Goal: Task Accomplishment & Management: Manage account settings

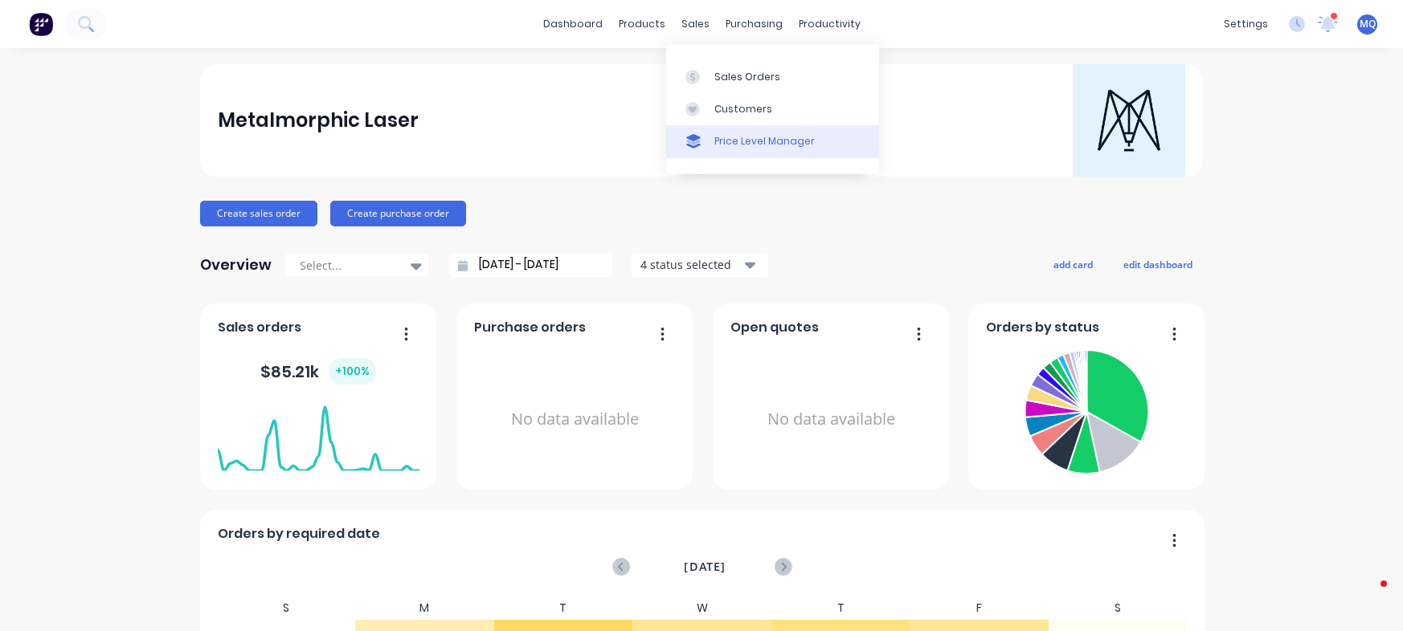
click at [701, 72] on div at bounding box center [697, 77] width 24 height 14
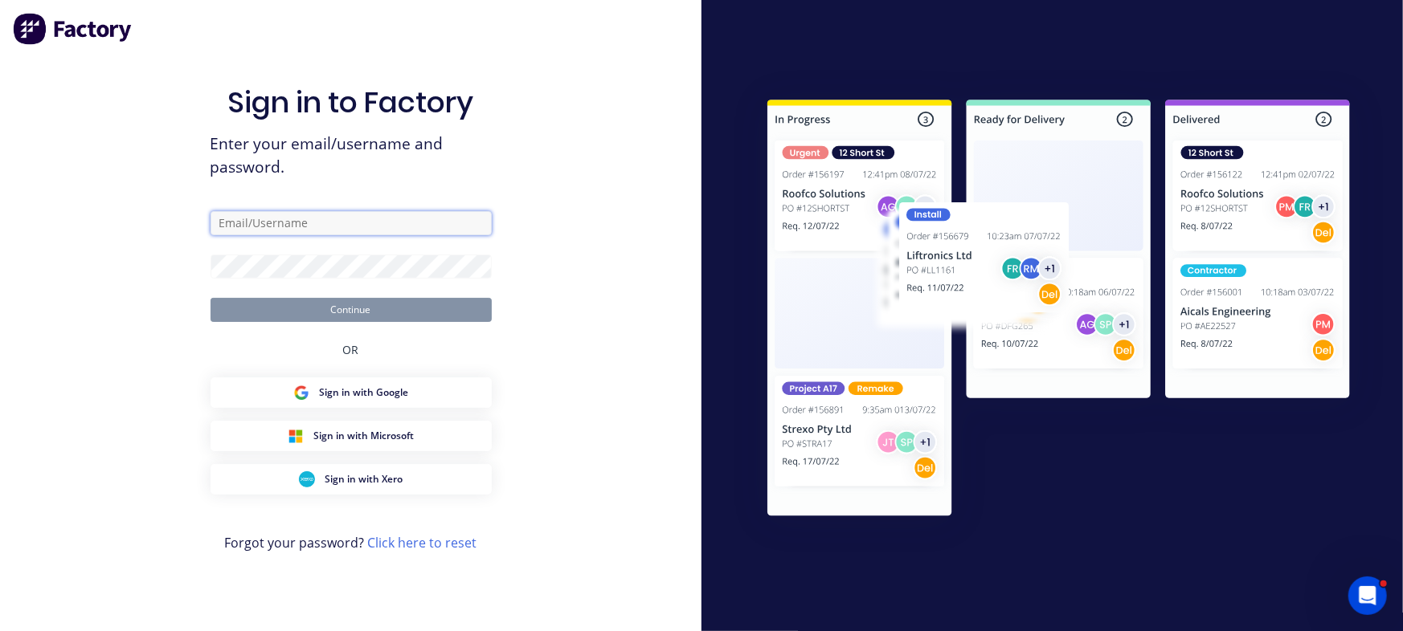
click at [305, 222] on input "text" at bounding box center [350, 223] width 281 height 24
type input "[EMAIL_ADDRESS][DOMAIN_NAME]"
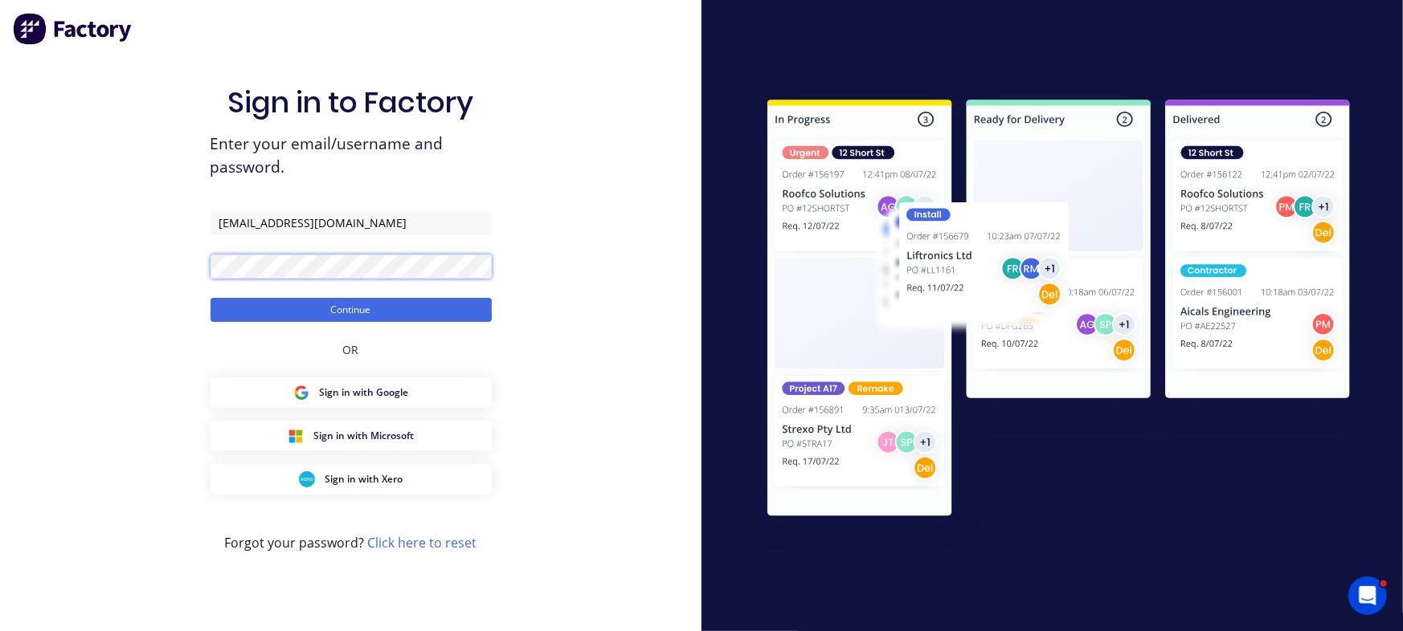
click at [210, 298] on button "Continue" at bounding box center [350, 310] width 281 height 24
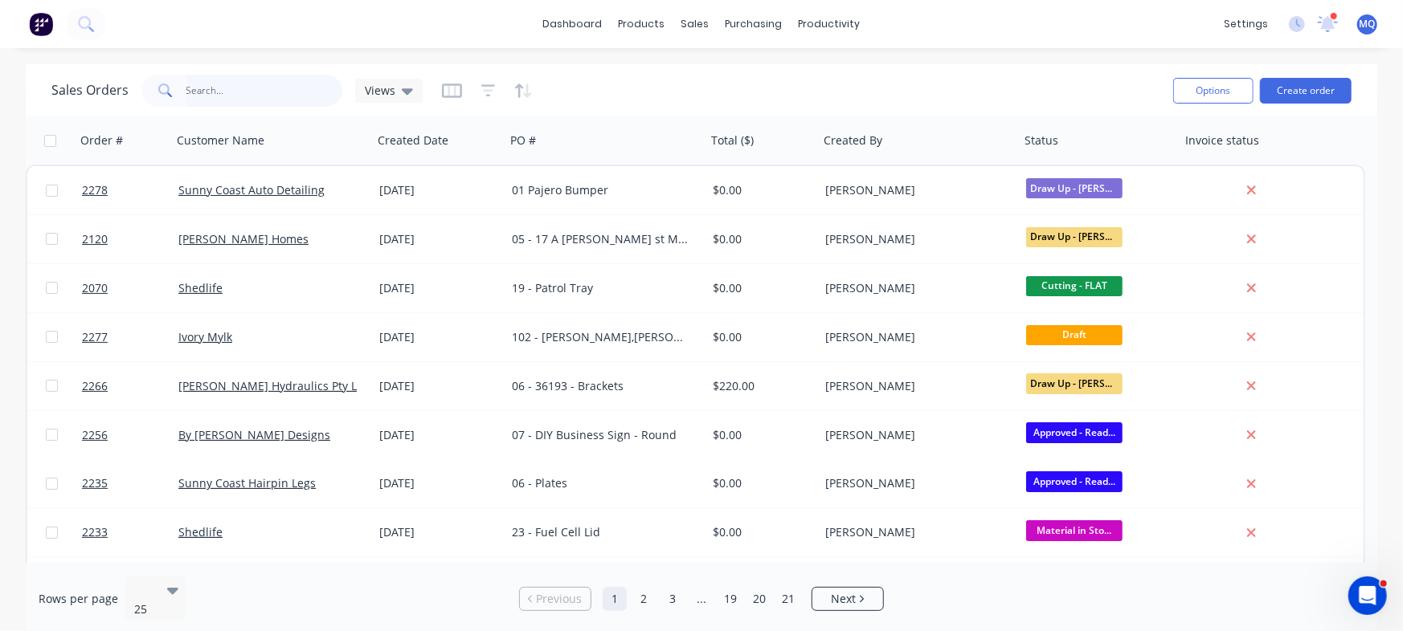
click at [254, 96] on input "text" at bounding box center [264, 91] width 157 height 32
type input "light cover"
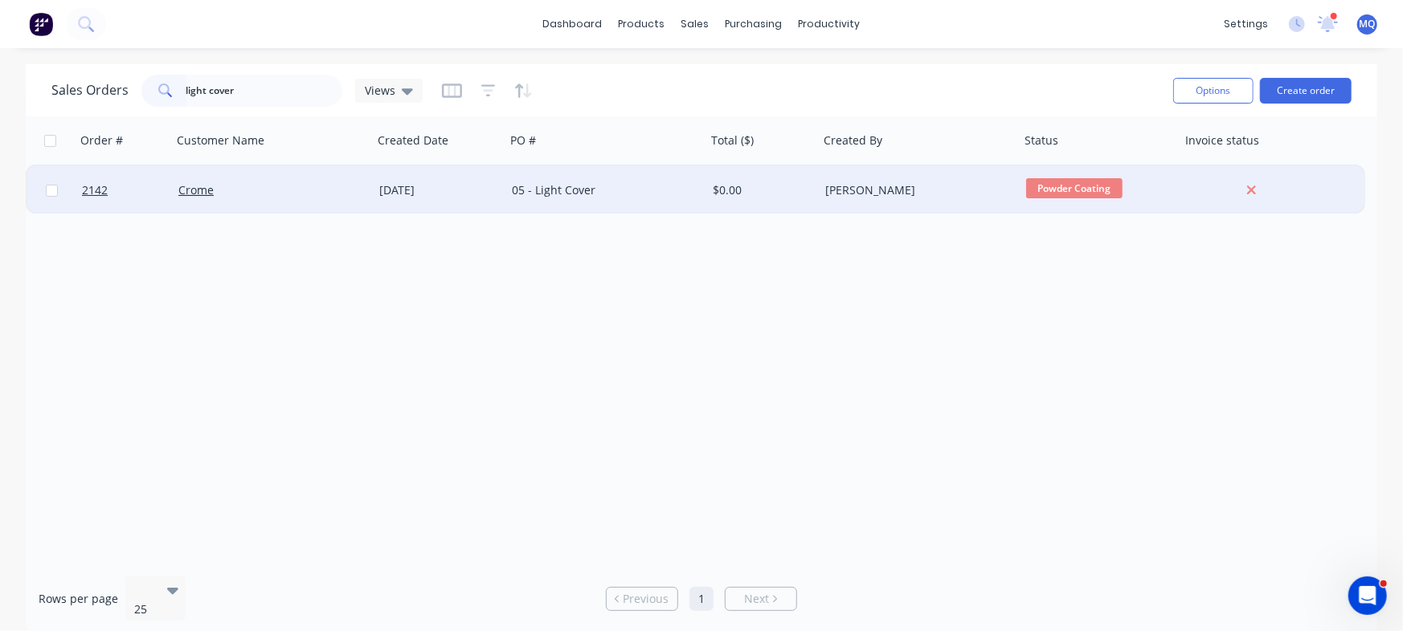
click at [600, 182] on div "05 - Light Cover" at bounding box center [605, 190] width 201 height 48
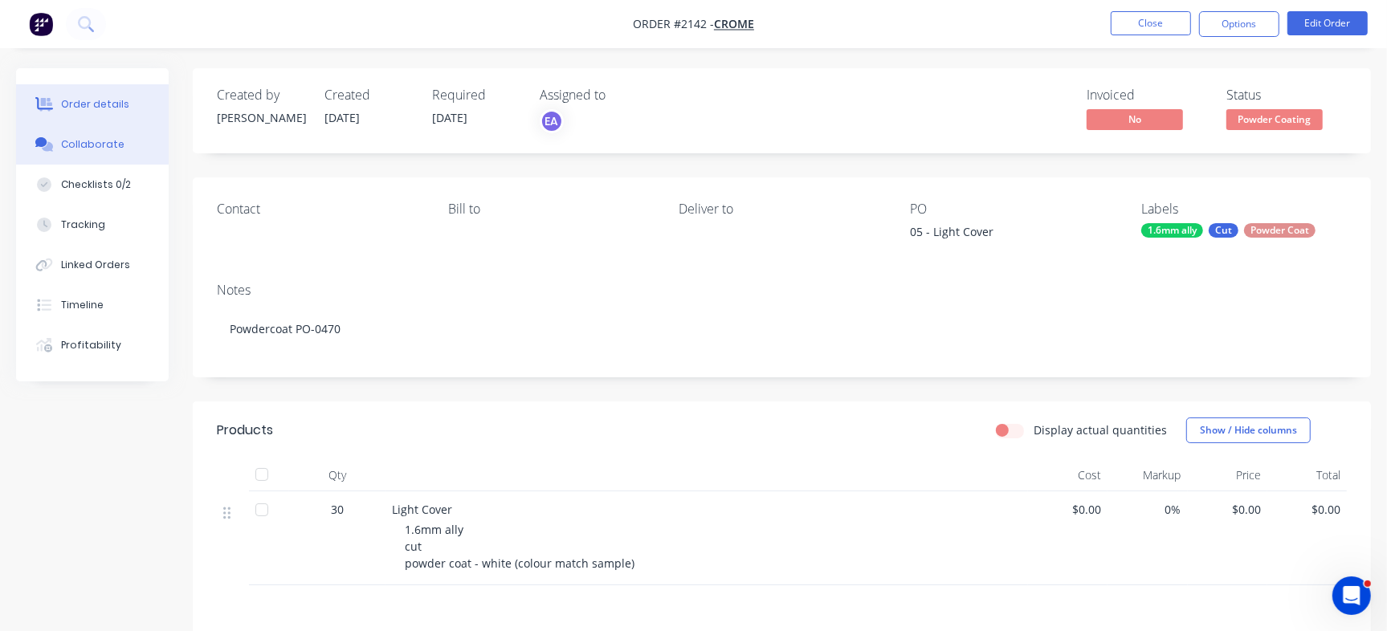
click at [106, 149] on div "Collaborate" at bounding box center [92, 144] width 63 height 14
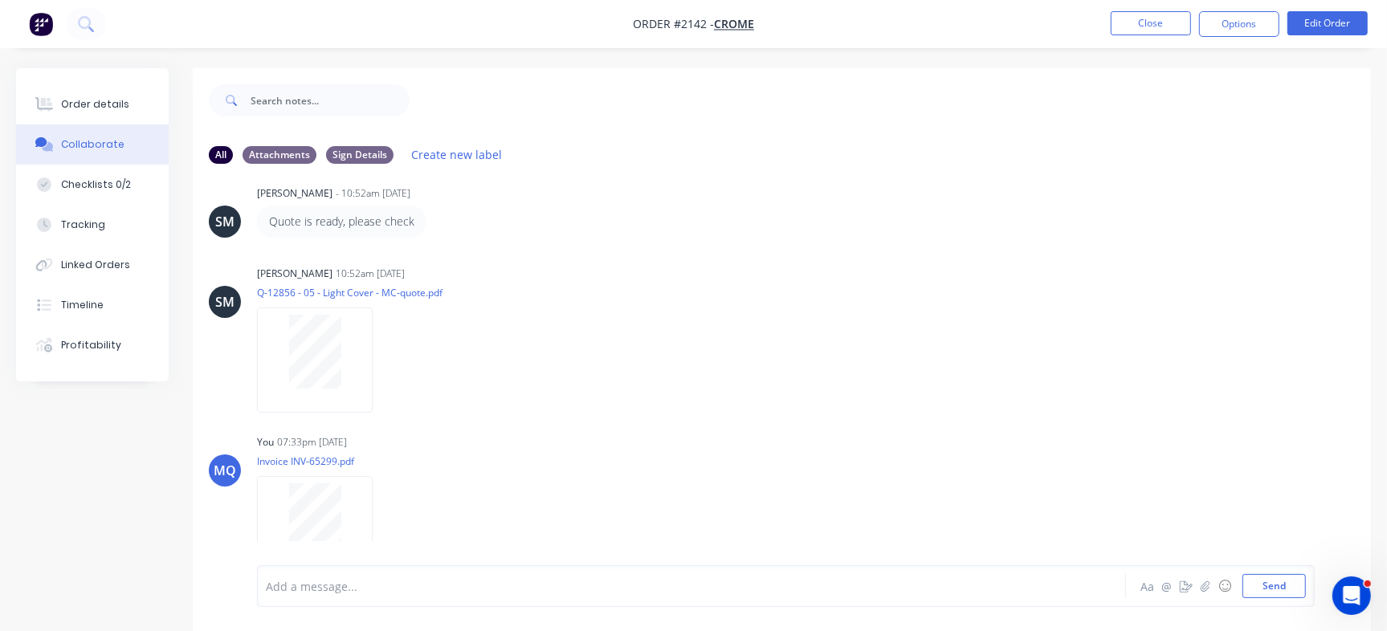
scroll to position [292, 0]
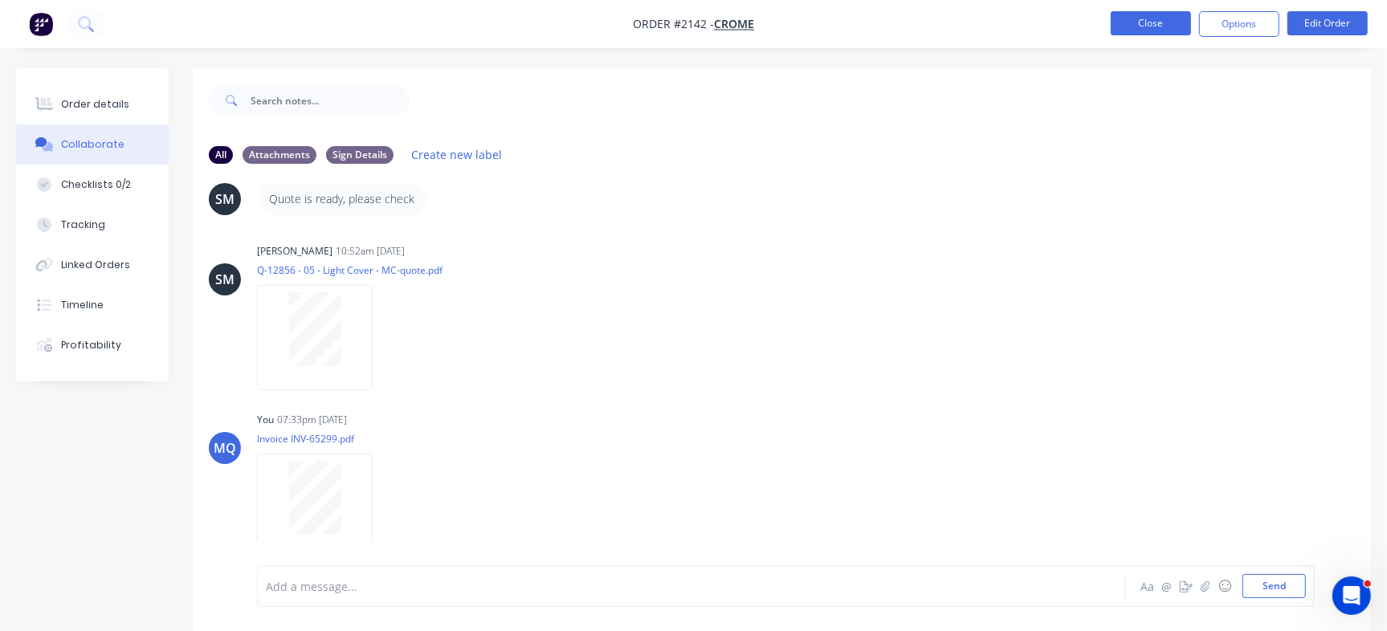
click at [1181, 27] on button "Close" at bounding box center [1151, 23] width 80 height 24
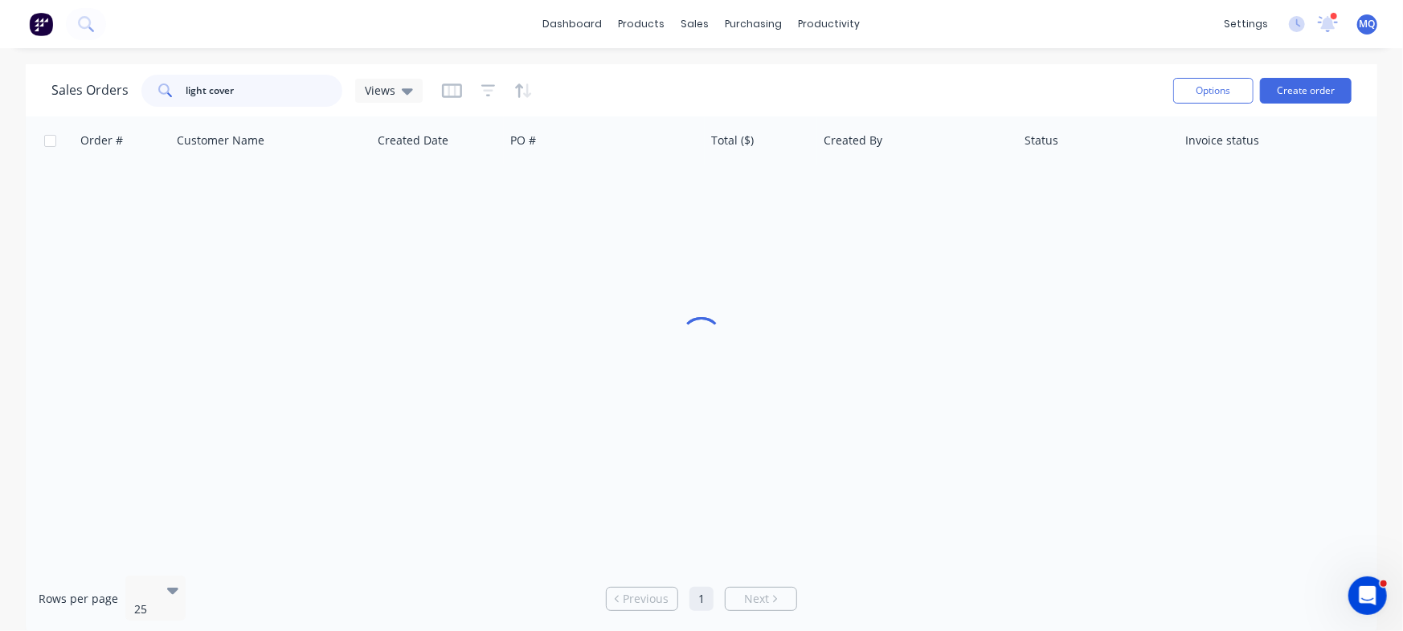
drag, startPoint x: 304, startPoint y: 93, endPoint x: 0, endPoint y: 41, distance: 308.9
click at [0, 41] on div "dashboard products sales purchasing productivity dashboard products Product Cat…" at bounding box center [701, 315] width 1403 height 631
type input "[PERSON_NAME]"
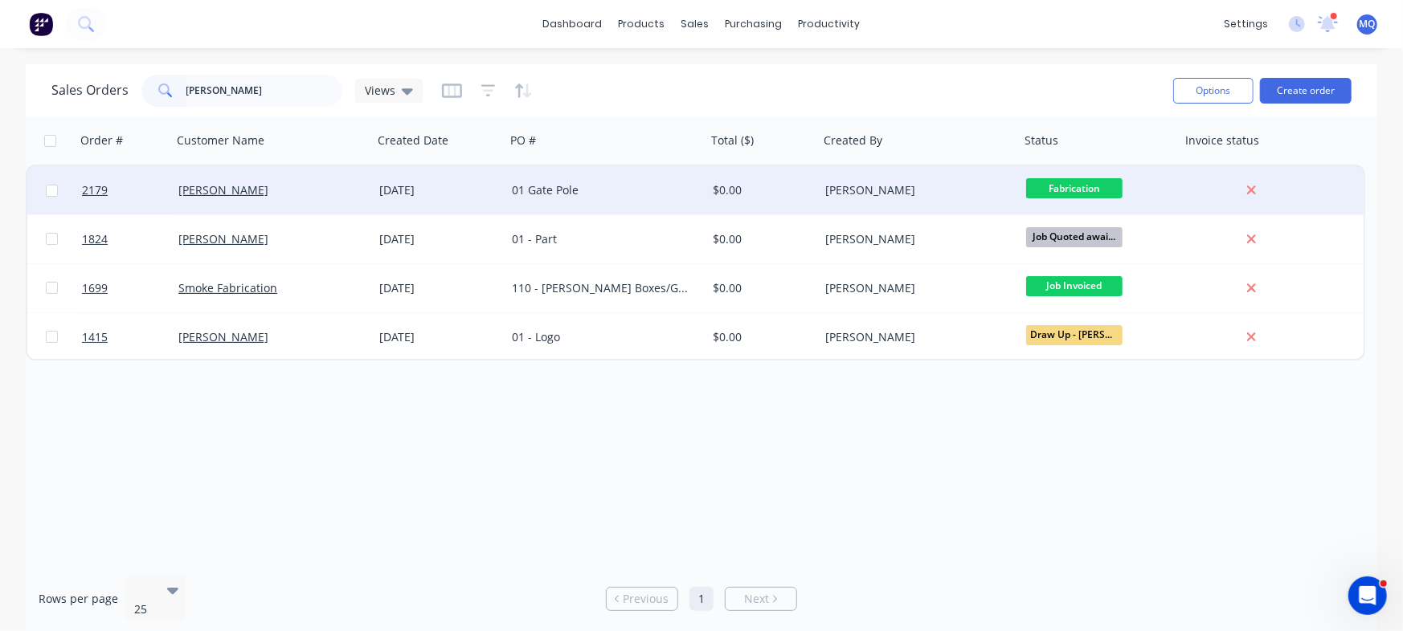
click at [561, 198] on div "01 Gate Pole" at bounding box center [601, 190] width 178 height 16
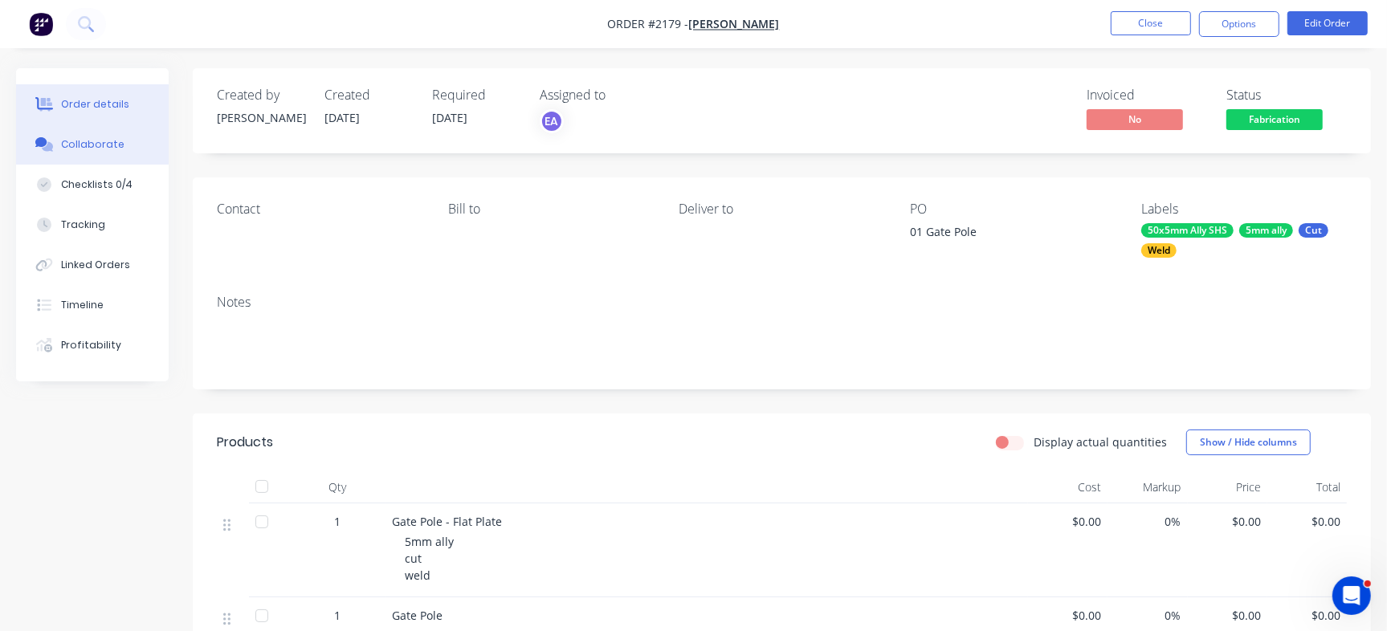
click at [100, 149] on div "Collaborate" at bounding box center [92, 144] width 63 height 14
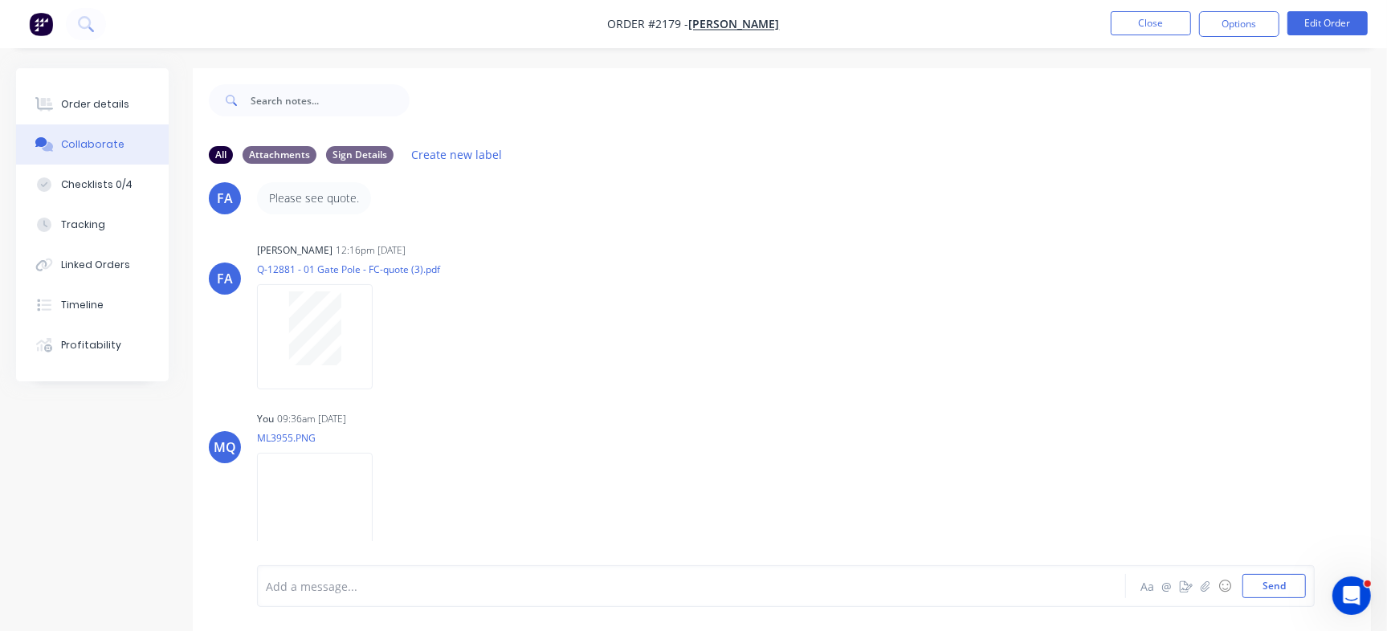
scroll to position [24, 0]
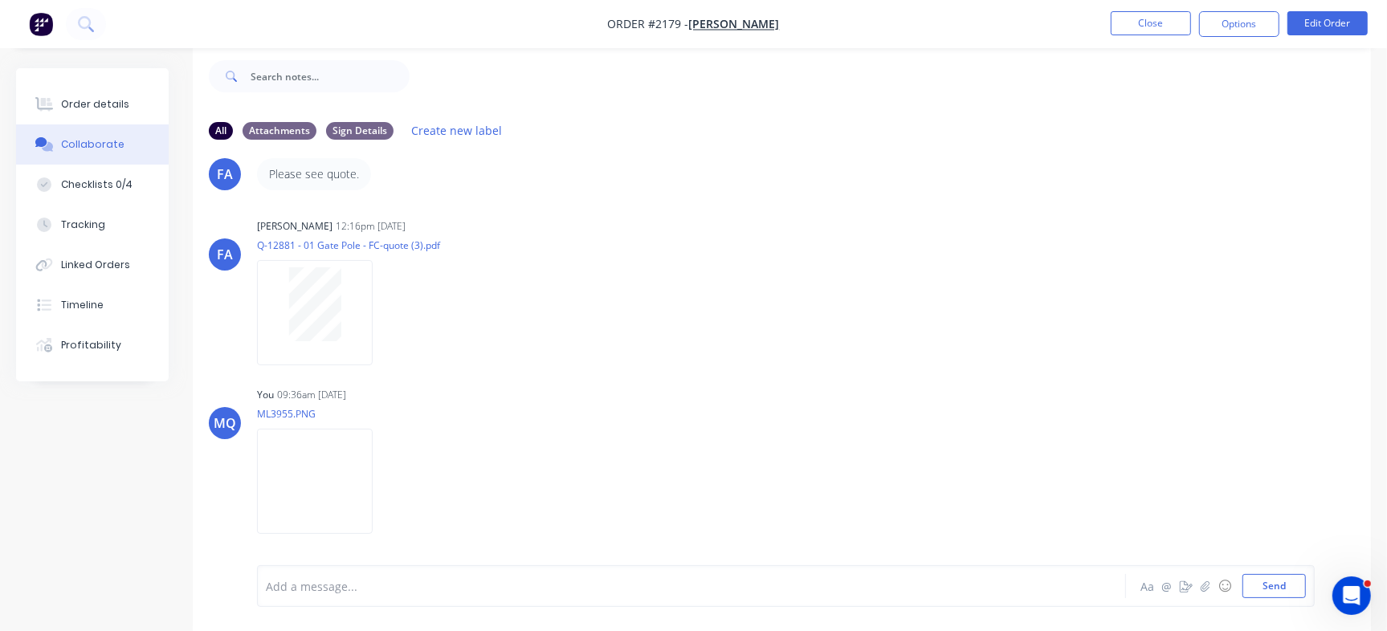
click at [1073, 109] on div "All Attachments Sign Details Create new label" at bounding box center [782, 130] width 1179 height 44
click at [1285, 590] on button "Send" at bounding box center [1274, 586] width 63 height 24
click at [1162, 18] on button "Close" at bounding box center [1151, 23] width 80 height 24
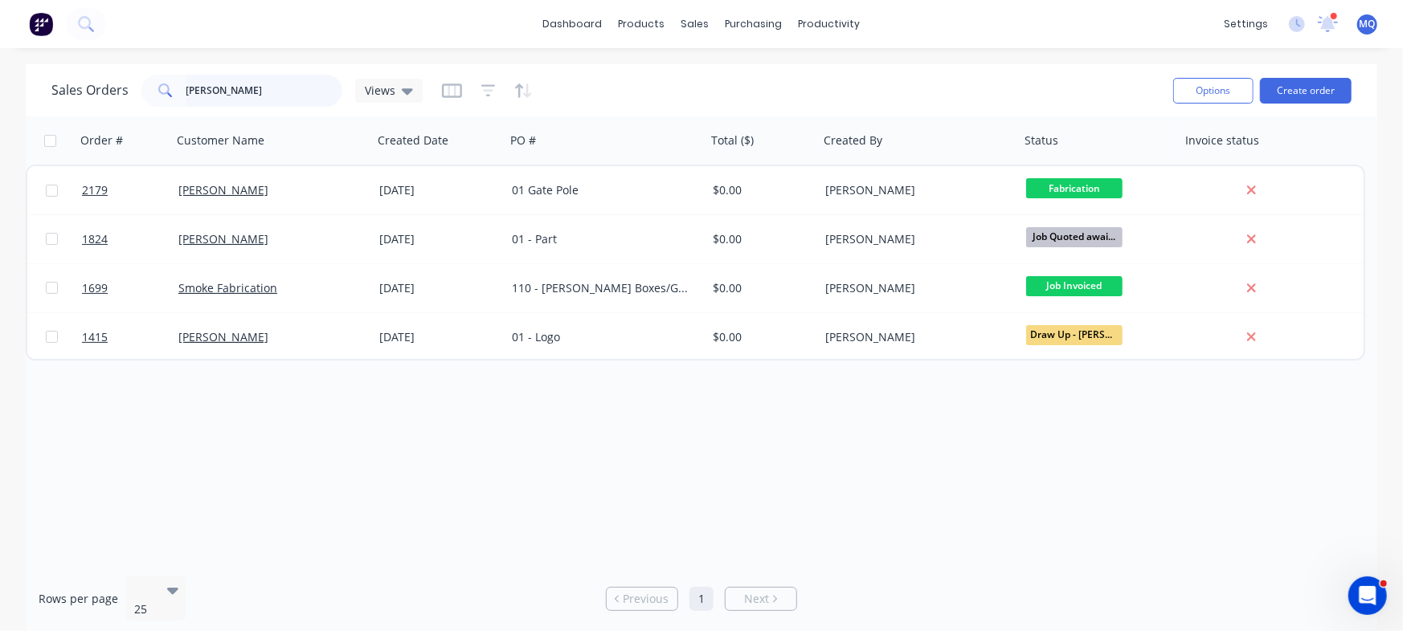
click at [252, 84] on input "[PERSON_NAME]" at bounding box center [264, 91] width 157 height 32
type input "carly"
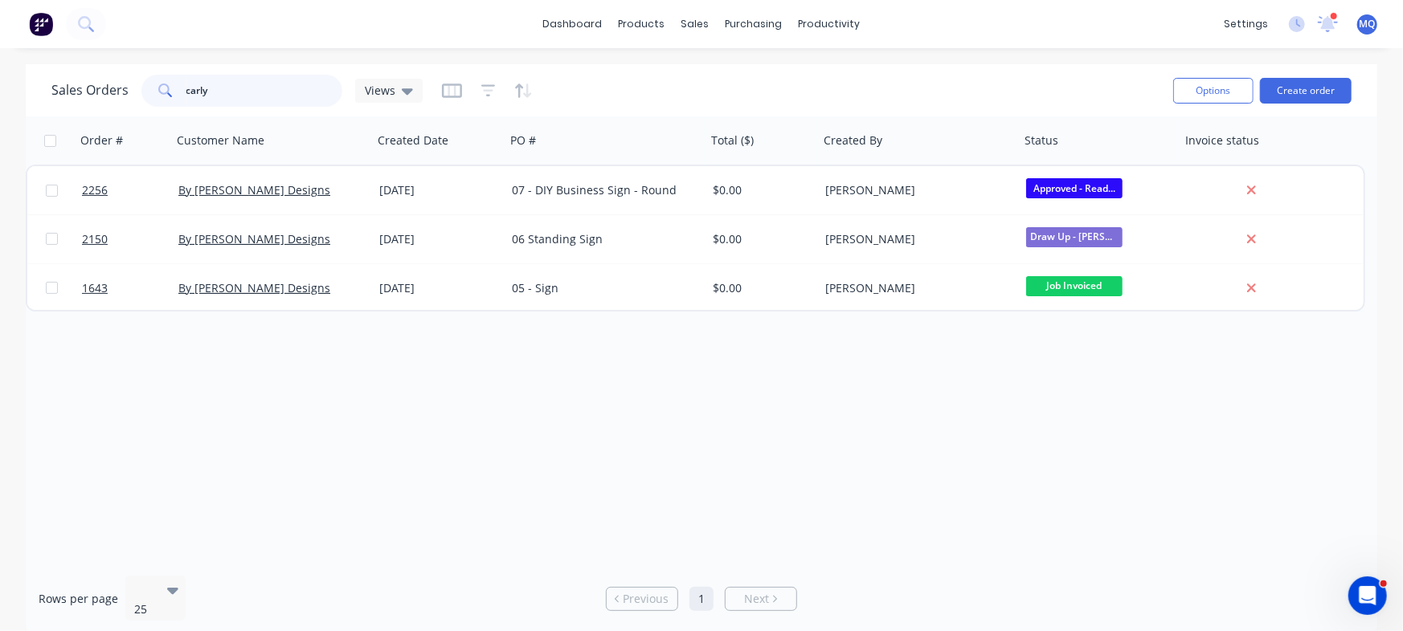
click at [246, 90] on input "carly" at bounding box center [264, 91] width 157 height 32
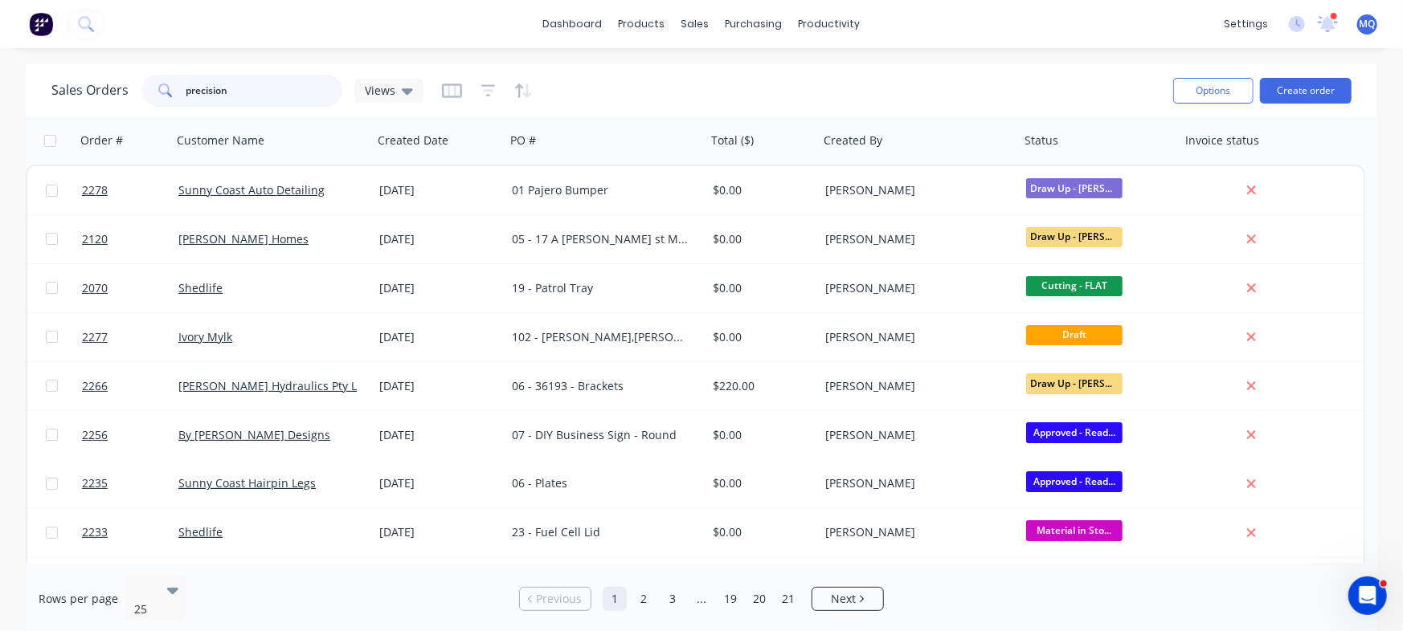
type input "precision"
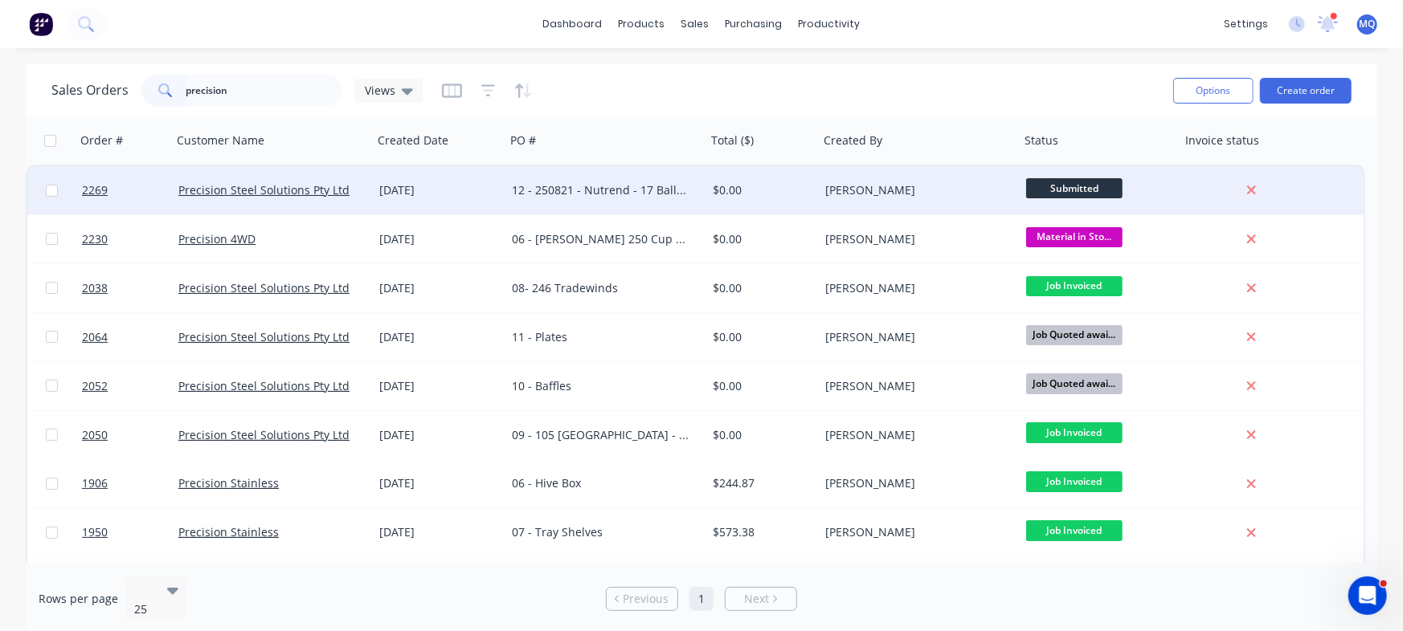
click at [595, 194] on div "12 - 250821 - Nutrend - 17 Ballymore" at bounding box center [601, 190] width 178 height 16
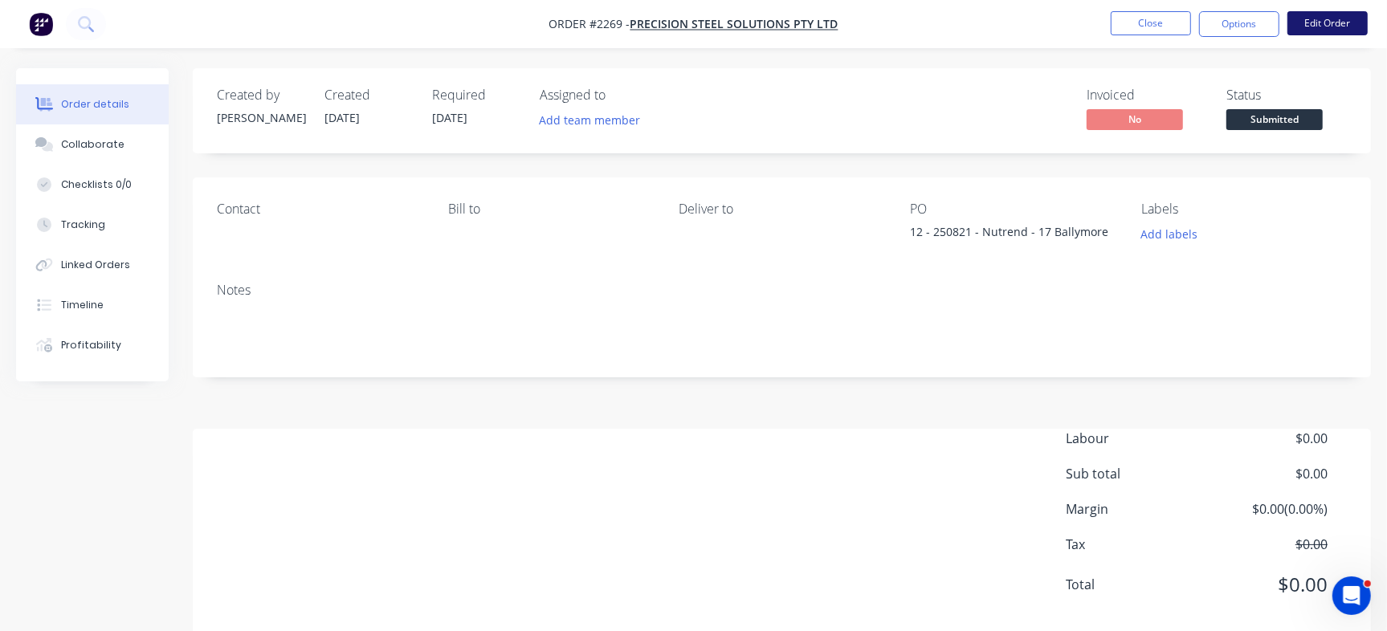
click at [1319, 22] on button "Edit Order" at bounding box center [1328, 23] width 80 height 24
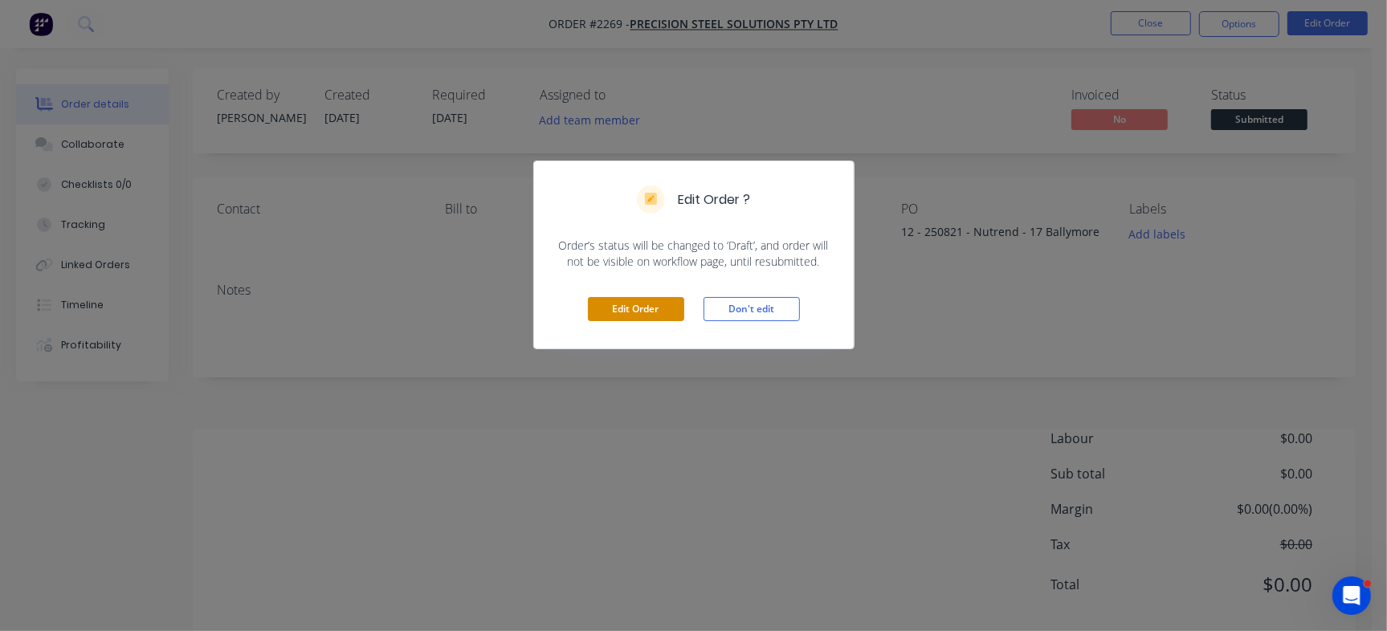
click at [630, 310] on button "Edit Order" at bounding box center [636, 309] width 96 height 24
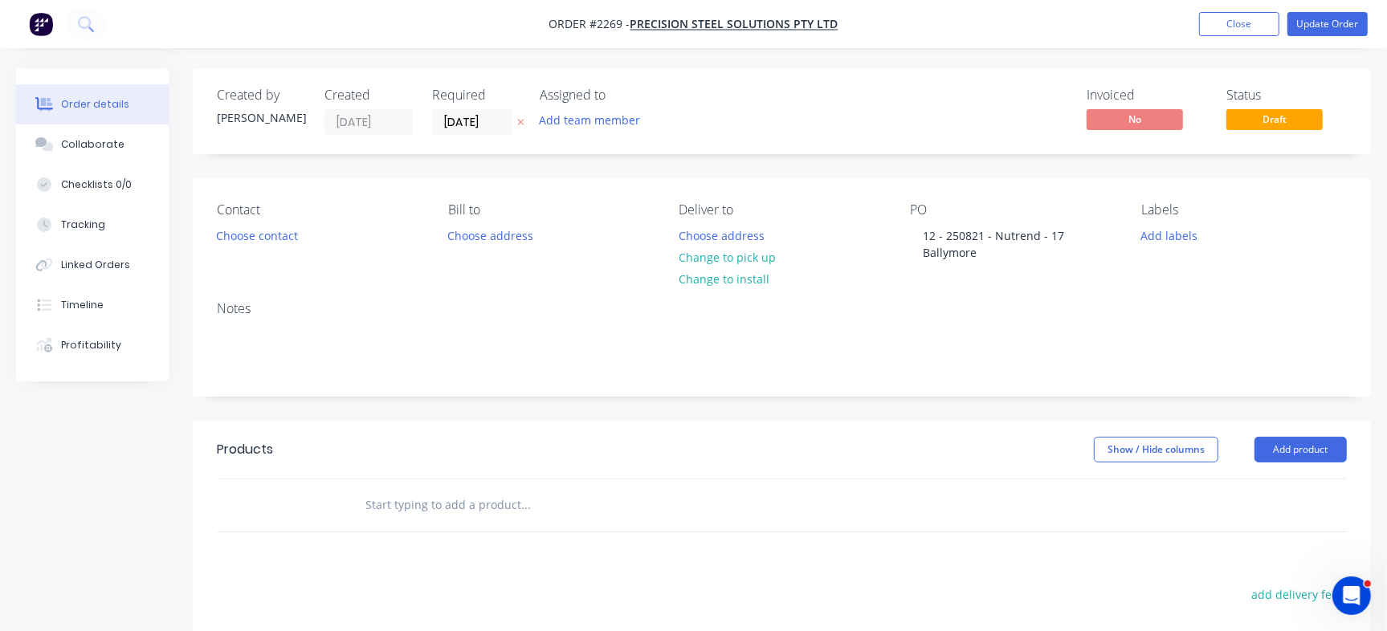
click at [415, 505] on input "text" at bounding box center [525, 505] width 321 height 32
paste input "p/1"
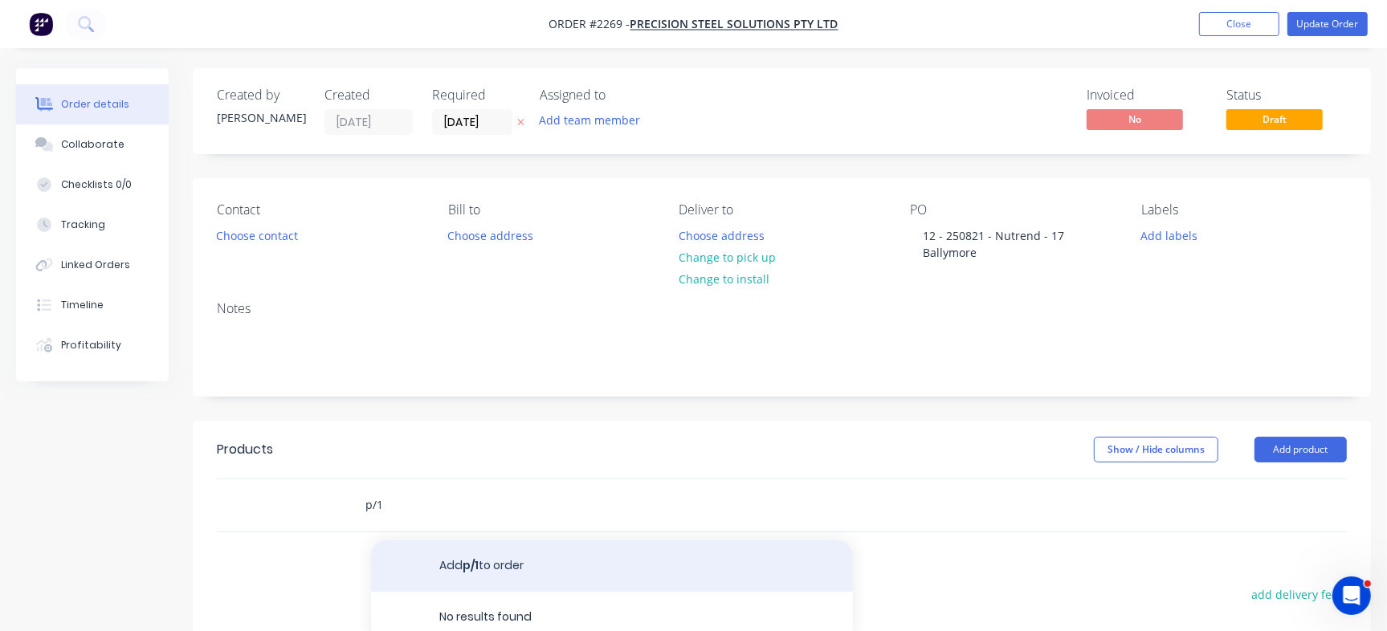
type input "p/1"
click at [467, 565] on button "Add p/1 to order" at bounding box center [612, 566] width 482 height 51
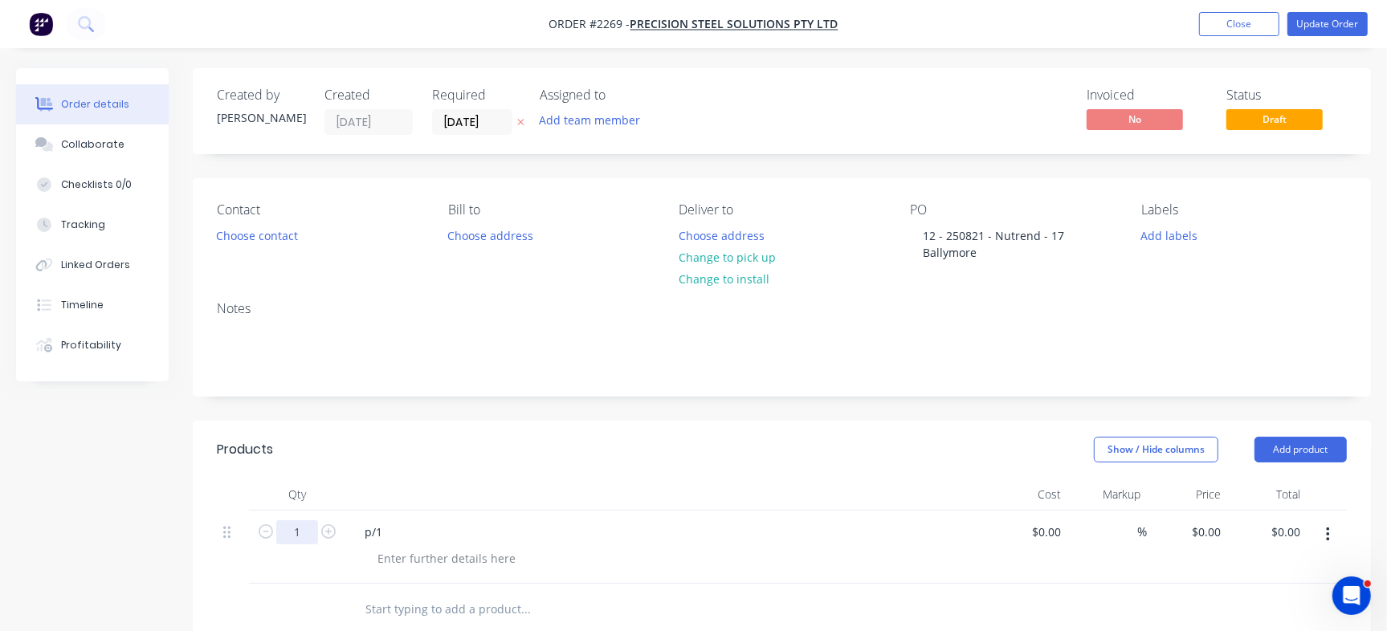
drag, startPoint x: 300, startPoint y: 529, endPoint x: 321, endPoint y: 529, distance: 20.9
click at [299, 529] on input "1" at bounding box center [297, 533] width 42 height 24
type input "3"
click at [698, 484] on div at bounding box center [666, 495] width 643 height 32
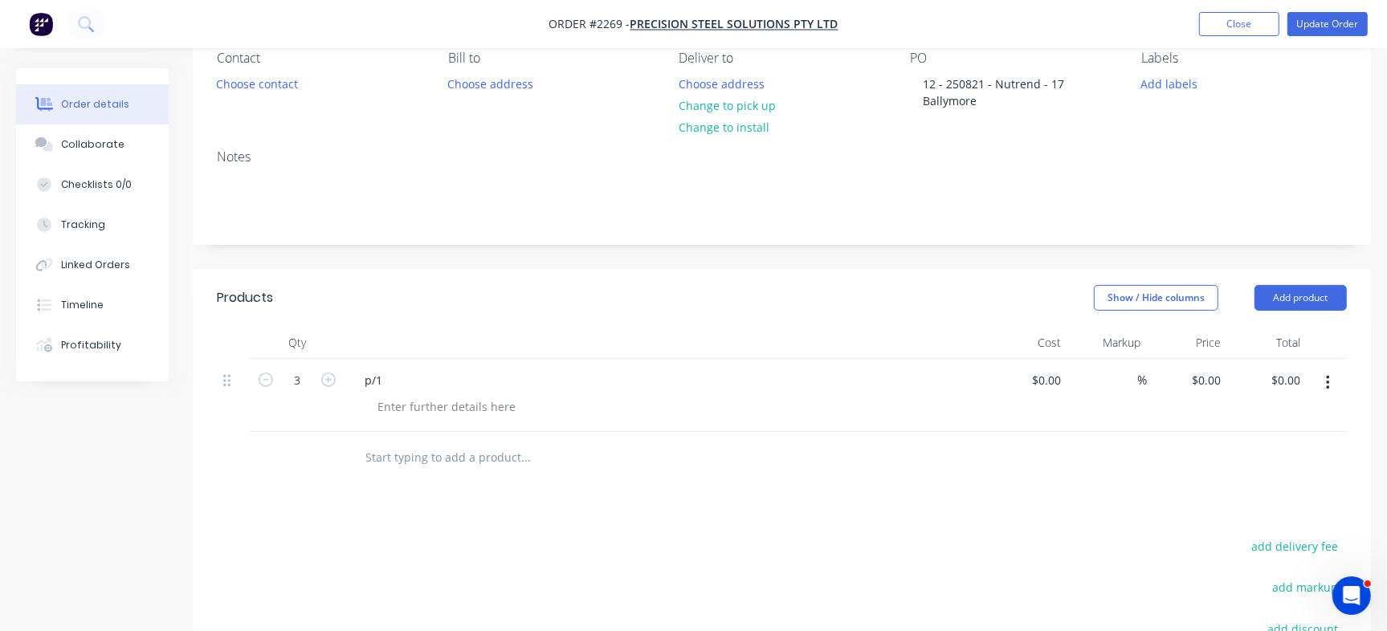
scroll to position [161, 0]
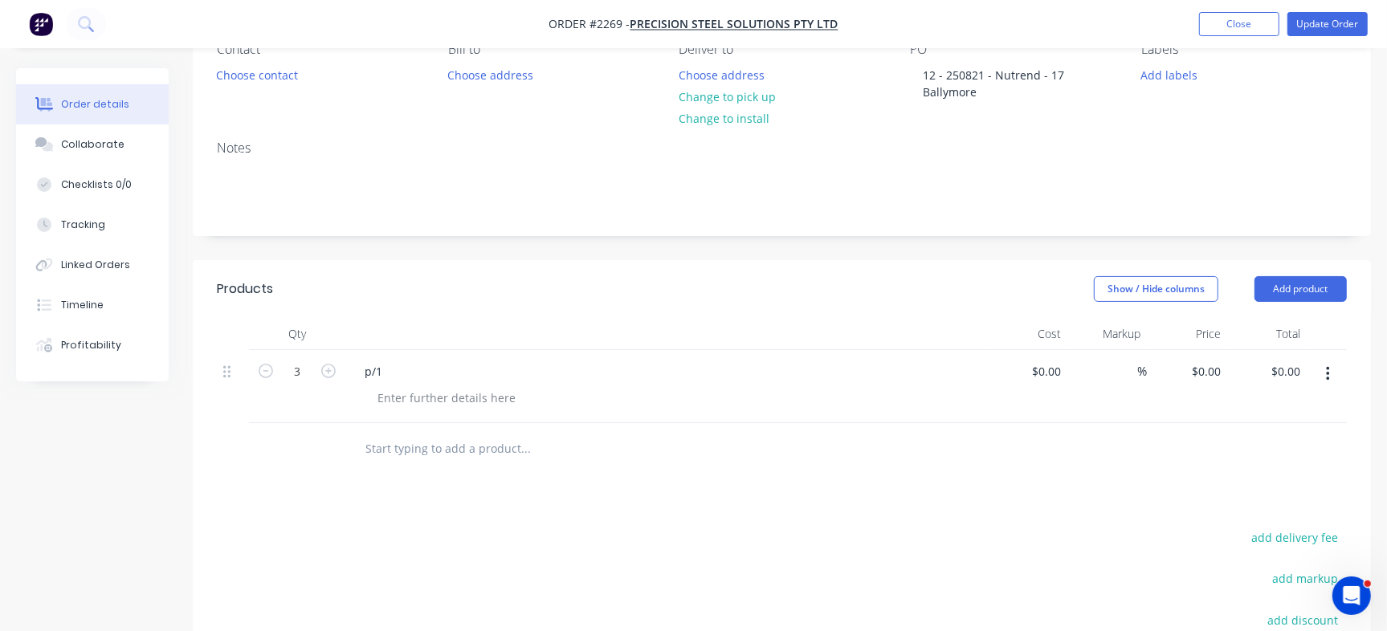
click at [416, 461] on input "text" at bounding box center [525, 449] width 321 height 32
paste input "p/3"
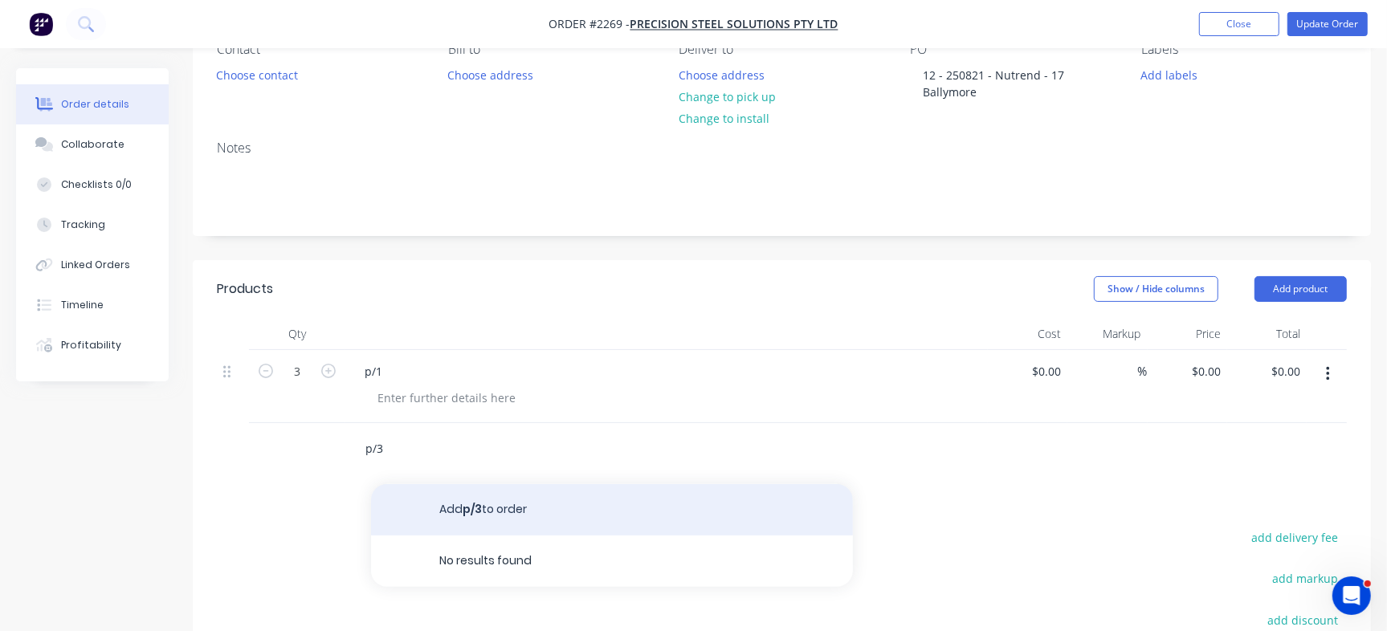
type input "p/3"
click at [445, 503] on button "Add p/3 to order" at bounding box center [612, 509] width 482 height 51
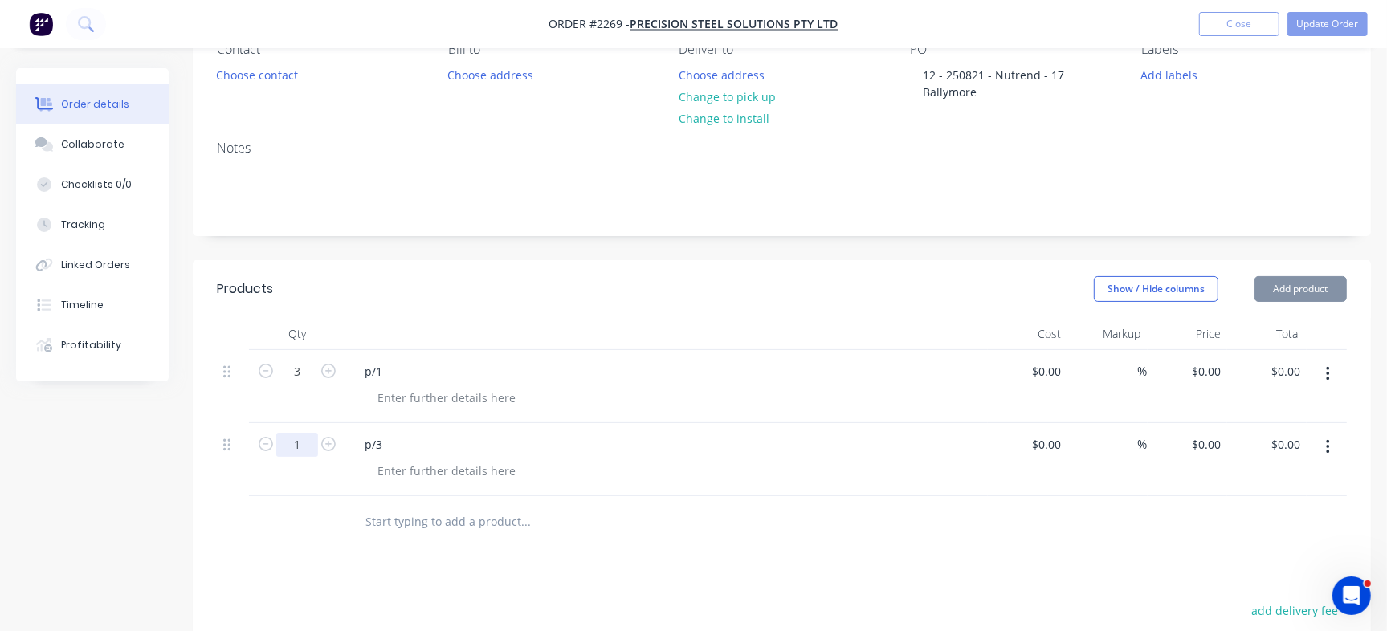
click at [291, 440] on input "1" at bounding box center [297, 445] width 42 height 24
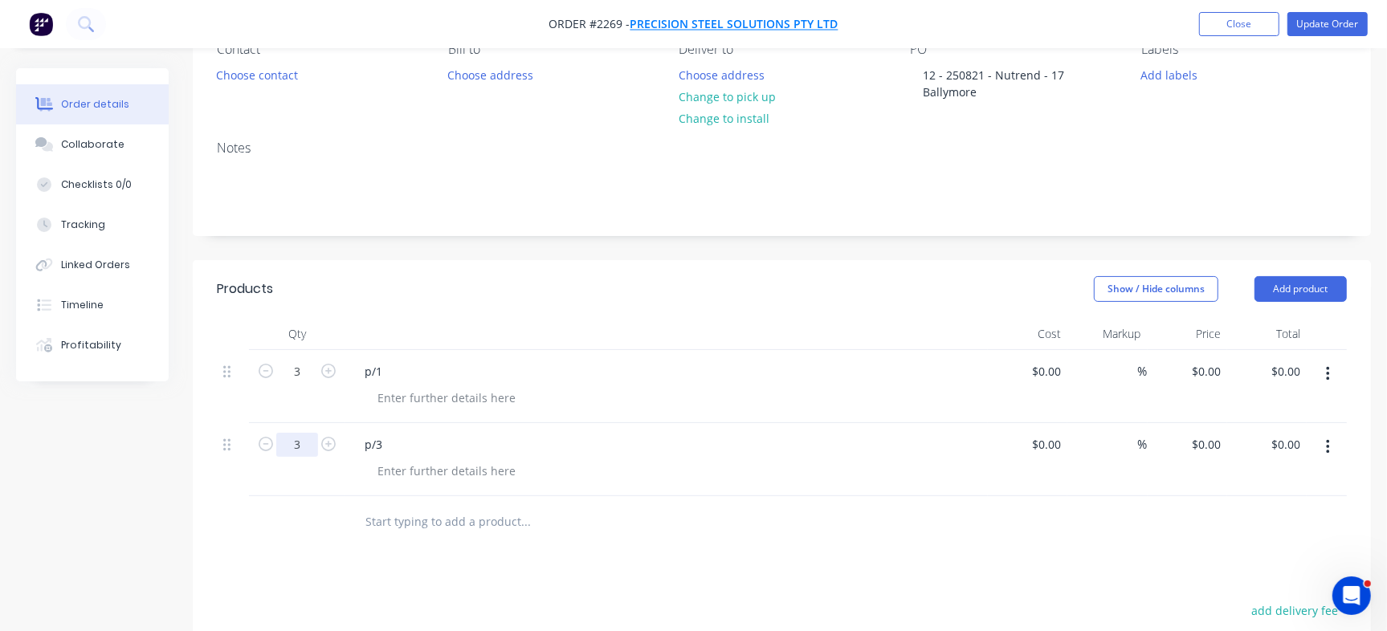
type input "3"
click at [410, 523] on input "text" at bounding box center [525, 522] width 321 height 32
paste input "p/2"
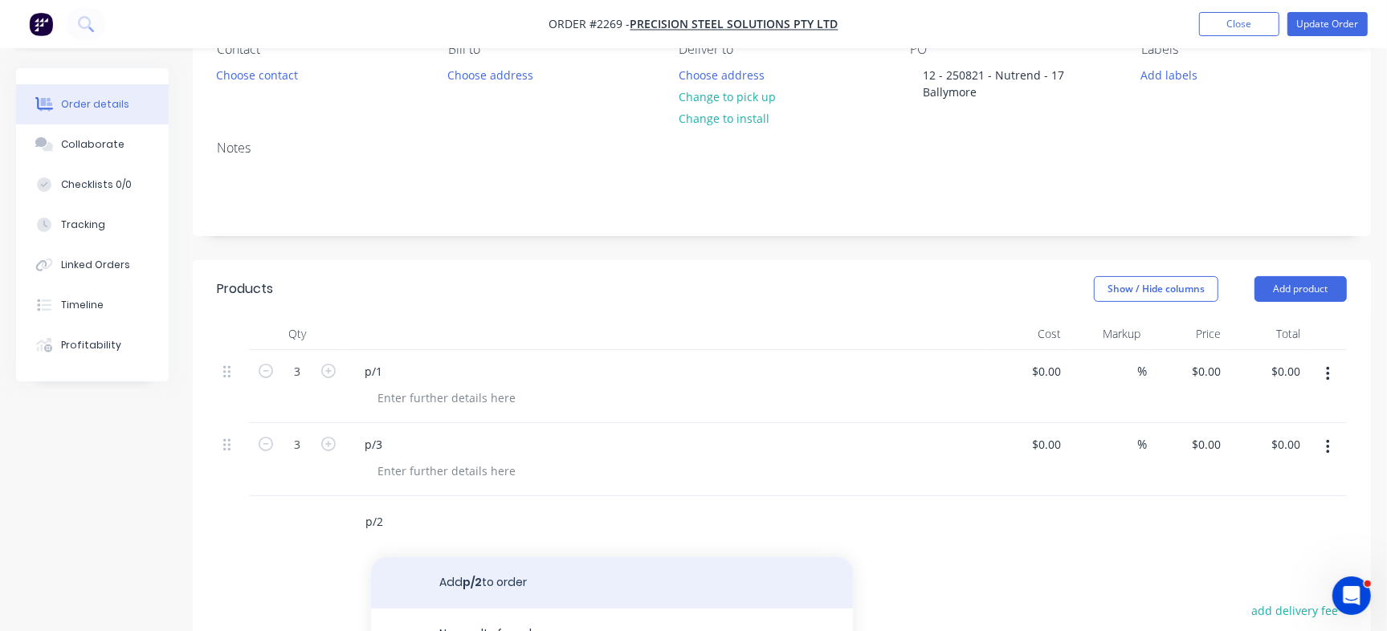
type input "p/2"
click at [492, 579] on button "Add p/2 to order" at bounding box center [612, 583] width 482 height 51
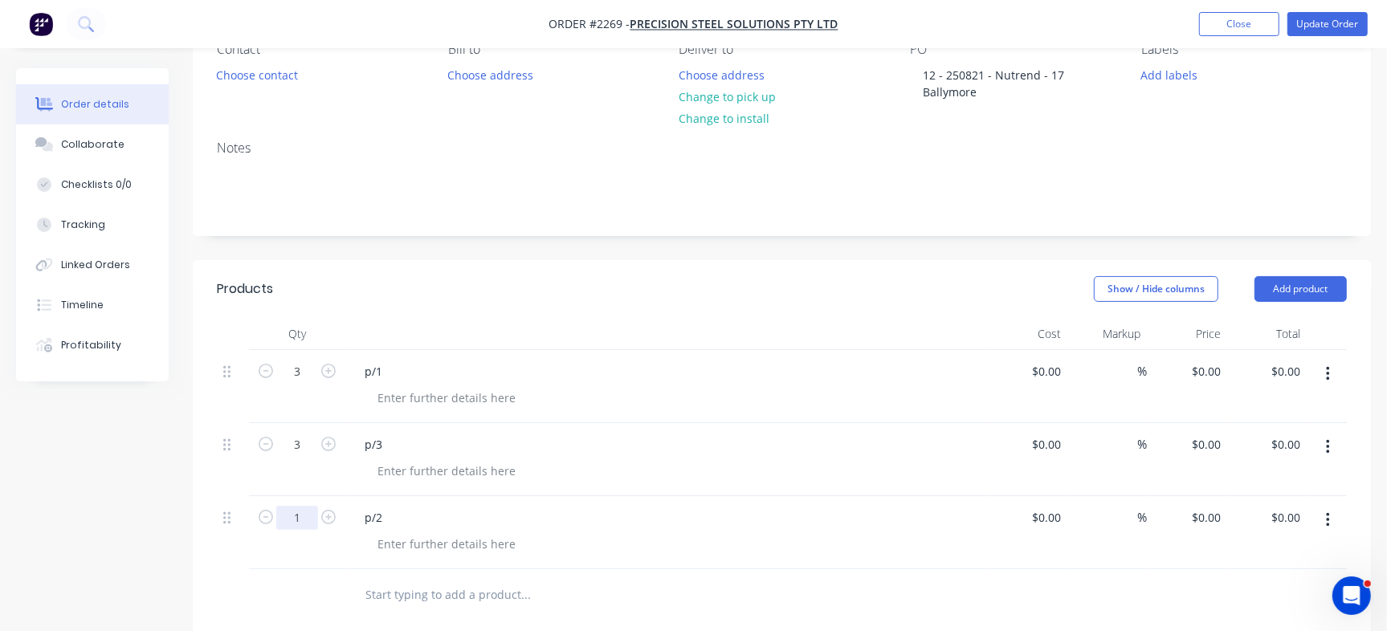
click at [304, 518] on input "1" at bounding box center [297, 518] width 42 height 24
type input "3"
click at [603, 319] on div at bounding box center [666, 334] width 643 height 32
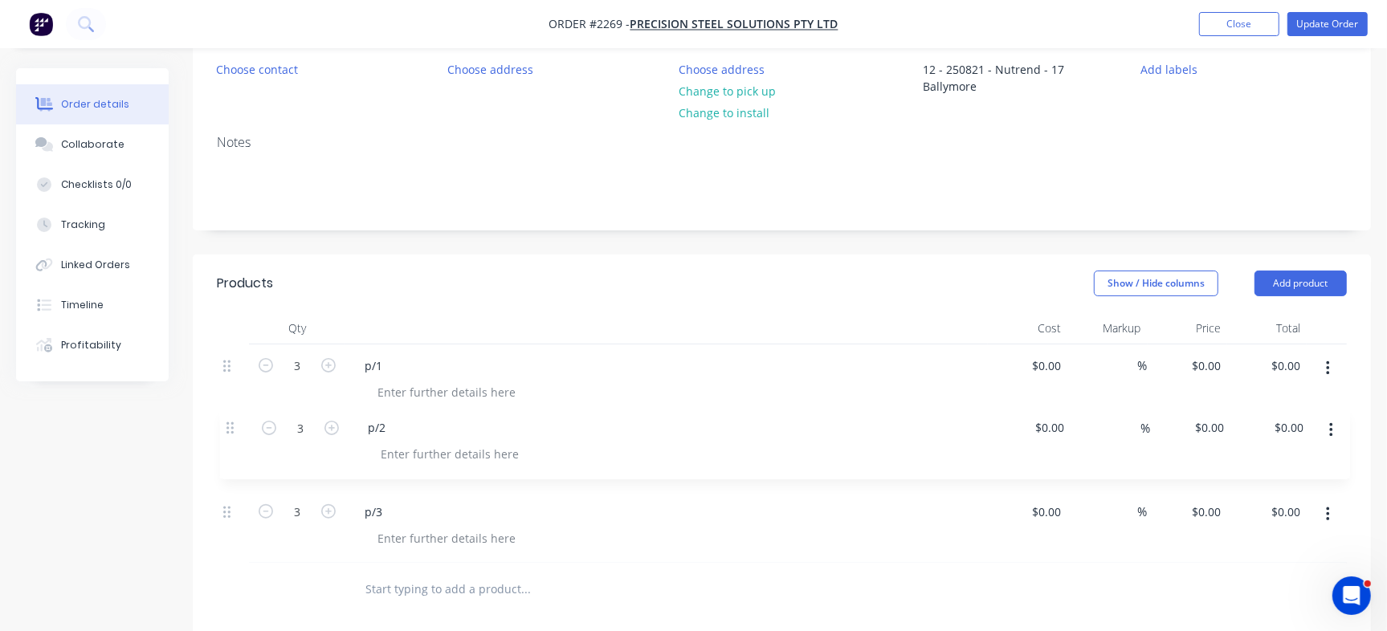
drag, startPoint x: 232, startPoint y: 514, endPoint x: 239, endPoint y: 418, distance: 96.7
click at [239, 418] on div "3 p/1 $0.00 $0.00 % $0.00 $0.00 $0.00 $0.00 3 p/3 $0.00 $0.00 % $0.00 $0.00 $0.…" at bounding box center [782, 454] width 1130 height 219
click at [1334, 30] on button "Update Order" at bounding box center [1328, 24] width 80 height 24
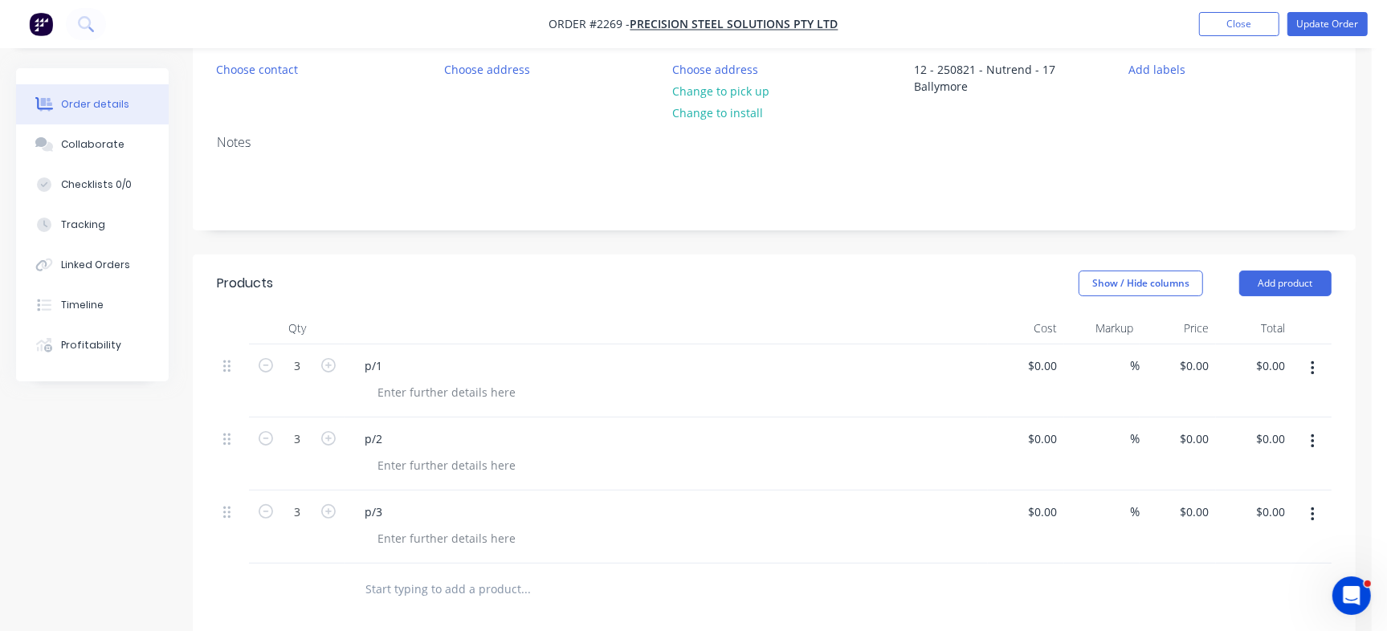
scroll to position [0, 0]
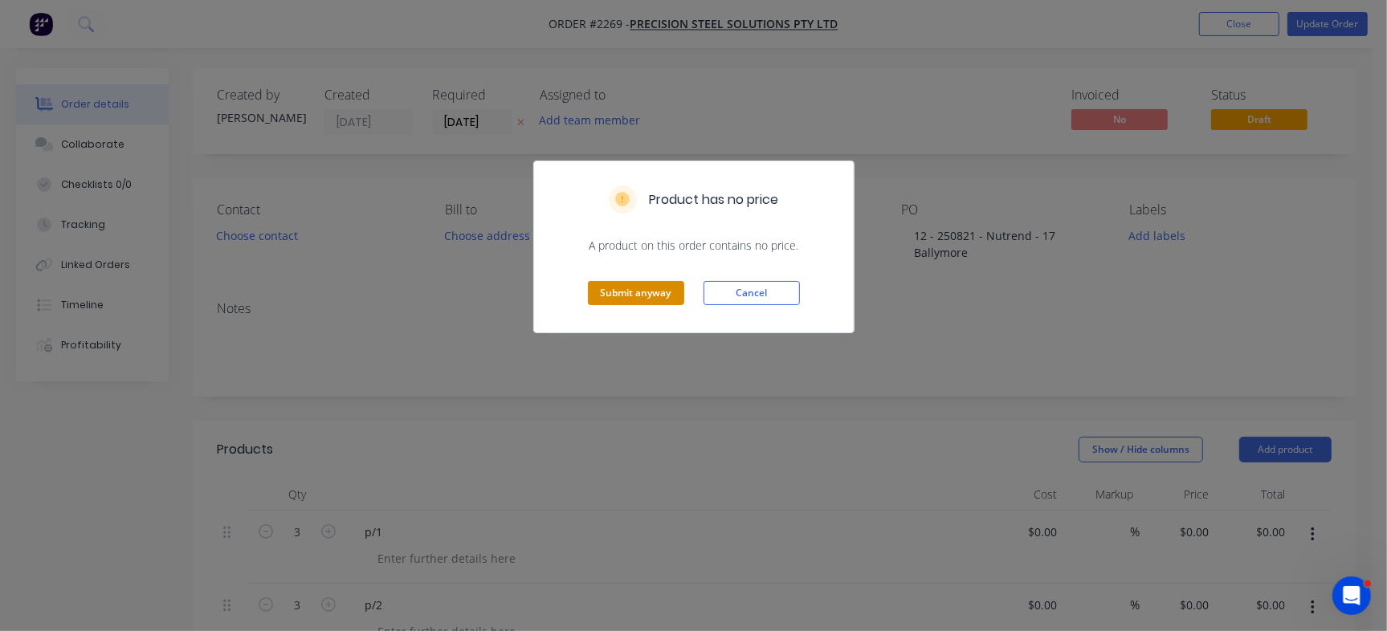
click at [664, 302] on button "Submit anyway" at bounding box center [636, 293] width 96 height 24
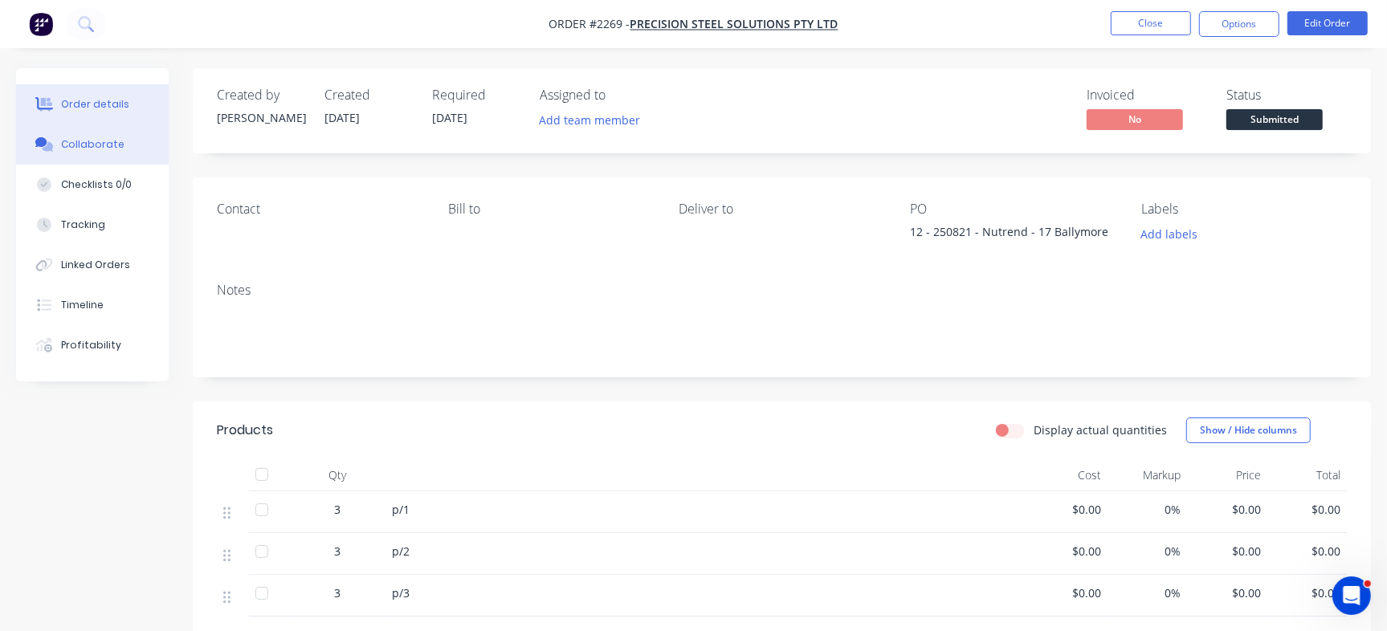
click at [99, 149] on div "Collaborate" at bounding box center [92, 144] width 63 height 14
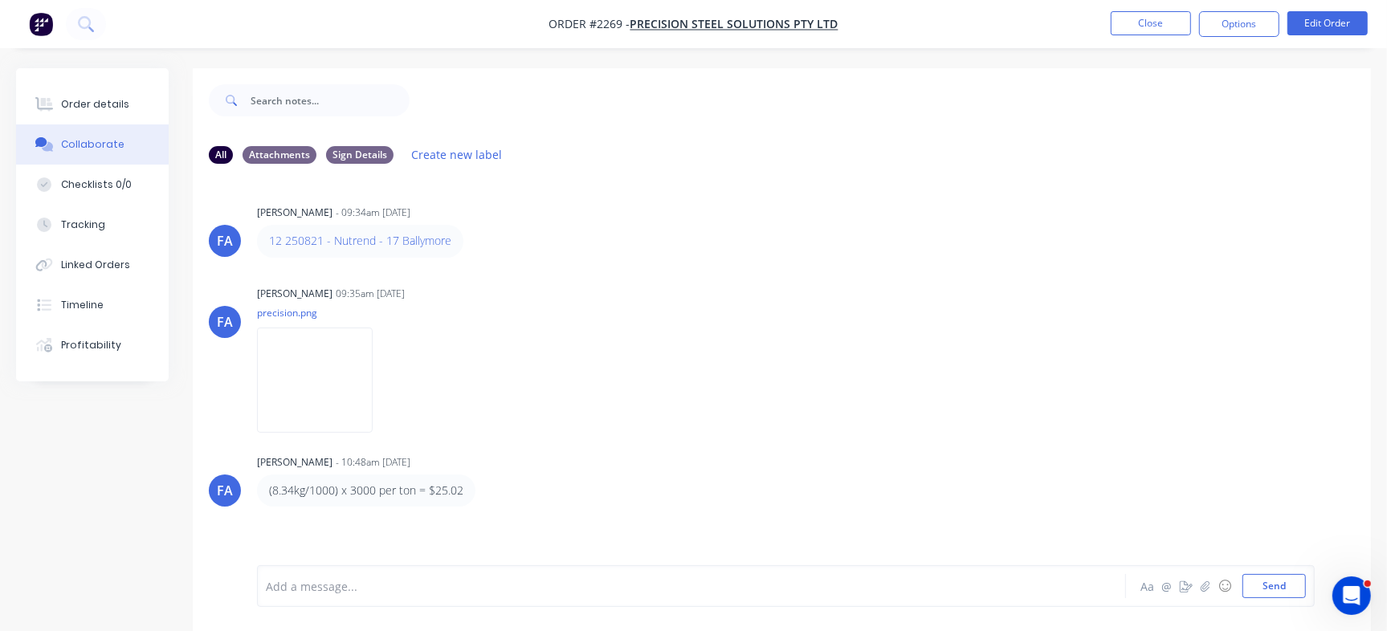
scroll to position [24, 0]
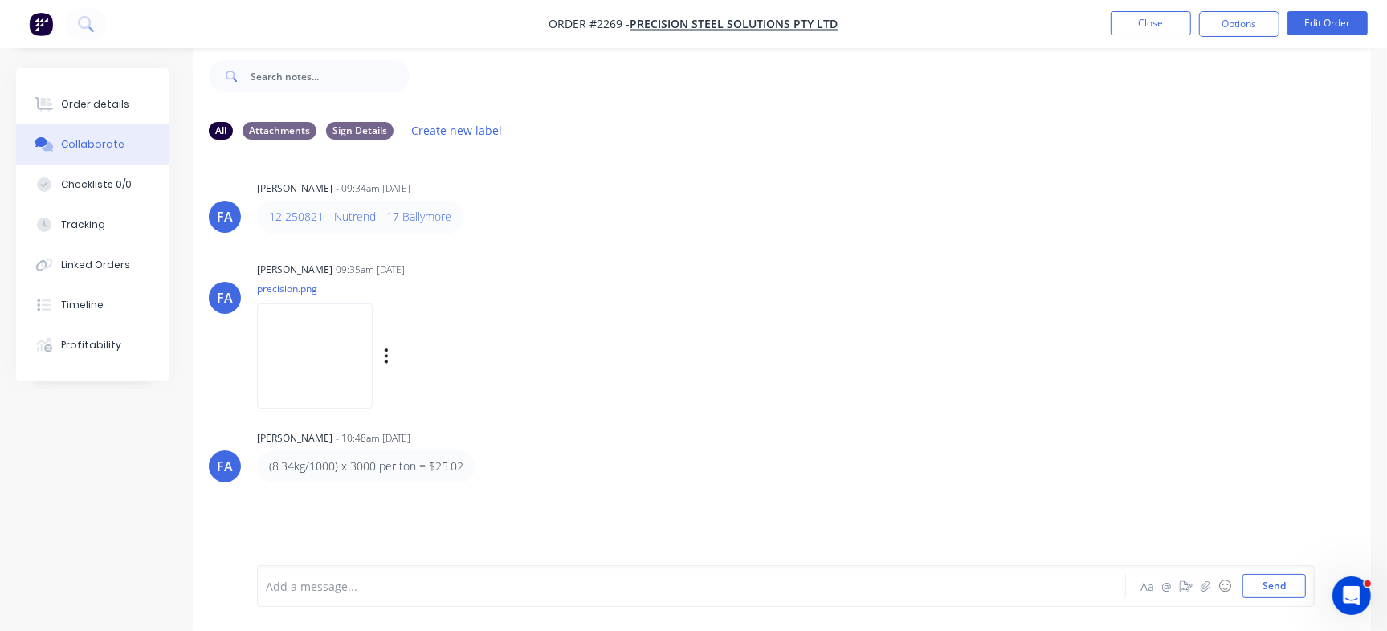
click at [304, 369] on img at bounding box center [315, 356] width 116 height 105
click at [603, 586] on div at bounding box center [656, 586] width 779 height 17
click at [1285, 591] on button "Send" at bounding box center [1274, 586] width 63 height 24
click at [104, 106] on div "Order details" at bounding box center [95, 104] width 68 height 14
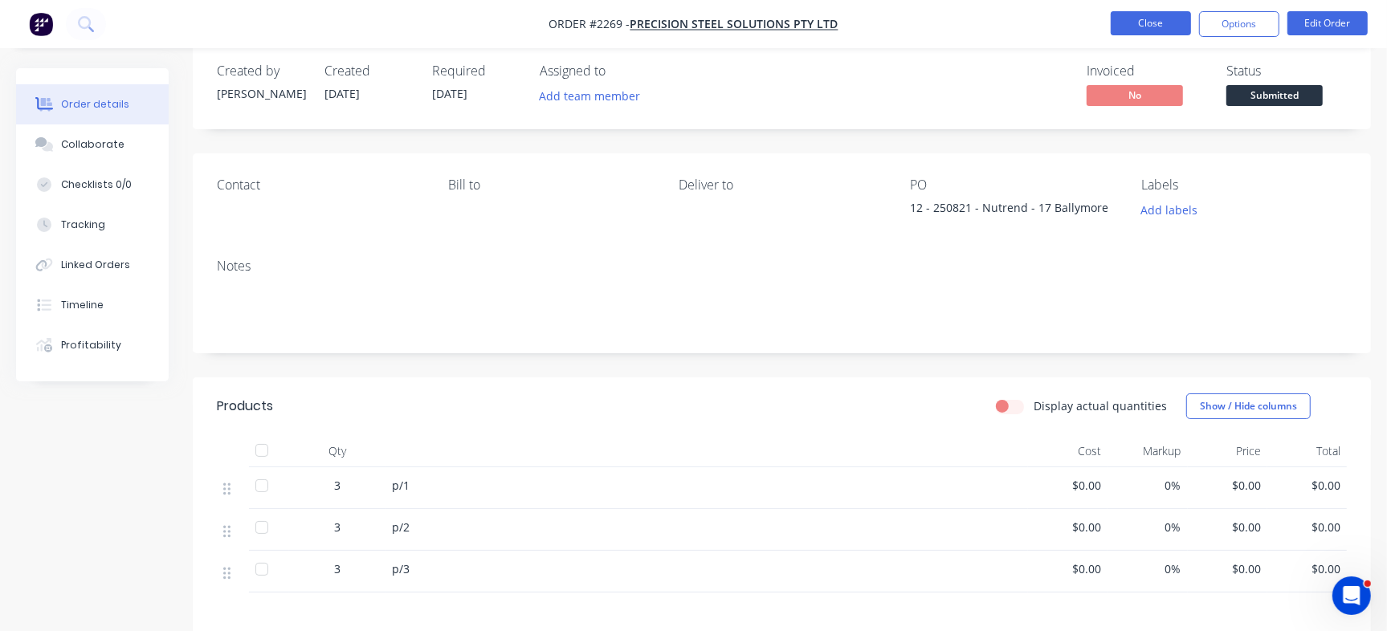
click at [1162, 26] on button "Close" at bounding box center [1151, 23] width 80 height 24
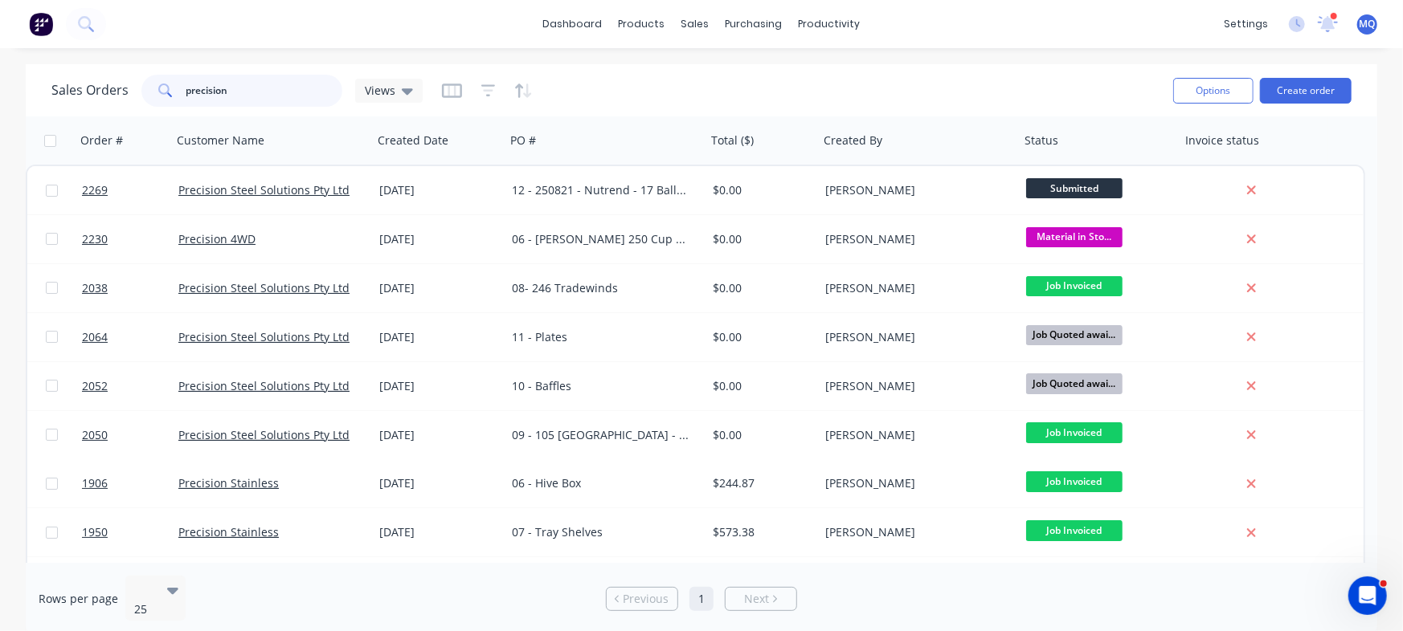
click at [204, 93] on input "precision" at bounding box center [264, 91] width 157 height 32
type input "ford"
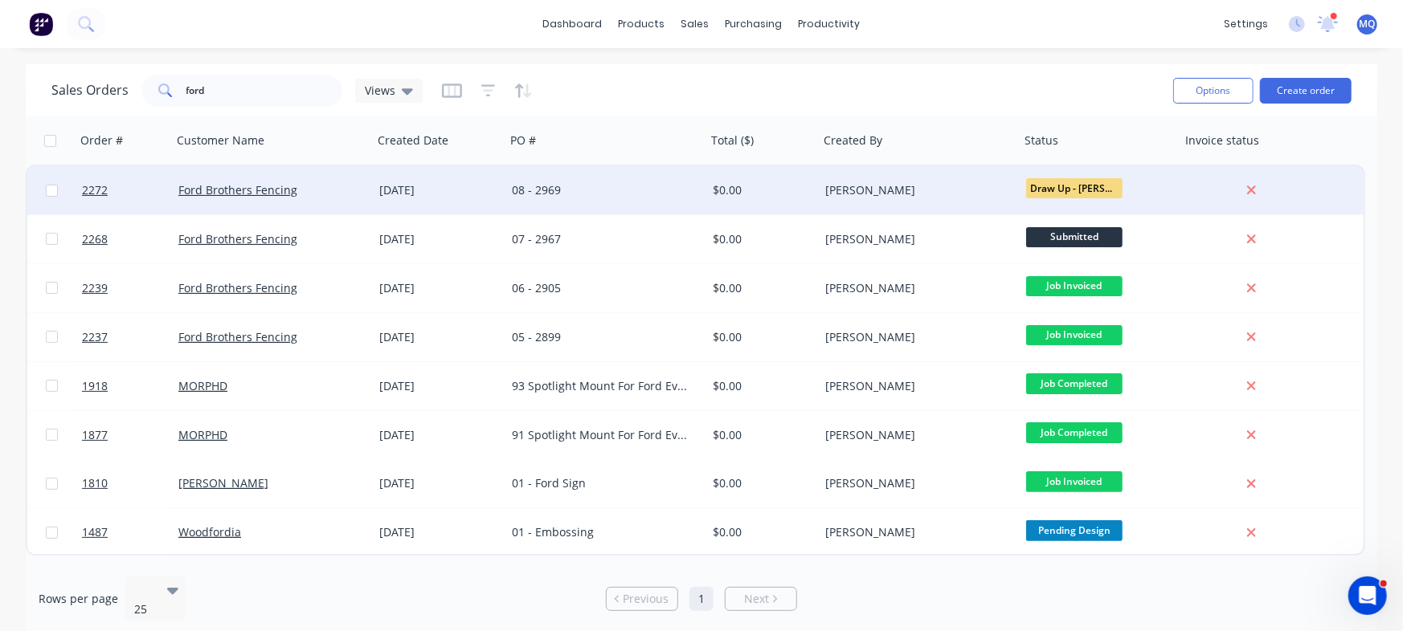
click at [560, 195] on div "08 - 2969" at bounding box center [601, 190] width 178 height 16
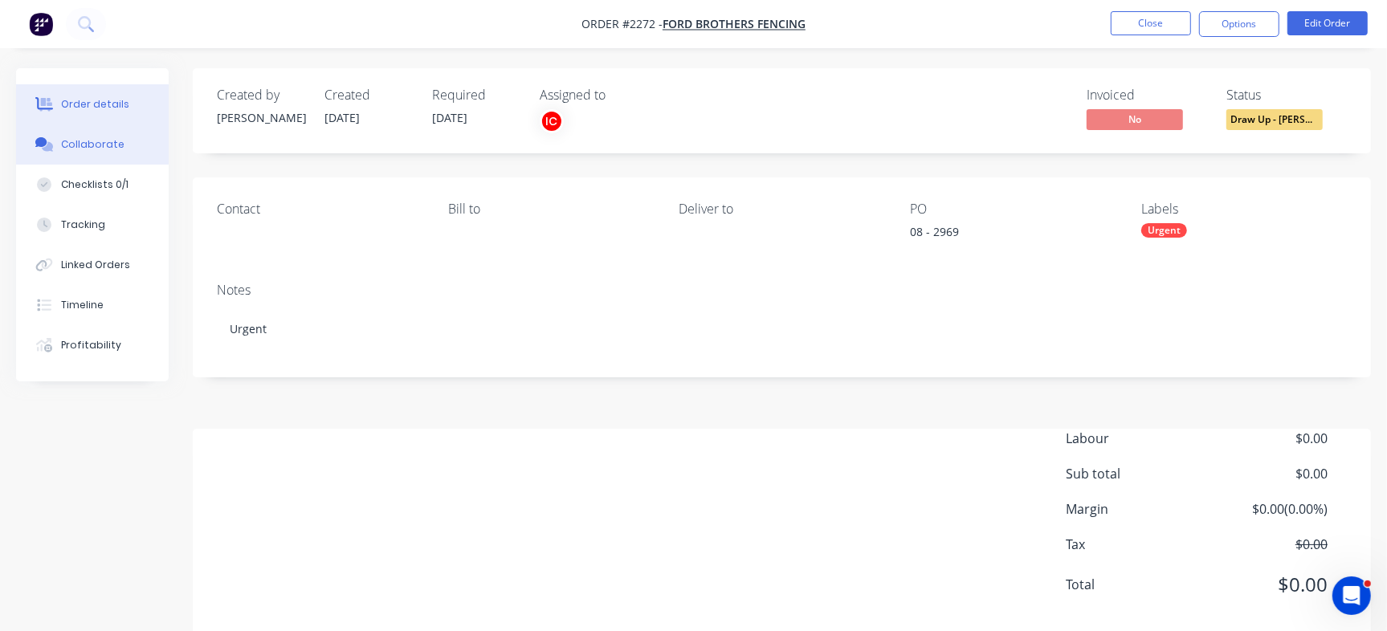
click at [104, 141] on div "Collaborate" at bounding box center [92, 144] width 63 height 14
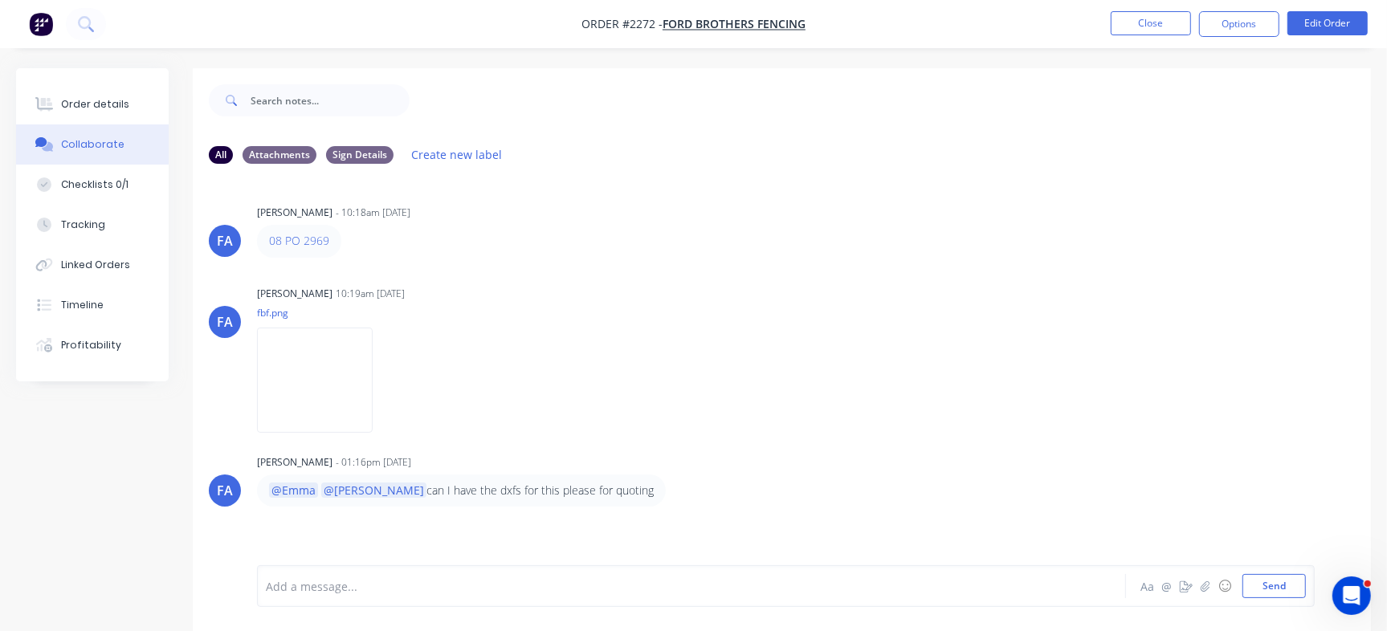
scroll to position [24, 0]
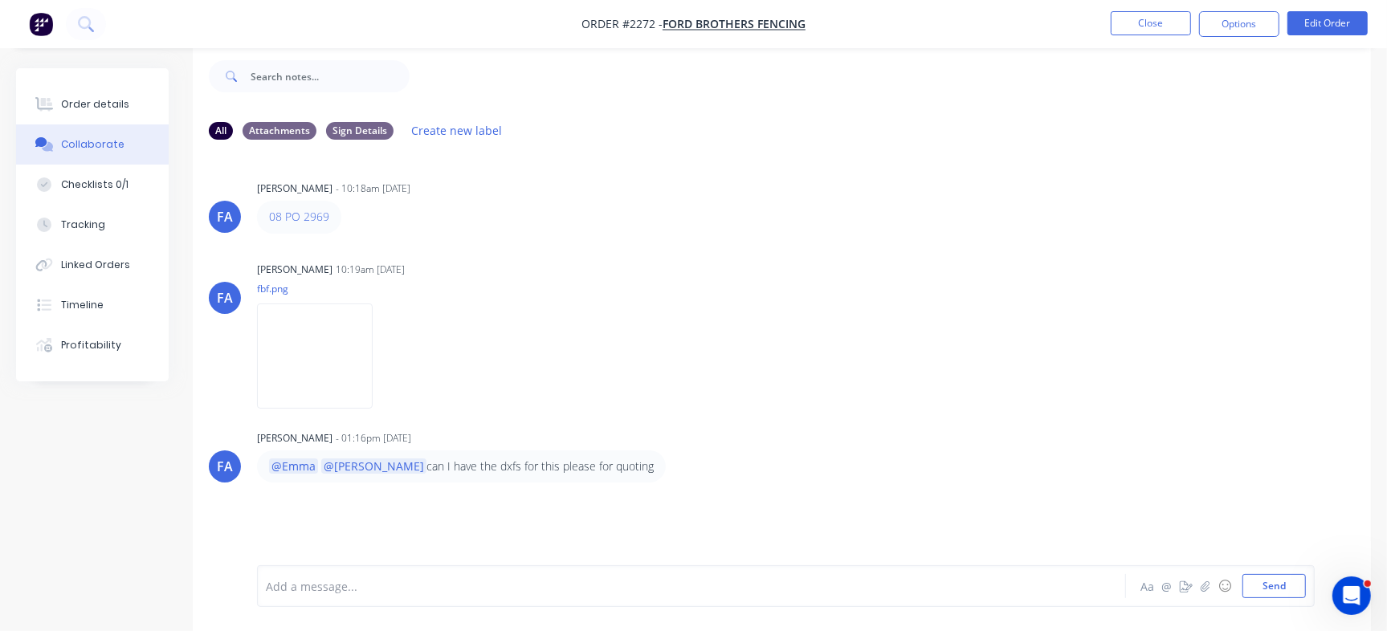
click at [664, 596] on div "Add a message..." at bounding box center [656, 586] width 780 height 24
click at [1173, 21] on button "Close" at bounding box center [1151, 23] width 80 height 24
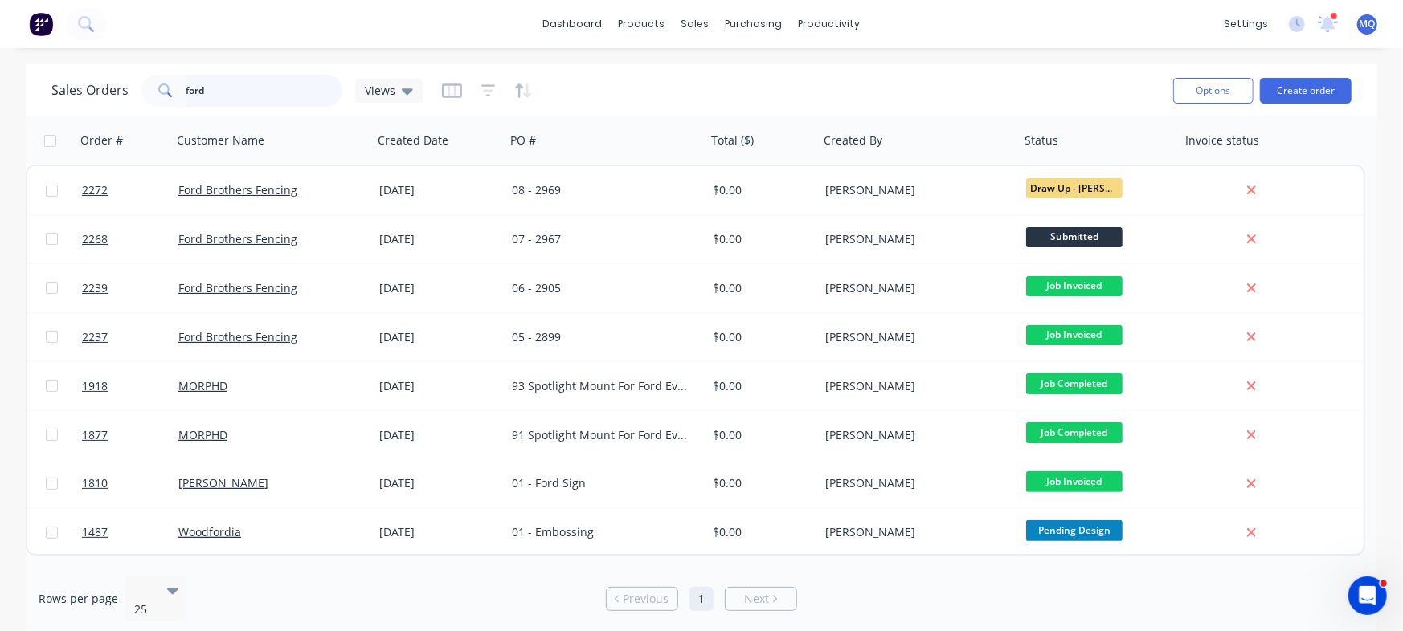
click at [259, 96] on input "ford" at bounding box center [264, 91] width 157 height 32
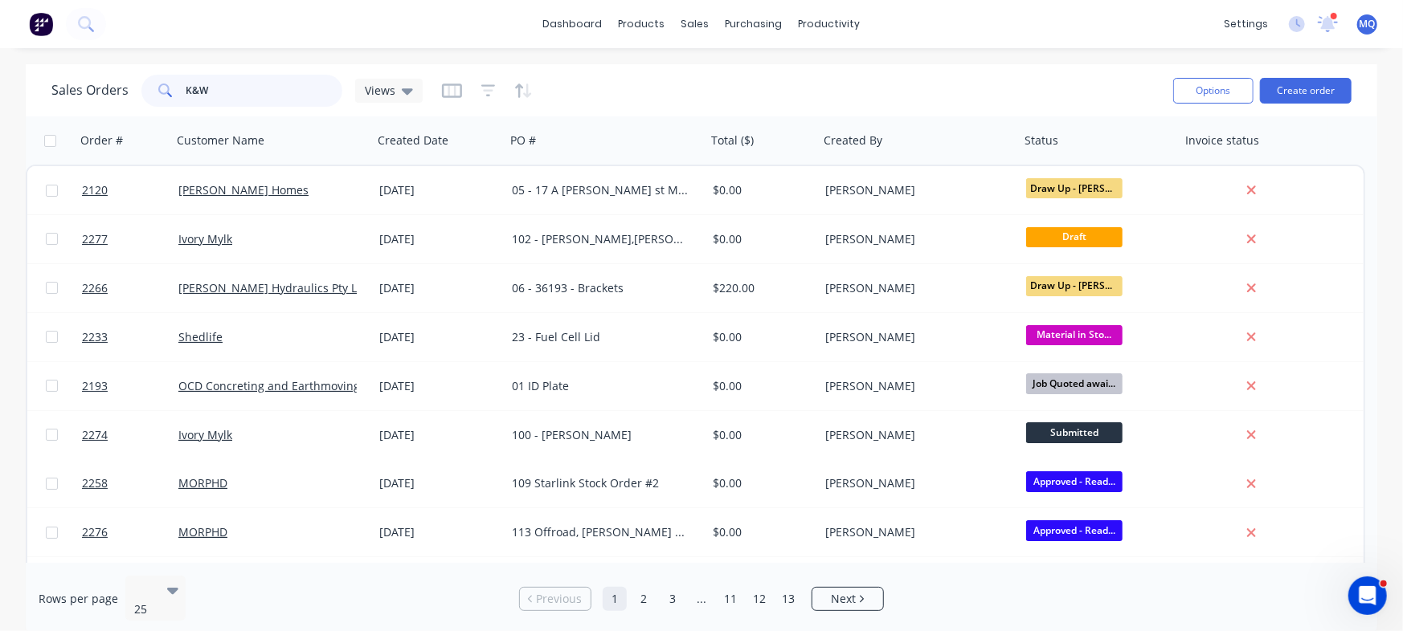
type input "K&W"
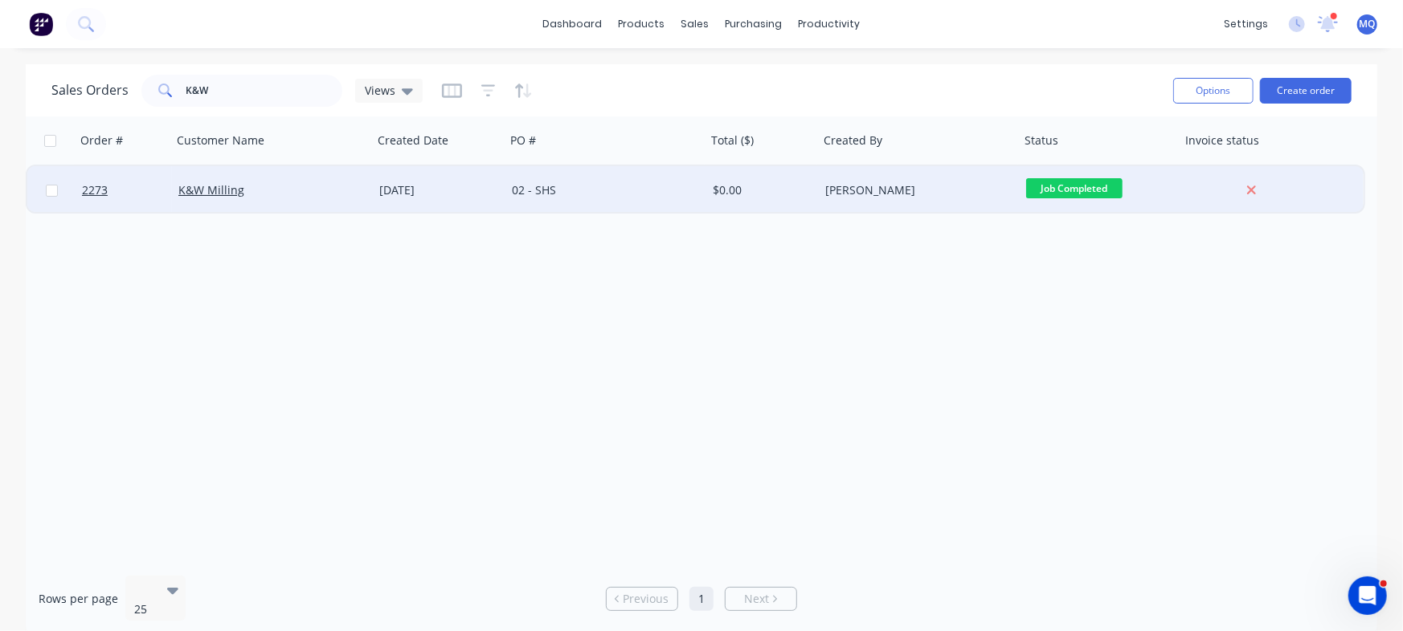
click at [407, 184] on div "[DATE]" at bounding box center [439, 190] width 120 height 16
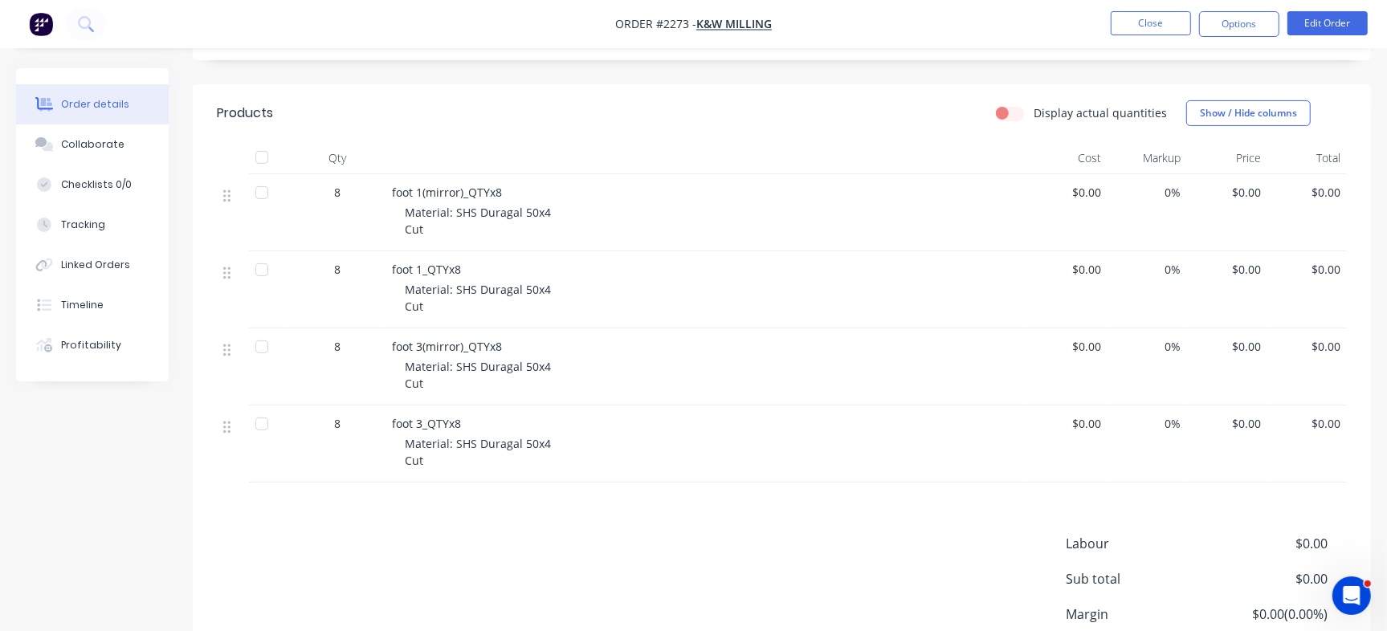
scroll to position [337, 0]
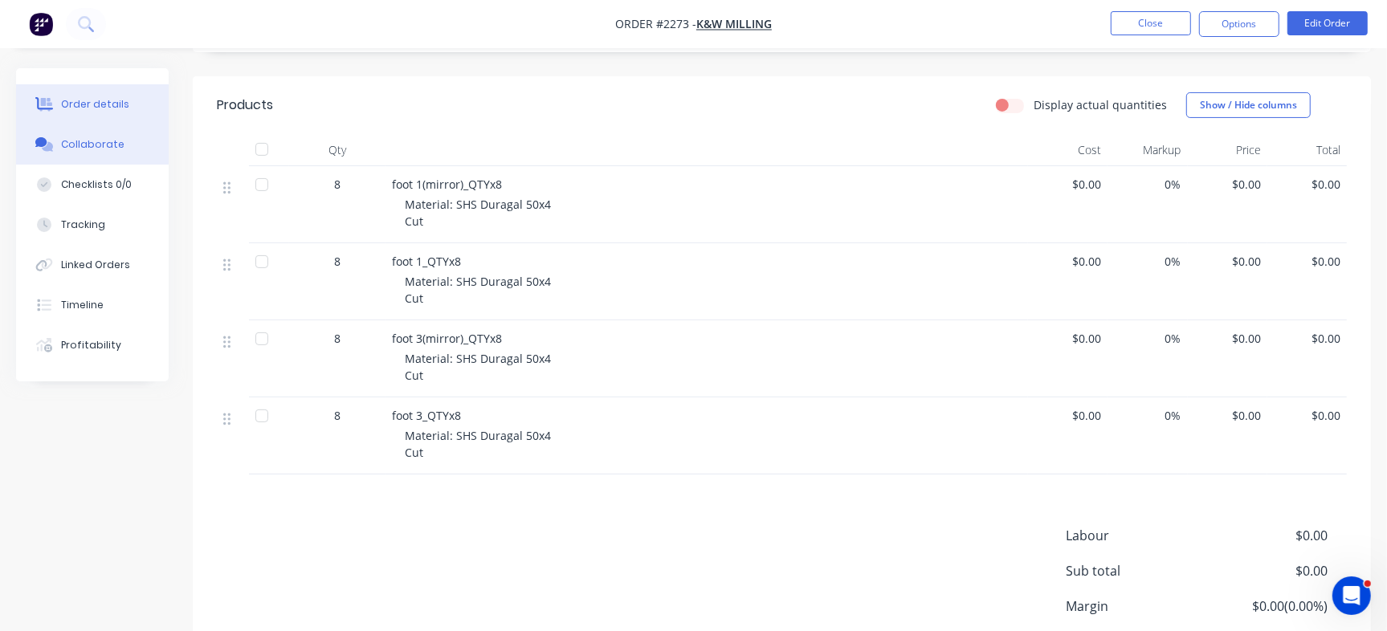
click at [115, 144] on div "Collaborate" at bounding box center [92, 144] width 63 height 14
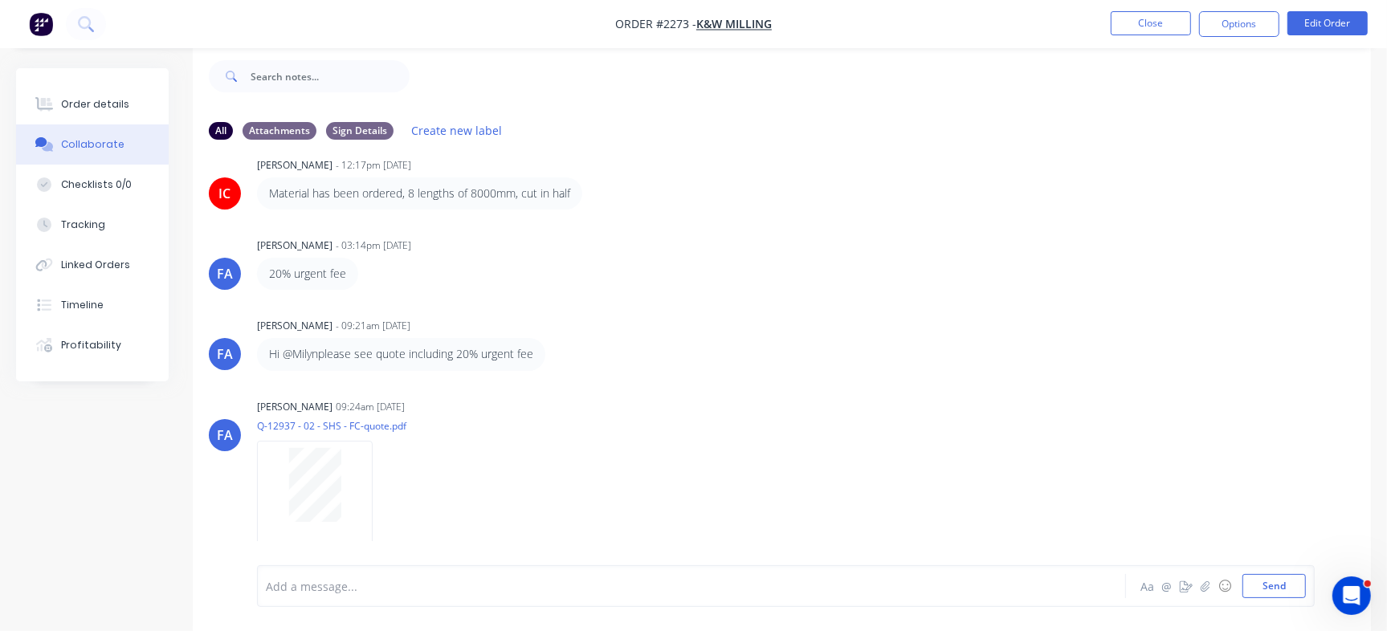
scroll to position [284, 0]
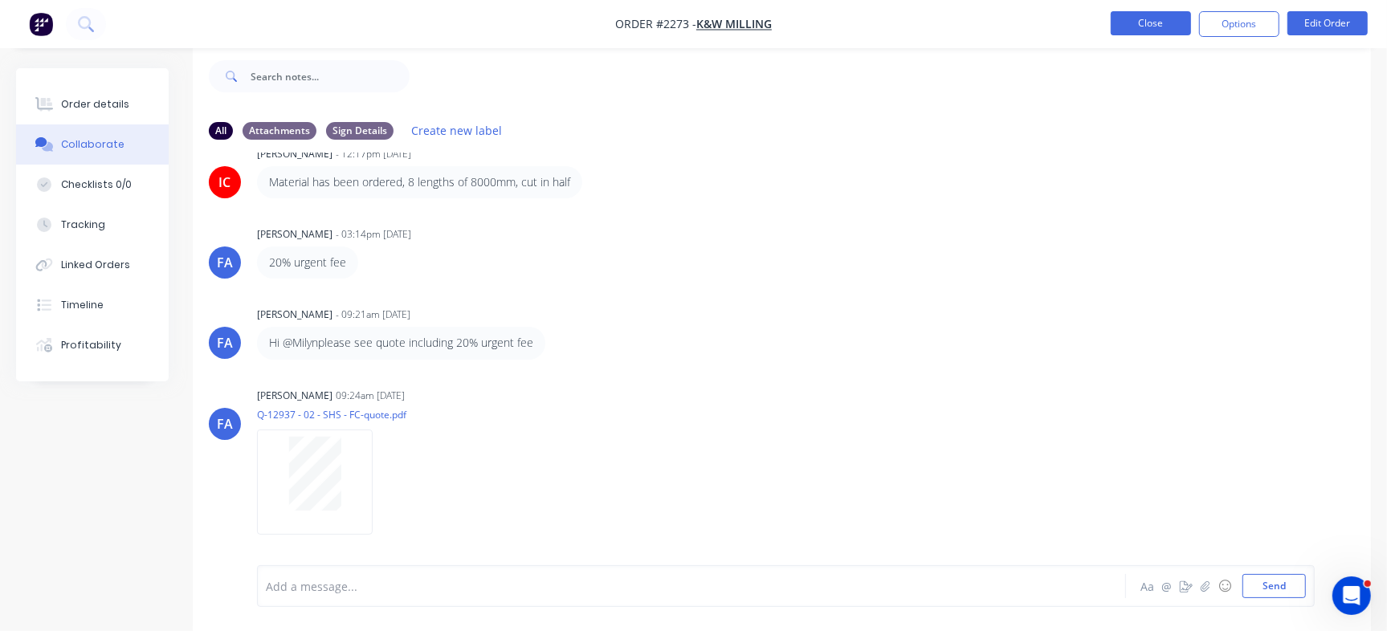
click at [1169, 27] on button "Close" at bounding box center [1151, 23] width 80 height 24
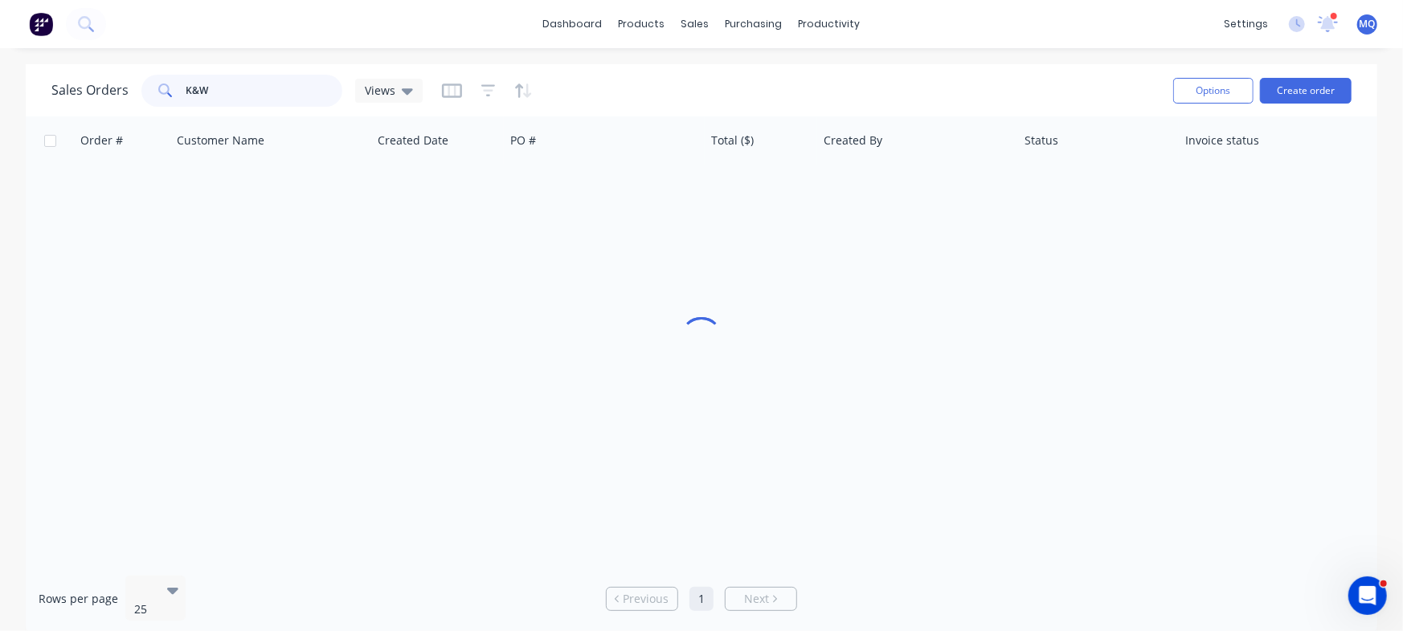
click at [258, 83] on input "K&W" at bounding box center [264, 91] width 157 height 32
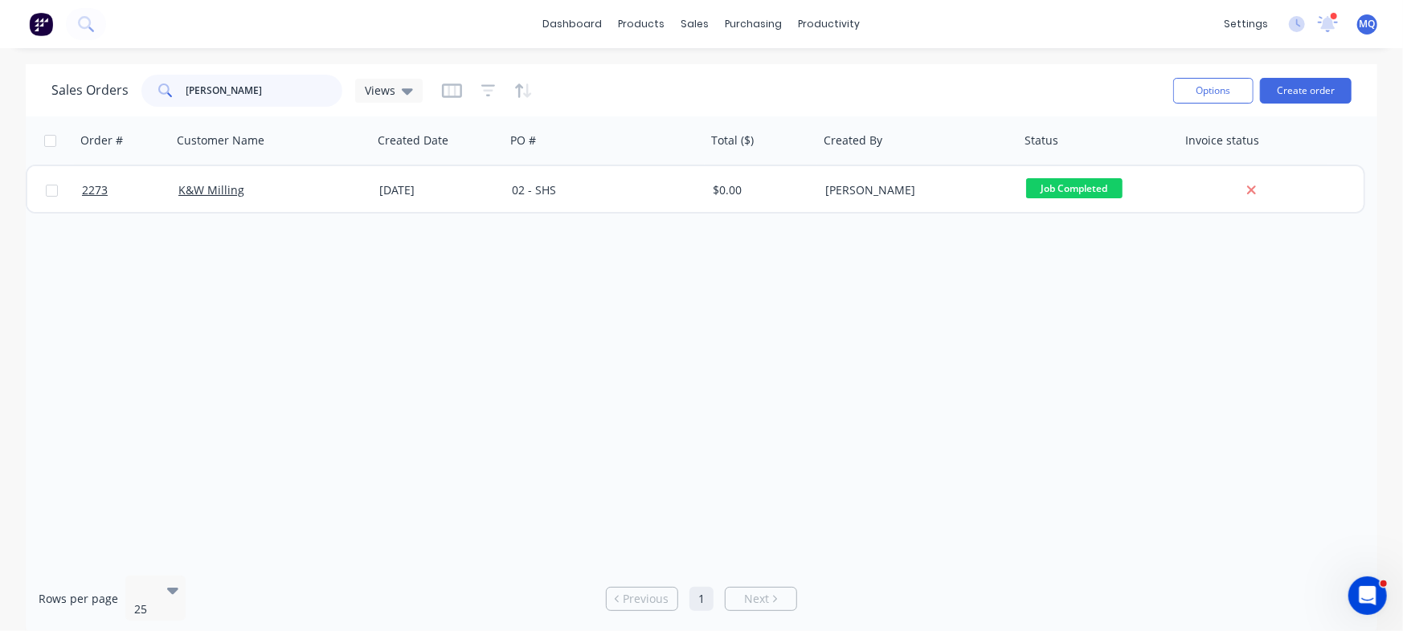
type input "whitelaw"
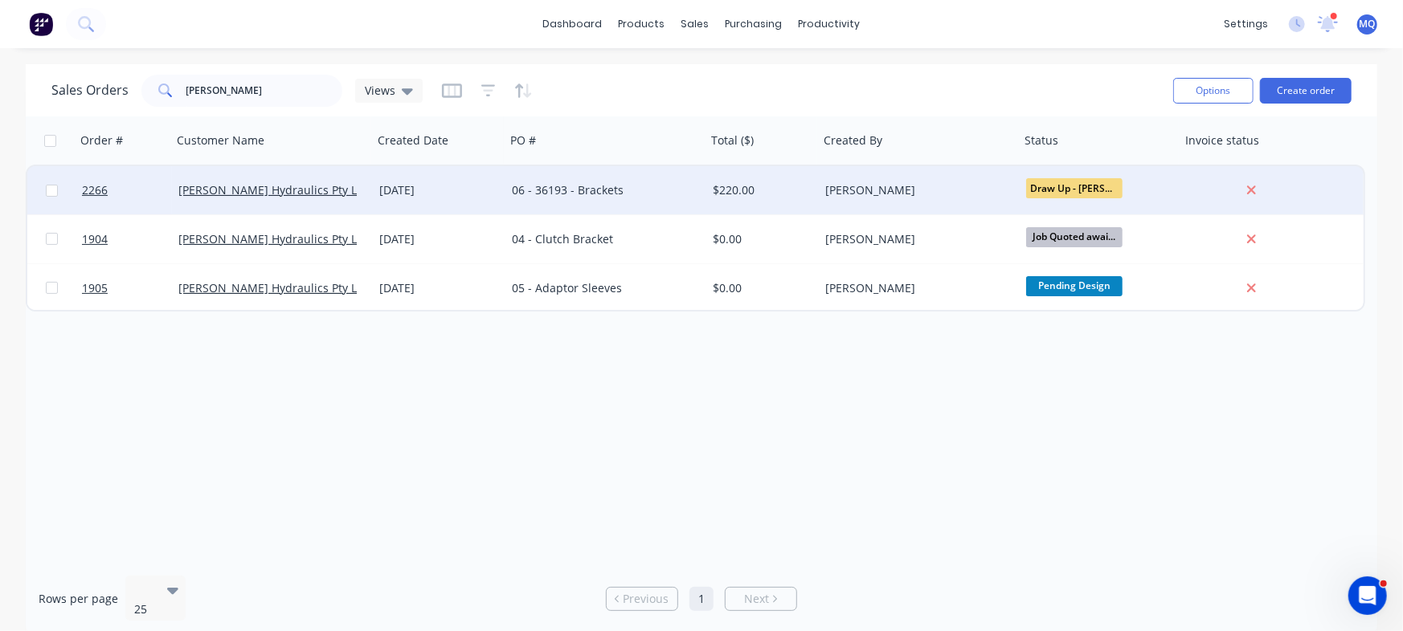
click at [633, 181] on div "06 - 36193 - Brackets" at bounding box center [605, 190] width 201 height 48
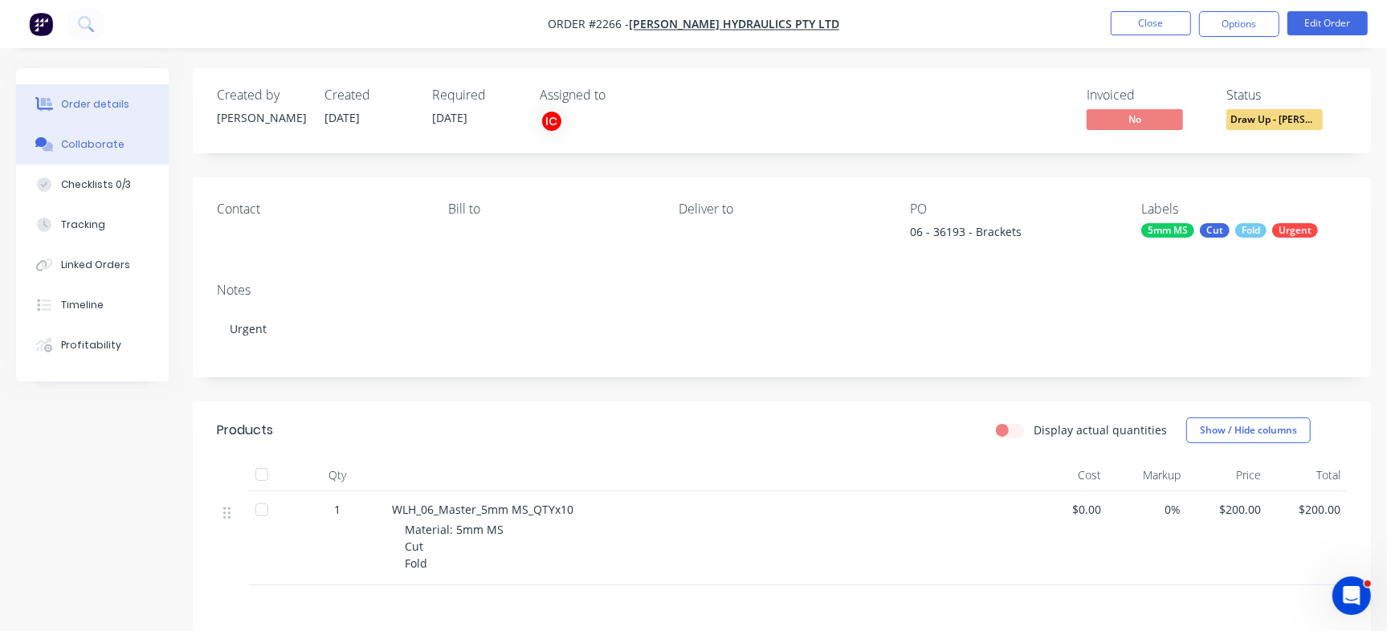
click at [108, 149] on div "Collaborate" at bounding box center [92, 144] width 63 height 14
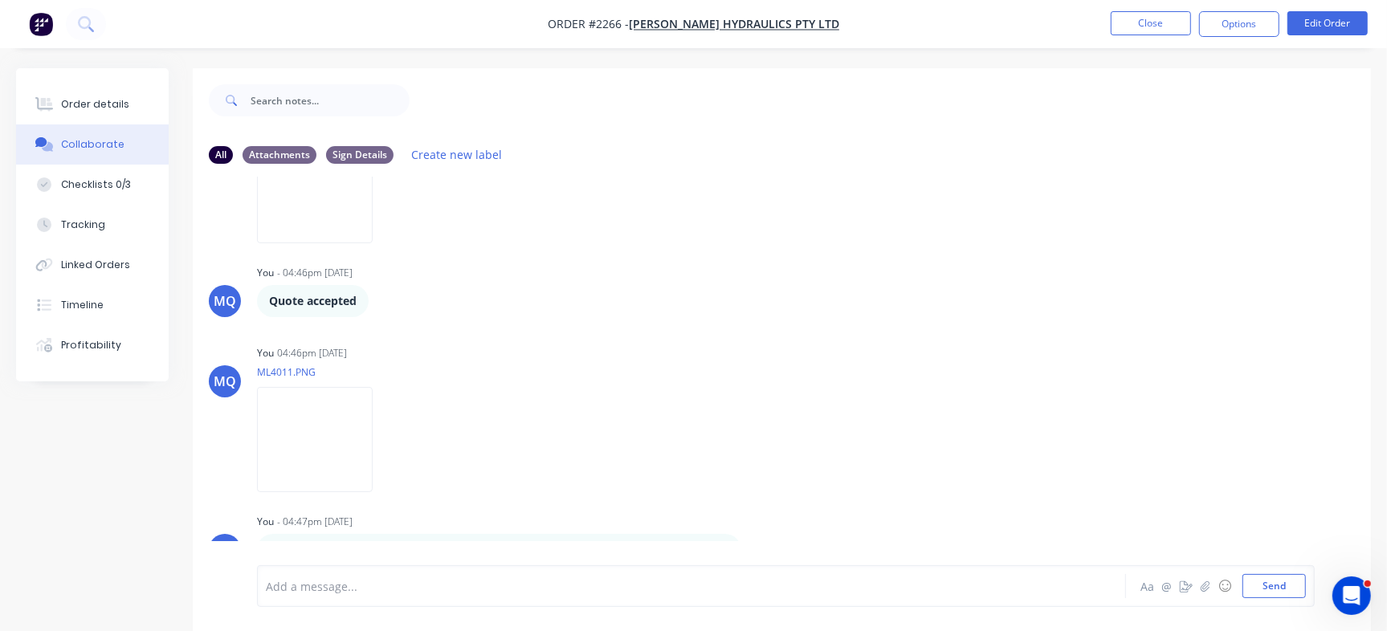
scroll to position [24, 0]
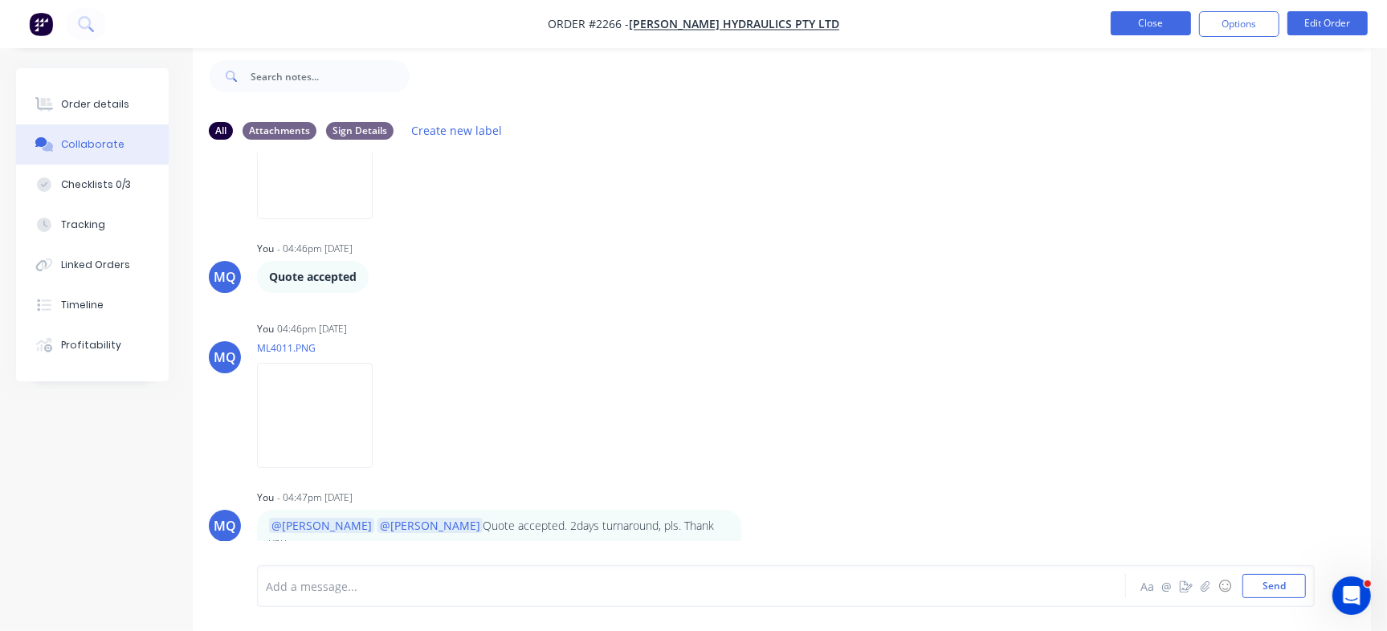
click at [1151, 27] on button "Close" at bounding box center [1151, 23] width 80 height 24
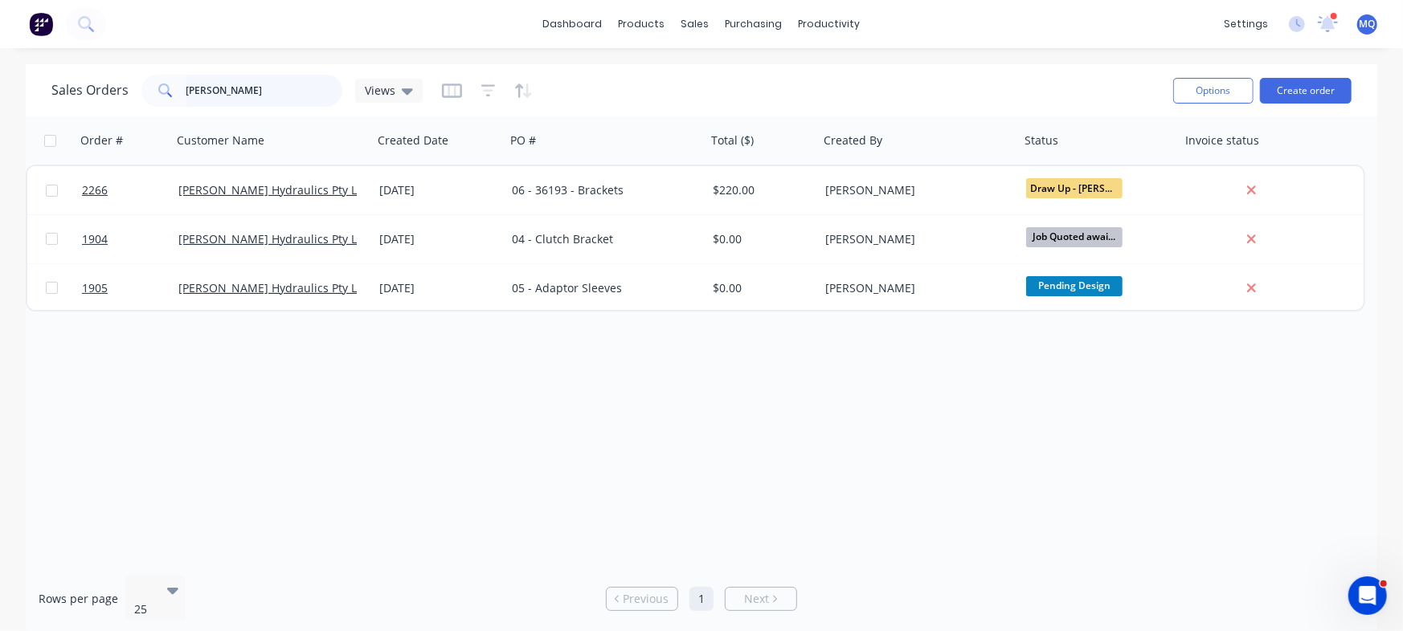
click at [260, 98] on input "whitelaw" at bounding box center [264, 91] width 157 height 32
click at [392, 93] on span "Views" at bounding box center [380, 90] width 31 height 17
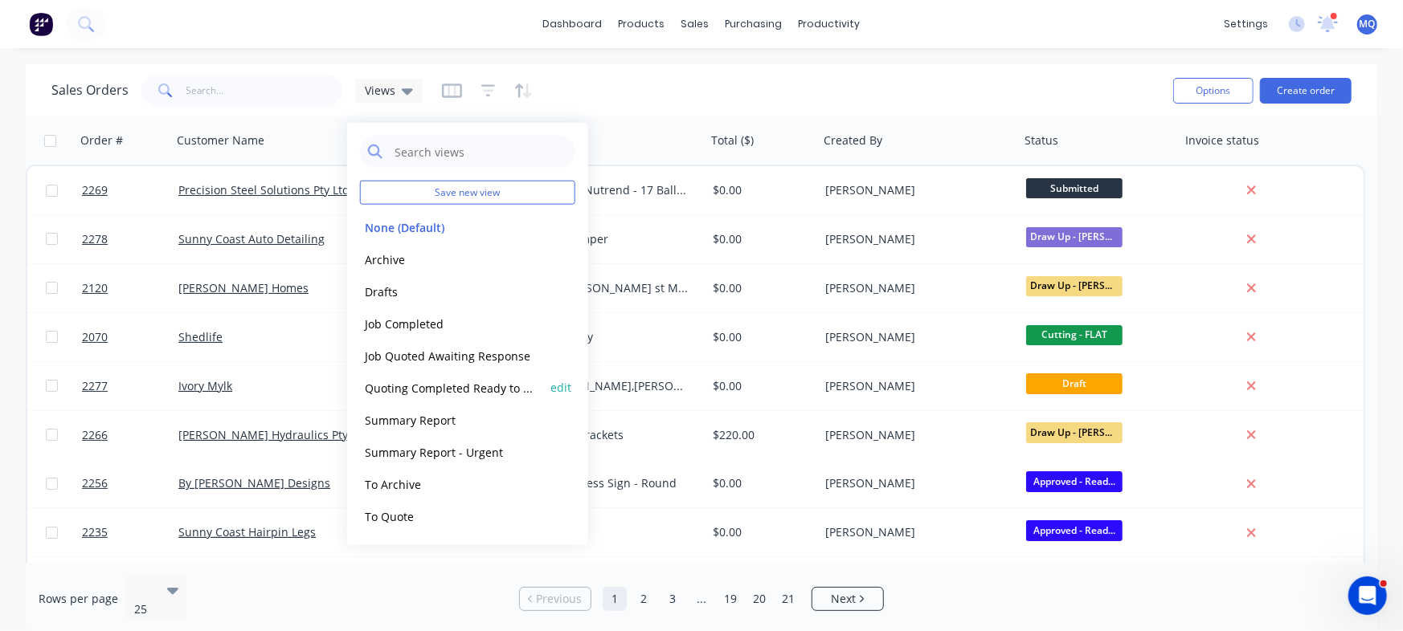
click at [397, 378] on button "Quoting Completed Ready to Send" at bounding box center [451, 387] width 183 height 18
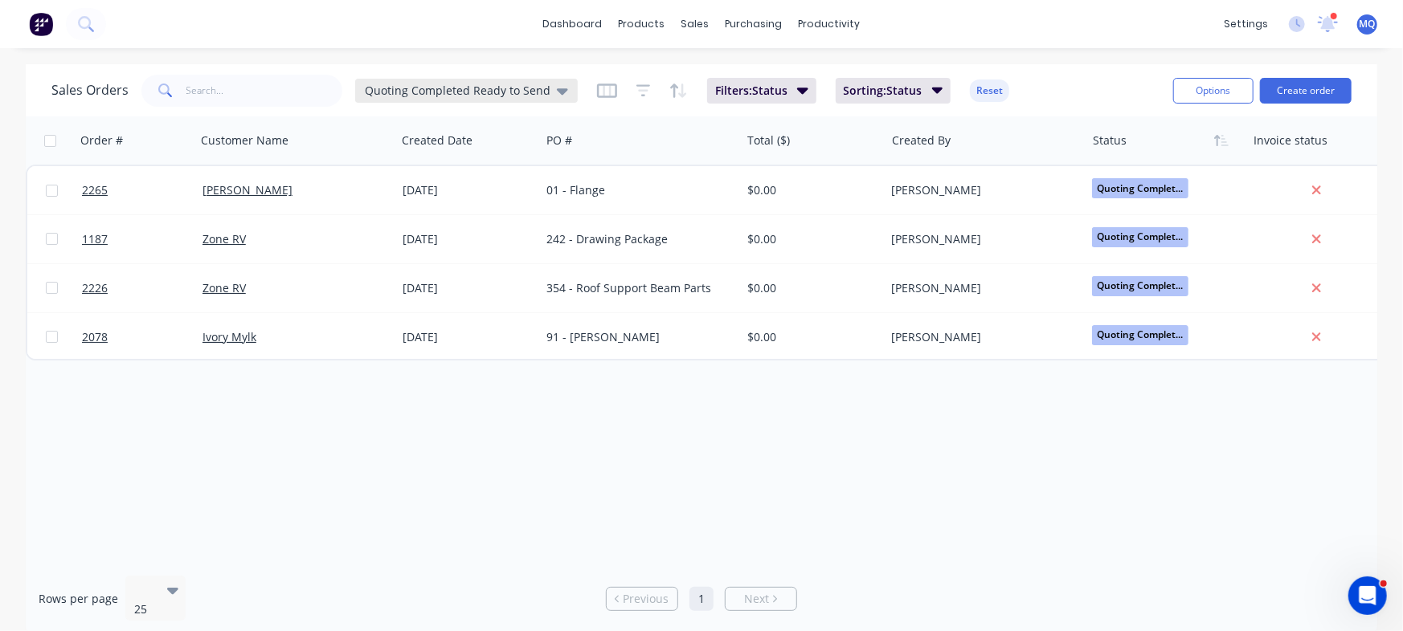
click at [429, 85] on span "Quoting Completed Ready to Send" at bounding box center [458, 90] width 186 height 17
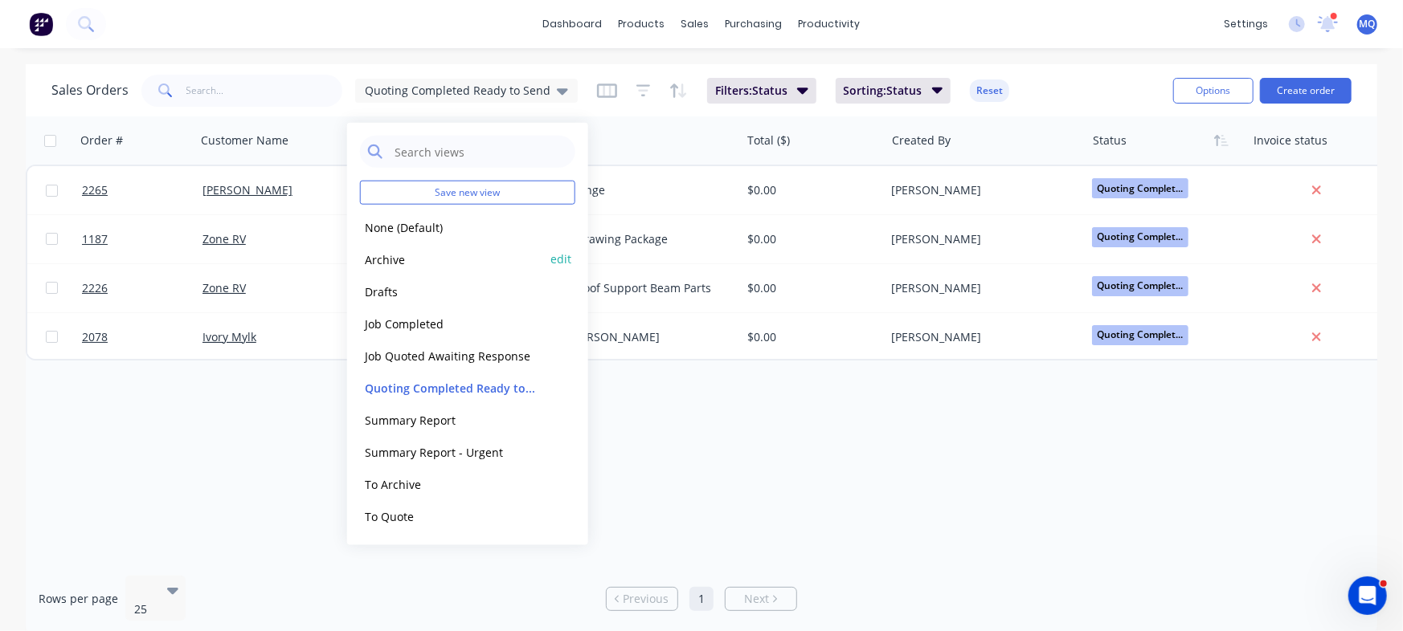
click at [398, 251] on button "Archive" at bounding box center [451, 259] width 183 height 18
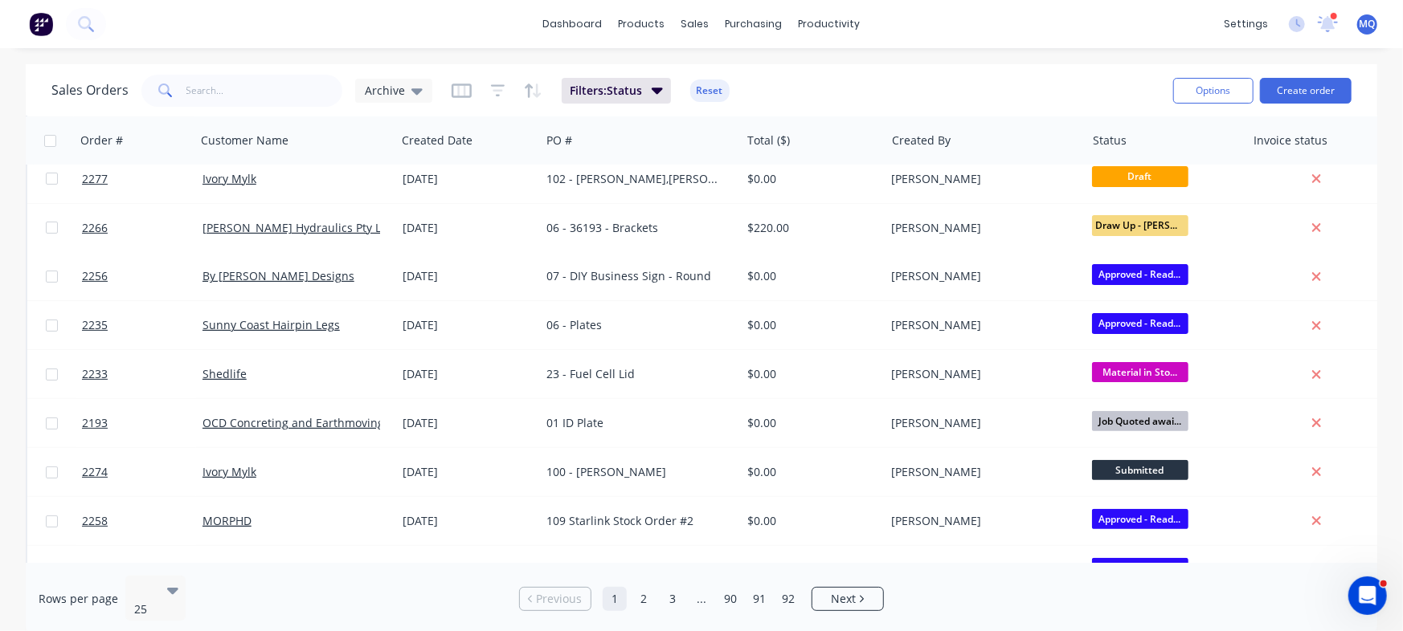
scroll to position [247, 0]
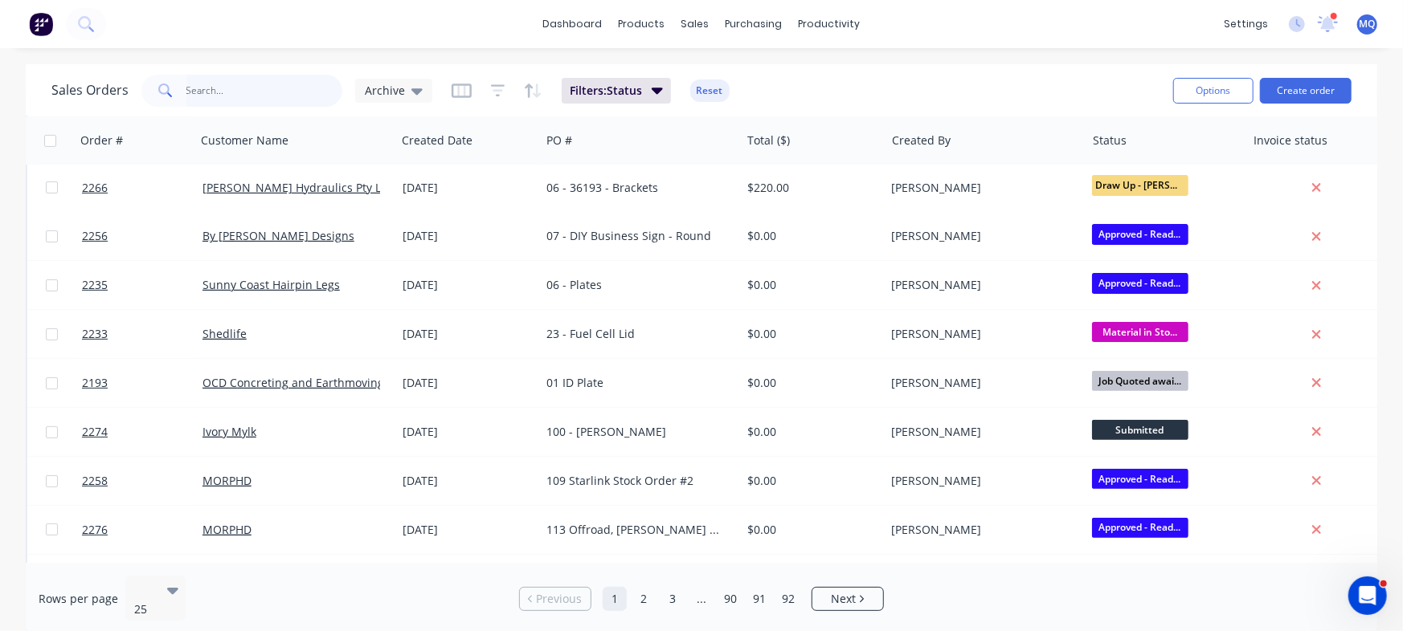
click at [257, 88] on input "text" at bounding box center [264, 91] width 157 height 32
click at [377, 85] on span "Archive" at bounding box center [385, 90] width 40 height 17
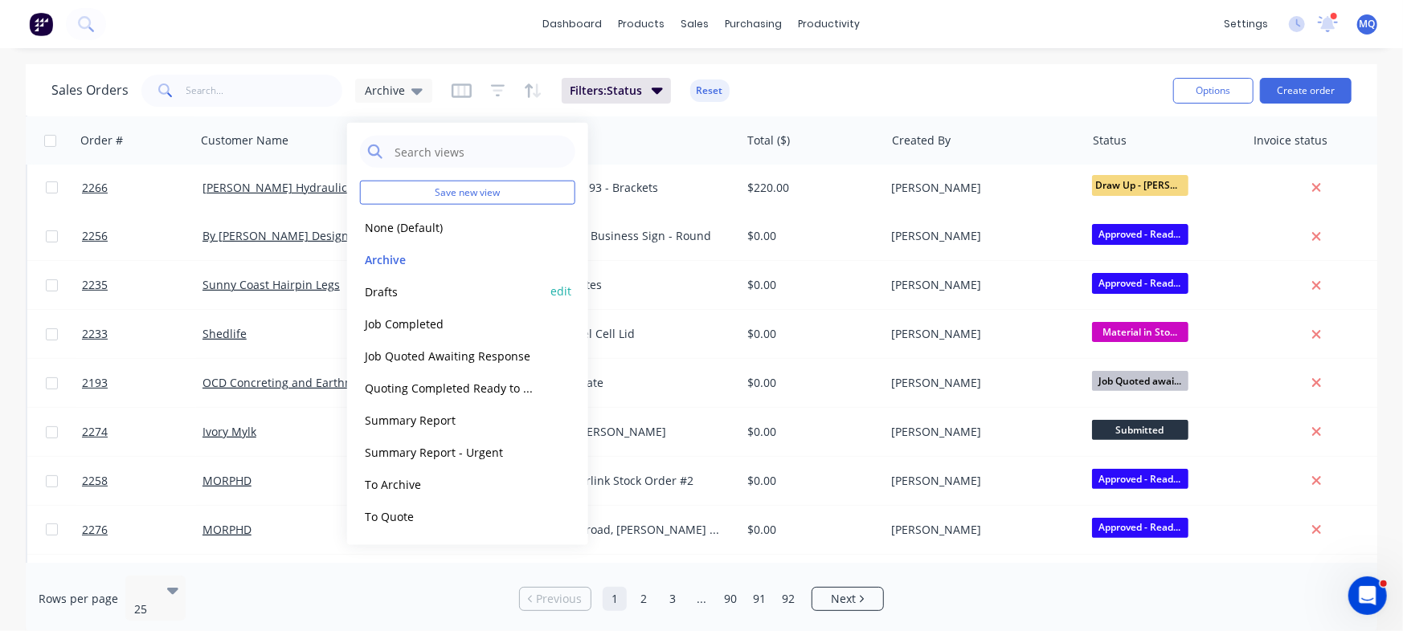
click at [422, 288] on button "Drafts" at bounding box center [451, 291] width 183 height 18
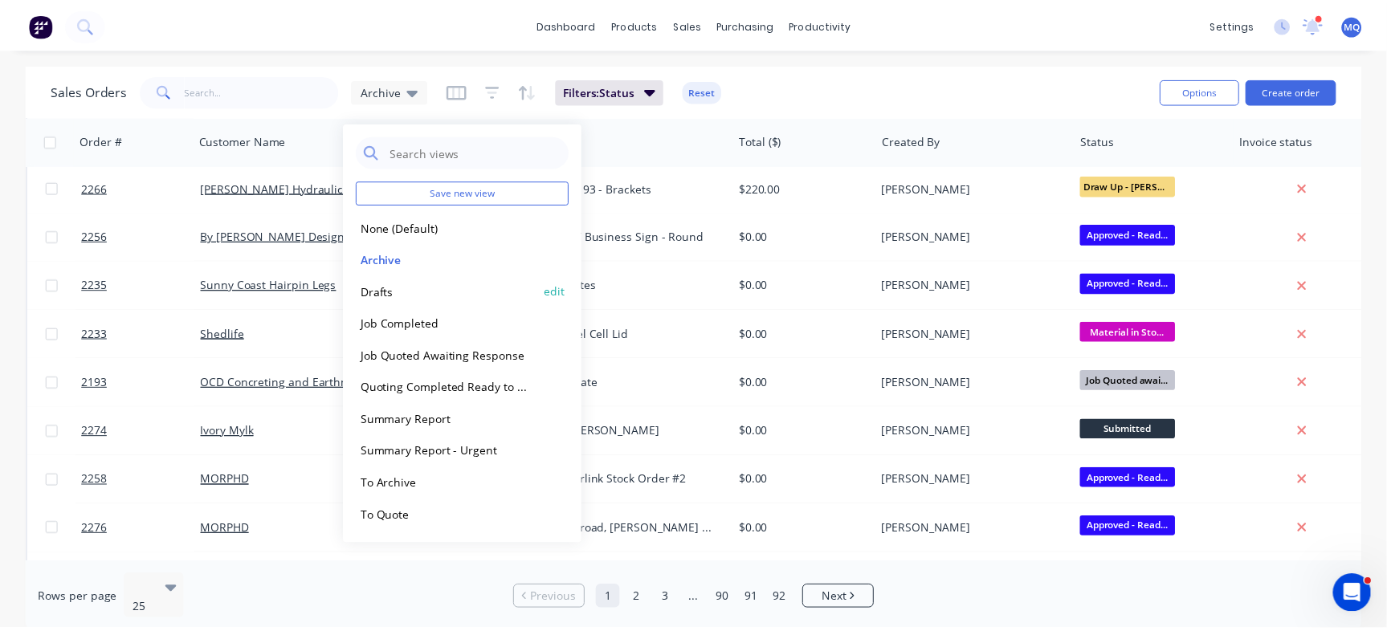
scroll to position [0, 0]
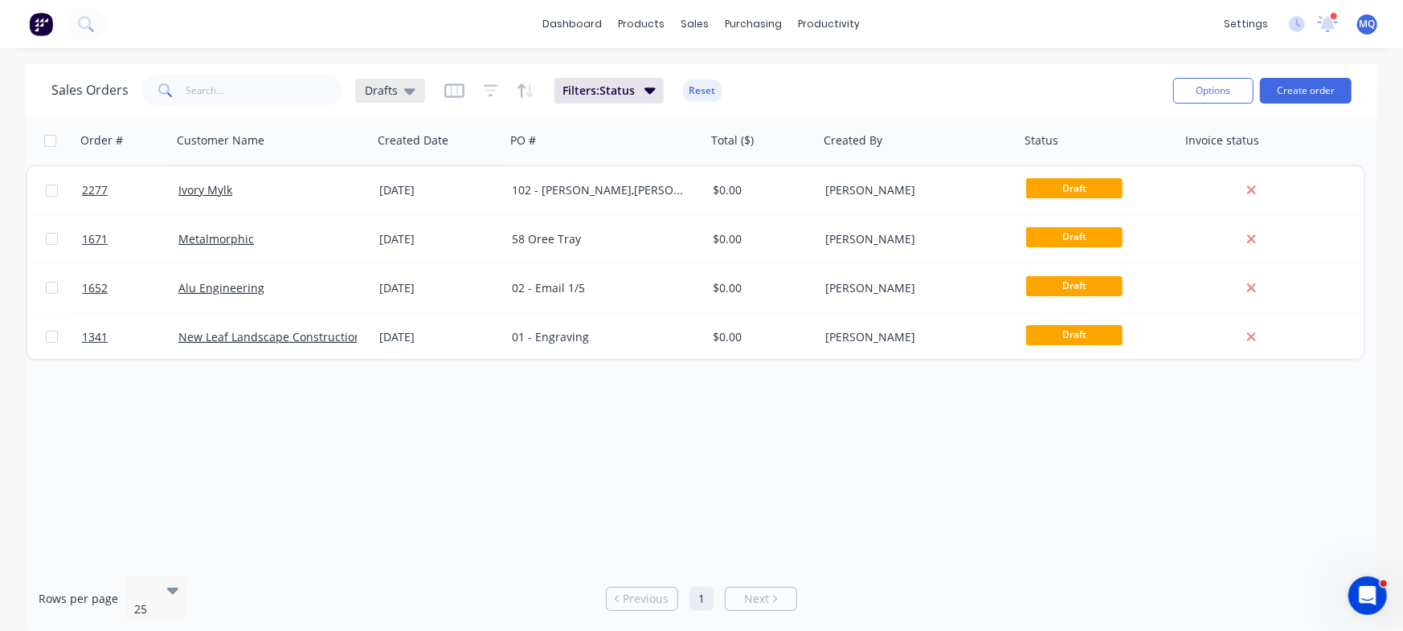
click at [390, 91] on span "Drafts" at bounding box center [381, 90] width 33 height 17
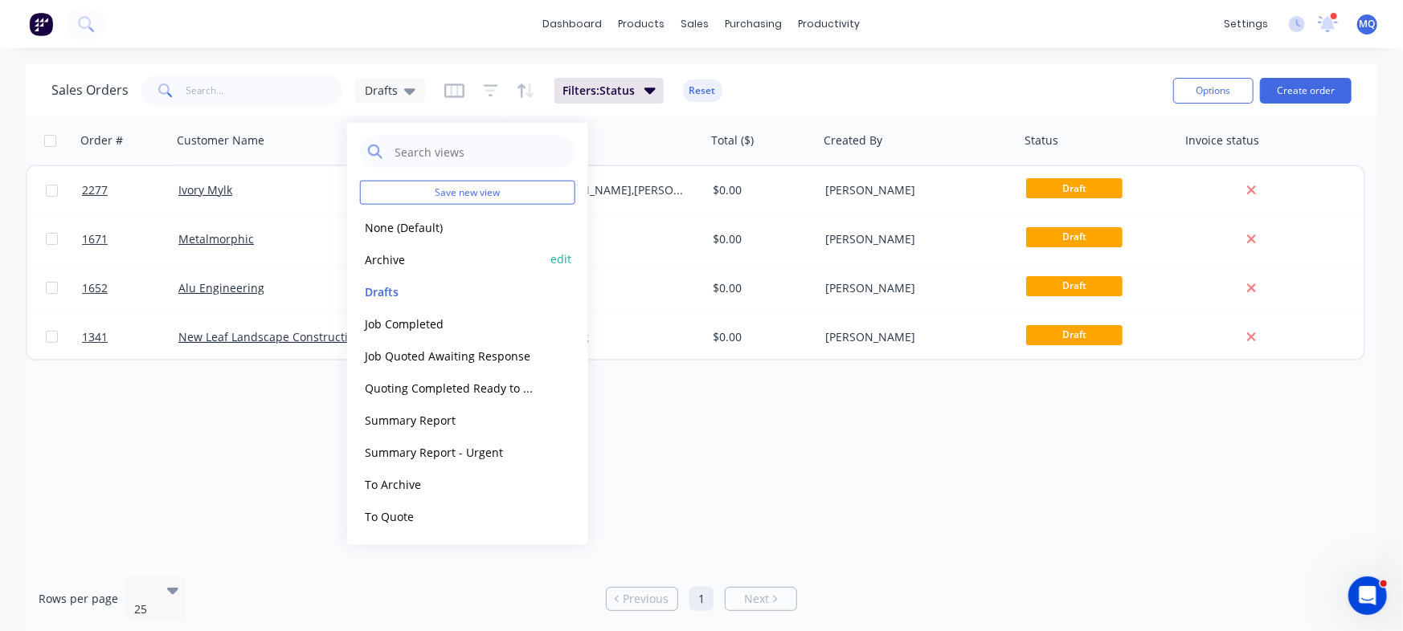
click at [401, 260] on button "Archive" at bounding box center [451, 259] width 183 height 18
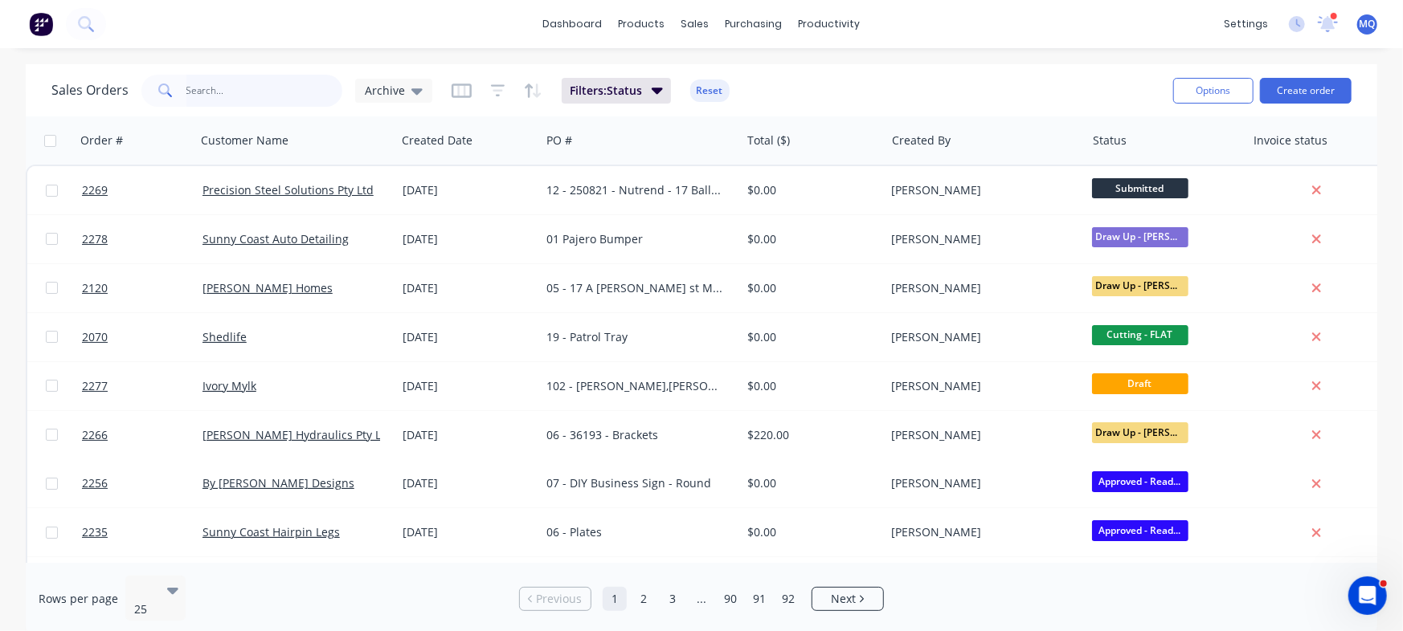
click at [279, 85] on input "text" at bounding box center [264, 91] width 157 height 32
type input "carly"
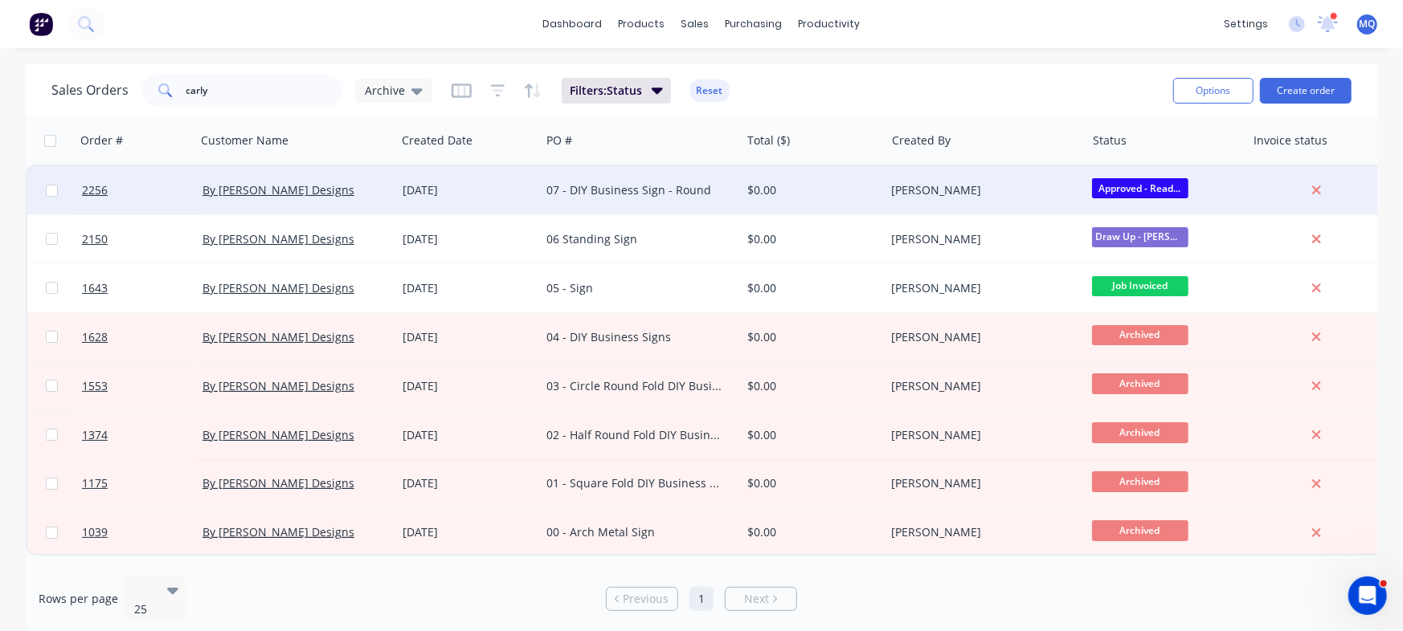
click at [414, 192] on div "[DATE]" at bounding box center [468, 190] width 132 height 16
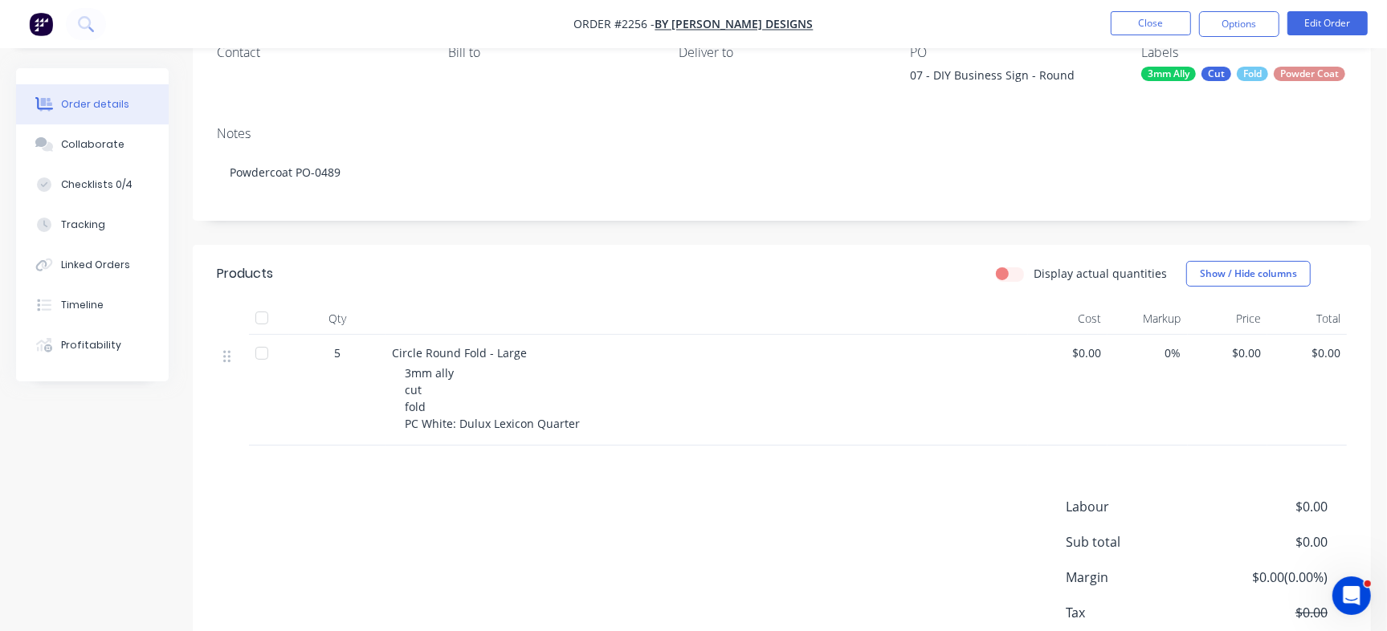
scroll to position [116, 0]
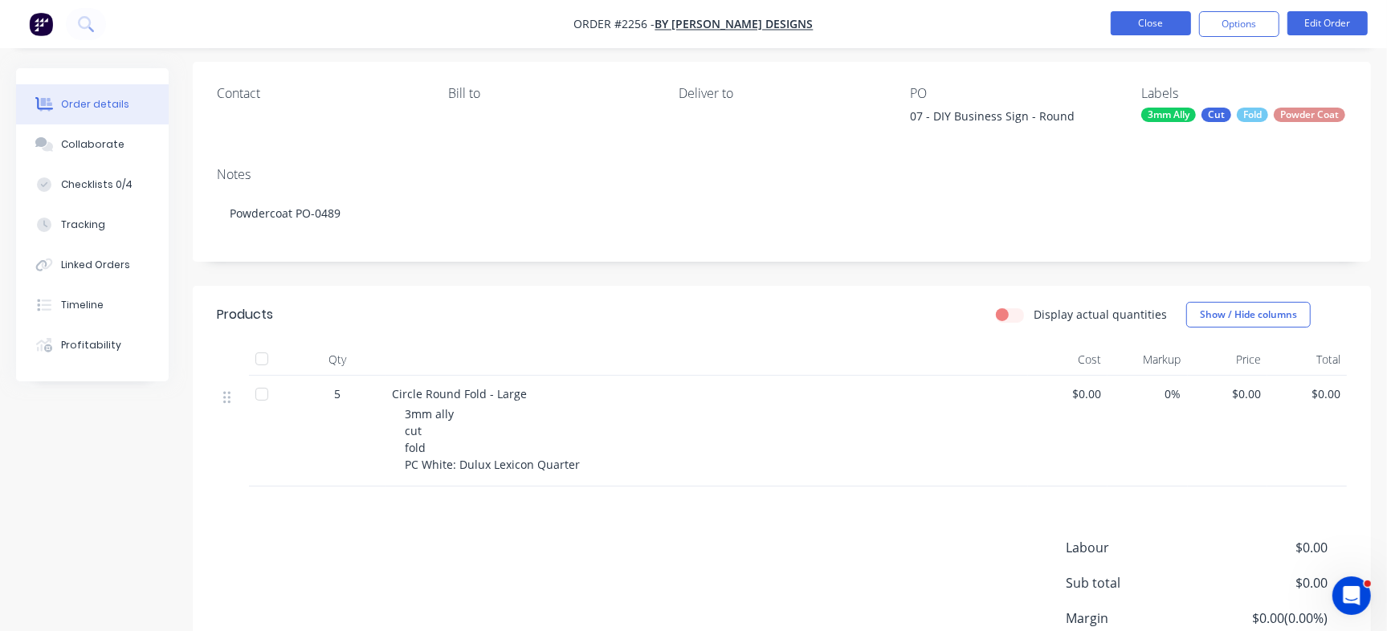
click at [1186, 31] on button "Close" at bounding box center [1151, 23] width 80 height 24
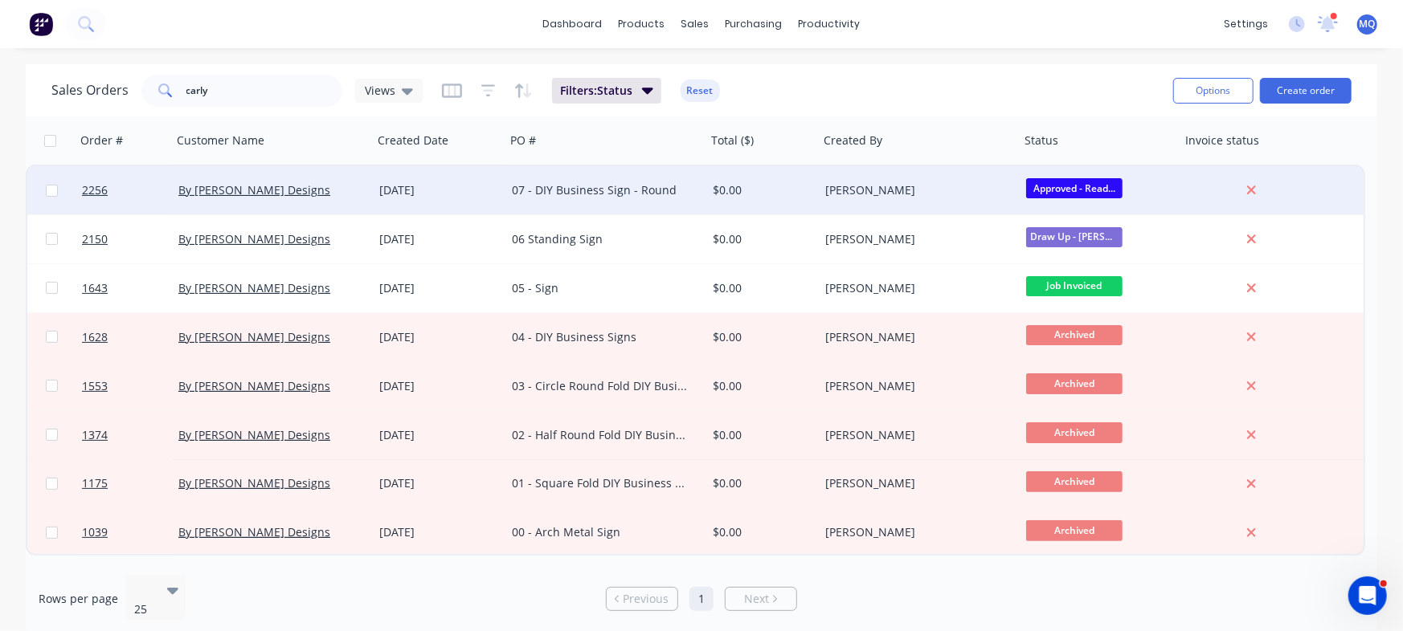
click at [628, 208] on div "07 - DIY Business Sign - Round" at bounding box center [605, 190] width 201 height 48
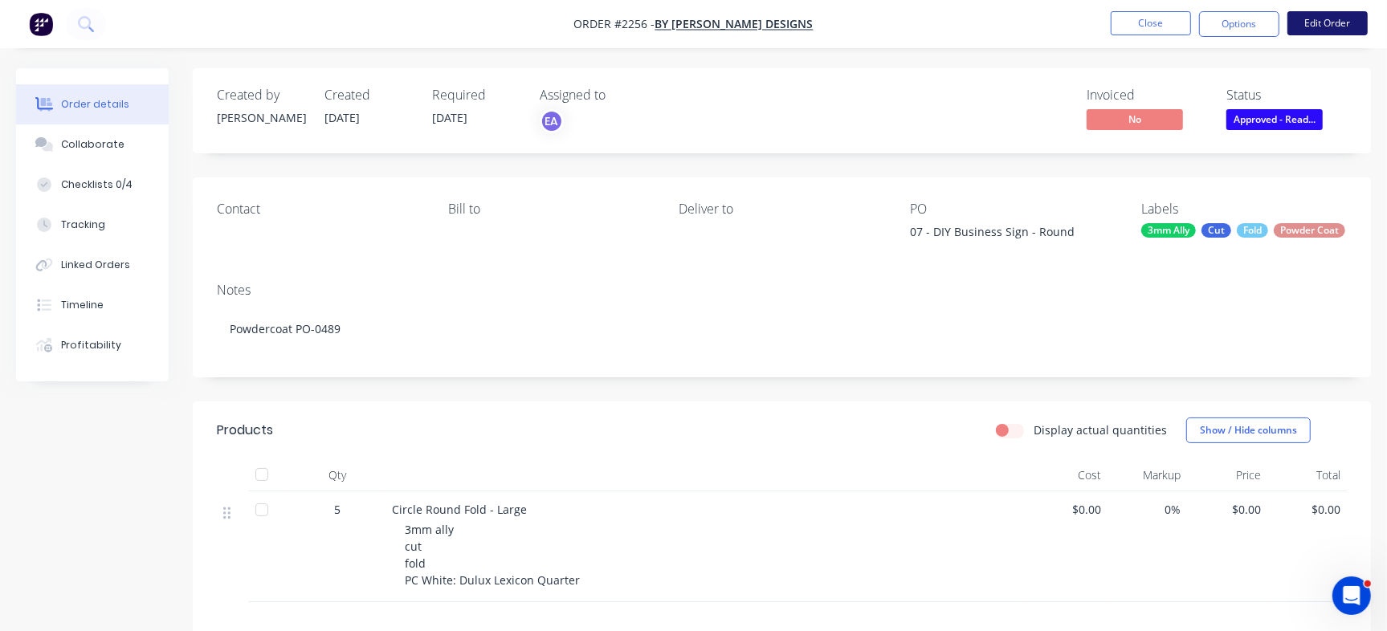
click at [1332, 15] on button "Edit Order" at bounding box center [1328, 23] width 80 height 24
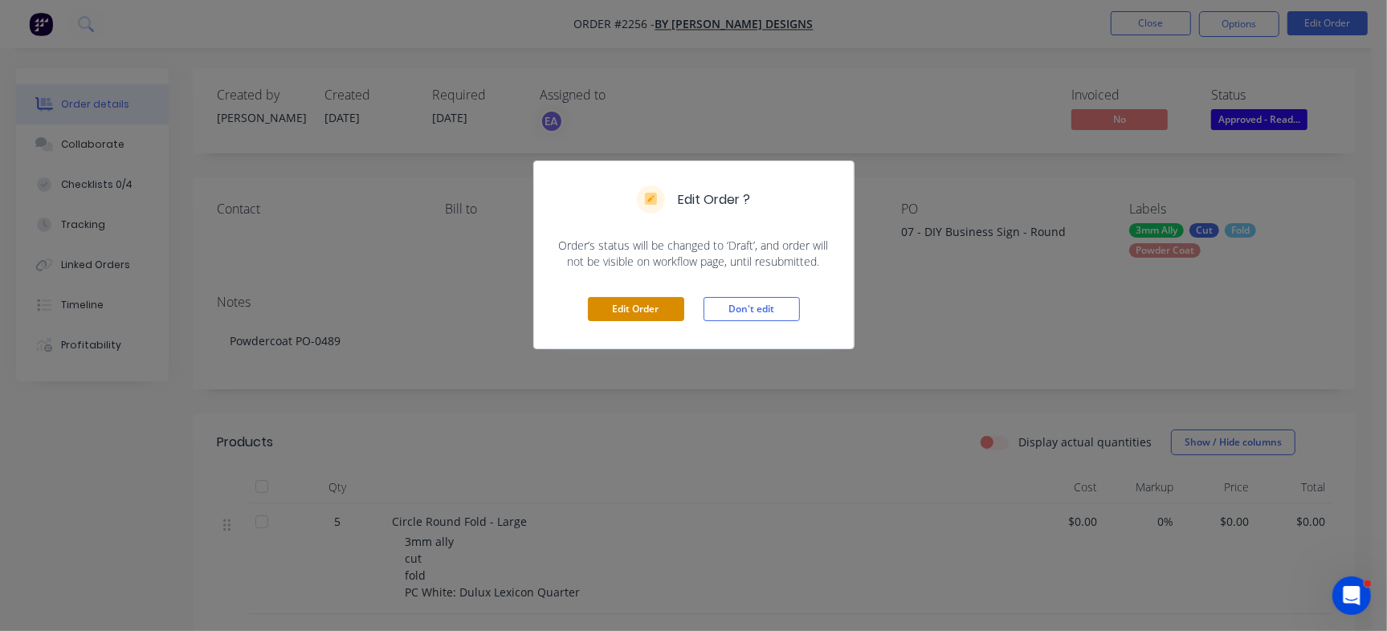
click at [625, 320] on button "Edit Order" at bounding box center [636, 309] width 96 height 24
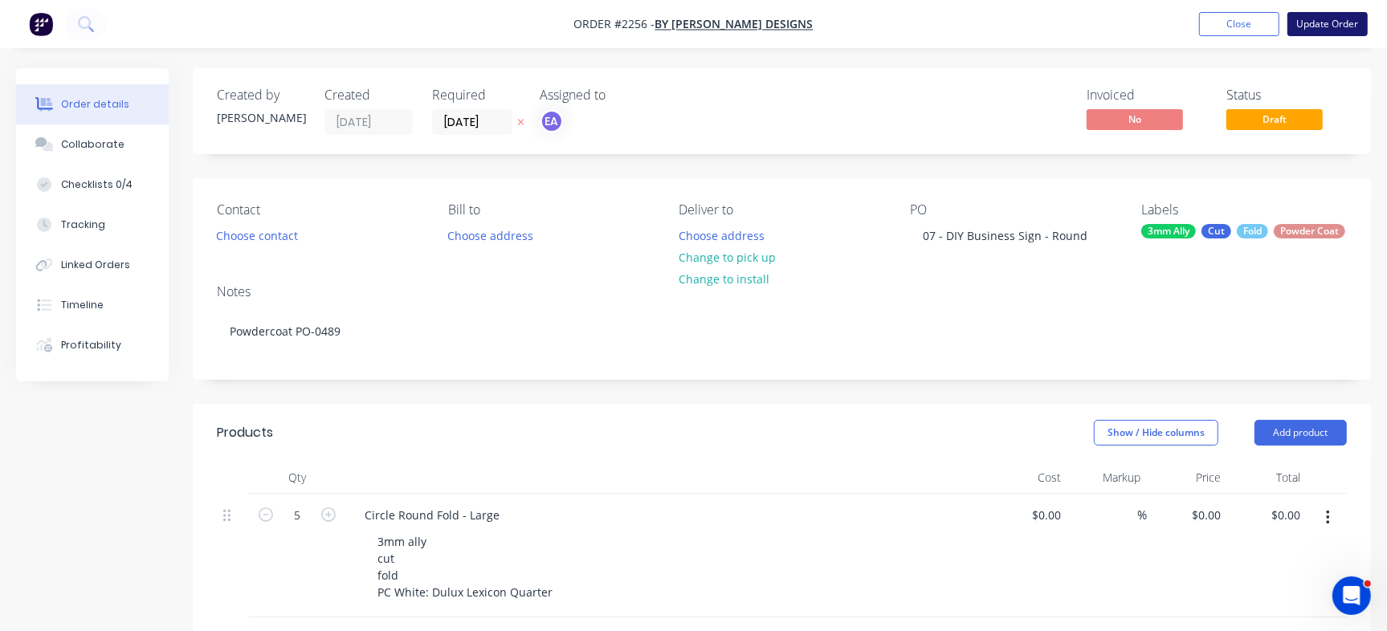
click at [1317, 21] on button "Update Order" at bounding box center [1328, 24] width 80 height 24
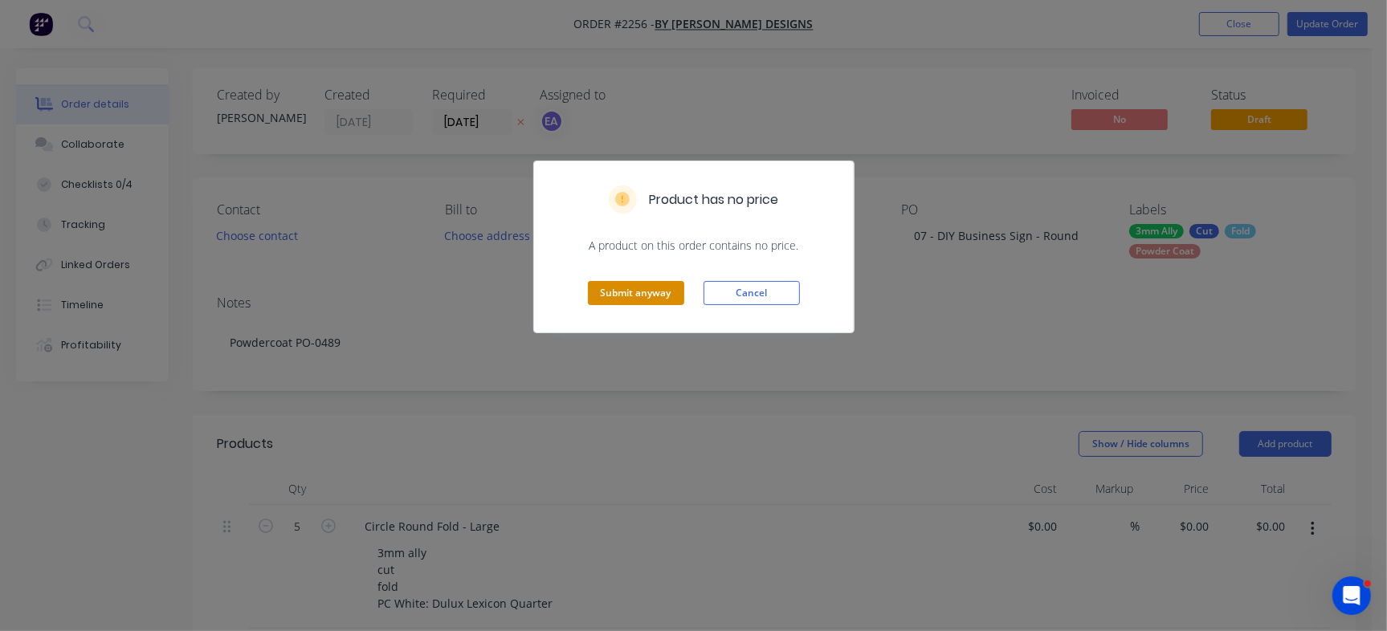
click at [627, 292] on button "Submit anyway" at bounding box center [636, 293] width 96 height 24
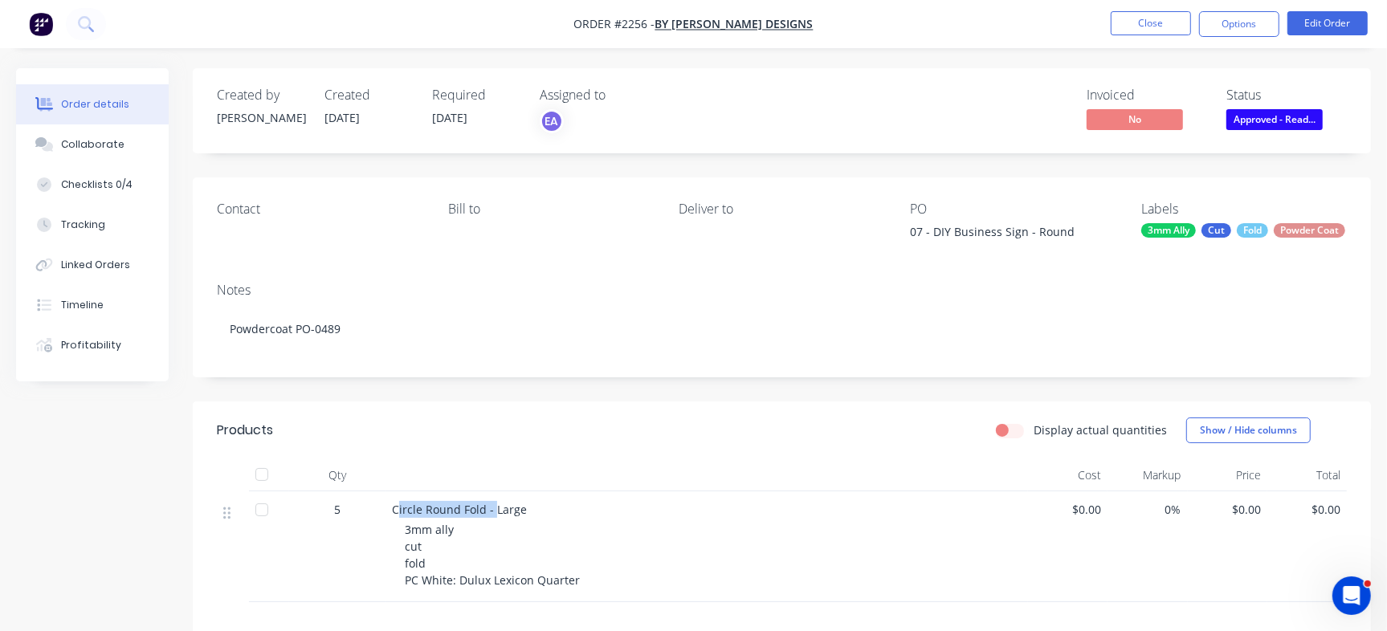
drag, startPoint x: 395, startPoint y: 517, endPoint x: 492, endPoint y: 516, distance: 97.2
click at [492, 516] on span "Circle Round Fold - Large" at bounding box center [459, 509] width 135 height 15
drag, startPoint x: 408, startPoint y: 506, endPoint x: 399, endPoint y: 509, distance: 9.4
click at [407, 506] on div "Circle Round Fold - Large 3mm ally cut fold PC White: Dulux Lexicon Quarter" at bounding box center [707, 547] width 643 height 111
click at [390, 517] on div "Circle Round Fold - Large 3mm ally cut fold PC White: Dulux Lexicon Quarter" at bounding box center [707, 547] width 643 height 111
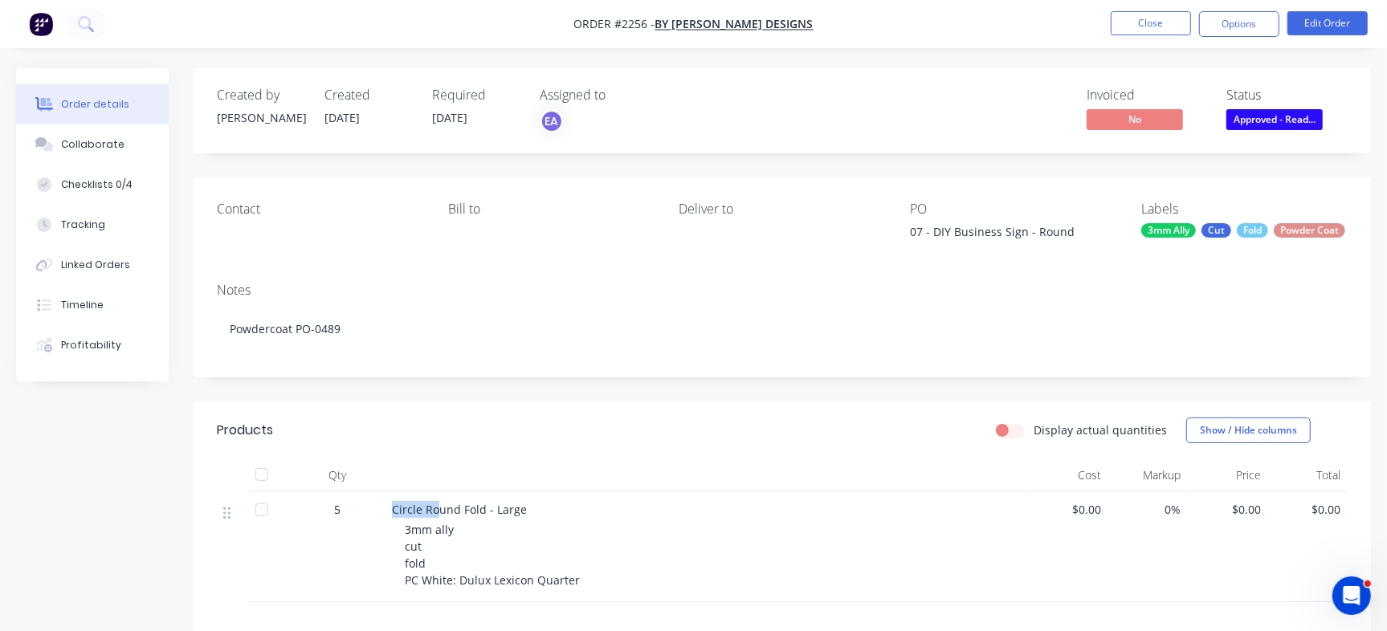
drag, startPoint x: 399, startPoint y: 525, endPoint x: 439, endPoint y: 523, distance: 40.2
click at [438, 517] on span "Circle Round Fold - Large" at bounding box center [459, 509] width 135 height 15
click at [1331, 20] on button "Edit Order" at bounding box center [1328, 23] width 80 height 24
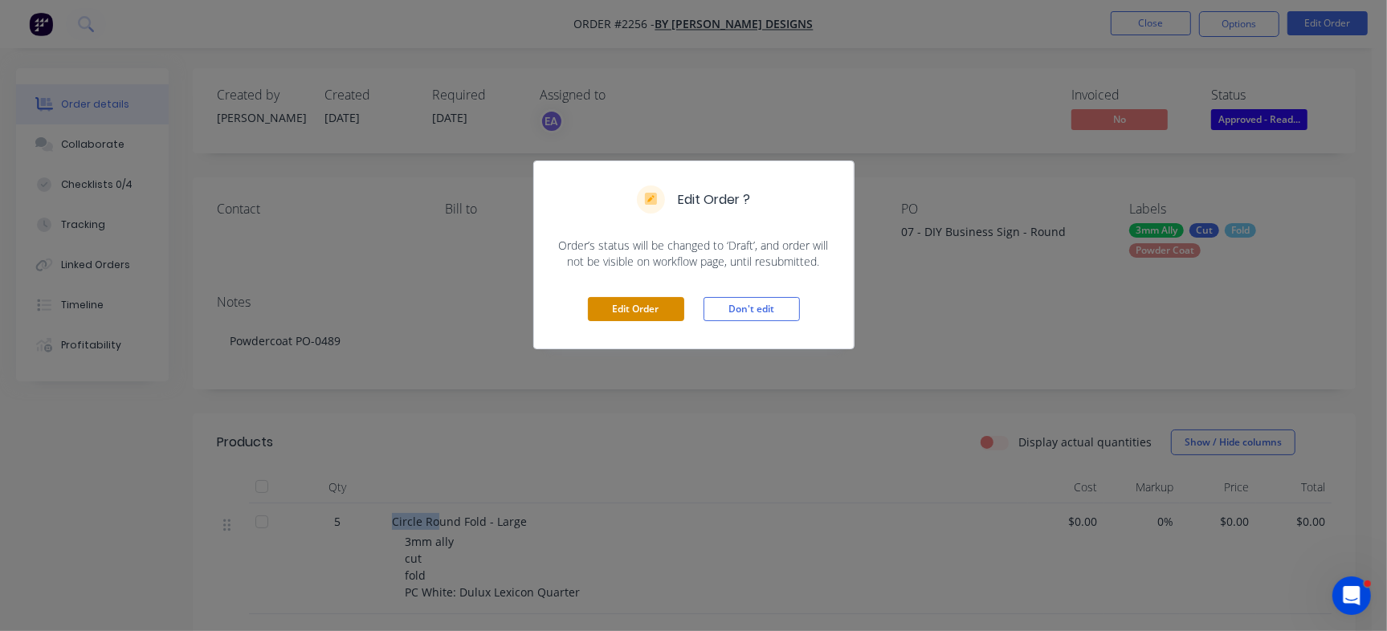
click at [605, 318] on button "Edit Order" at bounding box center [636, 309] width 96 height 24
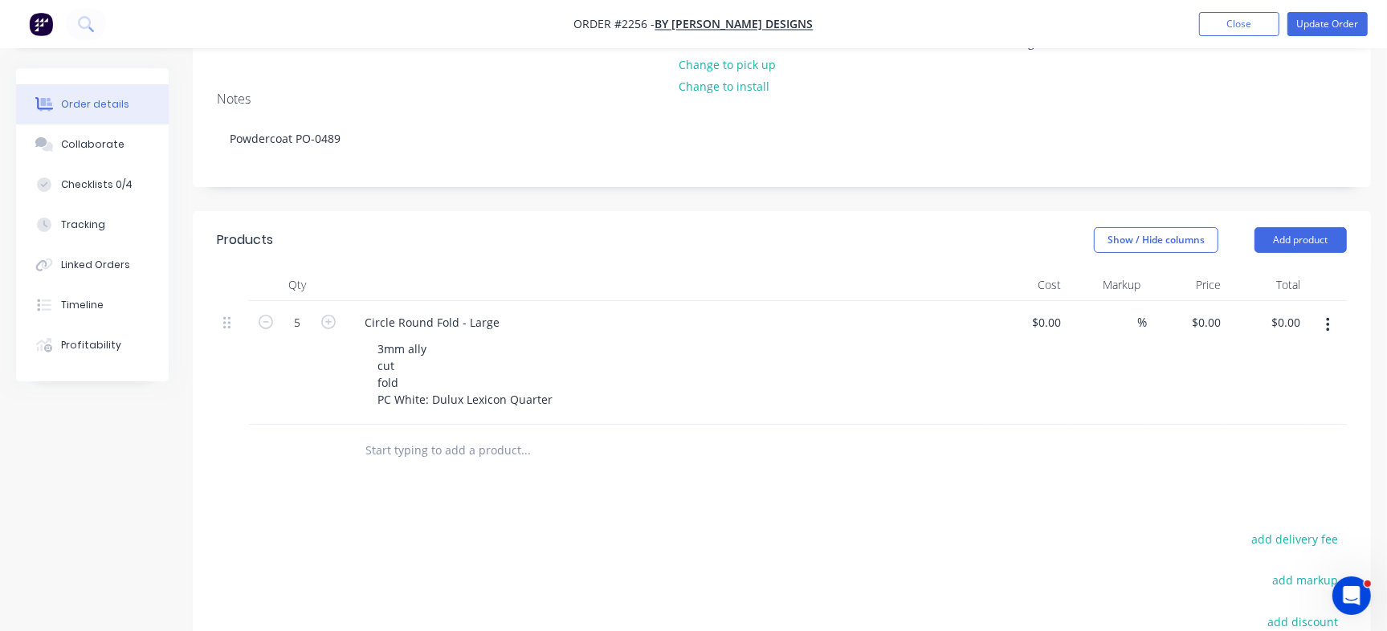
scroll to position [195, 0]
click at [432, 332] on div "Circle Round Fold - Large" at bounding box center [432, 319] width 161 height 23
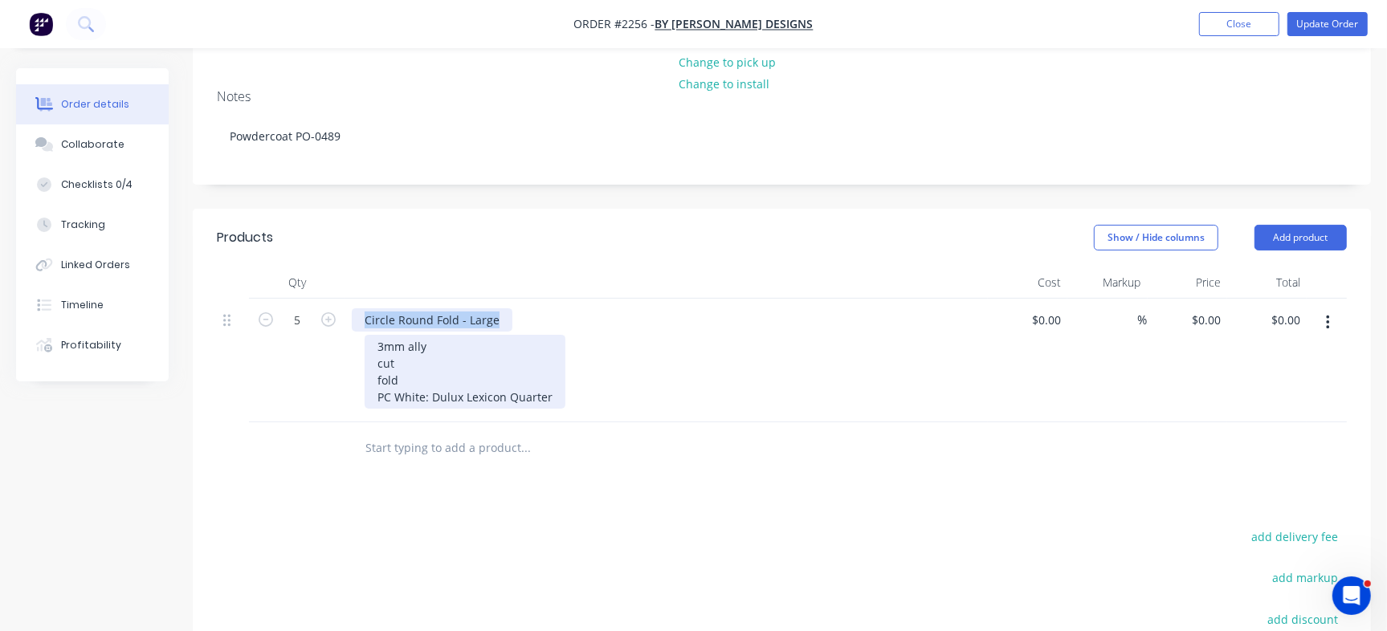
copy div "Circle Round Fold - Large"
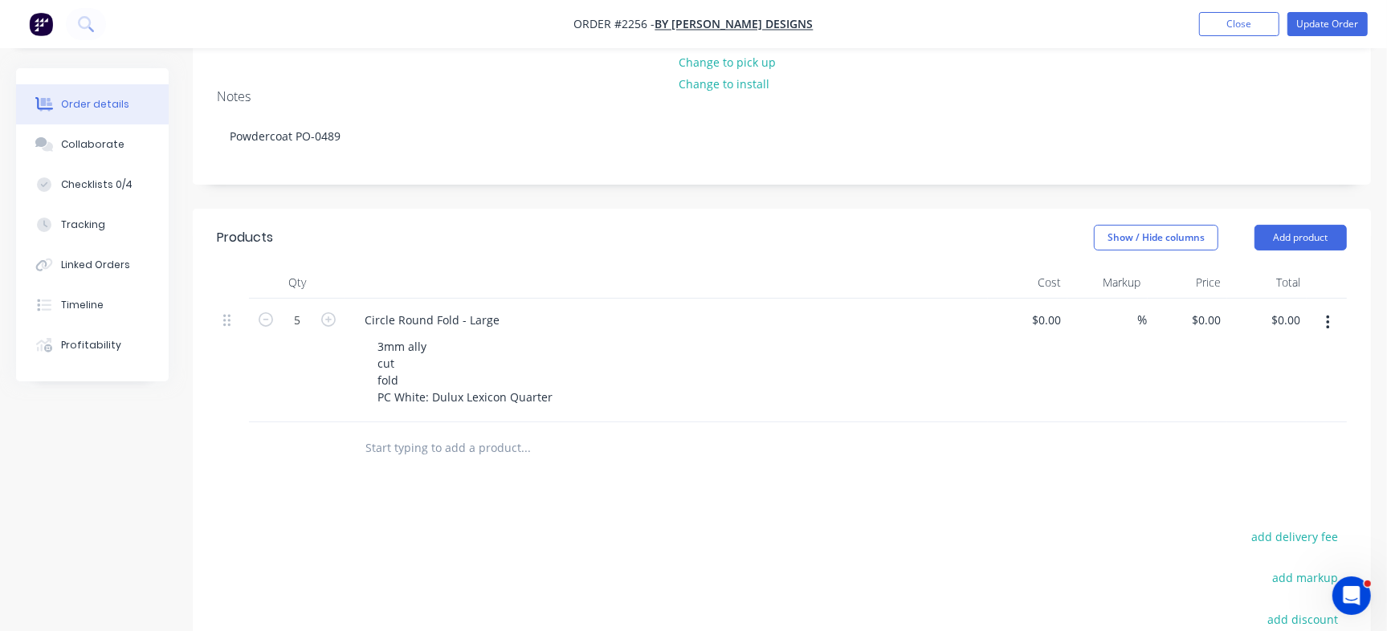
click at [406, 458] on input "text" at bounding box center [525, 448] width 321 height 32
paste input "Circle Round Fold - Large"
type input "Circle Round Fold - Large"
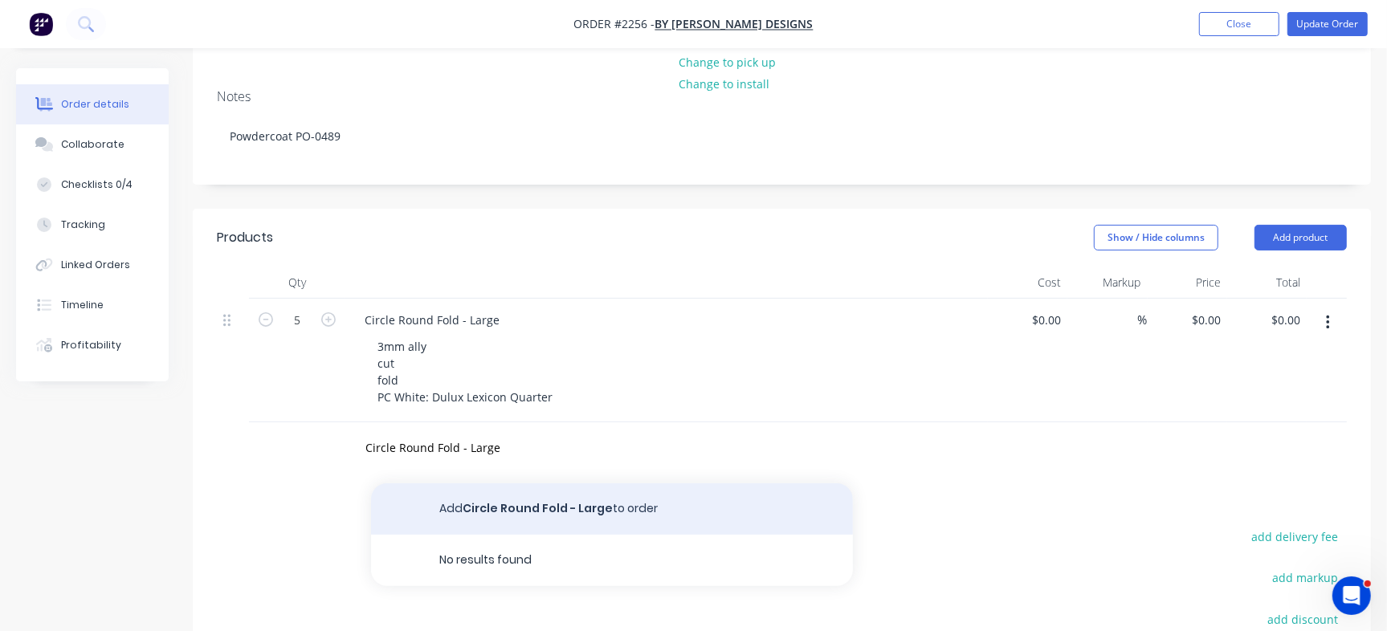
click at [557, 511] on button "Add Circle Round Fold - Large to order" at bounding box center [612, 509] width 482 height 51
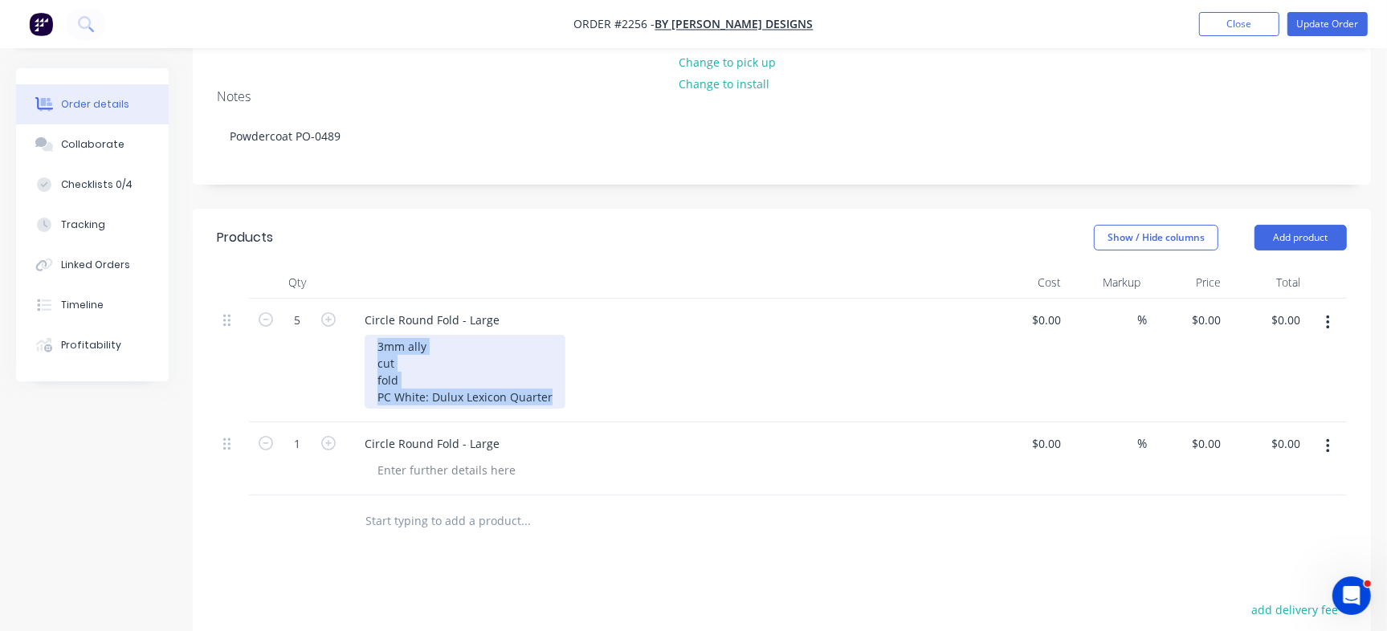
drag, startPoint x: 386, startPoint y: 357, endPoint x: 893, endPoint y: 496, distance: 524.9
click at [893, 496] on div "5 Circle Round Fold - Large 3mm ally cut fold PC White: Dulux Lexicon Quarter $…" at bounding box center [782, 397] width 1130 height 197
copy div "3mm ally cut fold PC White: Dulux Lexicon Quarter"
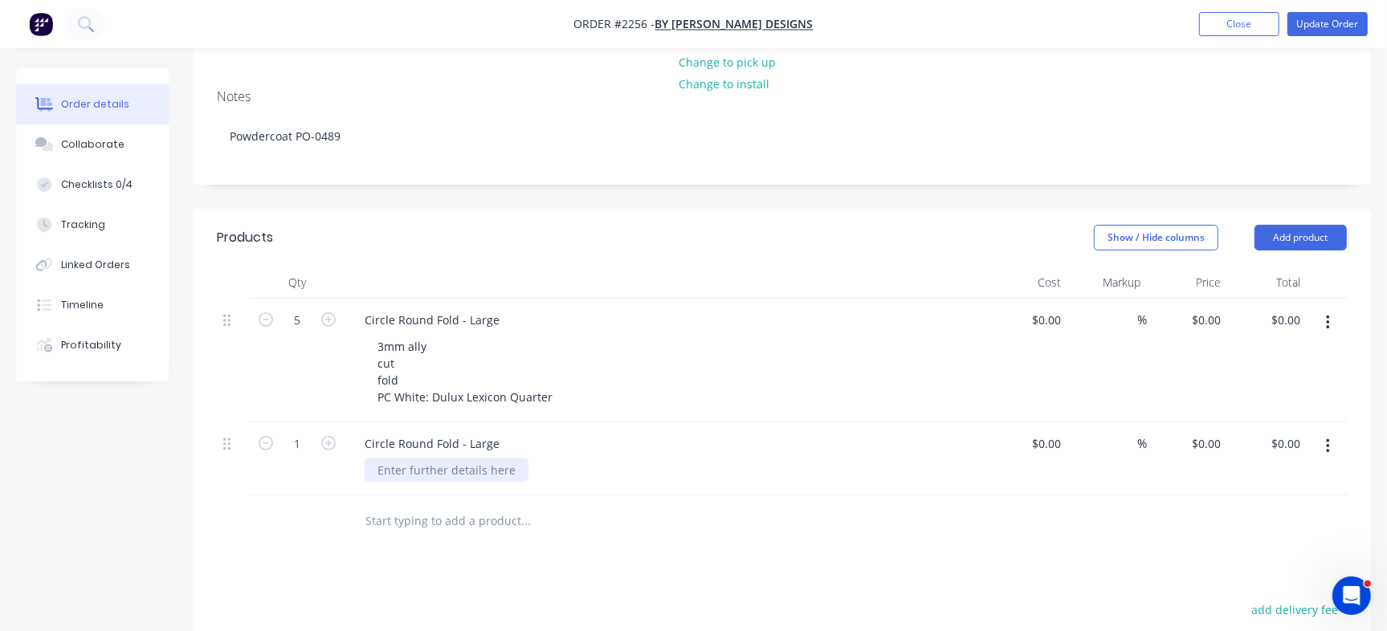
click at [401, 482] on div at bounding box center [447, 470] width 164 height 23
paste div
click at [587, 476] on div "3mm ally cut fold PC White: Dulux Lexicon Quarter" at bounding box center [673, 496] width 617 height 74
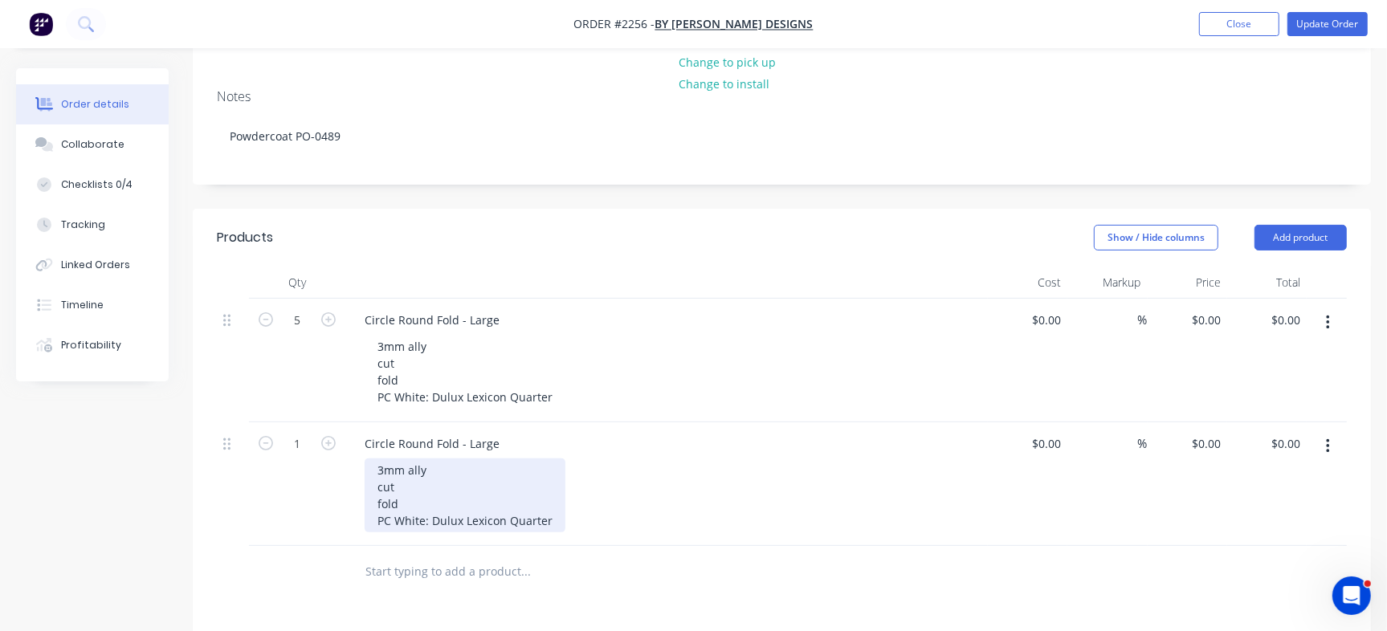
click at [400, 530] on div "3mm ally cut fold PC White: Dulux Lexicon Quarter" at bounding box center [465, 496] width 201 height 74
drag, startPoint x: 396, startPoint y: 528, endPoint x: 722, endPoint y: 527, distance: 326.2
click at [722, 527] on div "3mm ally cut fold PC White: Dulux Lexicon Quarter" at bounding box center [673, 496] width 617 height 74
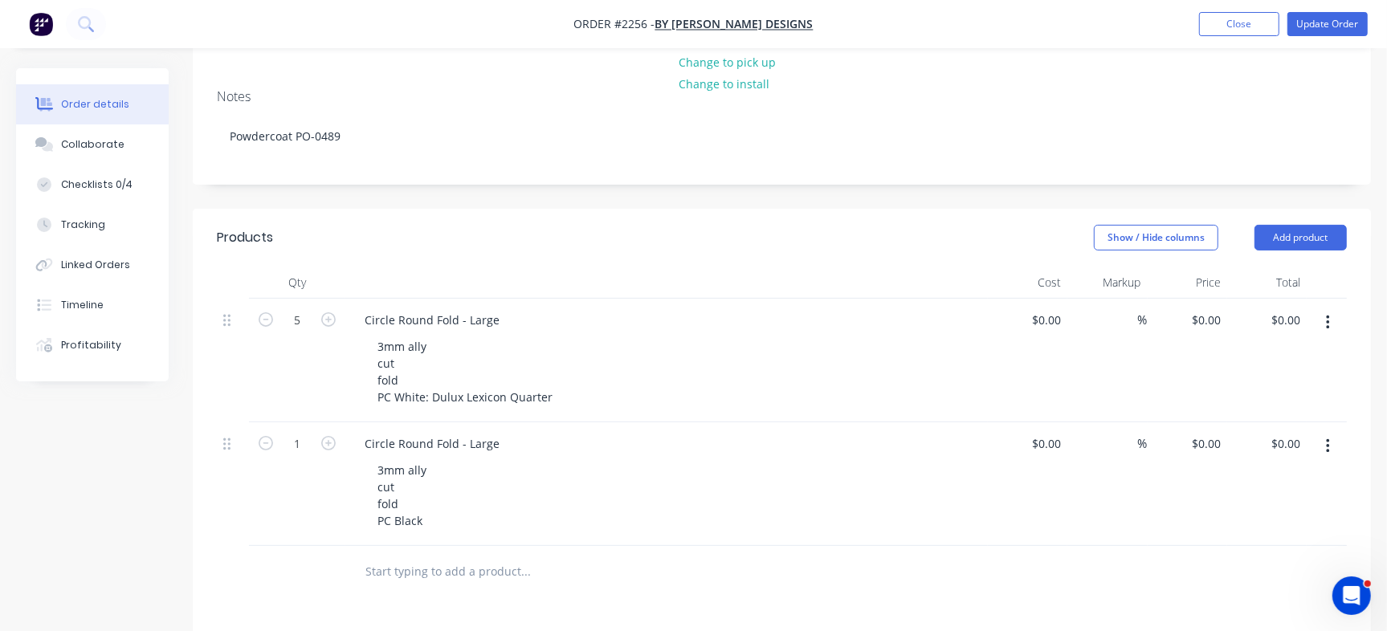
click at [739, 353] on div "3mm ally cut fold PC White: Dulux Lexicon Quarter" at bounding box center [673, 372] width 617 height 74
click at [468, 455] on div "Circle Round Fold - Large" at bounding box center [432, 443] width 161 height 23
click at [684, 221] on header "Products Show / Hide columns Add product" at bounding box center [782, 238] width 1179 height 58
click at [113, 148] on div "Collaborate" at bounding box center [92, 144] width 63 height 14
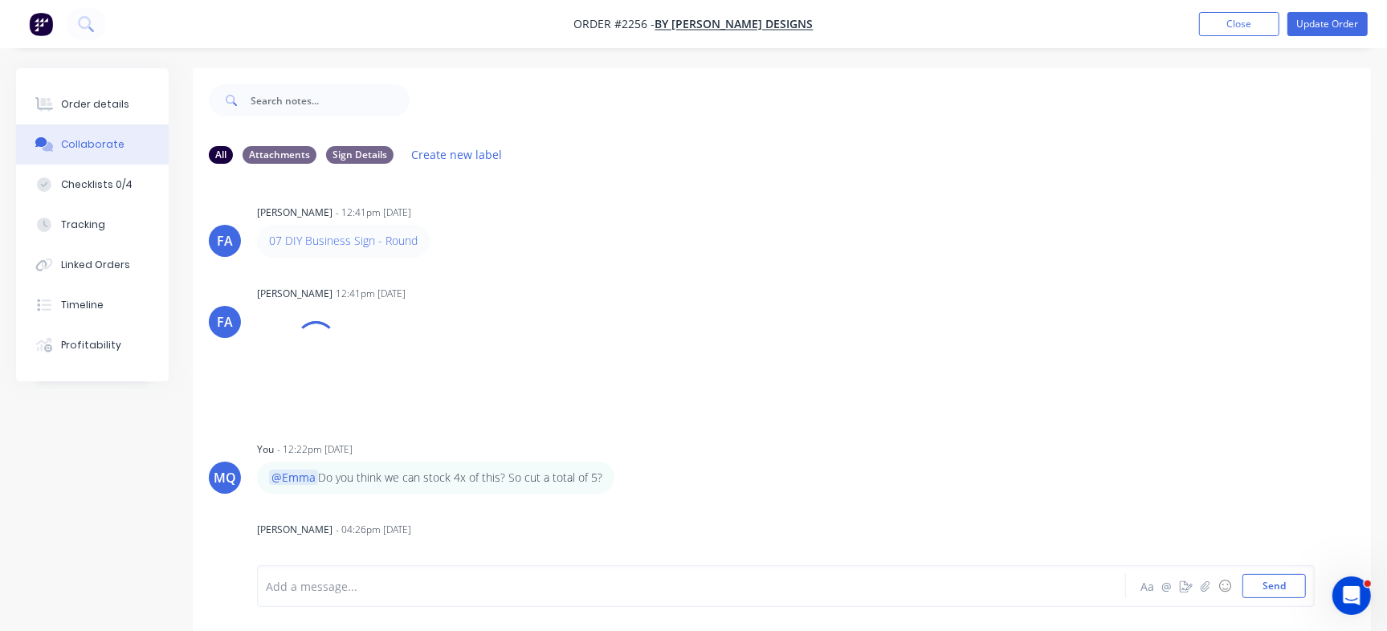
drag, startPoint x: 477, startPoint y: 584, endPoint x: 485, endPoint y: 582, distance: 8.4
click at [479, 584] on div at bounding box center [656, 586] width 779 height 17
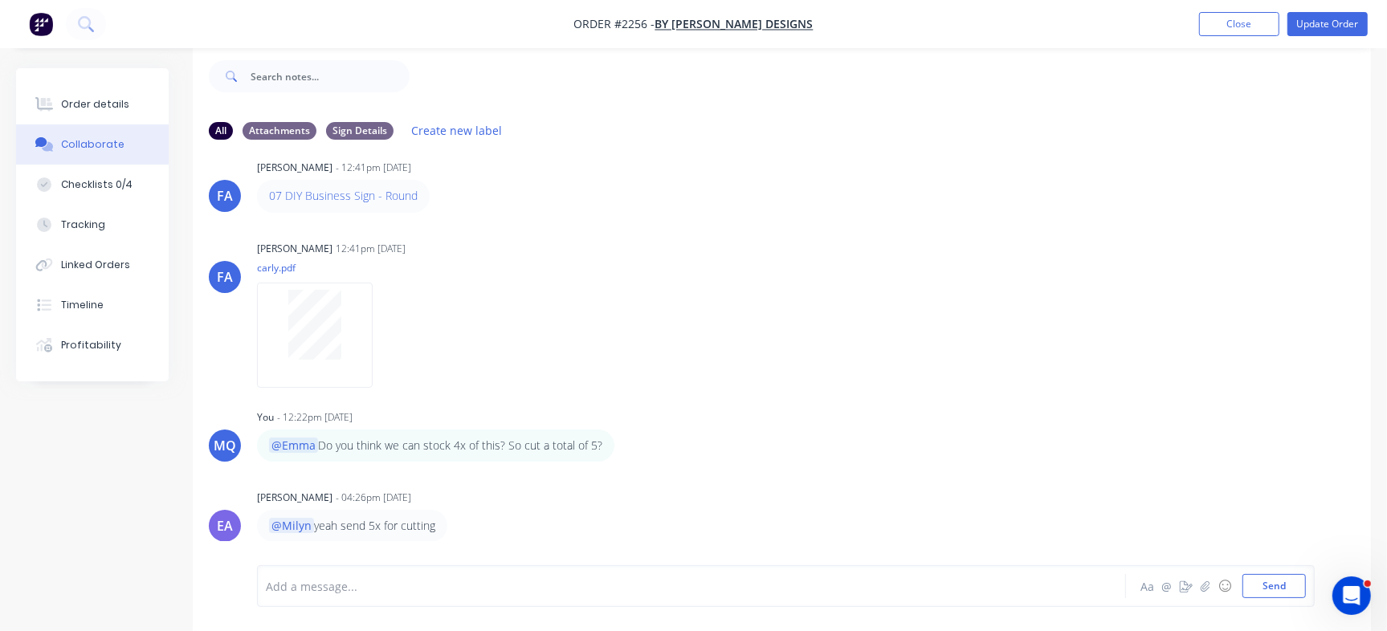
scroll to position [101, 0]
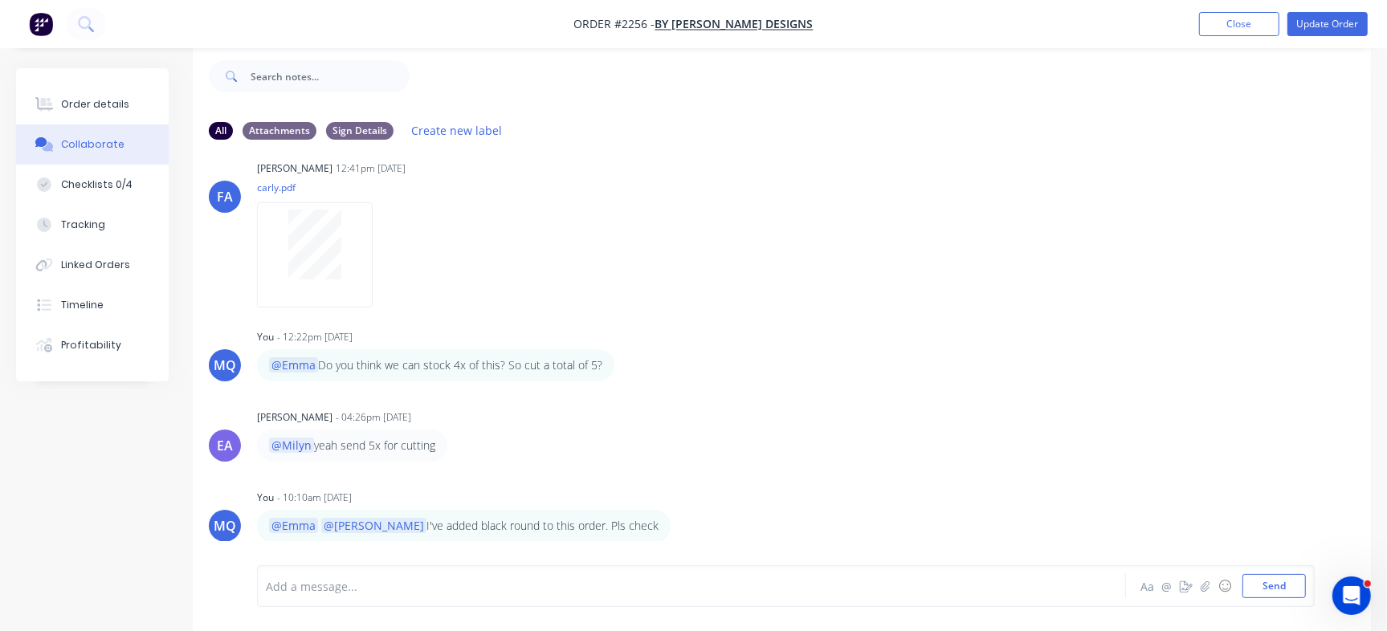
drag, startPoint x: 1095, startPoint y: 198, endPoint x: 834, endPoint y: 50, distance: 300.0
click at [1095, 198] on div "FA Francis Adrian Candido 12:41pm 08/09/25 carly.pdf Labels Download Delete" at bounding box center [782, 229] width 1179 height 145
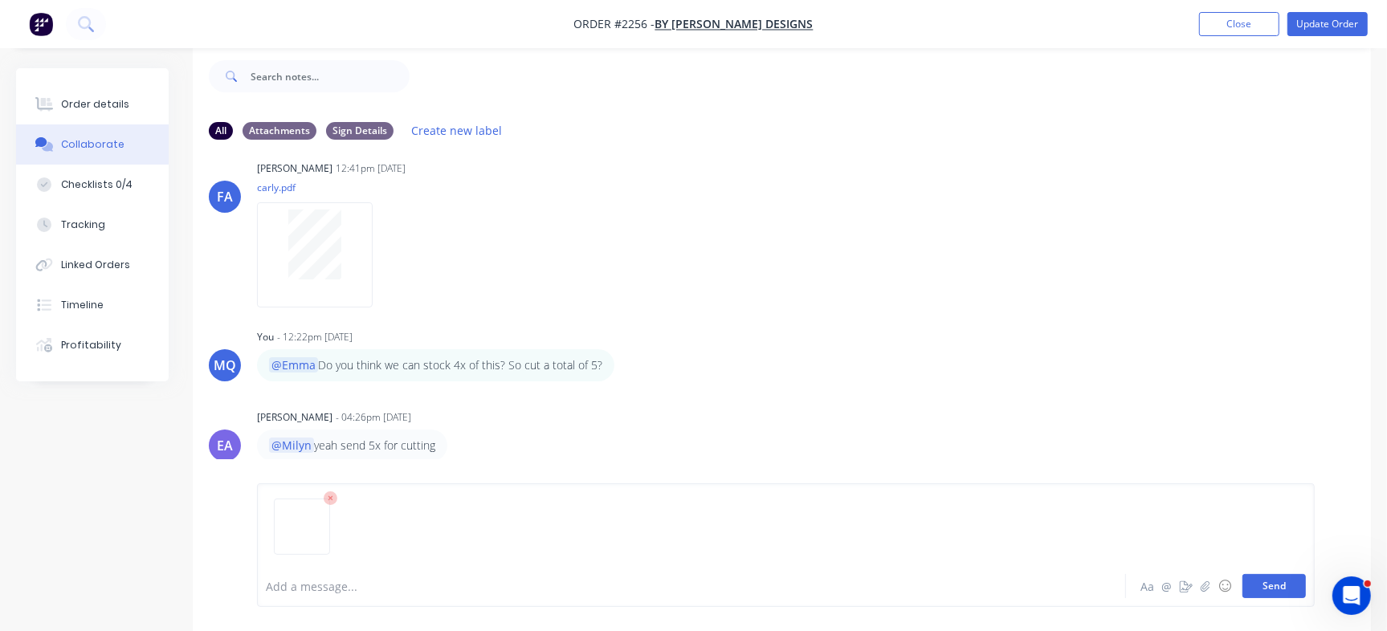
click at [1253, 575] on button "Send" at bounding box center [1274, 586] width 63 height 24
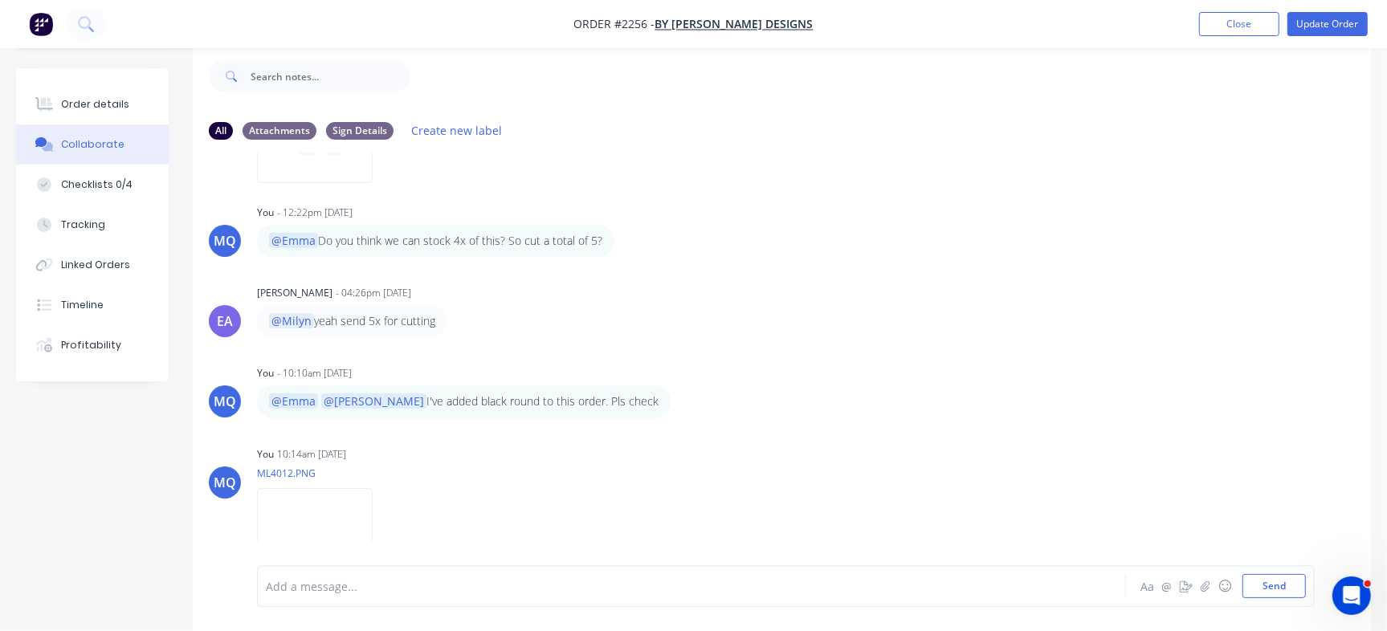
scroll to position [284, 0]
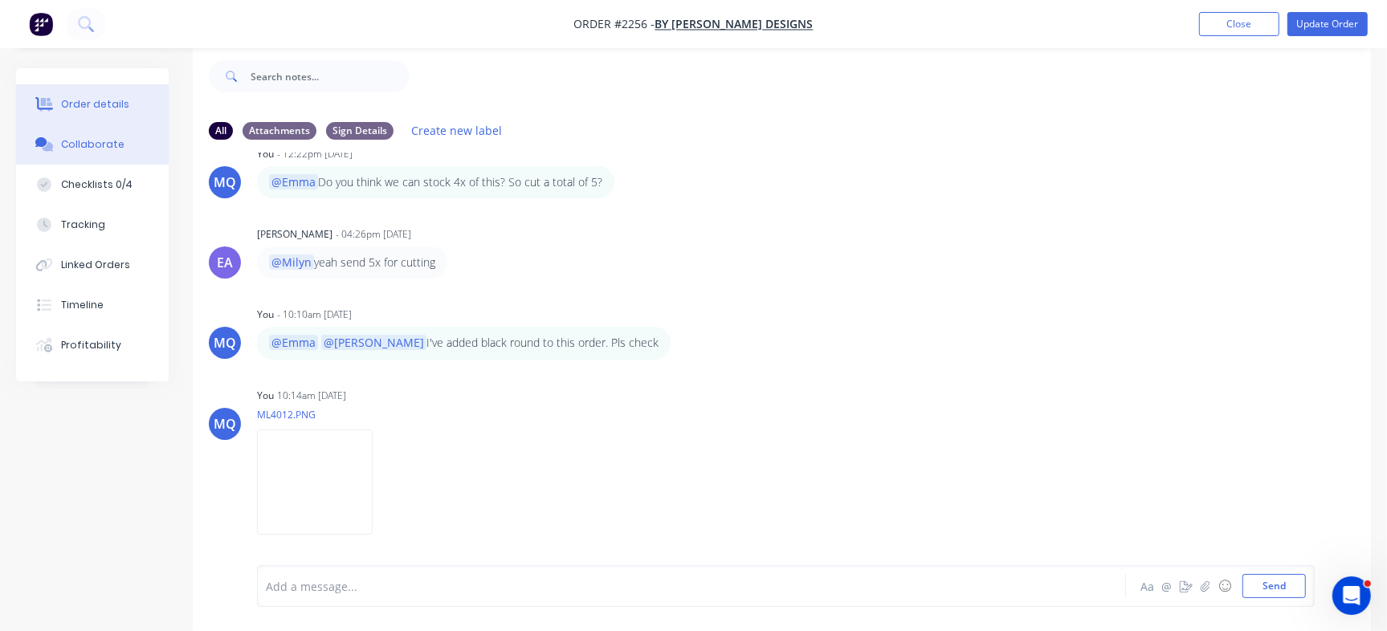
click at [97, 103] on div "Order details" at bounding box center [95, 104] width 68 height 14
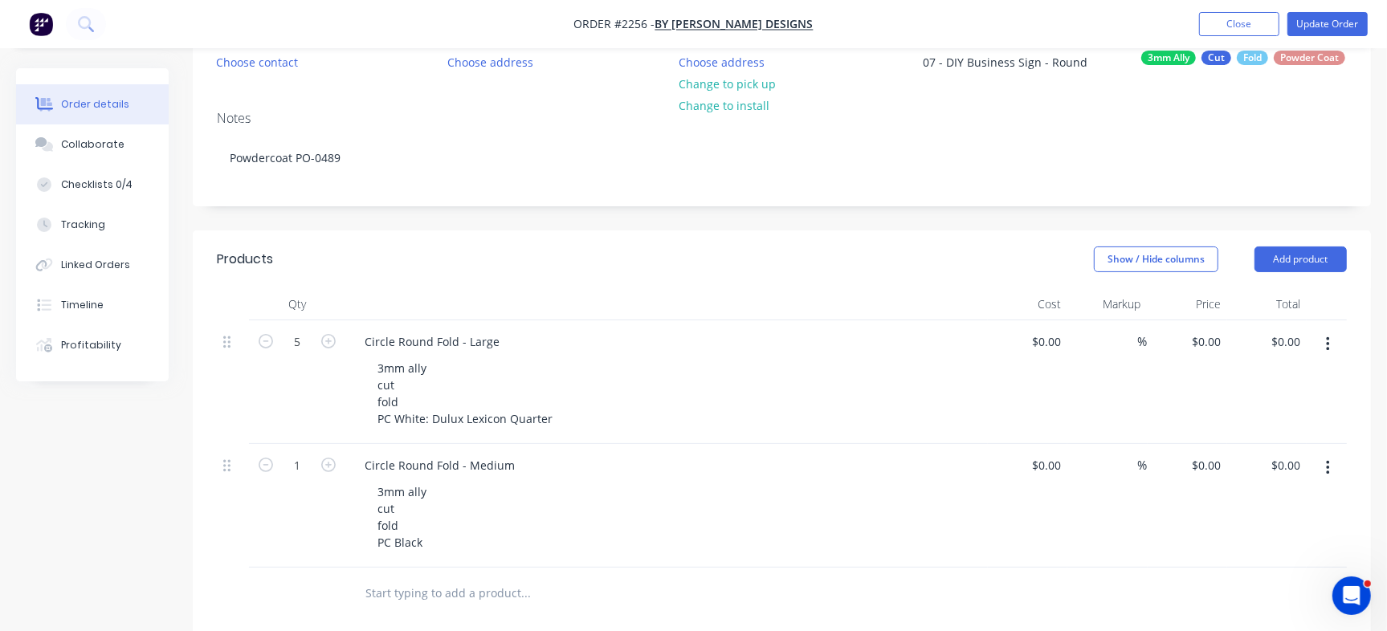
scroll to position [175, 0]
click at [100, 147] on div "Collaborate" at bounding box center [92, 144] width 63 height 14
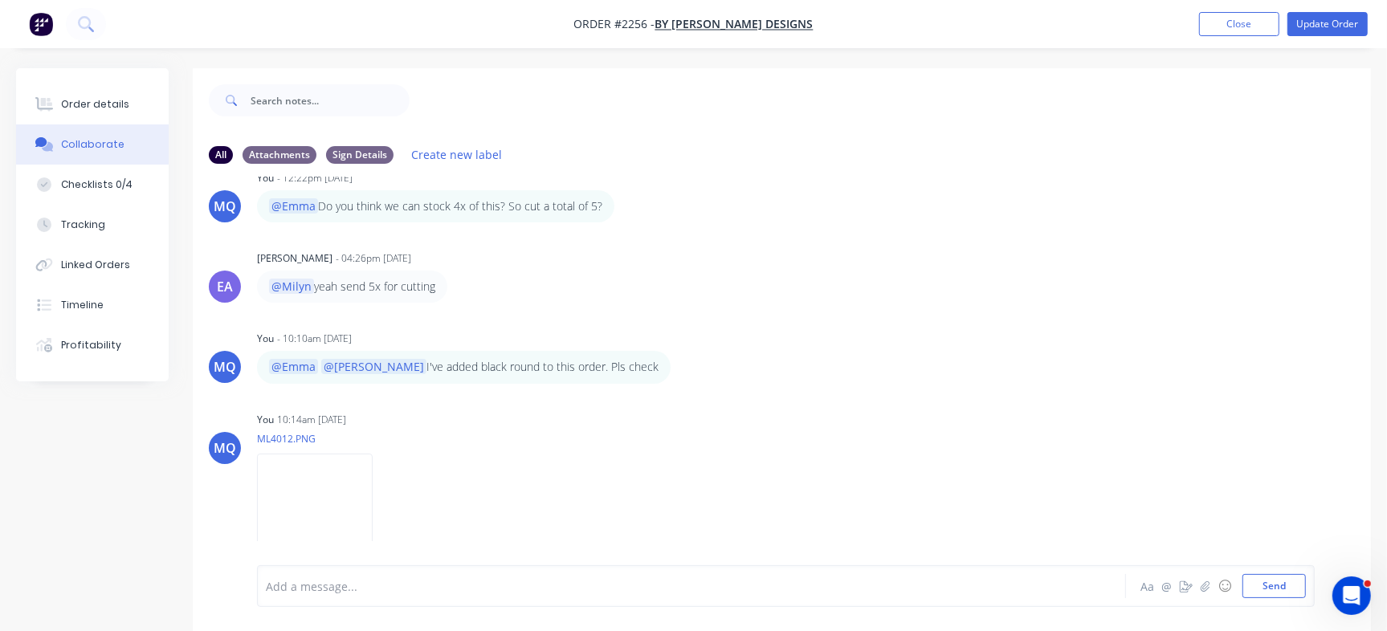
scroll to position [24, 0]
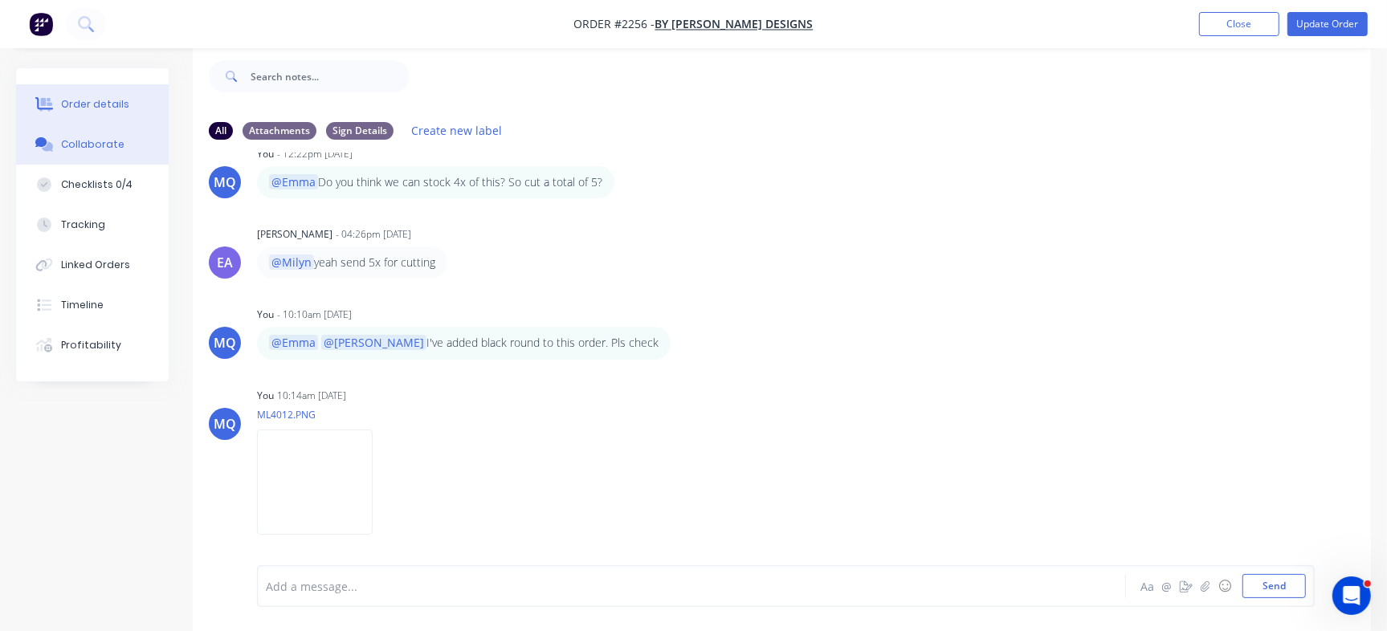
click at [117, 100] on div "Order details" at bounding box center [95, 104] width 68 height 14
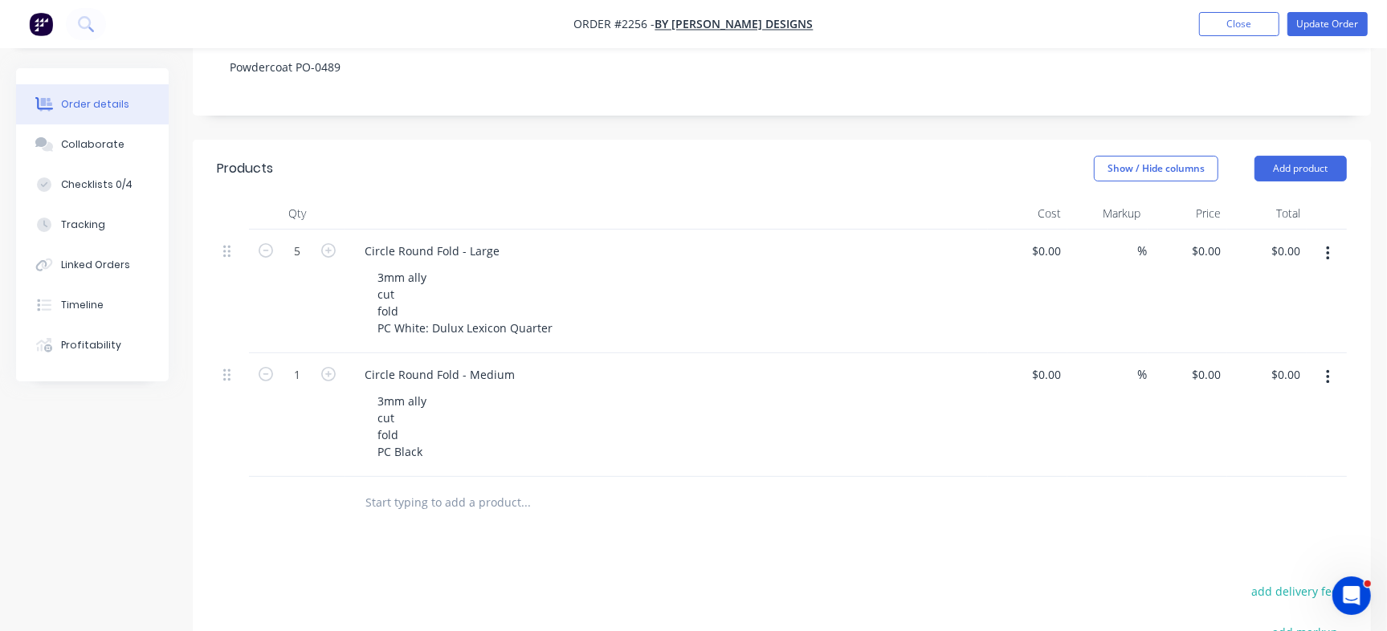
scroll to position [270, 0]
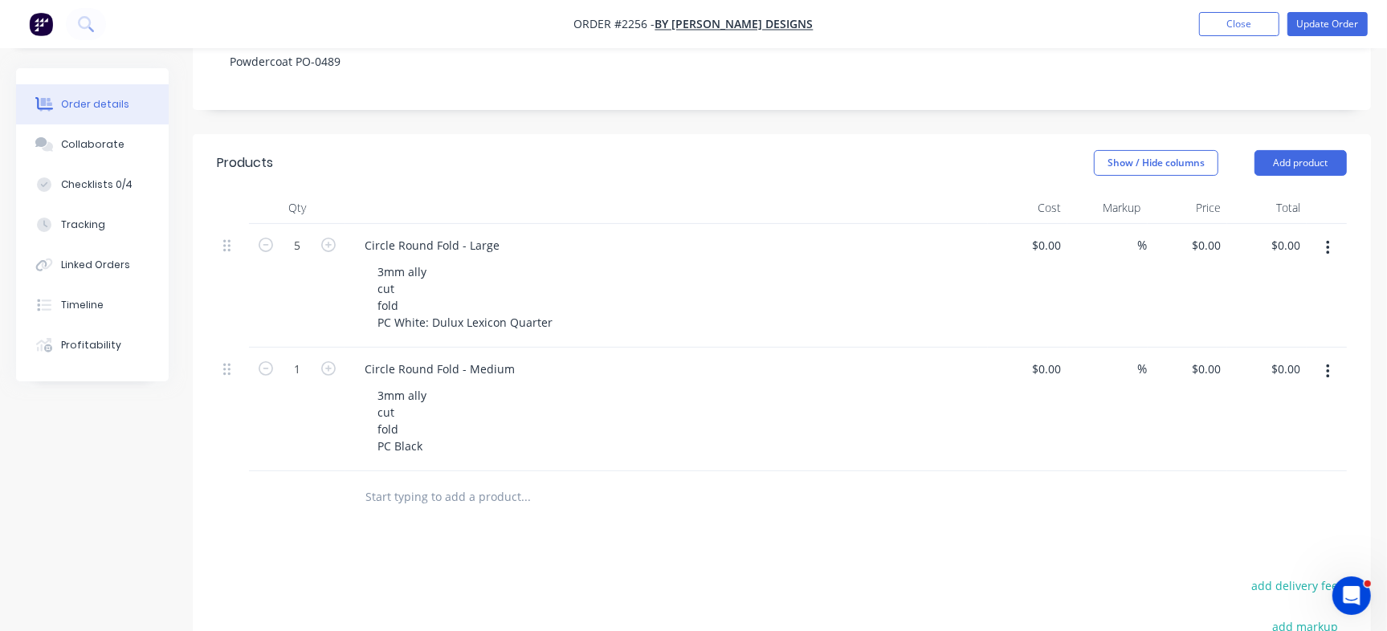
drag, startPoint x: 1056, startPoint y: 31, endPoint x: 1012, endPoint y: 2, distance: 52.1
click at [1056, 31] on nav "Order #2256 - By Carly Designs Add product Close Update Order" at bounding box center [693, 24] width 1387 height 48
click at [78, 141] on div "Collaborate" at bounding box center [92, 144] width 63 height 14
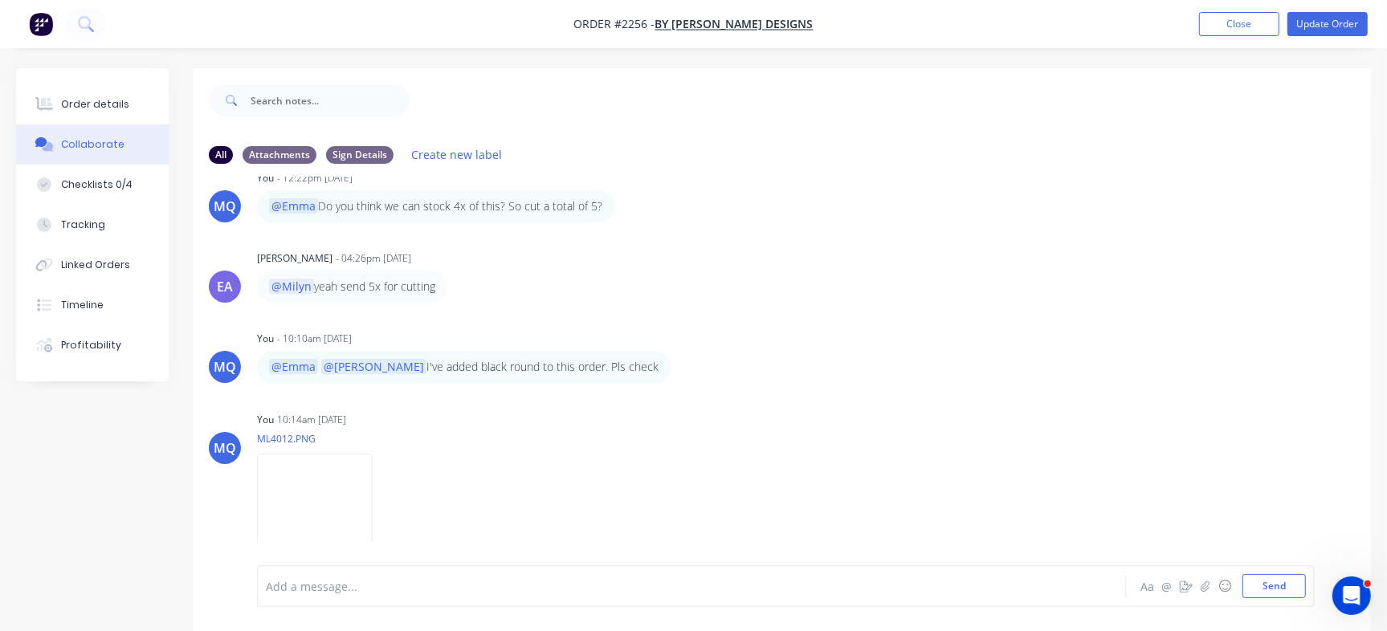
scroll to position [24, 0]
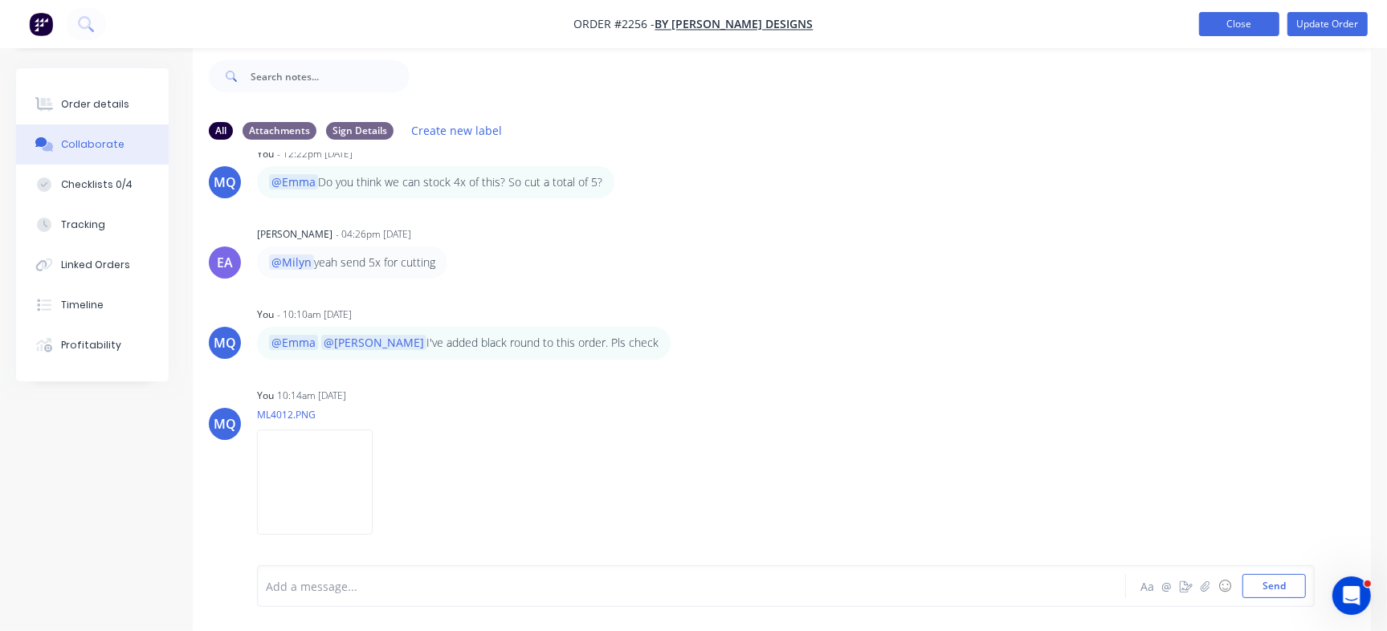
click at [1216, 17] on button "Close" at bounding box center [1239, 24] width 80 height 24
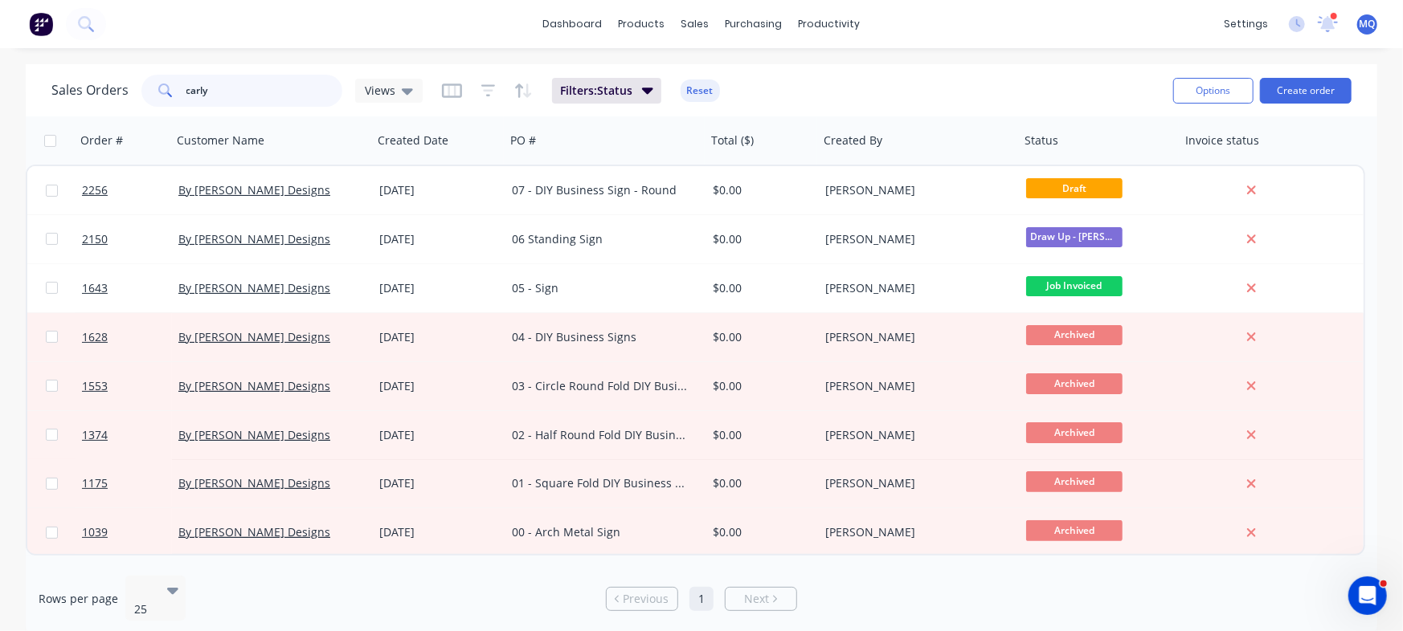
click at [301, 92] on input "carly" at bounding box center [264, 91] width 157 height 32
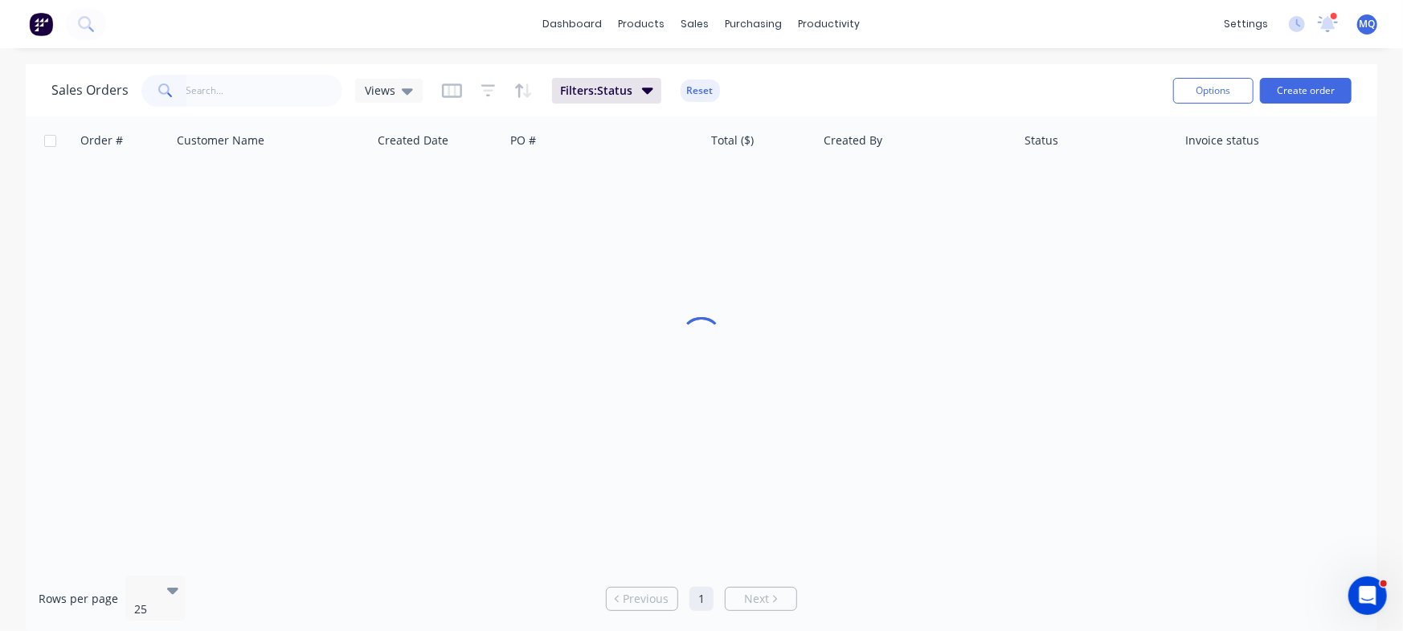
click at [985, 88] on div "Sales Orders Views Filters: Status Reset" at bounding box center [605, 90] width 1109 height 39
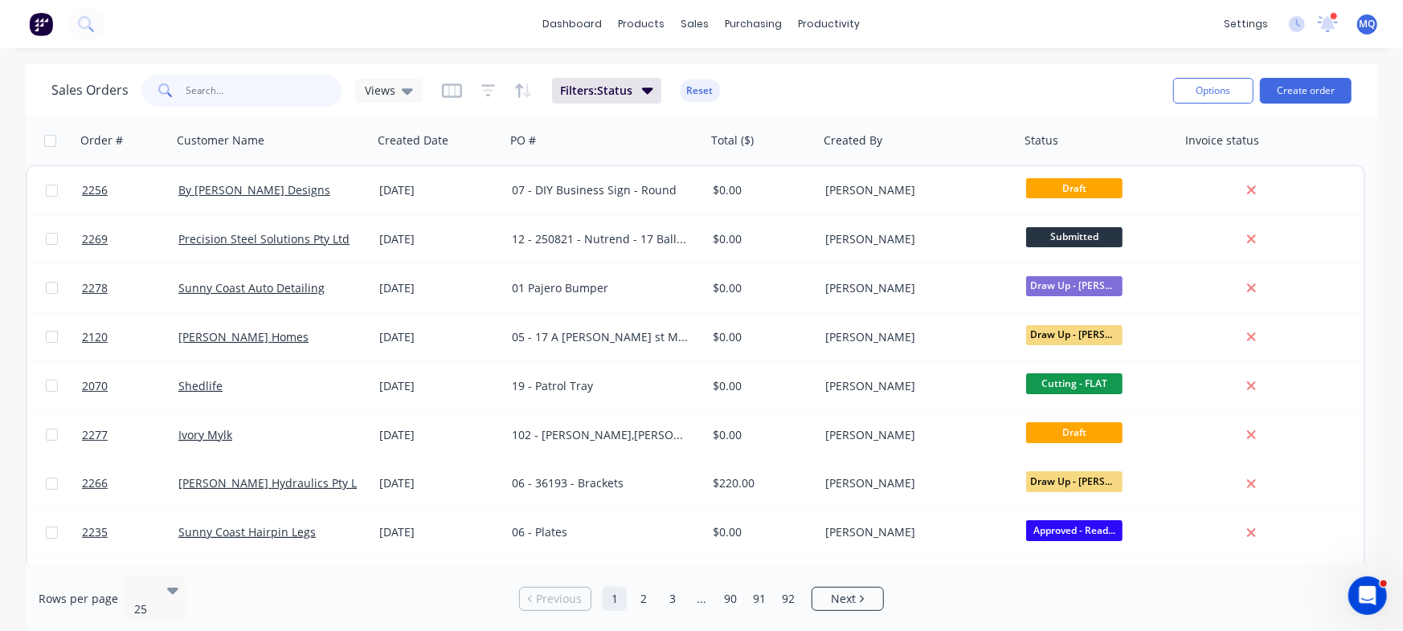
click at [203, 87] on input "text" at bounding box center [264, 91] width 157 height 32
type input "ford"
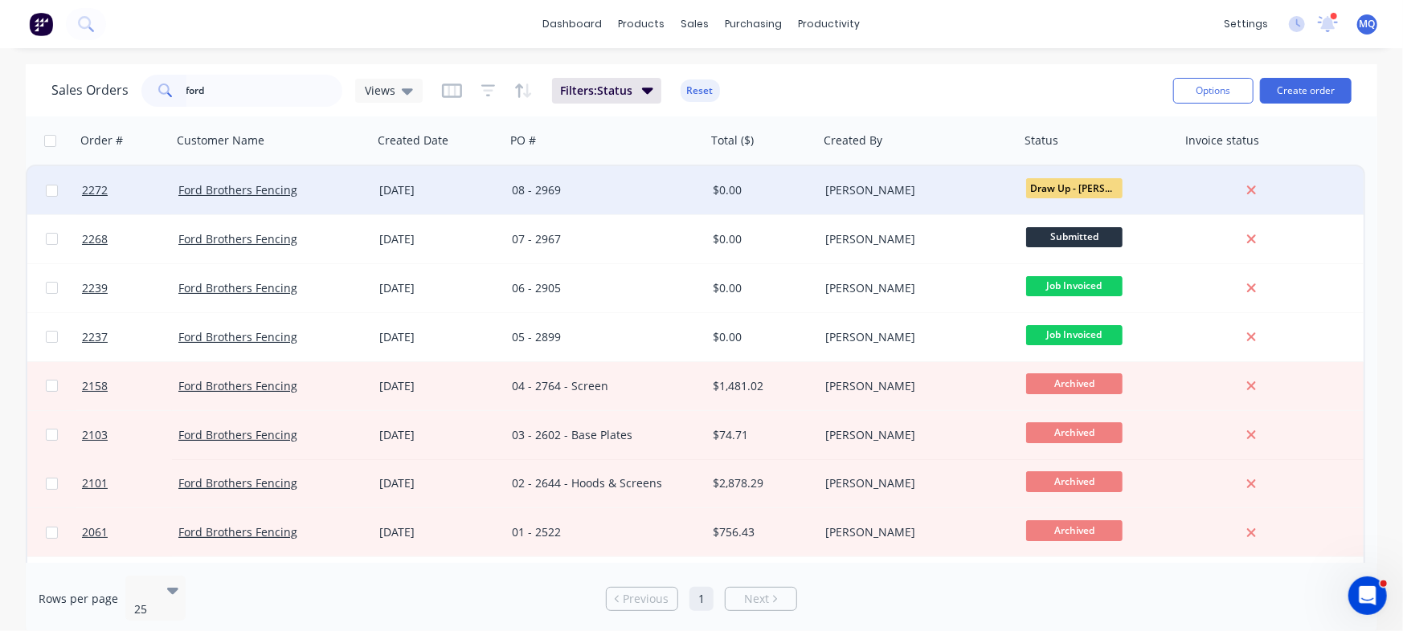
click at [540, 192] on div "08 - 2969" at bounding box center [601, 190] width 178 height 16
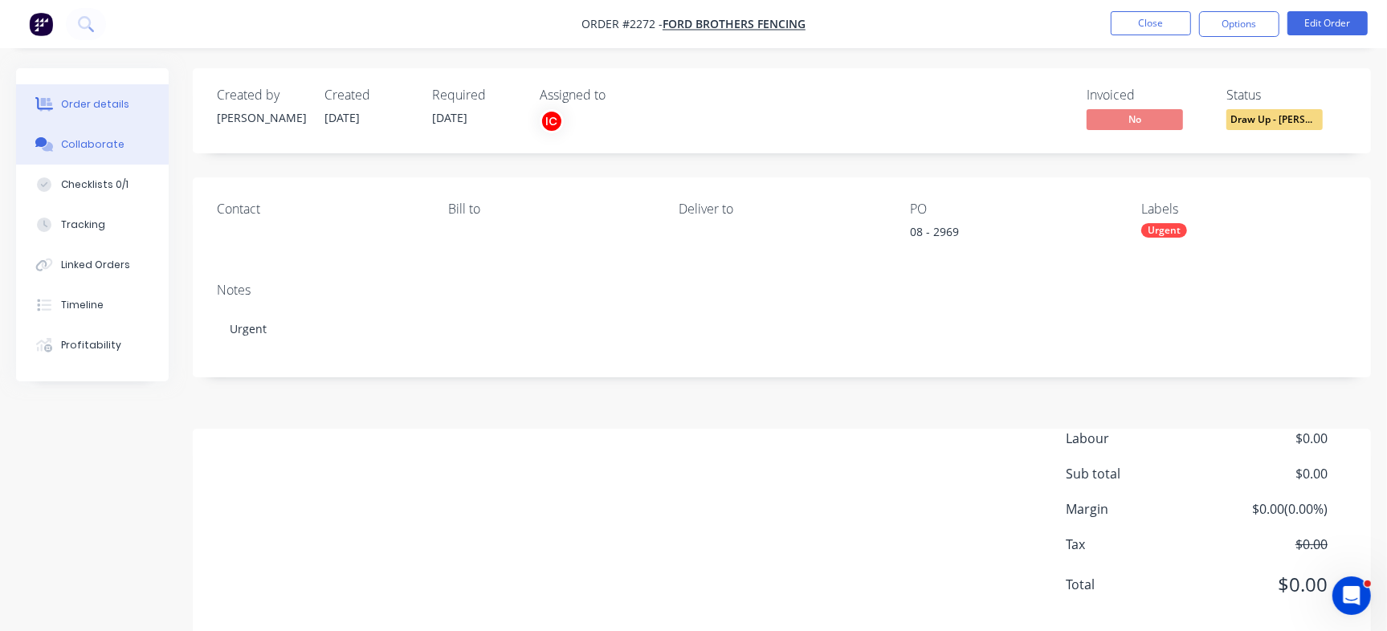
click at [74, 153] on button "Collaborate" at bounding box center [92, 145] width 153 height 40
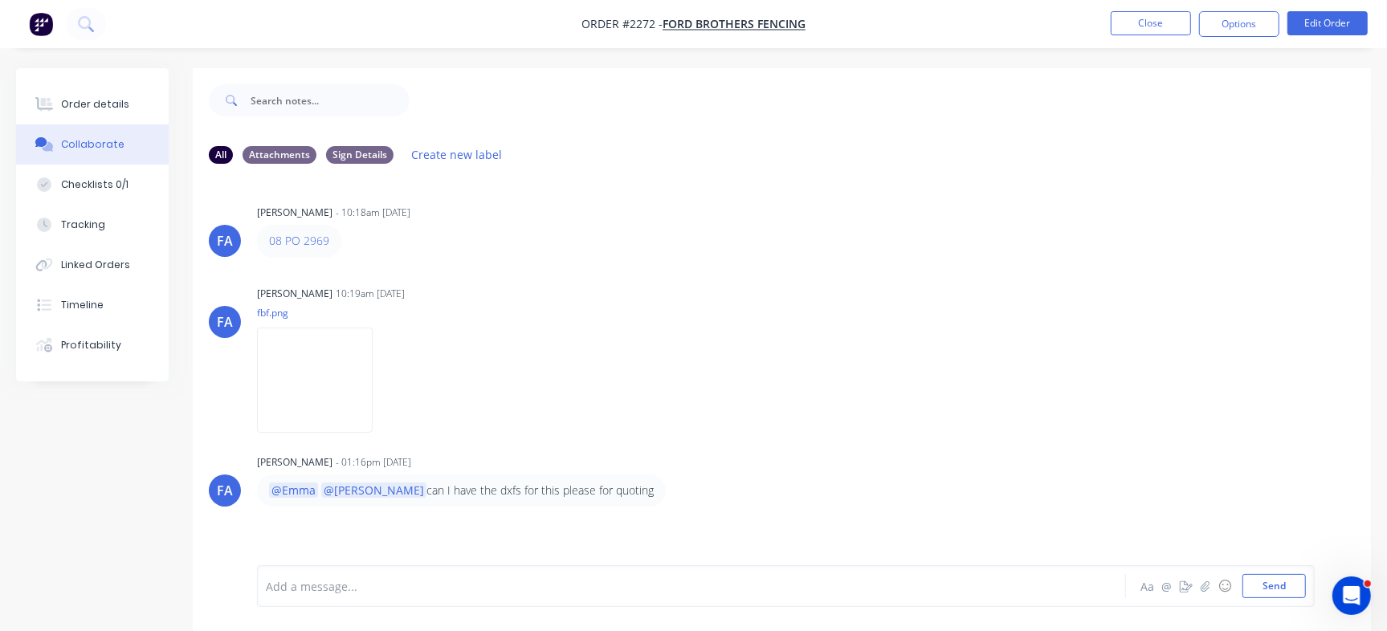
click at [453, 587] on div at bounding box center [656, 586] width 779 height 17
drag, startPoint x: 449, startPoint y: 586, endPoint x: 233, endPoint y: 574, distance: 216.4
click at [233, 574] on div "@Izaak @Greg Requesting Aa @ ☺ Send" at bounding box center [782, 586] width 1179 height 90
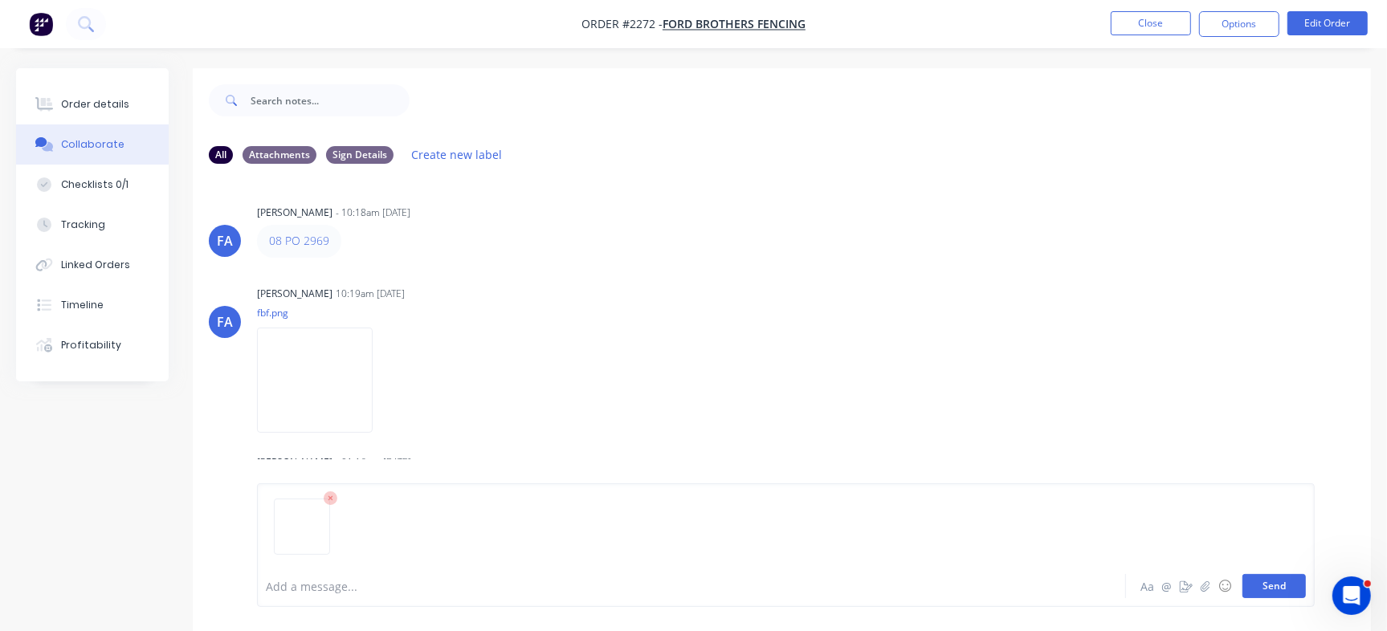
click at [1278, 596] on button "Send" at bounding box center [1274, 586] width 63 height 24
click at [1241, 593] on div "Aa @ ☺ Send" at bounding box center [1222, 586] width 168 height 24
click at [1248, 589] on button "Send" at bounding box center [1274, 586] width 63 height 24
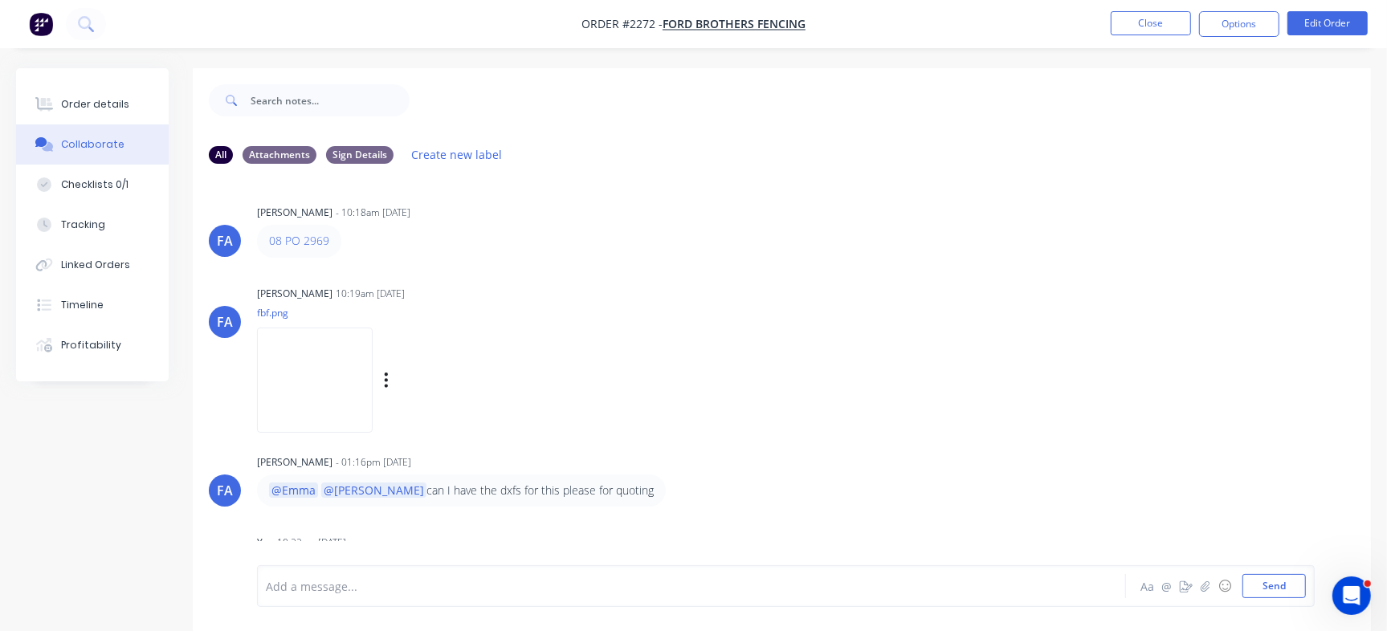
scroll to position [123, 0]
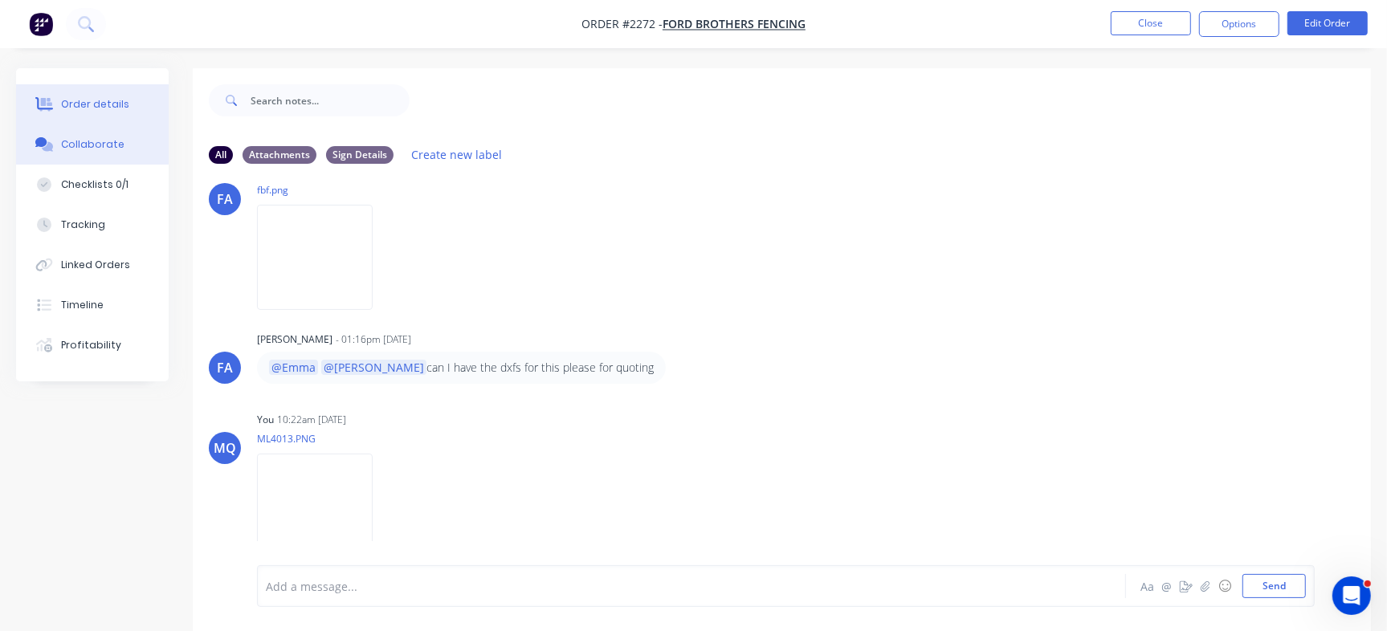
click at [89, 107] on div "Order details" at bounding box center [95, 104] width 68 height 14
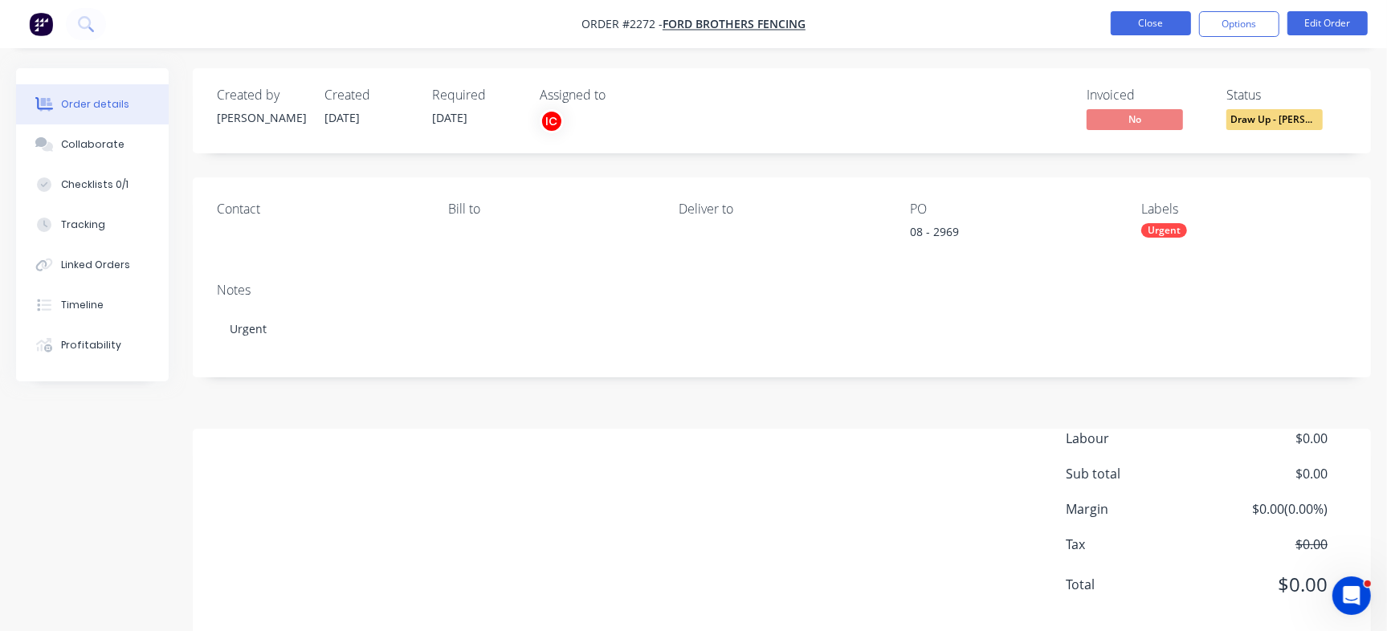
click at [1136, 29] on button "Close" at bounding box center [1151, 23] width 80 height 24
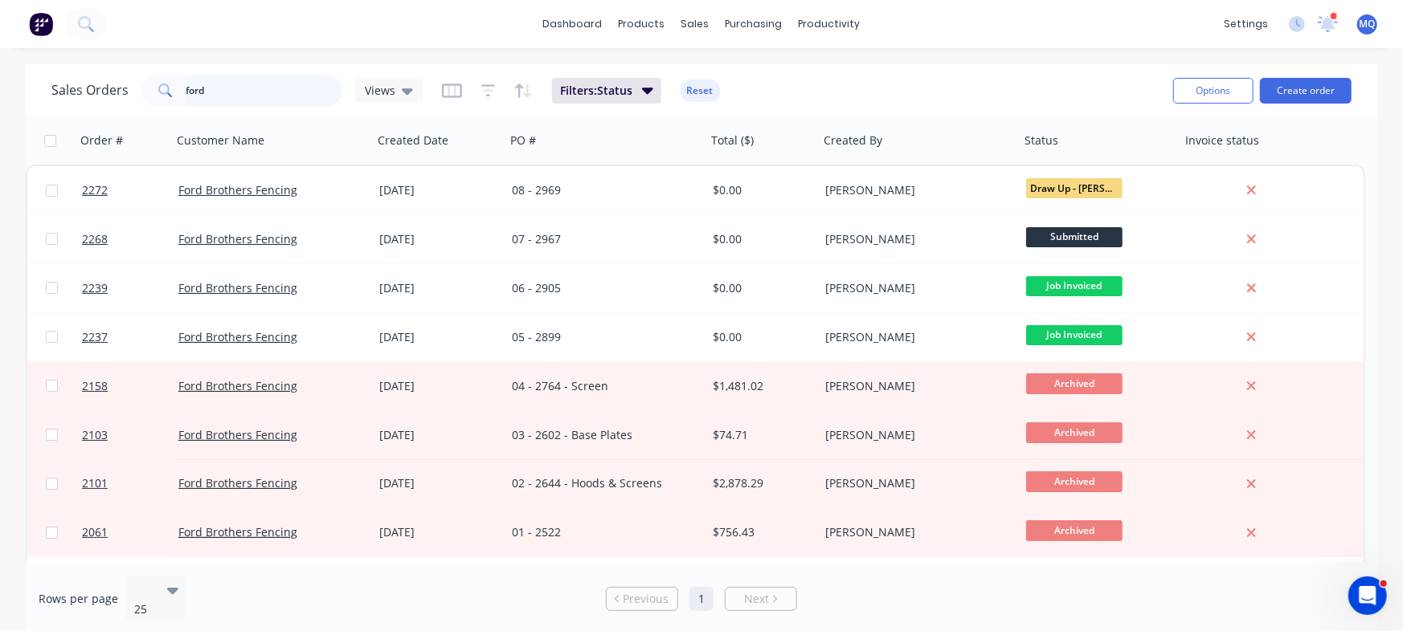
click at [227, 88] on input "ford" at bounding box center [264, 91] width 157 height 32
click at [818, 72] on div "Sales Orders Views Filters: Status Reset" at bounding box center [605, 90] width 1109 height 39
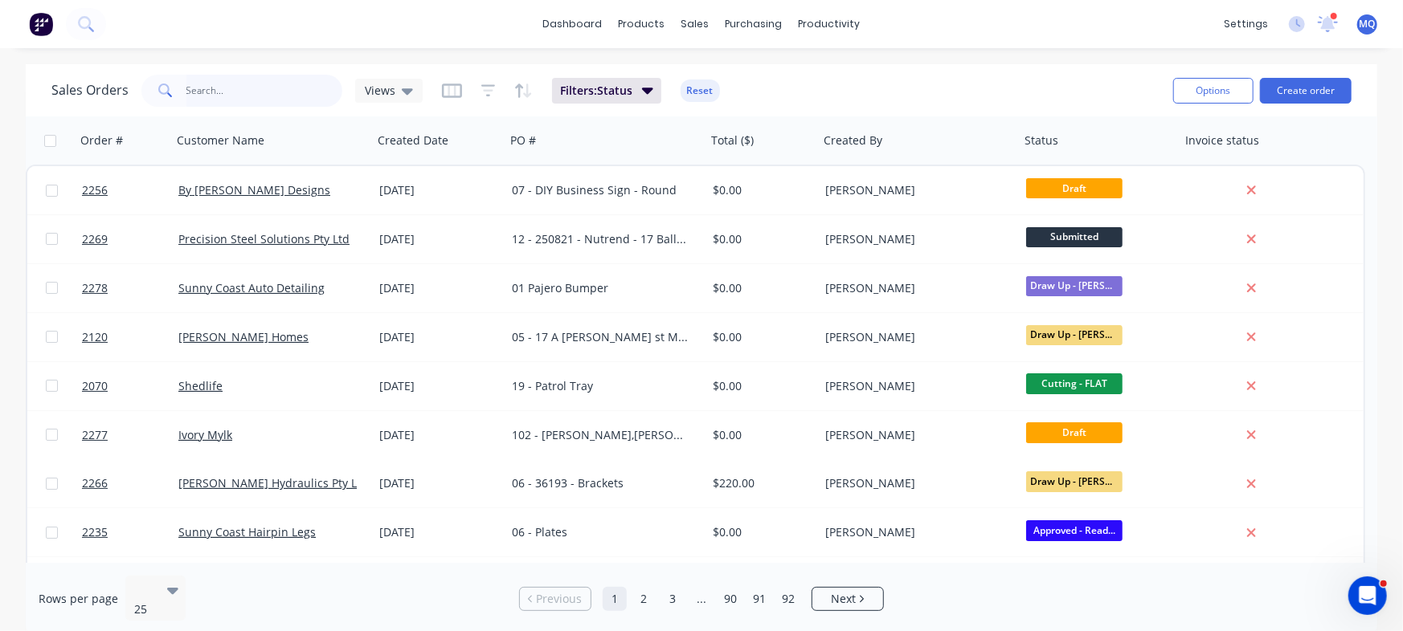
click at [268, 90] on input "text" at bounding box center [264, 91] width 157 height 32
click at [386, 93] on span "Views" at bounding box center [380, 90] width 31 height 17
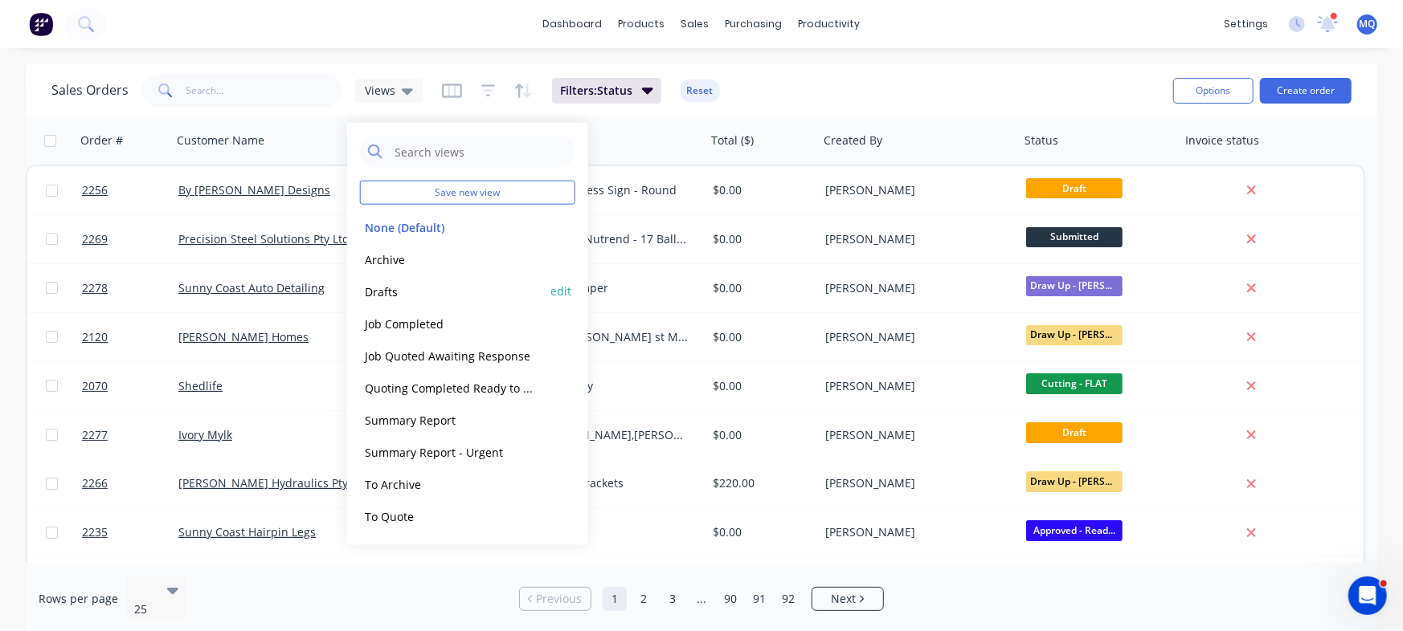
click at [403, 288] on button "Drafts" at bounding box center [451, 291] width 183 height 18
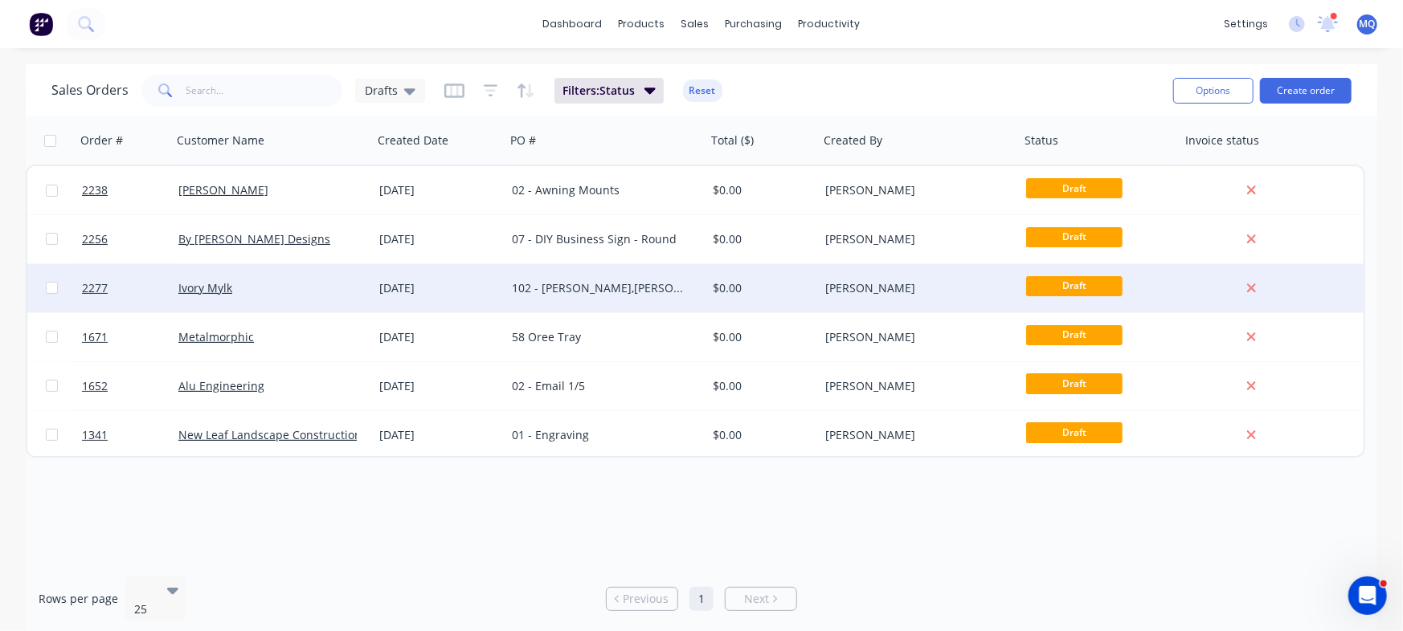
click at [381, 276] on div "[DATE]" at bounding box center [439, 288] width 133 height 48
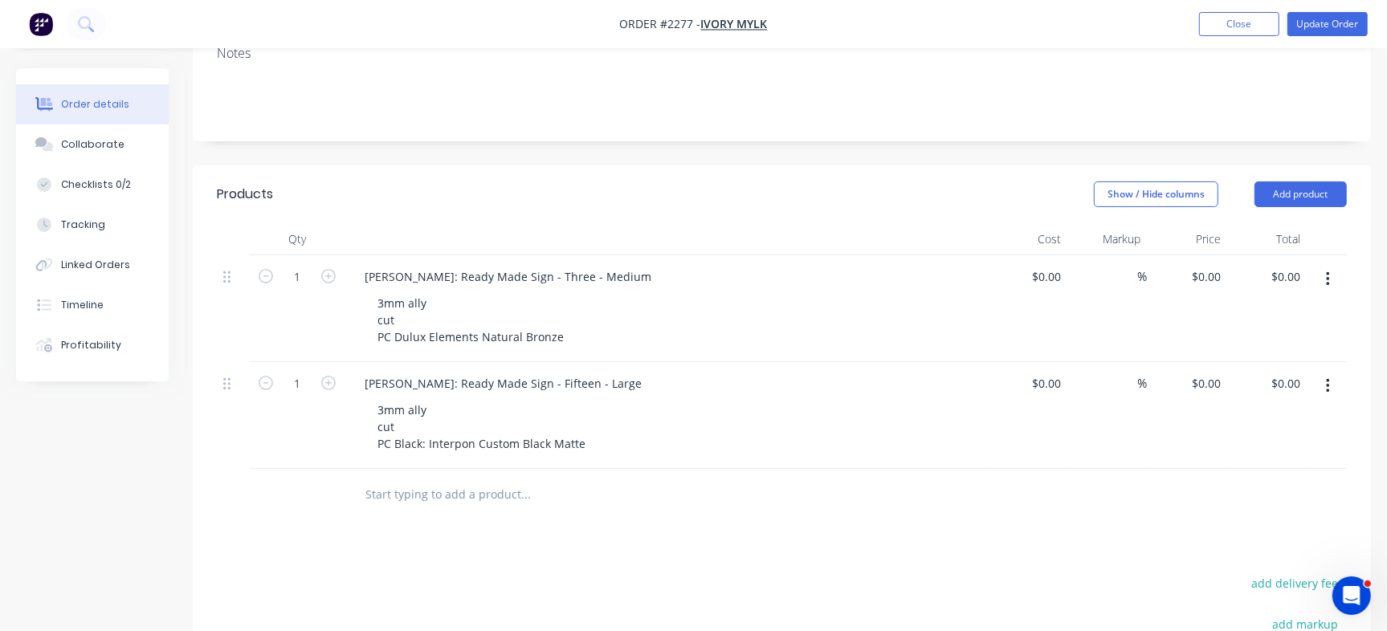
scroll to position [257, 0]
click at [455, 479] on input "text" at bounding box center [525, 493] width 321 height 32
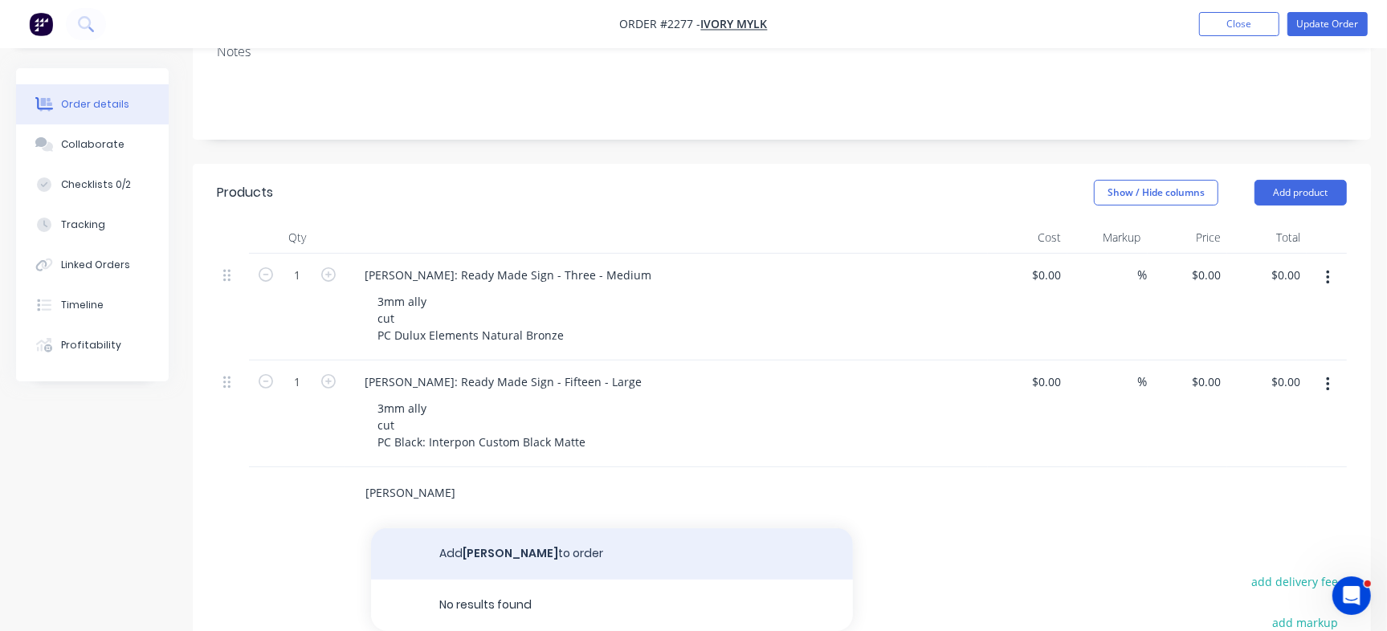
type input "Christina Hancock"
click at [495, 534] on button "Add Christina Hancock to order" at bounding box center [612, 554] width 482 height 51
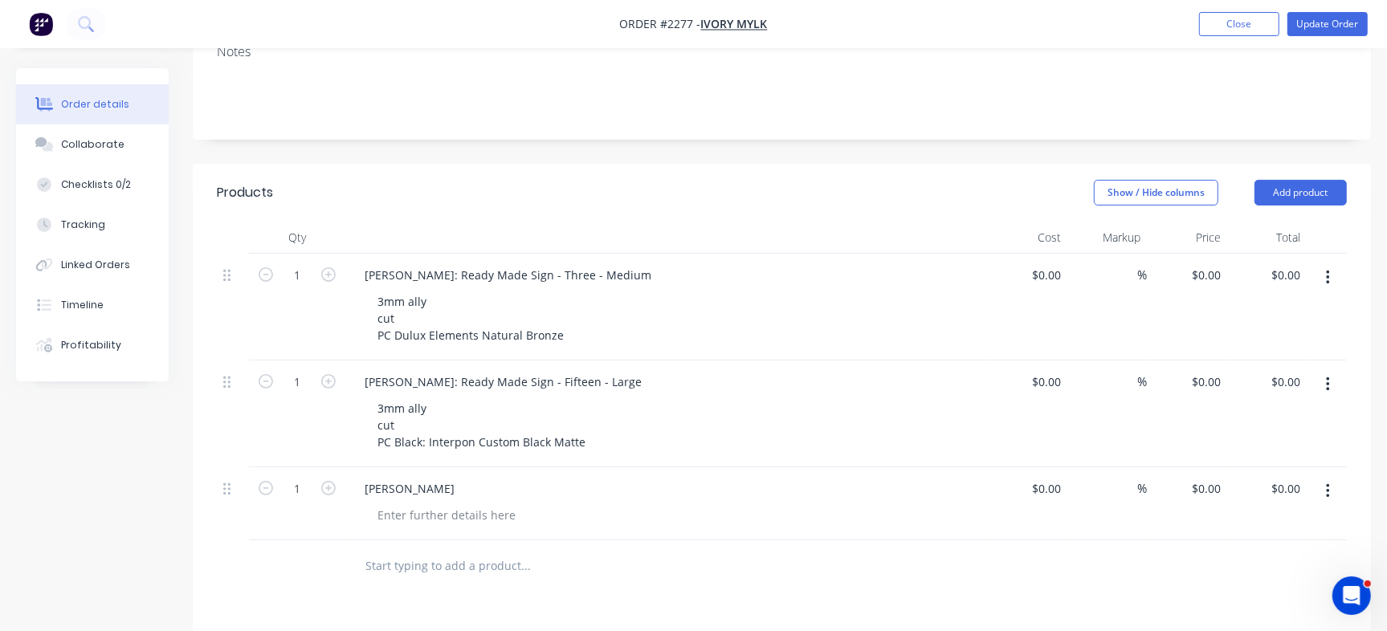
click at [1323, 479] on button "button" at bounding box center [1329, 491] width 38 height 29
click at [1232, 619] on div "Delete" at bounding box center [1271, 630] width 124 height 23
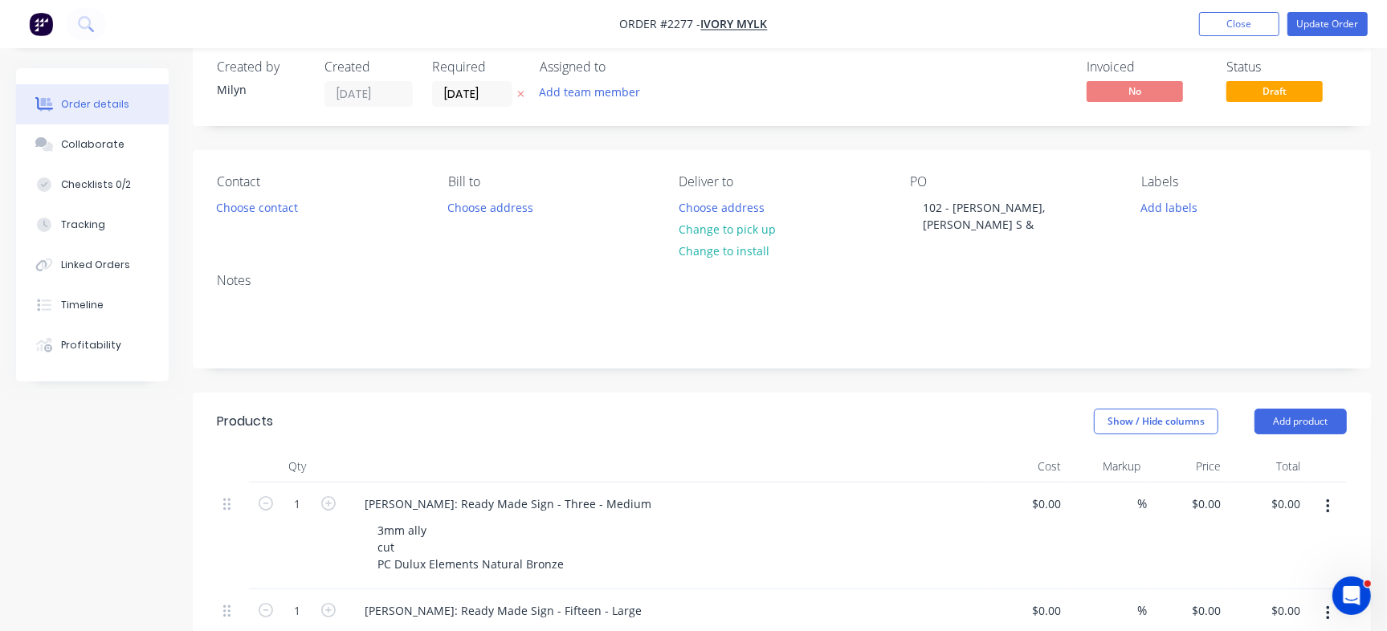
scroll to position [22, 0]
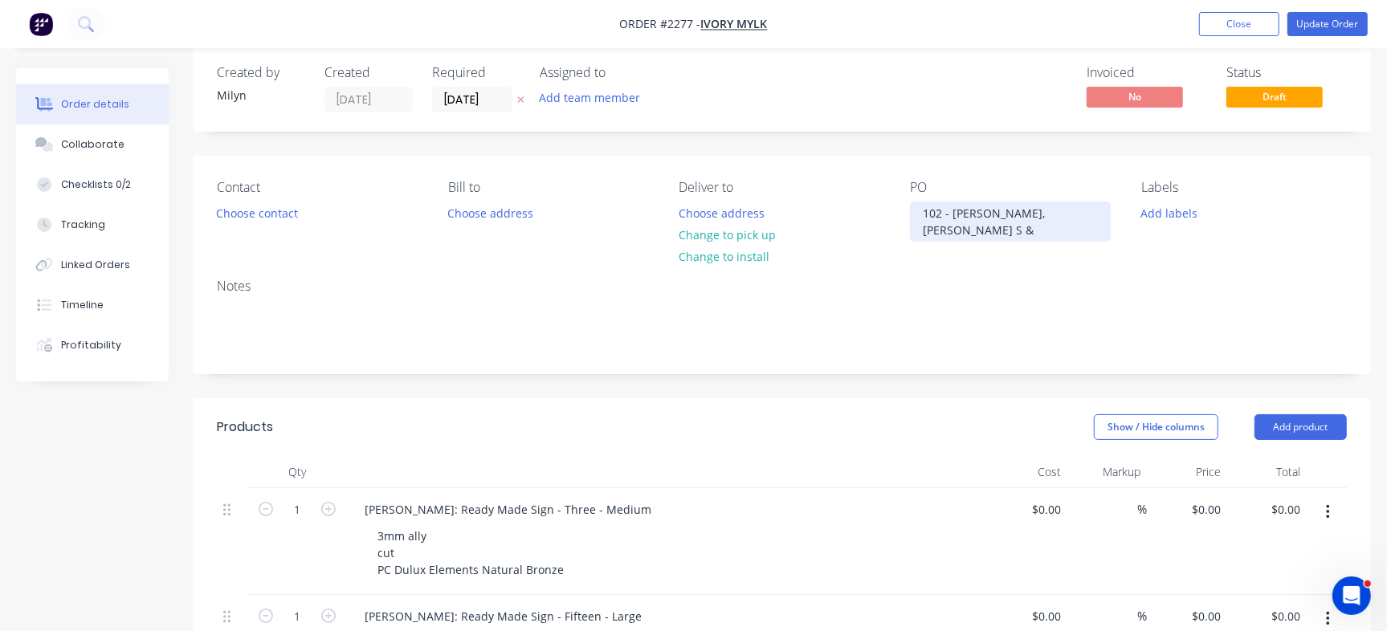
click at [1028, 206] on div "102 - David H.,Bryce S &" at bounding box center [1010, 222] width 201 height 40
drag, startPoint x: 1043, startPoint y: 214, endPoint x: 1118, endPoint y: 214, distance: 74.7
click at [1118, 214] on div "Contact Choose contact Bill to Choose address Deliver to Choose address Change …" at bounding box center [782, 211] width 1179 height 110
click at [998, 214] on div "102 - David H.,Bryce S" at bounding box center [1010, 222] width 201 height 40
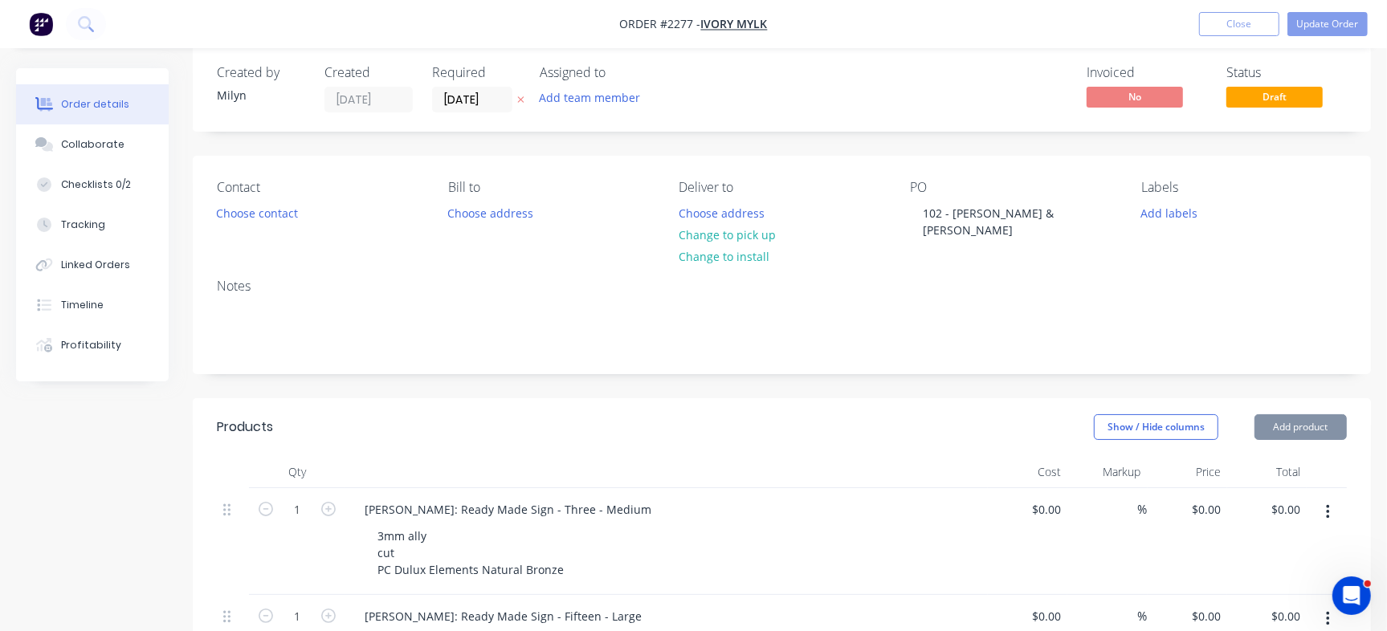
click at [888, 86] on div "Invoiced No Status Draft" at bounding box center [1024, 88] width 647 height 47
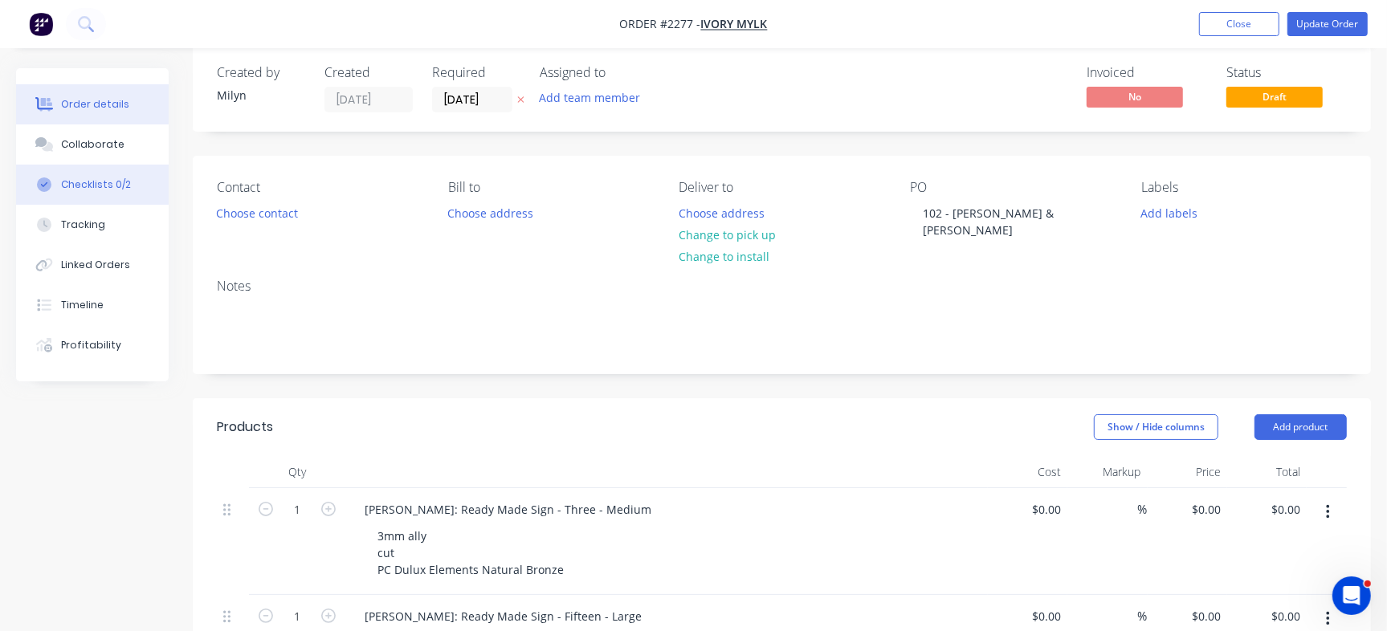
click at [112, 181] on div "Checklists 0/2" at bounding box center [96, 185] width 70 height 14
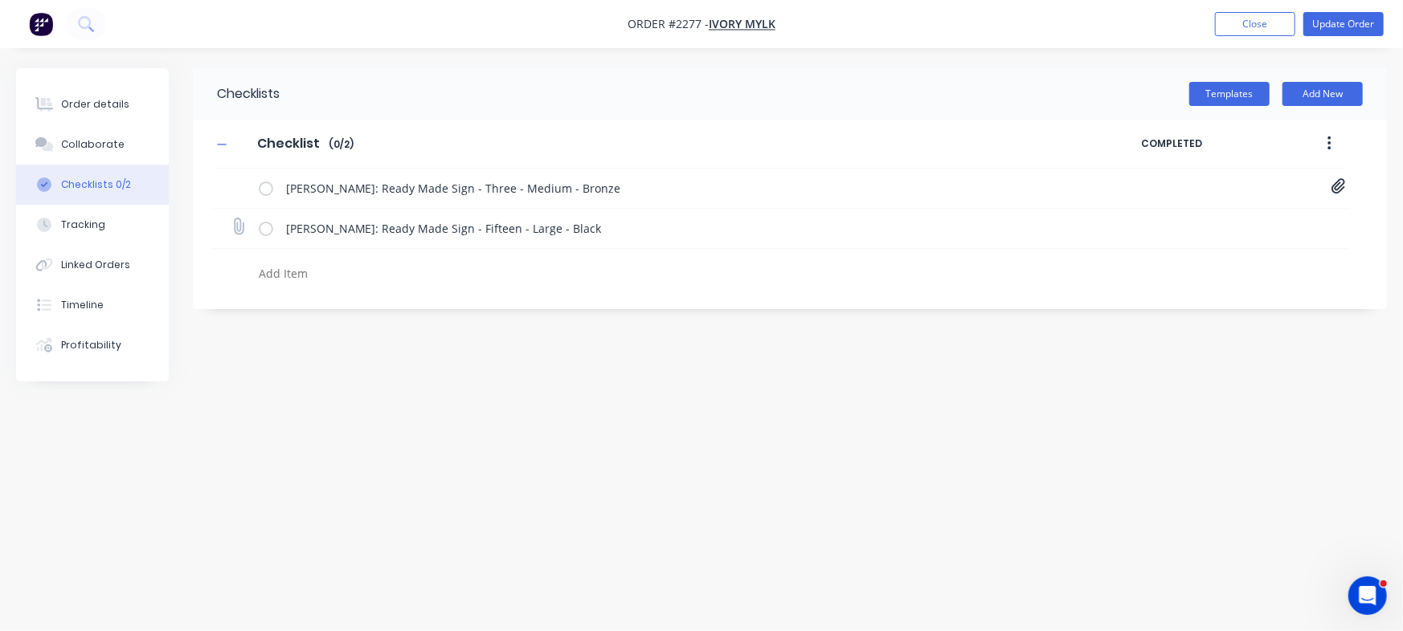
click at [244, 231] on label at bounding box center [238, 228] width 14 height 19
click at [231, 219] on input "file" at bounding box center [231, 219] width 0 height 0
type input "C:\fakepath\15-Fifteen[A] - 1104 Bryce Sanderson.PDF"
click at [1338, 189] on icon at bounding box center [1338, 186] width 14 height 15
click at [1216, 218] on link "3-Three[A] - 1103 David Higham.PDF" at bounding box center [1208, 222] width 187 height 17
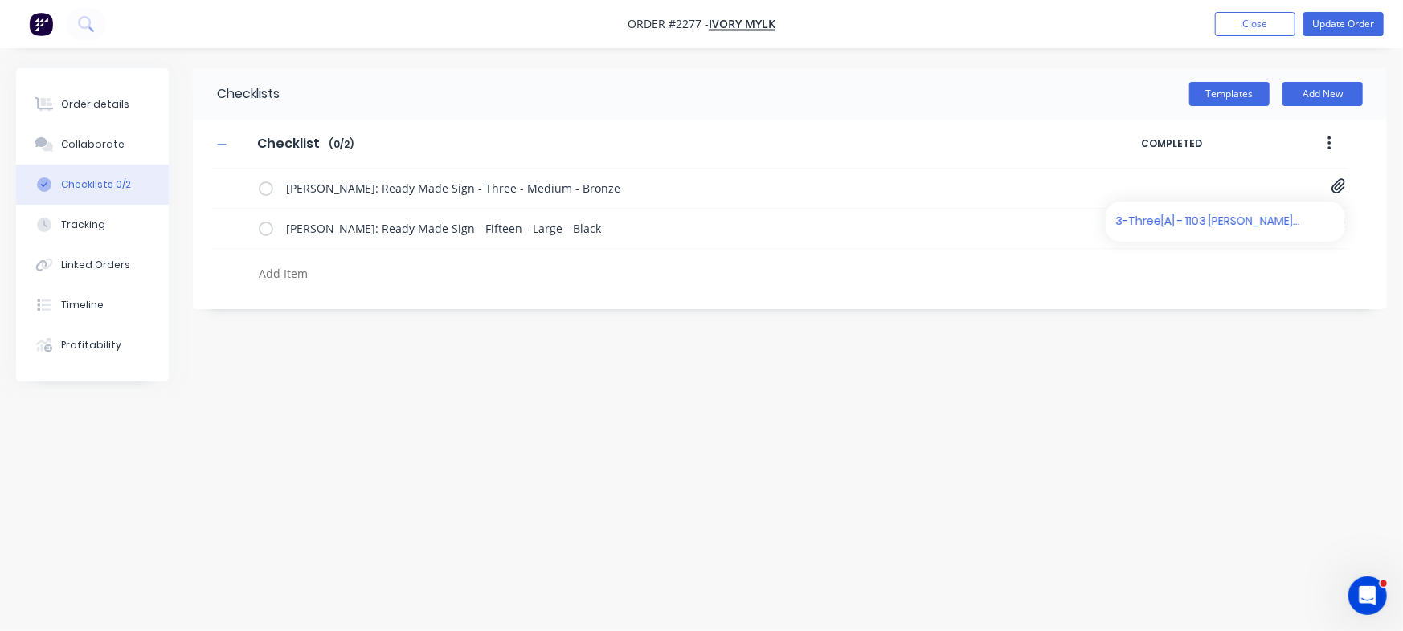
click at [1054, 433] on div "Checklists Templates Add New Checklist Checklist Enter Checklist name ( 0 / 2 )…" at bounding box center [701, 285] width 1371 height 434
click at [125, 93] on button "Order details" at bounding box center [92, 104] width 153 height 40
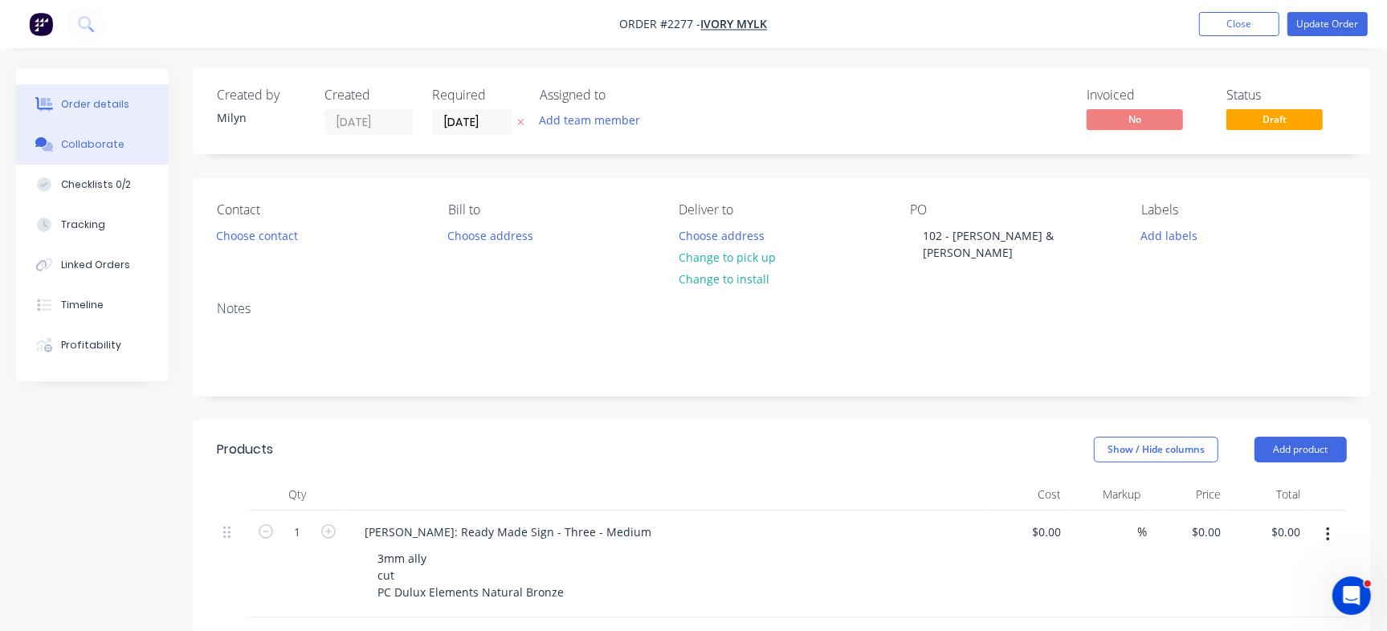
click at [104, 141] on div "Collaborate" at bounding box center [92, 144] width 63 height 14
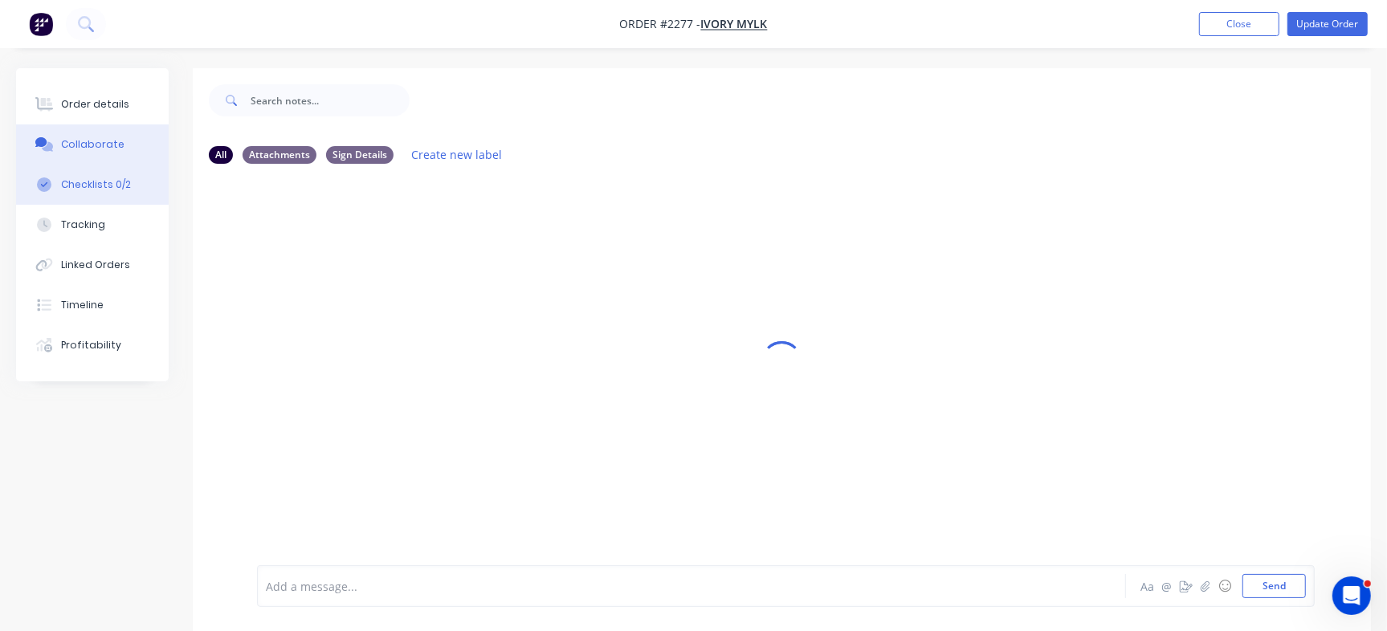
click at [130, 182] on button "Checklists 0/2" at bounding box center [92, 185] width 153 height 40
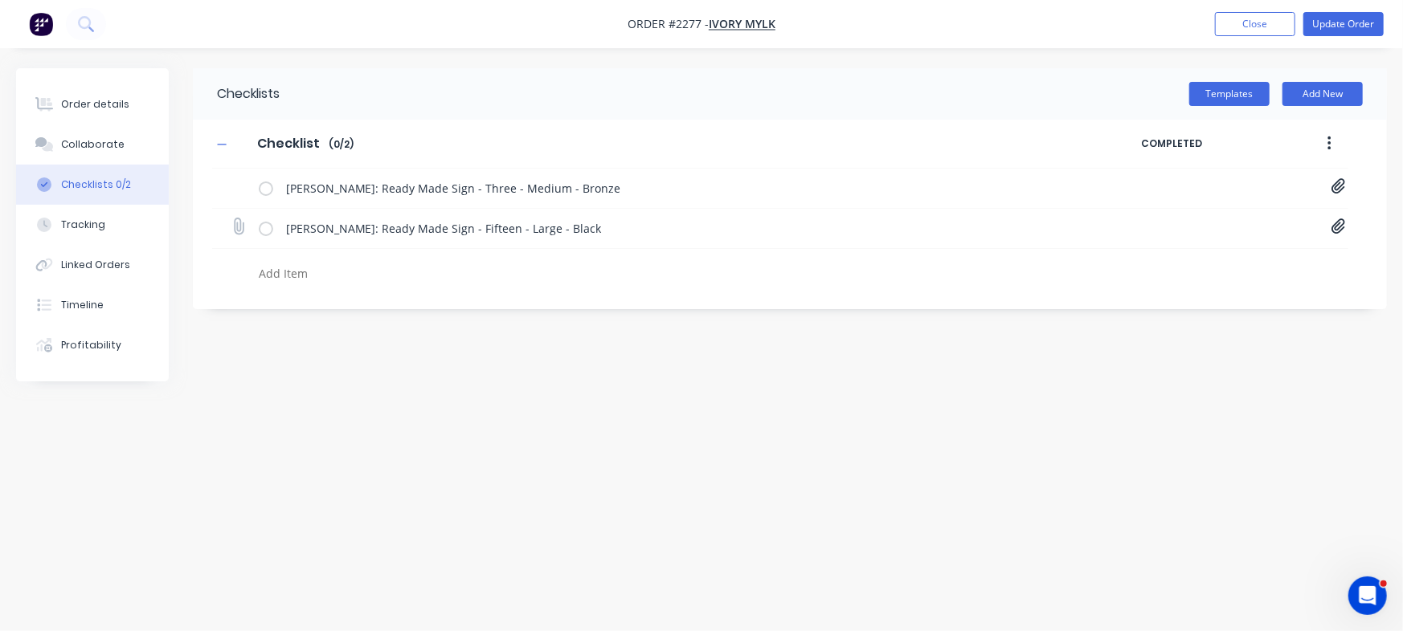
click at [1338, 228] on icon at bounding box center [1338, 226] width 14 height 15
click at [1340, 185] on icon at bounding box center [1338, 186] width 14 height 16
click at [1236, 216] on link "3-Three[A] - 1103 David Higham.PDF" at bounding box center [1208, 222] width 187 height 17
click at [1324, 222] on icon at bounding box center [1324, 220] width 12 height 16
type textarea "x"
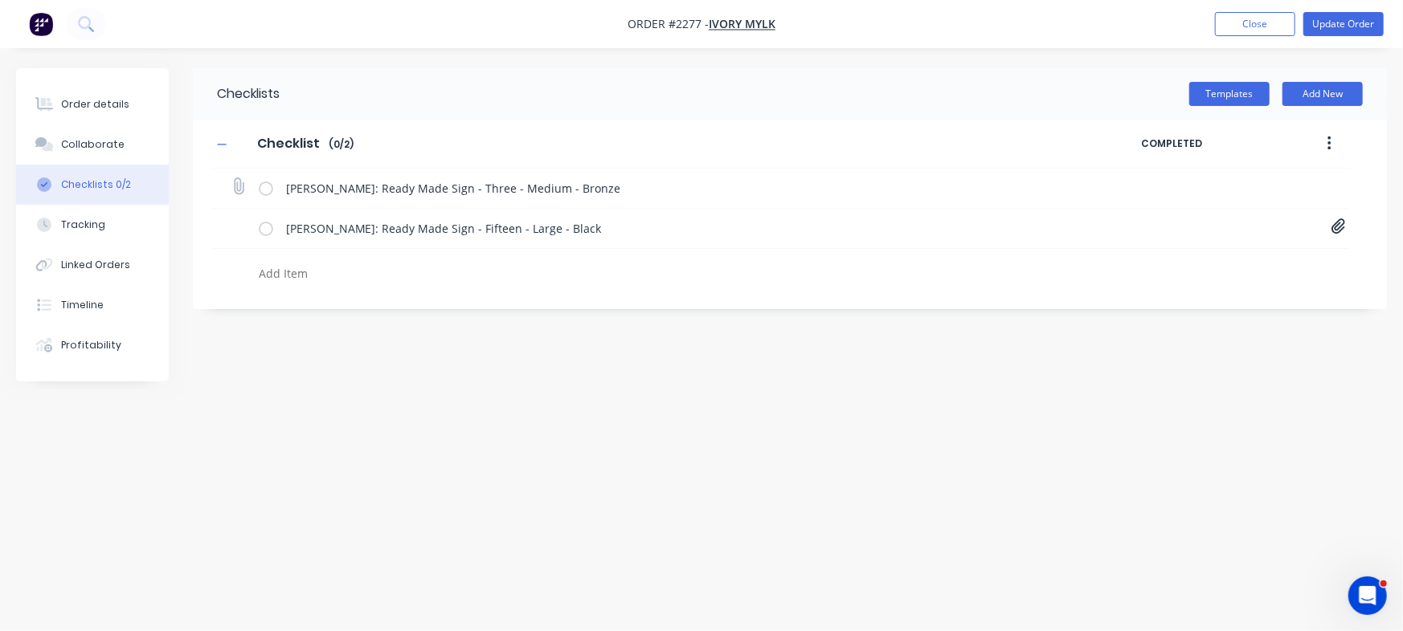
click at [239, 190] on icon at bounding box center [238, 186] width 21 height 21
click at [231, 178] on input "file" at bounding box center [231, 178] width 0 height 0
type input "C:\fakepath\3-Three[A] - 1103 David Higham.PDF"
click at [1071, 334] on div "Checklists Templates Add New Checklist Checklist Enter Checklist name ( 0 / 2 )…" at bounding box center [701, 285] width 1371 height 434
click at [1335, 229] on icon at bounding box center [1338, 227] width 14 height 16
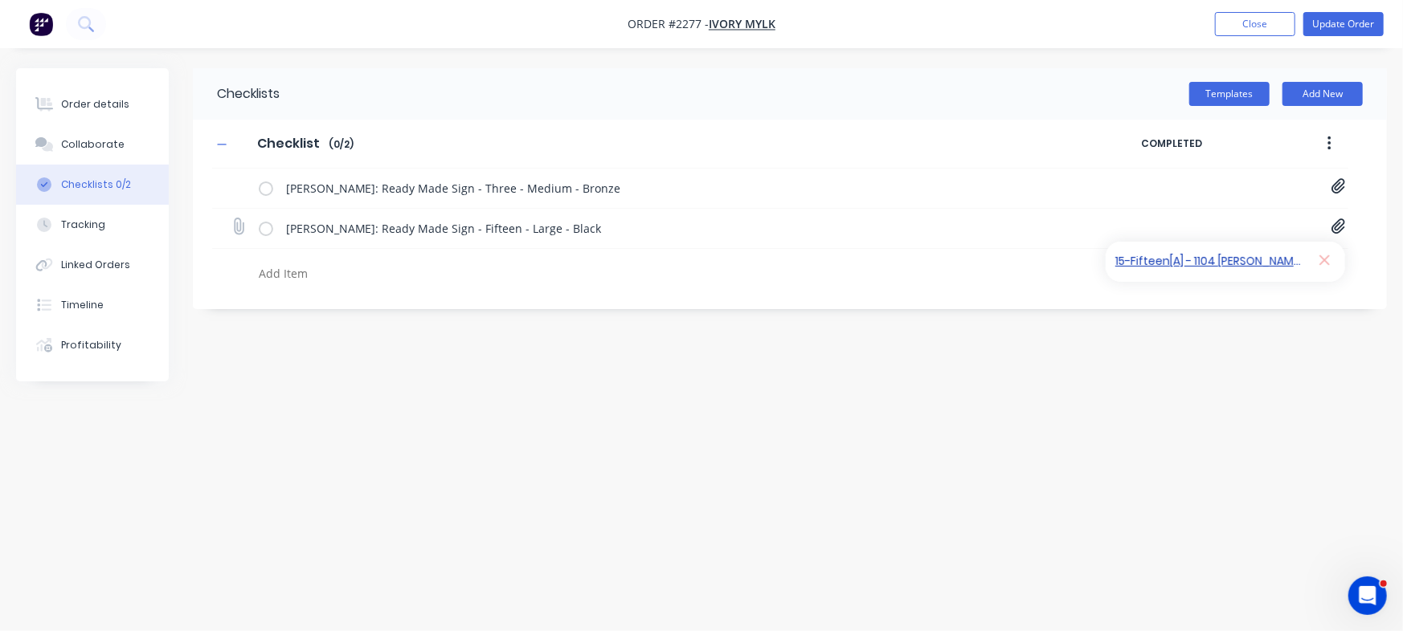
click at [1224, 262] on link "15-Fifteen[A] - 1104 Bryce Sanderson.PDF" at bounding box center [1208, 262] width 187 height 17
click at [851, 378] on div "Checklists Templates Add New Checklist Checklist Enter Checklist name ( 0 / 2 )…" at bounding box center [701, 285] width 1371 height 434
click at [334, 269] on textarea at bounding box center [617, 273] width 731 height 23
type textarea "x"
type textarea "C"
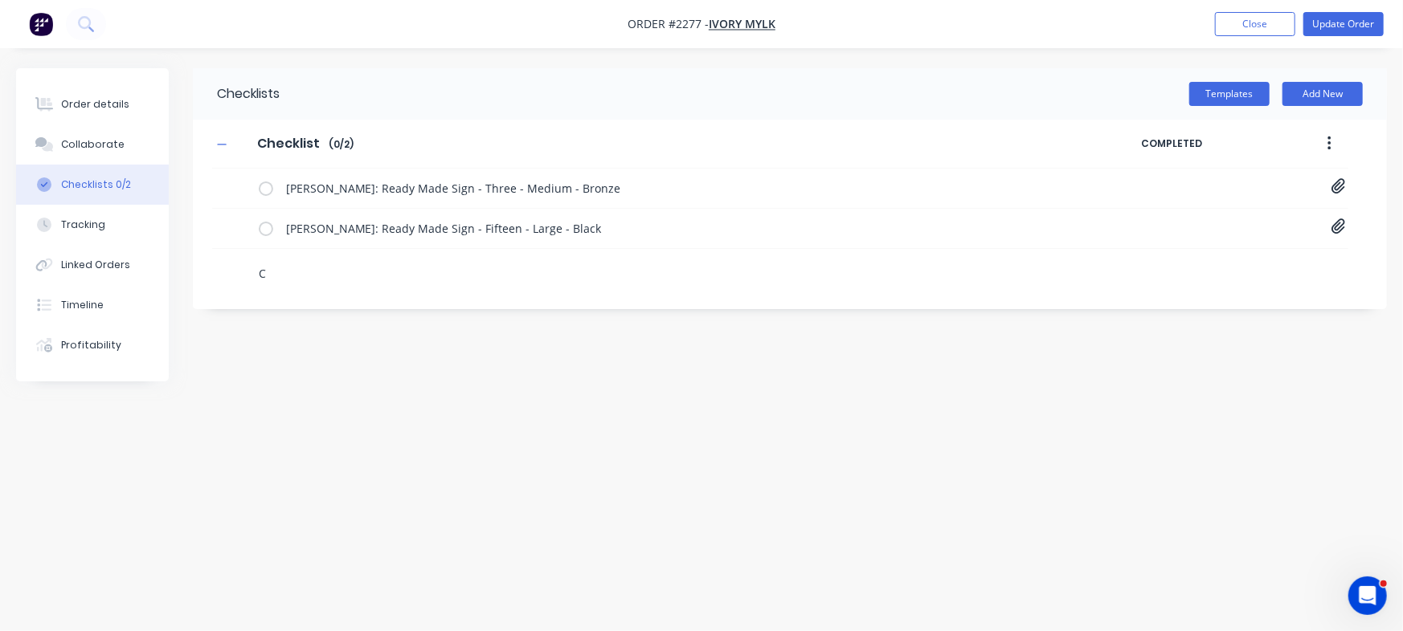
type textarea "x"
type textarea "Cu"
type textarea "x"
type textarea "Cut"
type textarea "x"
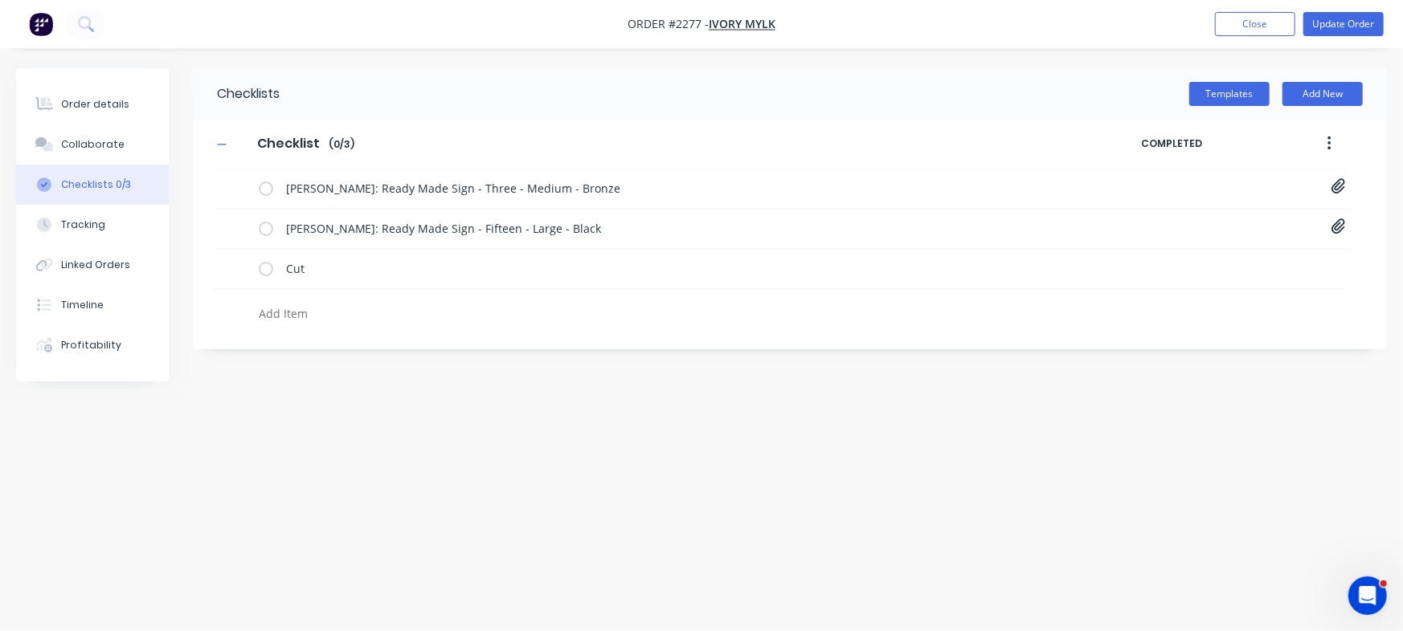
type textarea "x"
type textarea "P"
type textarea "x"
type textarea "Po"
type textarea "x"
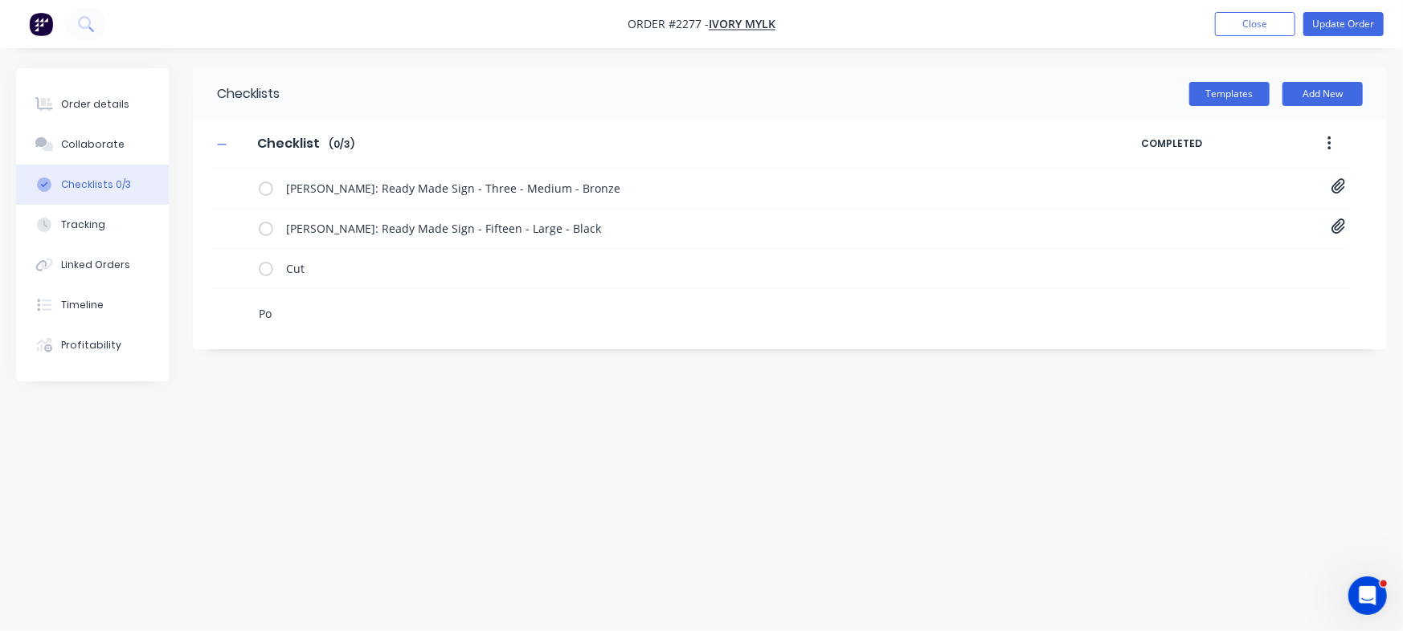
type textarea "Pow"
type textarea "x"
type textarea "Powd"
type textarea "x"
type textarea "Powde"
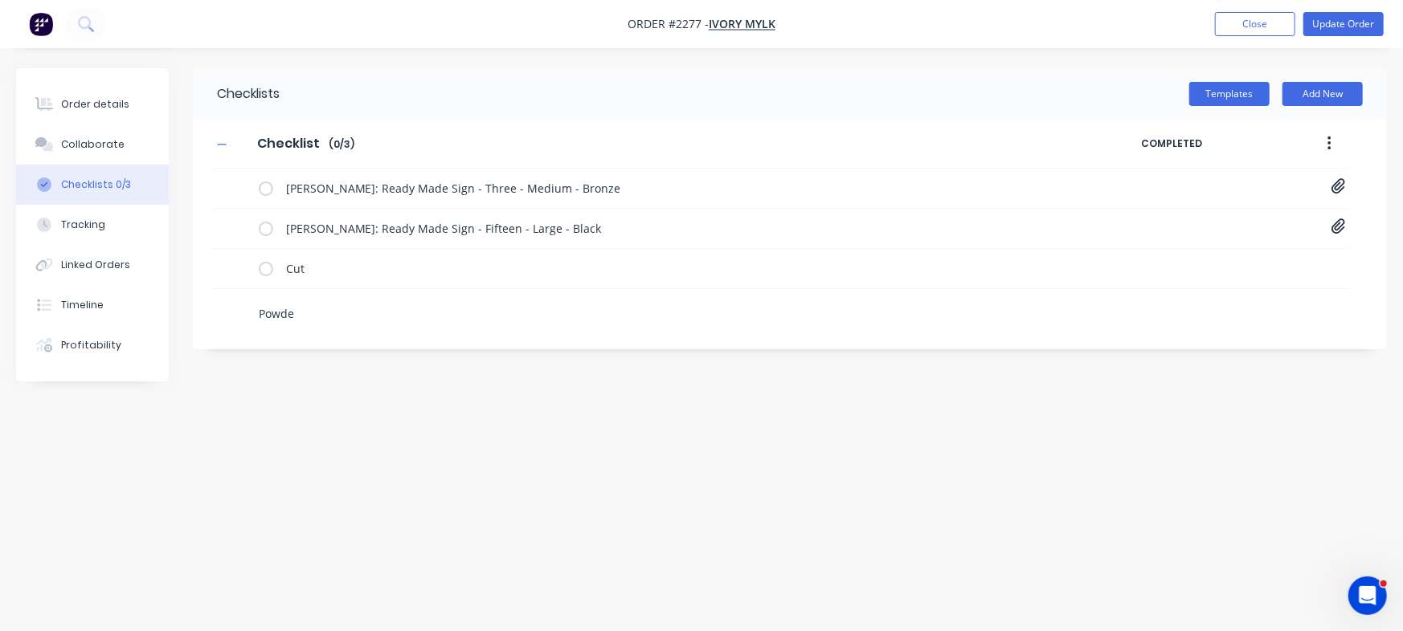
type textarea "x"
type textarea "Powder"
type textarea "x"
type textarea "Powder"
type textarea "x"
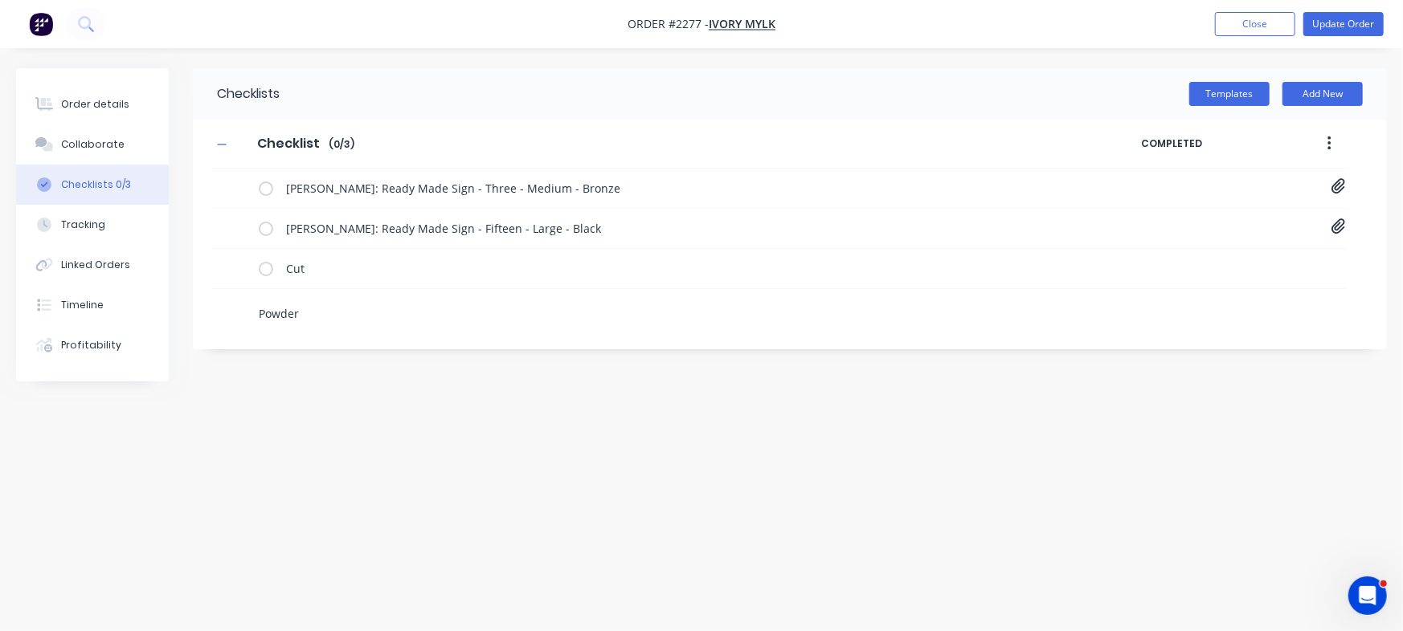
type textarea "Powder c"
type textarea "x"
type textarea "Powder co"
type textarea "x"
type textarea "Powder coa"
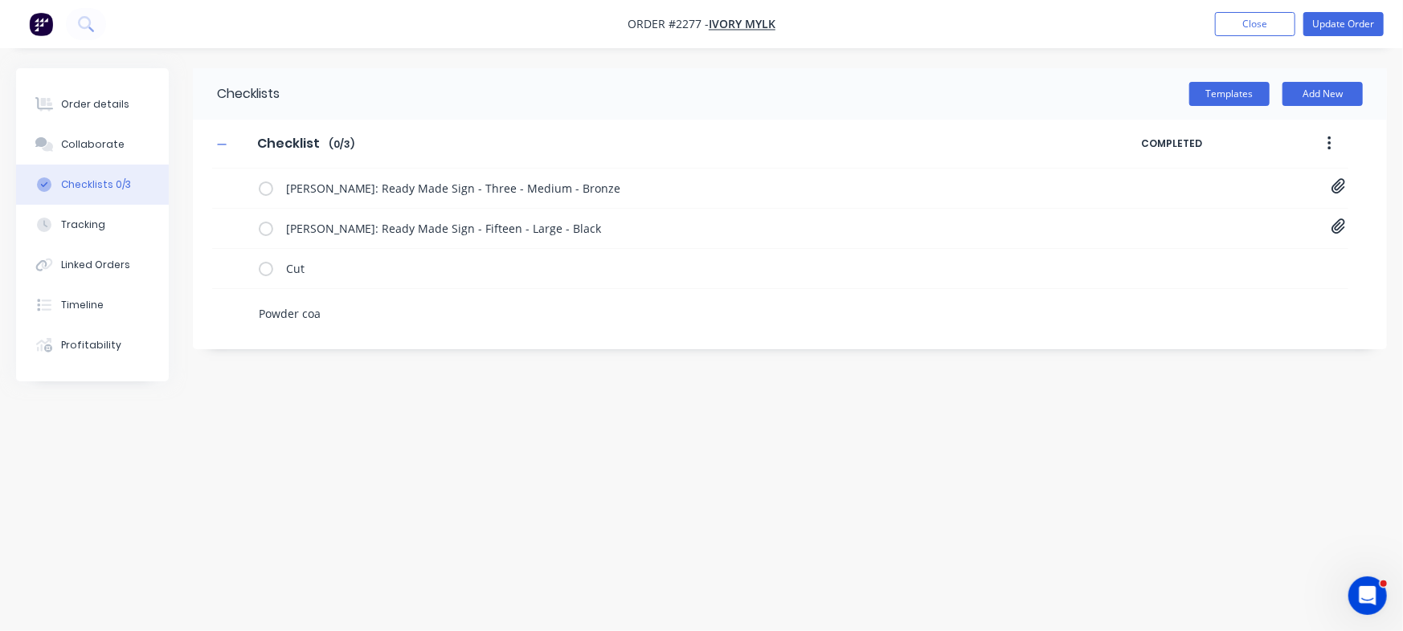
type textarea "x"
type textarea "Powder coat"
type textarea "x"
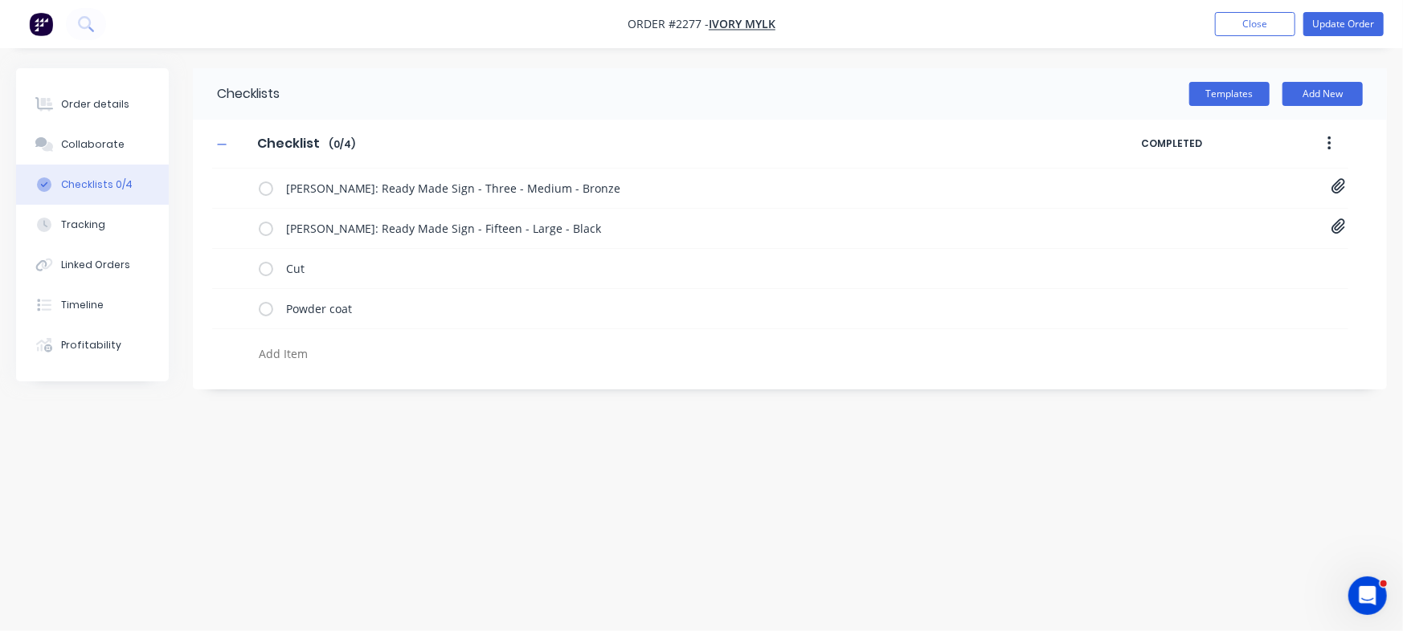
type textarea "x"
click at [496, 488] on div "Checklists Templates Add New Checklist Checklist Enter Checklist name ( 0 / 4 )…" at bounding box center [701, 285] width 1371 height 434
click at [106, 111] on div "Order details" at bounding box center [95, 104] width 68 height 14
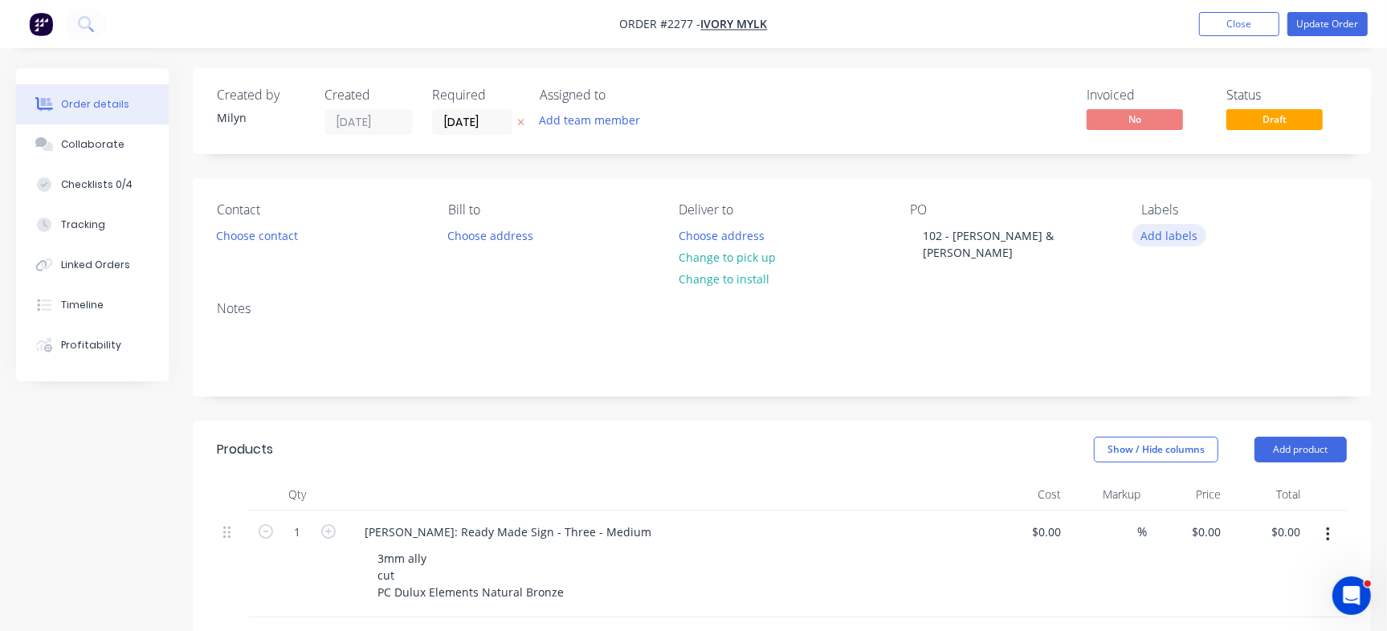
click at [1157, 238] on button "Add labels" at bounding box center [1170, 235] width 74 height 22
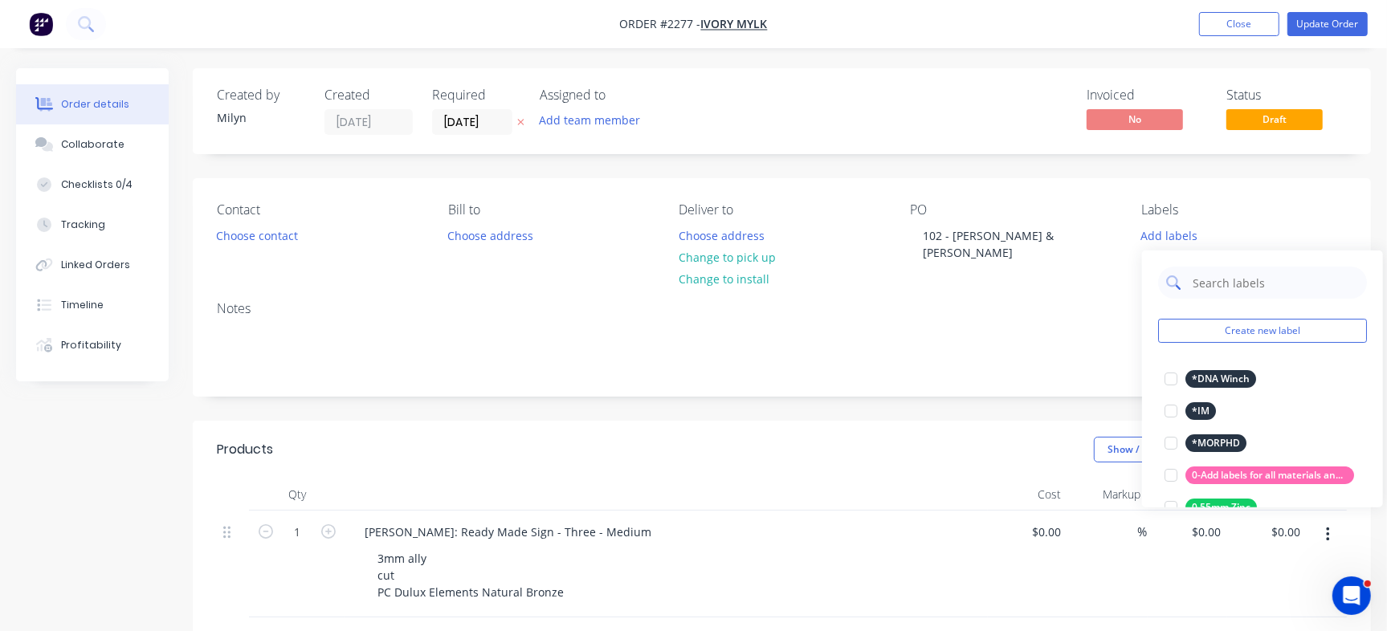
drag, startPoint x: 1223, startPoint y: 259, endPoint x: 1223, endPoint y: 282, distance: 22.5
click at [1223, 268] on div "Create new label *DNA Winch edit *IM edit *MORPHD edit 0-Add labels for all mat…" at bounding box center [1262, 379] width 241 height 257
click at [1223, 283] on input "text" at bounding box center [1275, 283] width 168 height 32
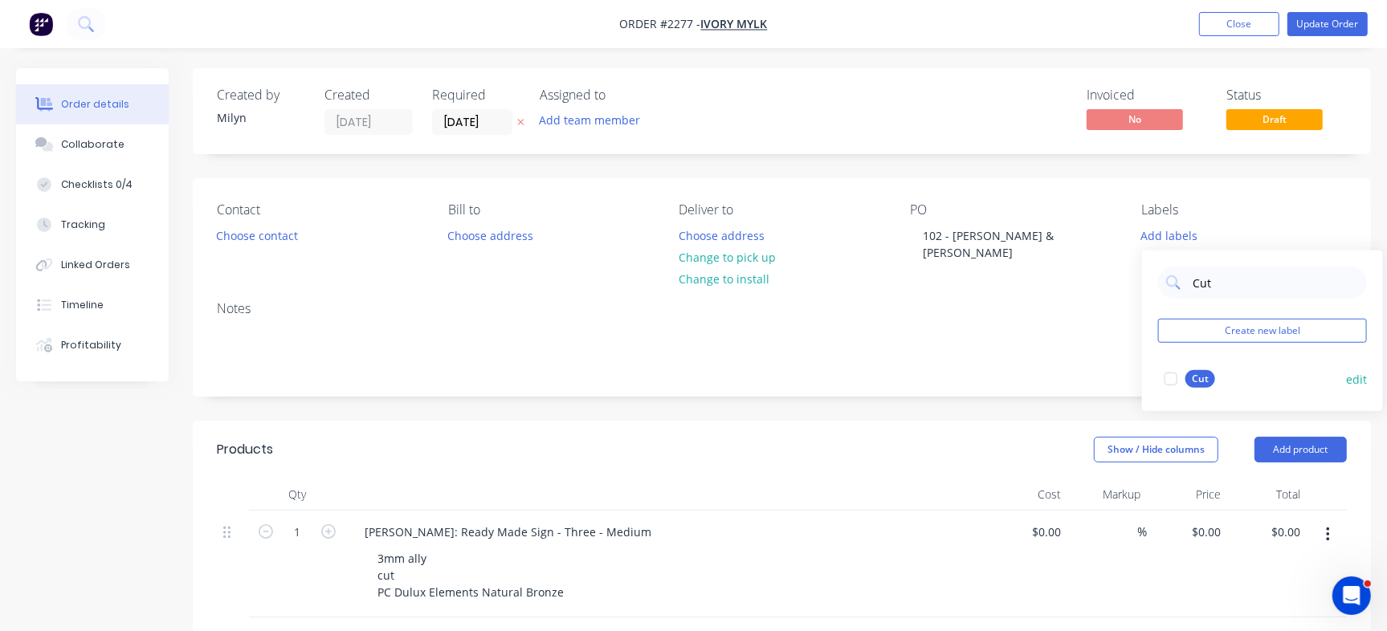
click at [1179, 384] on div at bounding box center [1171, 379] width 32 height 32
click at [1205, 278] on input "Cut" at bounding box center [1275, 275] width 168 height 32
type input "Powder"
drag, startPoint x: 1196, startPoint y: 374, endPoint x: 1188, endPoint y: 366, distance: 11.4
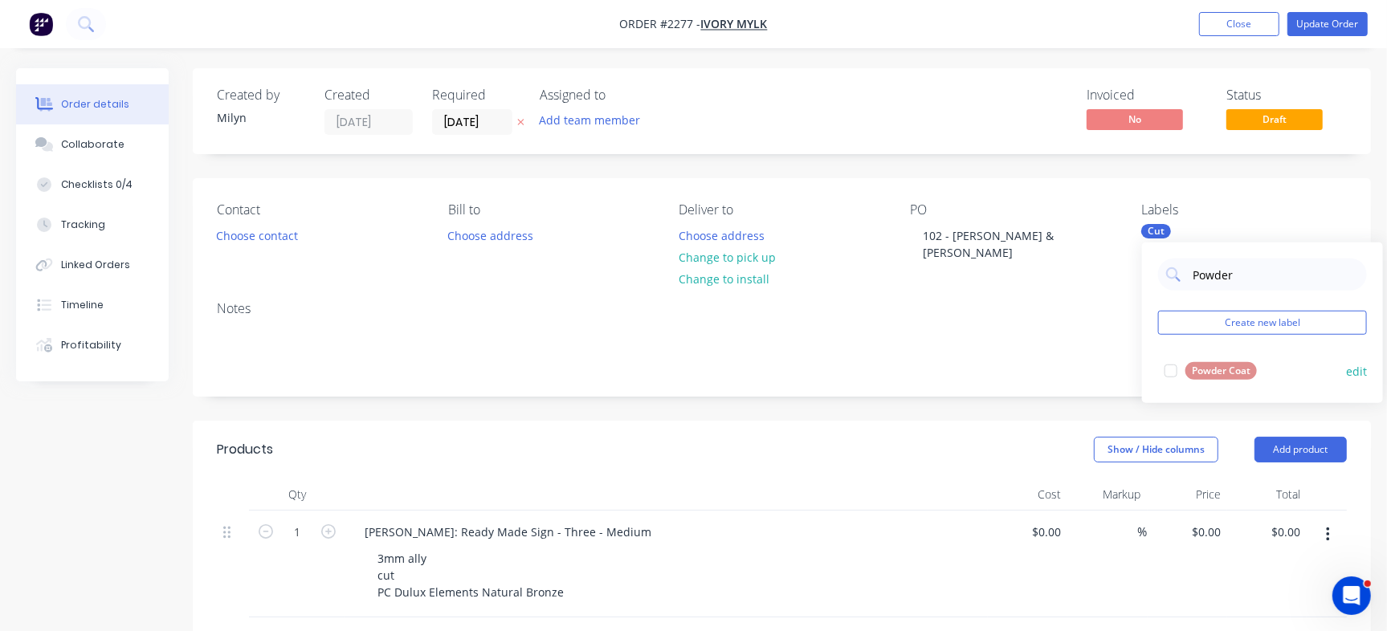
click at [1196, 374] on div "Powder Coat" at bounding box center [1222, 371] width 72 height 18
click at [923, 100] on div "Invoiced No Status Draft" at bounding box center [1024, 111] width 647 height 47
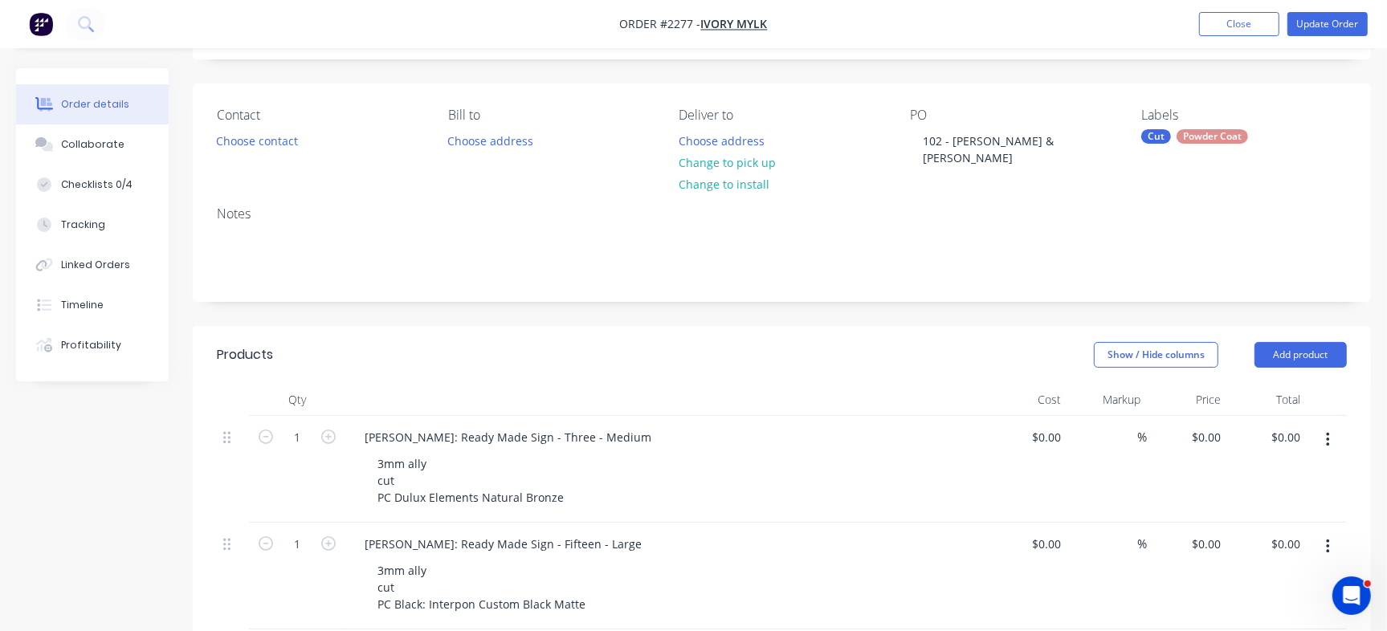
scroll to position [92, 0]
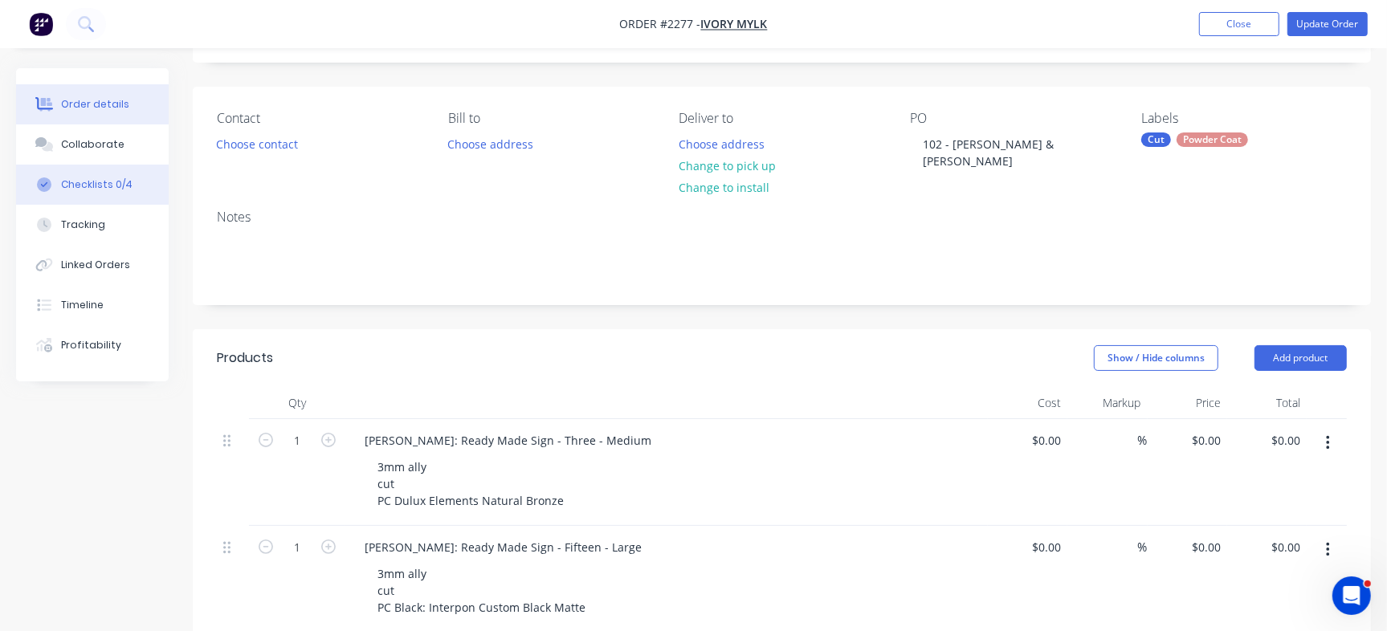
click at [132, 188] on button "Checklists 0/4" at bounding box center [92, 185] width 153 height 40
type textarea "x"
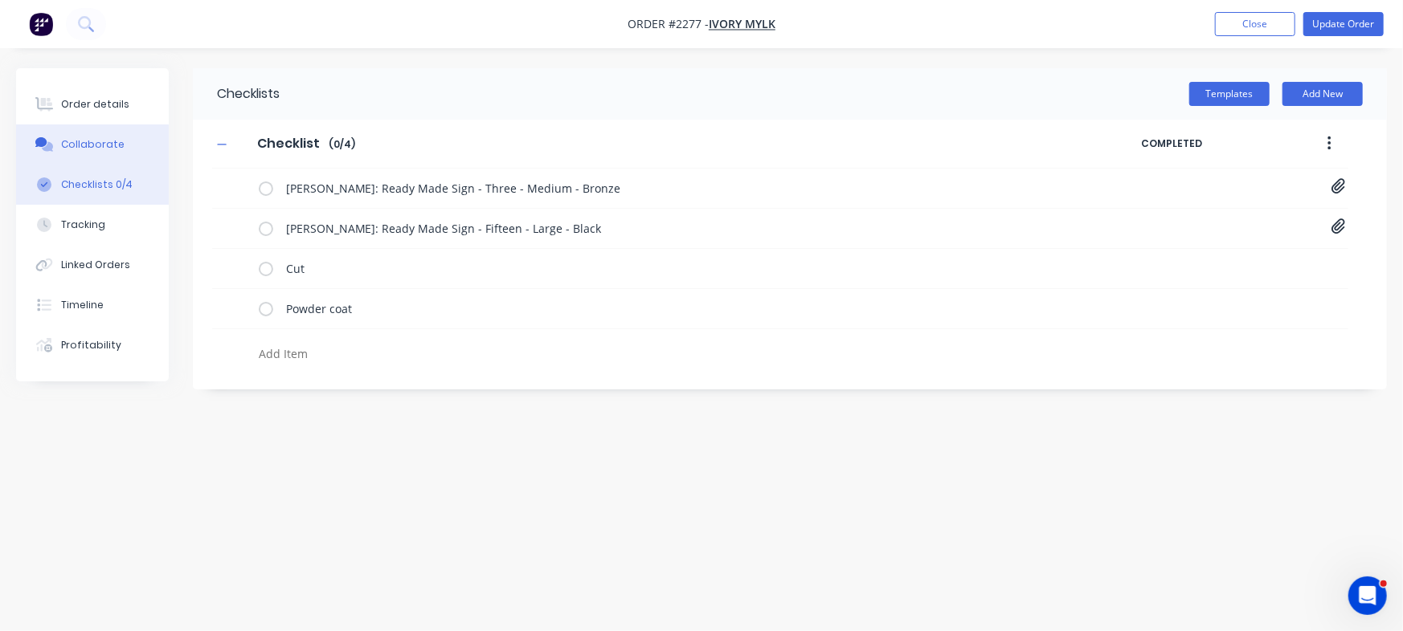
click at [96, 134] on button "Collaborate" at bounding box center [92, 145] width 153 height 40
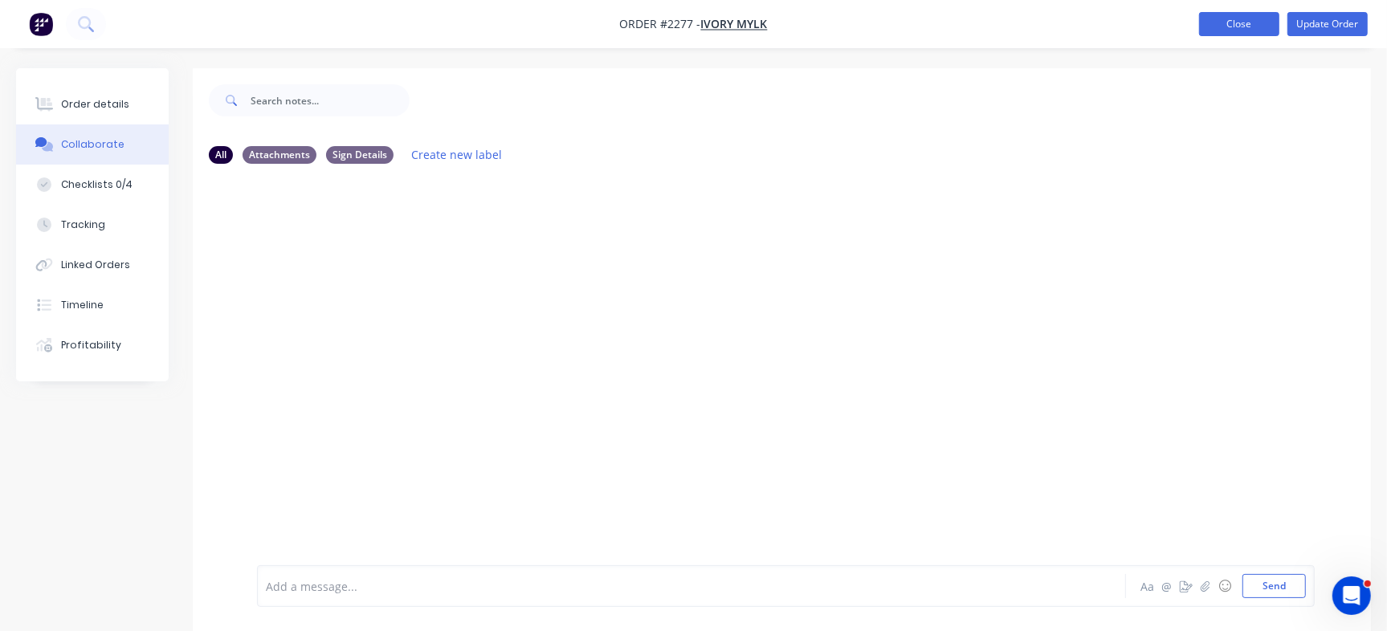
click at [1233, 23] on button "Close" at bounding box center [1239, 24] width 80 height 24
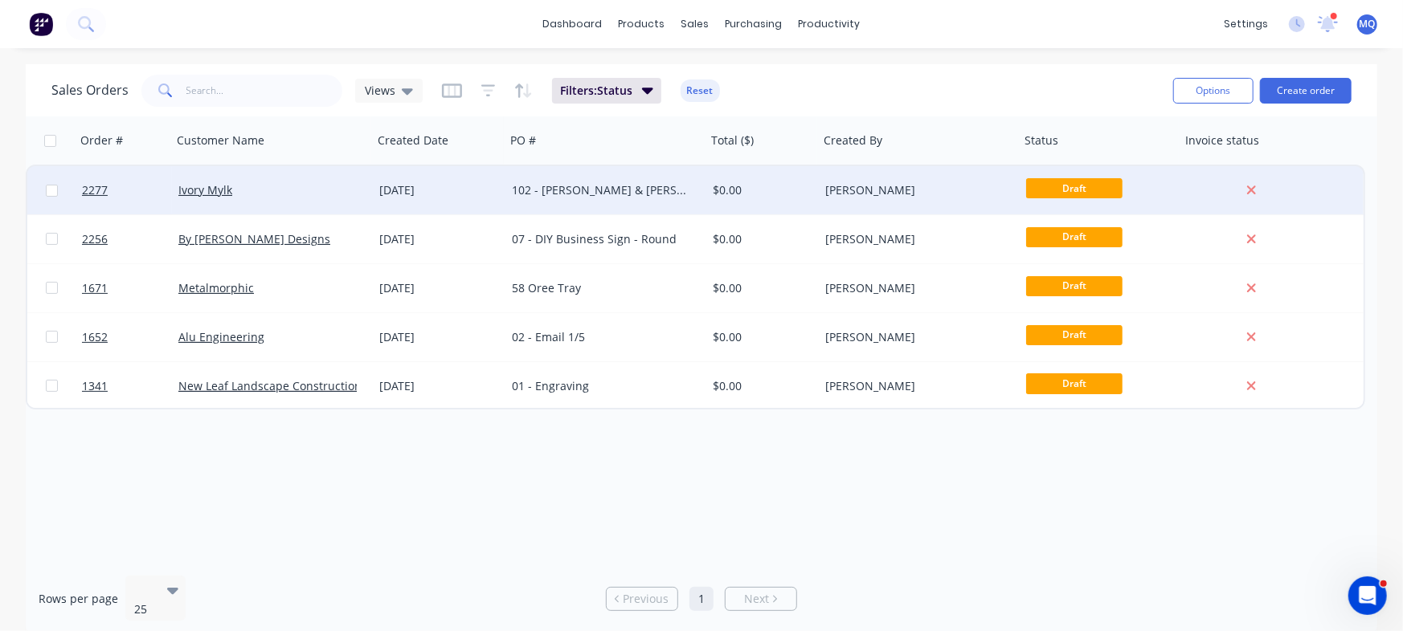
click at [582, 207] on div "102 - [PERSON_NAME] & [PERSON_NAME]" at bounding box center [605, 190] width 201 height 48
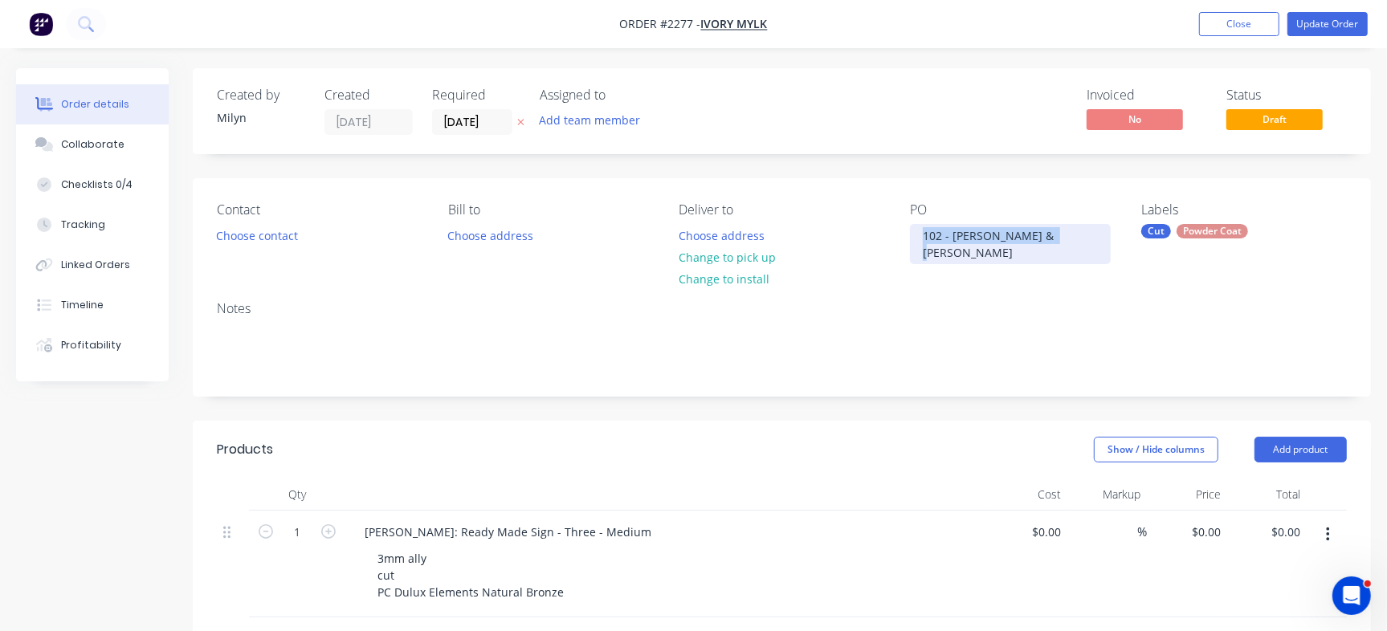
drag, startPoint x: 917, startPoint y: 235, endPoint x: 1117, endPoint y: 235, distance: 199.2
click at [1117, 235] on div "Contact Choose contact Bill to Choose address Deliver to Choose address Change …" at bounding box center [782, 233] width 1179 height 110
copy div "102 - [PERSON_NAME] & [PERSON_NAME]"
click at [111, 151] on div "Collaborate" at bounding box center [92, 144] width 63 height 14
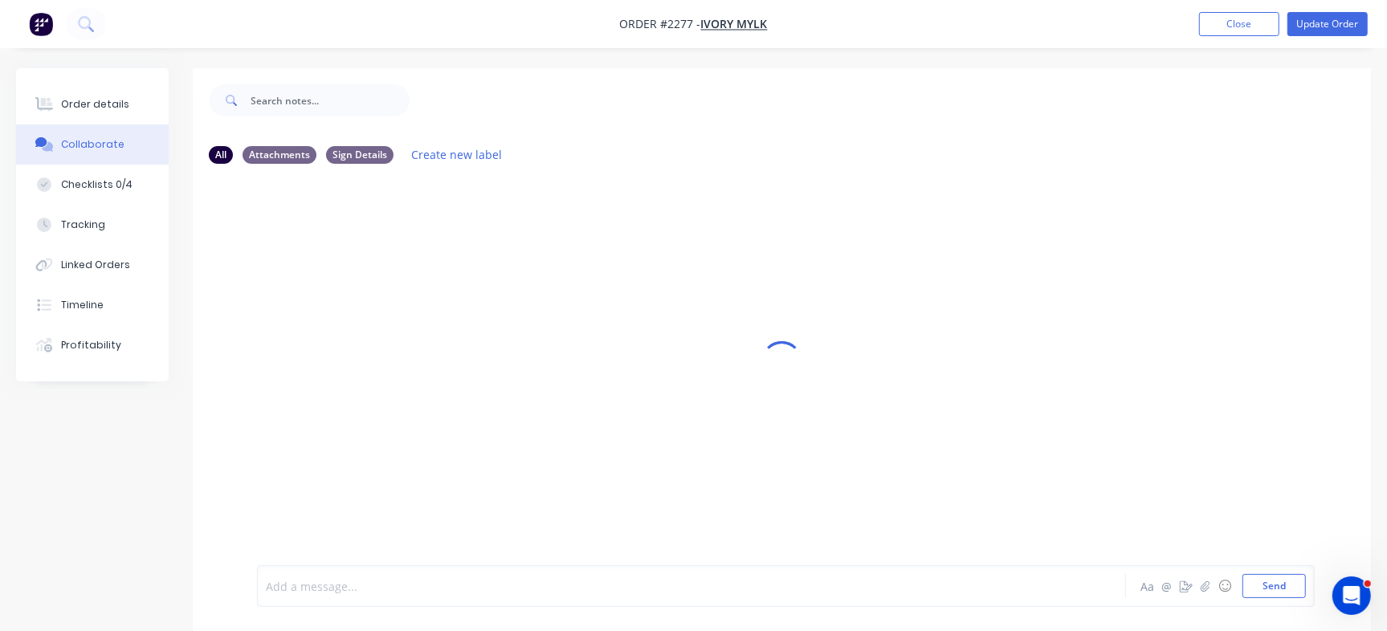
click at [427, 586] on div at bounding box center [656, 586] width 779 height 17
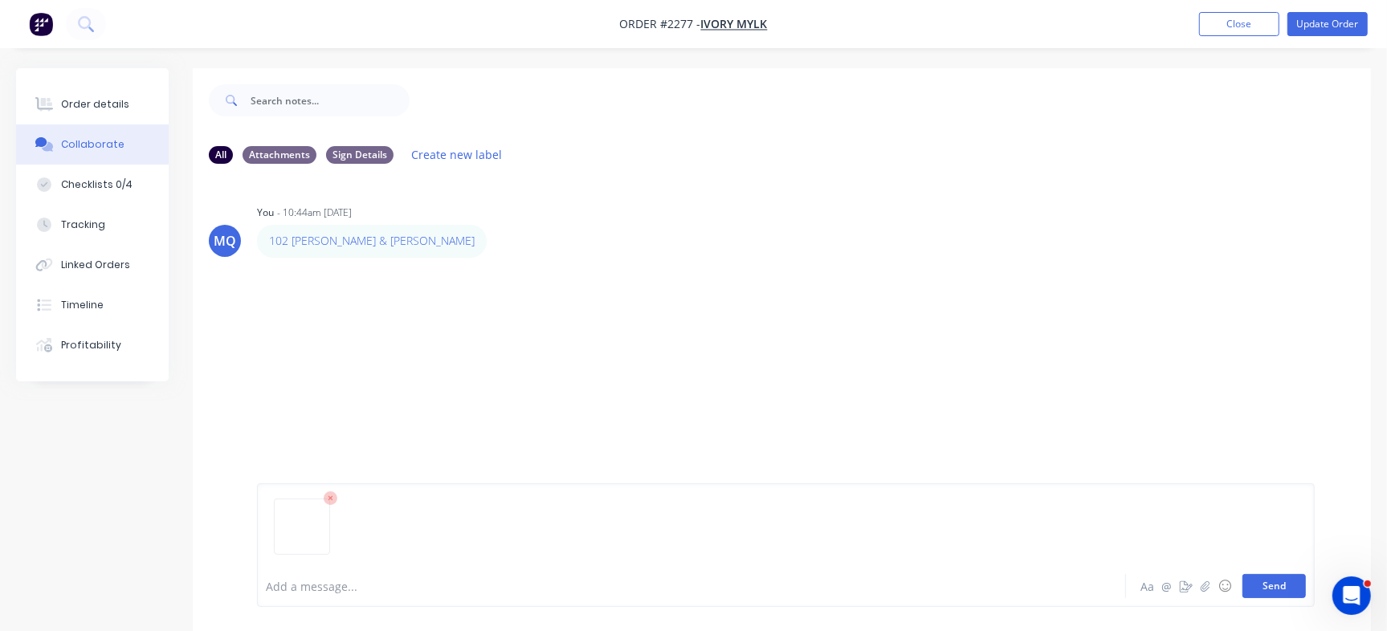
click at [1274, 578] on button "Send" at bounding box center [1274, 586] width 63 height 24
click at [1274, 588] on button "Send" at bounding box center [1274, 586] width 63 height 24
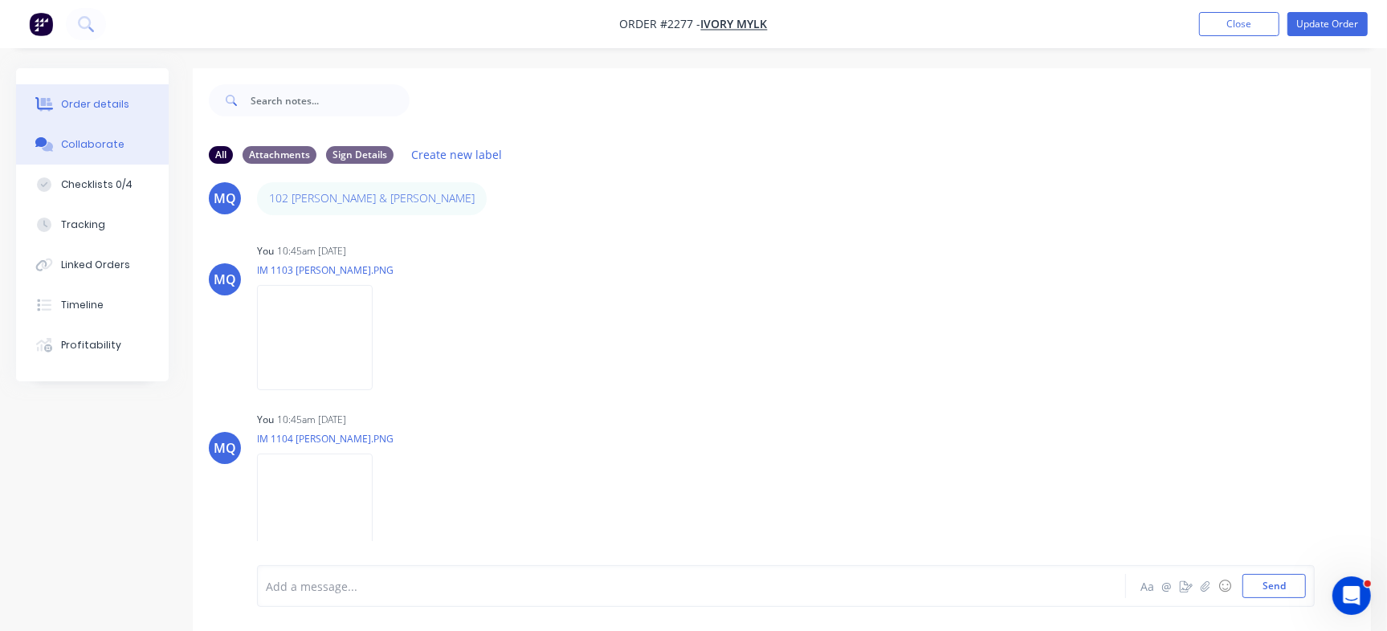
click at [94, 93] on button "Order details" at bounding box center [92, 104] width 153 height 40
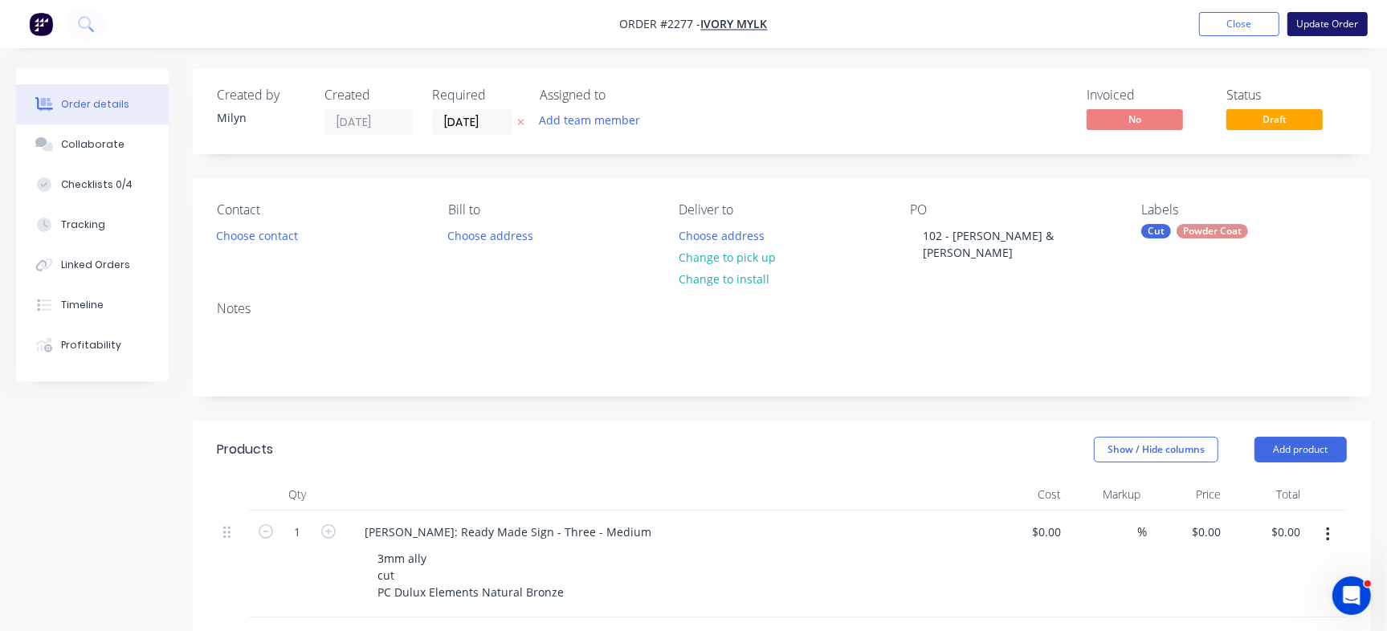
click at [1341, 30] on button "Update Order" at bounding box center [1328, 24] width 80 height 24
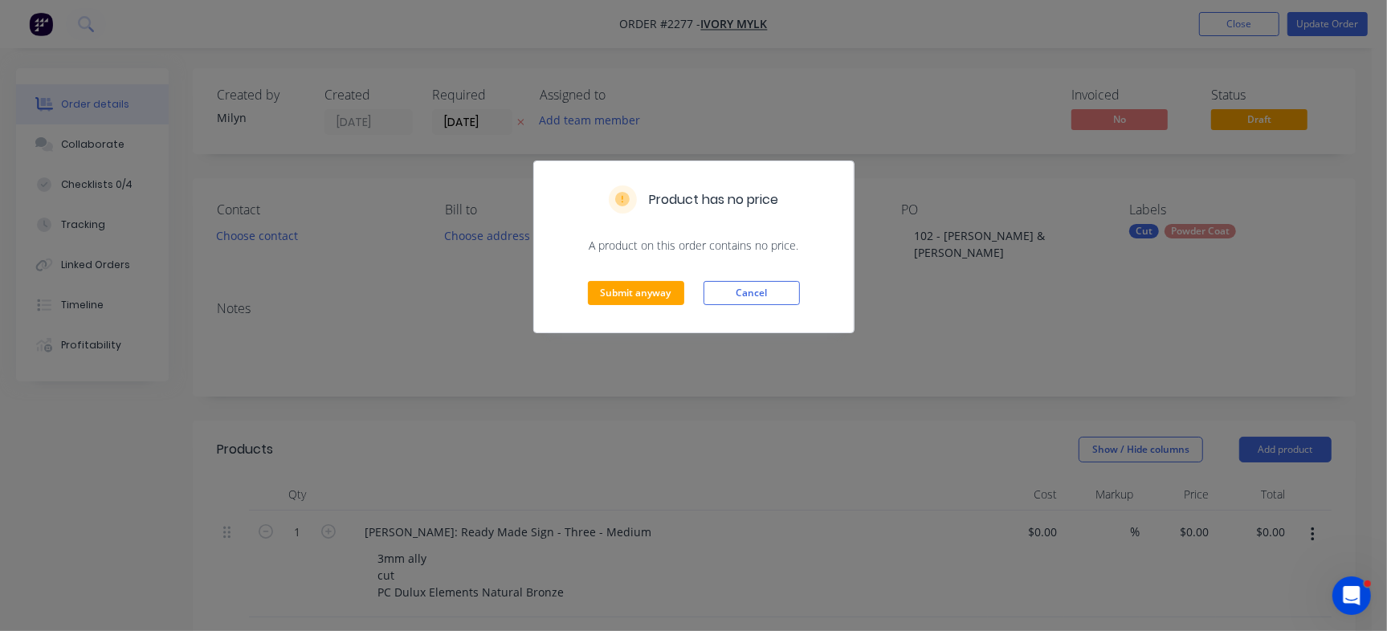
click at [656, 278] on div "Submit anyway Cancel" at bounding box center [694, 293] width 320 height 79
click at [640, 302] on button "Submit anyway" at bounding box center [636, 293] width 96 height 24
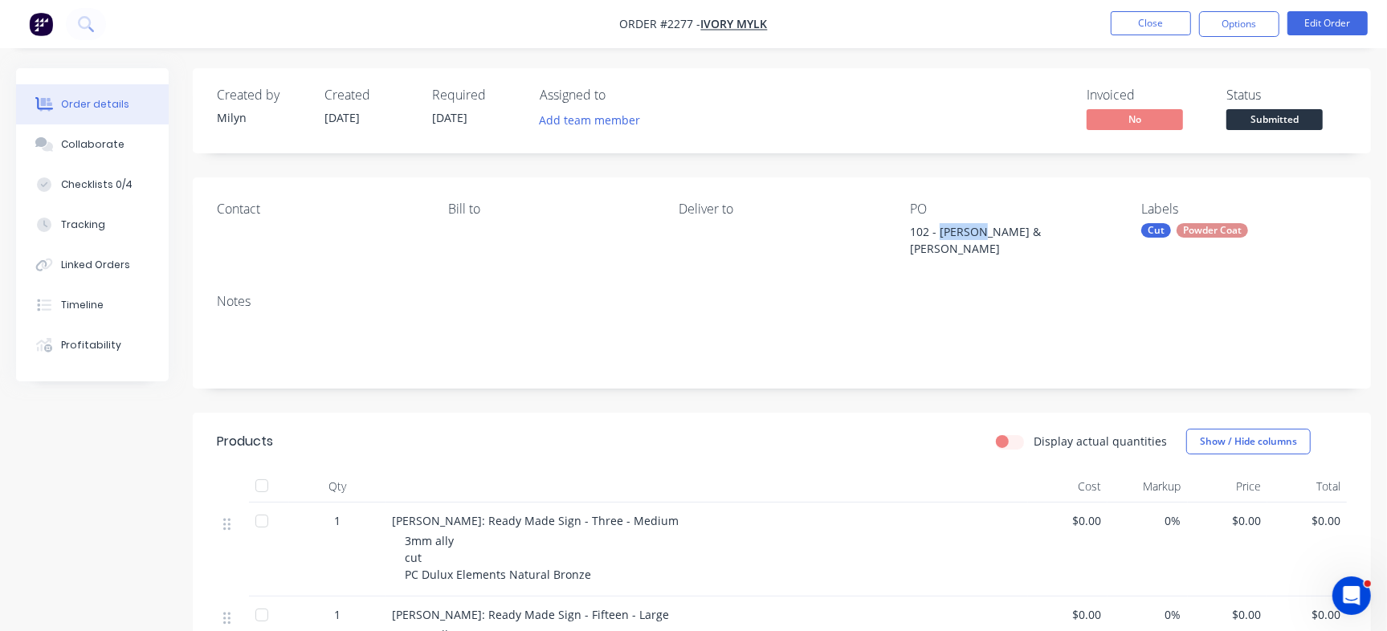
drag, startPoint x: 940, startPoint y: 230, endPoint x: 979, endPoint y: 232, distance: 39.4
click at [979, 232] on div "102 - [PERSON_NAME] & [PERSON_NAME]" at bounding box center [1010, 240] width 201 height 34
copy div "David H"
drag, startPoint x: 571, startPoint y: 510, endPoint x: 680, endPoint y: 503, distance: 108.7
click at [680, 513] on div "David Higham: Ready Made Sign - Three - Medium" at bounding box center [707, 521] width 630 height 17
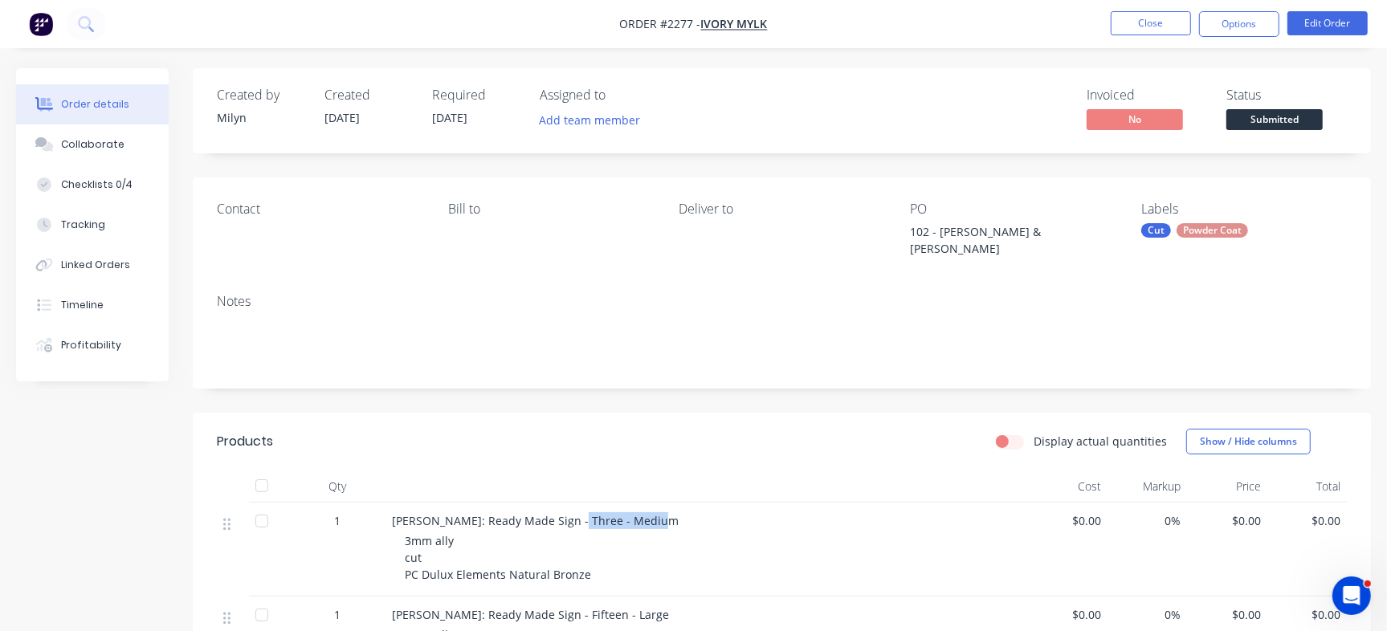
copy span "Three - Medium"
drag, startPoint x: 420, startPoint y: 563, endPoint x: 595, endPoint y: 493, distance: 187.8
click at [643, 555] on div "3mm ally cut PC Dulux Elements Natural Bronze" at bounding box center [713, 558] width 617 height 51
click at [490, 565] on span "3mm ally cut PC Dulux Elements Natural Bronze" at bounding box center [498, 557] width 186 height 49
drag, startPoint x: 423, startPoint y: 558, endPoint x: 601, endPoint y: 557, distance: 177.6
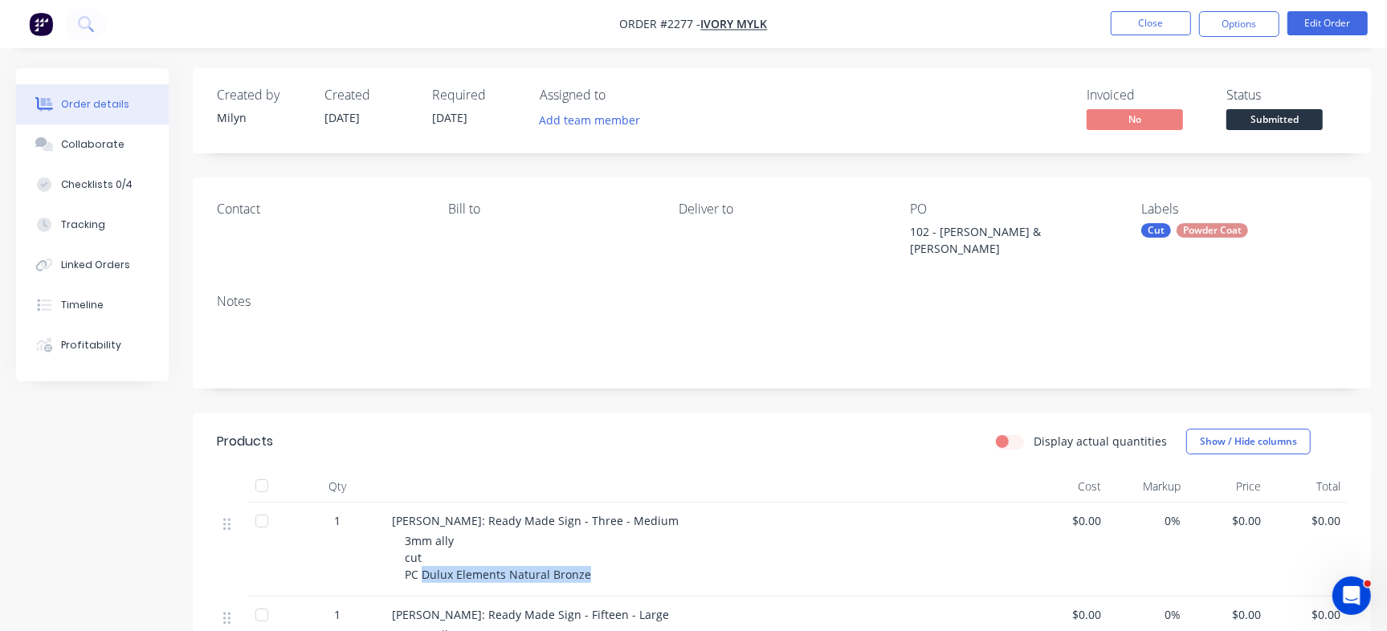
click at [601, 557] on div "3mm ally cut PC Dulux Elements Natural Bronze" at bounding box center [713, 558] width 617 height 51
copy span "Dulux Elements Natural Bronze"
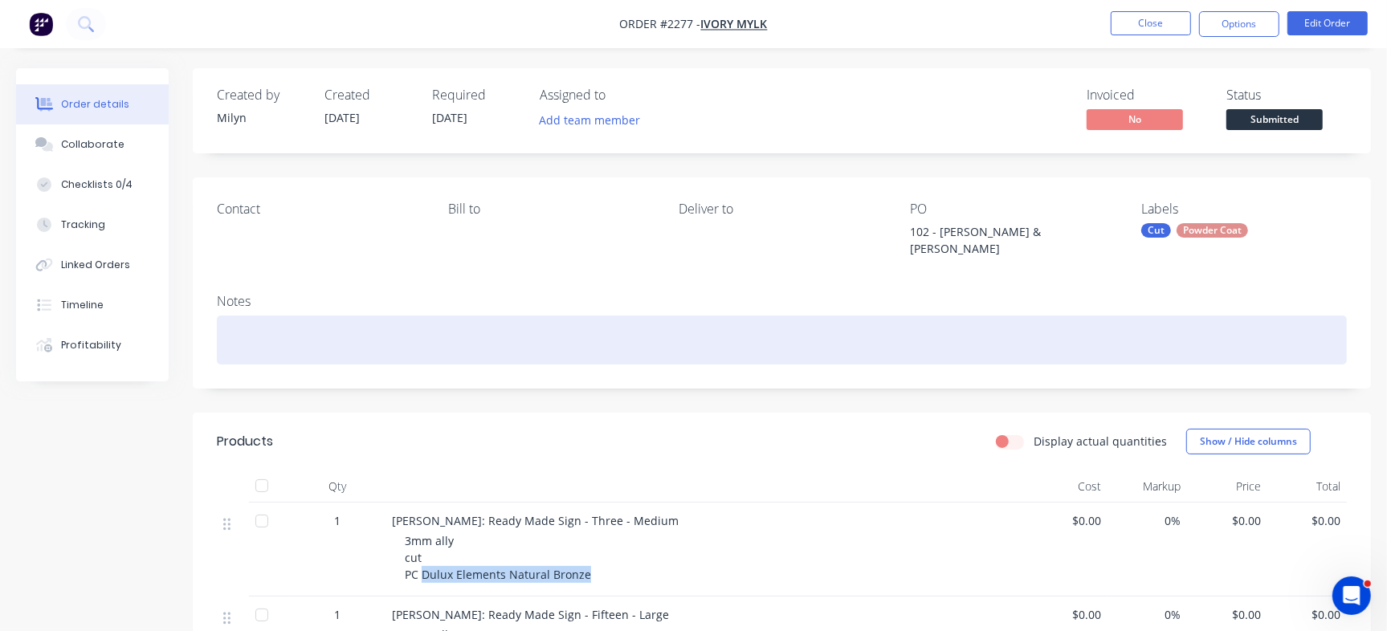
click at [394, 325] on div at bounding box center [782, 340] width 1130 height 49
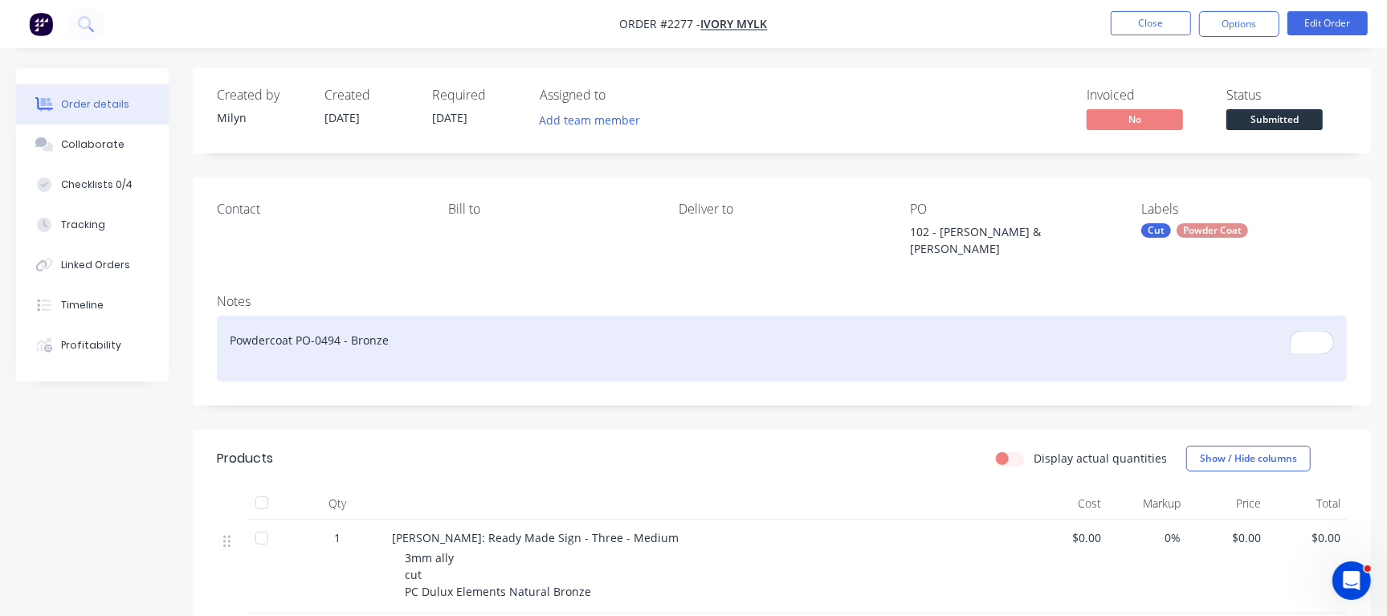
click at [356, 358] on div "Powdercoat PO-0494 - Bronze" at bounding box center [782, 349] width 1130 height 66
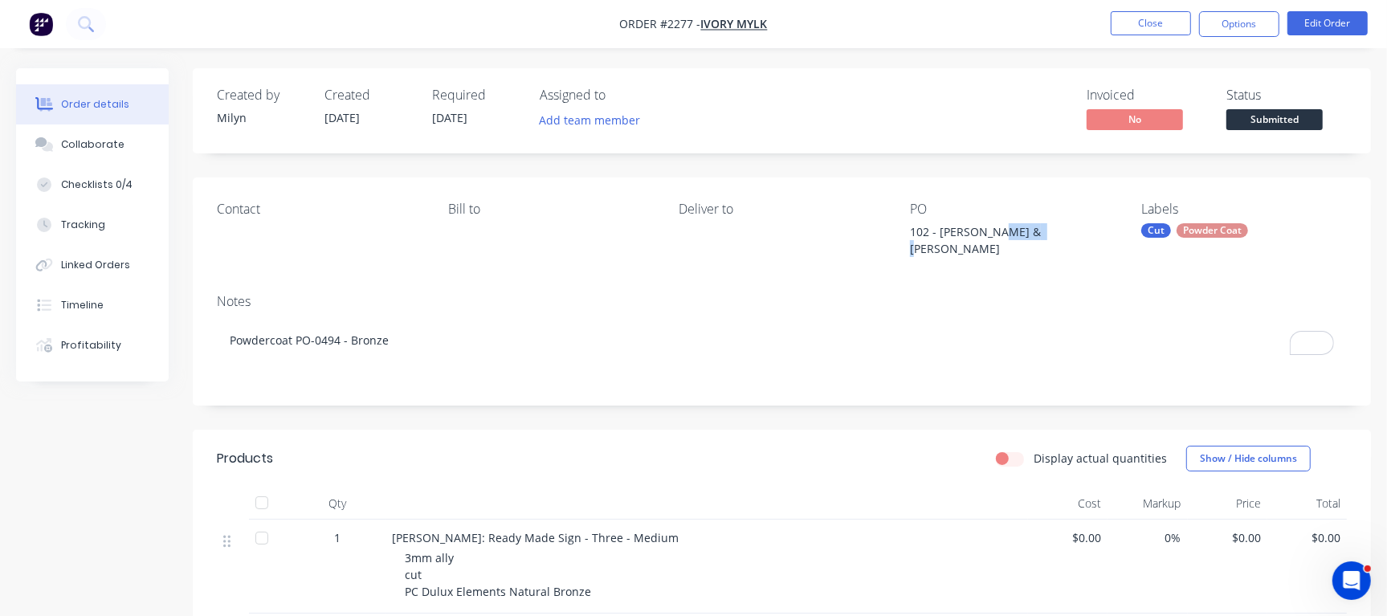
drag, startPoint x: 996, startPoint y: 232, endPoint x: 1085, endPoint y: 230, distance: 88.4
click at [1085, 230] on div "102 - [PERSON_NAME] & [PERSON_NAME]" at bounding box center [1010, 240] width 201 height 34
copy div "Bryce S"
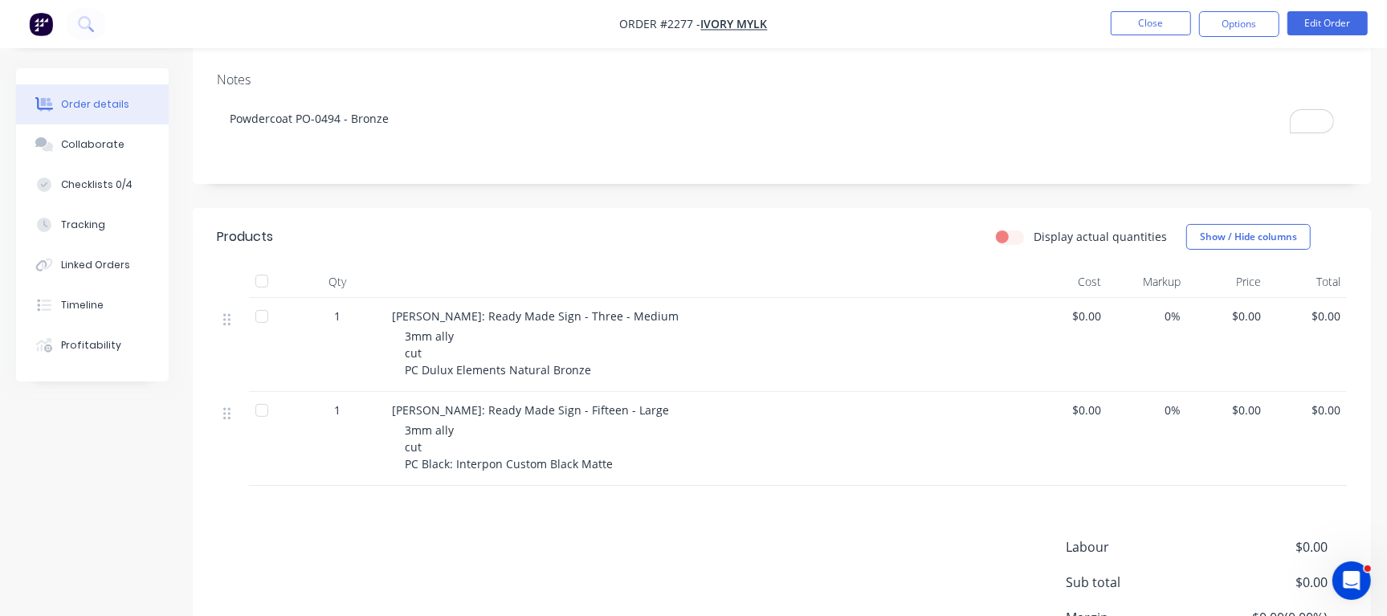
scroll to position [229, 0]
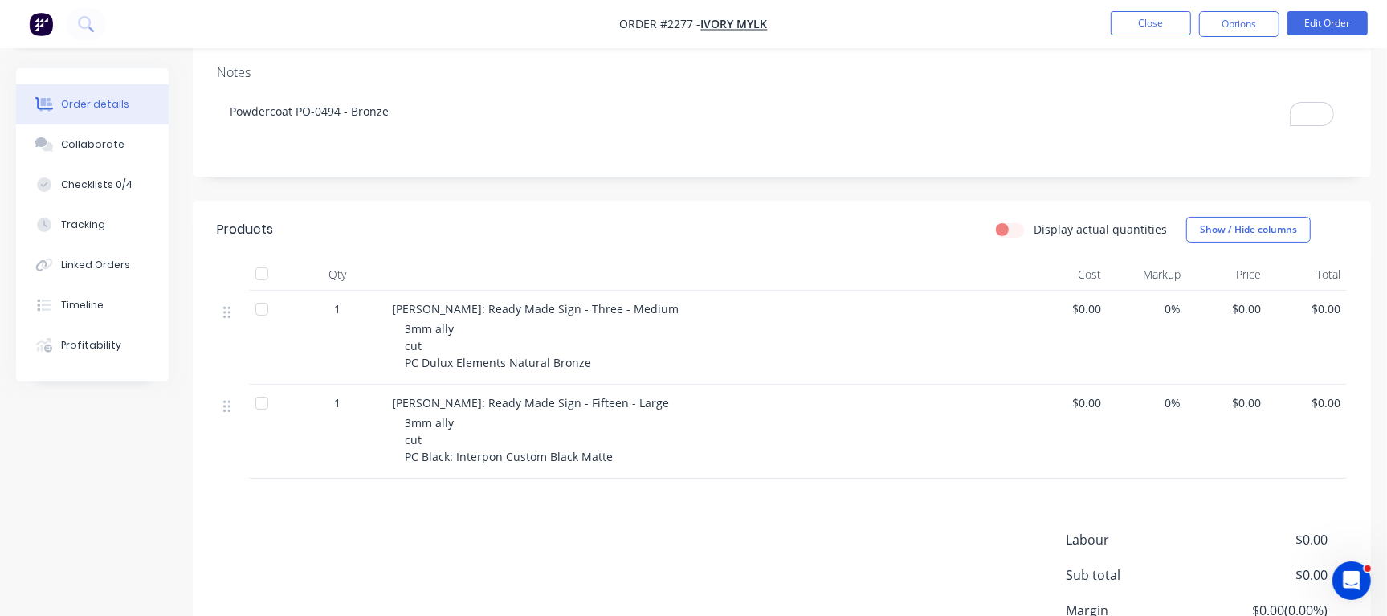
drag, startPoint x: 586, startPoint y: 390, endPoint x: 691, endPoint y: 386, distance: 105.4
click at [691, 394] on div "Bryce Sanderson: Ready Made Sign - Fifteen - Large" at bounding box center [707, 402] width 630 height 17
copy span "Fifteen - Large"
drag, startPoint x: 423, startPoint y: 443, endPoint x: 688, endPoint y: 449, distance: 264.4
click at [688, 449] on div "3mm ally cut PC Black: Interpon Custom Black Matte" at bounding box center [713, 440] width 617 height 51
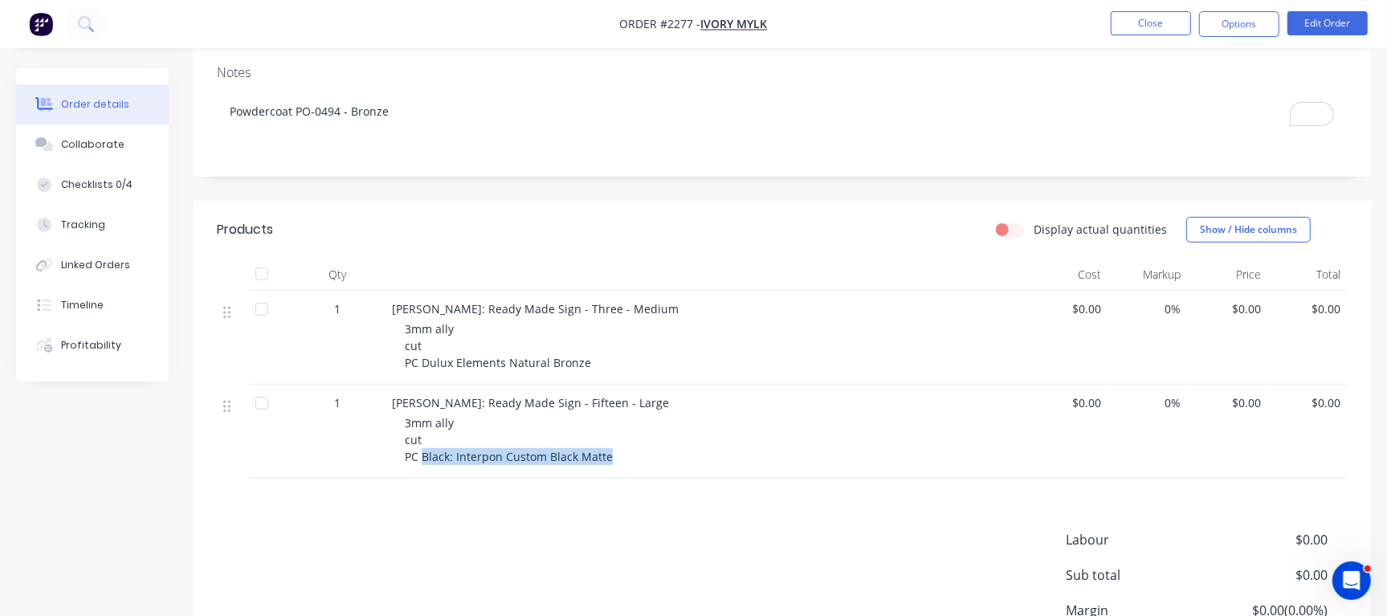
copy span "Black: Interpon Custom Black Matte"
click at [1138, 29] on button "Close" at bounding box center [1151, 23] width 80 height 24
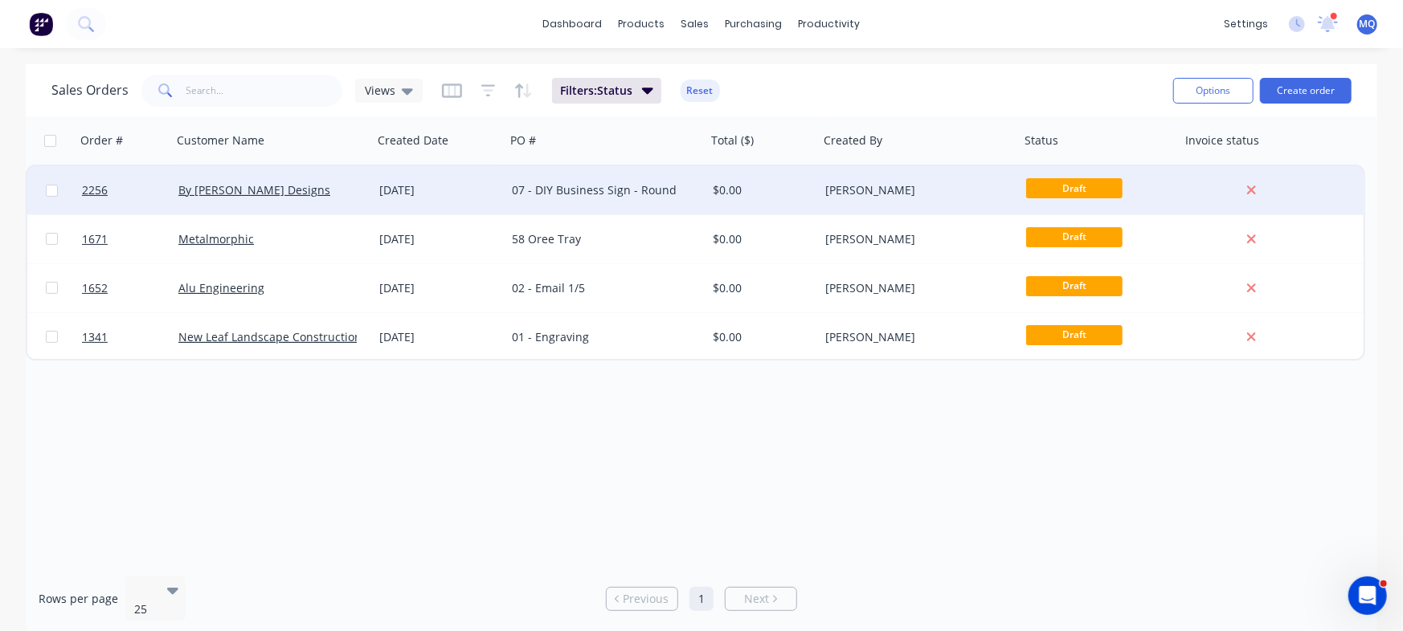
click at [509, 198] on div "07 - DIY Business Sign - Round" at bounding box center [605, 190] width 201 height 48
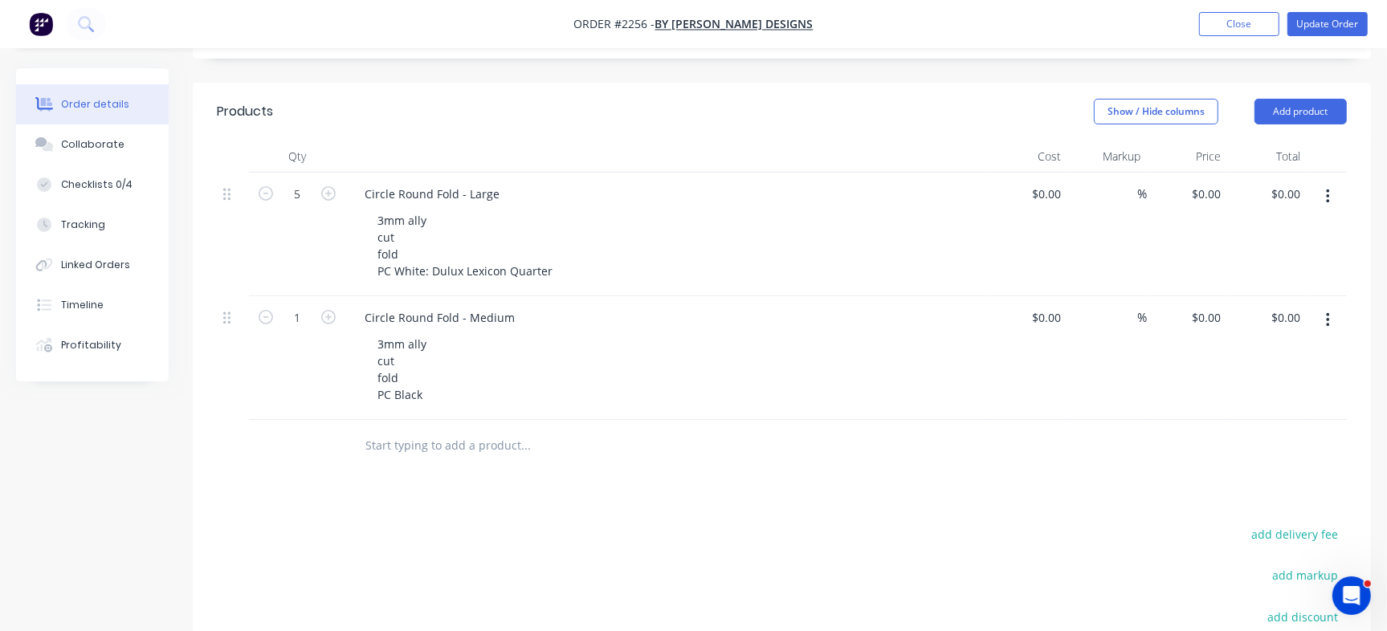
scroll to position [328, 0]
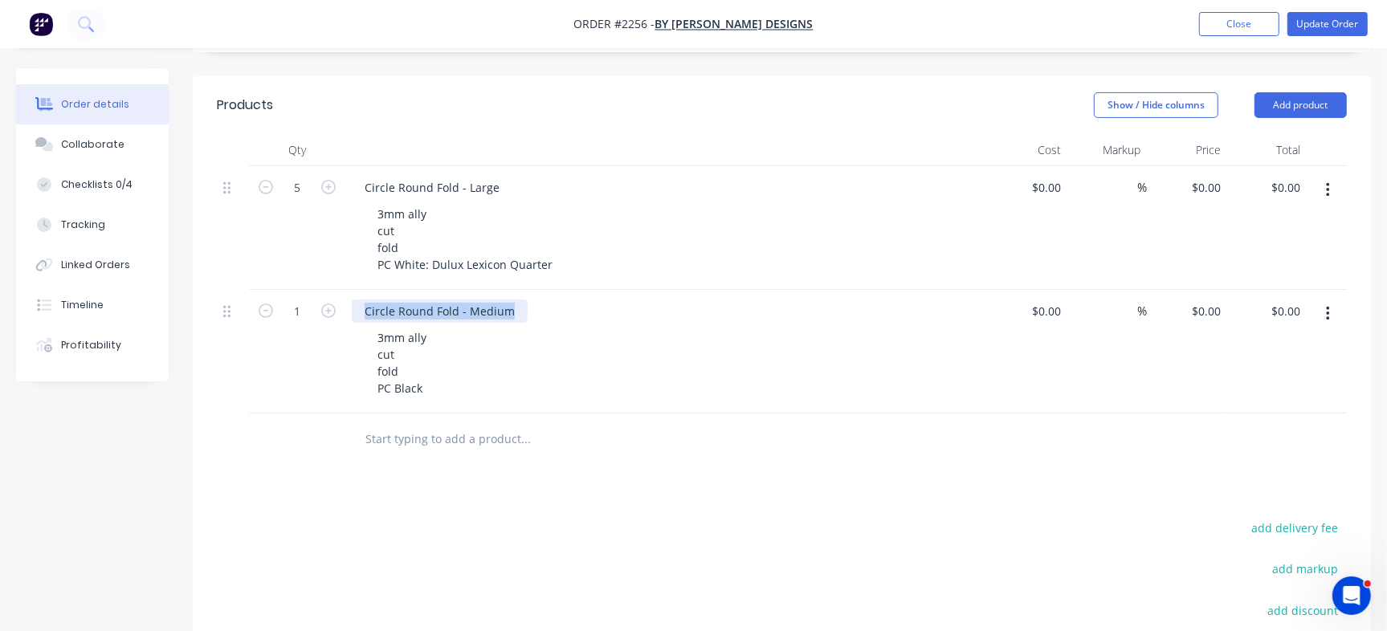
drag, startPoint x: 362, startPoint y: 326, endPoint x: 551, endPoint y: 324, distance: 188.8
click at [551, 323] on div "Circle Round Fold - Medium" at bounding box center [667, 311] width 630 height 23
copy div "Circle Round Fold - Medium"
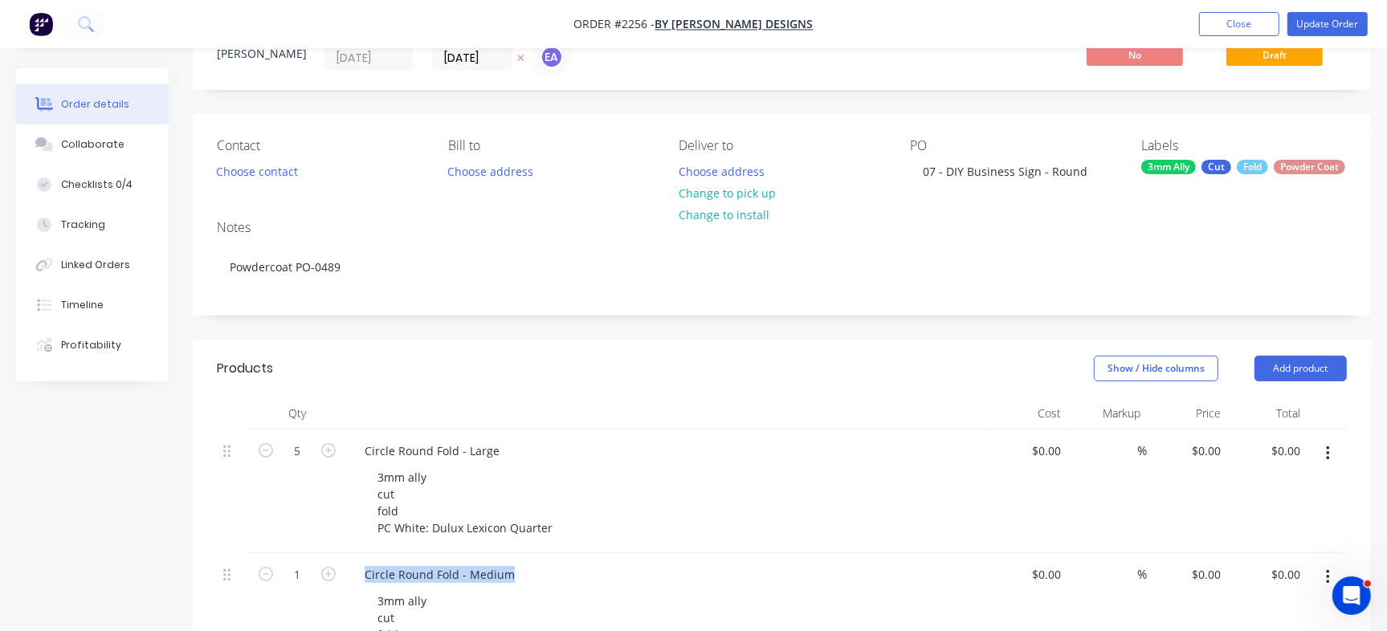
scroll to position [53, 0]
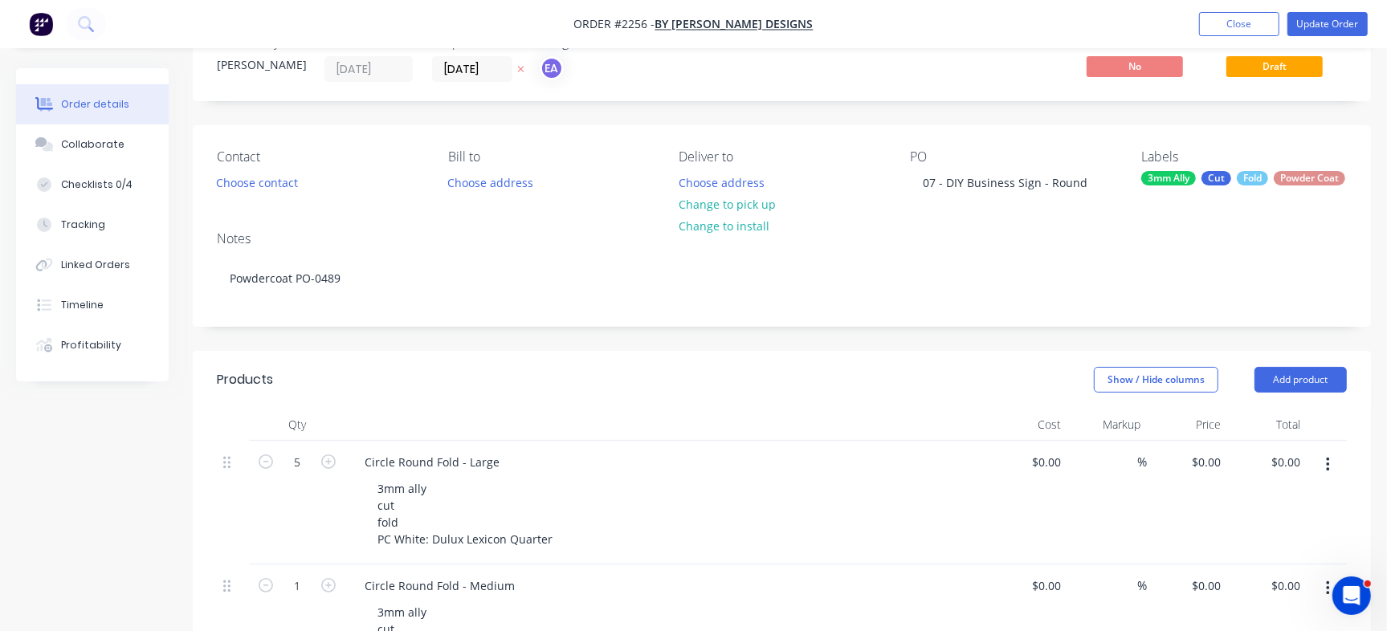
click at [844, 140] on div "Contact Choose contact Bill to Choose address Deliver to Choose address Change …" at bounding box center [782, 171] width 1179 height 93
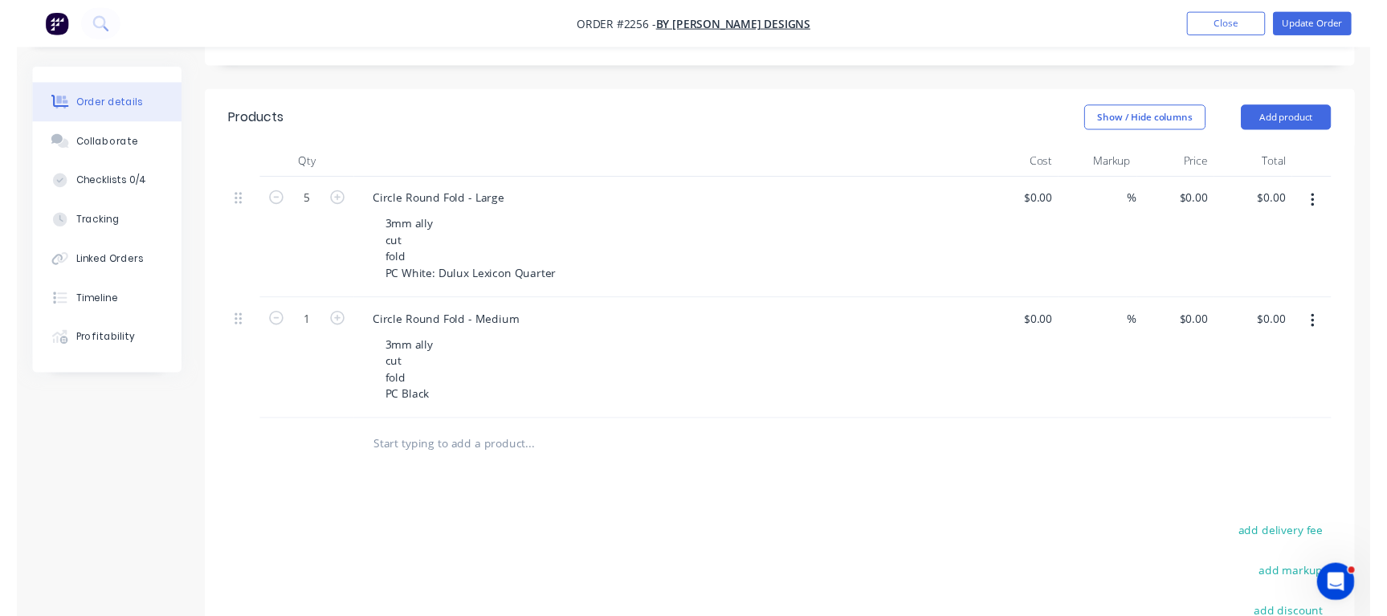
scroll to position [69, 0]
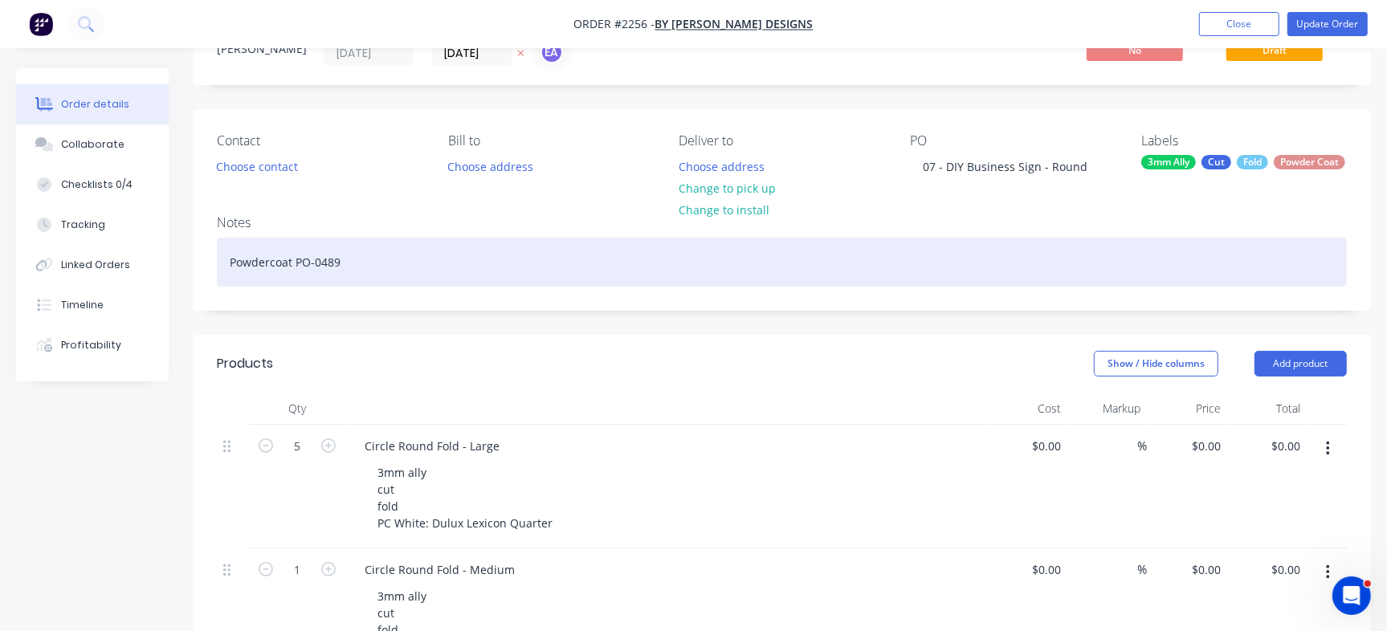
click at [386, 279] on div "Powdercoat PO-0489" at bounding box center [782, 262] width 1130 height 49
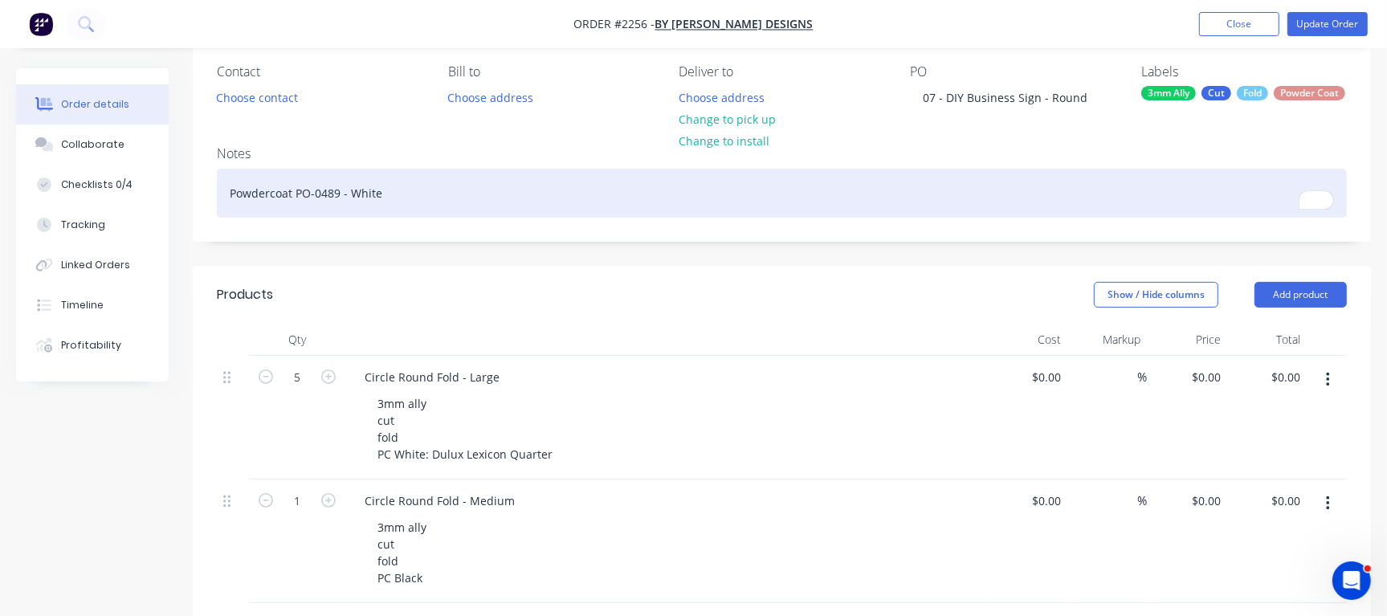
scroll to position [238, 0]
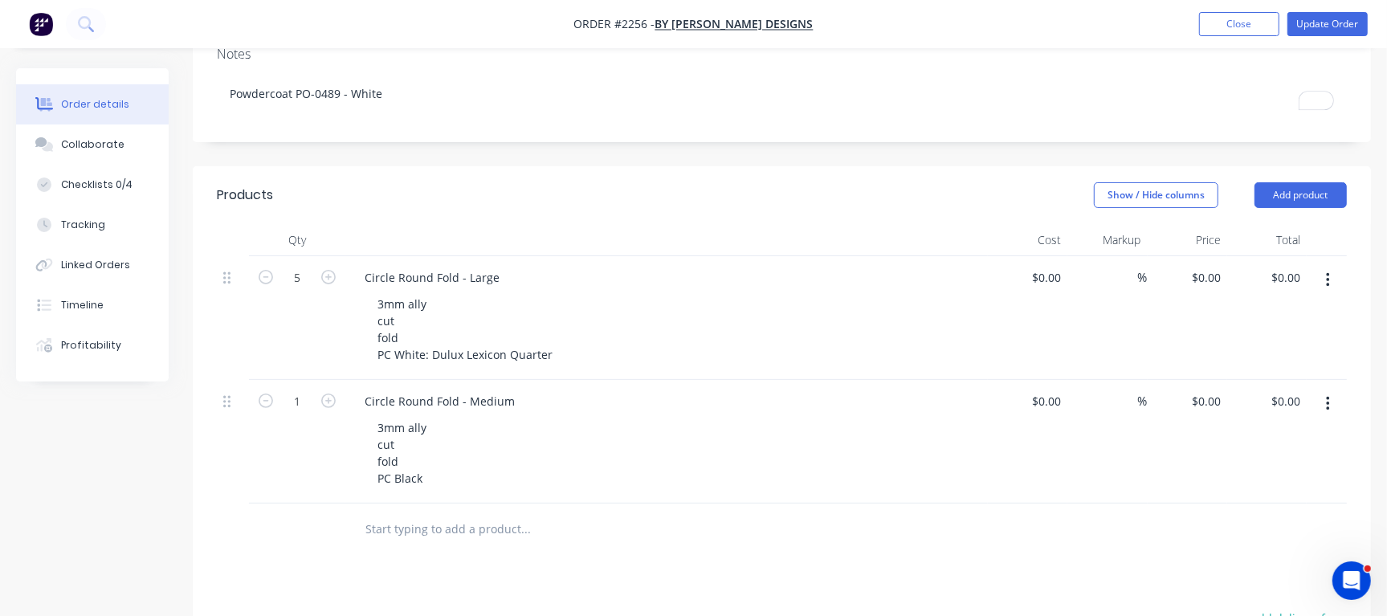
click at [811, 588] on div "Products Show / Hide columns Add product Qty Cost Markup Price Total 5 Circle R…" at bounding box center [782, 553] width 1179 height 775
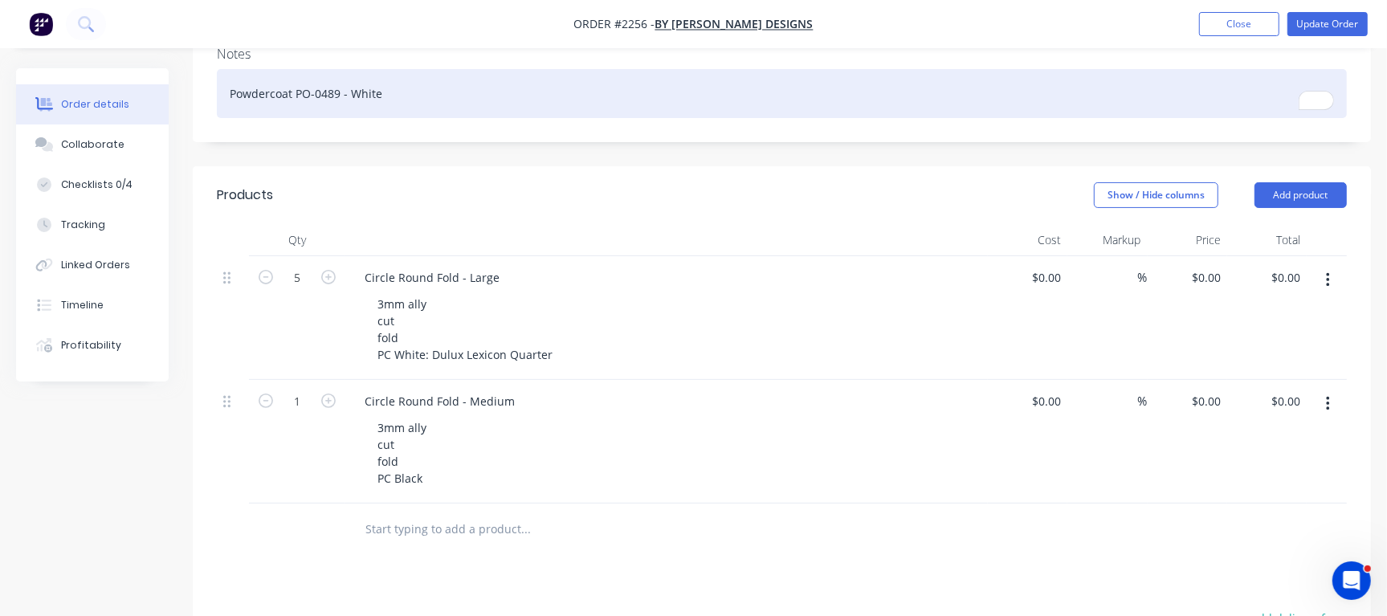
click at [605, 118] on div "Powdercoat PO-0489 - White" at bounding box center [782, 93] width 1130 height 49
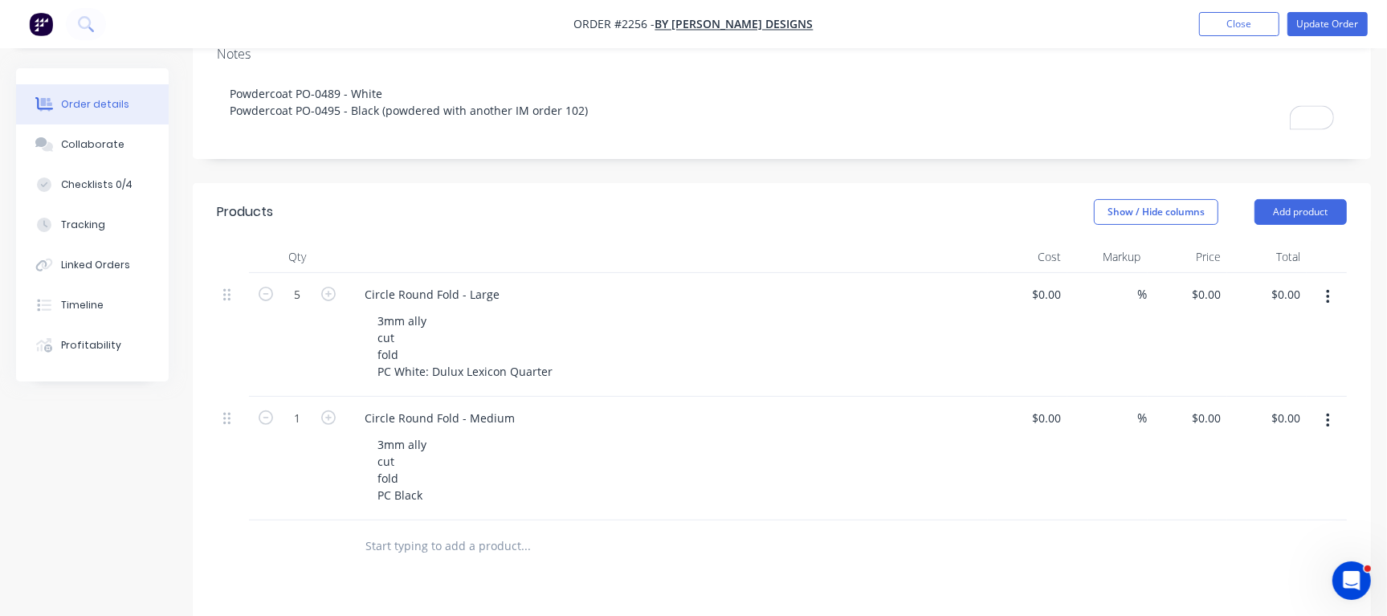
click at [683, 200] on header "Products Show / Hide columns Add product" at bounding box center [782, 212] width 1179 height 58
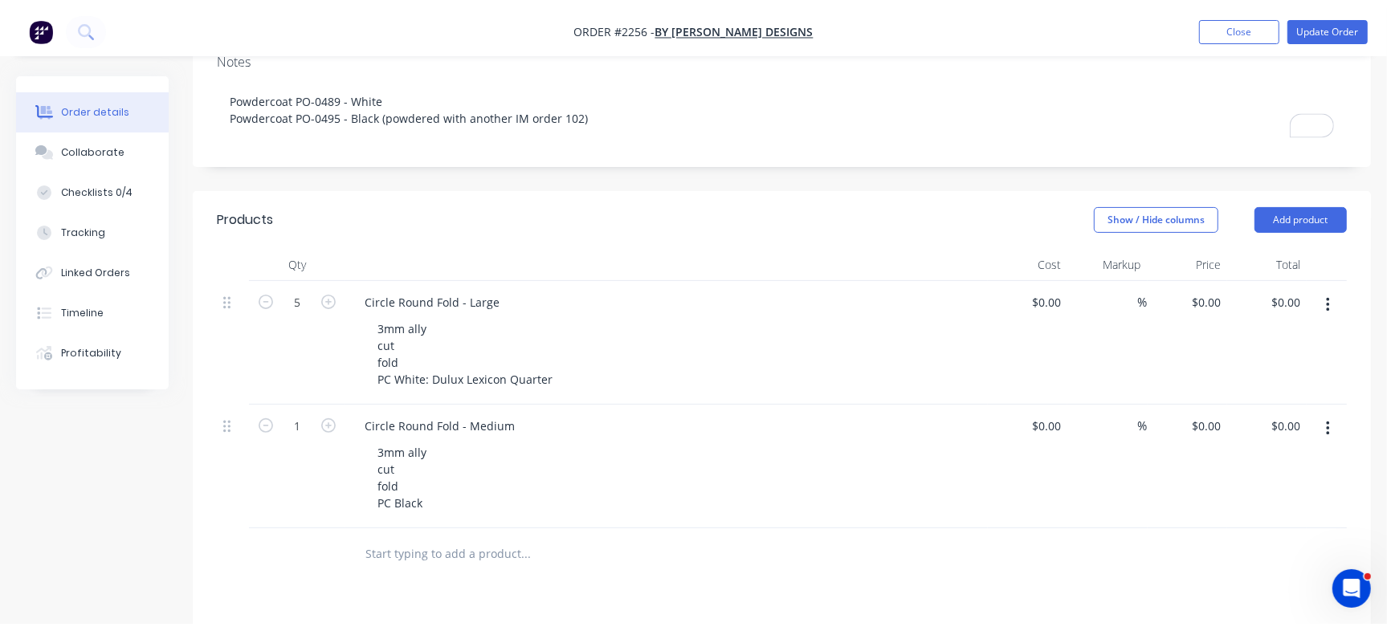
scroll to position [0, 0]
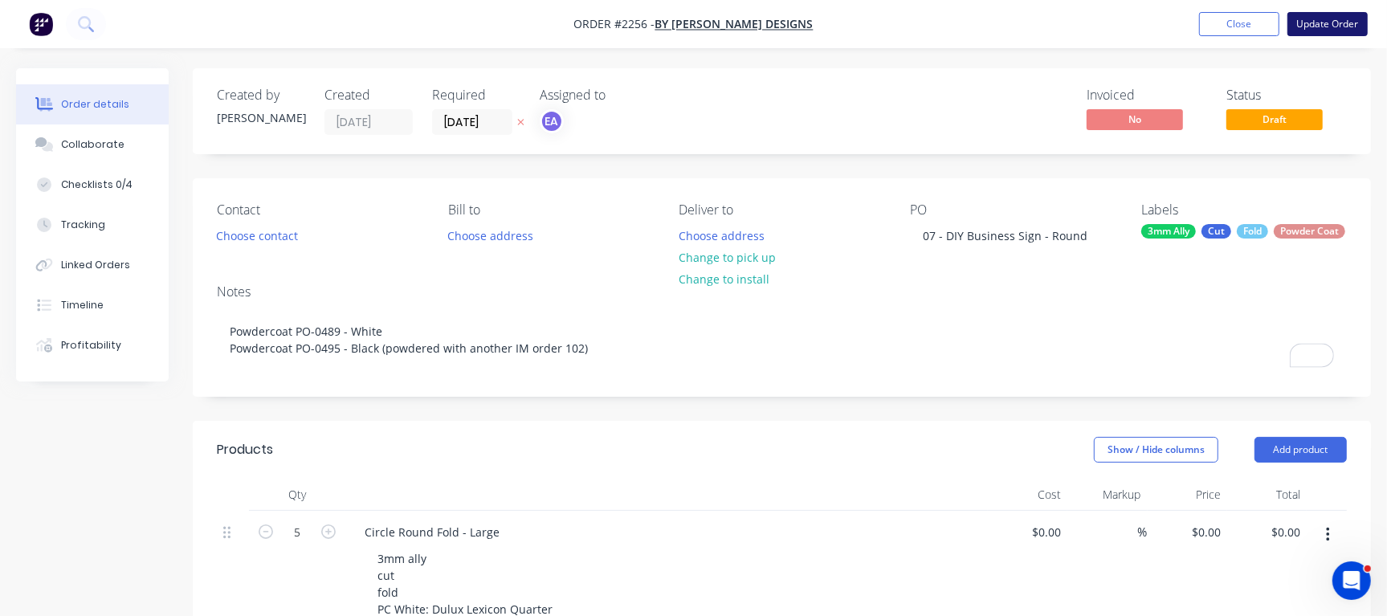
click at [1338, 18] on button "Update Order" at bounding box center [1328, 24] width 80 height 24
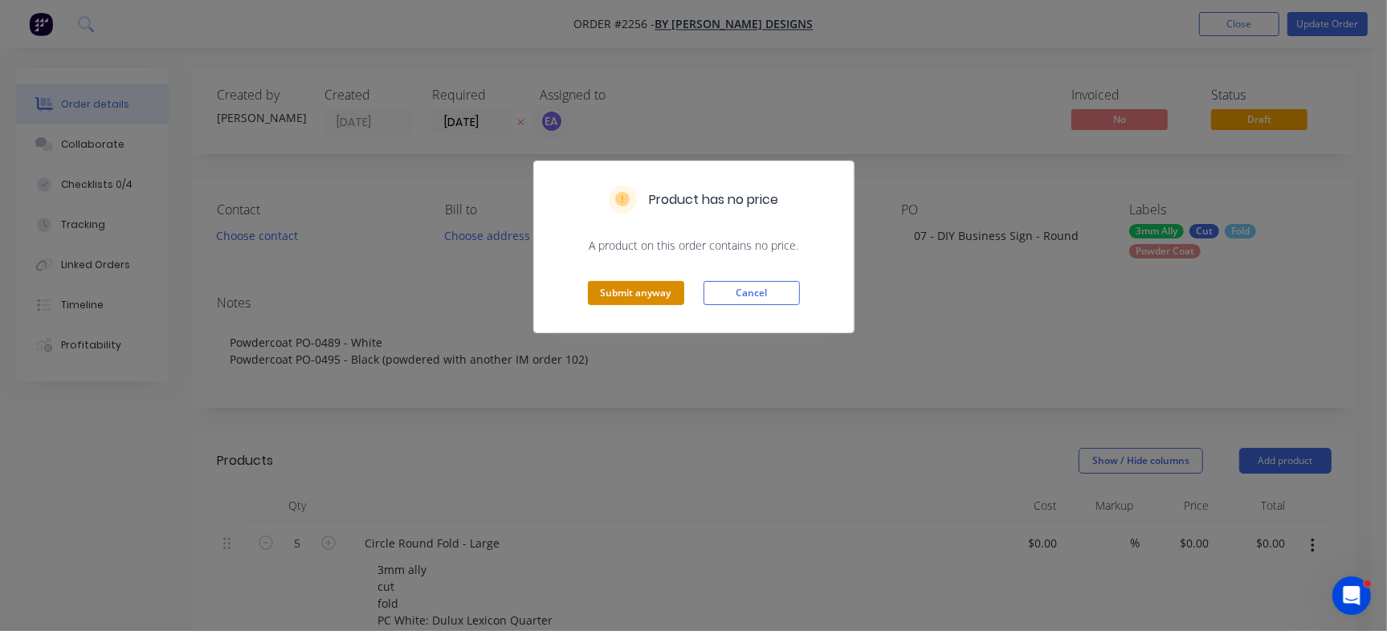
click at [631, 286] on button "Submit anyway" at bounding box center [636, 293] width 96 height 24
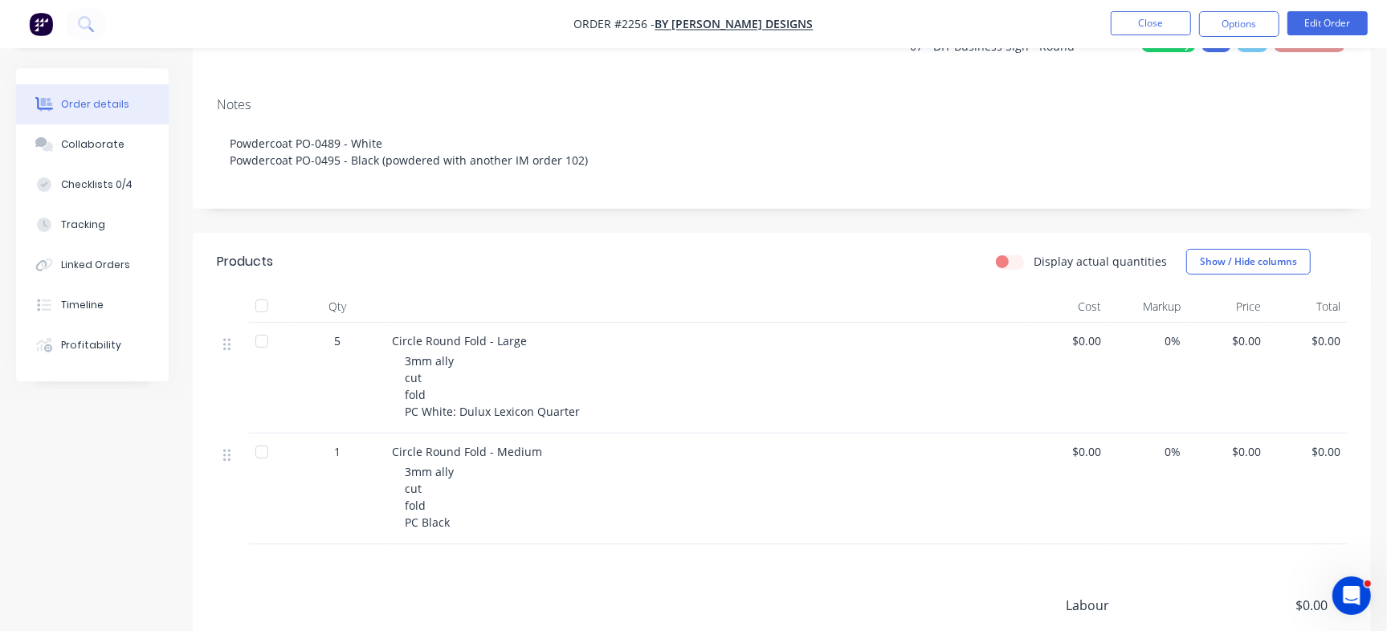
scroll to position [206, 0]
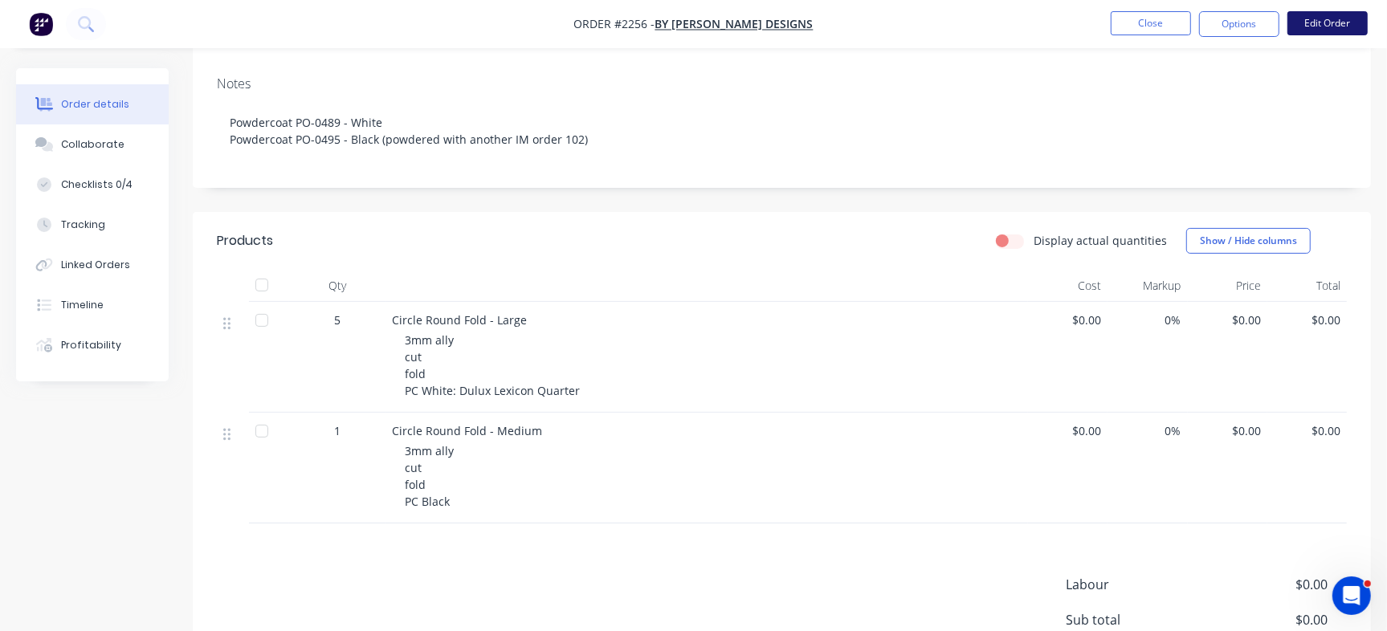
click at [1317, 12] on button "Edit Order" at bounding box center [1328, 23] width 80 height 24
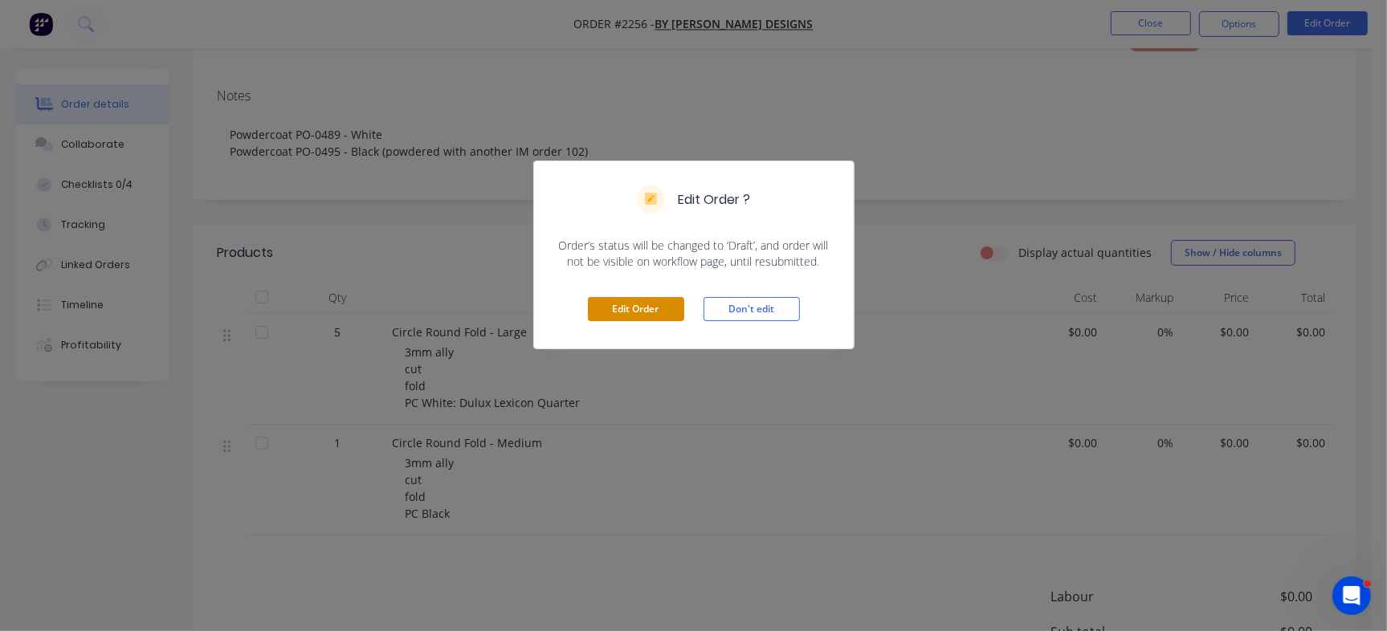
click at [666, 312] on button "Edit Order" at bounding box center [636, 309] width 96 height 24
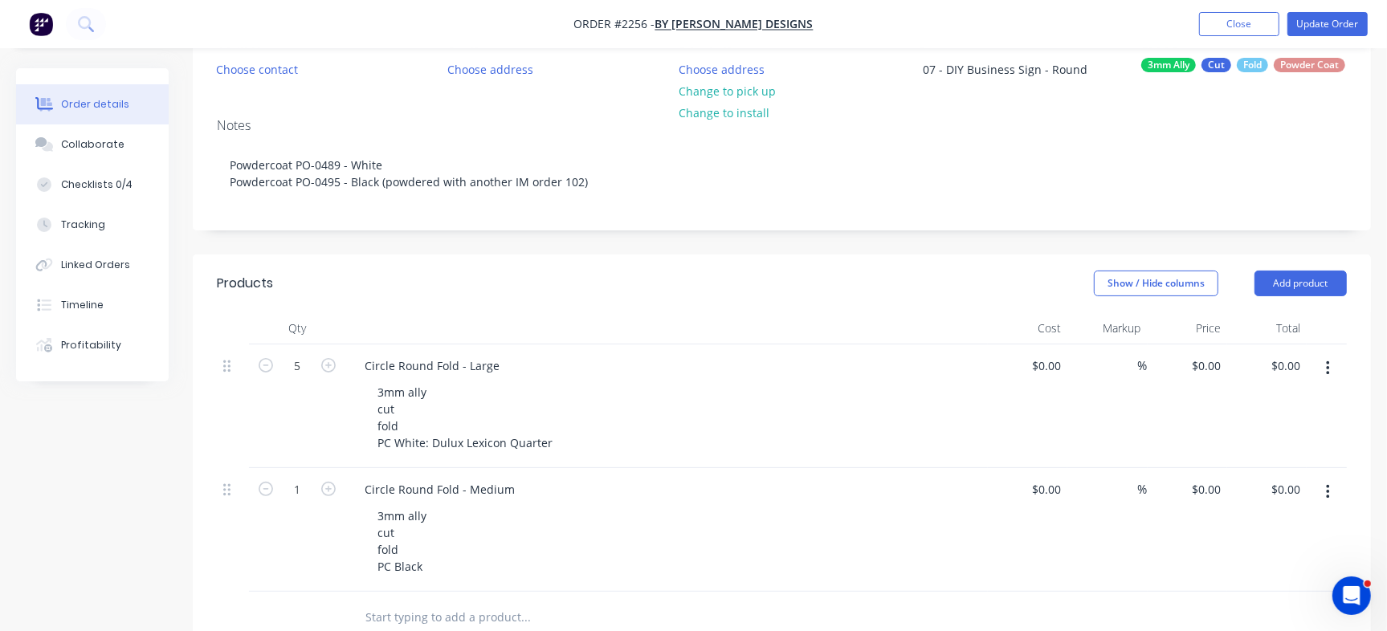
scroll to position [264, 0]
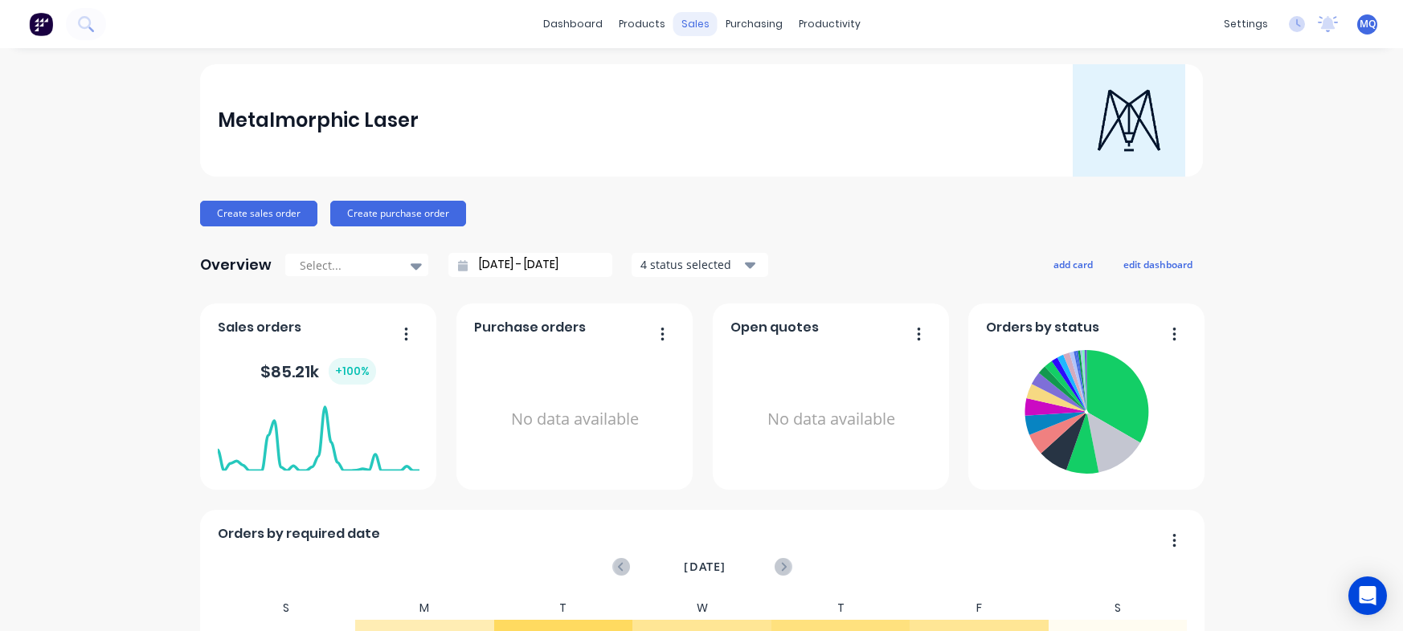
click at [683, 15] on div "sales" at bounding box center [695, 24] width 44 height 24
click at [687, 31] on div "sales" at bounding box center [695, 24] width 44 height 24
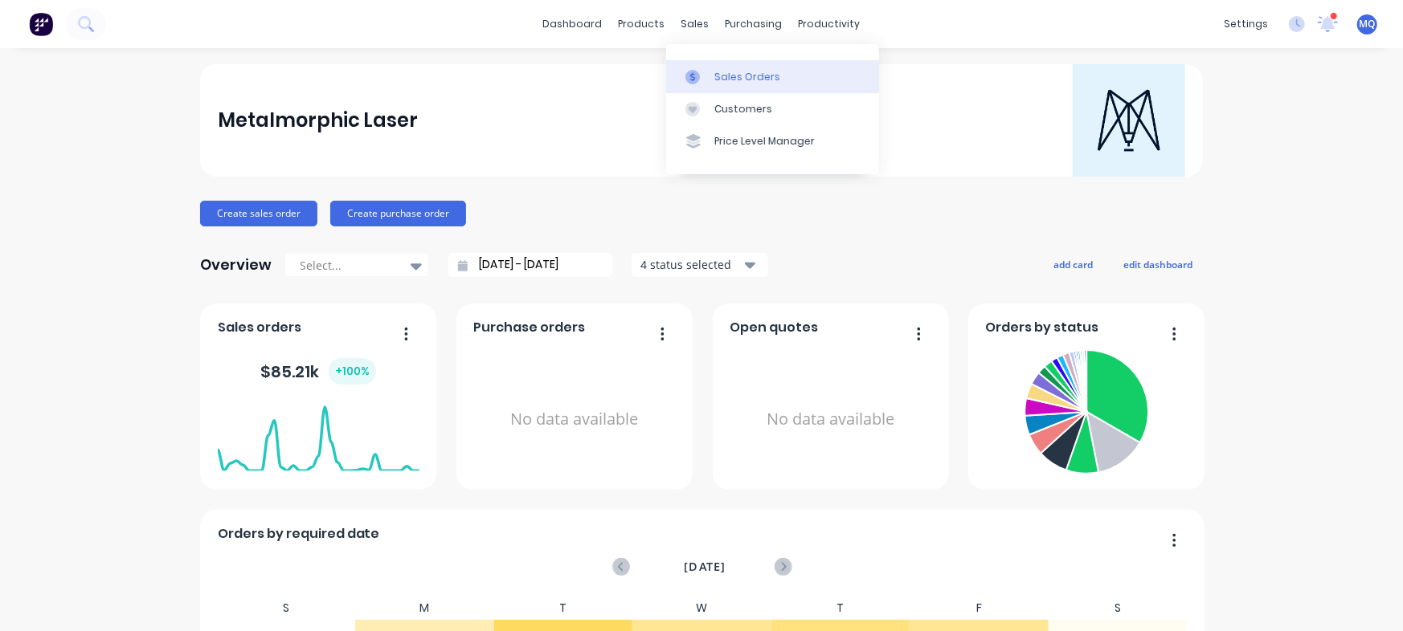
click at [775, 77] on link "Sales Orders" at bounding box center [772, 76] width 213 height 32
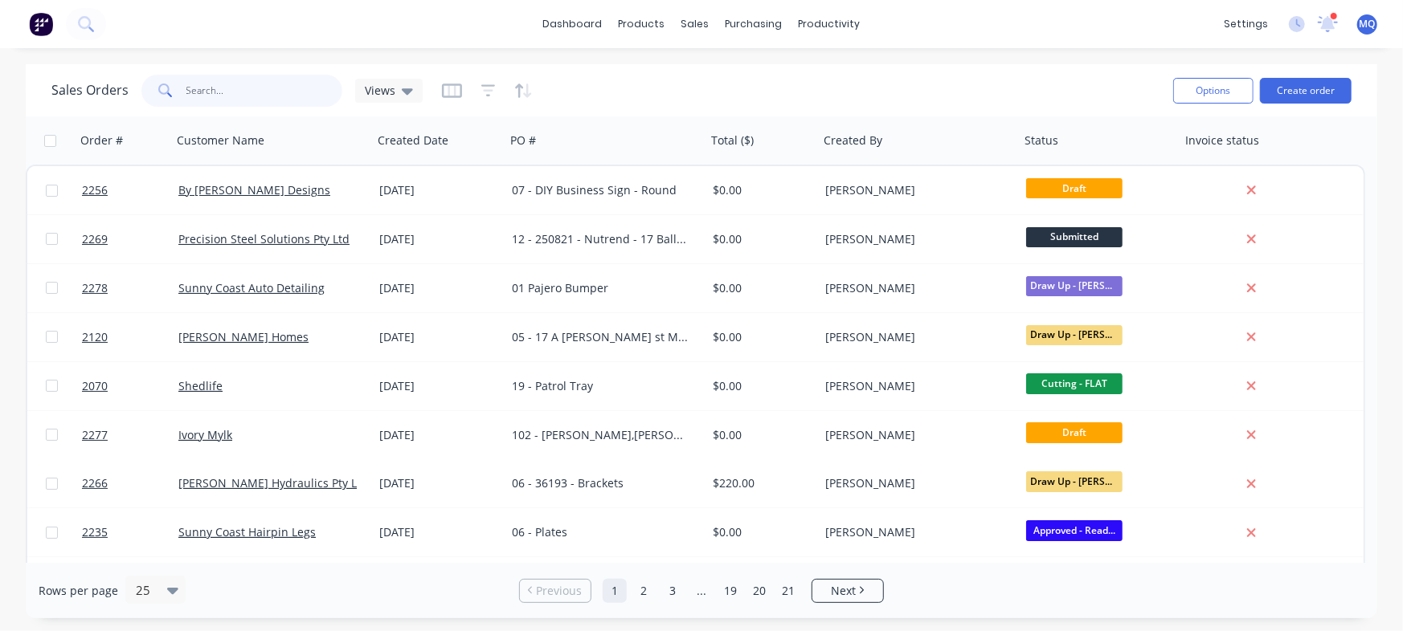
click at [272, 80] on input "text" at bounding box center [264, 91] width 157 height 32
type input "carly"
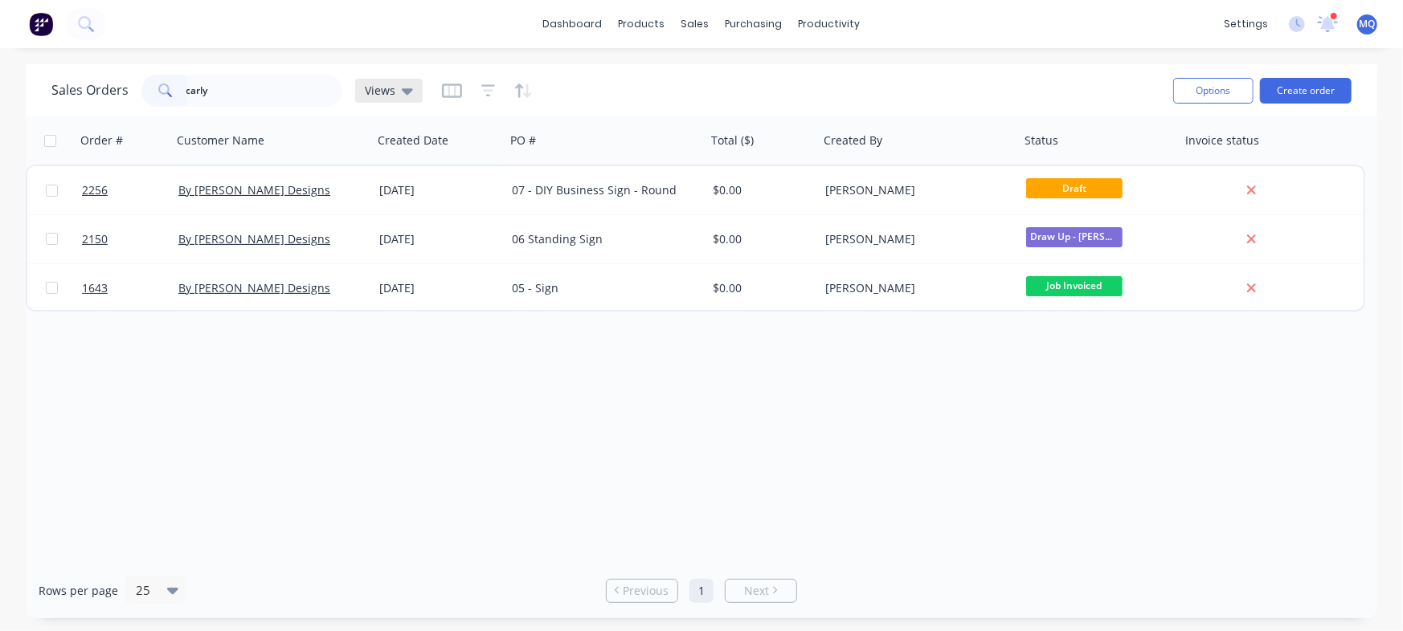
click at [379, 87] on span "Views" at bounding box center [380, 90] width 31 height 17
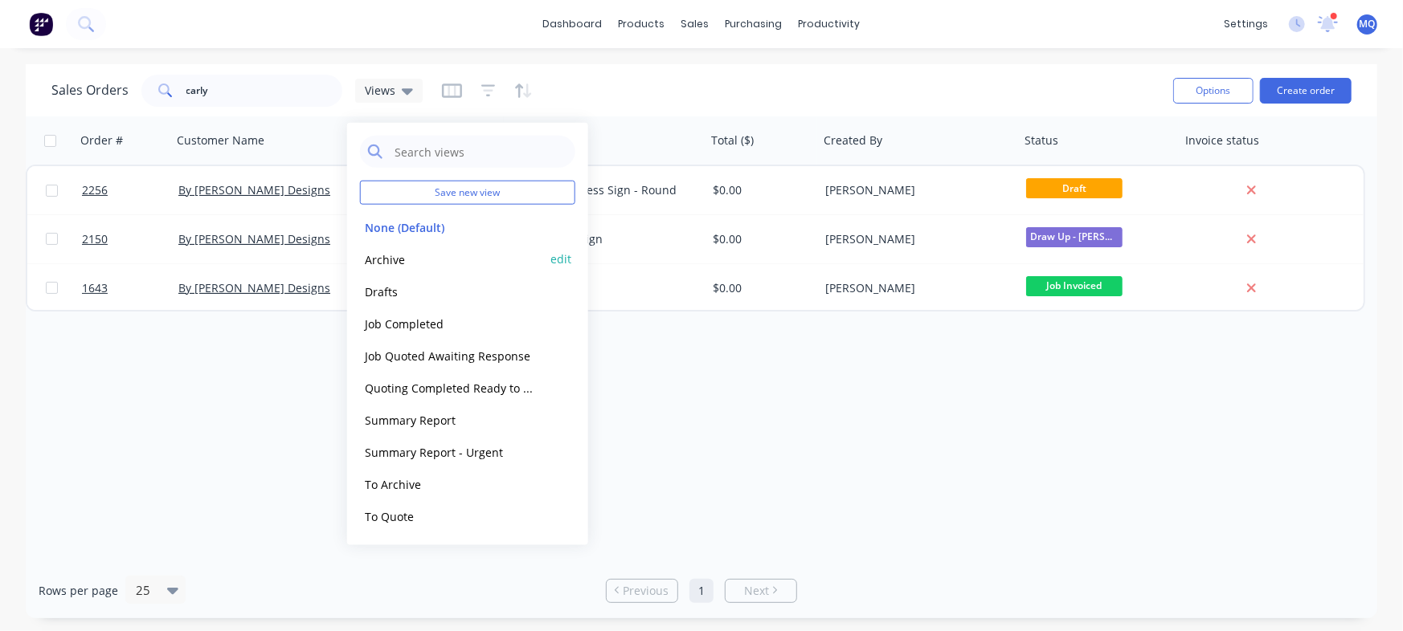
click at [401, 263] on button "Archive" at bounding box center [451, 259] width 183 height 18
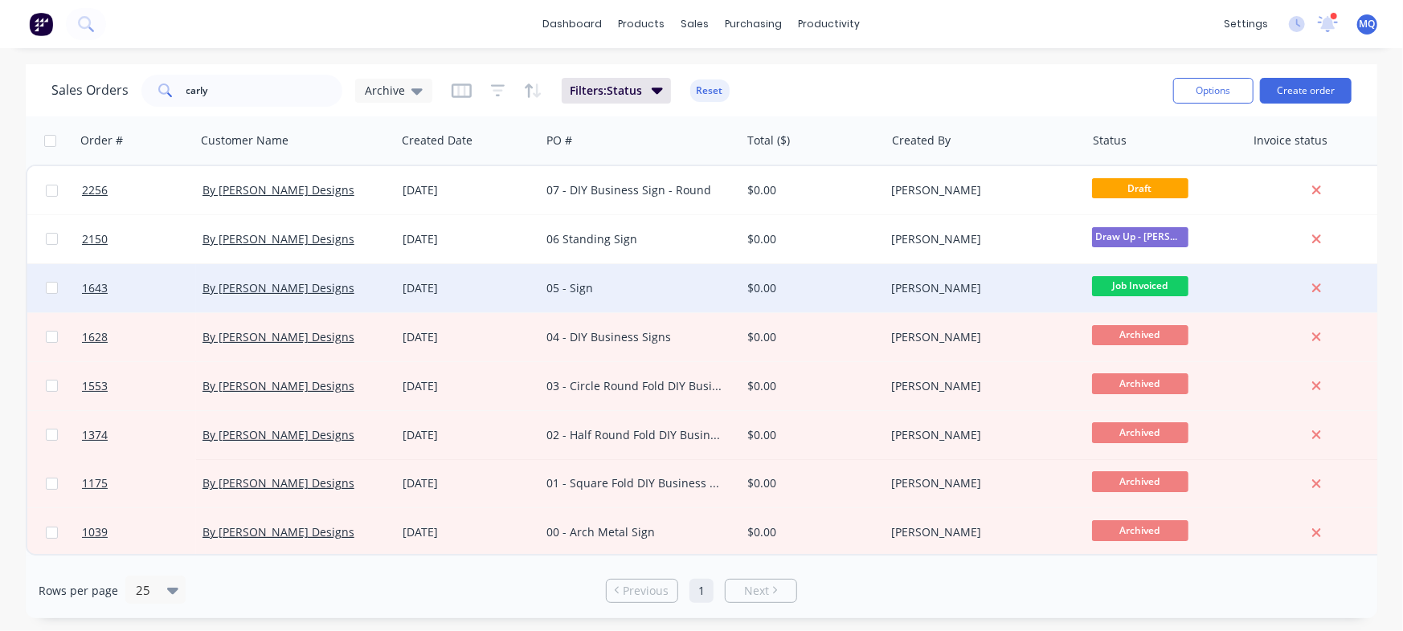
click at [694, 285] on div "05 - Sign" at bounding box center [635, 288] width 178 height 16
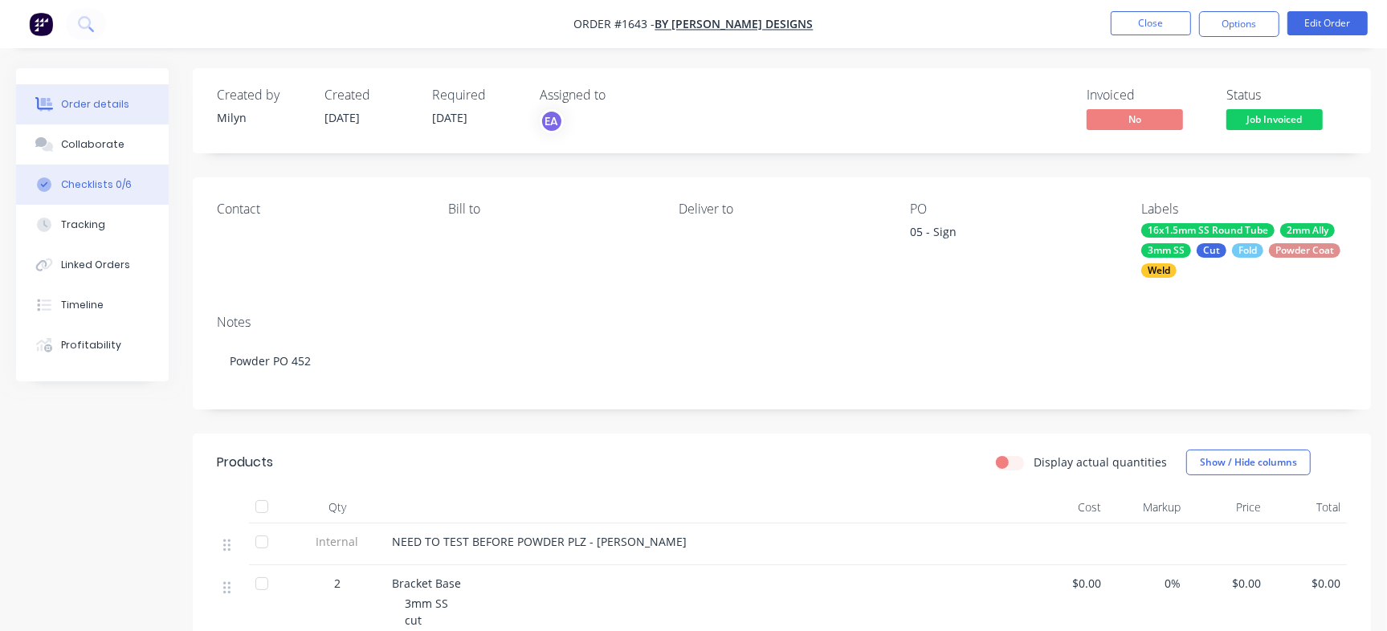
click at [111, 190] on div "Checklists 0/6" at bounding box center [96, 185] width 71 height 14
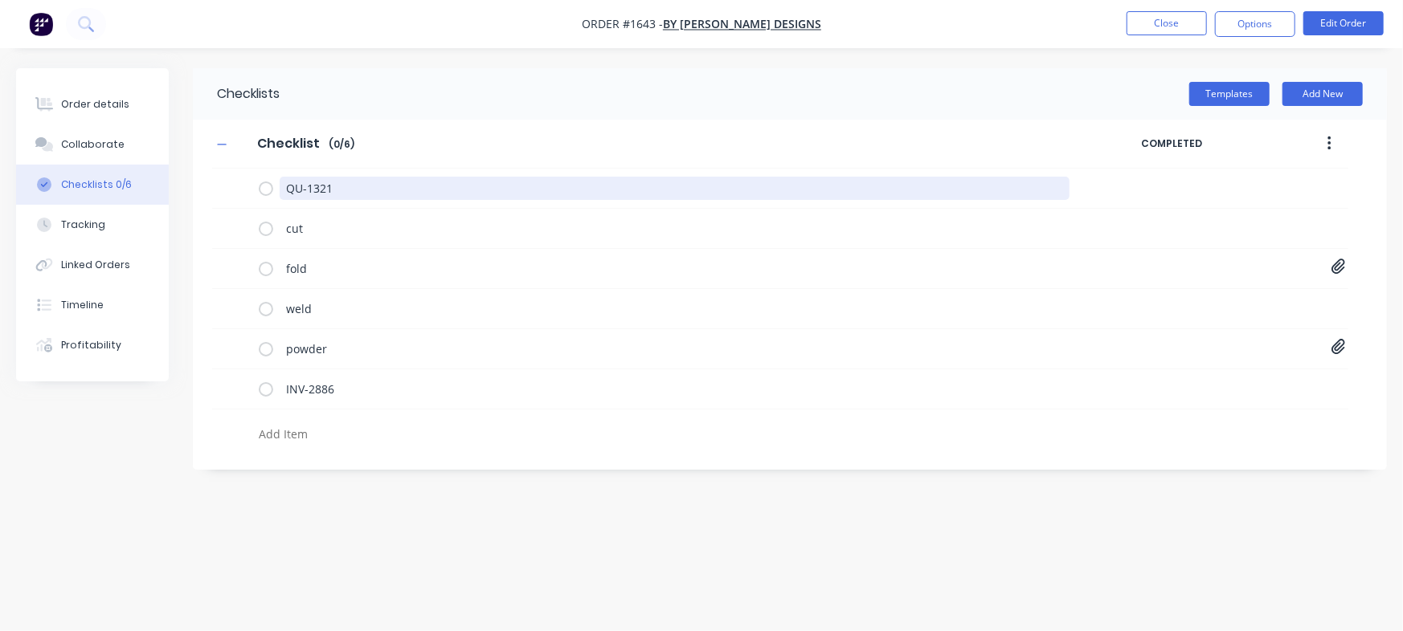
drag, startPoint x: 358, startPoint y: 190, endPoint x: 182, endPoint y: 157, distance: 179.6
click at [164, 153] on div "Order details Collaborate Checklists 0/6 Tracking Linked Orders Timeline Profit…" at bounding box center [701, 285] width 1403 height 434
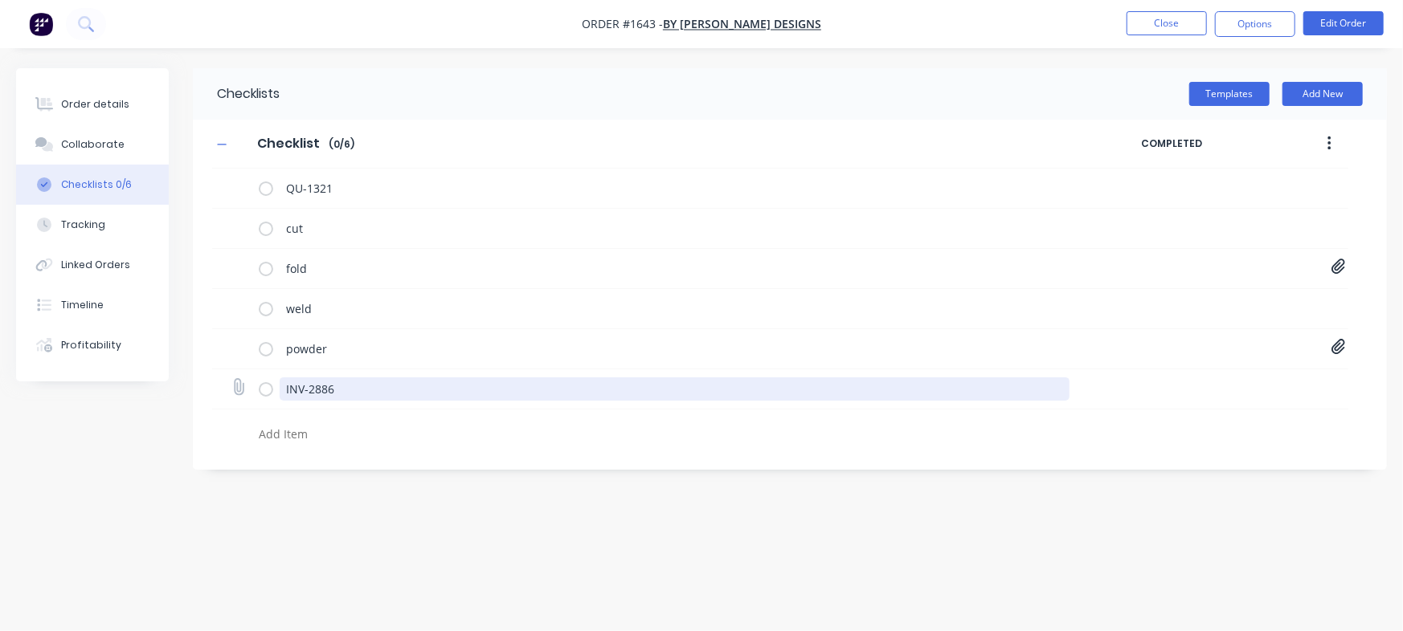
click at [359, 398] on textarea "INV-2886" at bounding box center [675, 389] width 790 height 23
drag, startPoint x: 420, startPoint y: 398, endPoint x: 189, endPoint y: 375, distance: 232.5
click at [189, 375] on div "Order details Collaborate Checklists 0/6 Tracking Linked Orders Timeline Profit…" at bounding box center [701, 285] width 1403 height 434
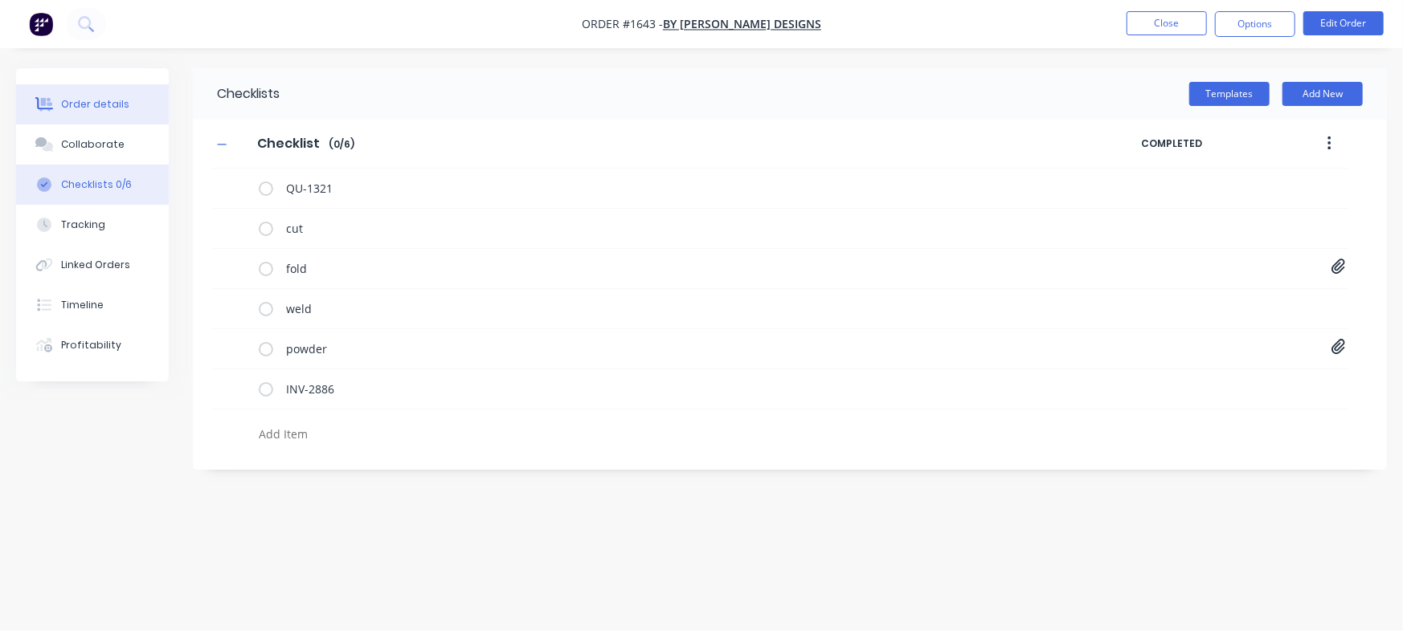
type textarea "x"
click at [115, 101] on div "Order details" at bounding box center [95, 104] width 68 height 14
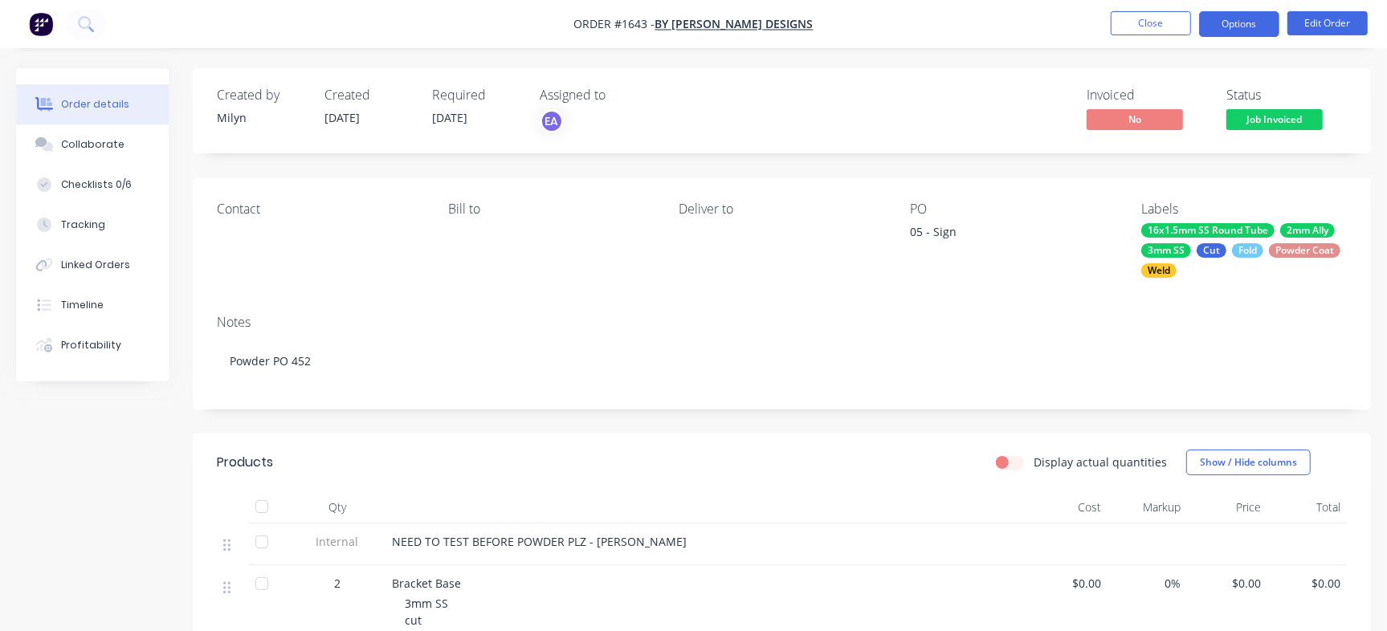
click at [1236, 25] on button "Options" at bounding box center [1239, 24] width 80 height 26
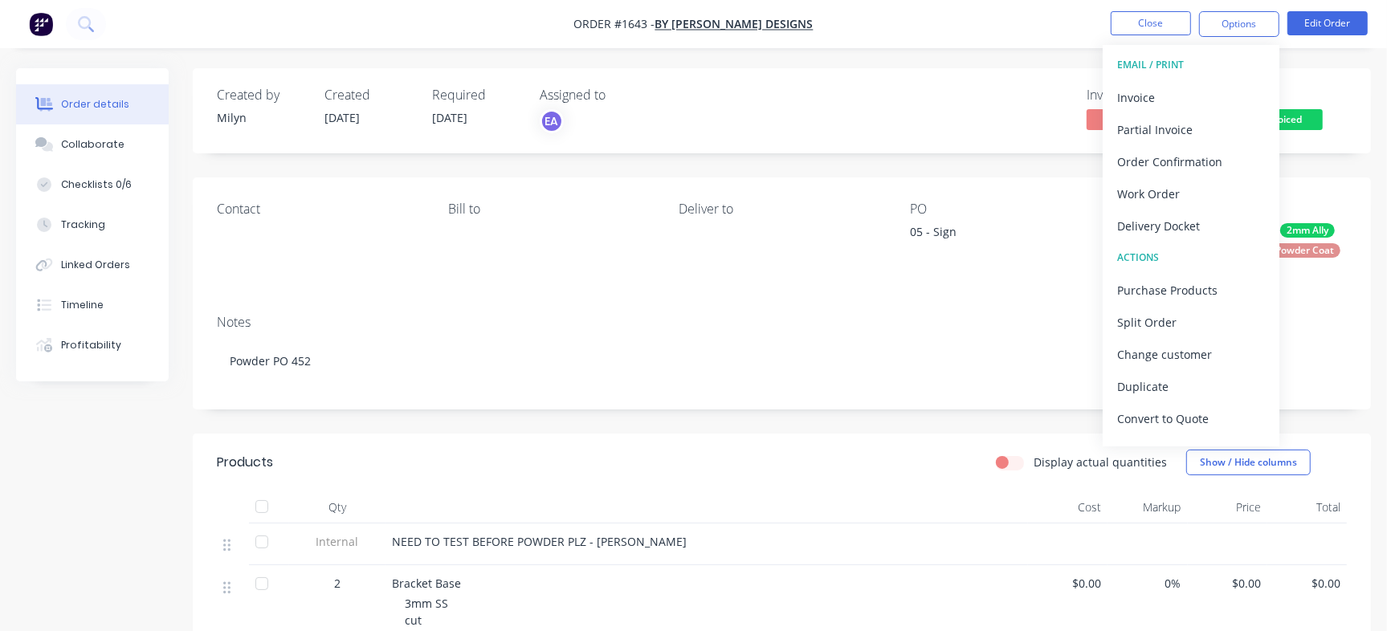
click at [910, 317] on div "Notes" at bounding box center [782, 322] width 1130 height 15
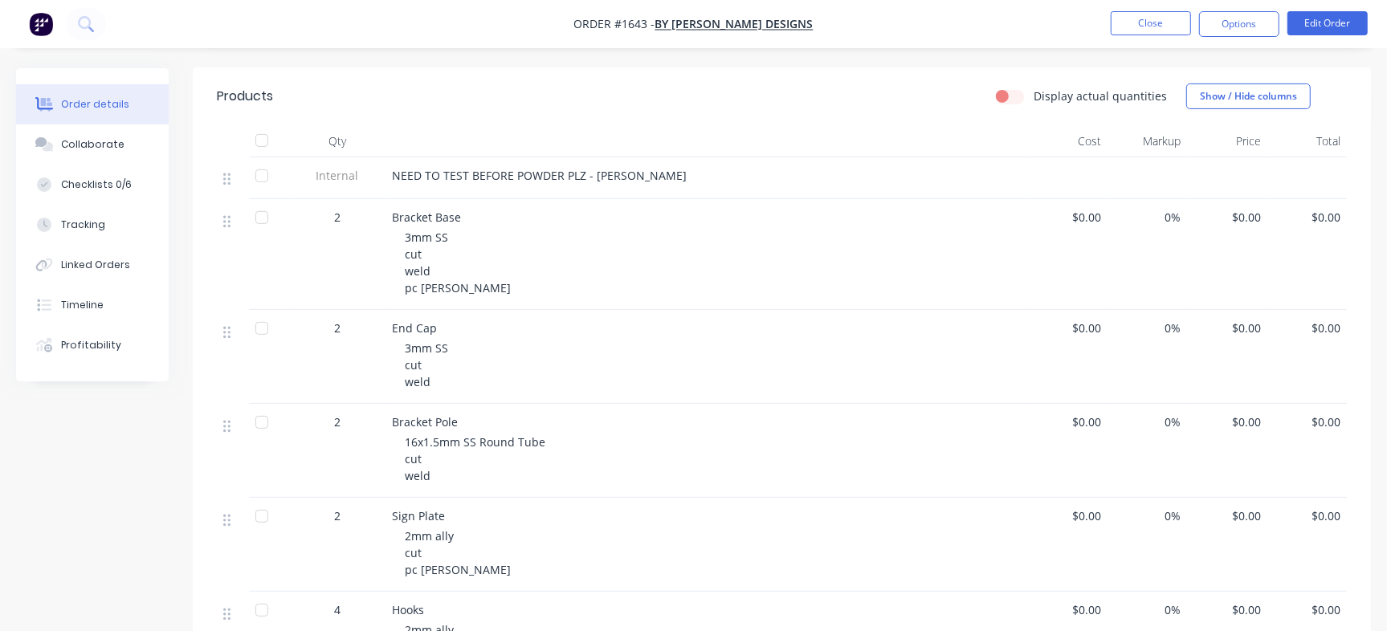
scroll to position [410, 0]
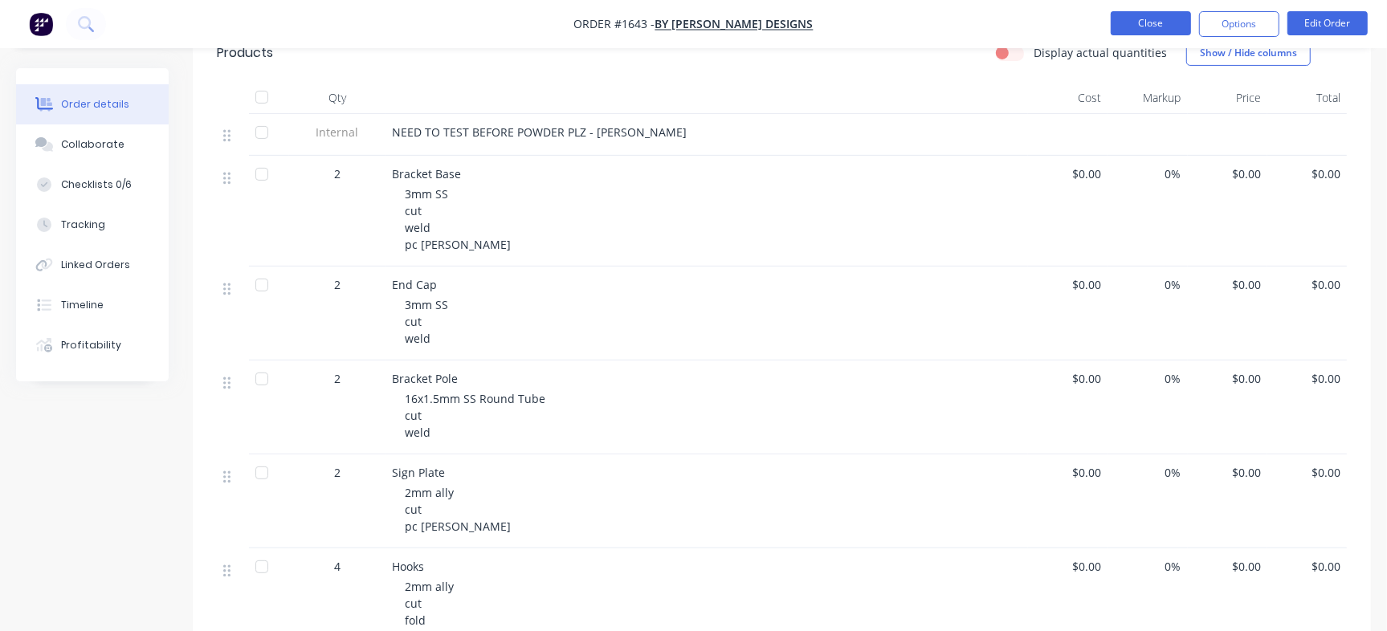
click at [1155, 28] on button "Close" at bounding box center [1151, 23] width 80 height 24
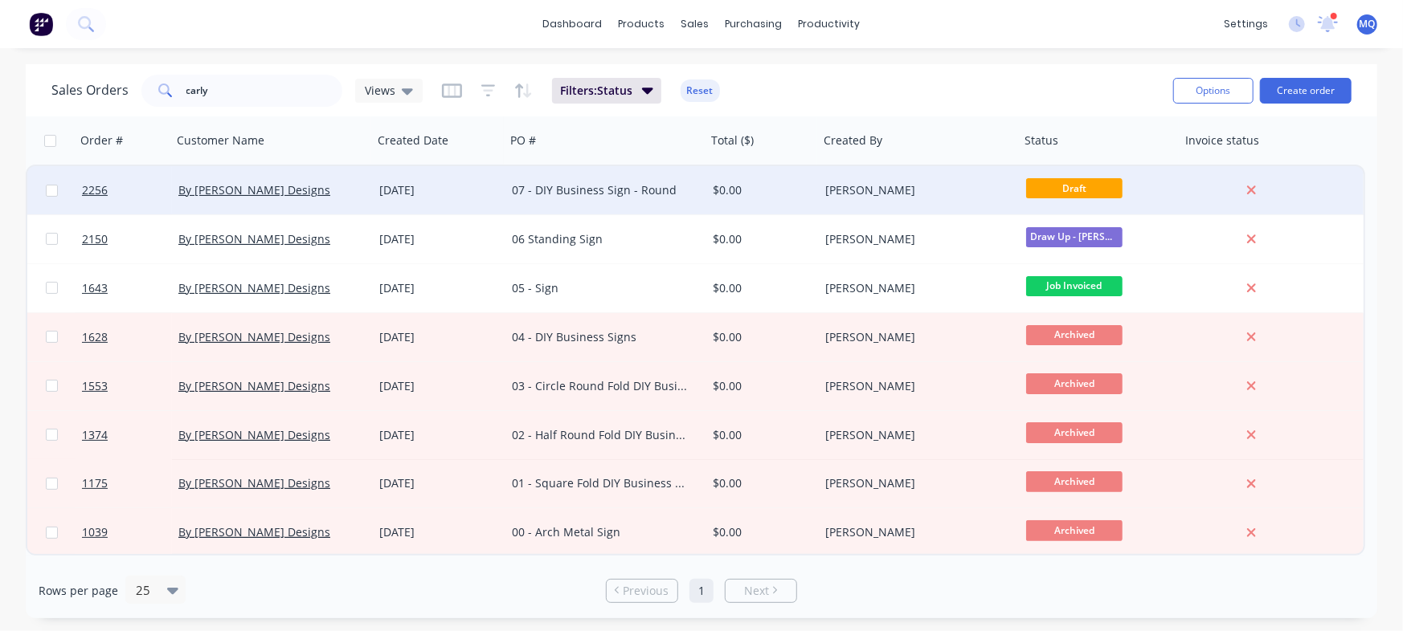
click at [593, 191] on div "07 - DIY Business Sign - Round" at bounding box center [601, 190] width 178 height 16
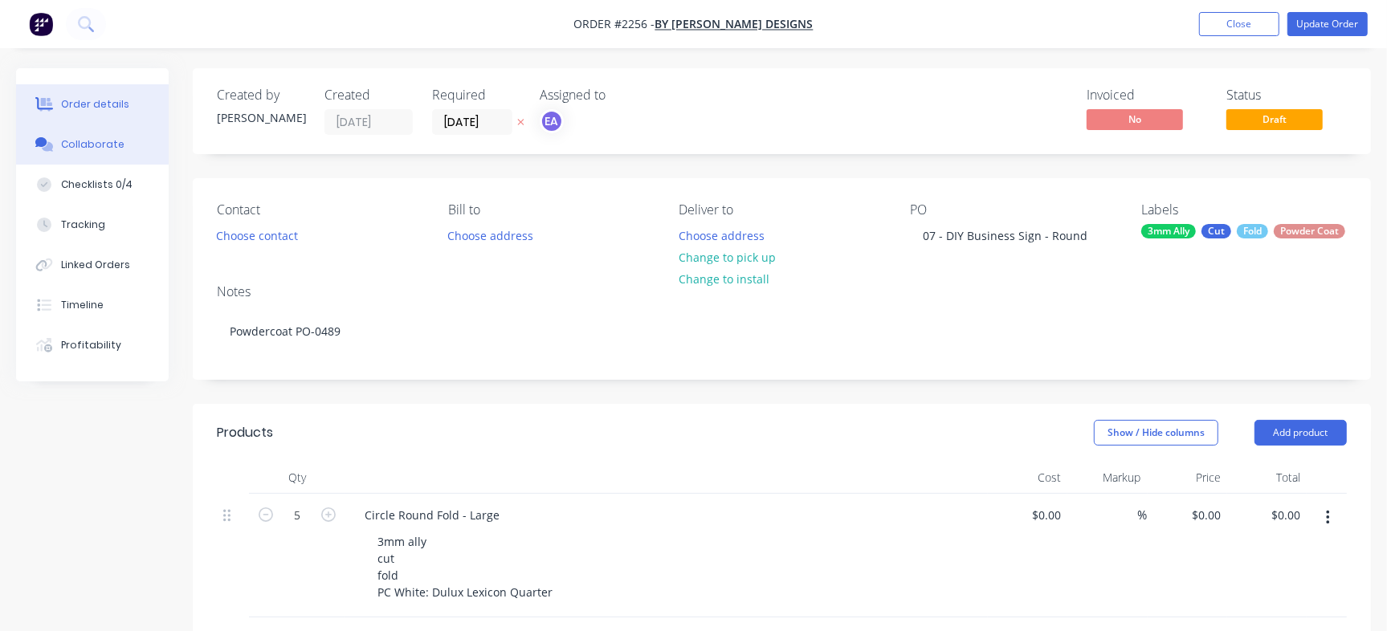
click at [77, 140] on div "Collaborate" at bounding box center [92, 144] width 63 height 14
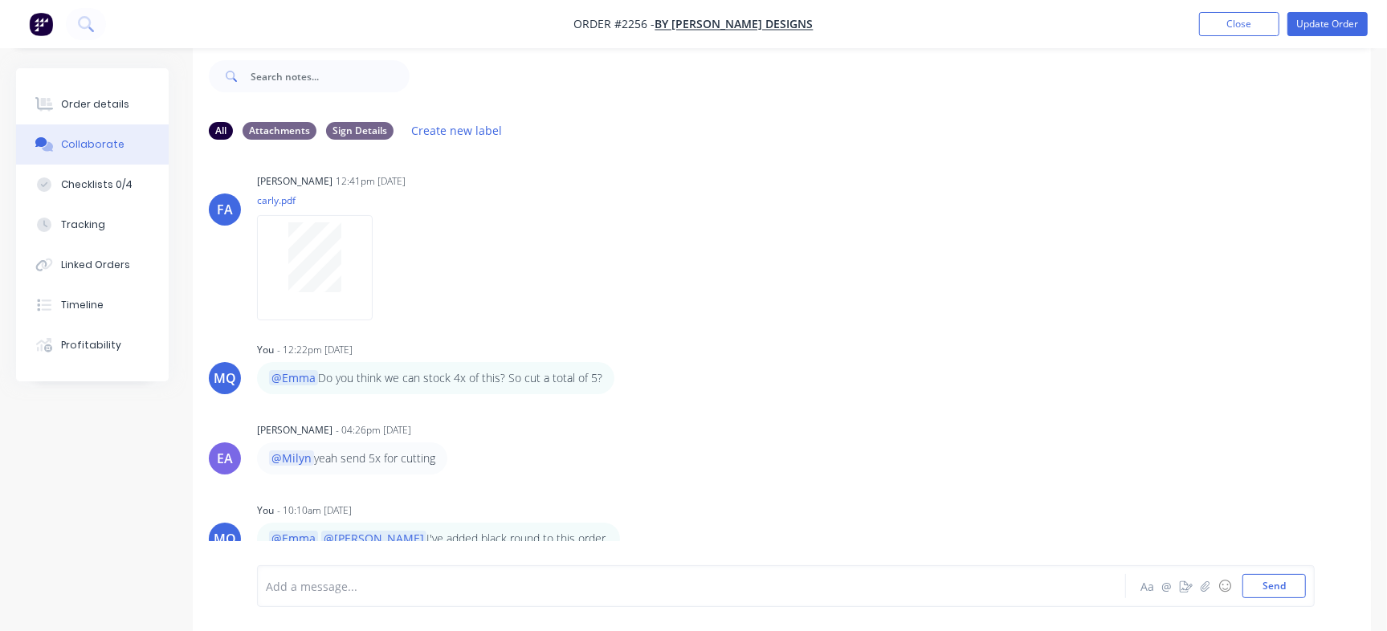
scroll to position [101, 0]
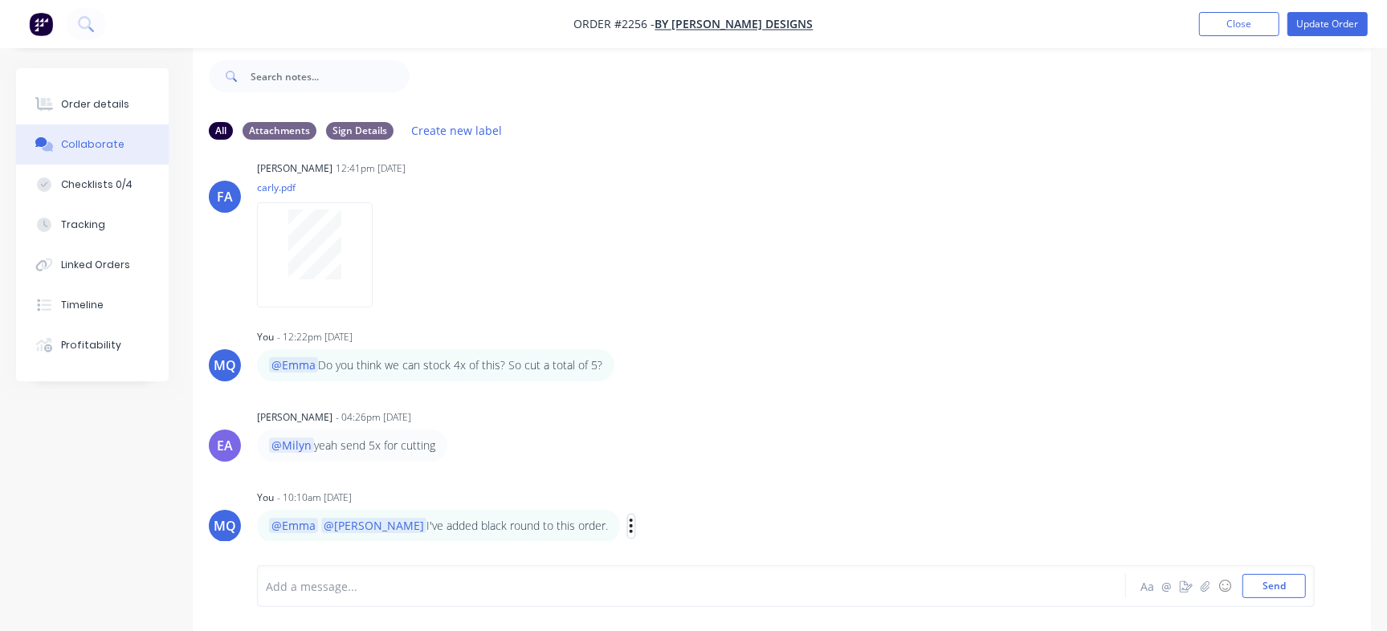
click at [629, 534] on icon "button" at bounding box center [631, 526] width 5 height 18
click at [639, 488] on button "Edit" at bounding box center [689, 497] width 101 height 27
click at [1090, 203] on div "[PERSON_NAME] [PERSON_NAME] 12:41pm [DATE] carly.pdf Labels Download Delete" at bounding box center [782, 229] width 1179 height 145
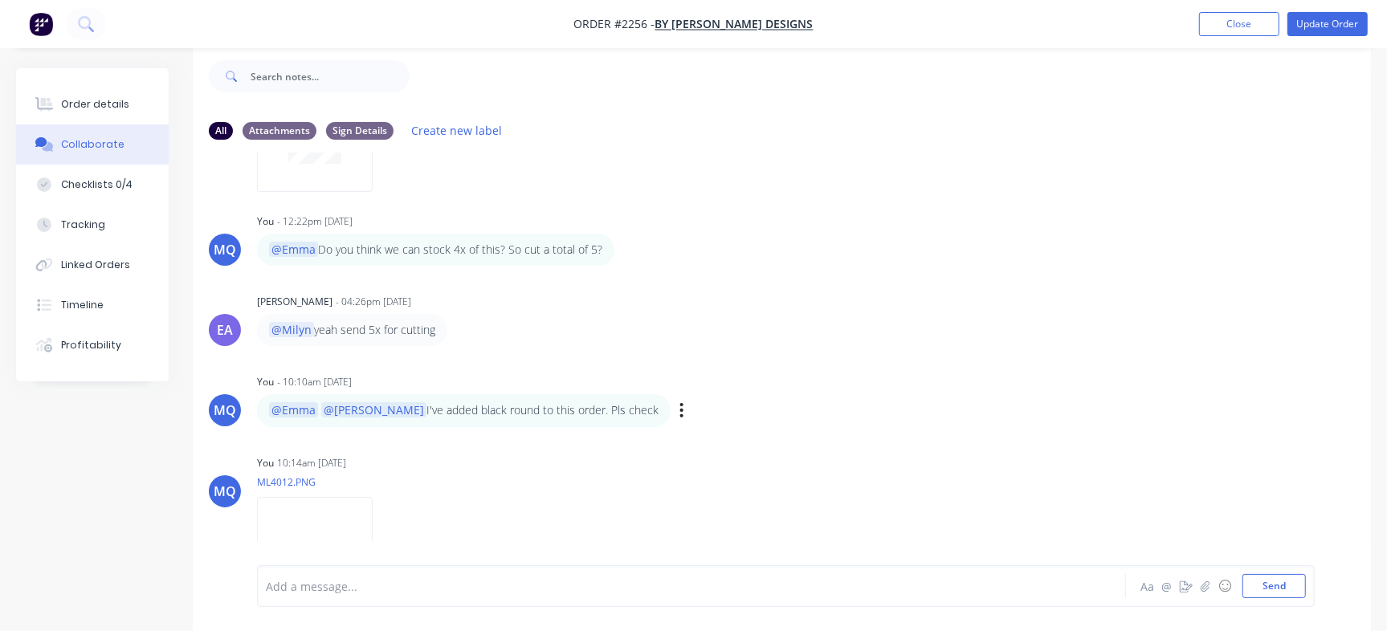
scroll to position [284, 0]
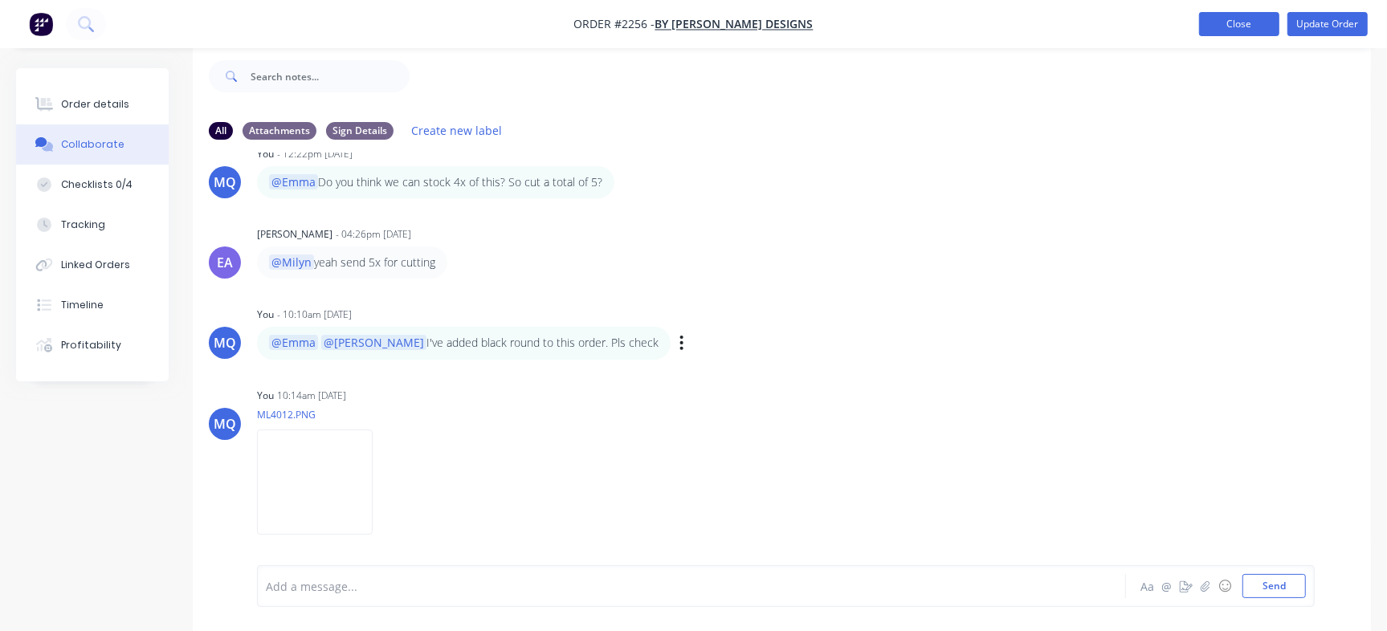
click at [1229, 18] on button "Close" at bounding box center [1239, 24] width 80 height 24
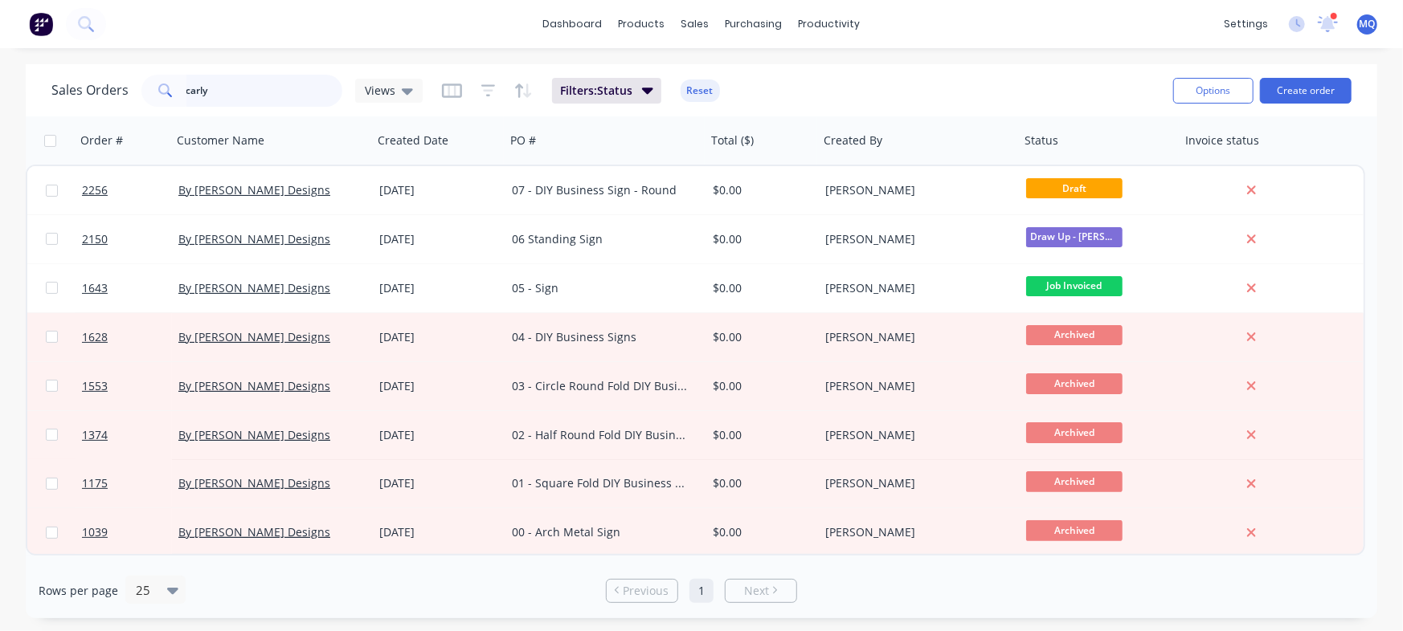
click at [231, 90] on input "carly" at bounding box center [264, 91] width 157 height 32
type input "hailey"
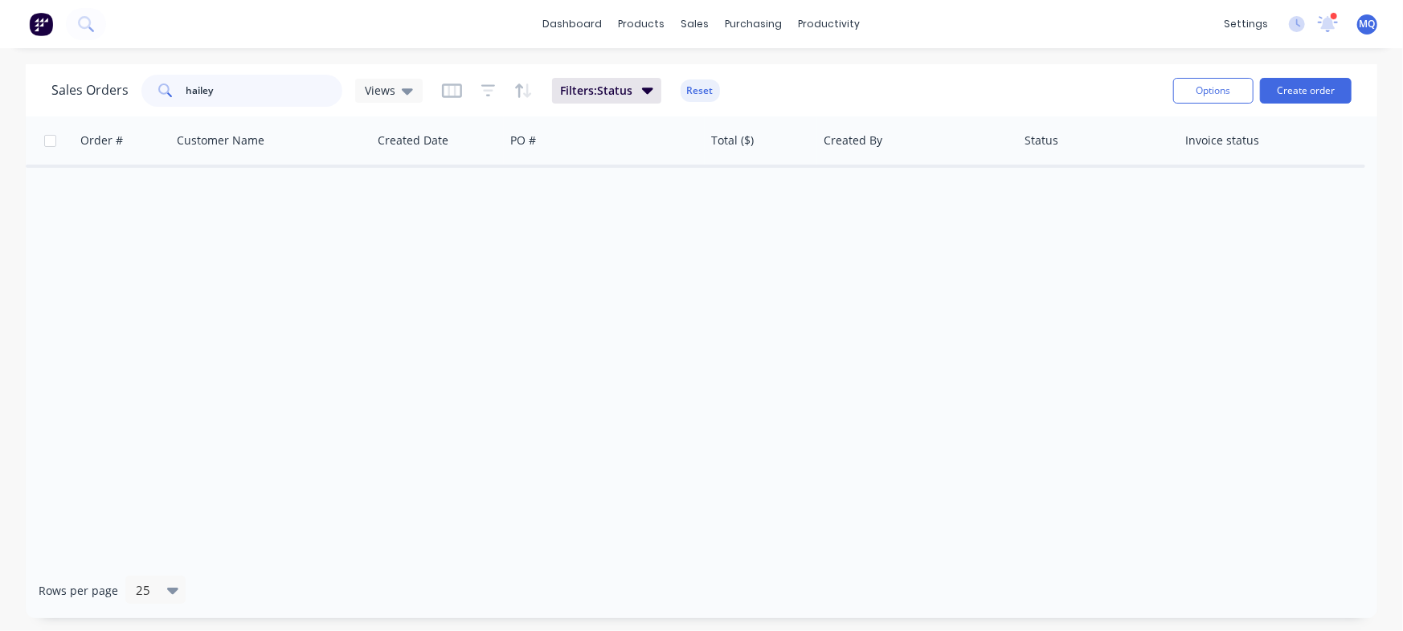
click at [231, 92] on input "hailey" at bounding box center [264, 91] width 157 height 32
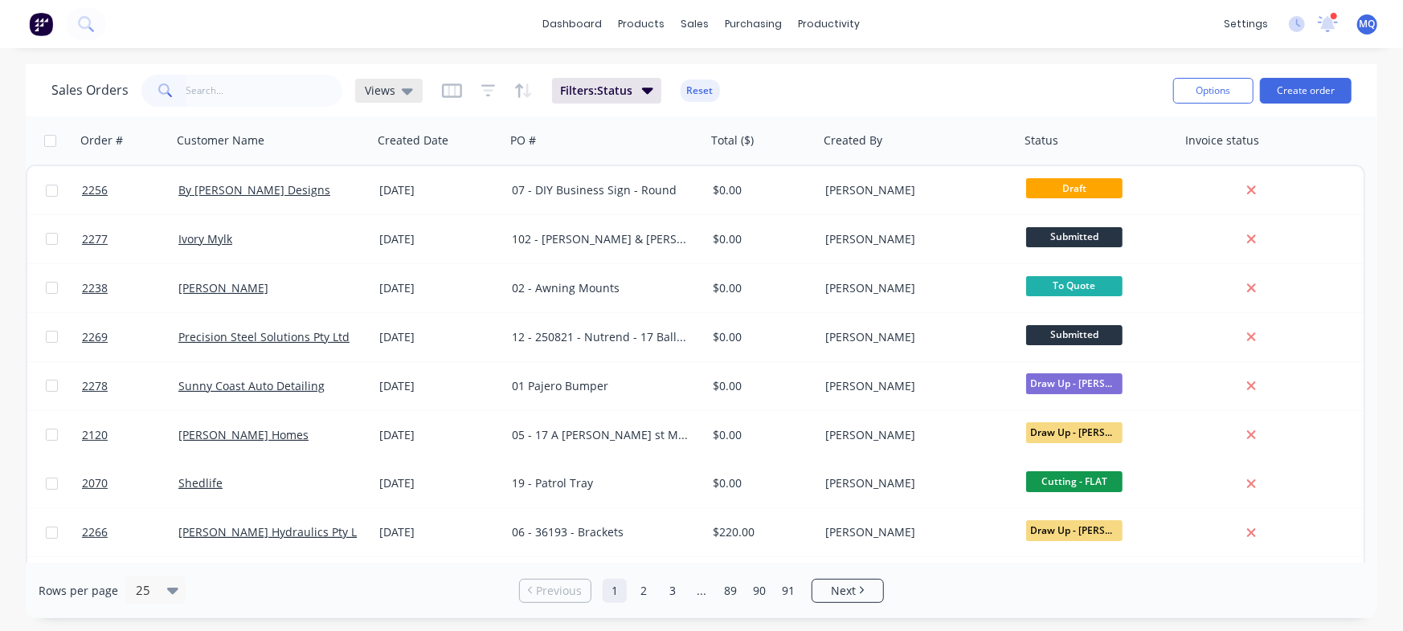
click at [388, 91] on span "Views" at bounding box center [380, 90] width 31 height 17
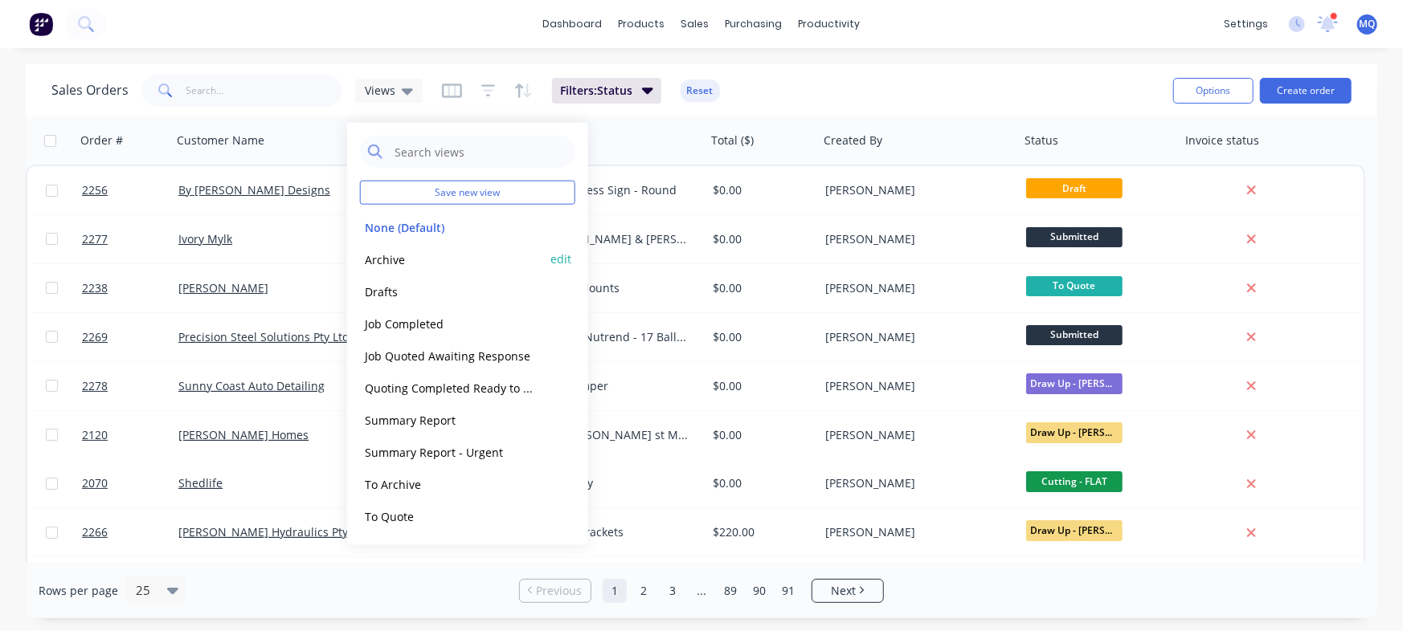
click at [394, 255] on button "Archive" at bounding box center [451, 259] width 183 height 18
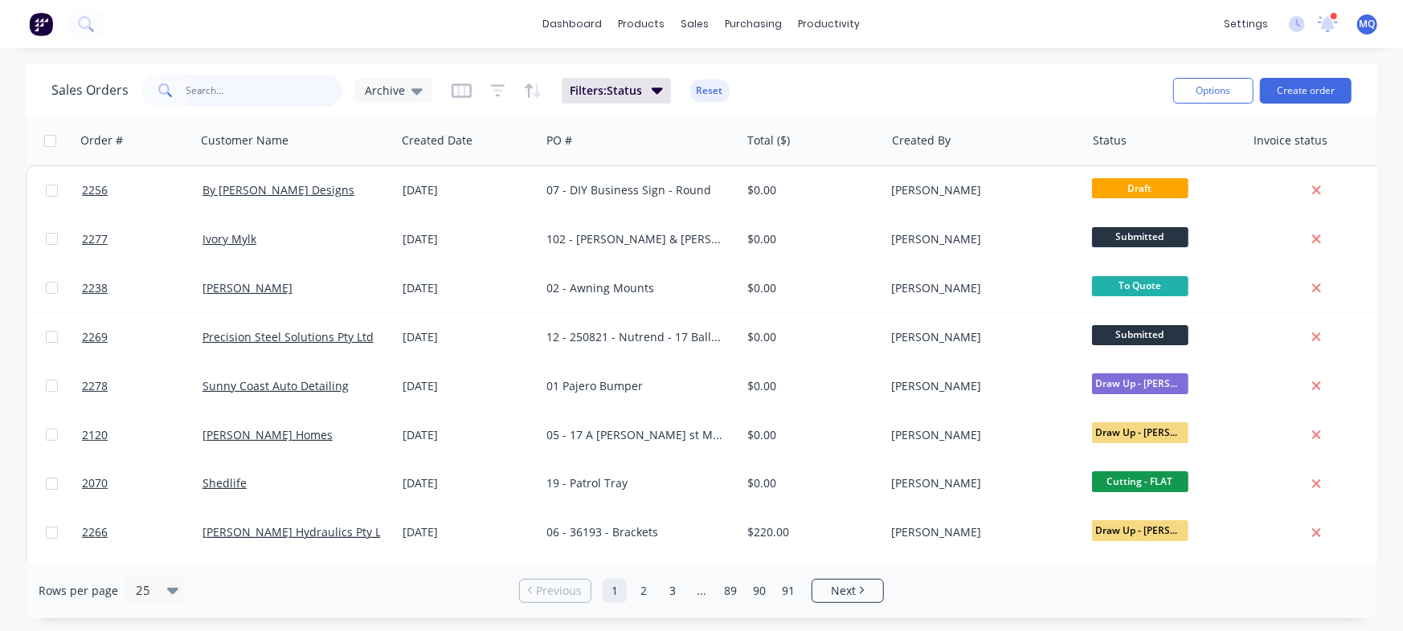
click at [249, 98] on input "text" at bounding box center [264, 91] width 157 height 32
type input "josh mantel"
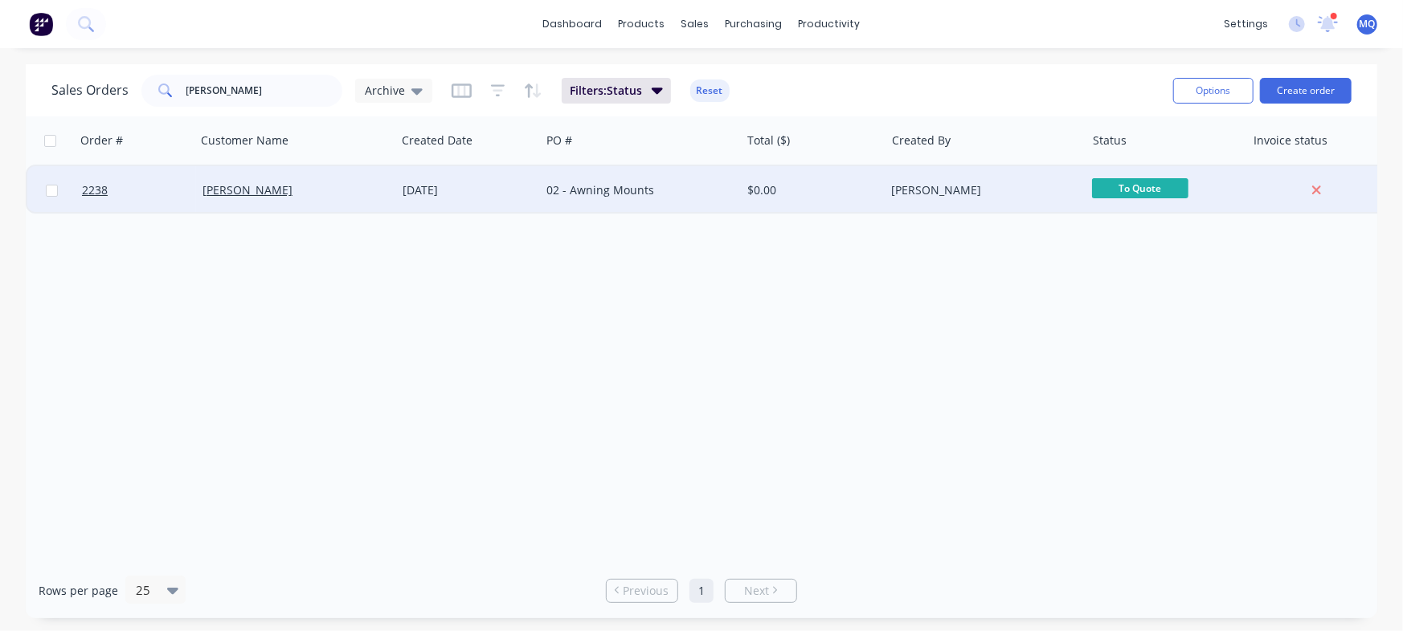
click at [565, 190] on div "02 - Awning Mounts" at bounding box center [635, 190] width 178 height 16
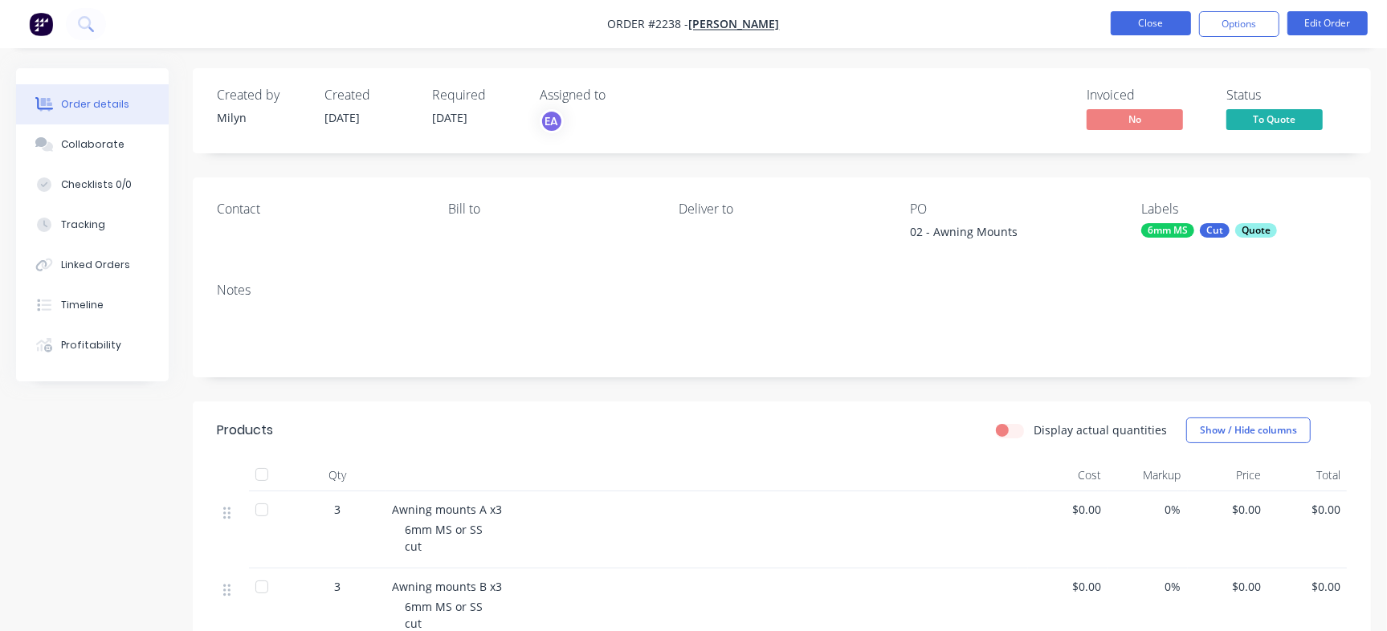
click at [1172, 20] on button "Close" at bounding box center [1151, 23] width 80 height 24
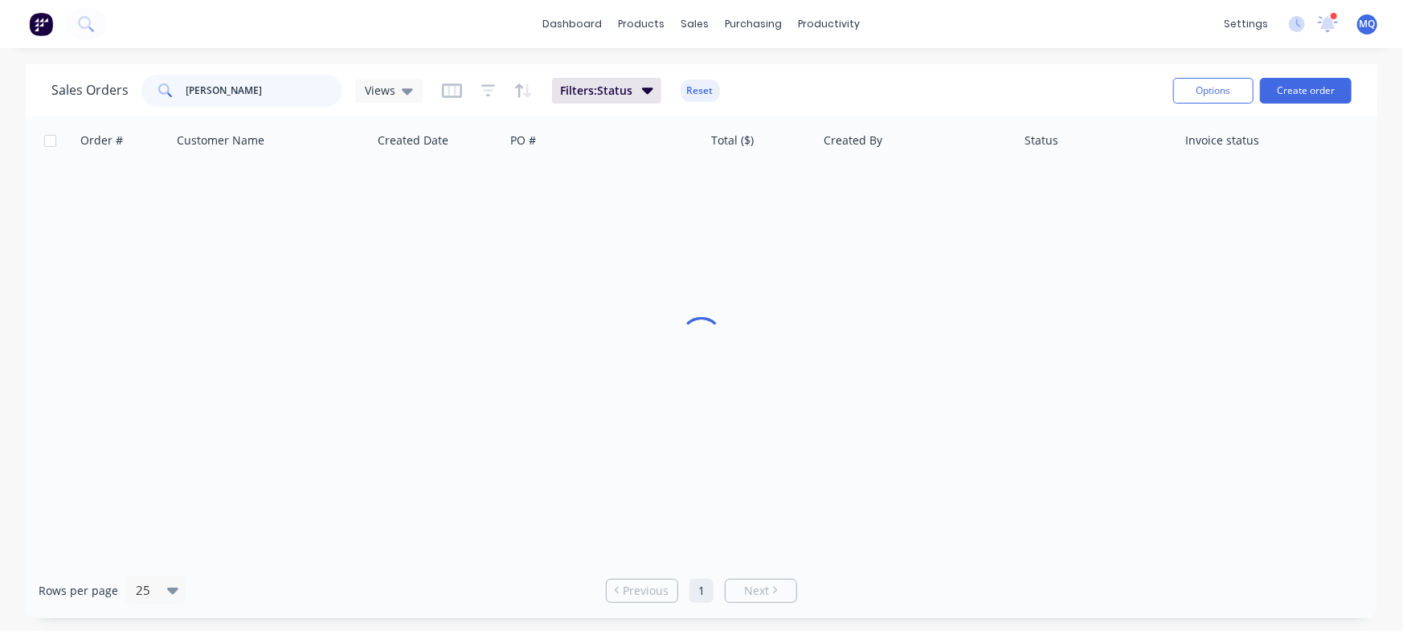
drag, startPoint x: 281, startPoint y: 99, endPoint x: 0, endPoint y: 67, distance: 283.0
click at [0, 67] on div "Sales Orders josh mantel Views Filters: Status Reset Options Create order Order…" at bounding box center [701, 341] width 1403 height 554
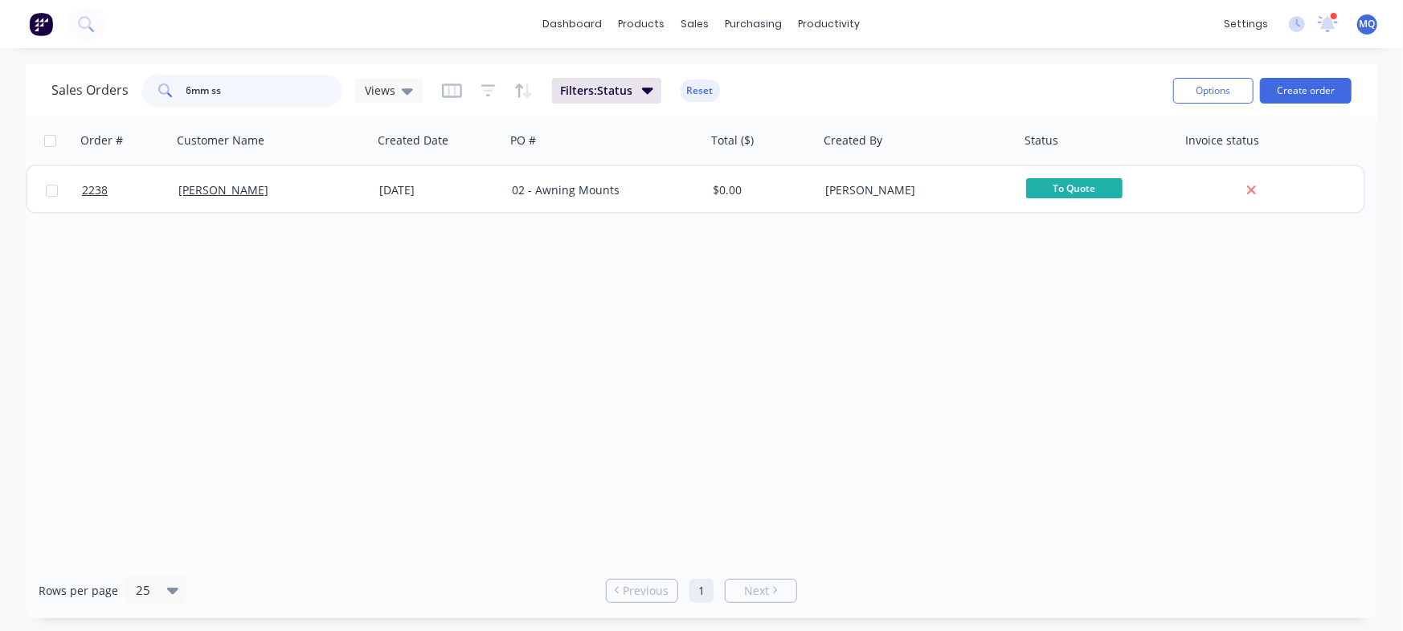
type input "6mm ss"
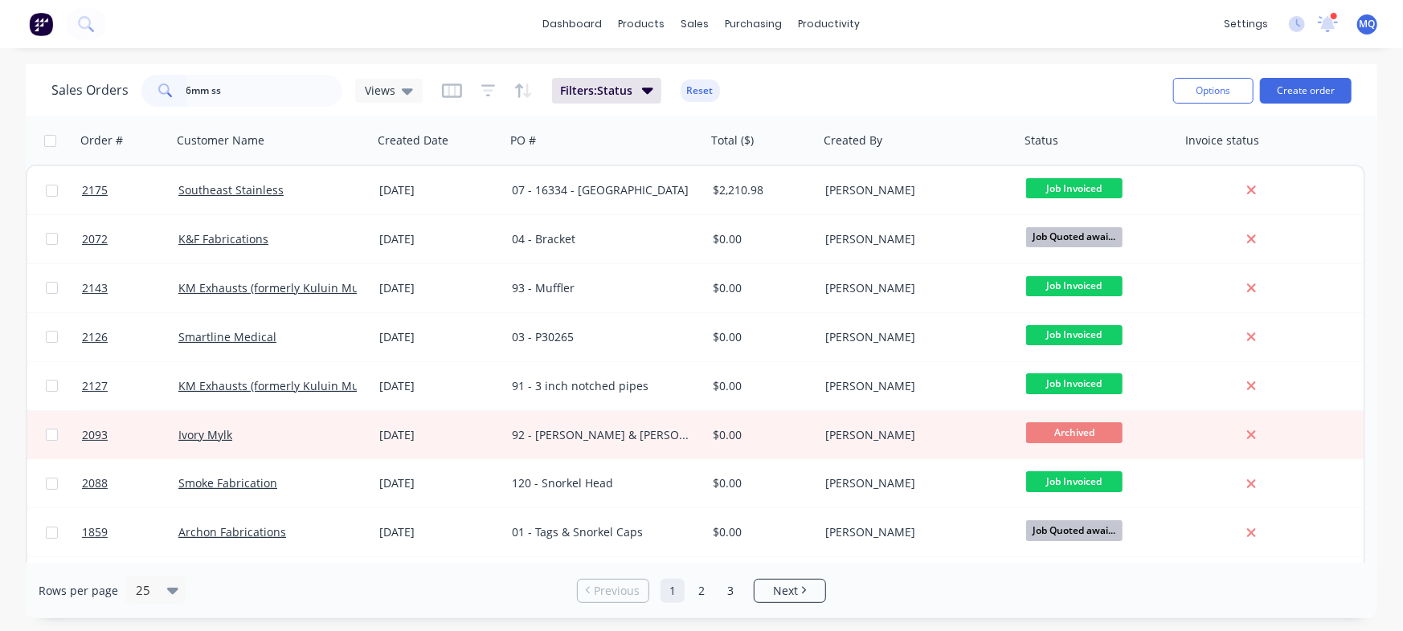
click at [392, 104] on div "Sales Orders 6mm ss Views" at bounding box center [236, 91] width 371 height 32
click at [403, 91] on icon at bounding box center [407, 91] width 11 height 6
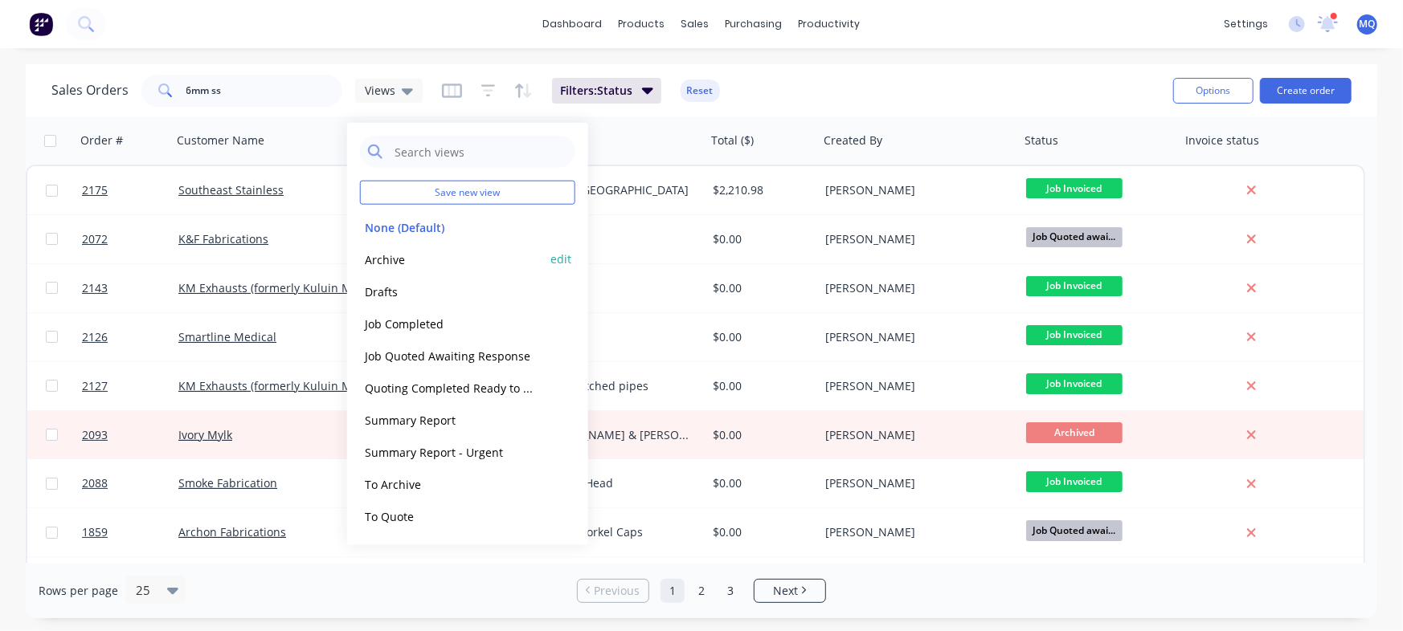
click at [400, 259] on button "Archive" at bounding box center [451, 259] width 183 height 18
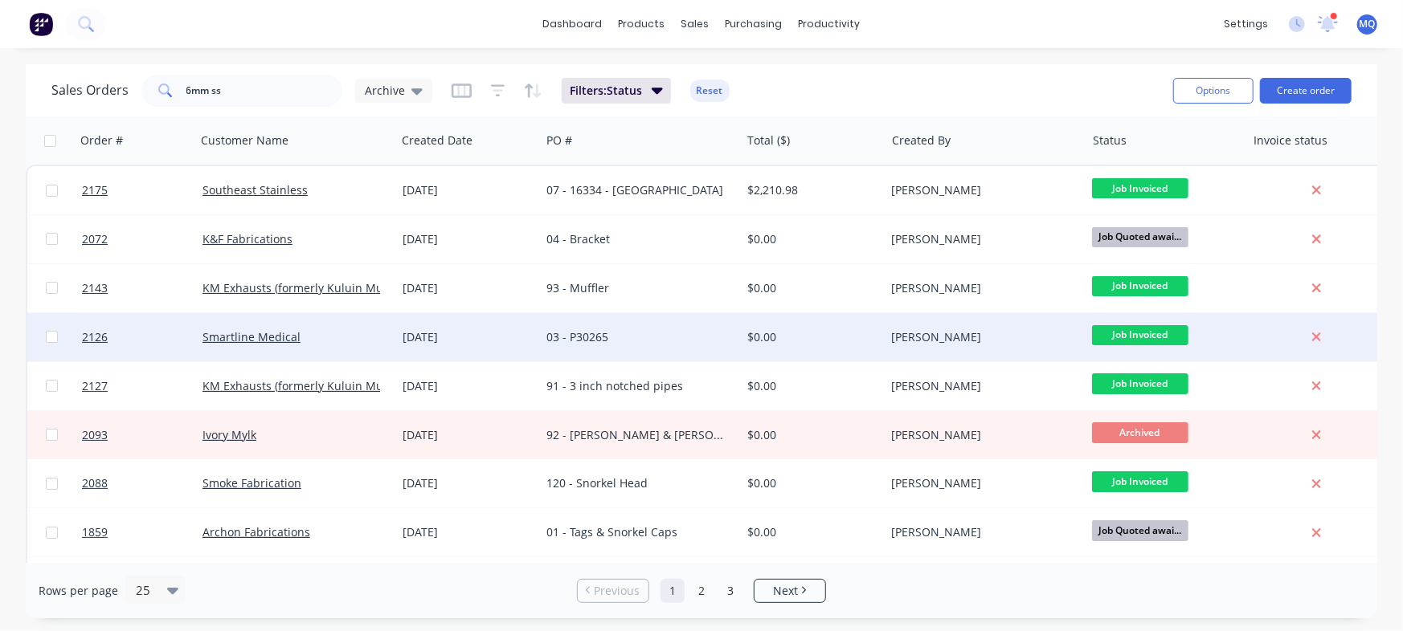
scroll to position [0, 29]
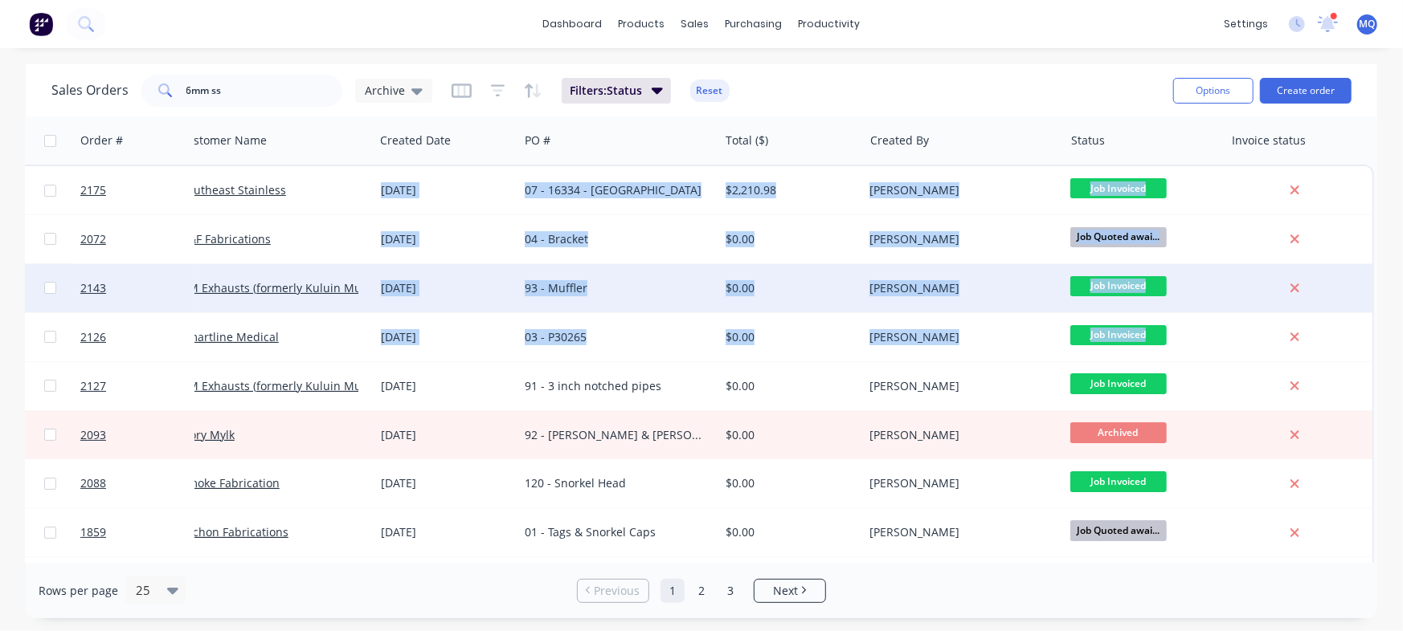
drag, startPoint x: 1379, startPoint y: 174, endPoint x: 1346, endPoint y: 267, distance: 98.6
click at [1361, 336] on div "Sales Orders 6mm ss Archive Filters: Status Reset Options Create order Order # …" at bounding box center [701, 341] width 1403 height 554
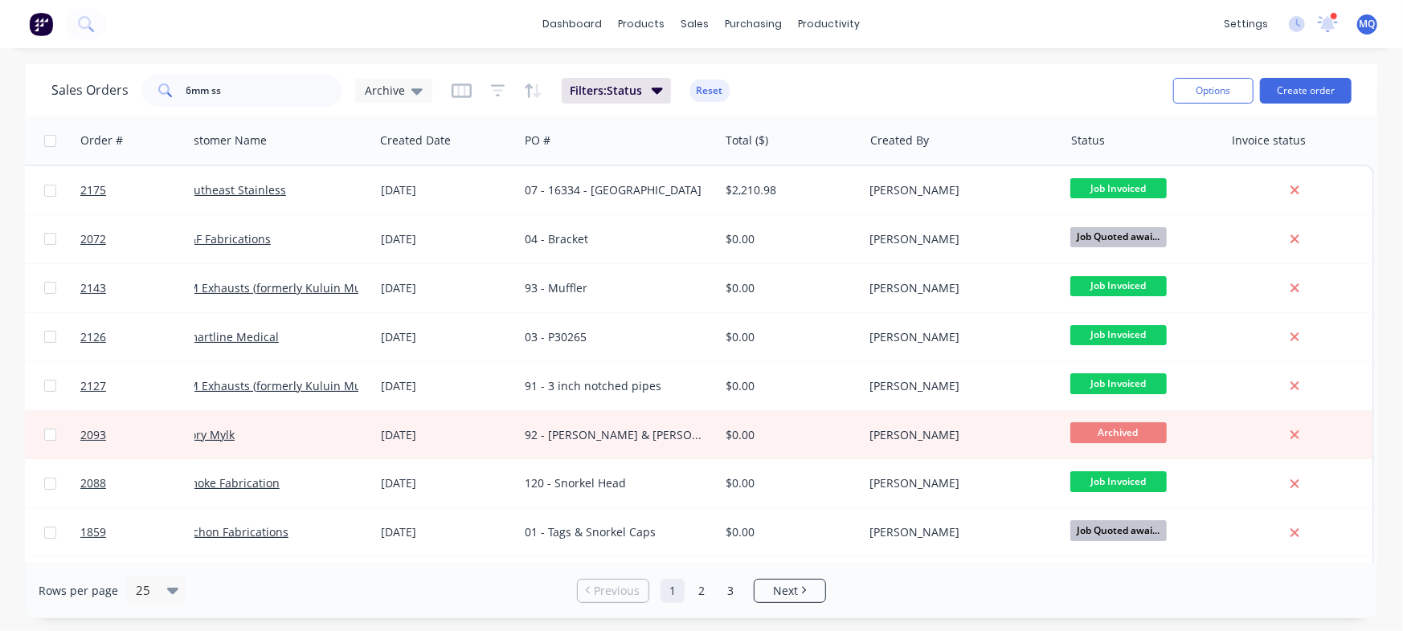
click at [1057, 93] on div "Sales Orders 6mm ss Archive Filters: Status Reset" at bounding box center [605, 90] width 1109 height 39
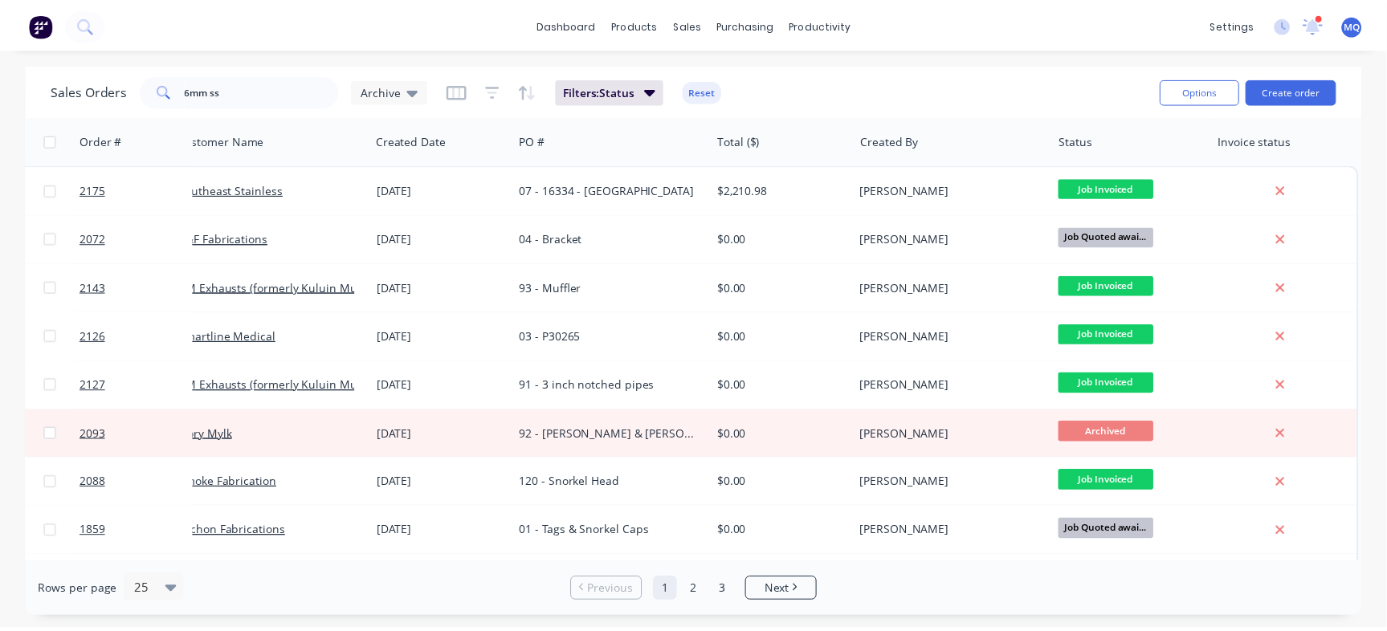
scroll to position [0, 0]
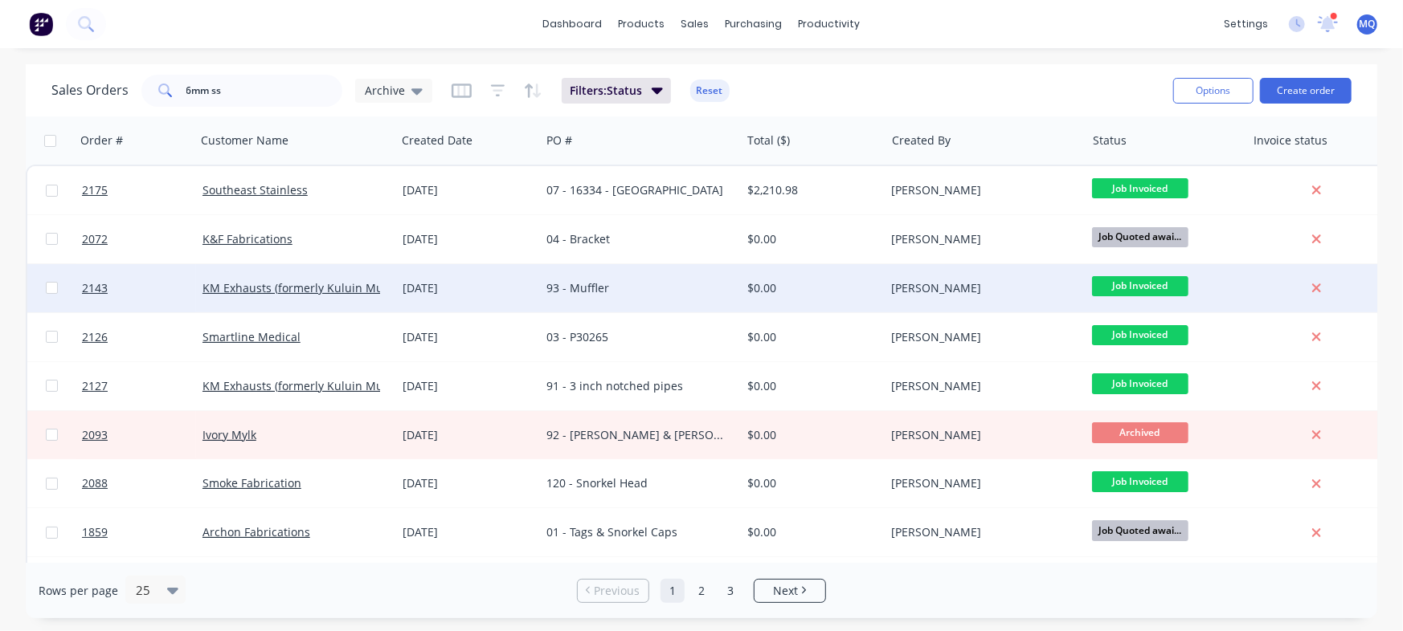
click at [627, 280] on div "93 - Muffler" at bounding box center [635, 288] width 178 height 16
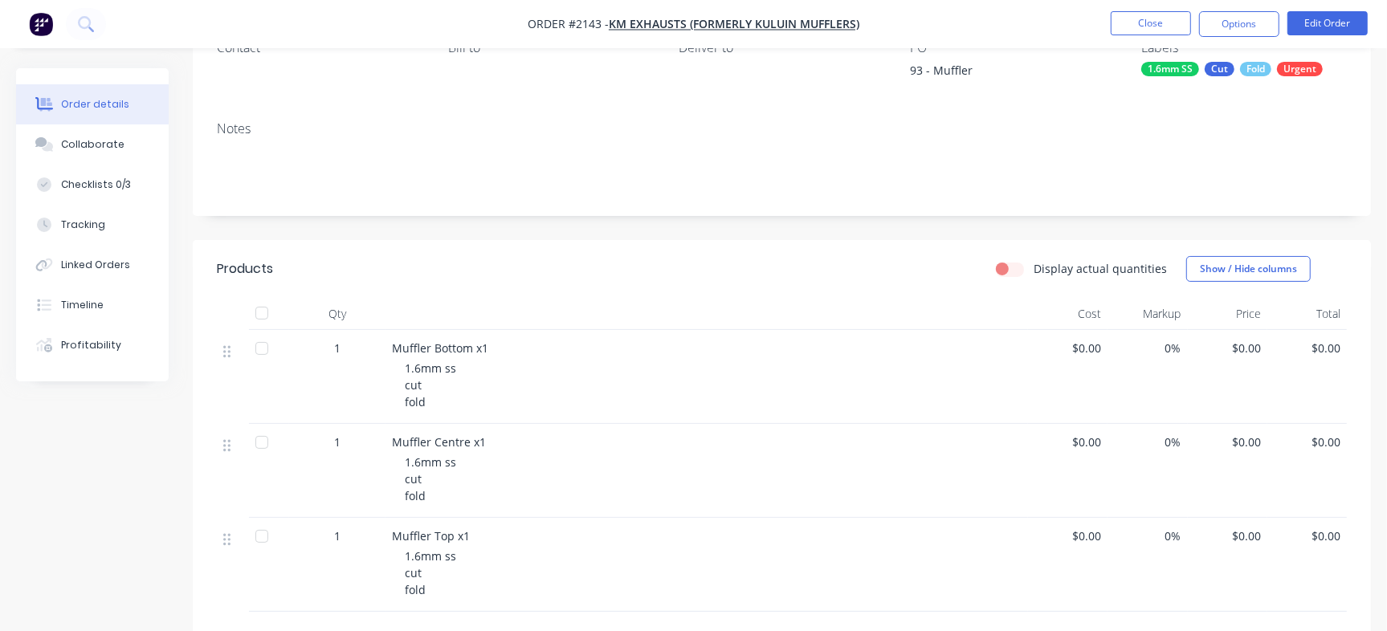
scroll to position [203, 0]
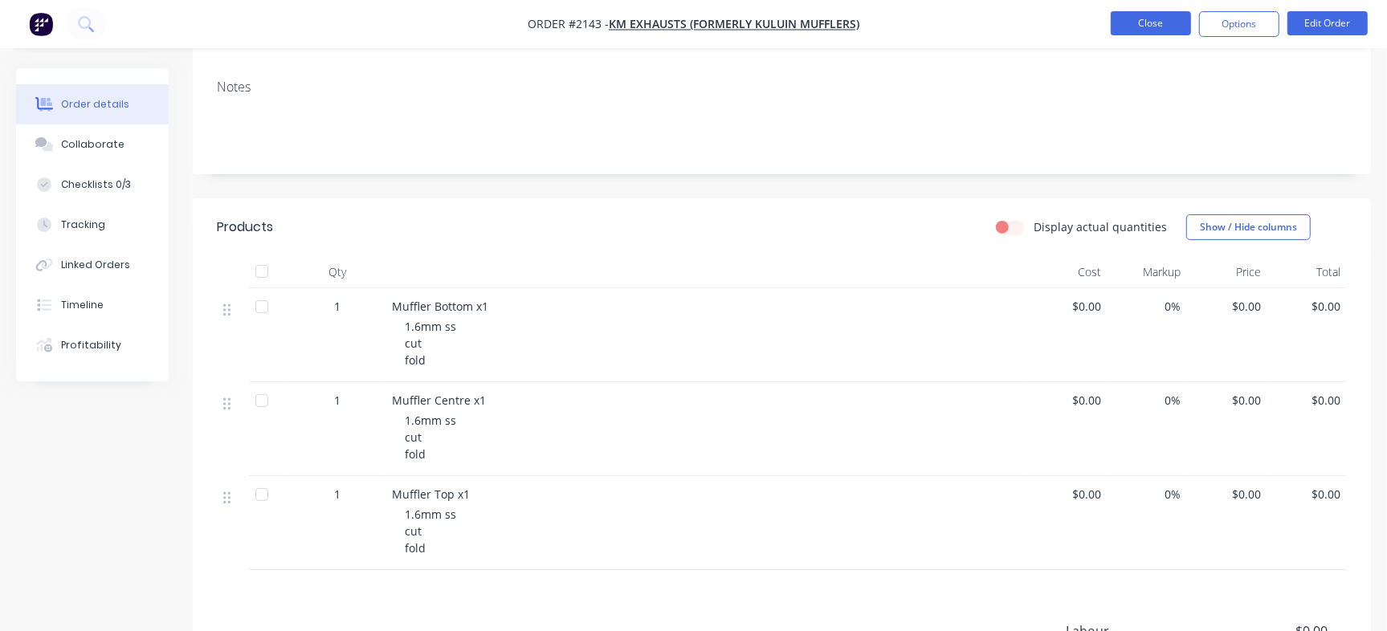
click at [1142, 30] on button "Close" at bounding box center [1151, 23] width 80 height 24
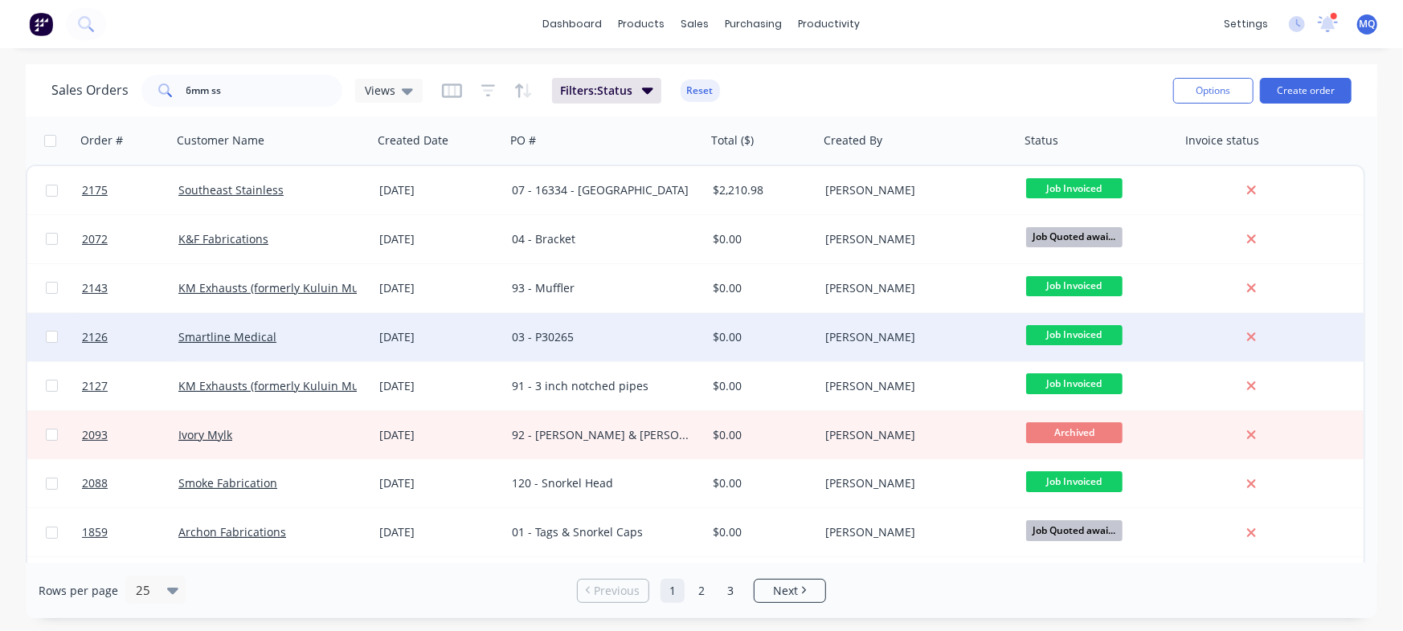
click at [551, 330] on div "03 - P30265" at bounding box center [601, 337] width 178 height 16
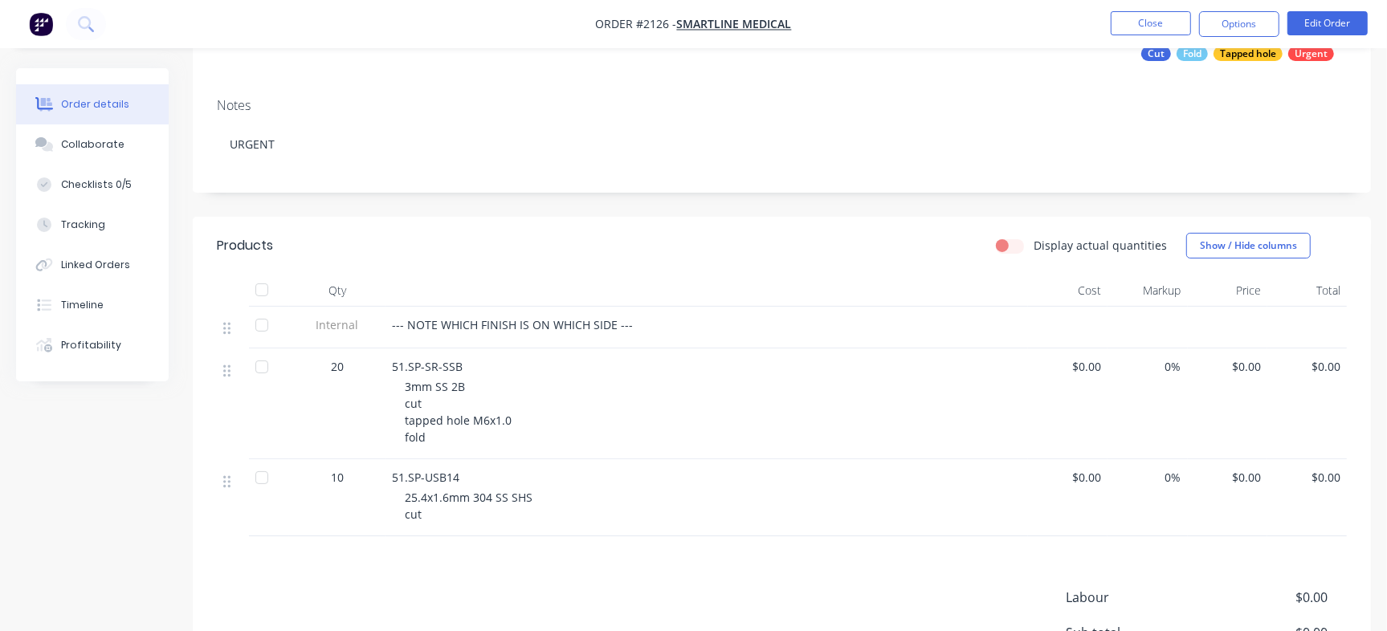
scroll to position [198, 0]
click at [1162, 22] on button "Close" at bounding box center [1151, 23] width 80 height 24
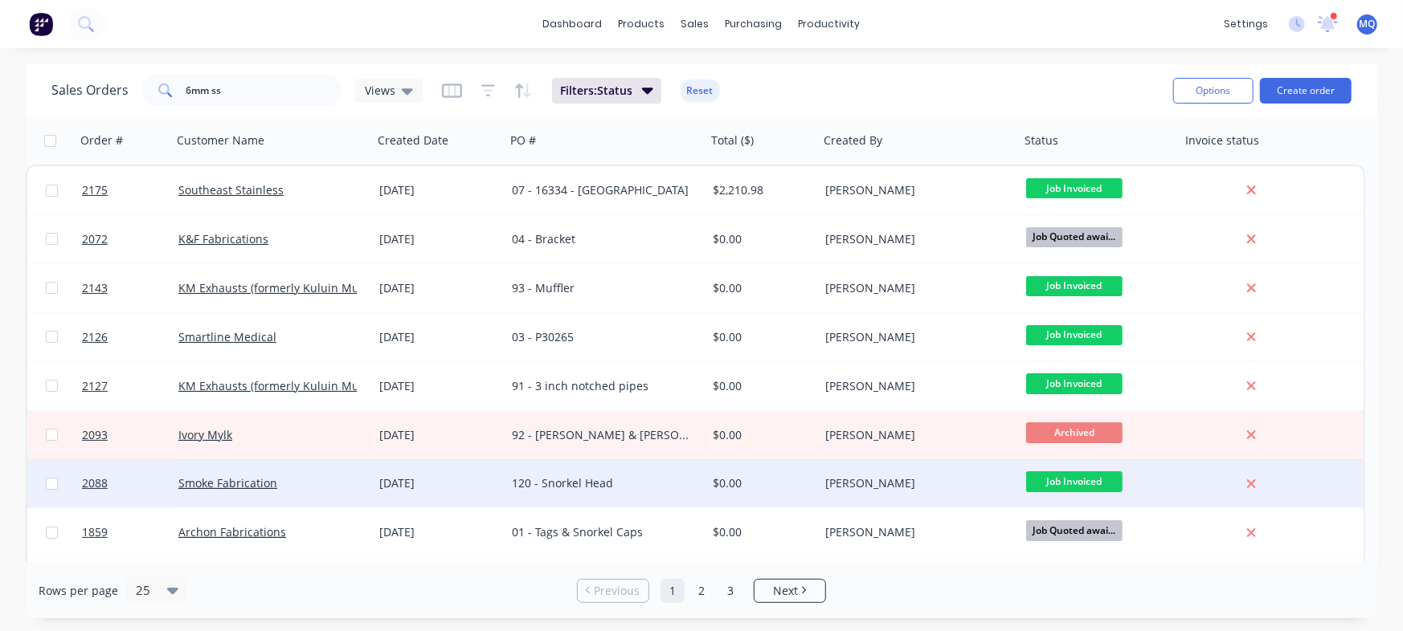
click at [575, 487] on div "120 - Snorkel Head" at bounding box center [601, 484] width 178 height 16
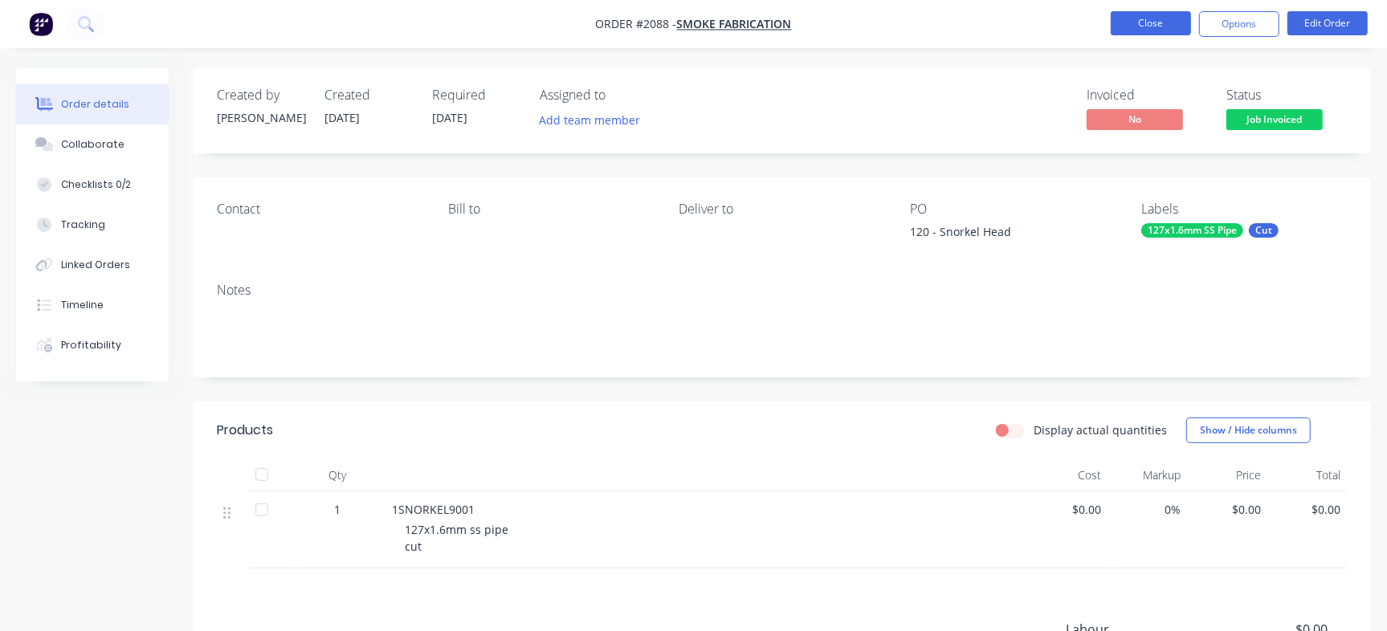
click at [1136, 15] on button "Close" at bounding box center [1151, 23] width 80 height 24
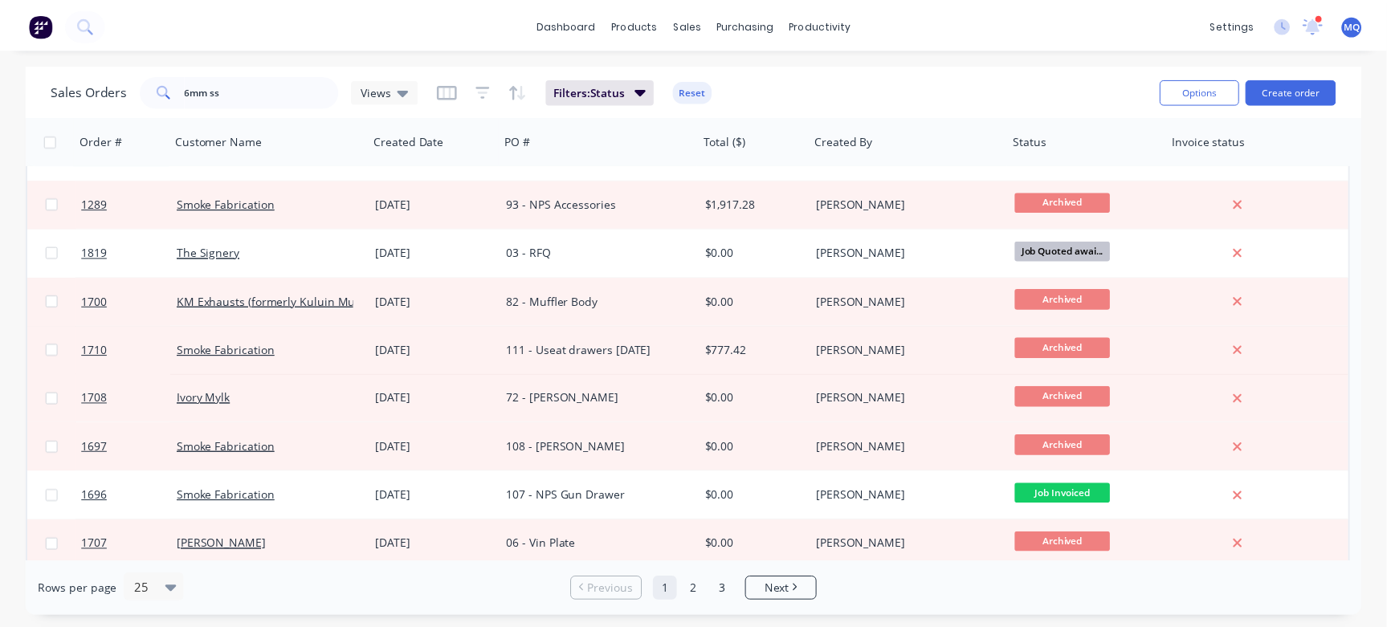
scroll to position [631, 0]
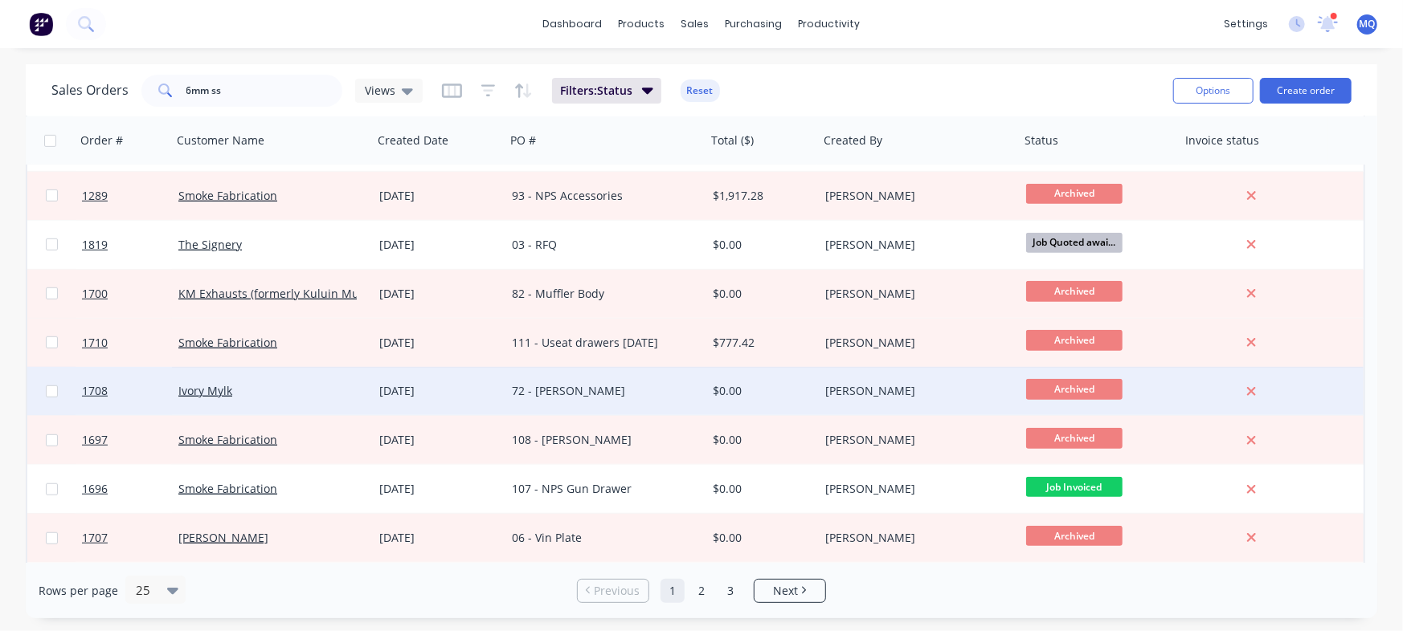
click at [586, 402] on div "72 - Stuart MacDonald" at bounding box center [605, 391] width 201 height 48
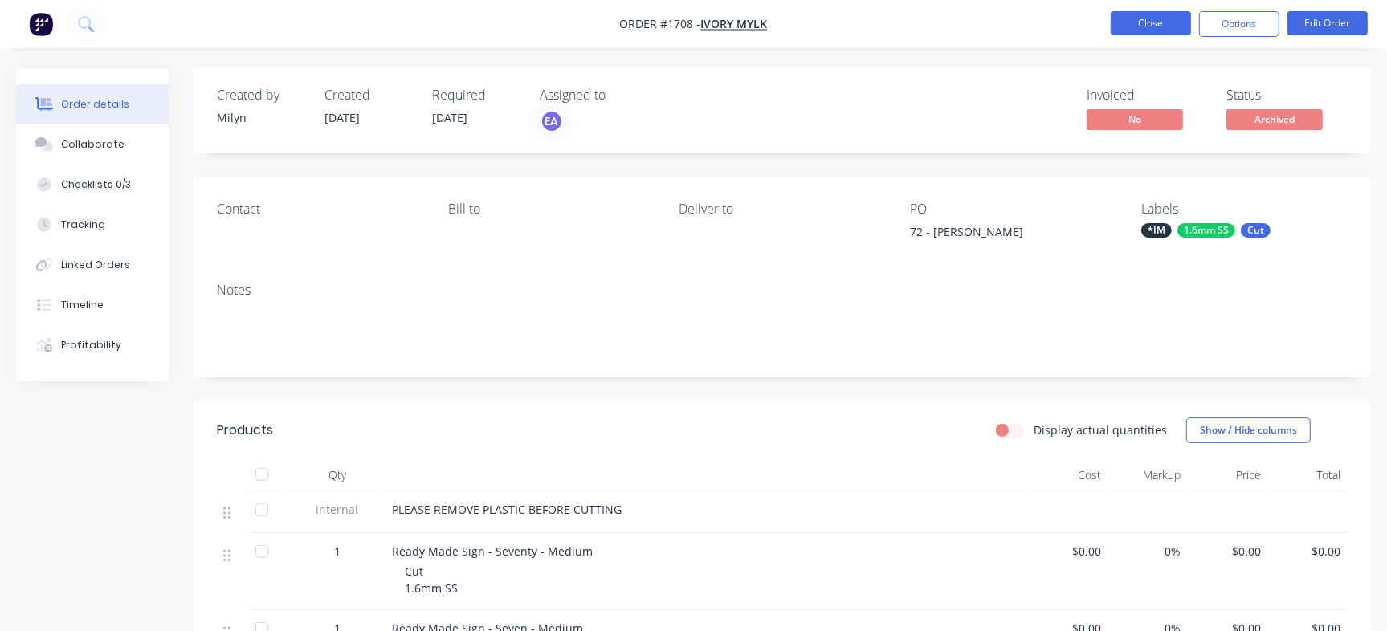
click at [1125, 22] on button "Close" at bounding box center [1151, 23] width 80 height 24
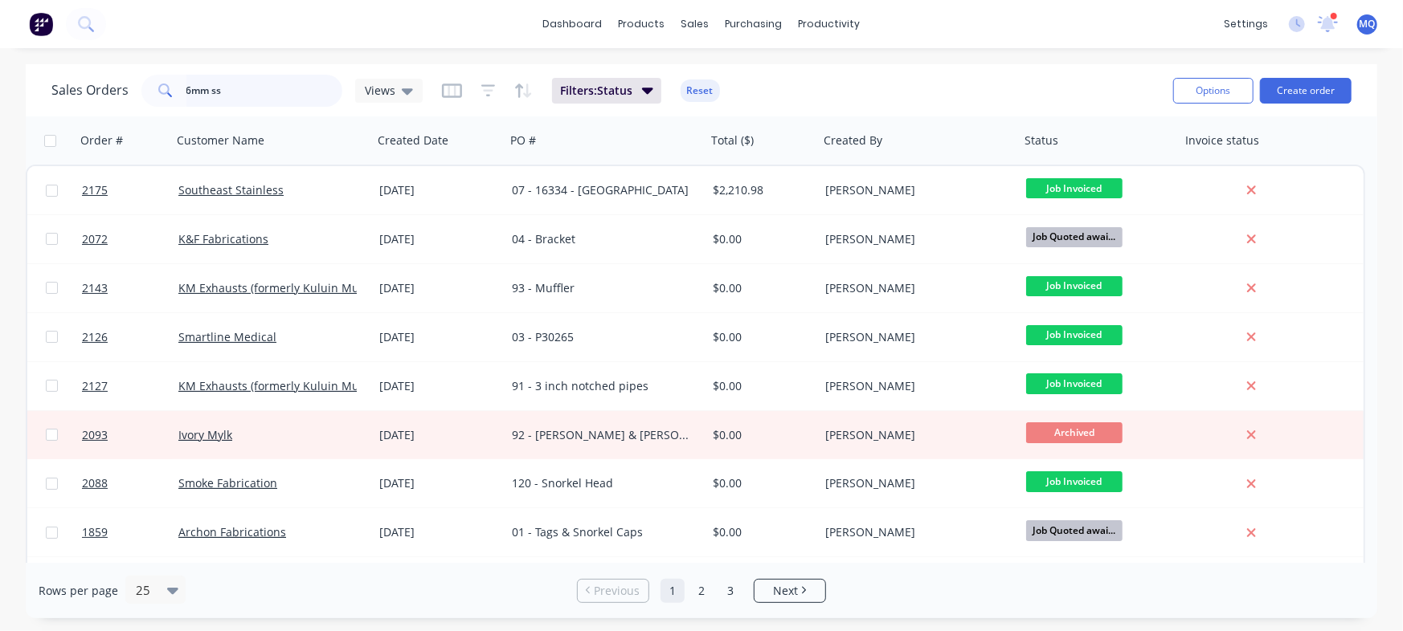
click at [244, 78] on input "6mm ss" at bounding box center [264, 91] width 157 height 32
click at [255, 80] on input "6mm ss" at bounding box center [264, 91] width 157 height 32
drag, startPoint x: 261, startPoint y: 96, endPoint x: 44, endPoint y: 47, distance: 222.2
click at [44, 50] on div "dashboard products sales purchasing productivity dashboard products Product Cat…" at bounding box center [701, 315] width 1403 height 631
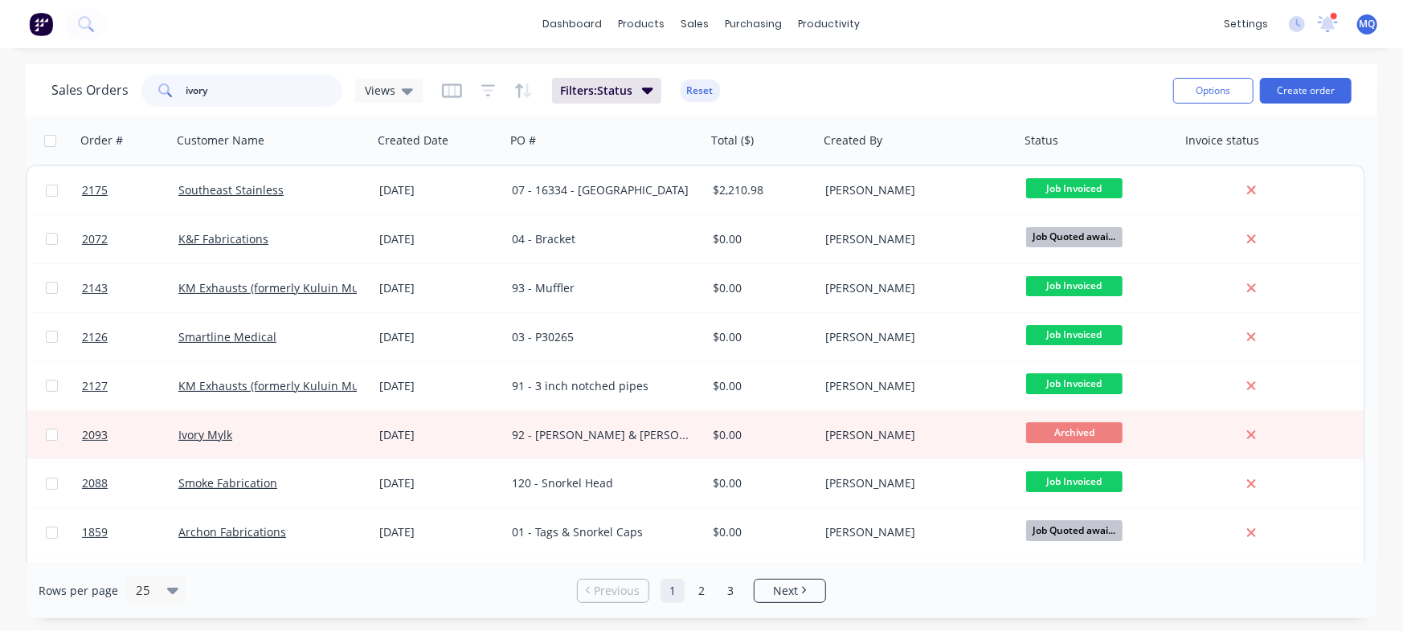
type input "ivory"
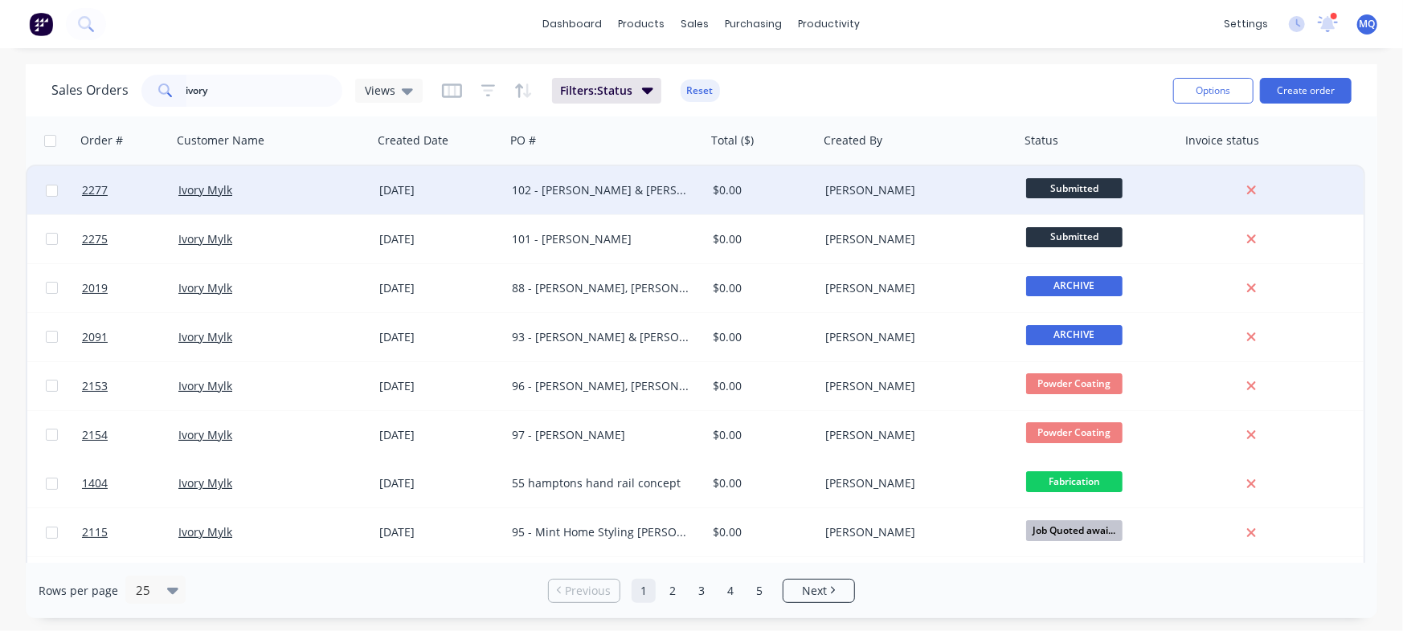
click at [606, 186] on div "102 - [PERSON_NAME] & [PERSON_NAME]" at bounding box center [601, 190] width 178 height 16
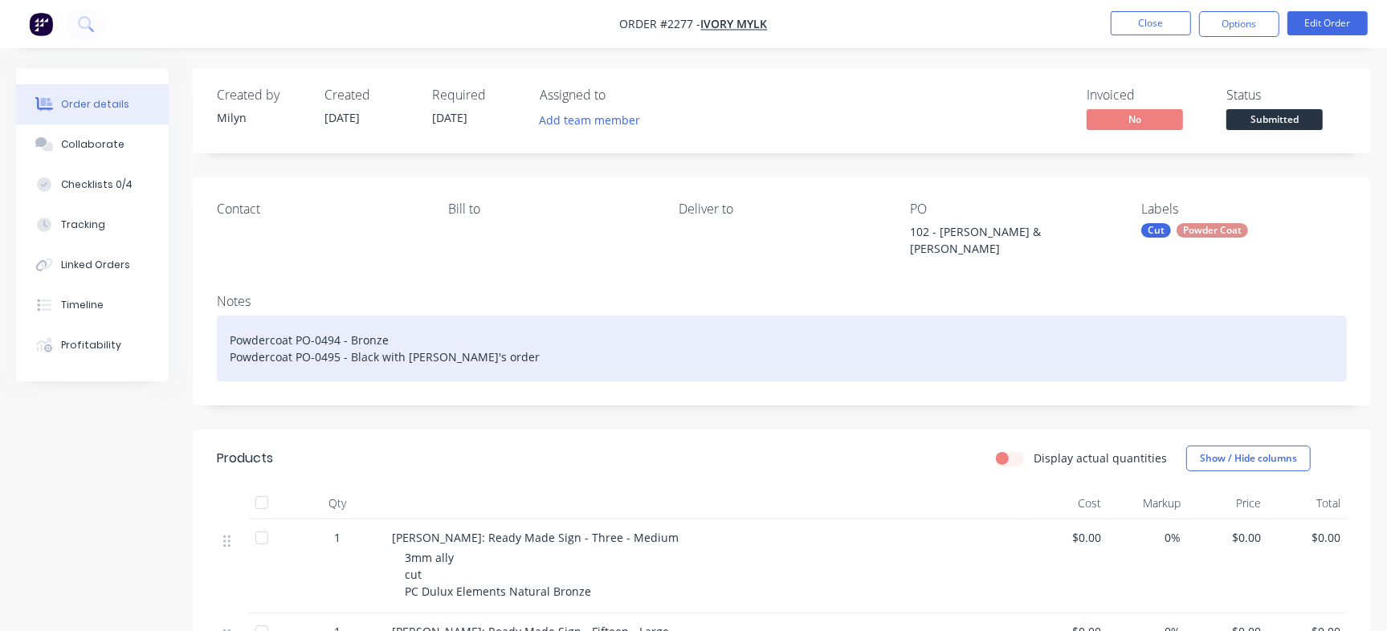
click at [430, 343] on div "Powdercoat PO-0494 - Bronze Powdercoat PO-0495 - Black with Carly's order" at bounding box center [782, 349] width 1130 height 66
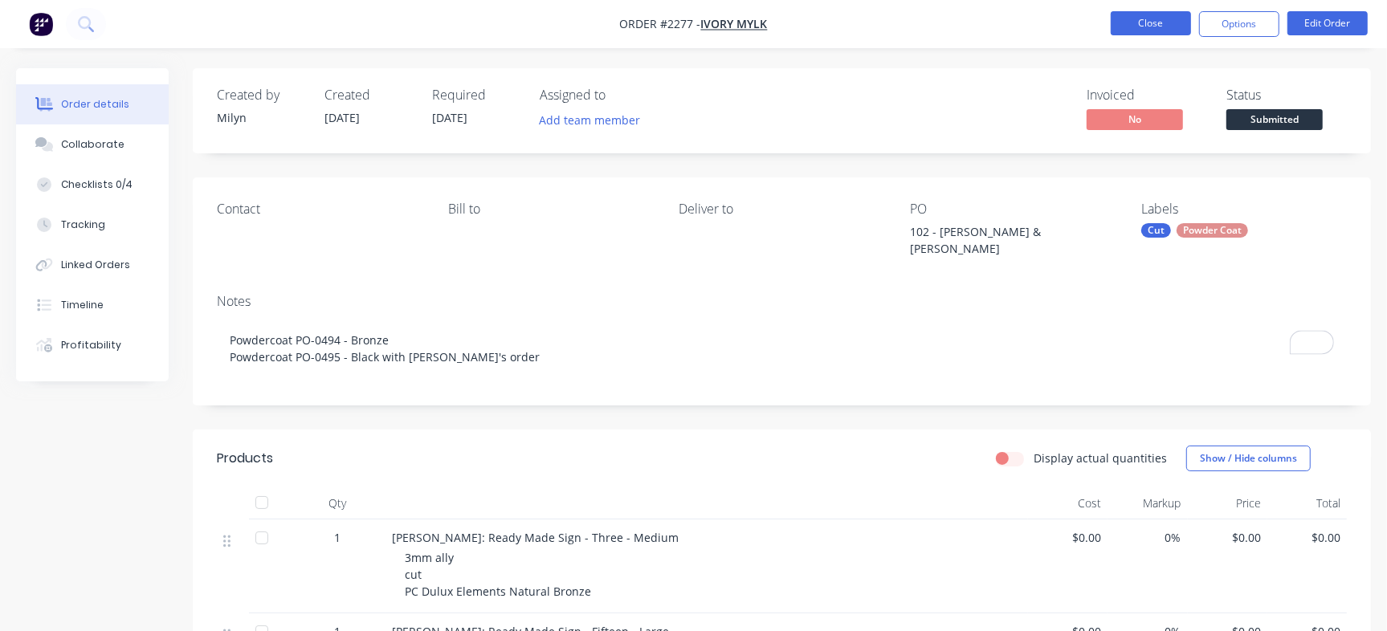
click at [1124, 21] on button "Close" at bounding box center [1151, 23] width 80 height 24
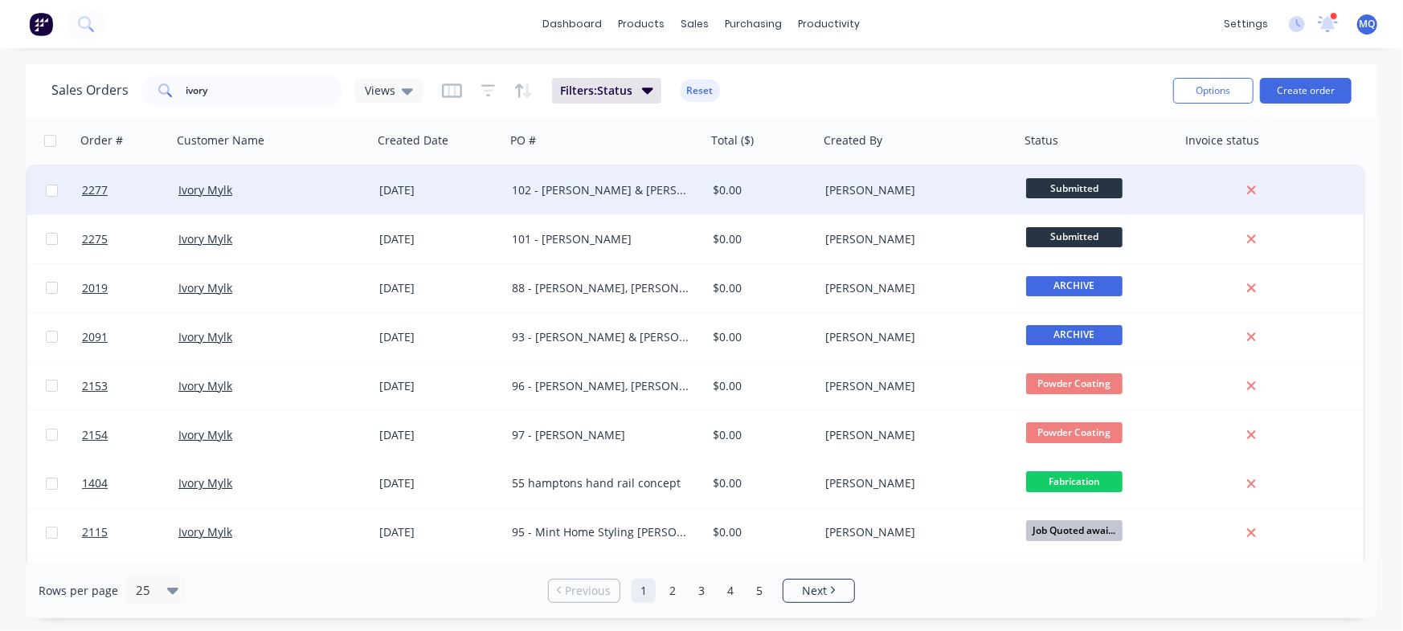
click at [594, 201] on div "102 - [PERSON_NAME] & [PERSON_NAME]" at bounding box center [605, 190] width 201 height 48
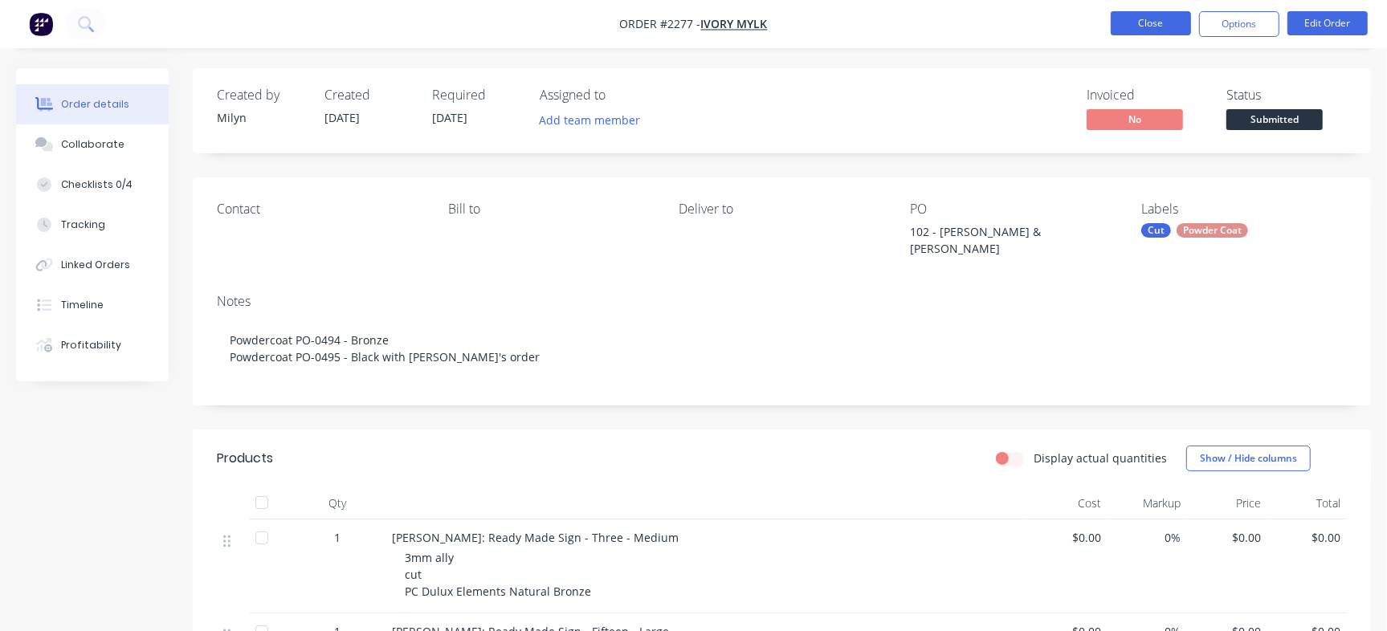
click at [1141, 11] on button "Close" at bounding box center [1151, 23] width 80 height 24
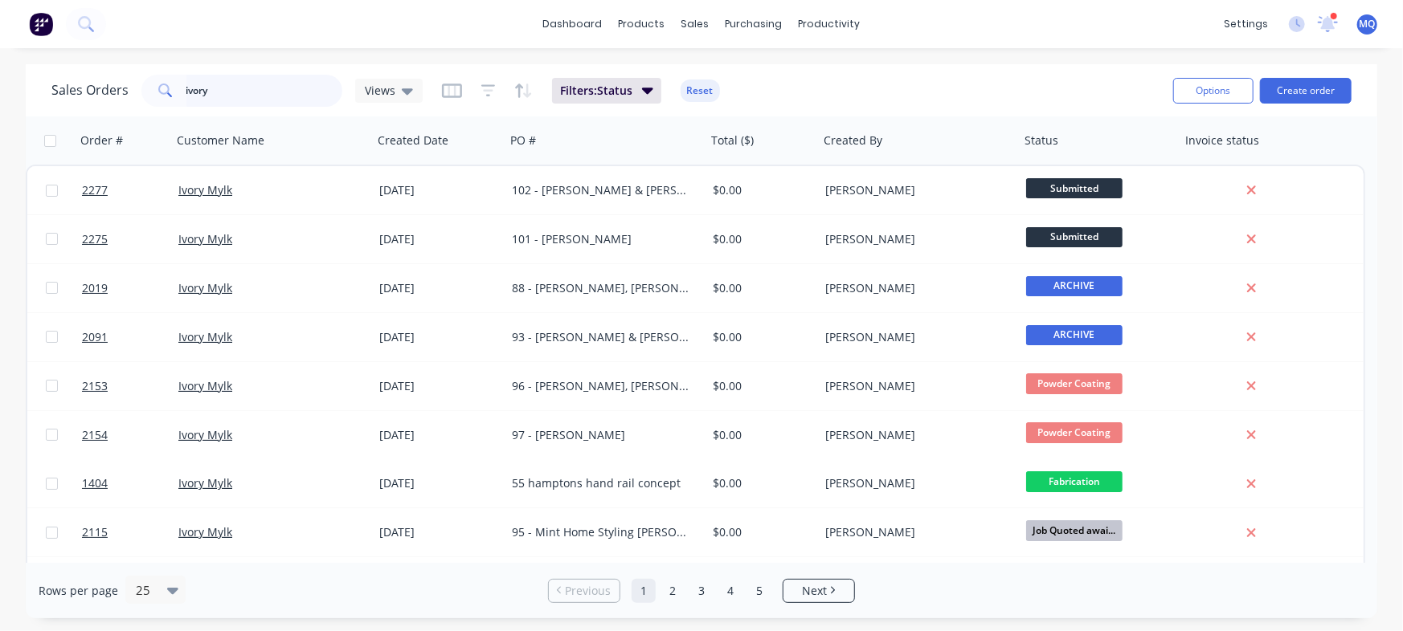
click at [233, 88] on input "ivory" at bounding box center [264, 91] width 157 height 32
type input "carly"
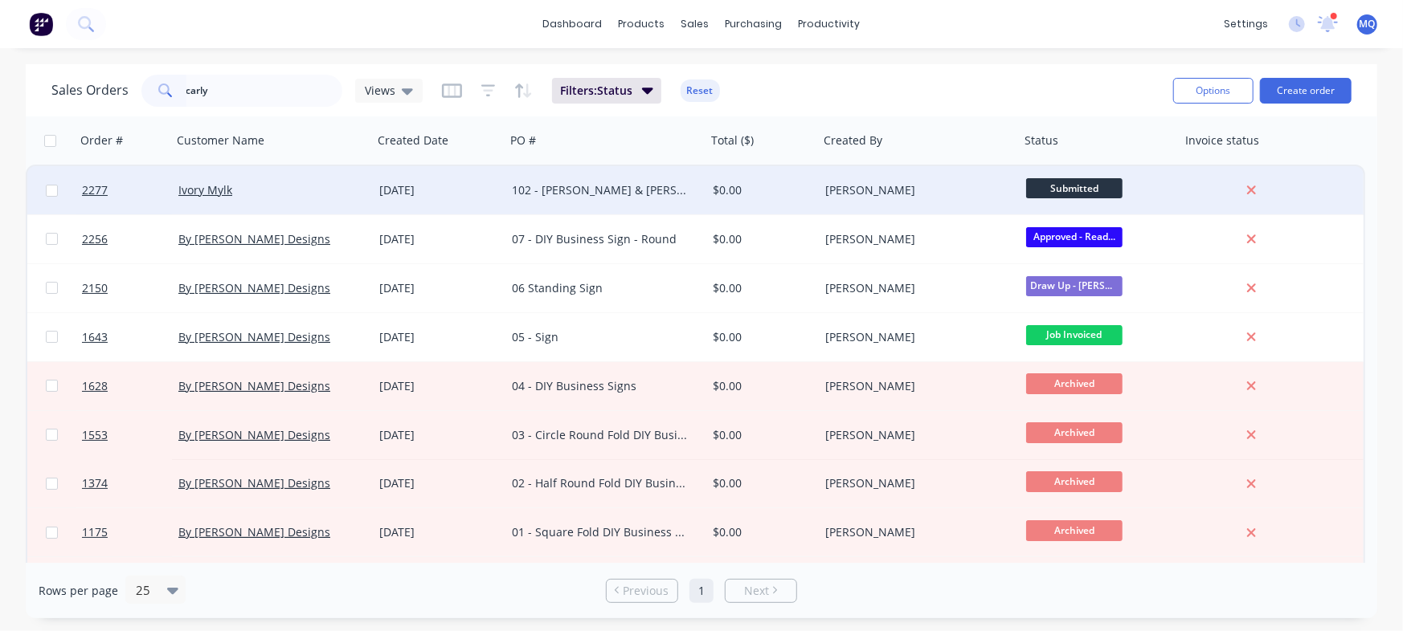
click at [607, 196] on div "102 - [PERSON_NAME] & [PERSON_NAME]" at bounding box center [601, 190] width 178 height 16
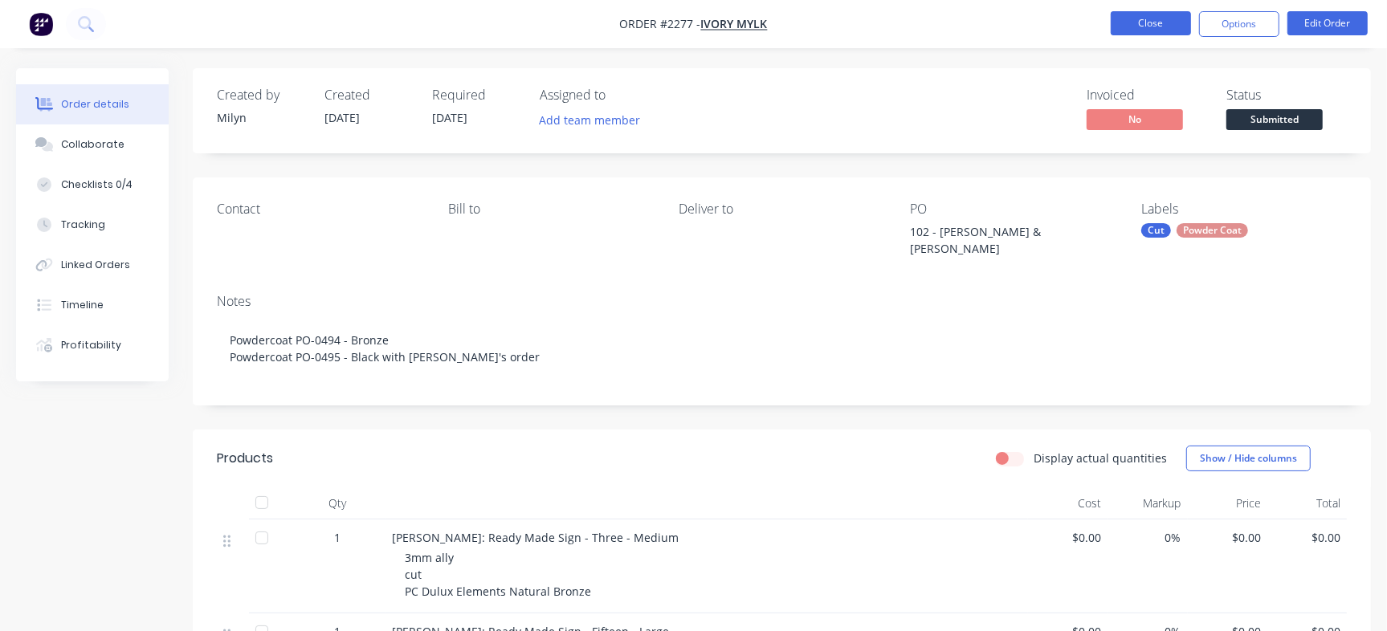
click at [1149, 30] on button "Close" at bounding box center [1151, 23] width 80 height 24
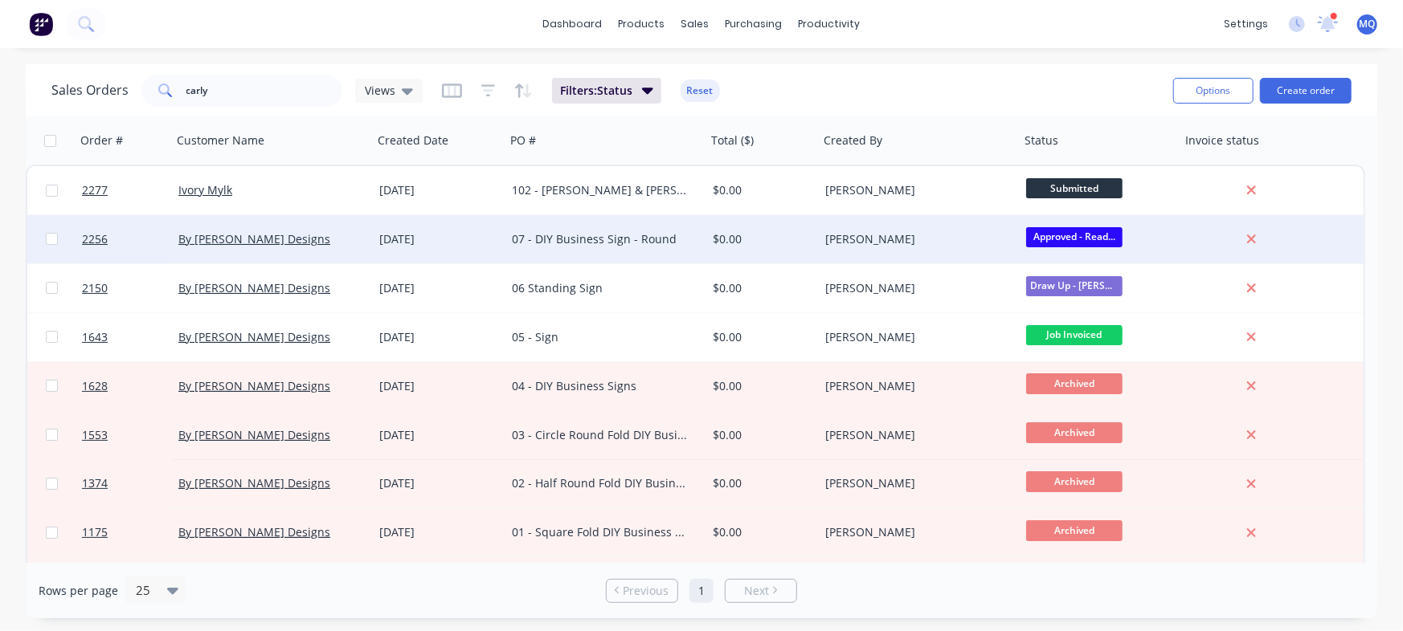
click at [639, 251] on div "07 - DIY Business Sign - Round" at bounding box center [605, 239] width 201 height 48
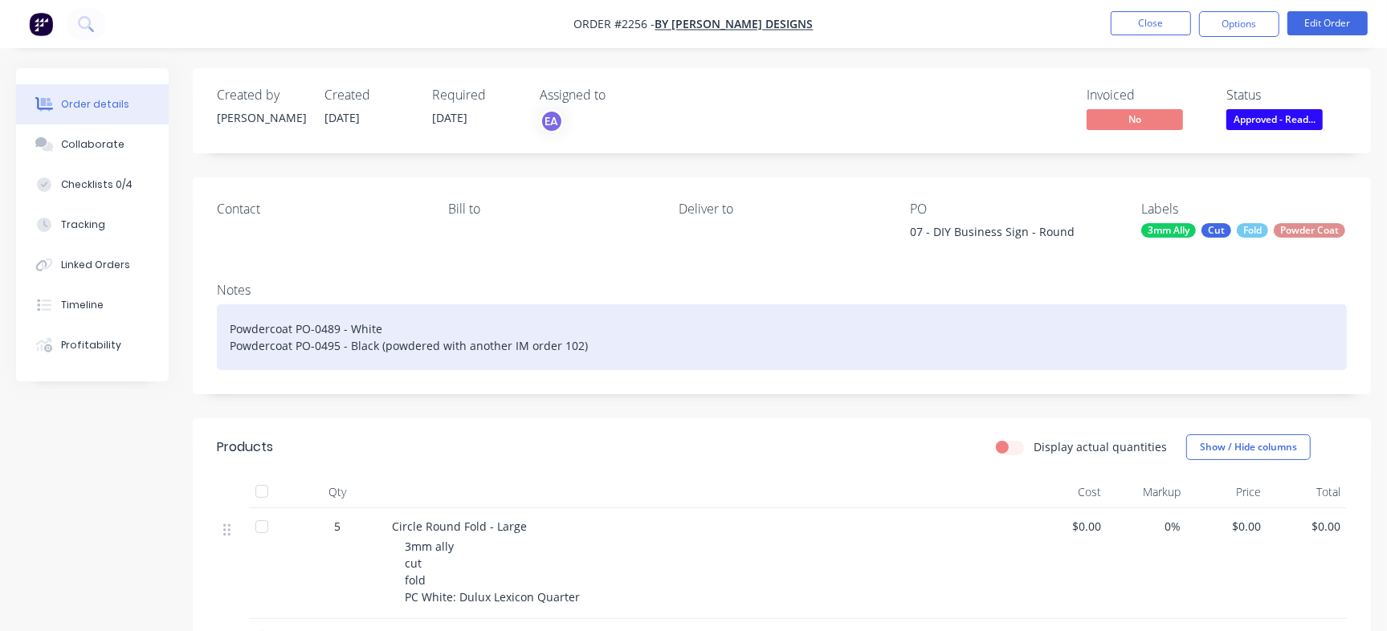
click at [477, 353] on div "Powdercoat PO-0489 - White Powdercoat PO-0495 - Black (powdered with another IM…" at bounding box center [782, 337] width 1130 height 66
drag, startPoint x: 440, startPoint y: 358, endPoint x: 377, endPoint y: 358, distance: 63.5
click at [377, 358] on div "Powdercoat PO-0489 - White Powdercoat PO-0495 - Black (powdered with another IM…" at bounding box center [782, 337] width 1130 height 66
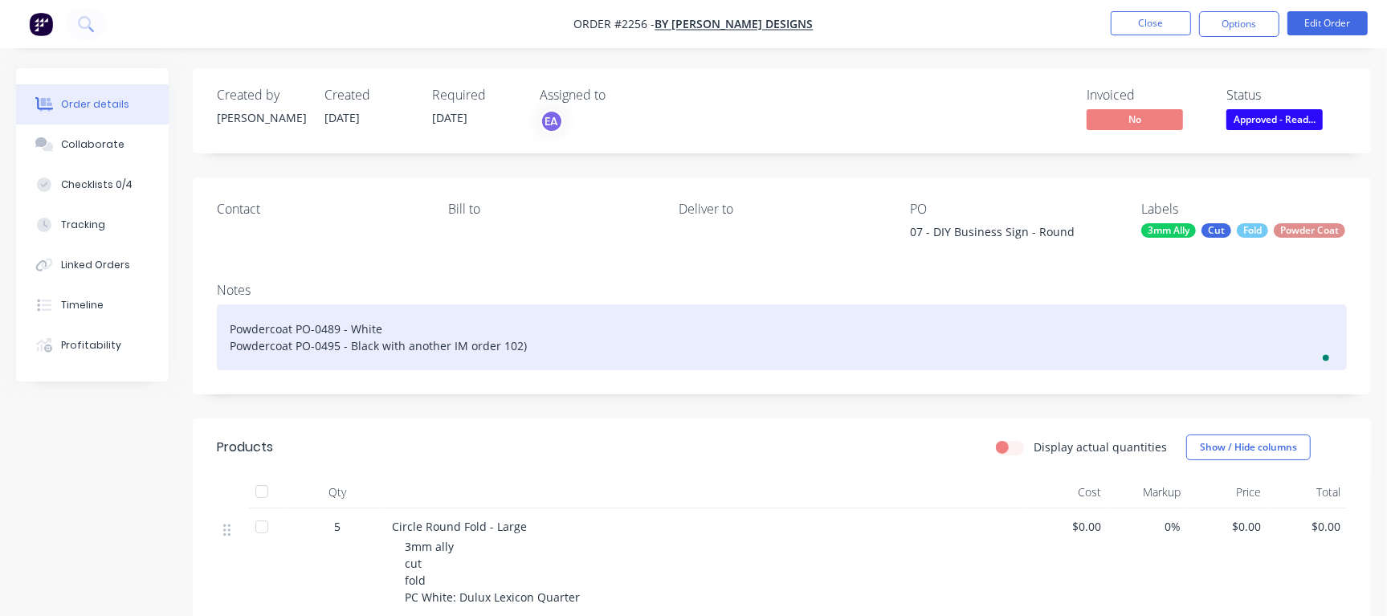
click at [541, 353] on div "Powdercoat PO-0489 - White Powdercoat PO-0495 - Black with another IM order 102)" at bounding box center [782, 337] width 1130 height 66
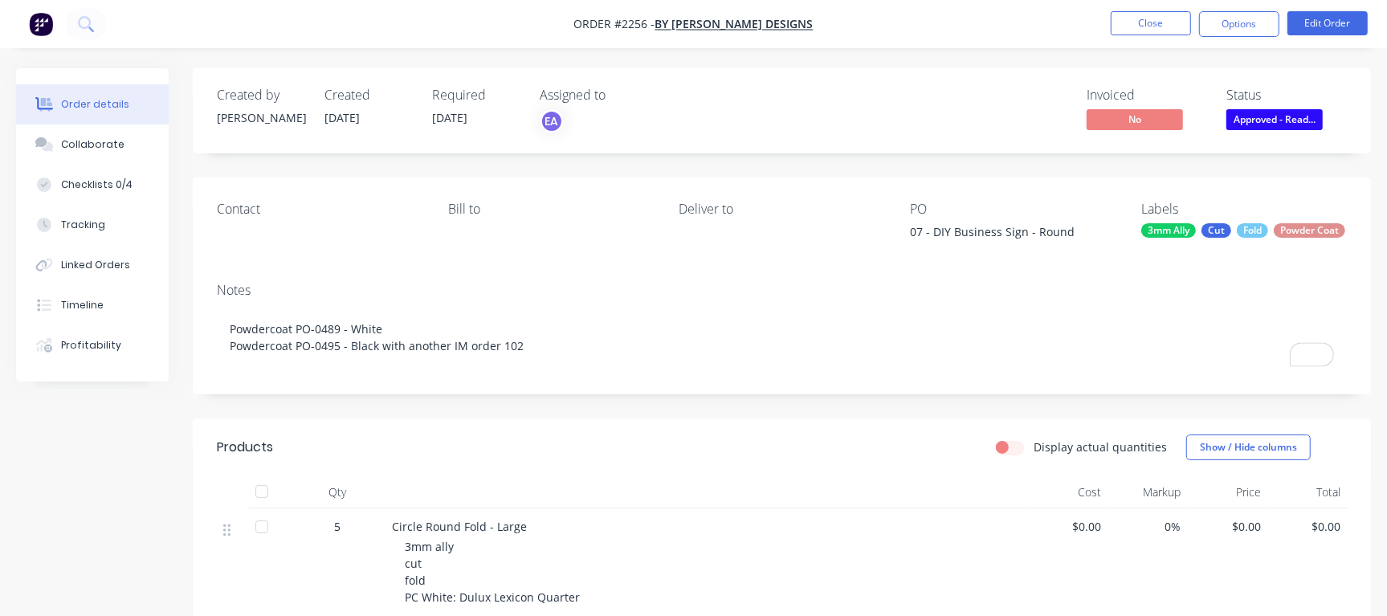
click at [1010, 50] on div "Order details Collaborate Checklists 0/4 Tracking Linked Orders Timeline Profit…" at bounding box center [693, 508] width 1387 height 1016
click at [1155, 16] on button "Close" at bounding box center [1151, 23] width 80 height 24
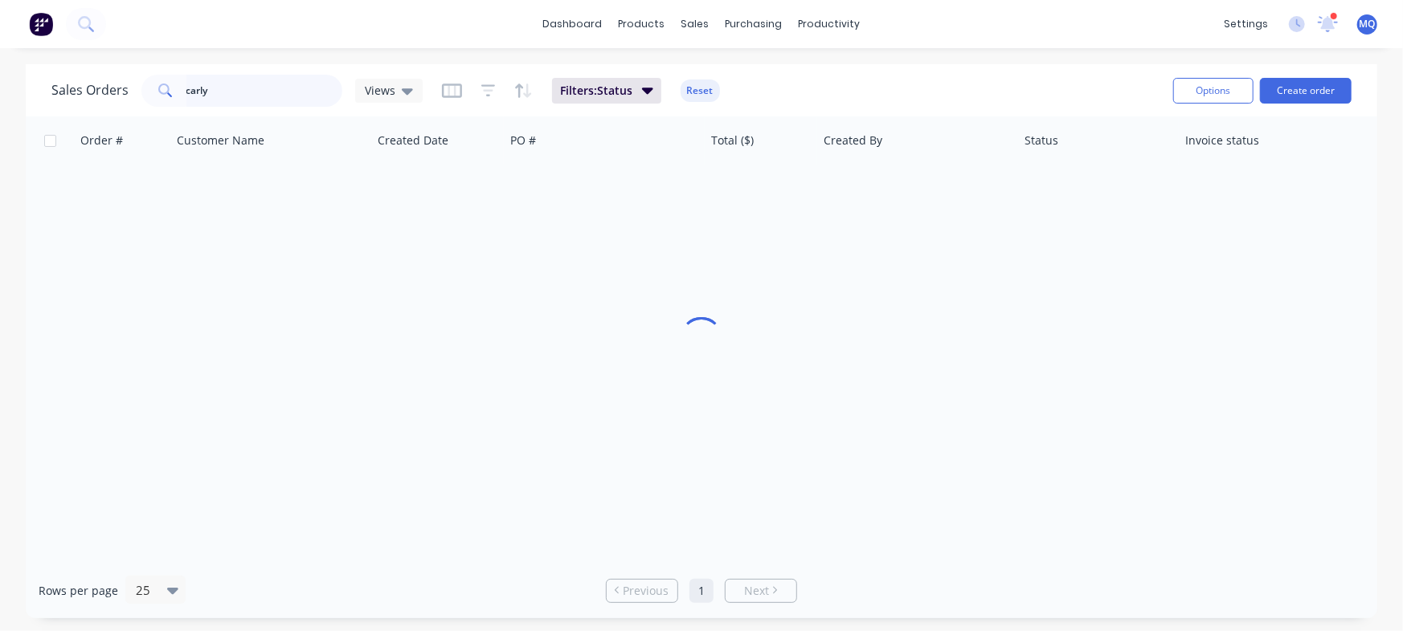
click at [266, 99] on input "carly" at bounding box center [264, 91] width 157 height 32
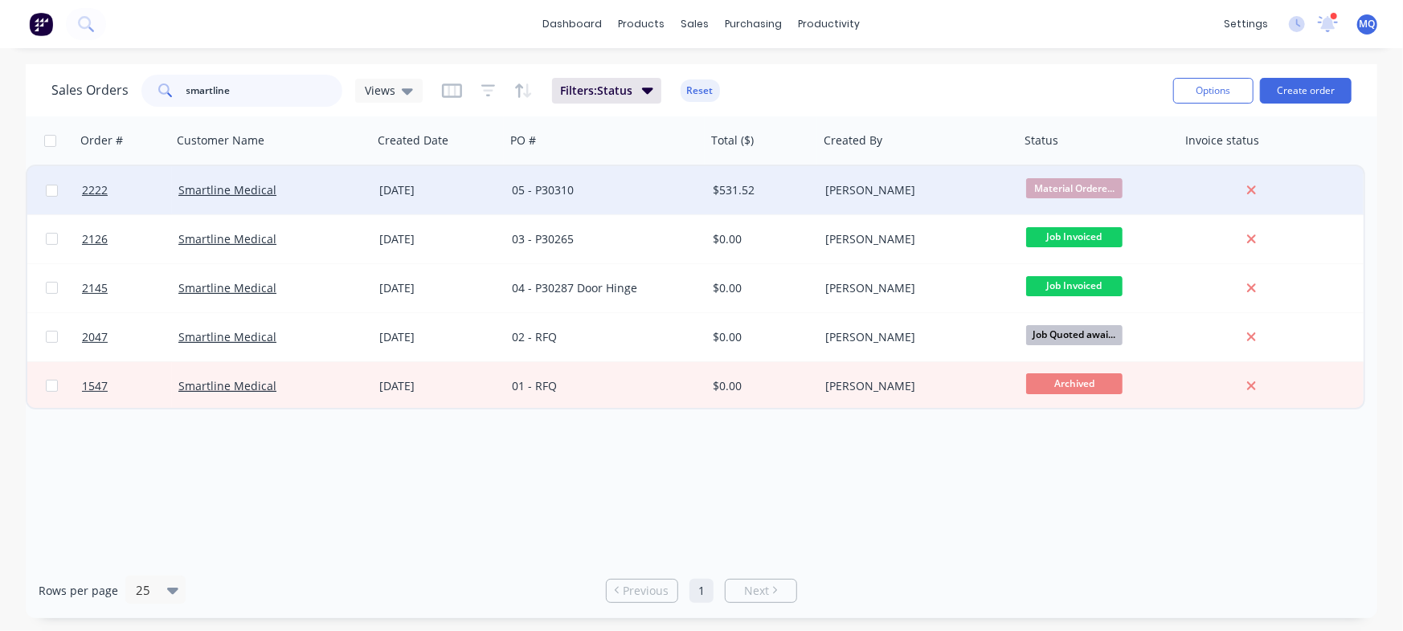
type input "smartline"
click at [547, 195] on div "05 - P30310" at bounding box center [601, 190] width 178 height 16
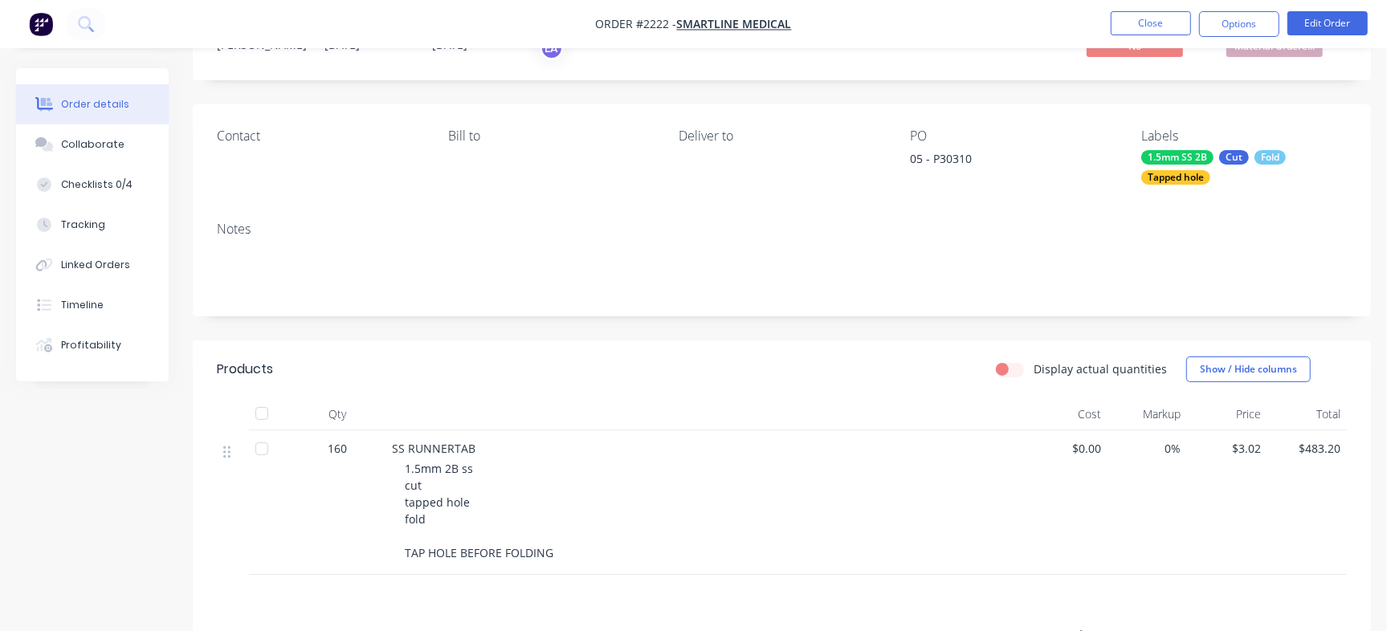
scroll to position [144, 0]
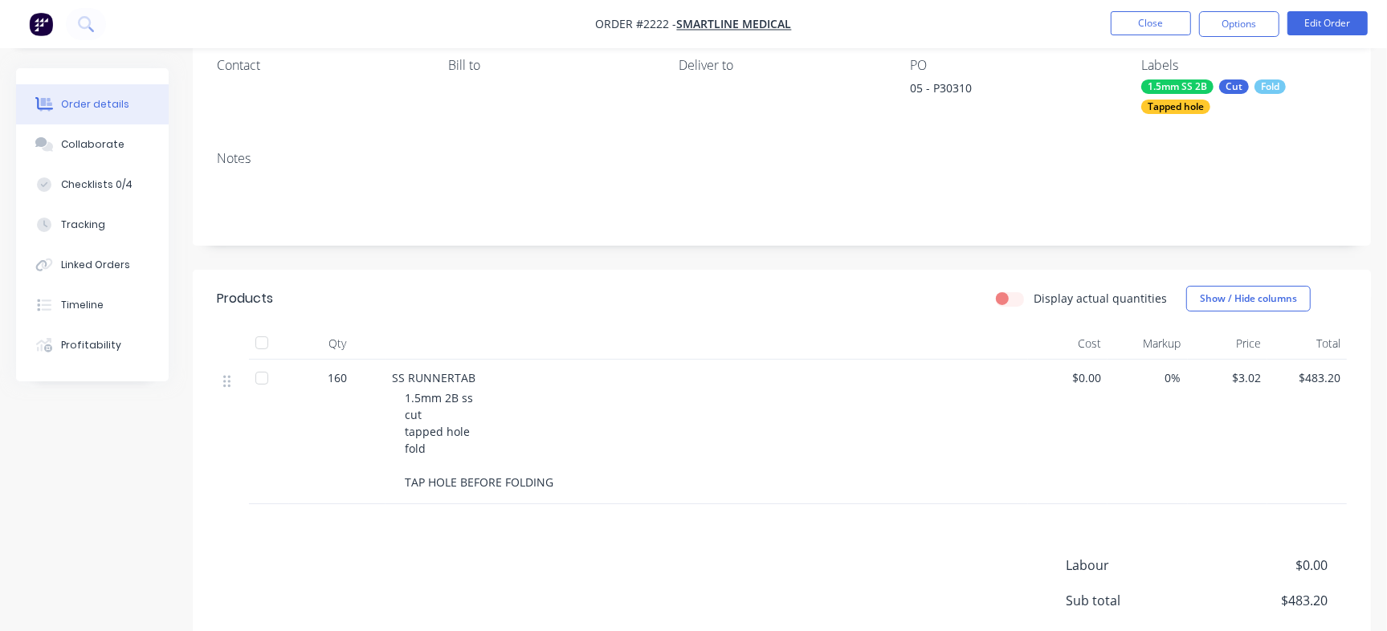
click at [1150, 7] on nav "Order #2222 - Smartline Medical Close Options Edit Order" at bounding box center [693, 24] width 1387 height 48
click at [1132, 27] on button "Close" at bounding box center [1151, 23] width 80 height 24
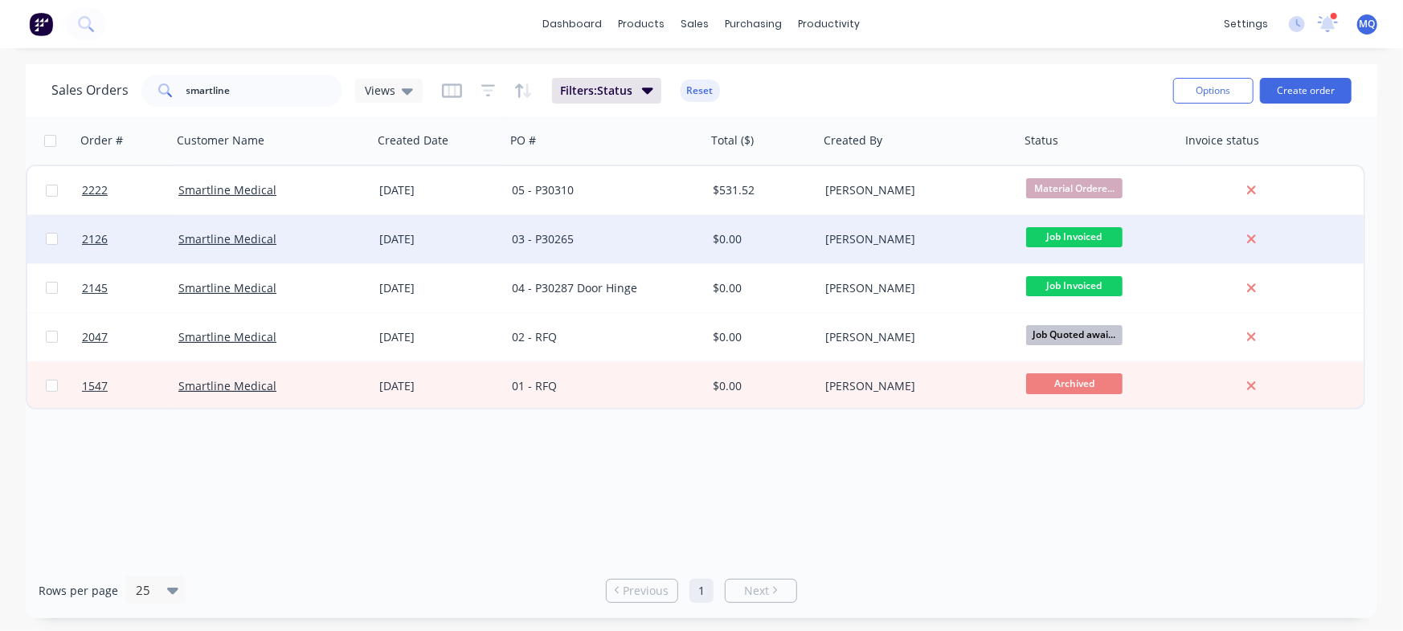
click at [533, 244] on div "03 - P30265" at bounding box center [601, 239] width 178 height 16
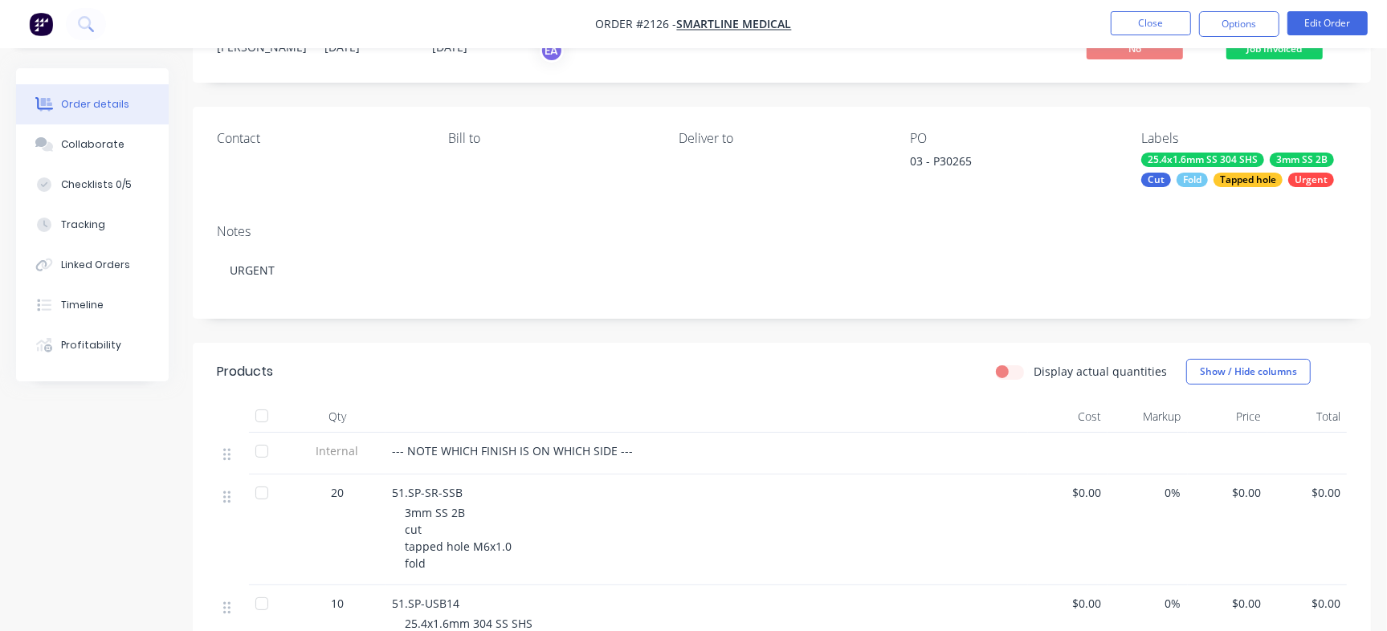
scroll to position [201, 0]
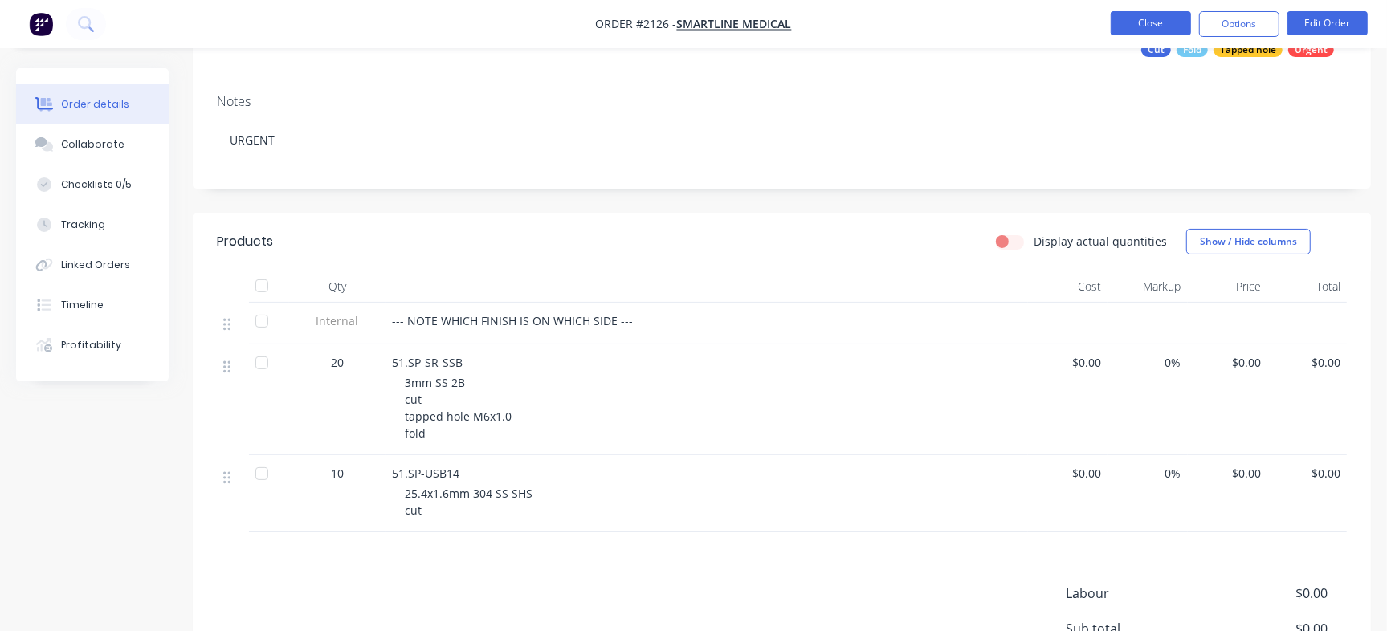
click at [1153, 22] on button "Close" at bounding box center [1151, 23] width 80 height 24
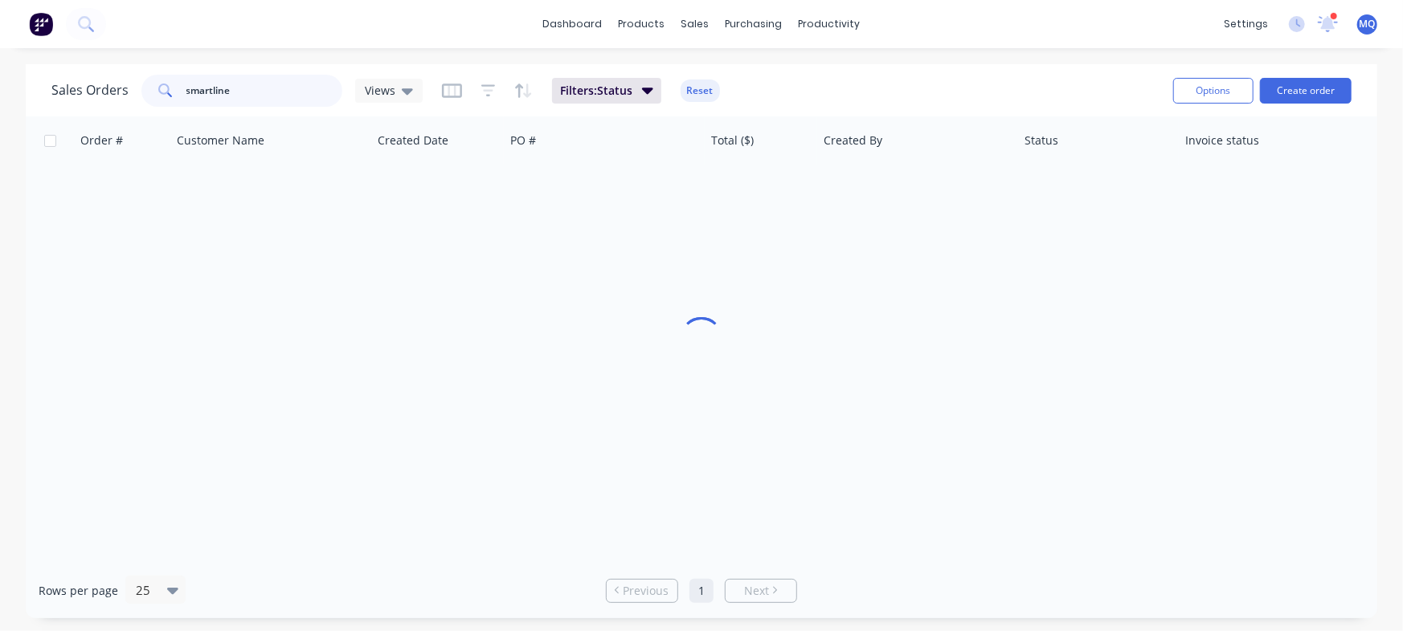
click at [238, 85] on input "smartline" at bounding box center [264, 91] width 157 height 32
drag, startPoint x: 300, startPoint y: 93, endPoint x: 89, endPoint y: 80, distance: 211.7
click at [89, 80] on div "Sales Orders smartline Views" at bounding box center [236, 91] width 371 height 32
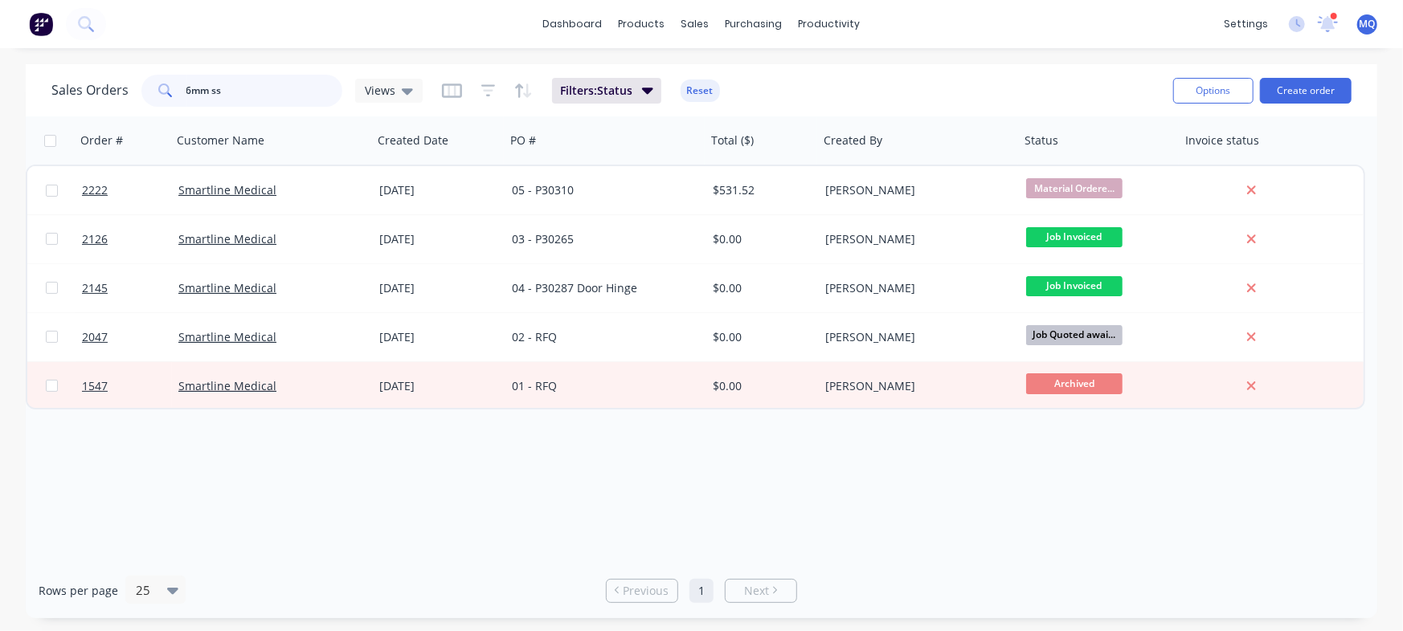
type input "6mm ss"
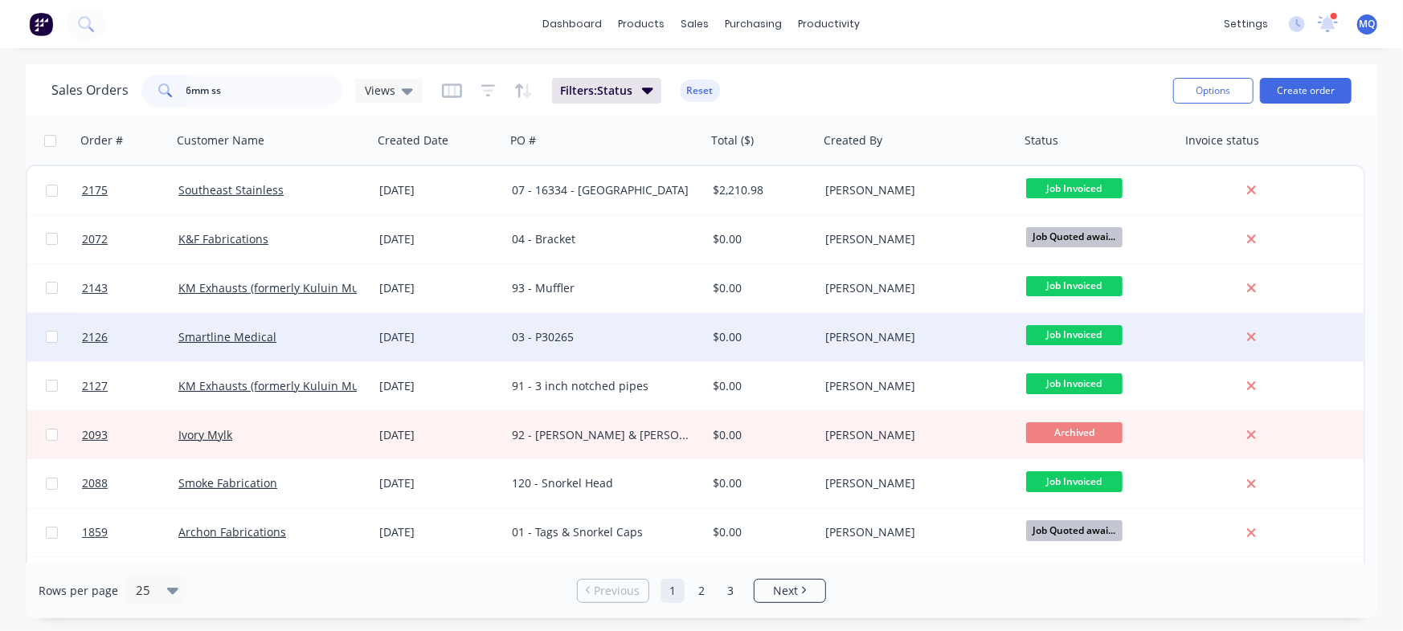
click at [566, 341] on div "03 - P30265" at bounding box center [601, 337] width 178 height 16
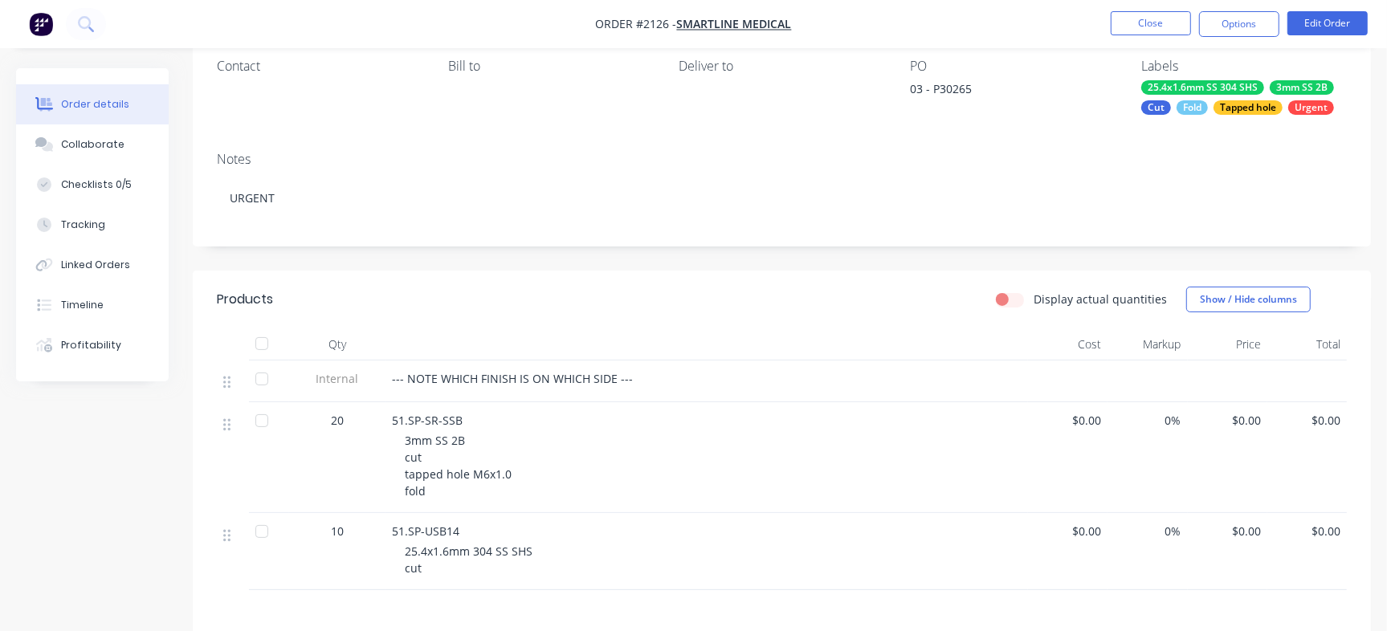
scroll to position [185, 0]
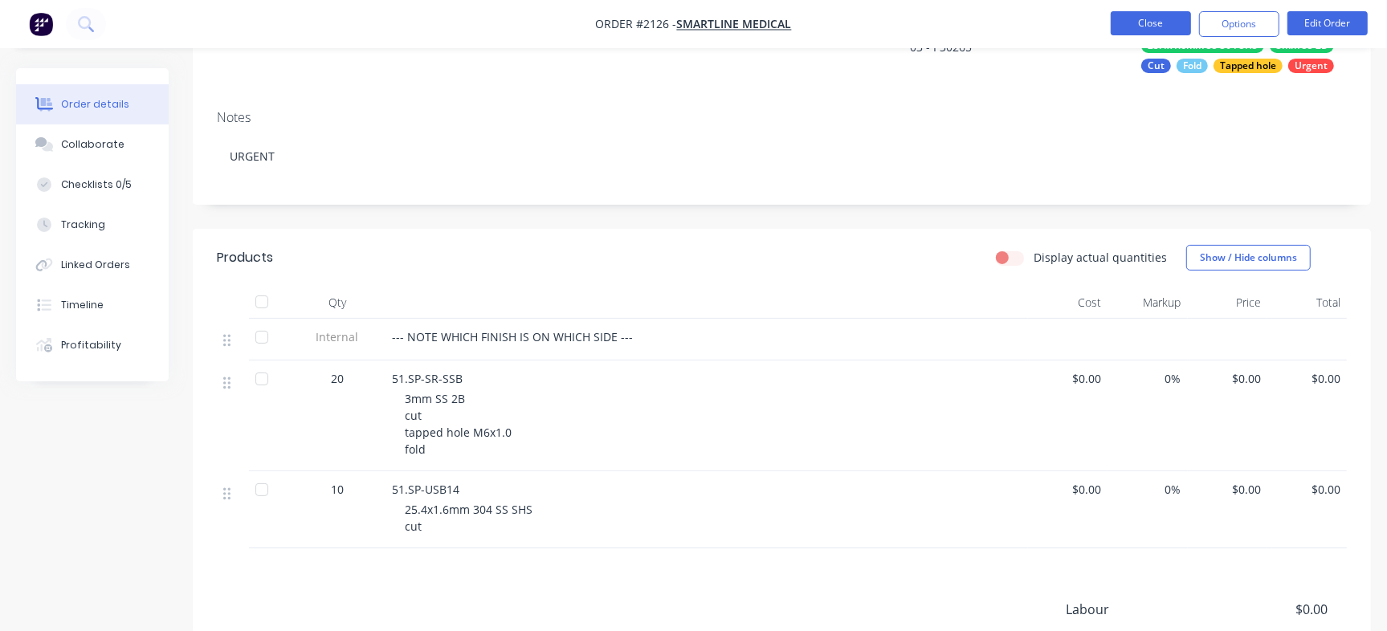
click at [1131, 14] on button "Close" at bounding box center [1151, 23] width 80 height 24
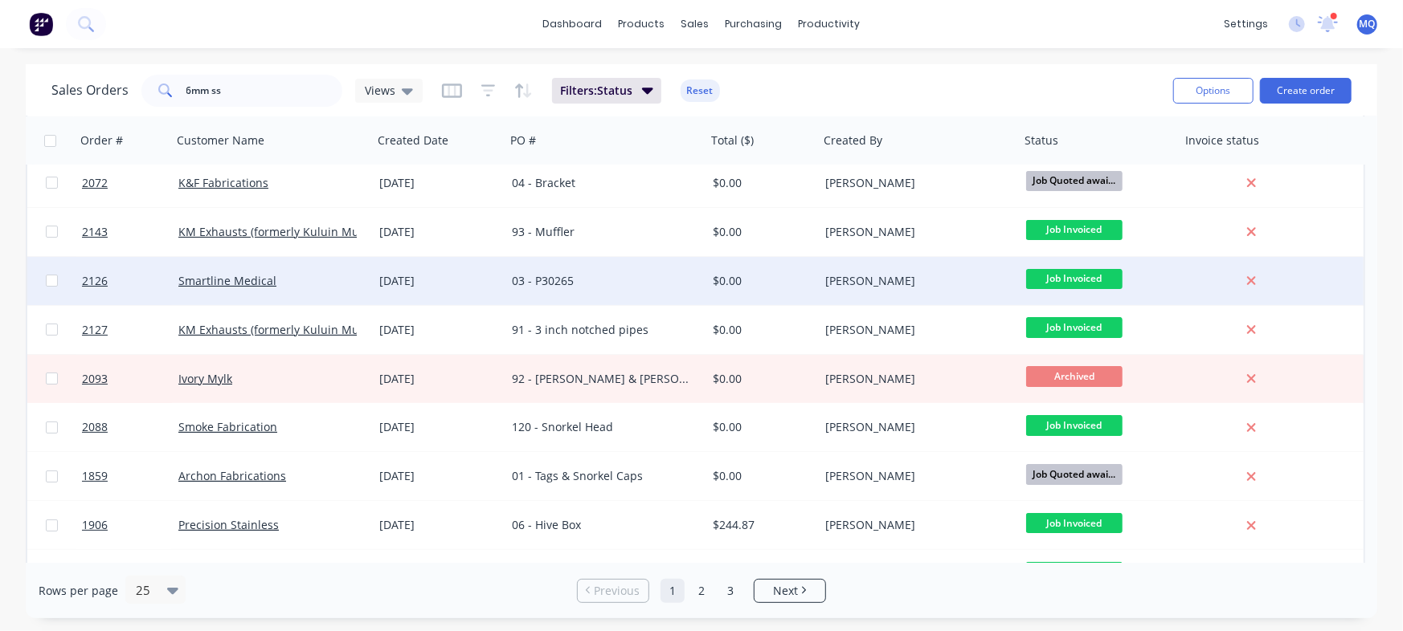
scroll to position [66, 0]
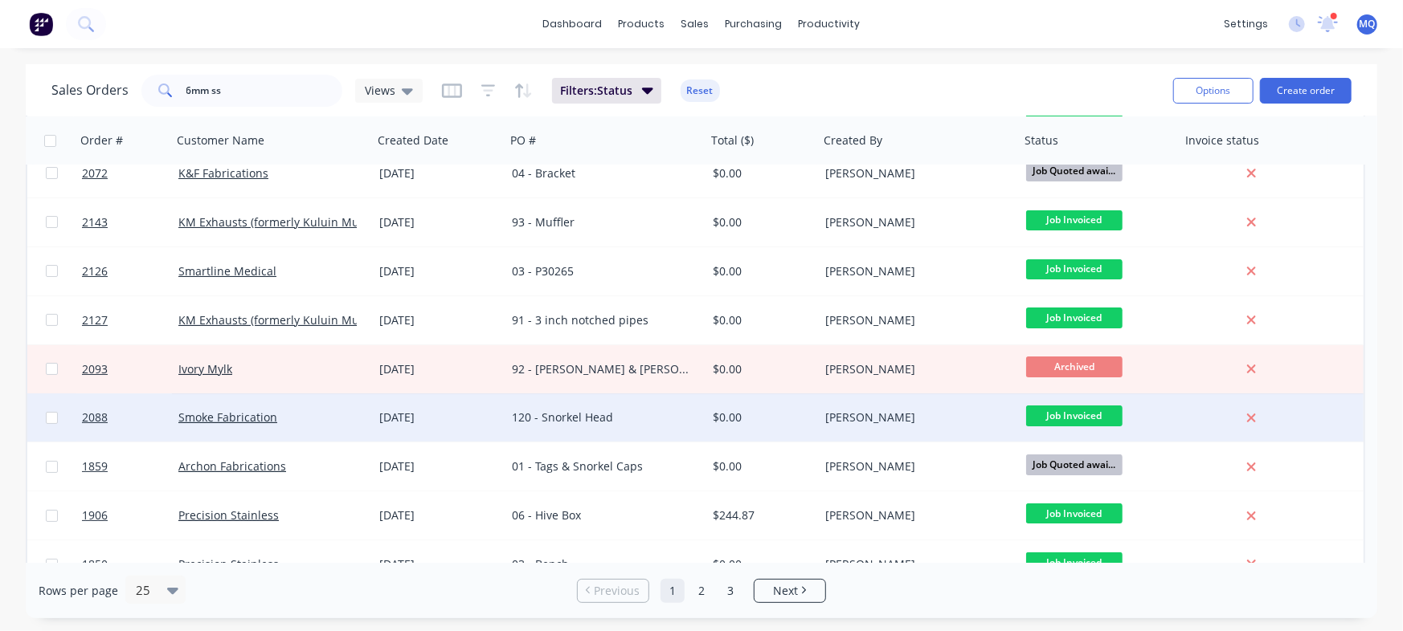
click at [563, 415] on div "120 - Snorkel Head" at bounding box center [601, 418] width 178 height 16
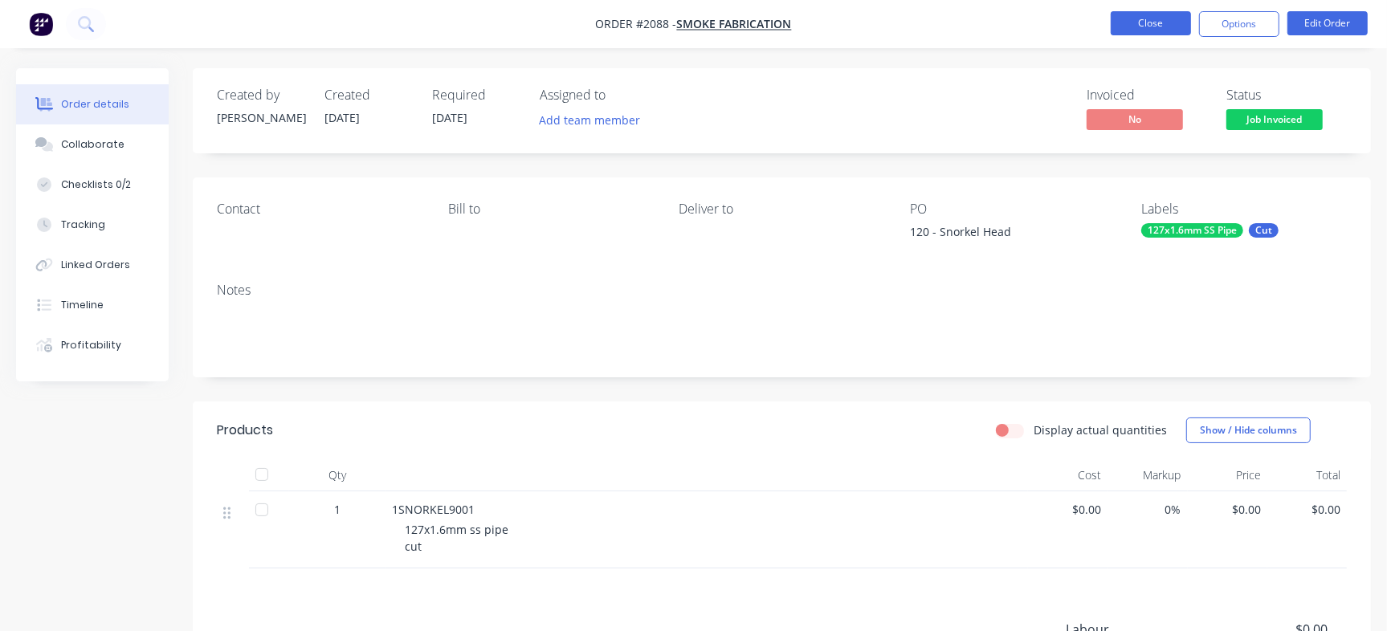
click at [1157, 22] on button "Close" at bounding box center [1151, 23] width 80 height 24
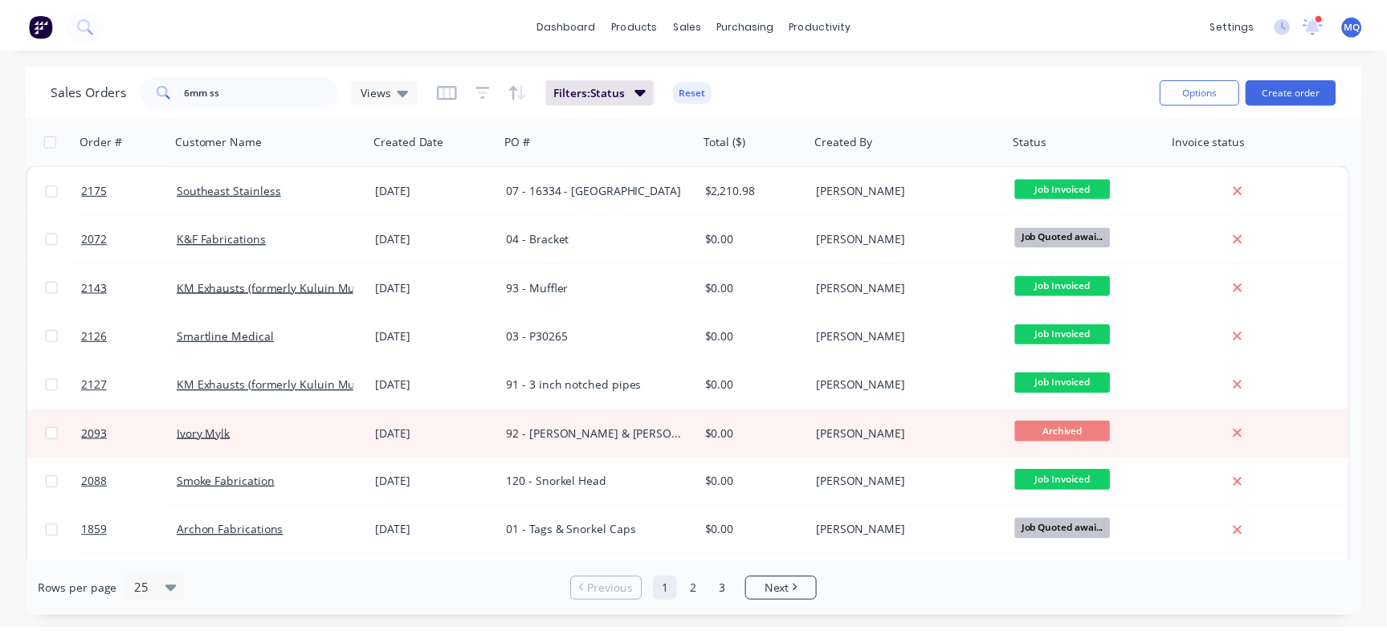
scroll to position [280, 0]
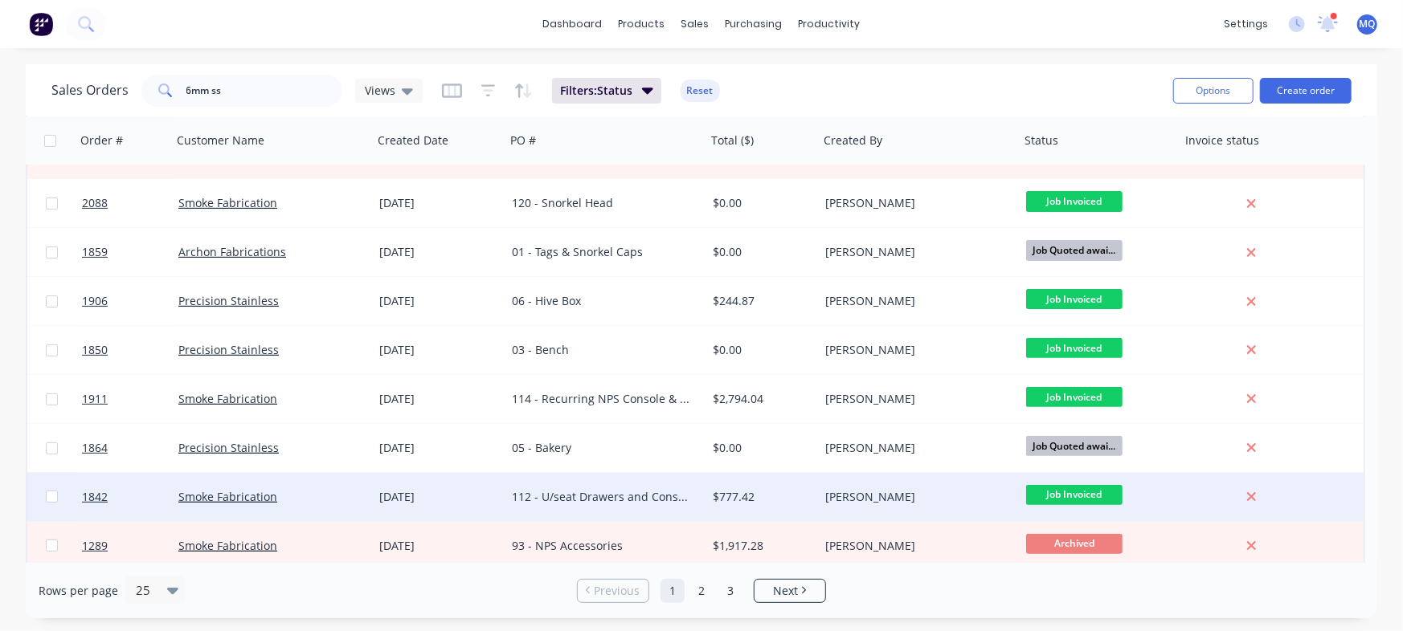
click at [659, 500] on div "112 - U/seat Drawers and Console" at bounding box center [601, 497] width 178 height 16
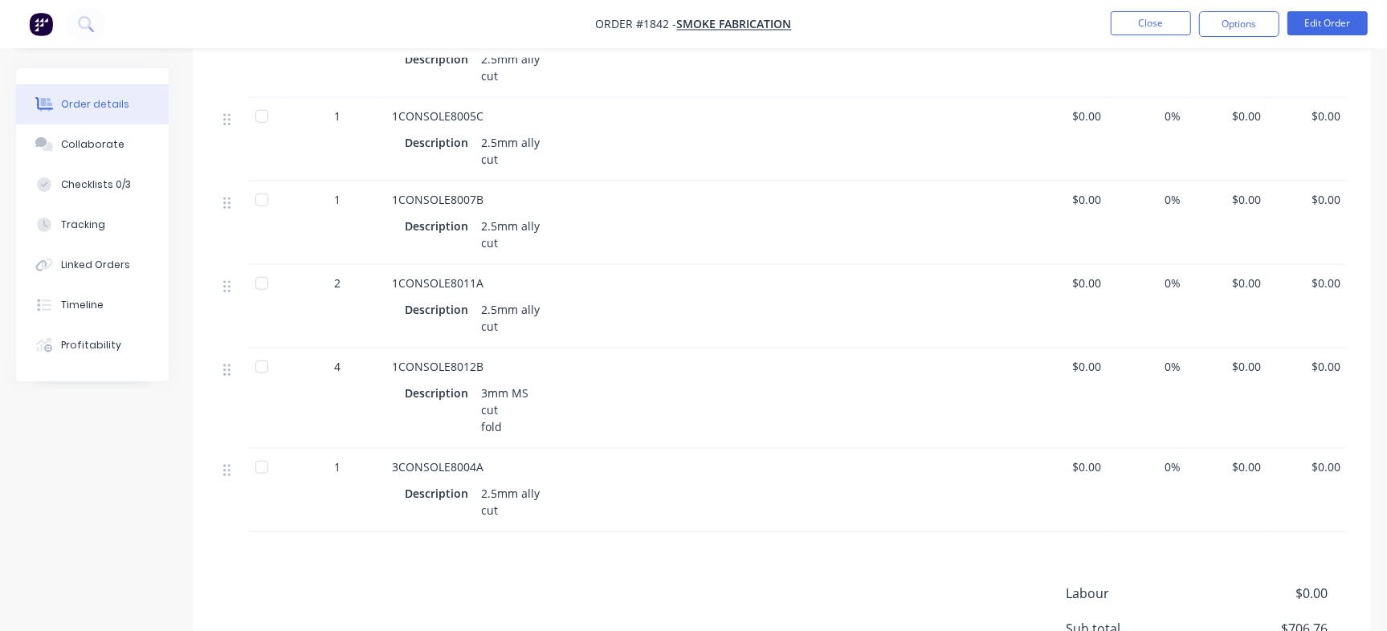
scroll to position [1289, 0]
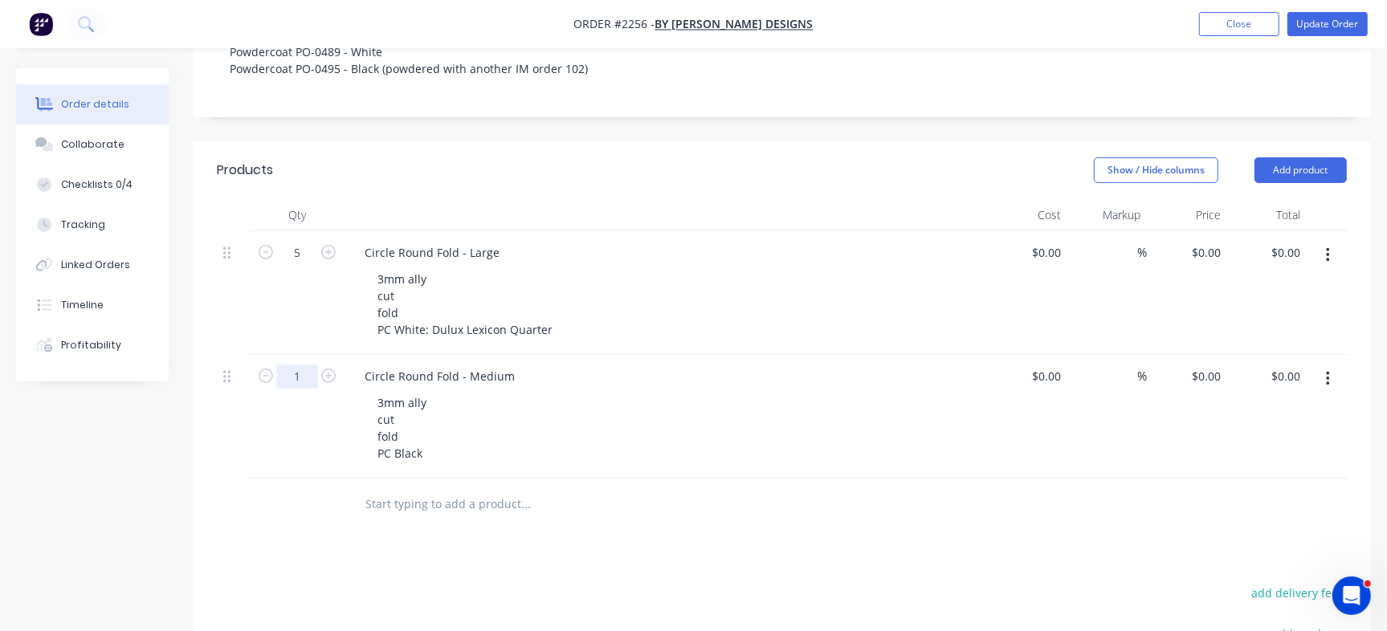
click at [307, 389] on input "1" at bounding box center [297, 377] width 42 height 24
type input "3"
click at [647, 231] on div at bounding box center [666, 215] width 643 height 32
click at [112, 137] on div "Collaborate" at bounding box center [92, 144] width 63 height 14
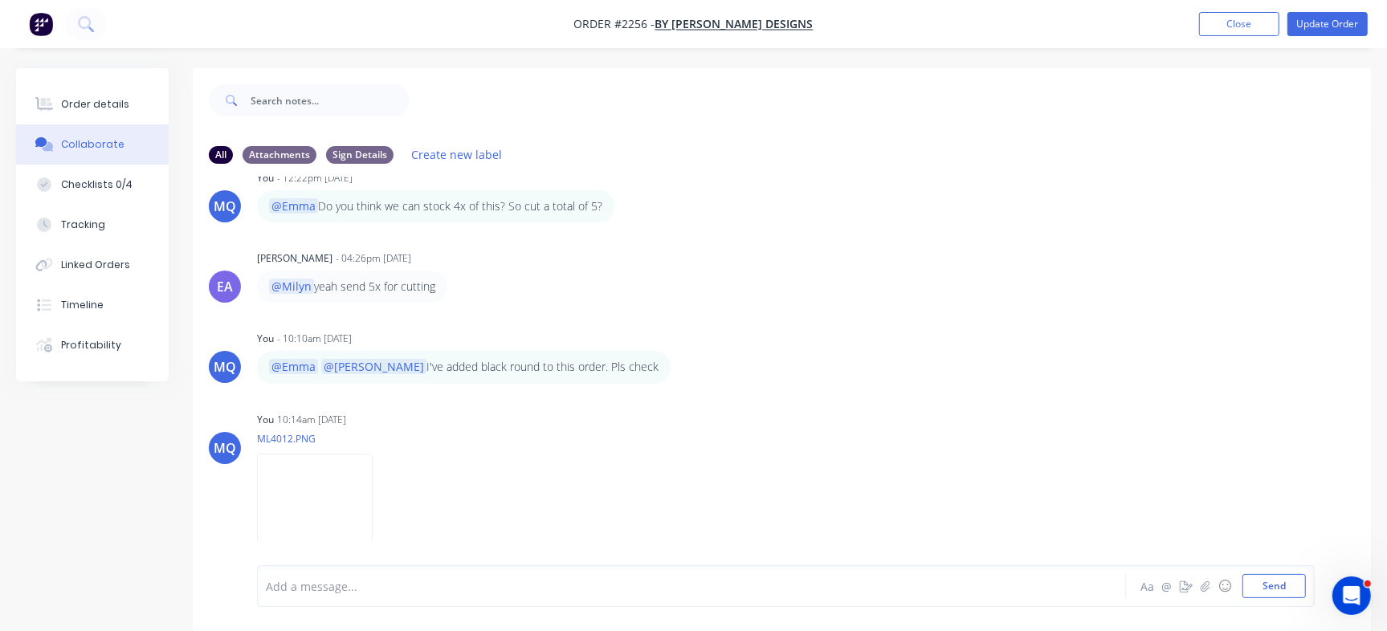
scroll to position [24, 0]
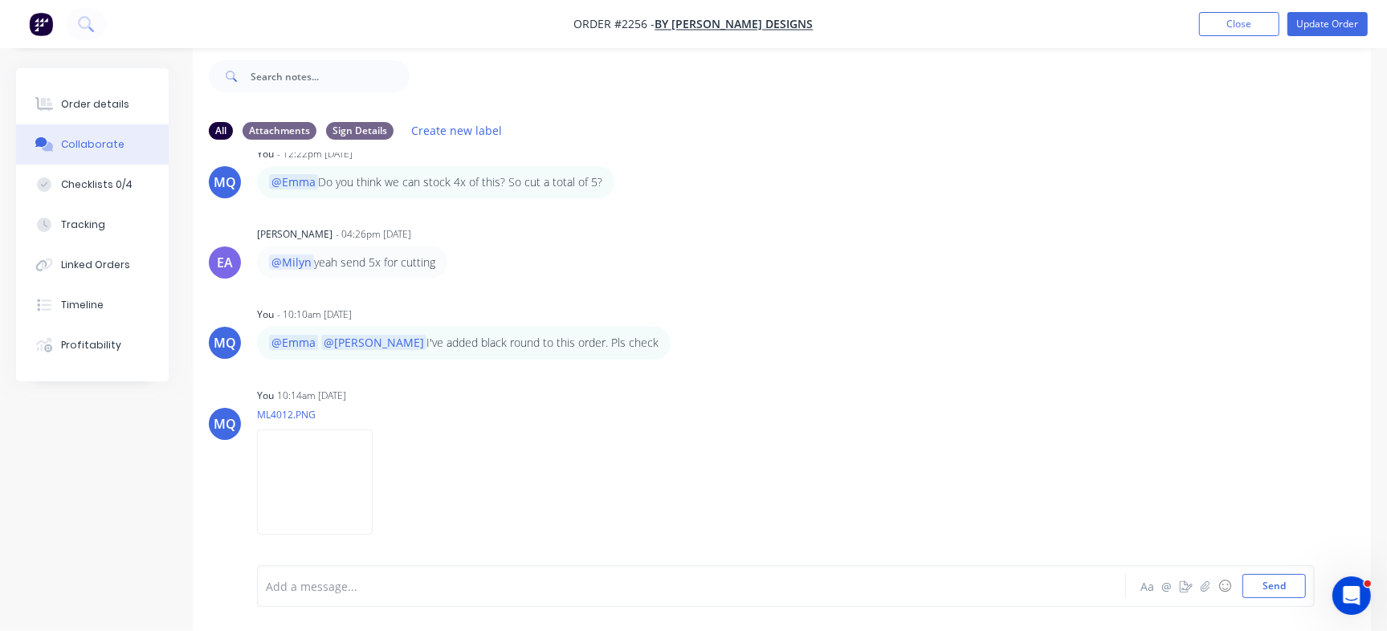
click at [601, 586] on div at bounding box center [656, 586] width 779 height 17
click at [321, 586] on span "Sending 3x for cut" at bounding box center [316, 586] width 98 height 15
click at [446, 590] on div "Sending 3x black for cut" at bounding box center [656, 586] width 779 height 17
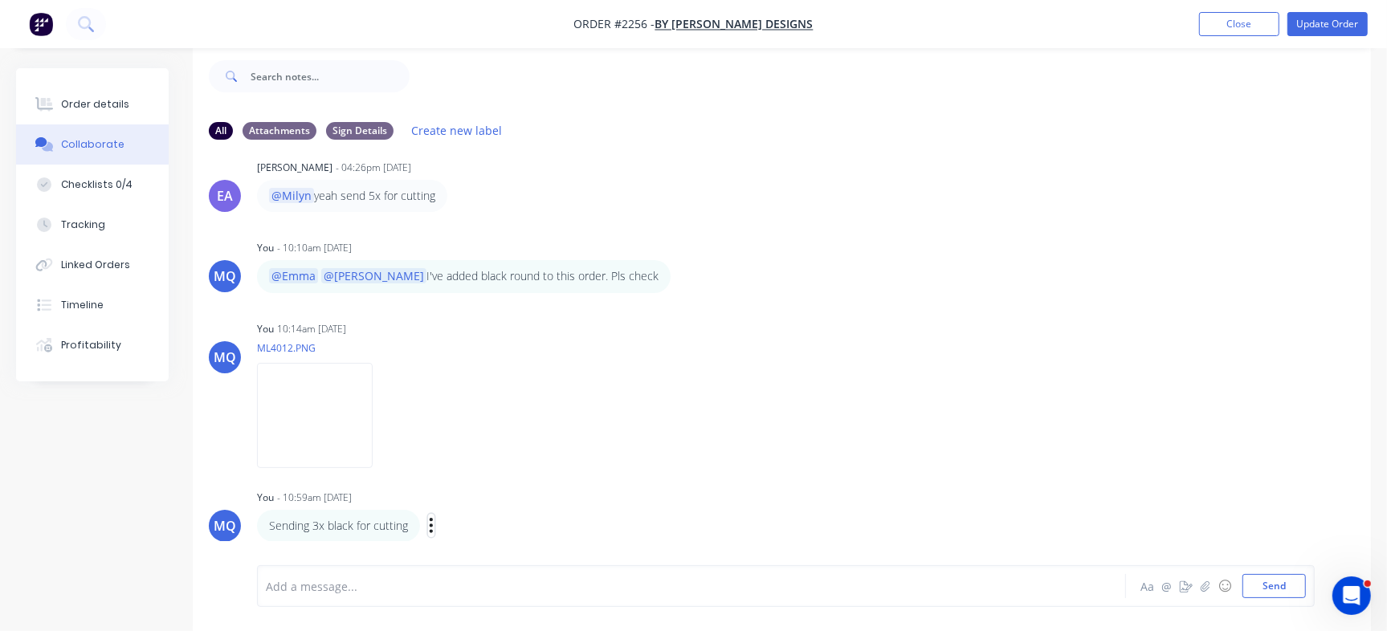
click at [434, 527] on button "button" at bounding box center [431, 525] width 6 height 23
drag, startPoint x: 465, startPoint y: 492, endPoint x: 447, endPoint y: 535, distance: 46.1
click at [465, 495] on button "Edit" at bounding box center [489, 497] width 101 height 27
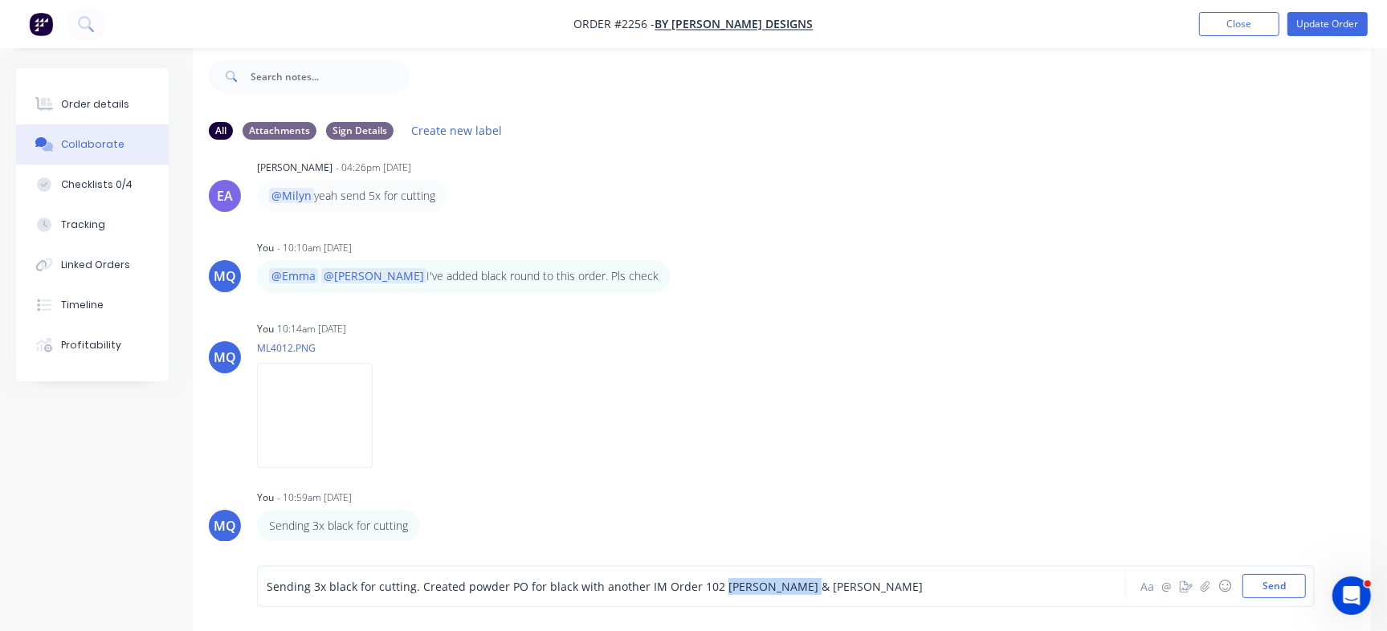
drag, startPoint x: 799, startPoint y: 586, endPoint x: 715, endPoint y: 591, distance: 83.7
click at [715, 591] on span "Sending 3x black for cutting. Created powder PO for black with another IM Order…" at bounding box center [595, 586] width 656 height 15
drag, startPoint x: 693, startPoint y: 586, endPoint x: 876, endPoint y: 595, distance: 183.3
click at [876, 595] on div "Sending 3x black for cutting. Created powder PO for black with another IM Order…" at bounding box center [656, 586] width 779 height 17
click at [1275, 586] on button "Send" at bounding box center [1274, 586] width 63 height 24
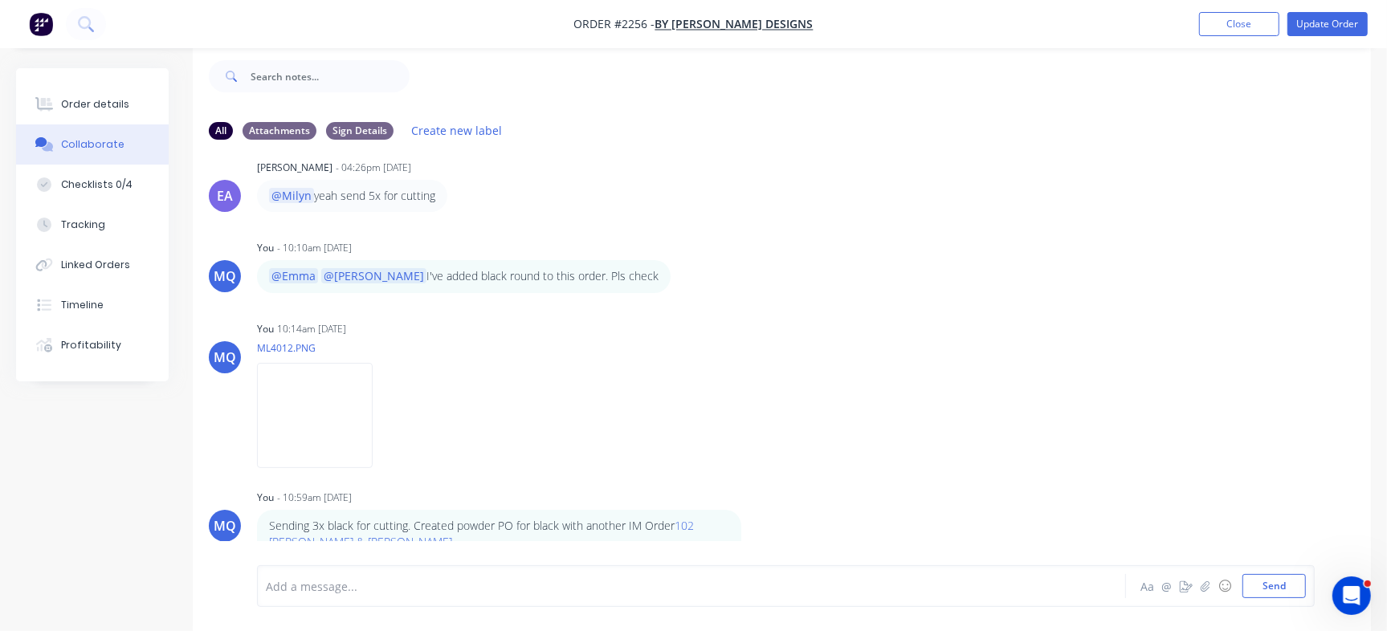
scroll to position [367, 0]
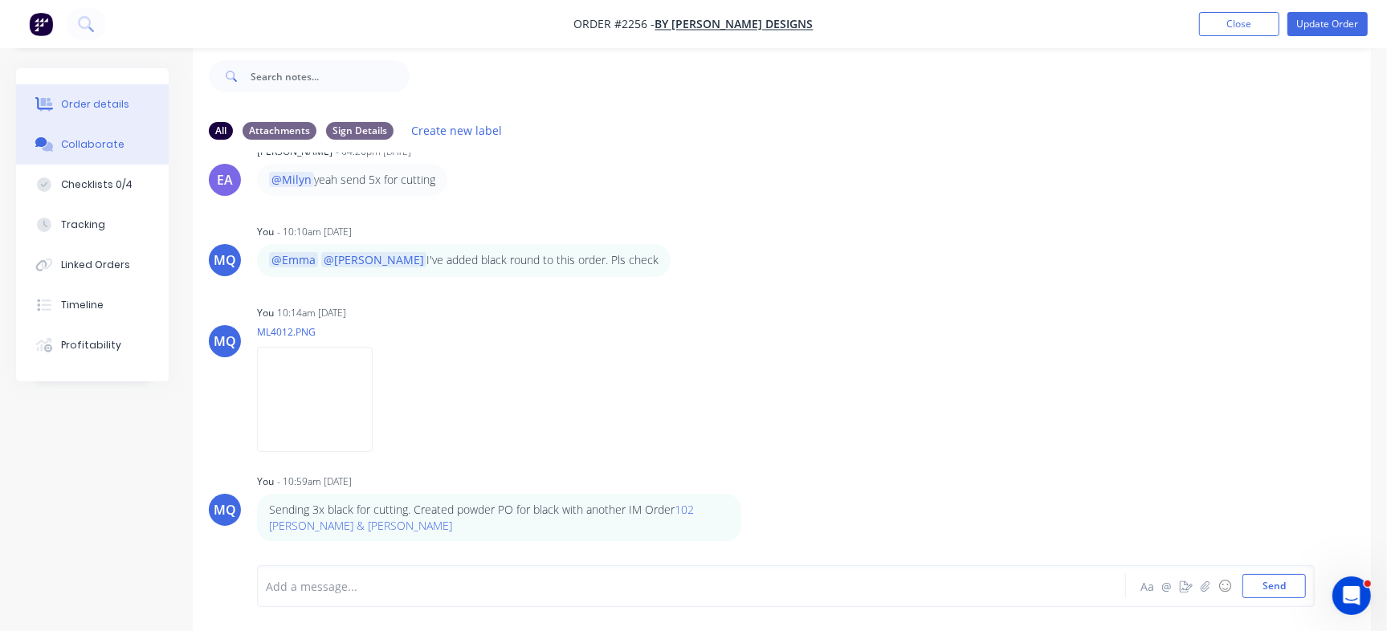
click at [73, 91] on button "Order details" at bounding box center [92, 104] width 153 height 40
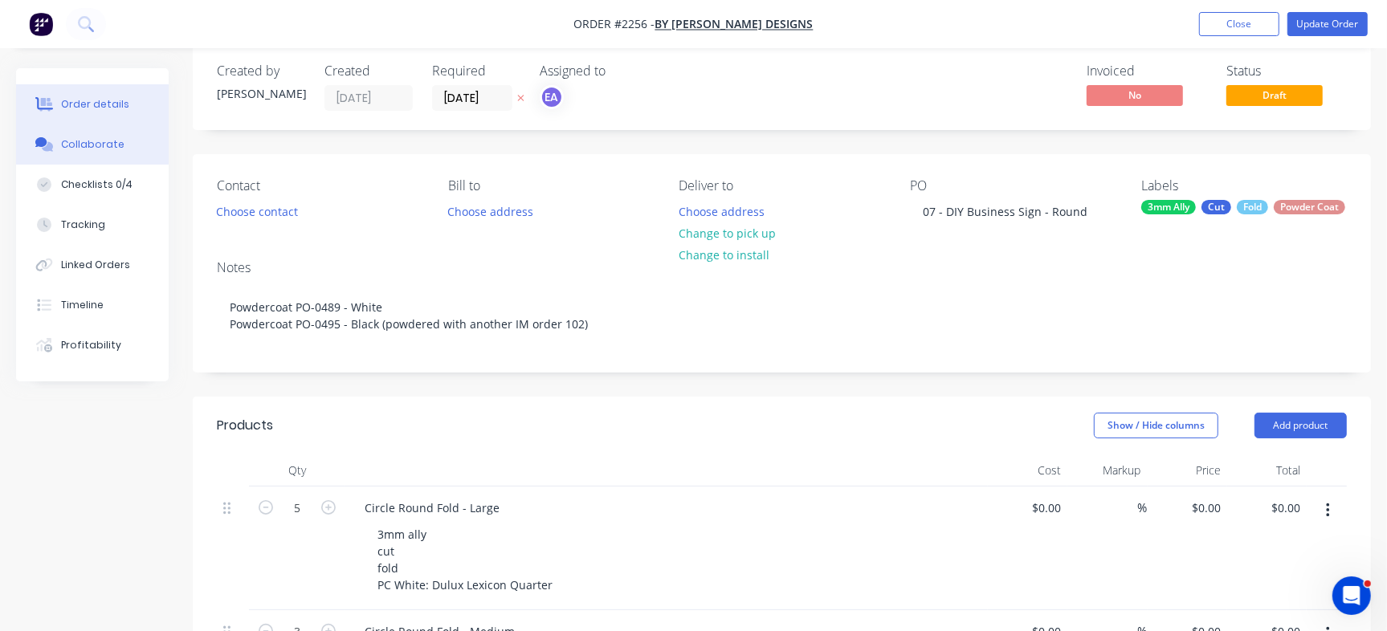
click at [75, 156] on button "Collaborate" at bounding box center [92, 145] width 153 height 40
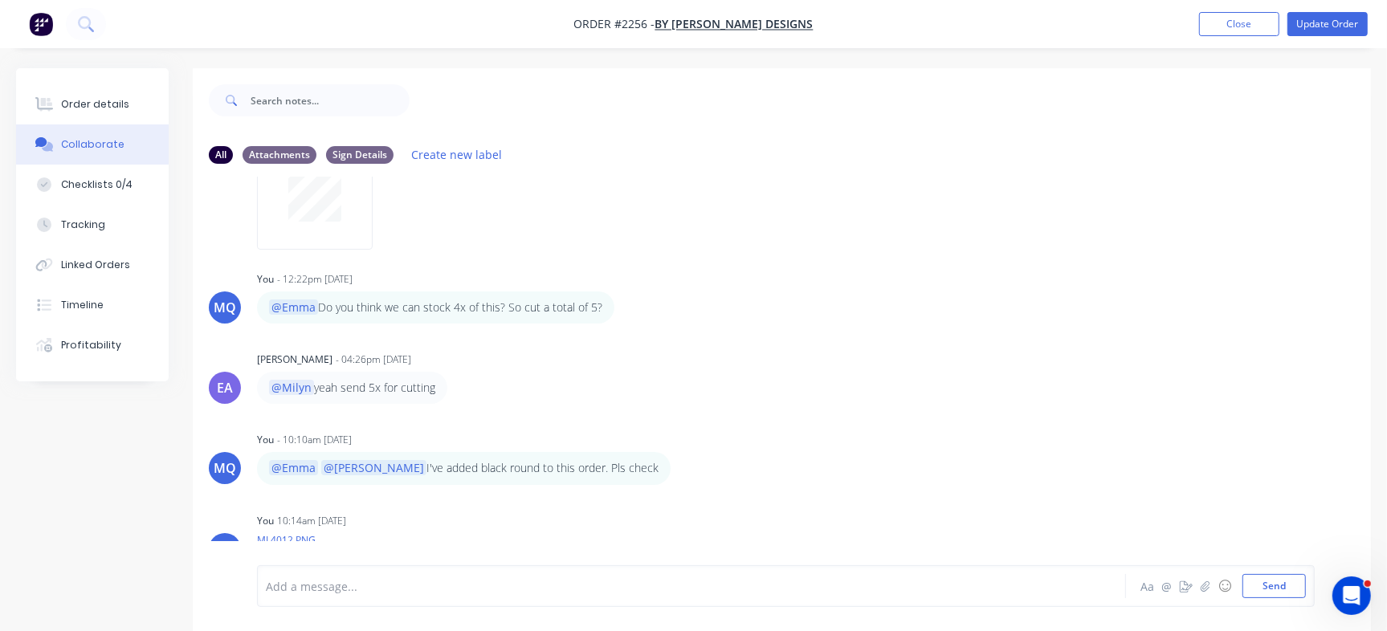
scroll to position [367, 0]
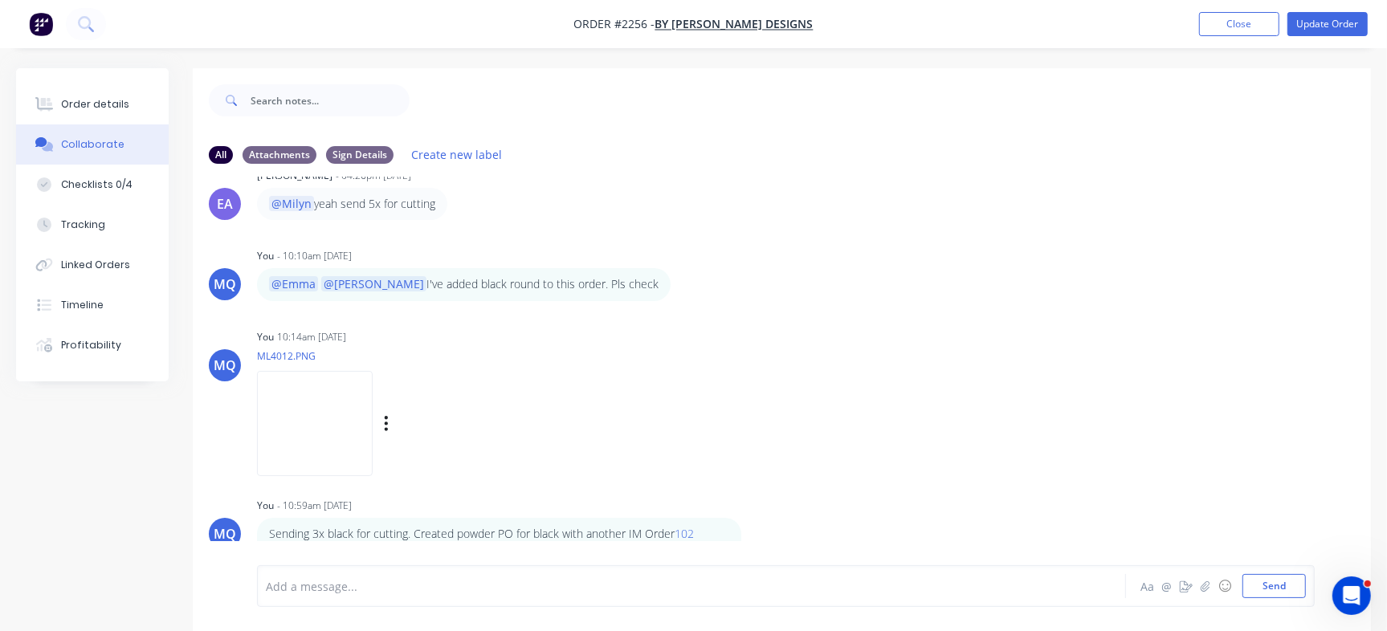
click at [373, 420] on img at bounding box center [315, 423] width 116 height 105
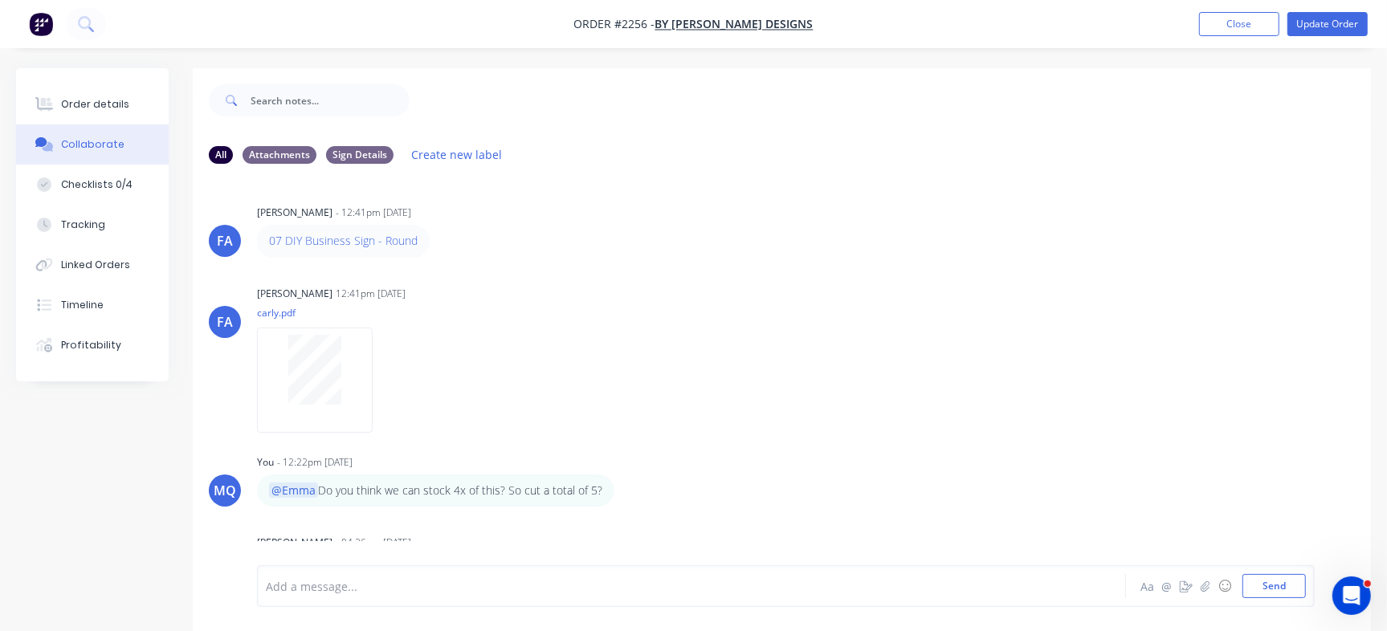
drag, startPoint x: 1371, startPoint y: 267, endPoint x: 1357, endPoint y: 355, distance: 89.5
click at [1354, 435] on div "Order details Collaborate Checklists 0/4 Tracking Linked Orders Timeline Profit…" at bounding box center [693, 361] width 1387 height 587
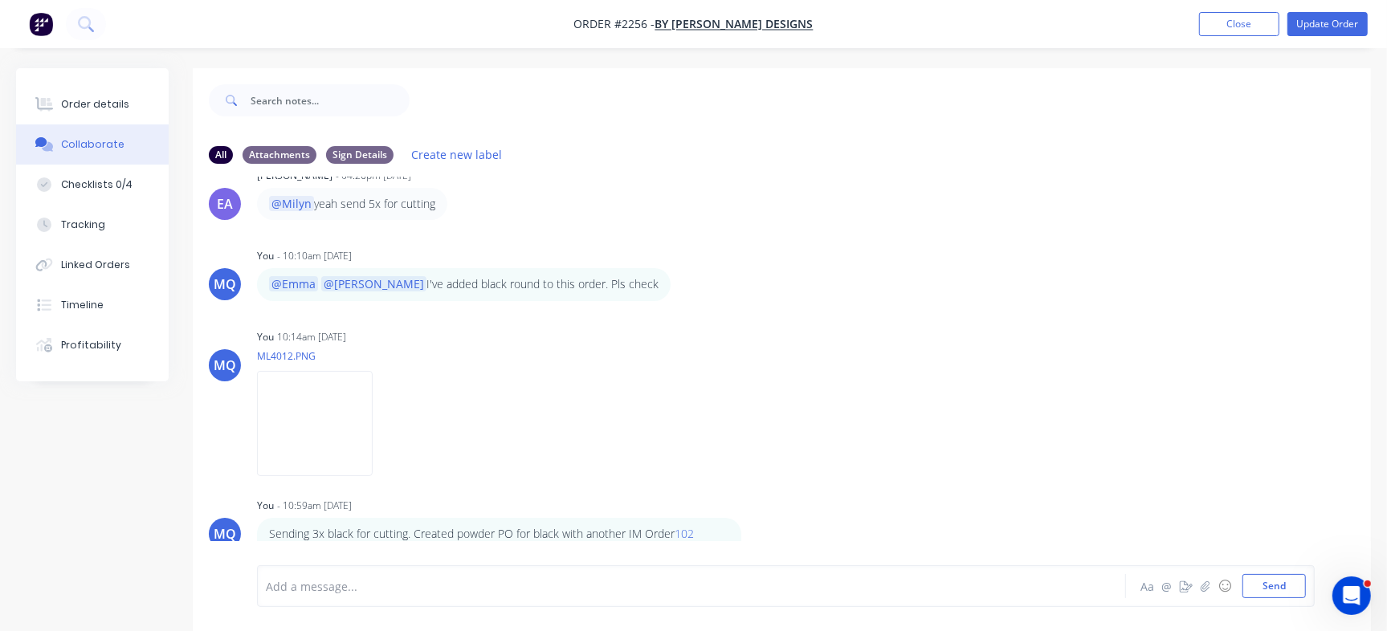
scroll to position [24, 0]
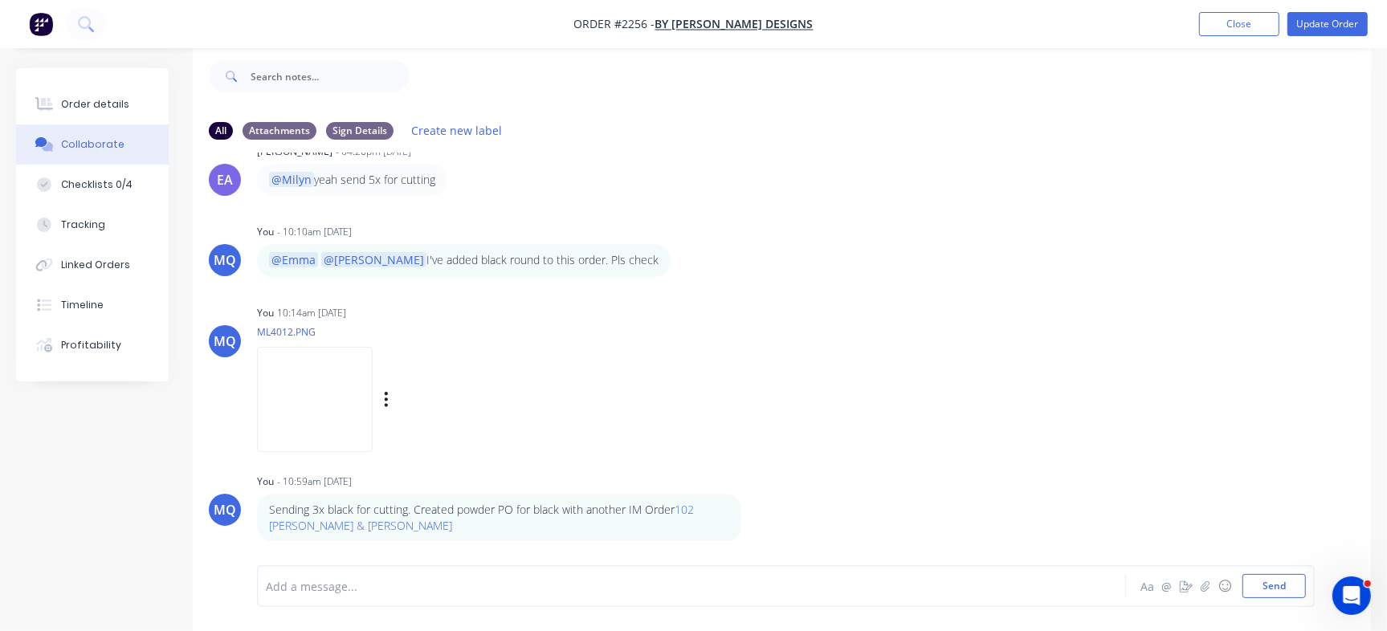
click at [1057, 402] on div "MQ You 10:14am 11/09/25 ML4012.PNG Labels Download Delete" at bounding box center [782, 373] width 1179 height 145
click at [58, 112] on button "Order details" at bounding box center [92, 104] width 153 height 40
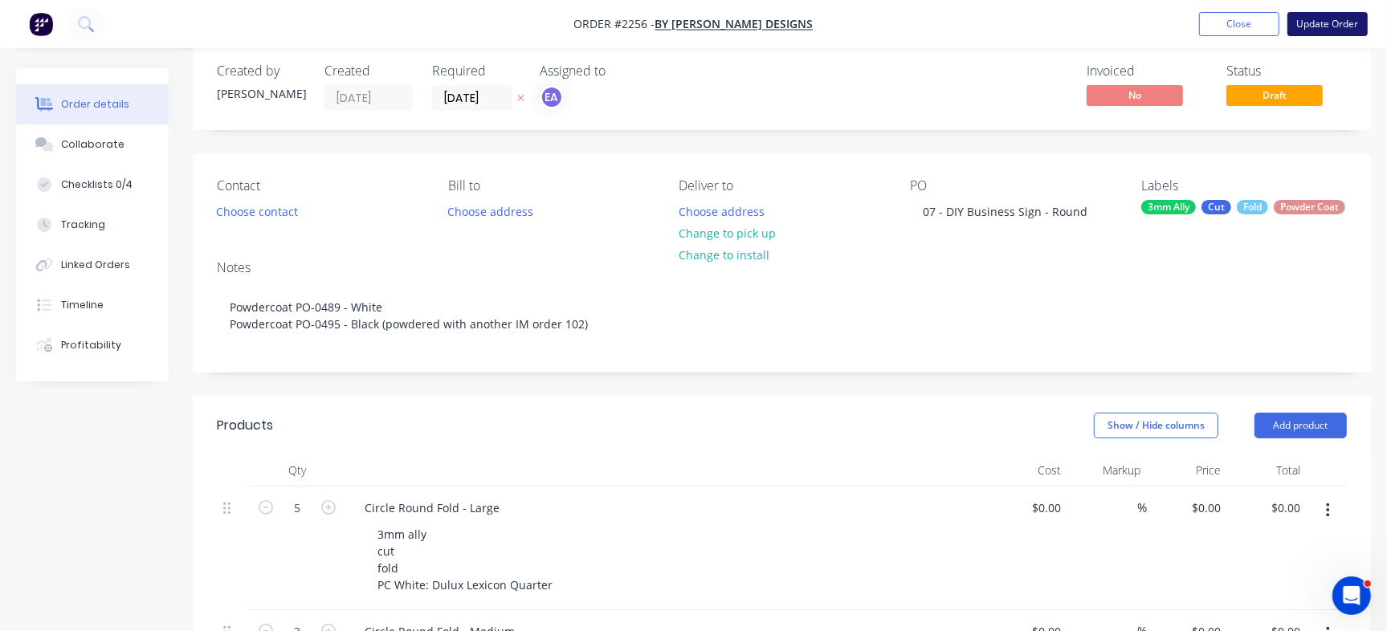
click at [1355, 21] on button "Update Order" at bounding box center [1328, 24] width 80 height 24
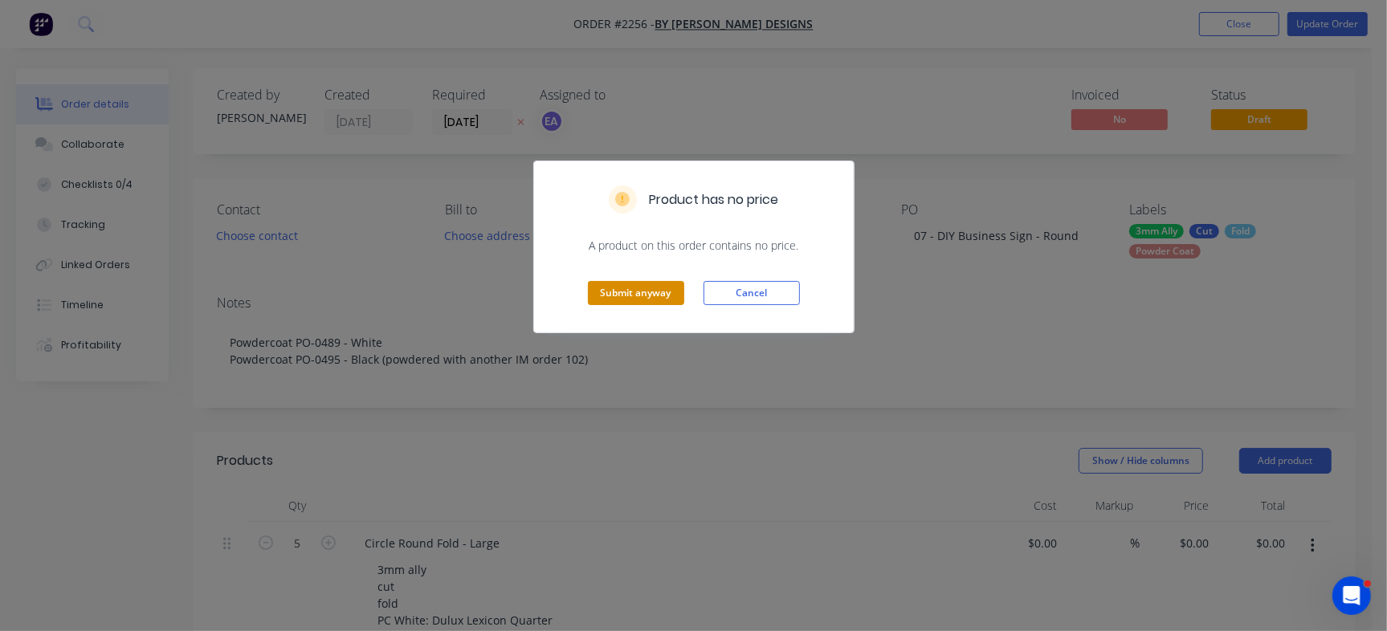
click at [678, 291] on button "Submit anyway" at bounding box center [636, 293] width 96 height 24
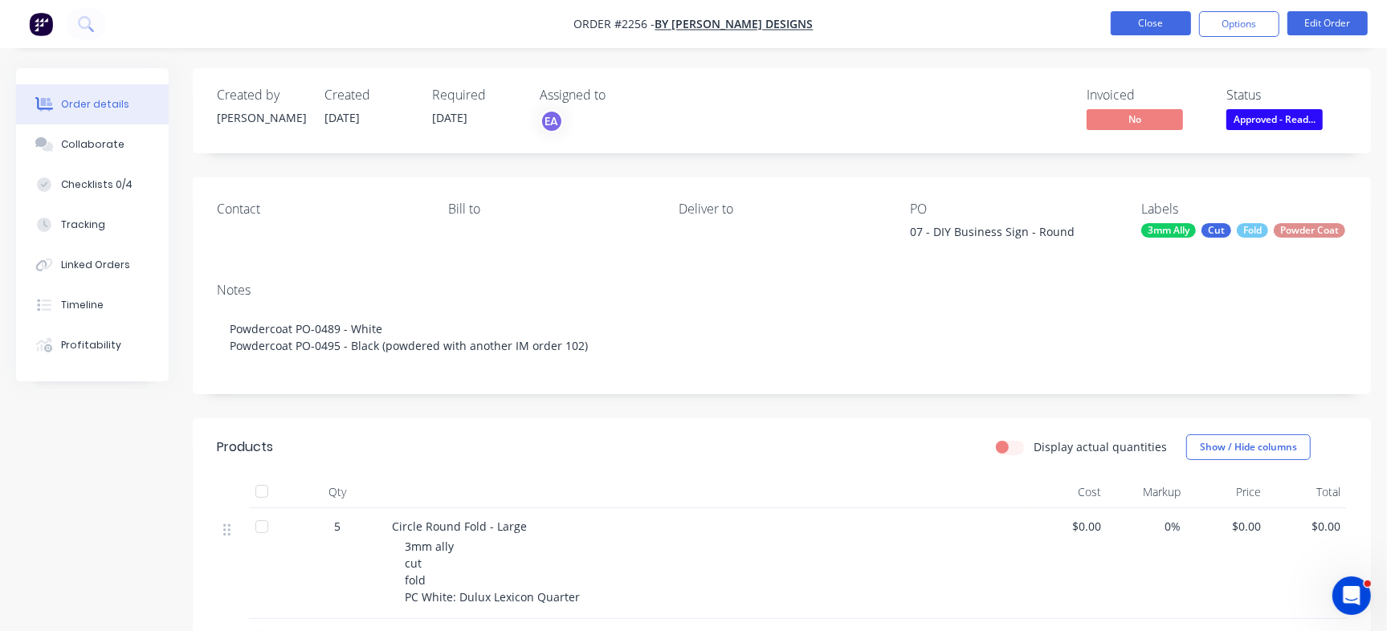
click at [1169, 28] on button "Close" at bounding box center [1151, 23] width 80 height 24
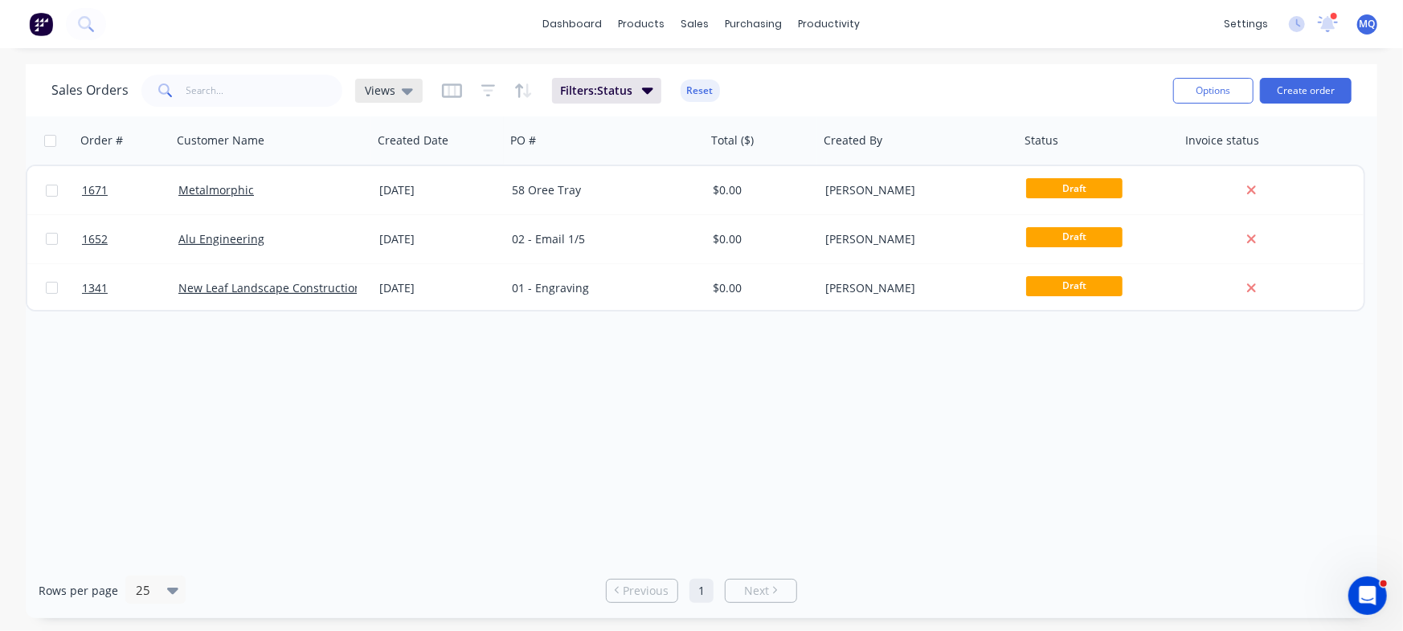
click at [384, 92] on span "Views" at bounding box center [380, 90] width 31 height 17
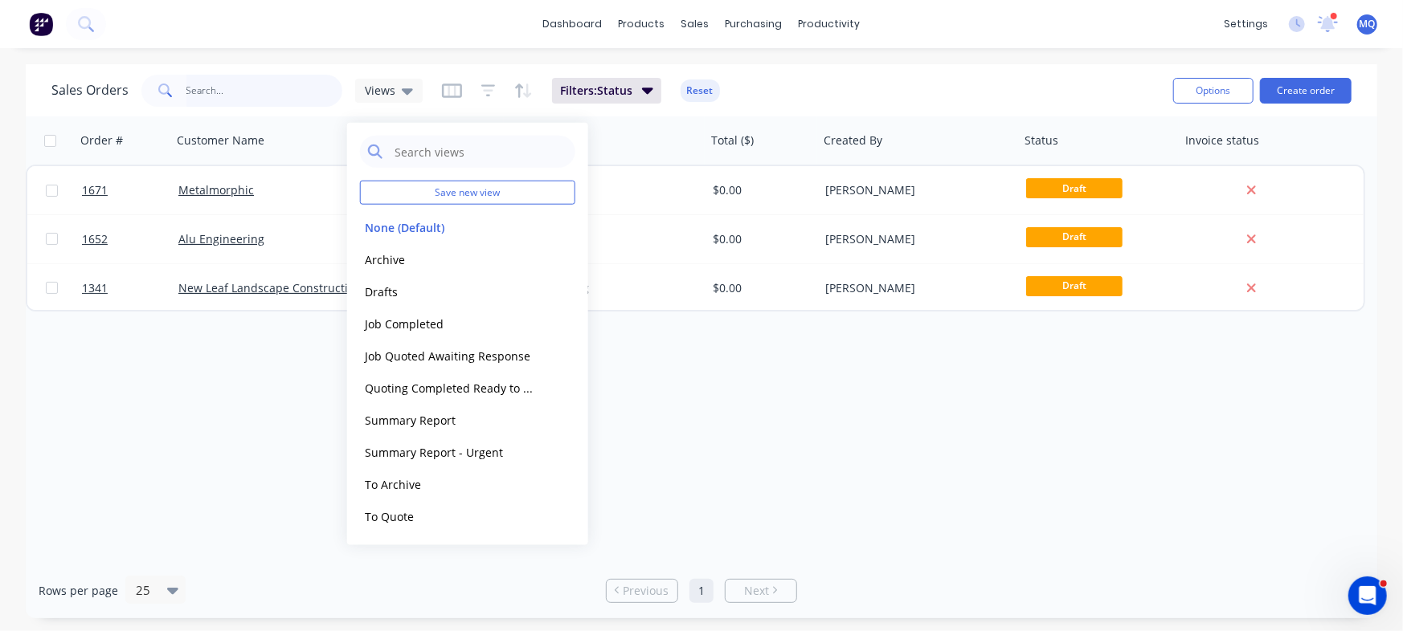
click at [242, 85] on input "text" at bounding box center [264, 91] width 157 height 32
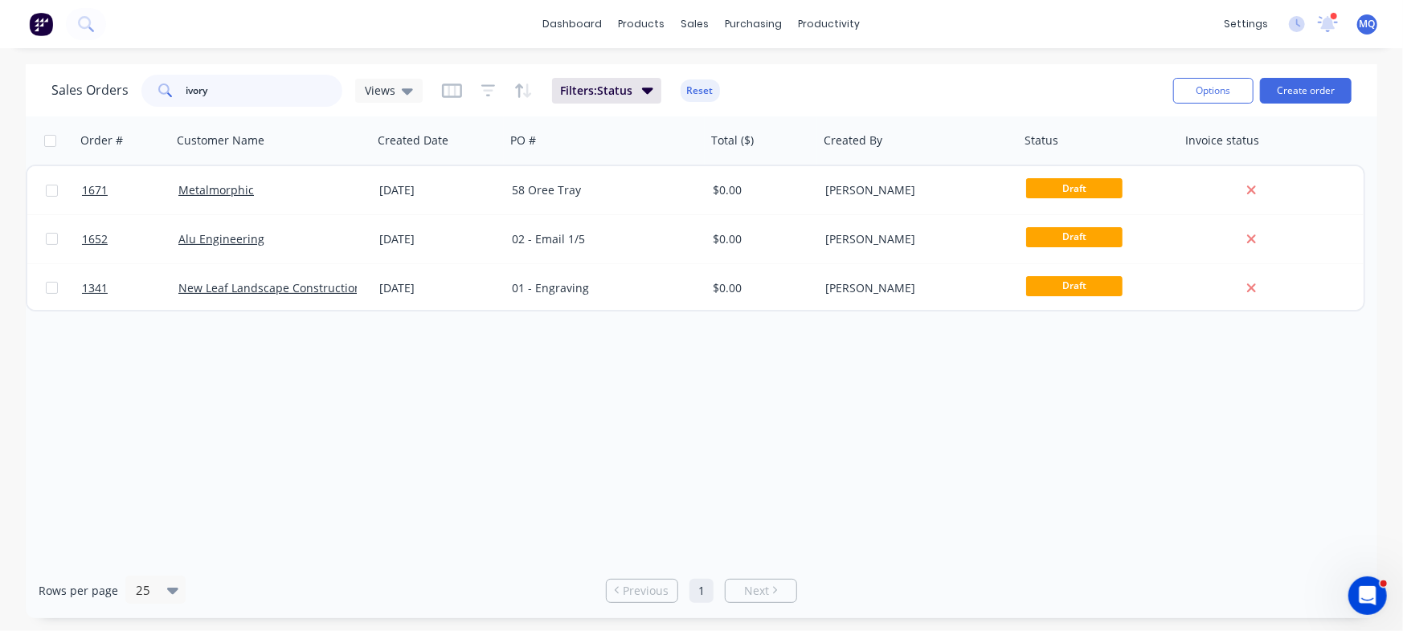
type input "ivory"
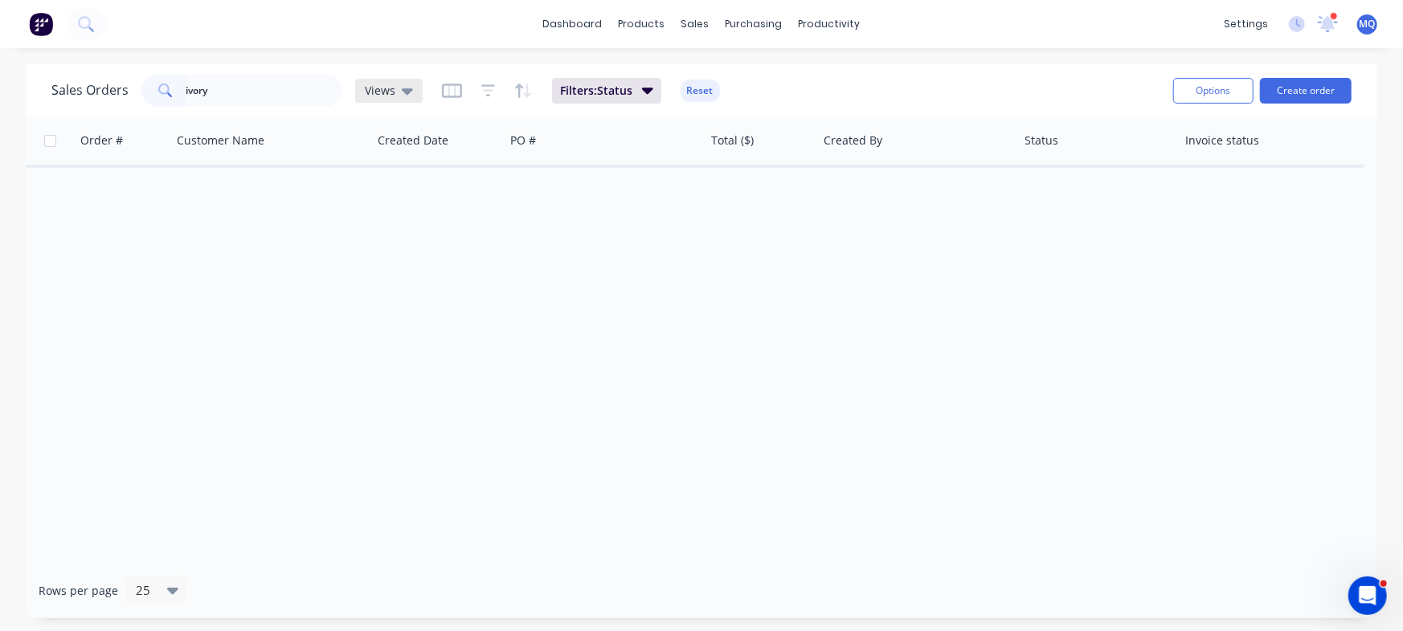
click at [398, 92] on div "Views" at bounding box center [389, 91] width 48 height 14
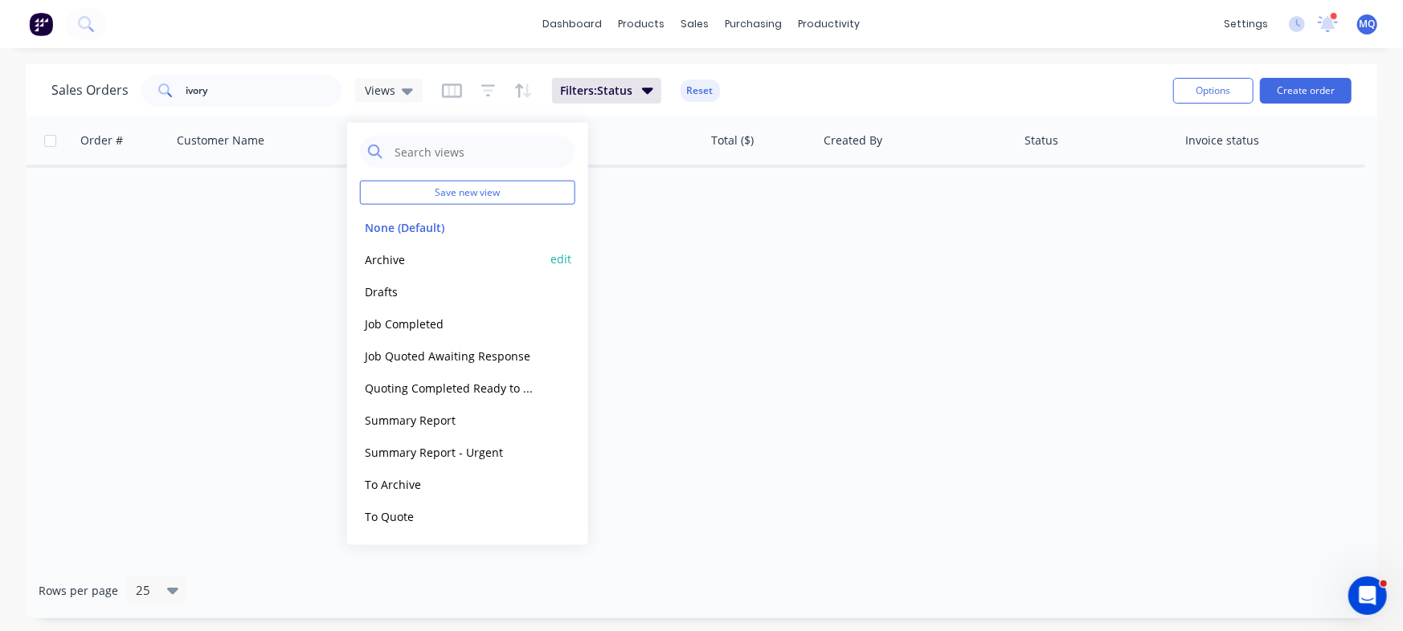
click at [399, 252] on button "Archive" at bounding box center [451, 259] width 183 height 18
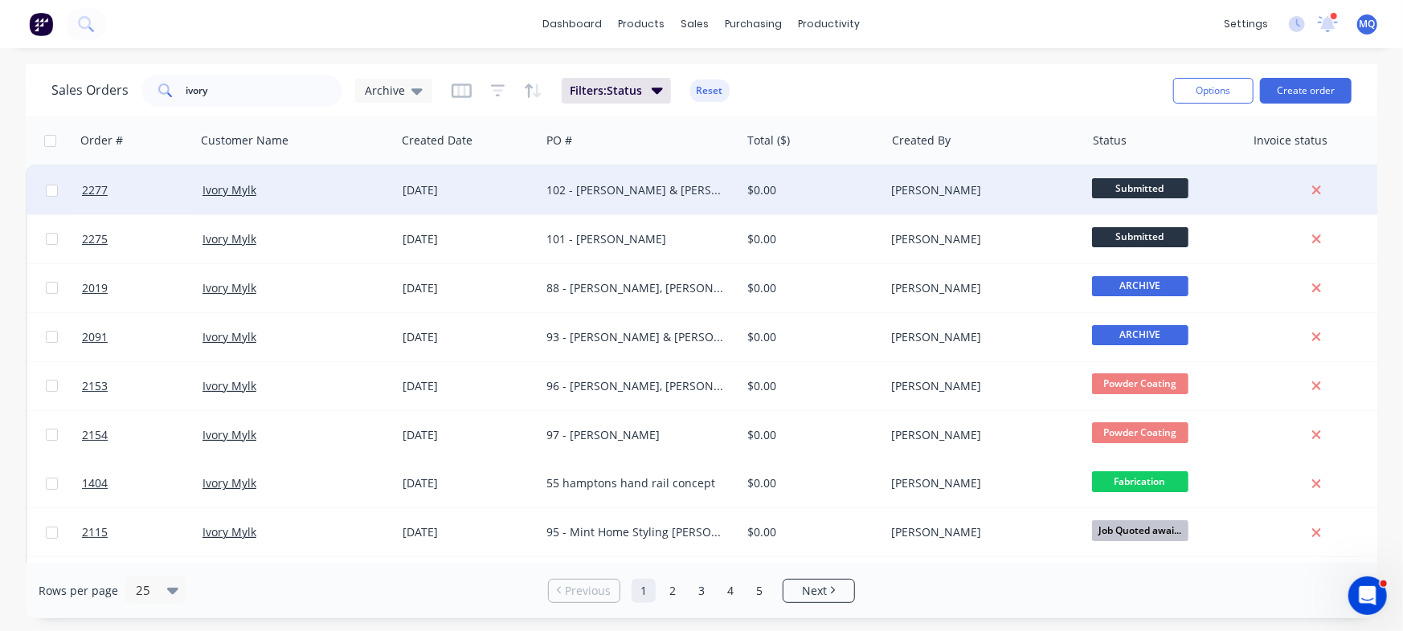
click at [621, 201] on div "102 - [PERSON_NAME] & [PERSON_NAME]" at bounding box center [640, 190] width 200 height 48
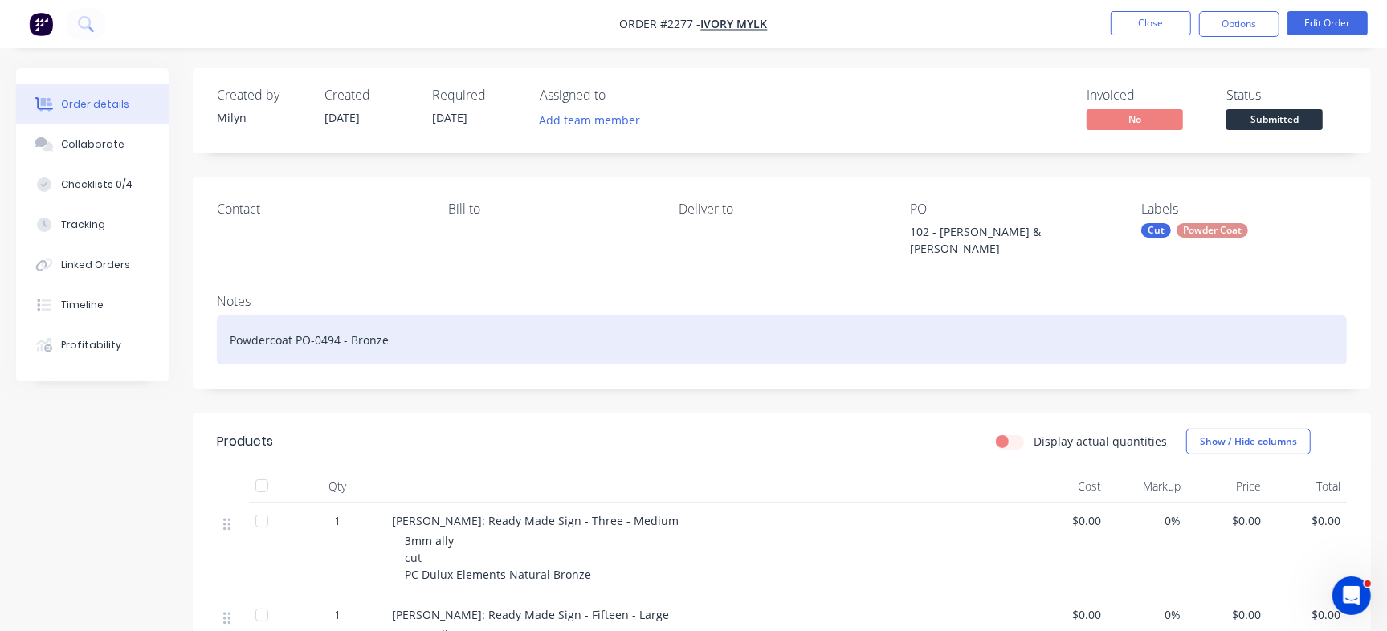
click at [537, 318] on div "Powdercoat PO-0494 - Bronze" at bounding box center [782, 340] width 1130 height 49
click at [509, 342] on div "Powdercoat PO-0494 - Bronze" at bounding box center [782, 340] width 1130 height 49
drag, startPoint x: 341, startPoint y: 326, endPoint x: 202, endPoint y: 329, distance: 139.8
click at [202, 329] on div "Notes Powdercoat PO-0494 - Bronze" at bounding box center [782, 335] width 1179 height 108
copy div "Powdercoat PO-0494"
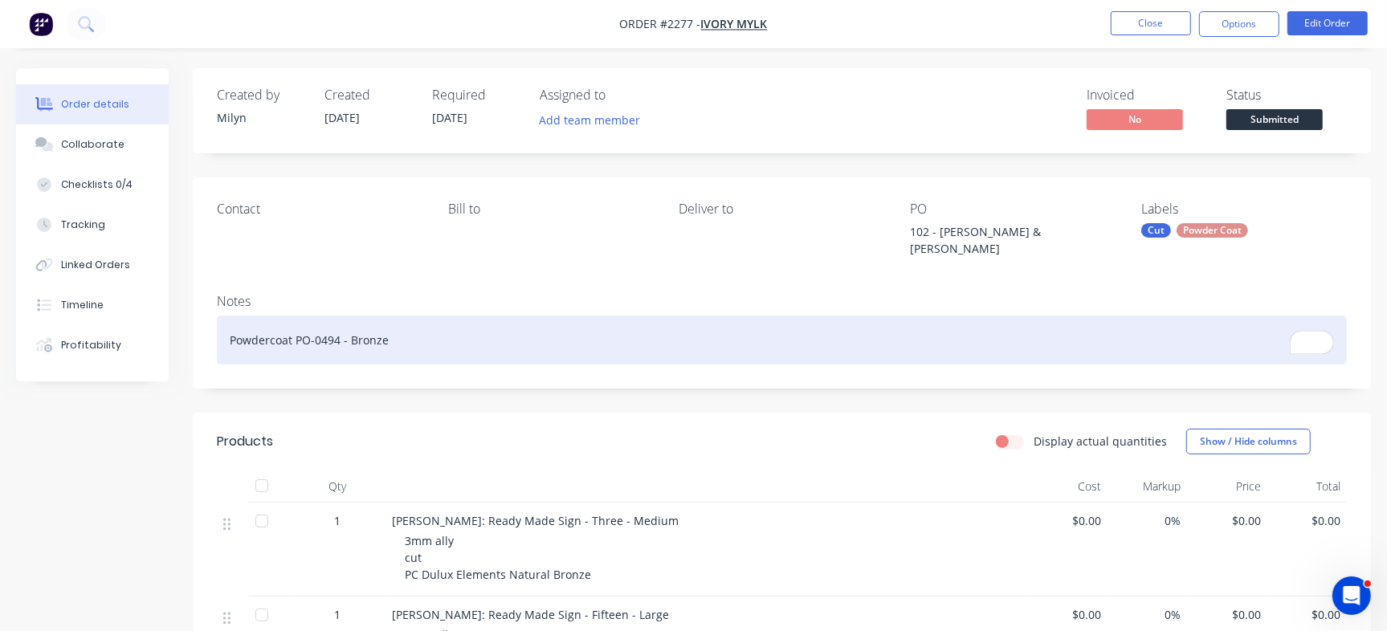
click at [294, 358] on div "Powdercoat PO-0494 - Bronze" at bounding box center [782, 340] width 1130 height 49
paste div "To enrich screen reader interactions, please activate Accessibility in Grammarl…"
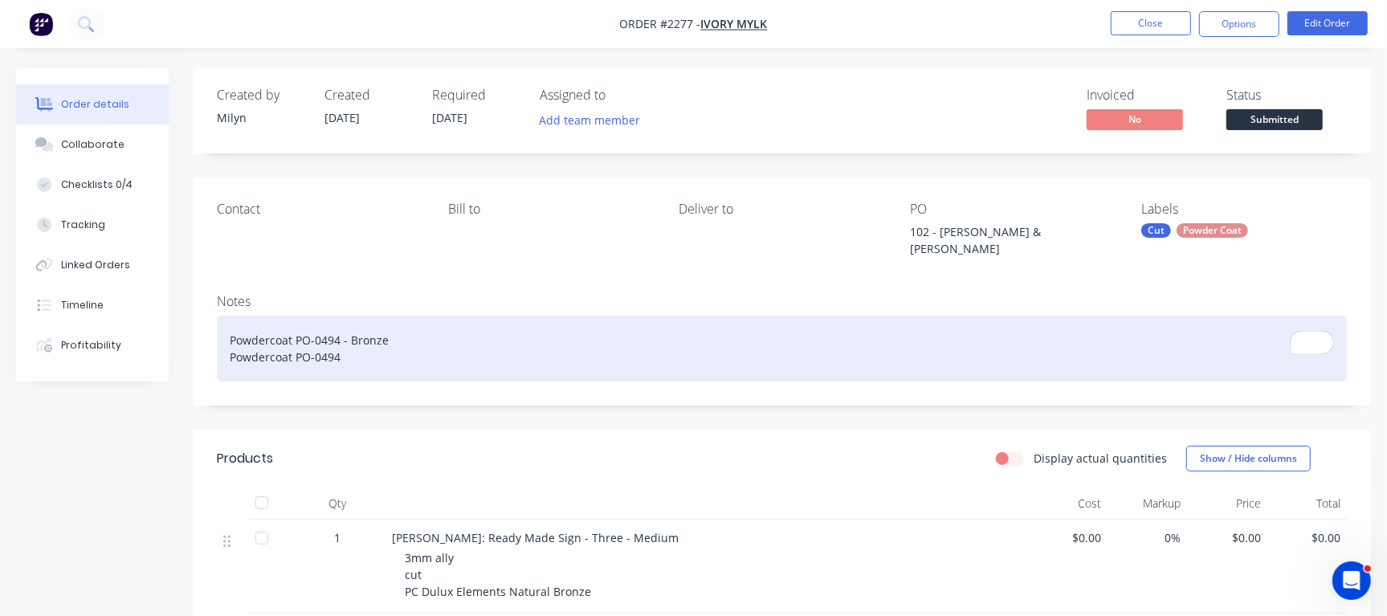
click at [340, 348] on div "Powdercoat PO-0494 - Bronze Powdercoat PO-0494" at bounding box center [782, 349] width 1130 height 66
click at [533, 350] on div "Powdercoat PO-0494 - Bronze Powdercoat PO-0495 - Black (added Carly' s order to…" at bounding box center [782, 349] width 1130 height 66
click at [530, 349] on div "Powdercoat PO-0494 - Bronze Powdercoat PO-0495 - Black (added Carly' s order to…" at bounding box center [782, 349] width 1130 height 66
click at [529, 349] on div "Powdercoat PO-0494 - Bronze Powdercoat PO-0495 - Black (added Carly' s order to…" at bounding box center [782, 349] width 1130 height 66
click at [490, 338] on div "Powdercoat PO-0494 - Bronze Powdercoat PO-0495 - Black (added Carly' s order to…" at bounding box center [782, 349] width 1130 height 66
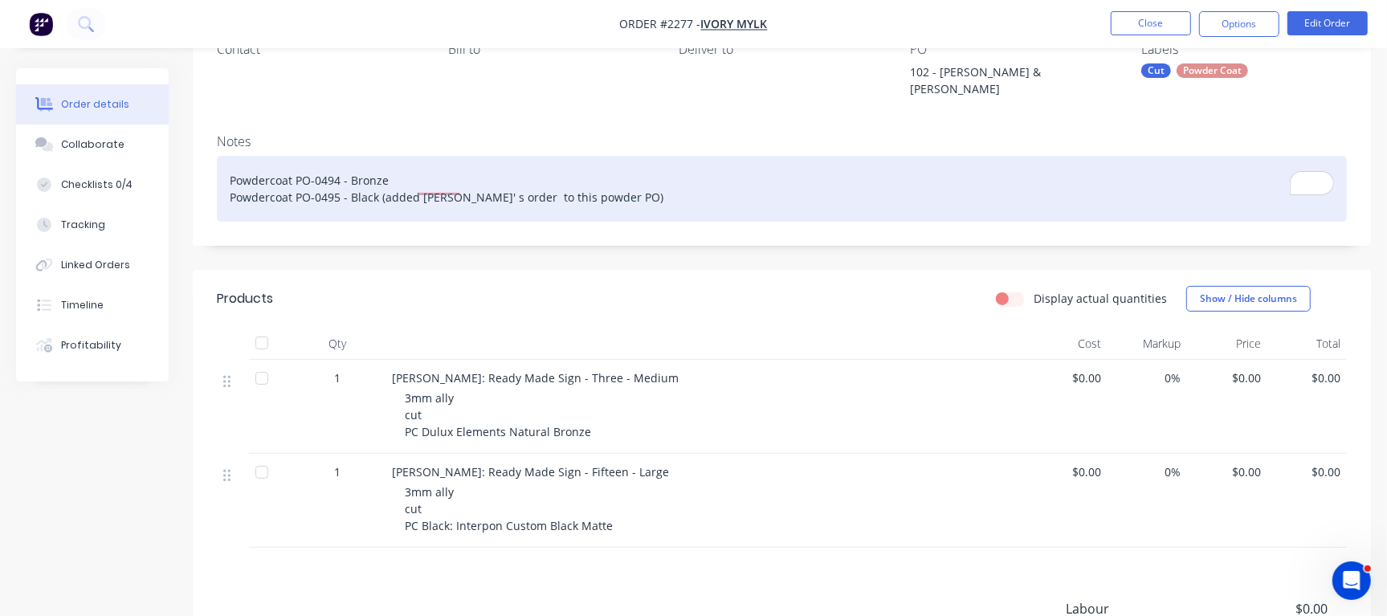
scroll to position [184, 0]
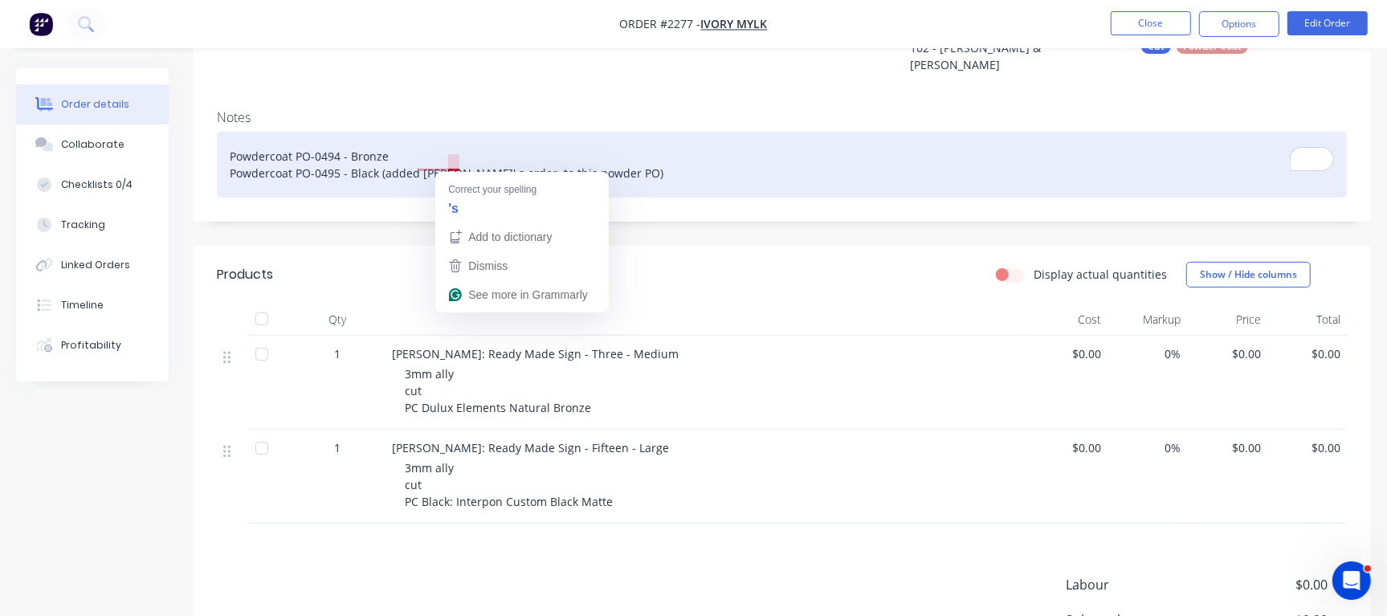
click at [452, 158] on div "Powdercoat PO-0494 - Bronze Powdercoat PO-0495 - Black (added Carly' s order to…" at bounding box center [782, 165] width 1130 height 66
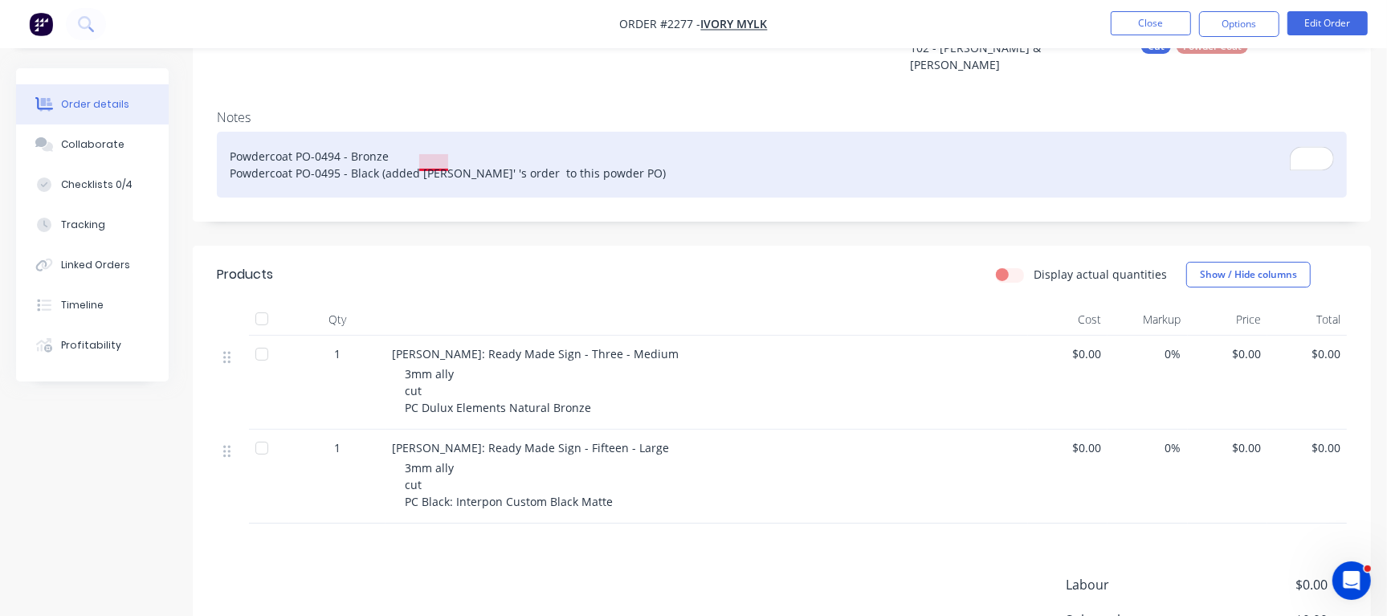
click at [449, 161] on div "Powdercoat PO-0494 - Bronze Powdercoat PO-0495 - Black (added Carly' 's order t…" at bounding box center [782, 165] width 1130 height 66
click at [444, 156] on div "Powdercoat PO-0494 - Bronze Powdercoat PO-0495 - Black (added Carly''s order to…" at bounding box center [782, 165] width 1130 height 66
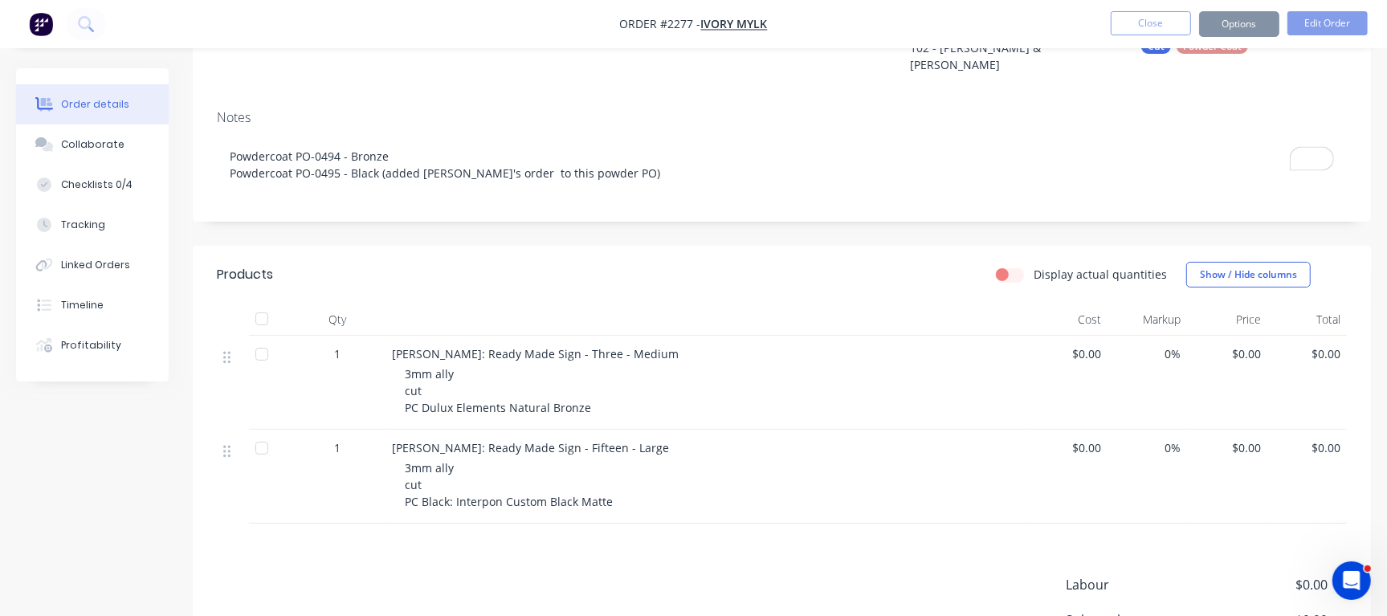
click at [877, 289] on header "Products Display actual quantities Show / Hide columns" at bounding box center [782, 275] width 1179 height 58
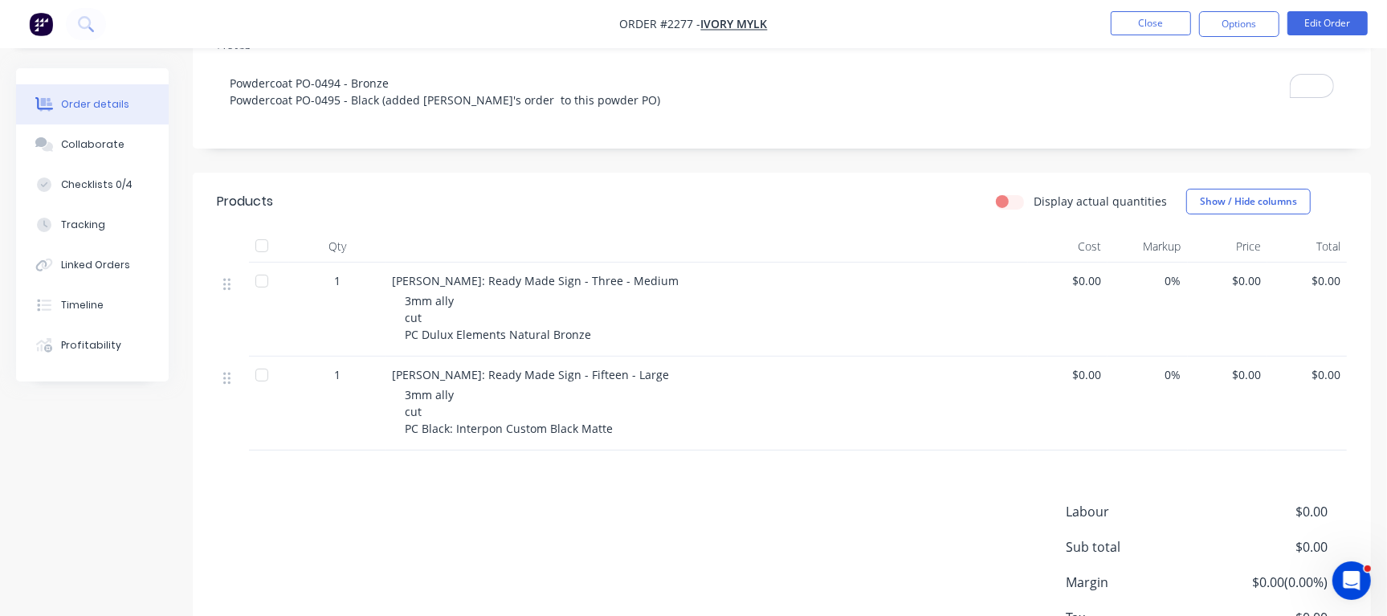
scroll to position [215, 0]
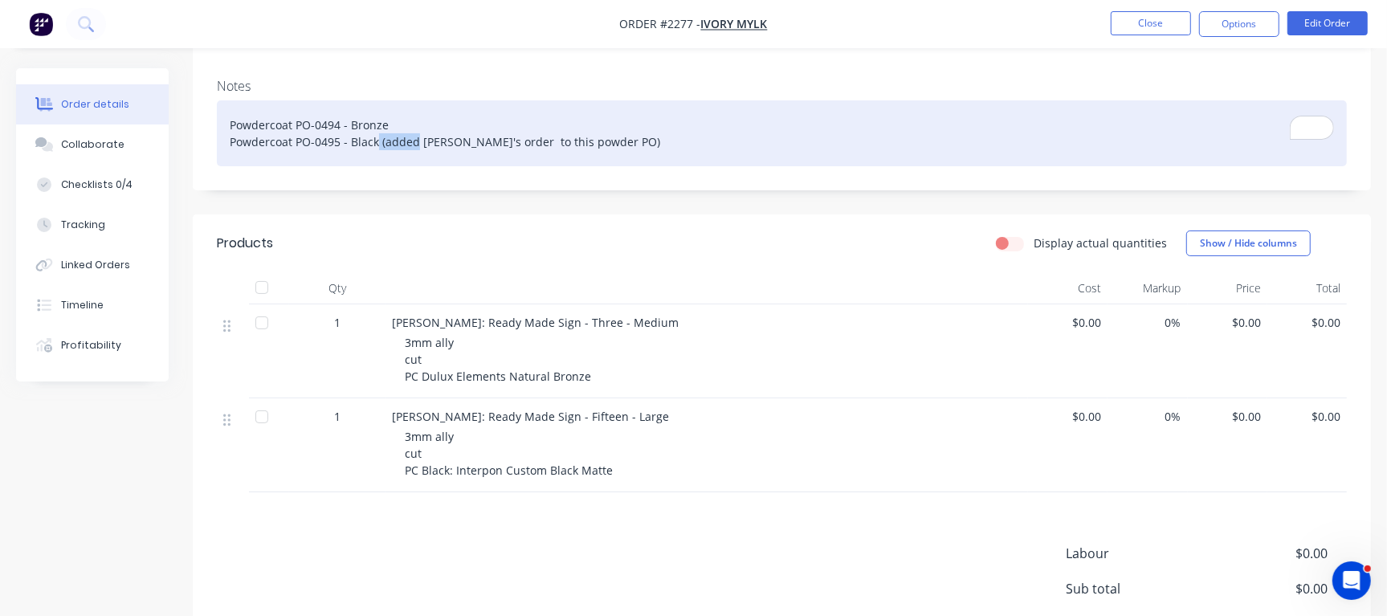
drag, startPoint x: 376, startPoint y: 133, endPoint x: 417, endPoint y: 130, distance: 41.1
click at [417, 130] on div "Powdercoat PO-0494 - Bronze Powdercoat PO-0495 - Black (added Carly's order to …" at bounding box center [782, 133] width 1130 height 66
drag, startPoint x: 603, startPoint y: 137, endPoint x: 545, endPoint y: 130, distance: 57.5
click at [545, 130] on div "Powdercoat PO-0494 - Bronze Powdercoat PO-0495 - Black Carly's order to this po…" at bounding box center [782, 133] width 1130 height 66
click at [375, 128] on div "Powdercoat PO-0494 - Bronze Powdercoat PO-0495 - Black Carly's order to this po…" at bounding box center [782, 133] width 1130 height 66
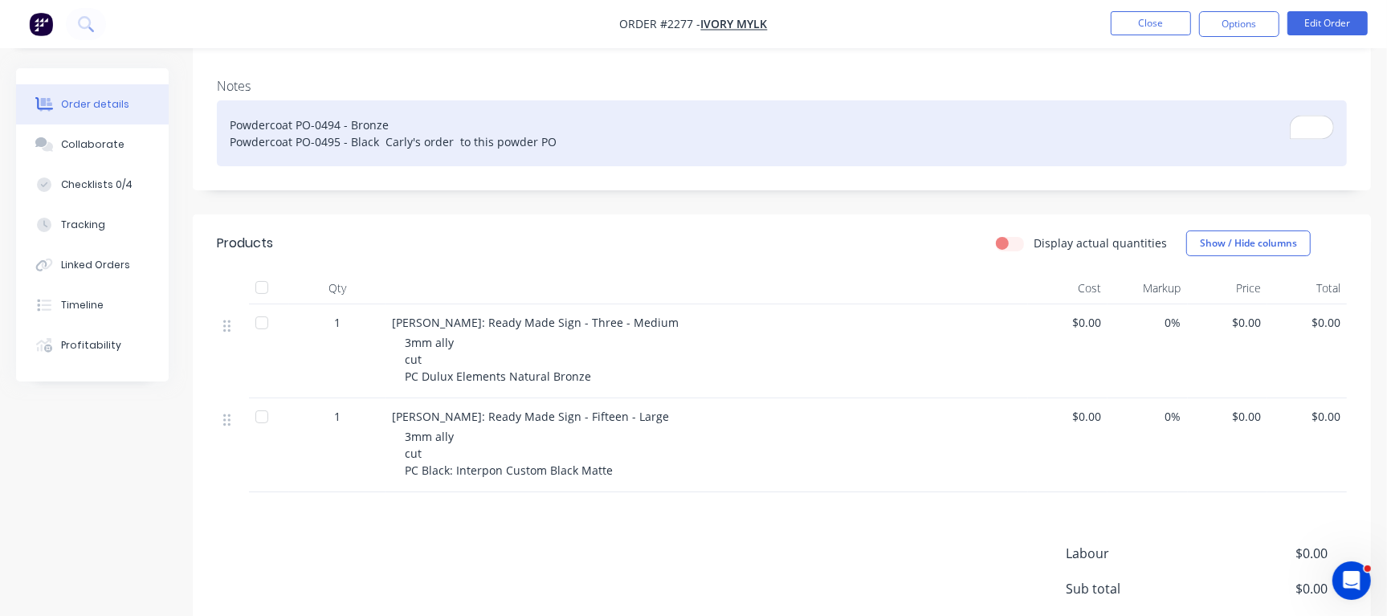
click at [382, 131] on div "Powdercoat PO-0494 - Bronze Powdercoat PO-0495 - Black Carly's order to this po…" at bounding box center [782, 133] width 1130 height 66
click at [374, 129] on div "Powdercoat PO-0494 - Bronze Powdercoat PO-0495 - Black Carly's order to this po…" at bounding box center [782, 133] width 1130 height 66
click at [380, 129] on div "Powdercoat PO-0494 - Bronze Powdercoat PO-0495 - Black Carly's order to this po…" at bounding box center [782, 133] width 1130 height 66
click at [382, 129] on div "Powdercoat PO-0494 - Bronze Powdercoat PO-0495 - Black Carly's order to this po…" at bounding box center [782, 133] width 1130 height 66
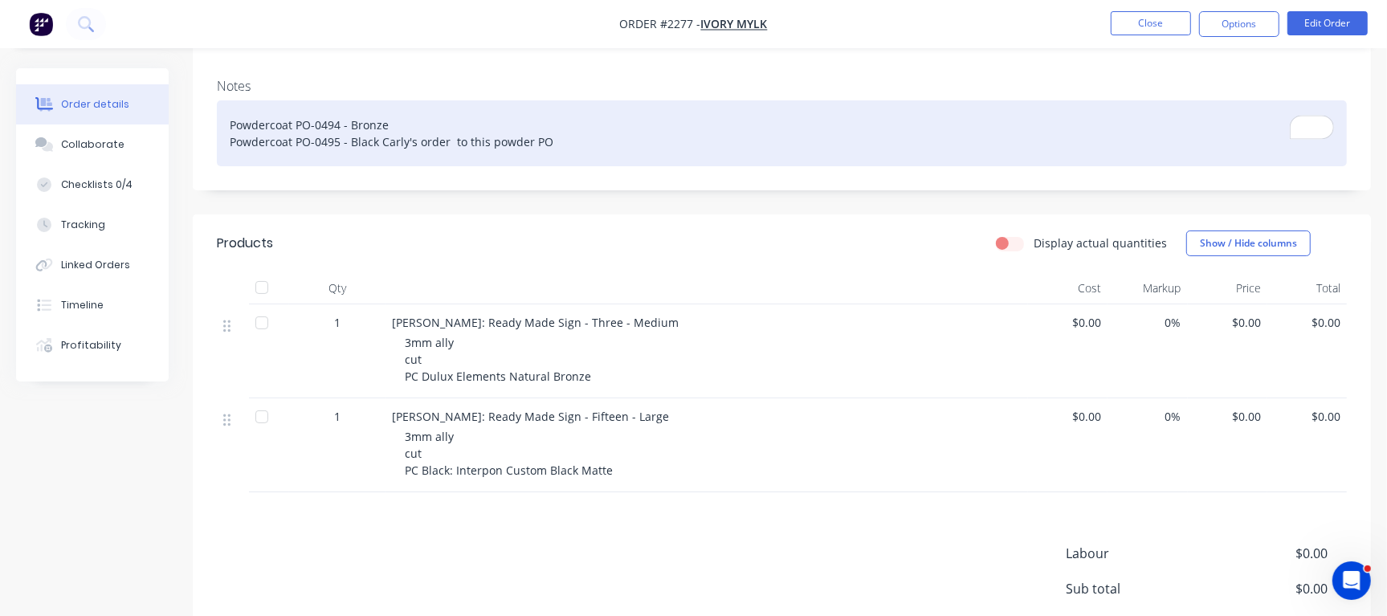
click at [378, 129] on div "Powdercoat PO-0494 - Bronze Powdercoat PO-0495 - Black Carly's order to this po…" at bounding box center [782, 133] width 1130 height 66
drag, startPoint x: 398, startPoint y: 121, endPoint x: 583, endPoint y: 127, distance: 185.7
click at [578, 118] on div "Powdercoat PO-0494 - Bronze Powdercoat PO-0495 - Black witCarly's order to this…" at bounding box center [782, 133] width 1130 height 66
drag, startPoint x: 584, startPoint y: 129, endPoint x: 398, endPoint y: 131, distance: 186.4
click at [398, 131] on div "Powdercoat PO-0494 - Bronze Powdercoat PO-0495 - Black witCarly's order to this…" at bounding box center [782, 133] width 1130 height 66
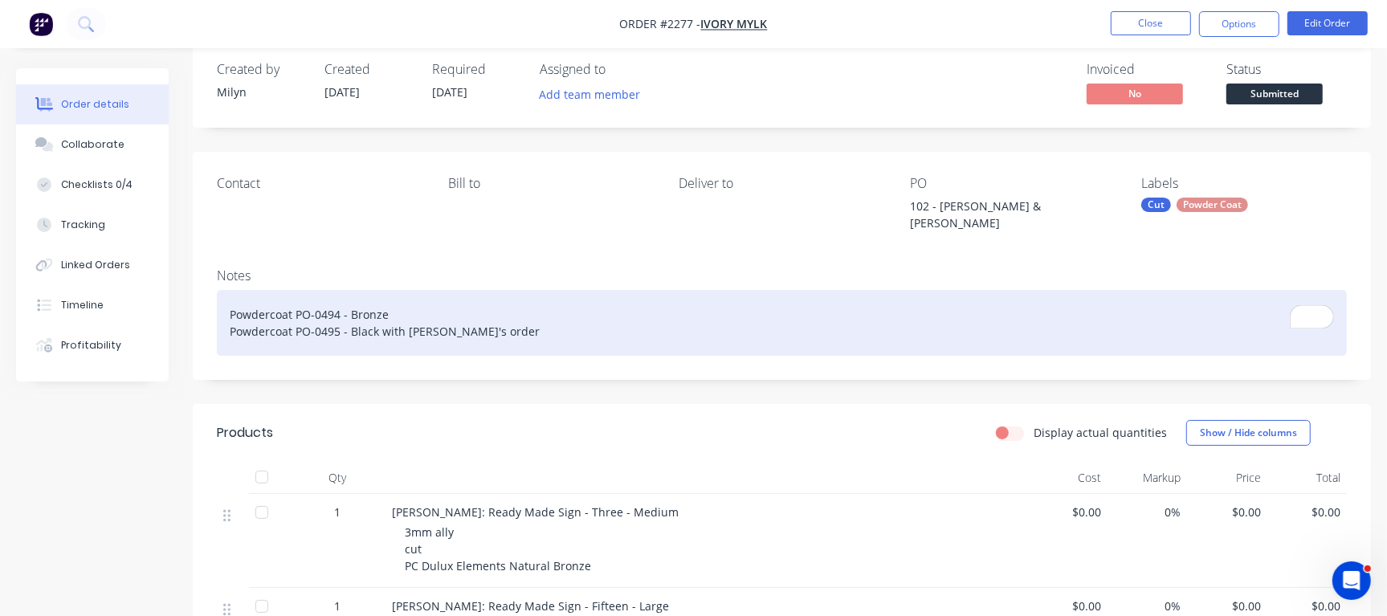
scroll to position [24, 0]
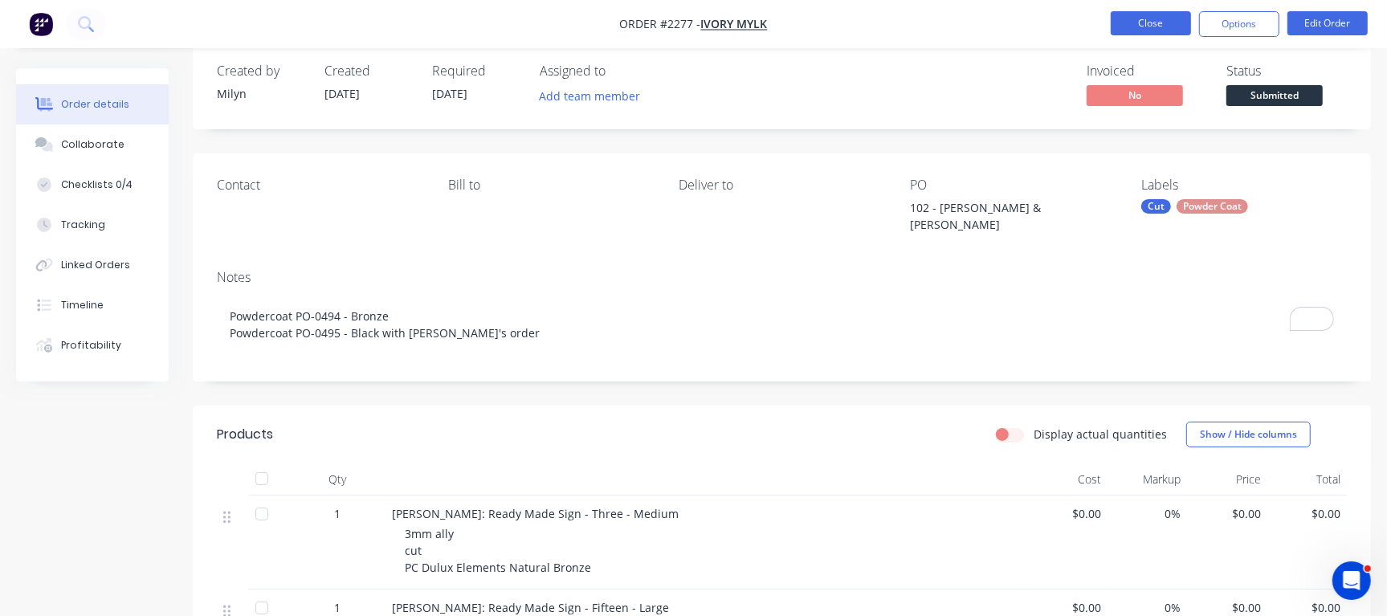
click at [1150, 21] on button "Close" at bounding box center [1151, 23] width 80 height 24
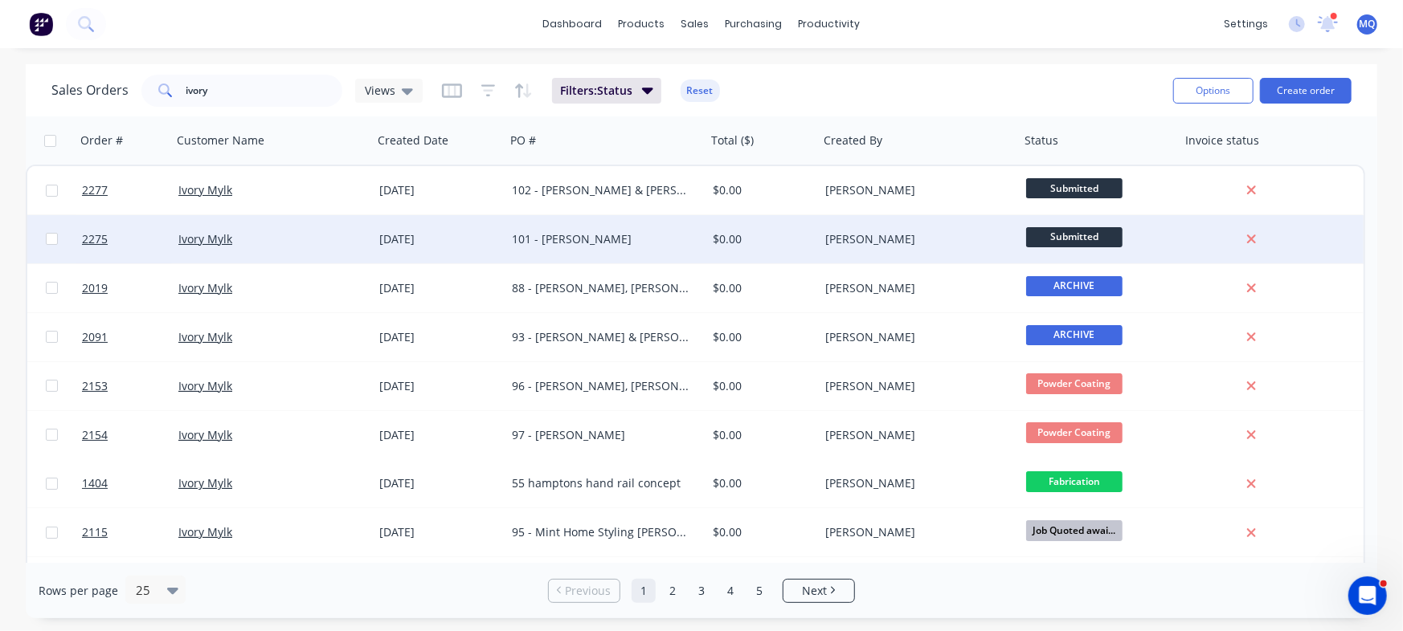
click at [622, 244] on div "101 - [PERSON_NAME]" at bounding box center [601, 239] width 178 height 16
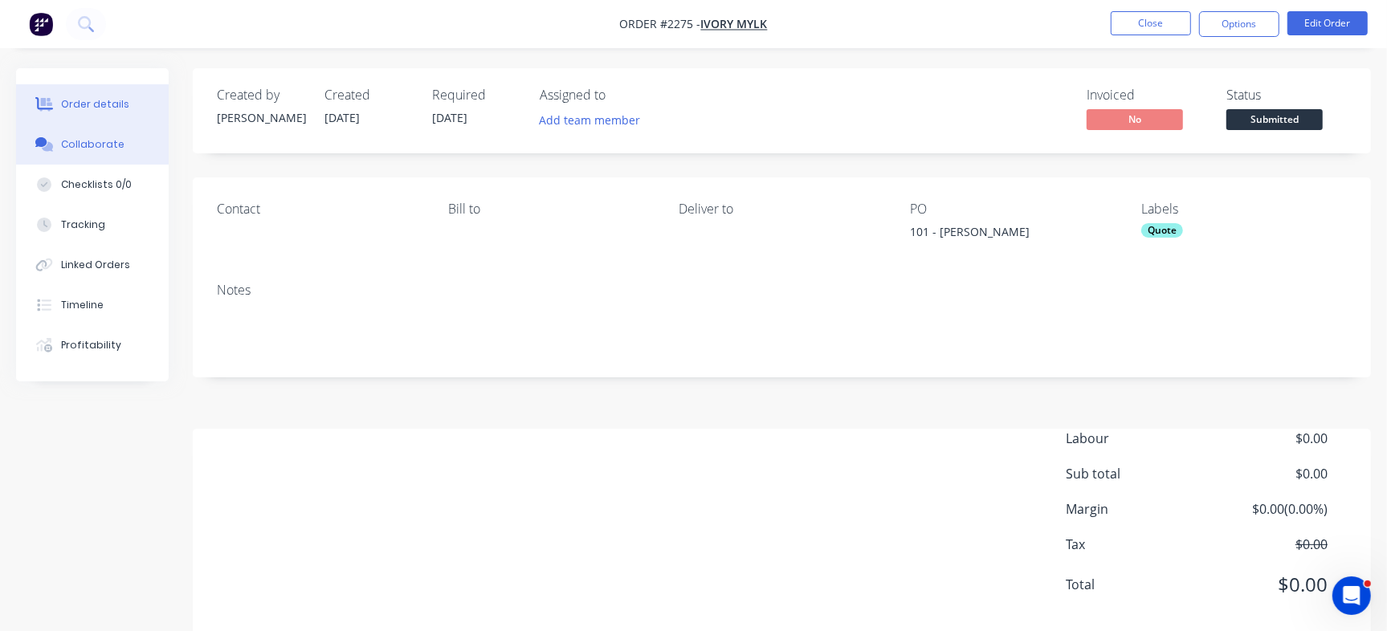
click at [59, 141] on button "Collaborate" at bounding box center [92, 145] width 153 height 40
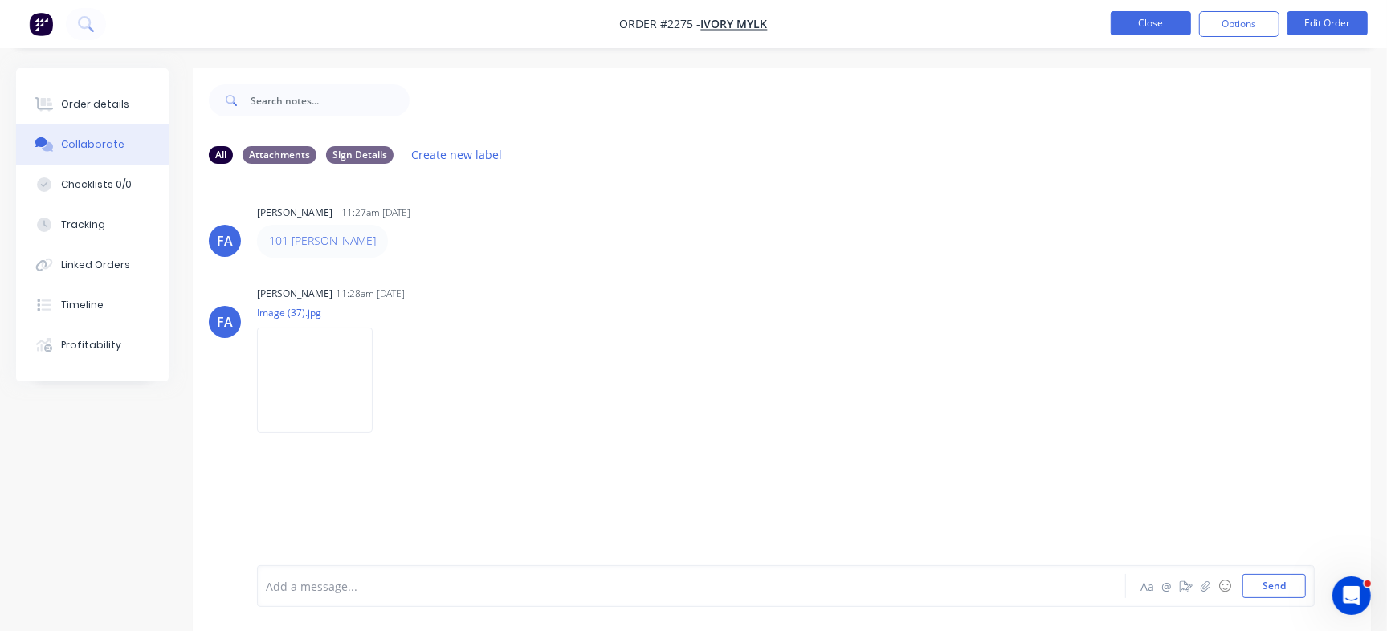
click at [1156, 22] on button "Close" at bounding box center [1151, 23] width 80 height 24
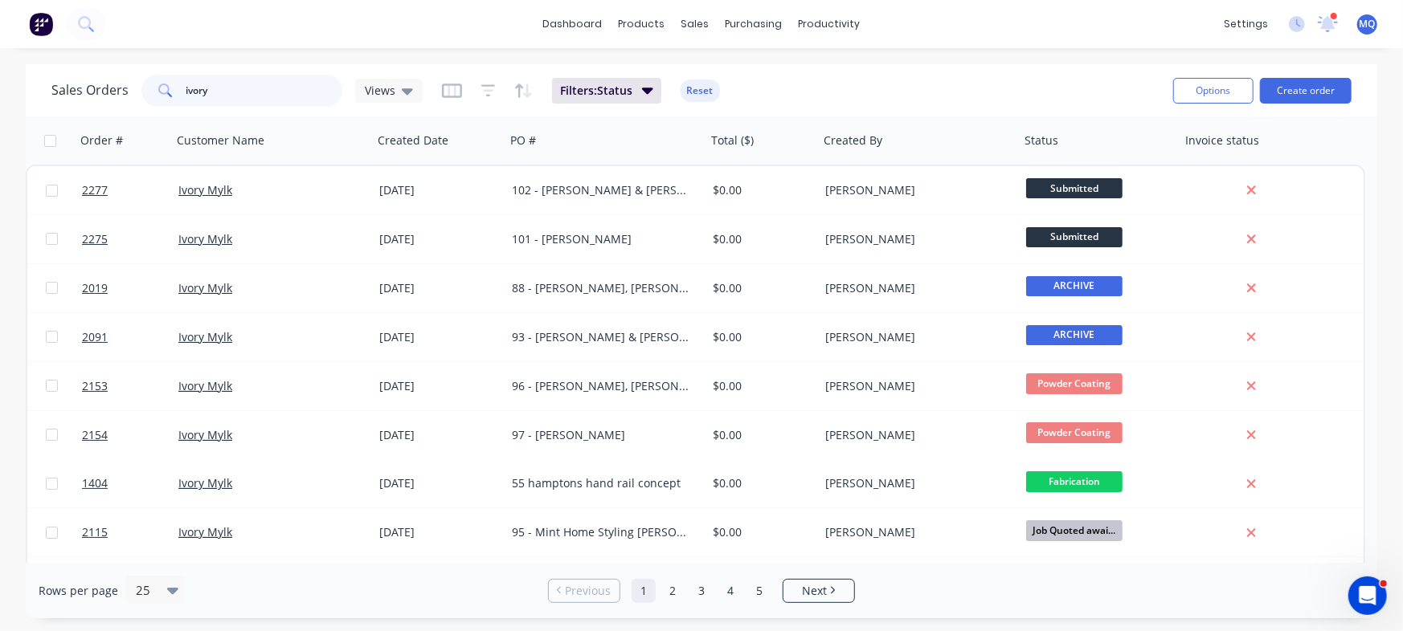
click at [223, 92] on input "ivory" at bounding box center [264, 91] width 157 height 32
type input "laura"
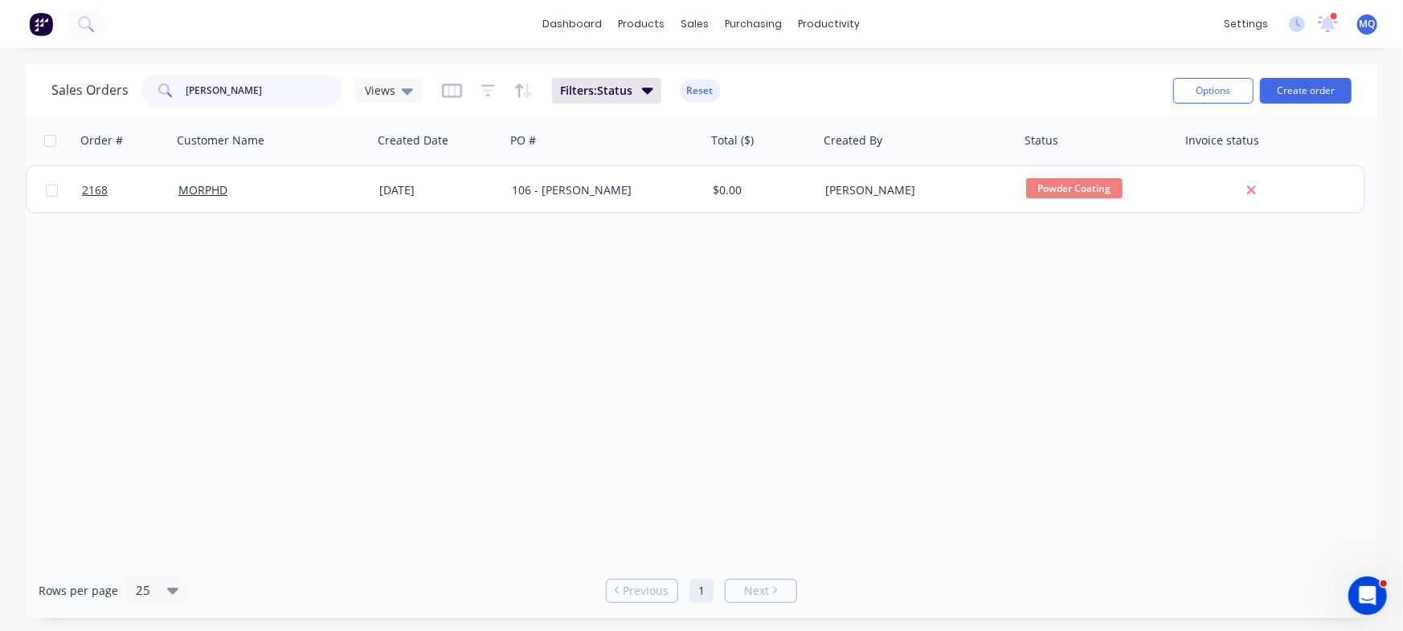
click at [223, 92] on input "laura" at bounding box center [264, 91] width 157 height 32
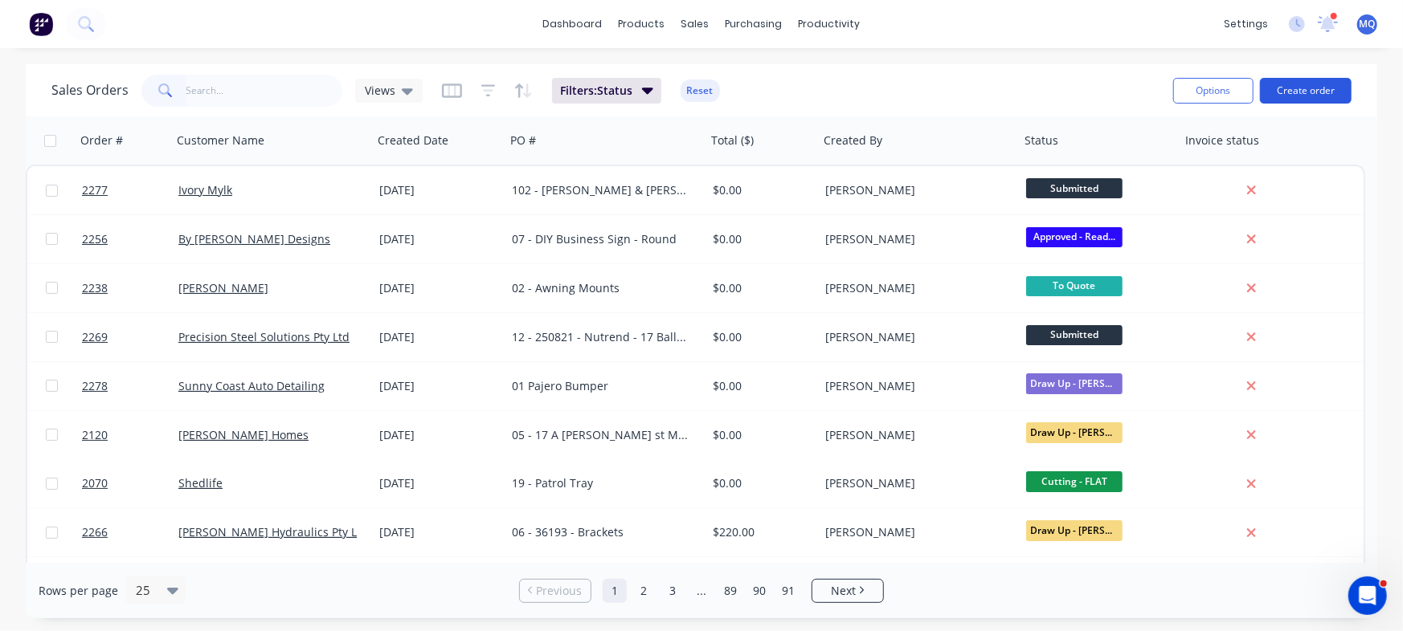
click at [1310, 89] on button "Create order" at bounding box center [1306, 91] width 92 height 26
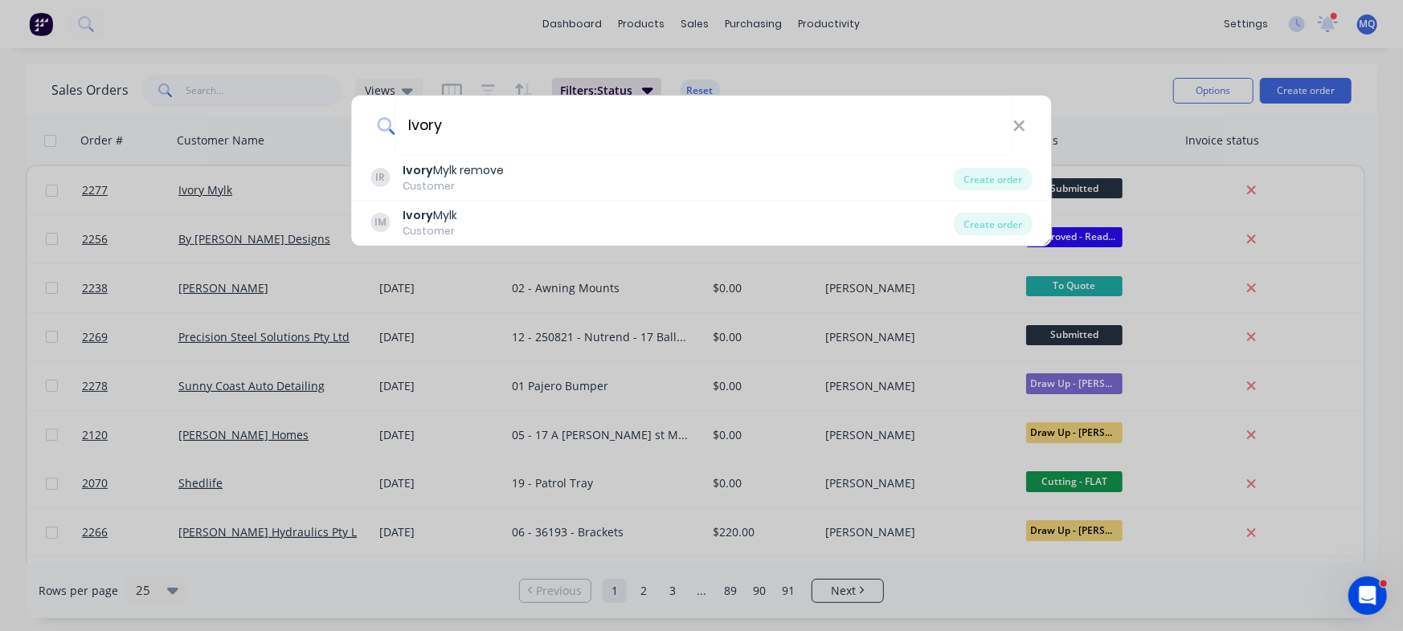
type input "Ivory"
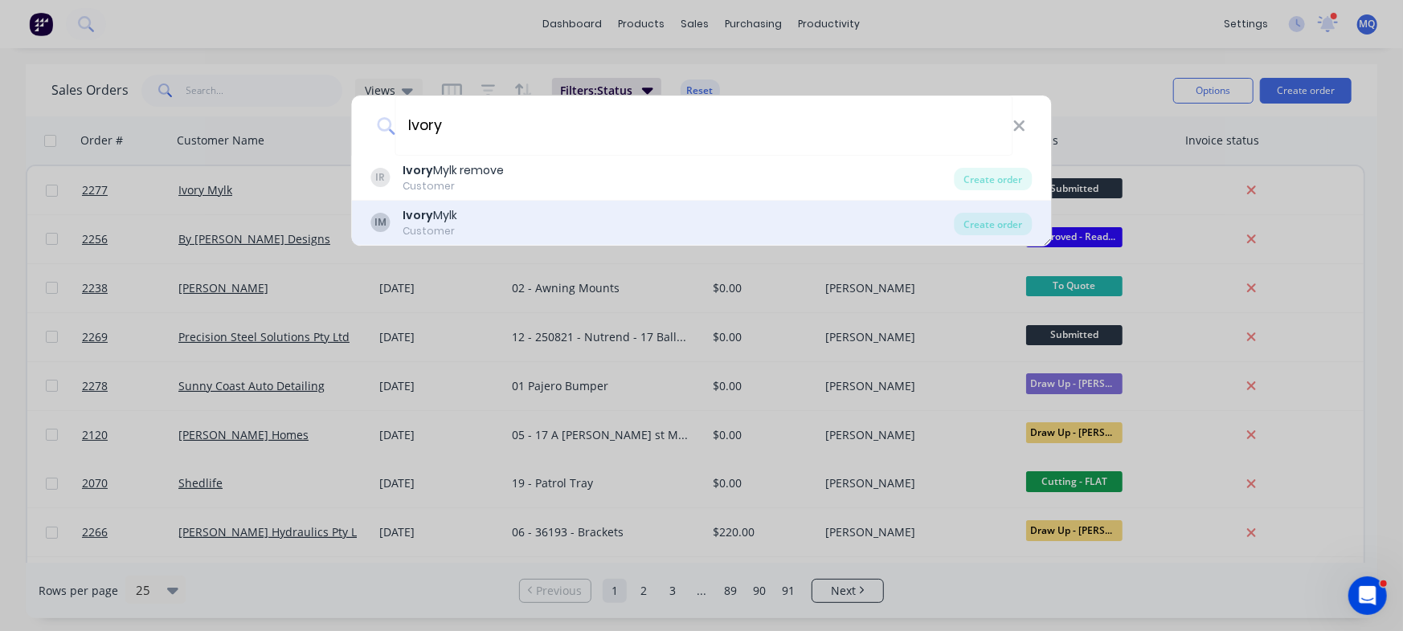
click at [488, 227] on div "IM Ivory Mylk Customer" at bounding box center [662, 222] width 583 height 31
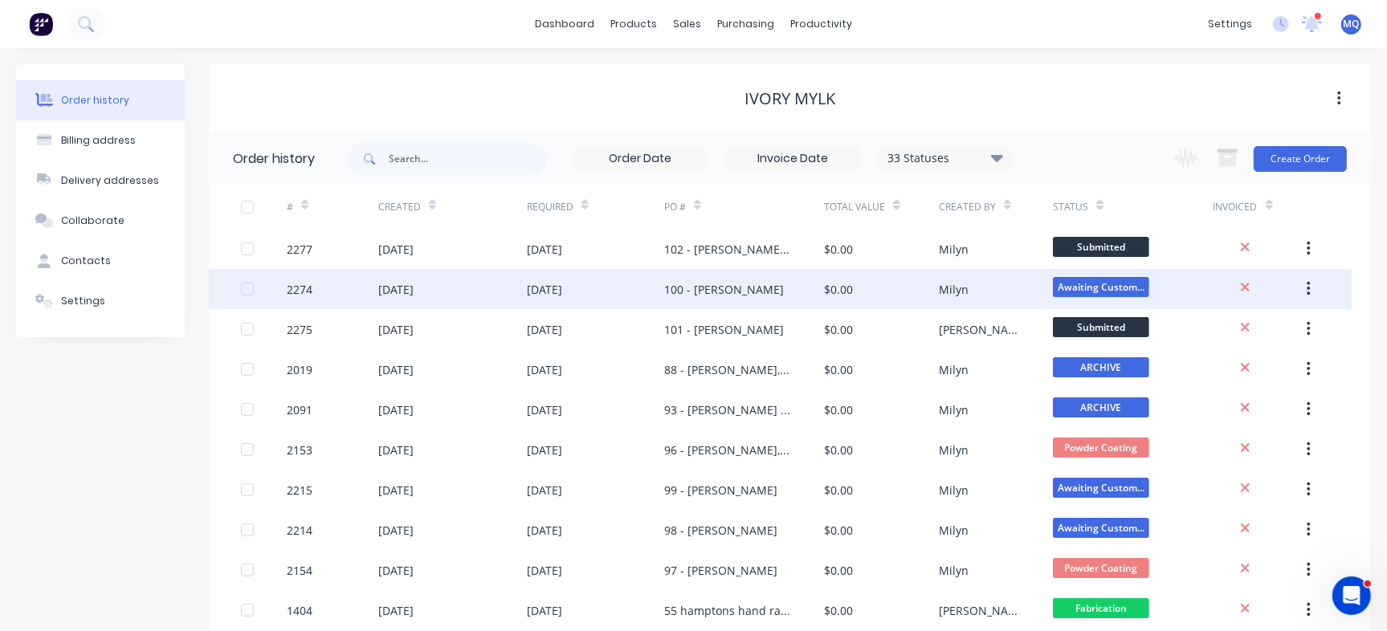
click at [896, 294] on div "$0.00" at bounding box center [881, 289] width 114 height 40
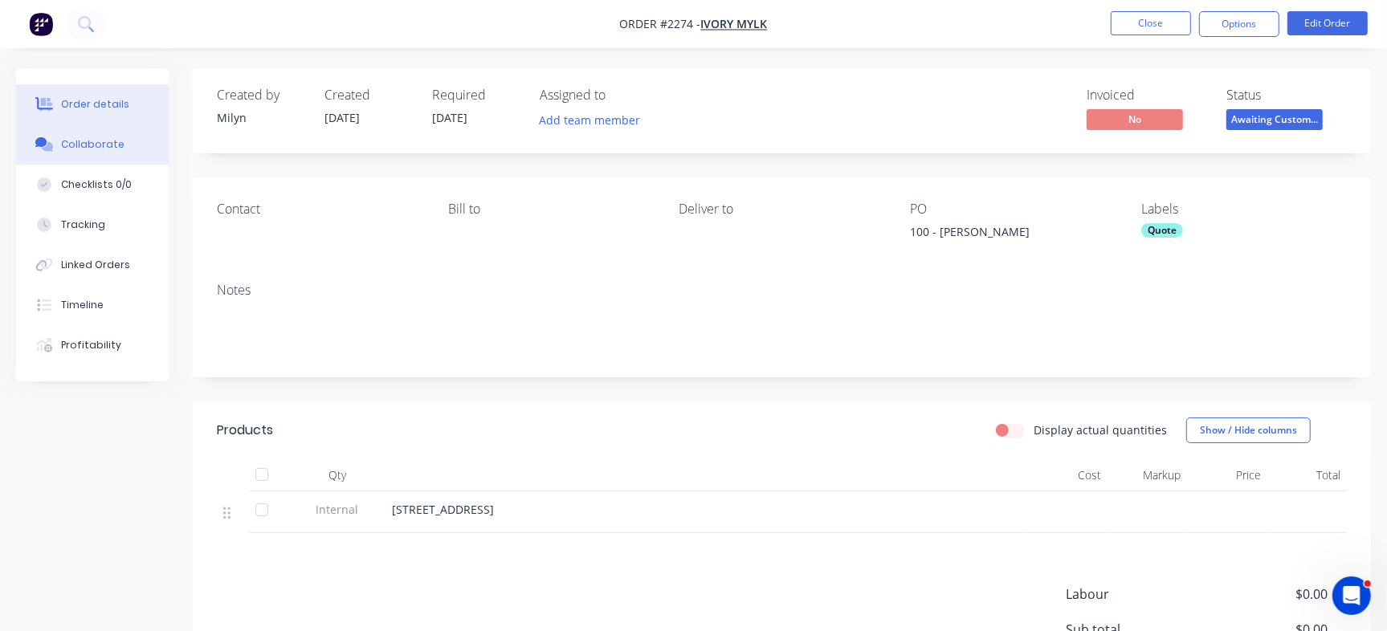
click at [112, 150] on div "Collaborate" at bounding box center [92, 144] width 63 height 14
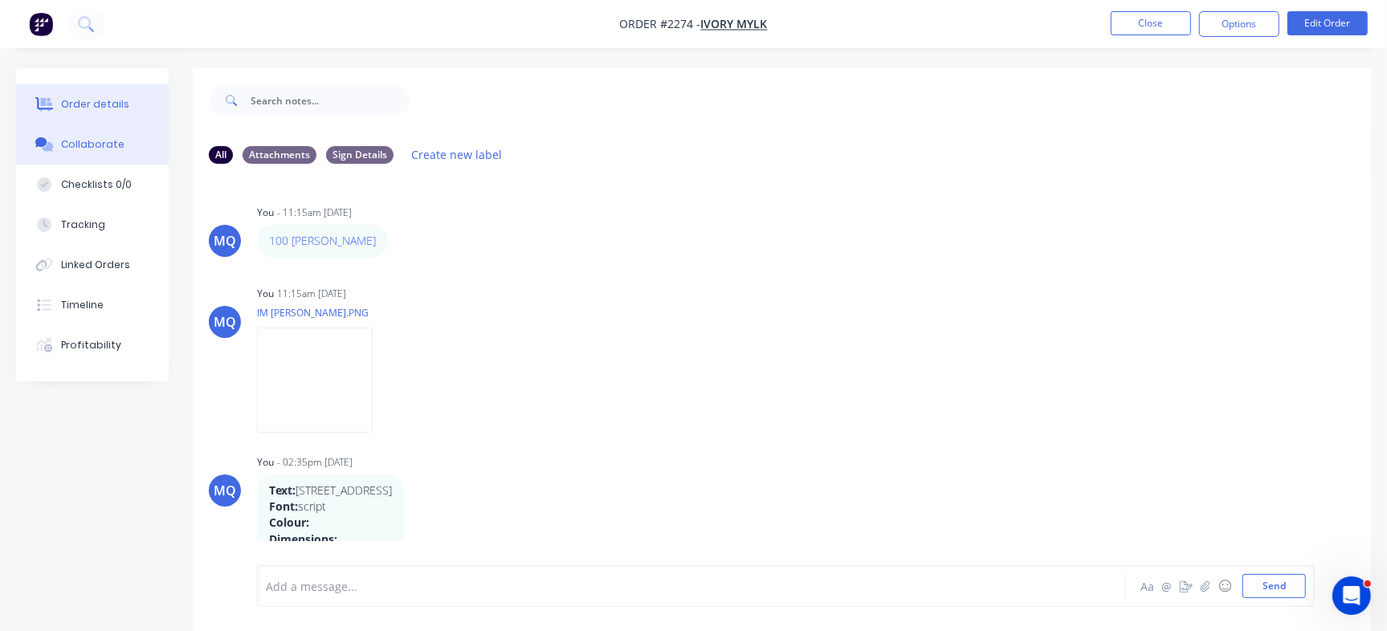
click at [70, 98] on div "Order details" at bounding box center [95, 104] width 68 height 14
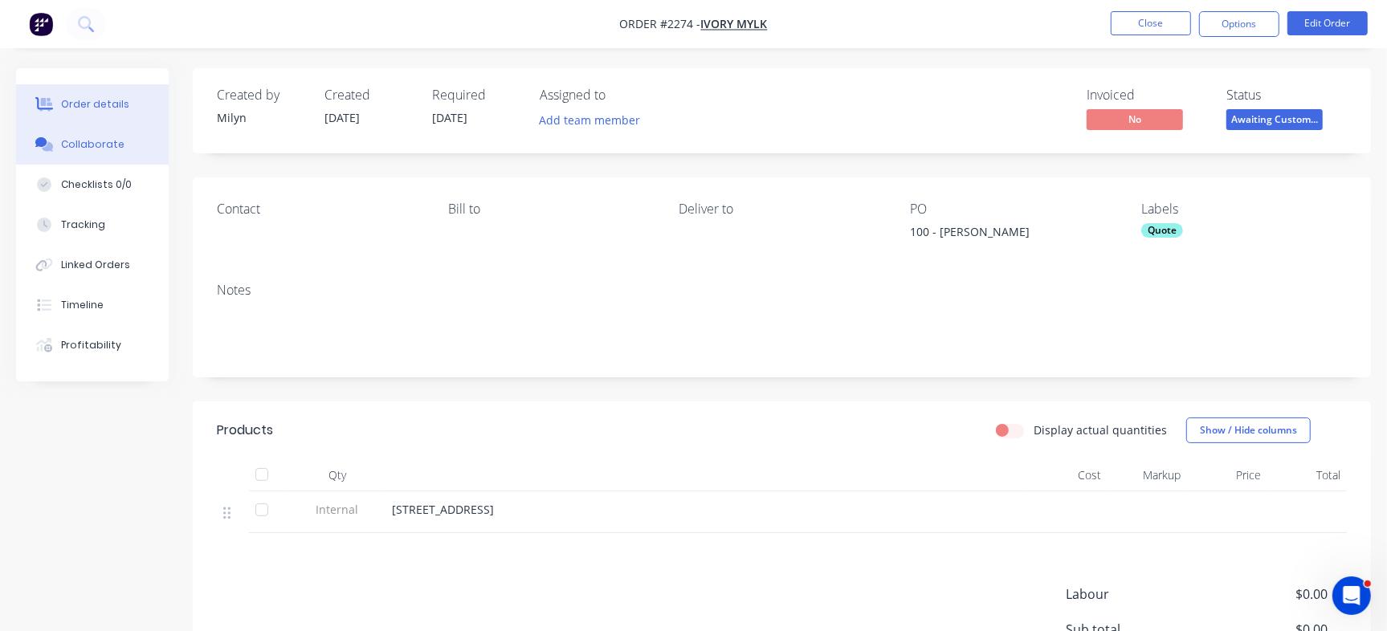
click at [104, 141] on div "Collaborate" at bounding box center [92, 144] width 63 height 14
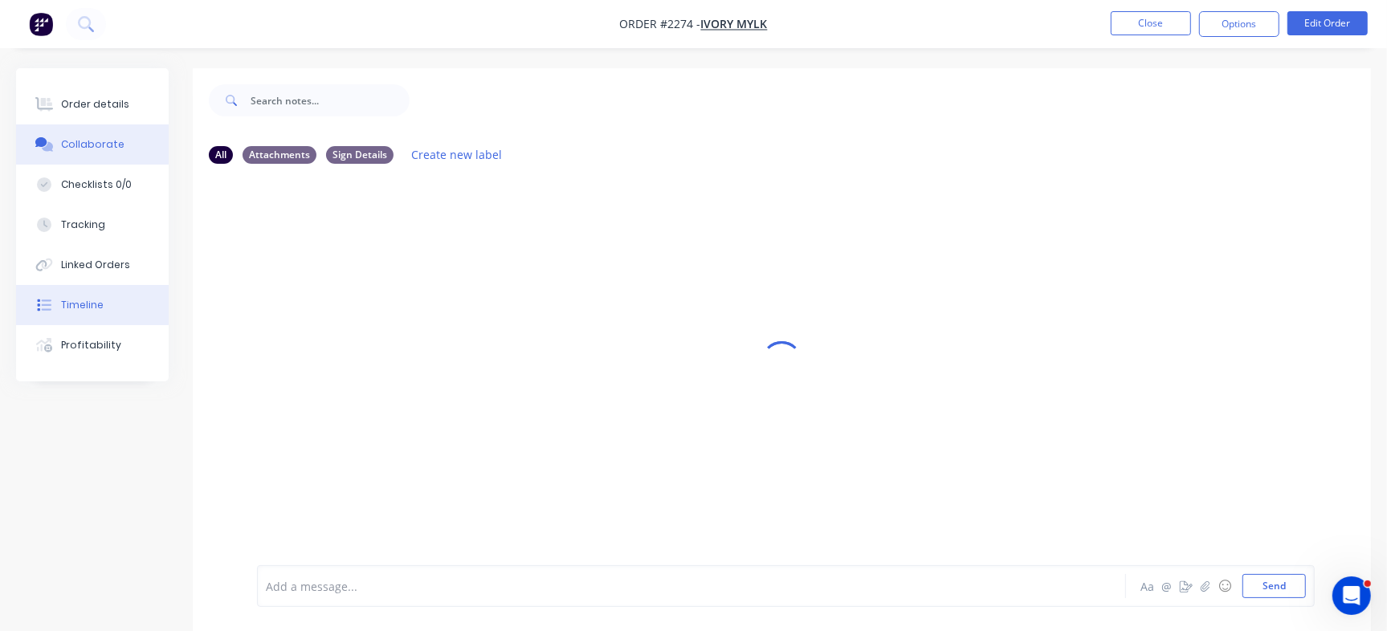
click at [117, 300] on button "Timeline" at bounding box center [92, 305] width 153 height 40
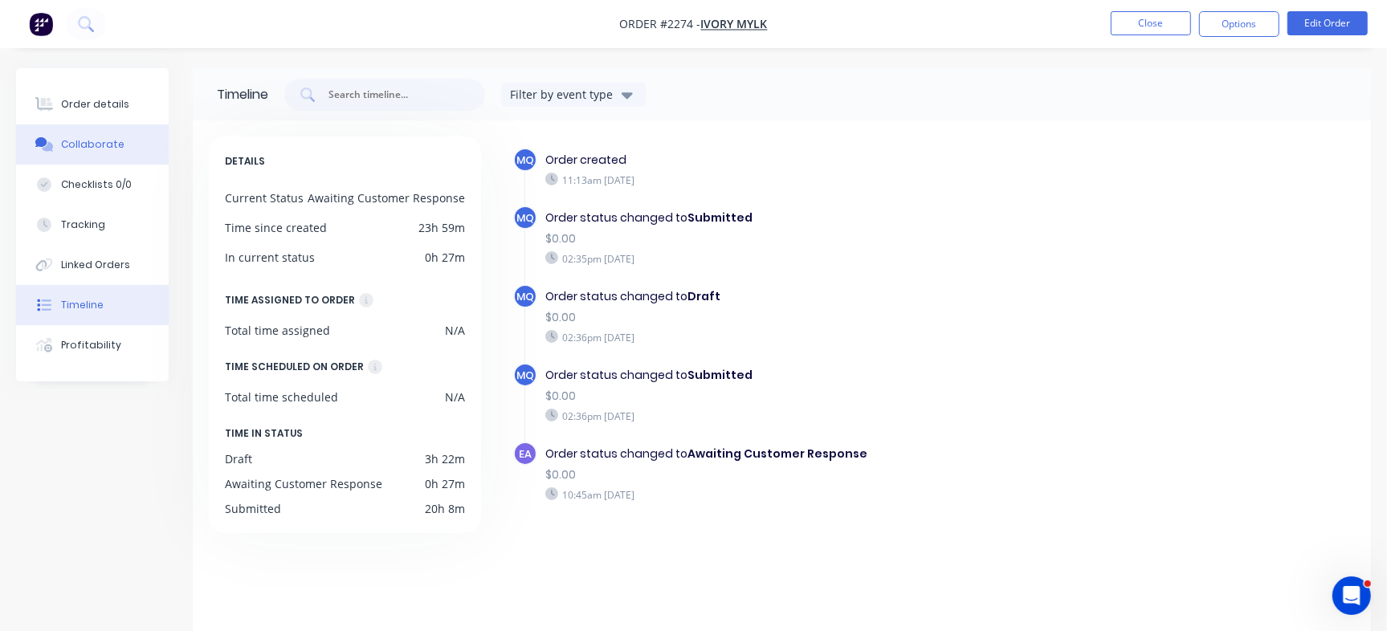
click at [113, 148] on div "Collaborate" at bounding box center [92, 144] width 63 height 14
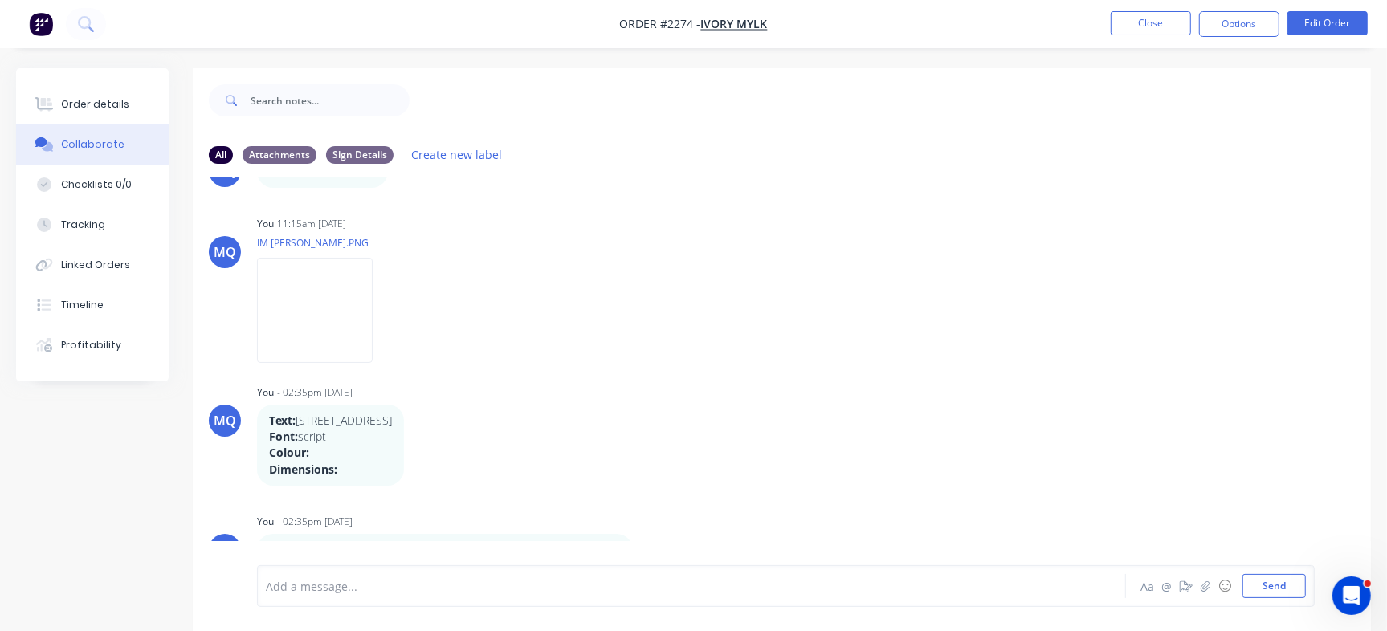
scroll to position [24, 0]
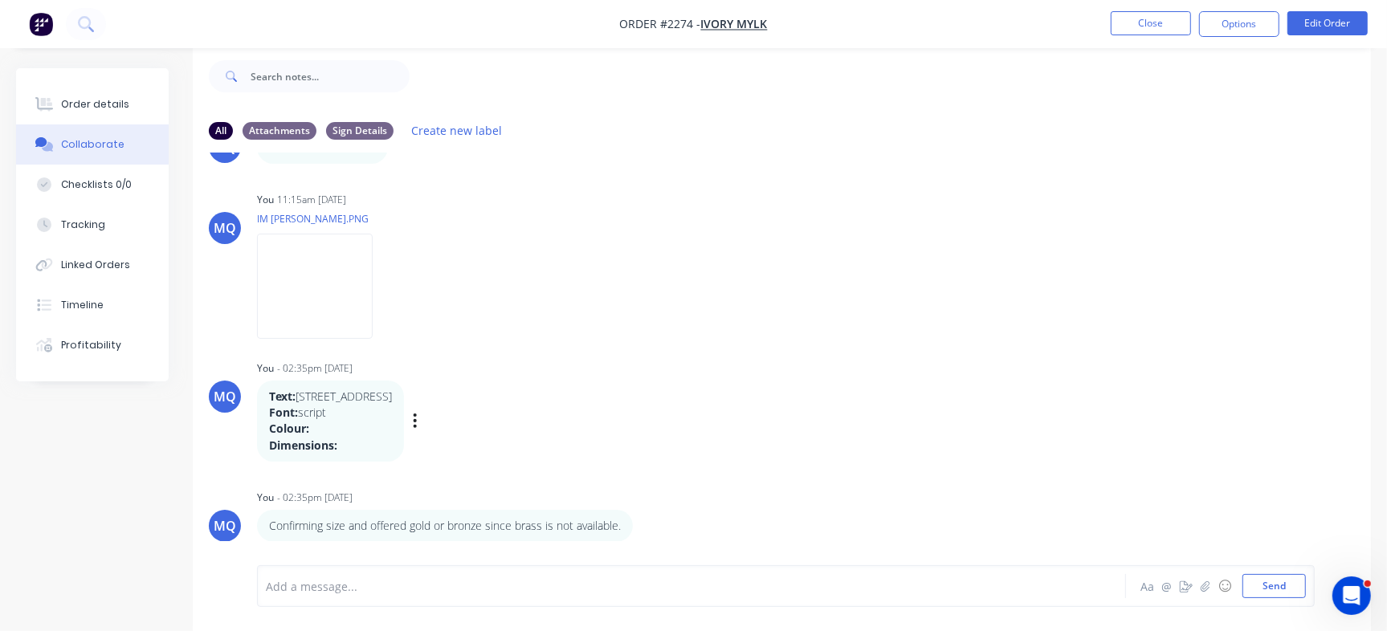
click at [1011, 390] on div "MQ You - 02:35pm 10/09/25 Text: 32 Panorama Road Font: script Colour: Dimension…" at bounding box center [782, 409] width 1179 height 105
click at [141, 94] on button "Order details" at bounding box center [92, 104] width 153 height 40
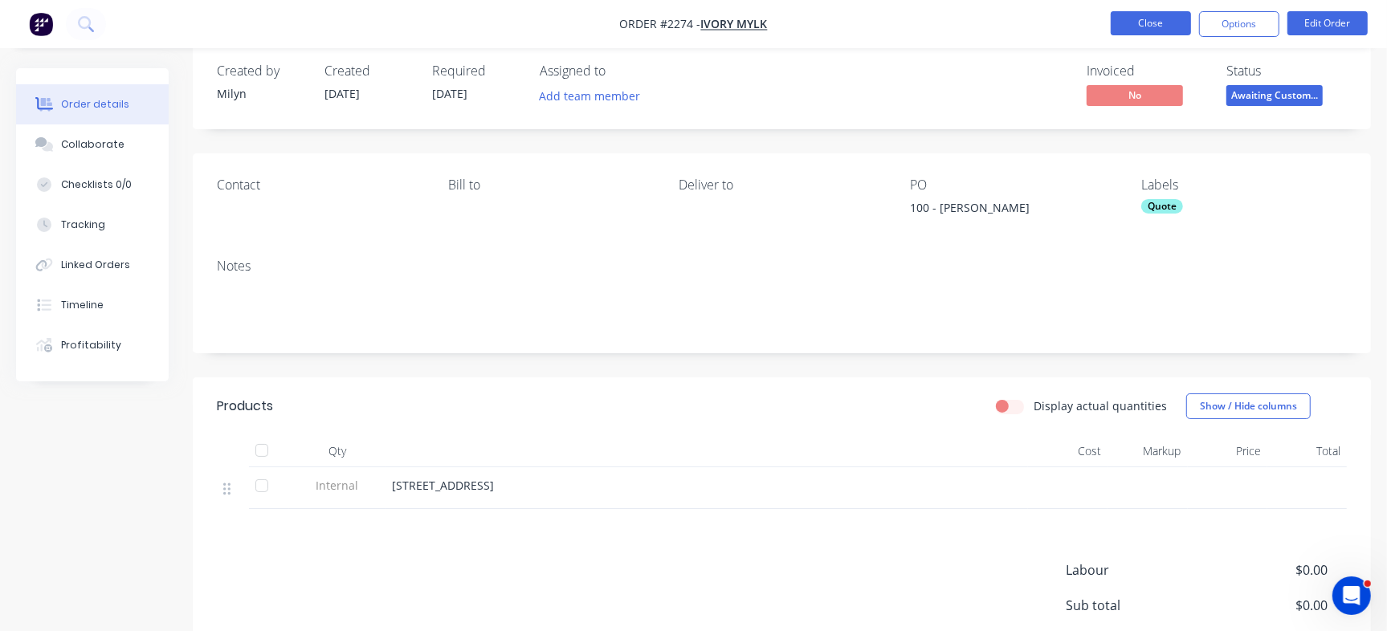
click at [1130, 21] on button "Close" at bounding box center [1151, 23] width 80 height 24
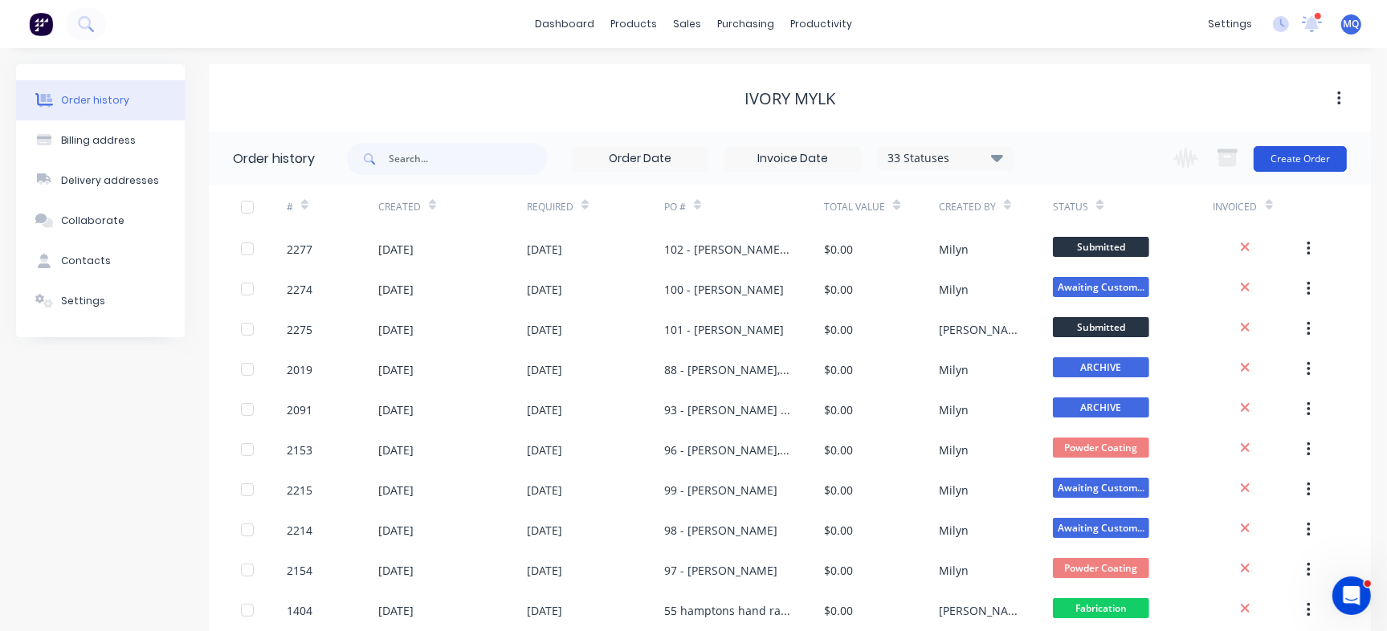
click at [1285, 161] on button "Create Order" at bounding box center [1300, 159] width 93 height 26
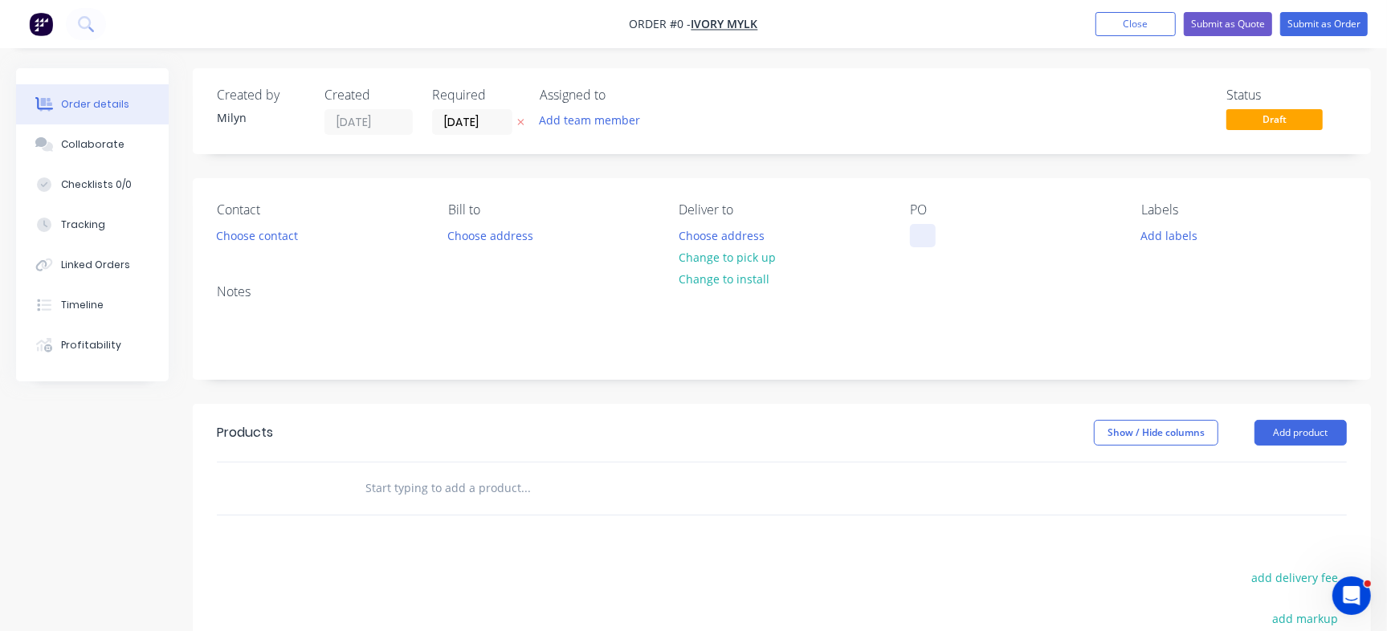
click at [921, 235] on div at bounding box center [923, 235] width 26 height 23
paste div
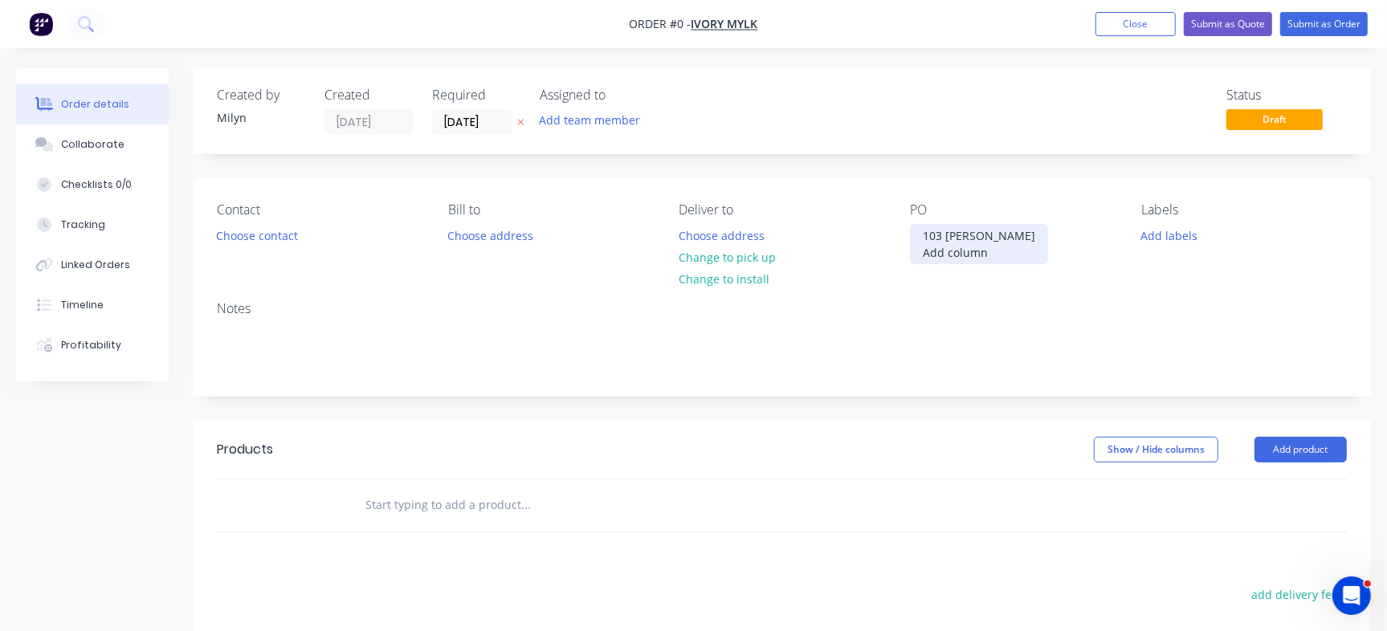
drag, startPoint x: 948, startPoint y: 288, endPoint x: 917, endPoint y: 247, distance: 52.2
click at [917, 247] on div "103 Christina Hancock Add column" at bounding box center [979, 244] width 138 height 40
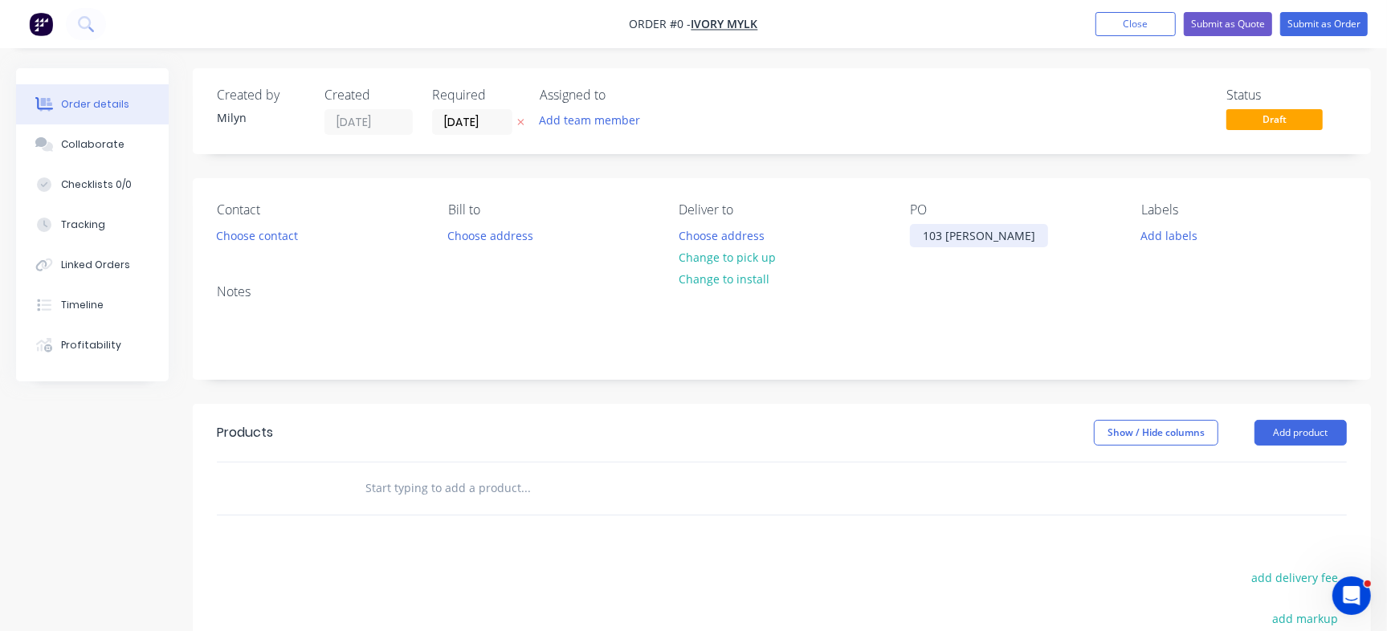
click at [950, 232] on div "103 Christina Hancock" at bounding box center [979, 235] width 138 height 23
click at [1021, 125] on div "Order details Collaborate Checklists 0/0 Tracking Linked Orders Timeline Profit…" at bounding box center [693, 496] width 1387 height 857
click at [485, 117] on input "11/09/25" at bounding box center [472, 122] width 79 height 24
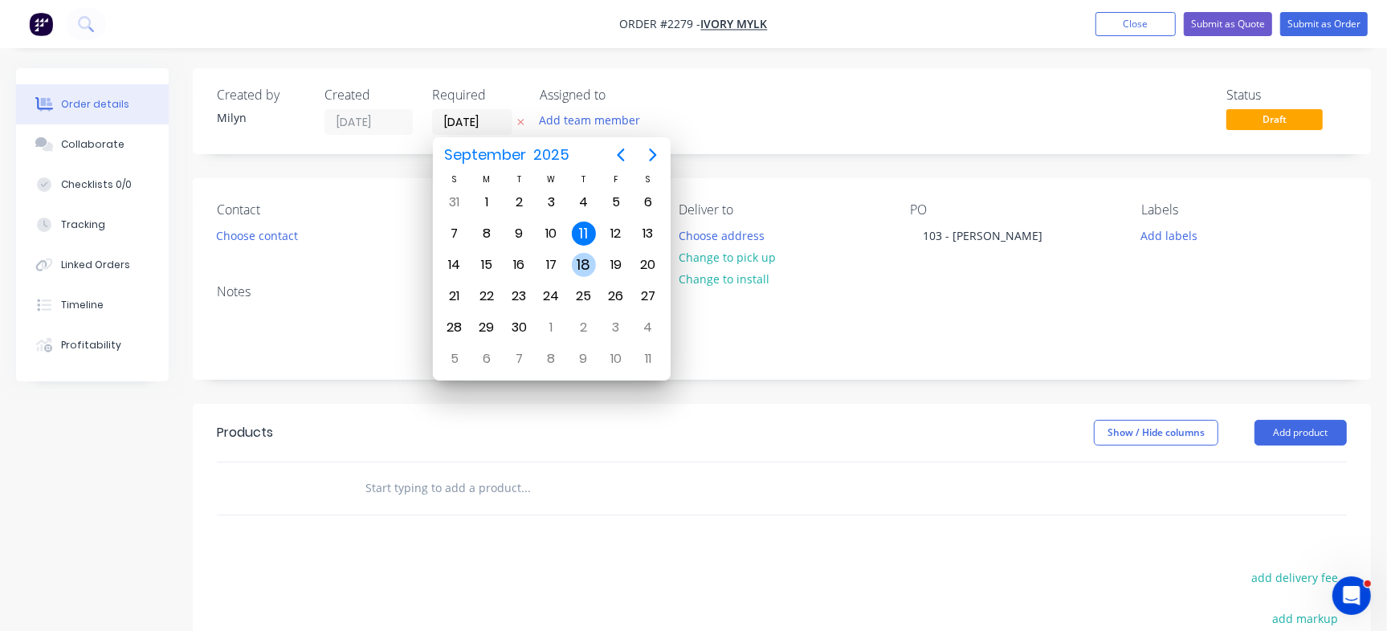
click at [580, 263] on div "18" at bounding box center [584, 265] width 24 height 24
type input "18/09/25"
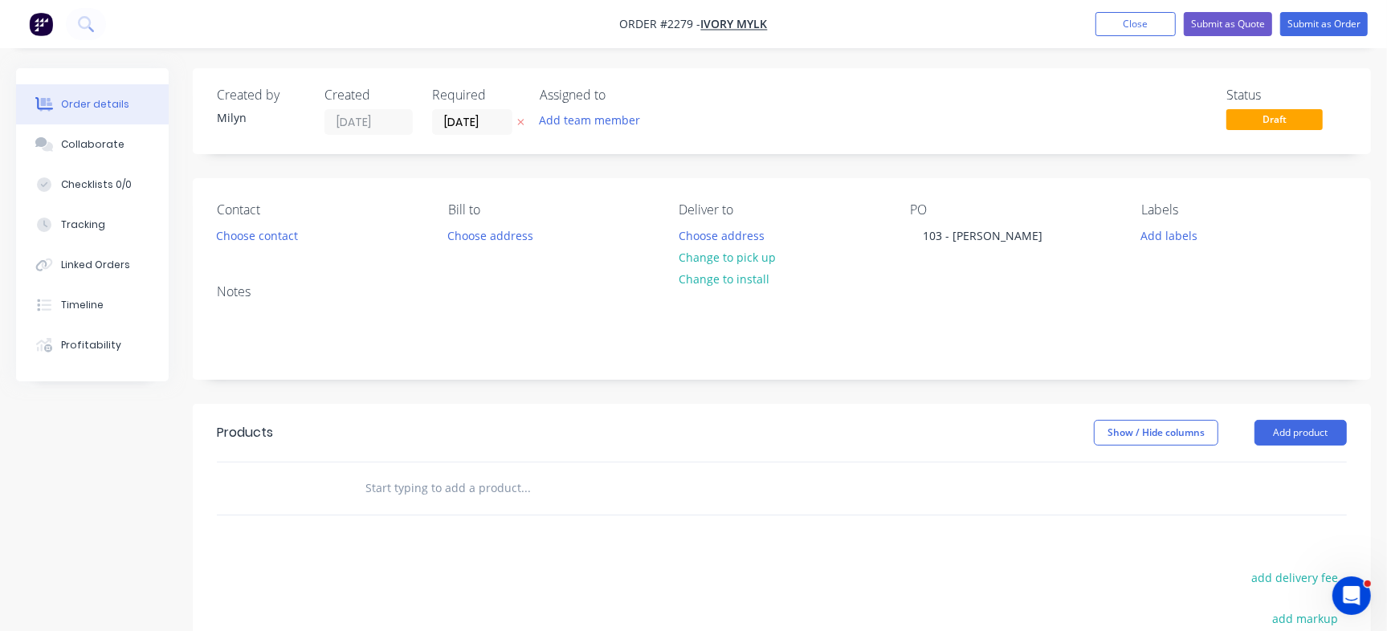
click at [866, 133] on div "Status Draft" at bounding box center [1024, 111] width 647 height 47
click at [468, 468] on div at bounding box center [634, 489] width 578 height 52
click at [464, 487] on input "text" at bounding box center [525, 488] width 321 height 32
type input "Round Custom House Number & Street Sign - 11 - Large"
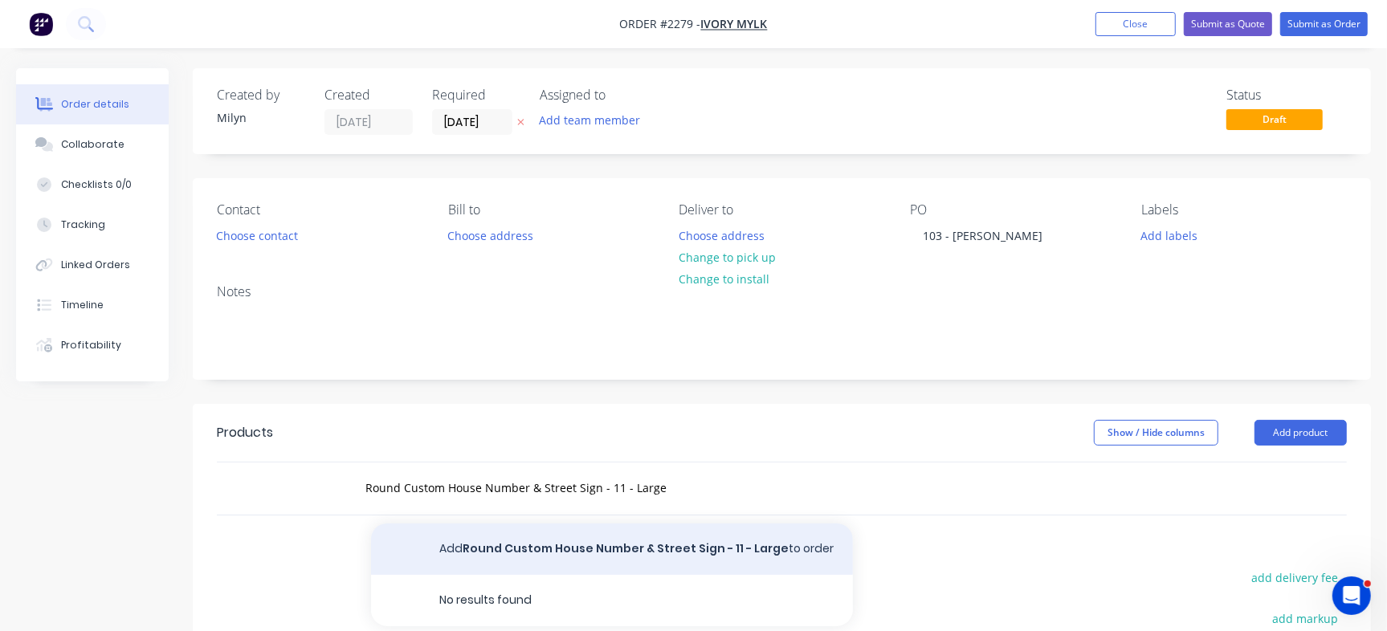
click at [690, 551] on button "Add Round Custom House Number & Street Sign - 11 - Large to order" at bounding box center [612, 549] width 482 height 51
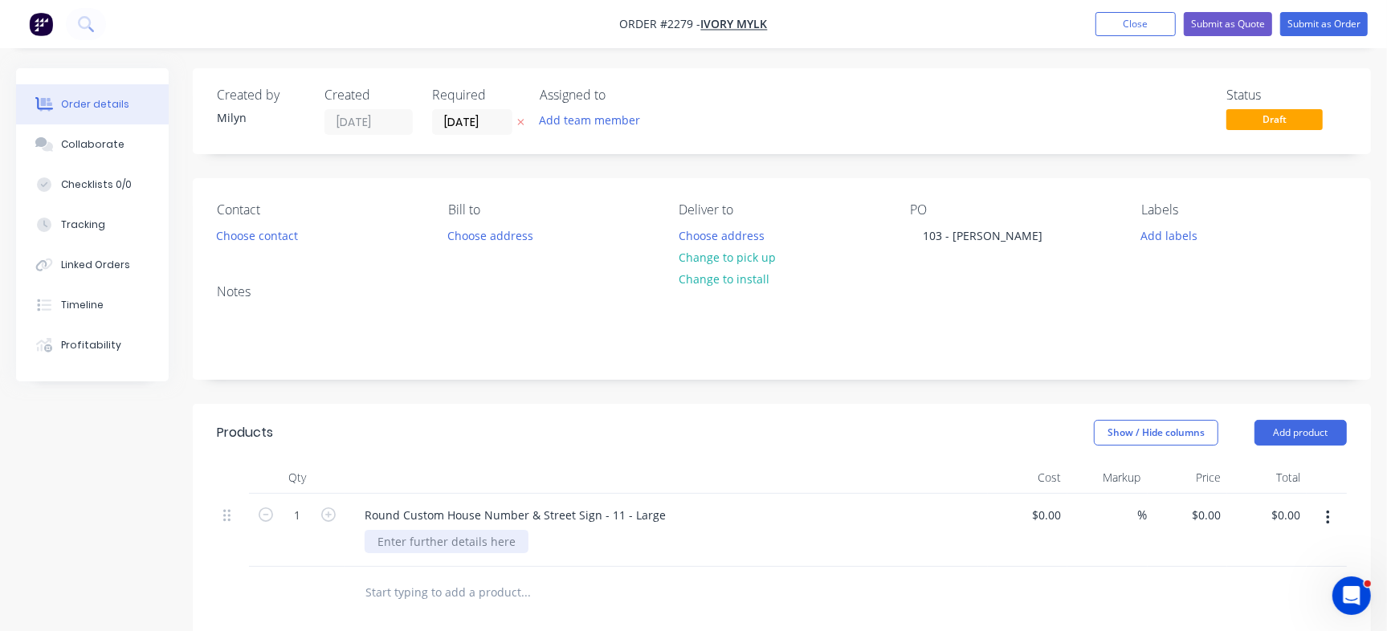
click at [480, 534] on div at bounding box center [447, 541] width 164 height 23
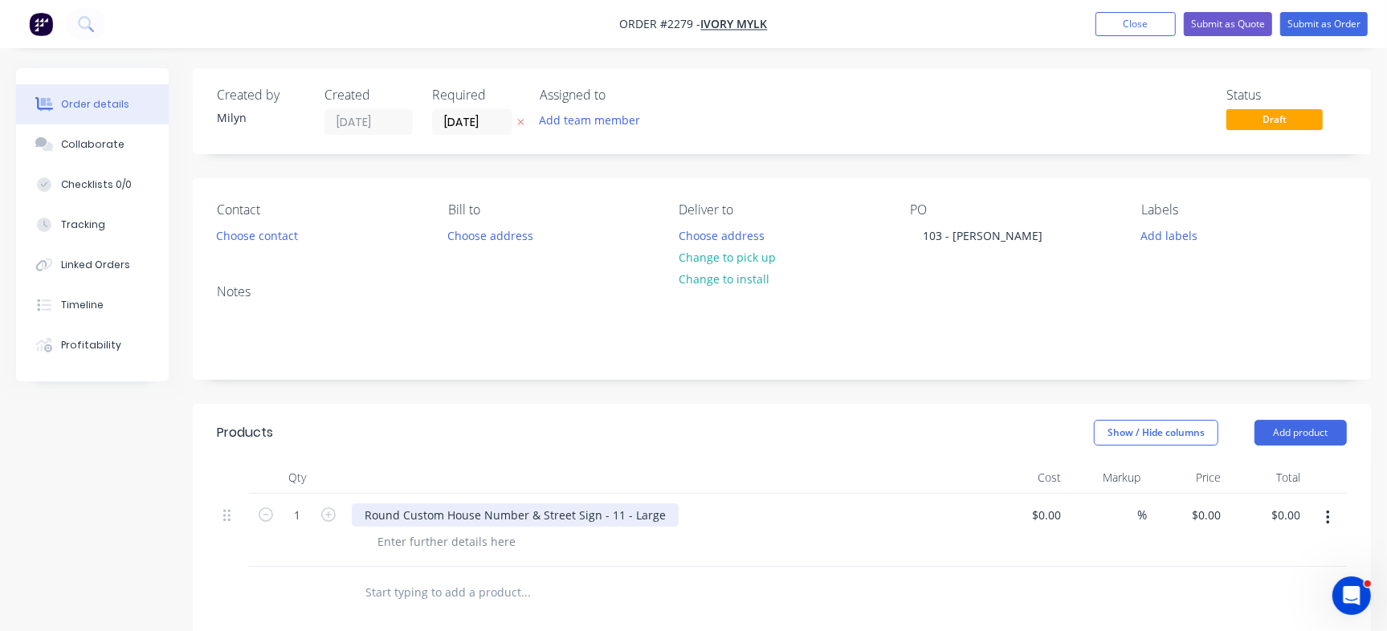
click at [474, 519] on div "Round Custom House Number & Street Sign - 11 - Large" at bounding box center [515, 515] width 327 height 23
click at [646, 518] on div "Round Custom House Number & Street Sign - 11 - Large" at bounding box center [515, 515] width 327 height 23
click at [615, 515] on div "Round Custom House Number & Street Sign - 11 - Large" at bounding box center [515, 515] width 327 height 23
drag, startPoint x: 608, startPoint y: 514, endPoint x: 664, endPoint y: 511, distance: 56.3
click at [664, 511] on div "Round Custom House Number & Street Sign - 11 - Large" at bounding box center [515, 515] width 327 height 23
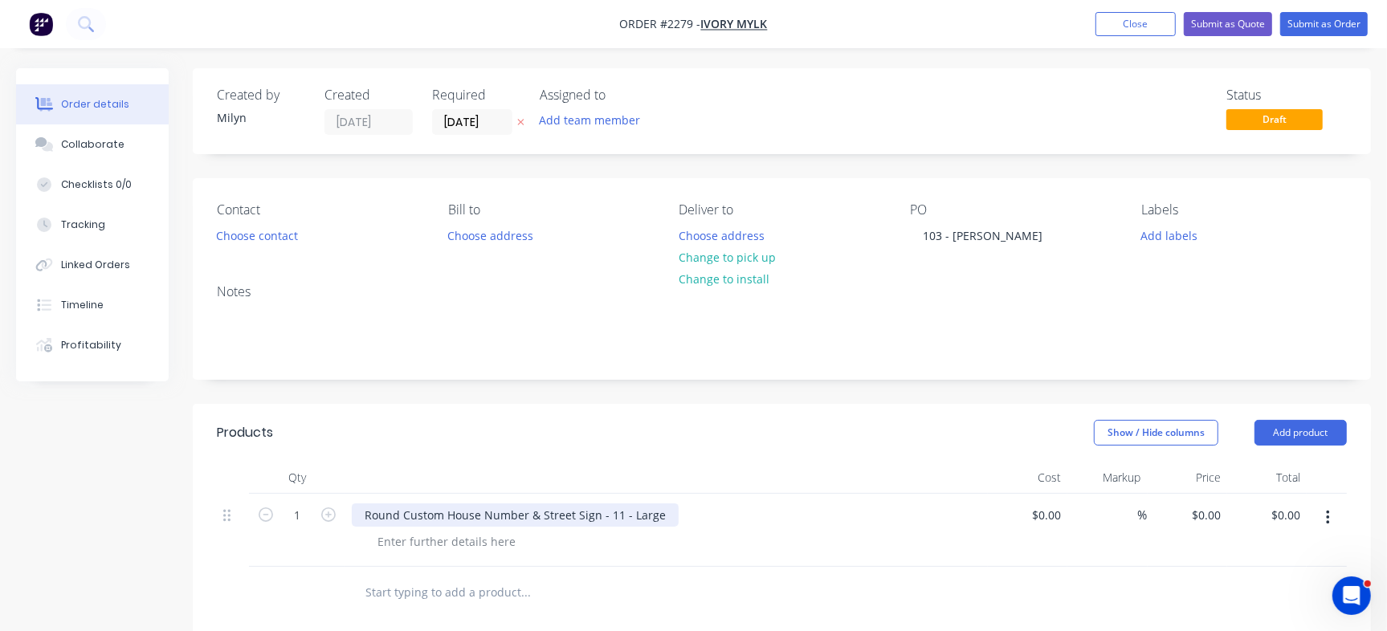
click at [456, 517] on div "Round Custom House Number & Street Sign - 11 - Large" at bounding box center [515, 515] width 327 height 23
copy div "Round Custom House Number & Street Sign - 11 - Large"
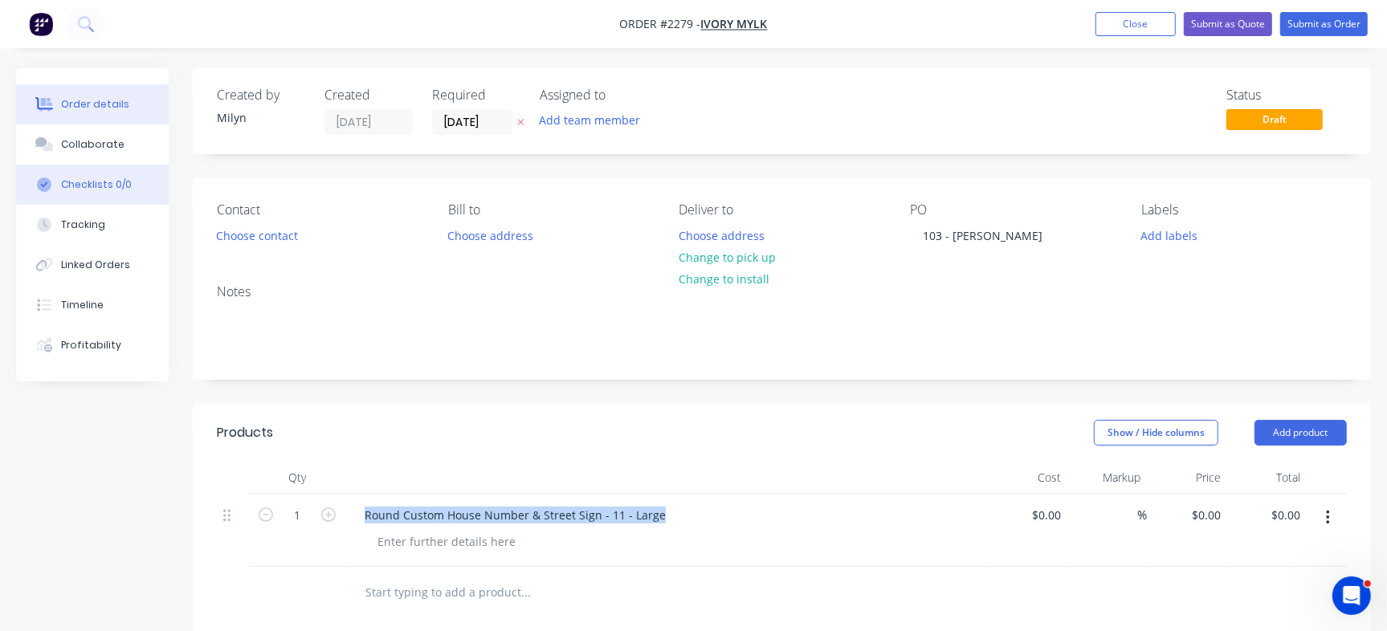
click at [114, 202] on button "Checklists 0/0" at bounding box center [92, 185] width 153 height 40
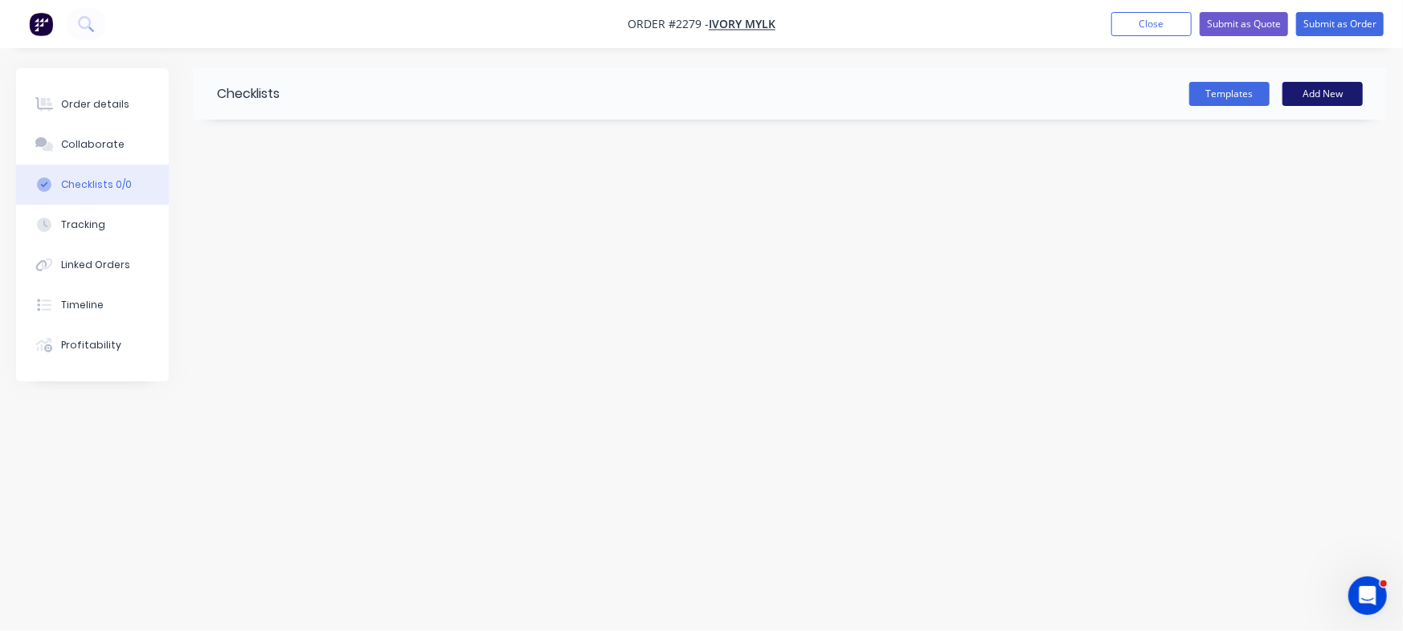
click at [1297, 98] on button "Add New" at bounding box center [1322, 94] width 80 height 24
type input "Checklist"
click at [368, 186] on textarea at bounding box center [617, 193] width 731 height 23
paste textarea "Round Custom House Number & Street Sign - 11 - Large"
type textarea "x"
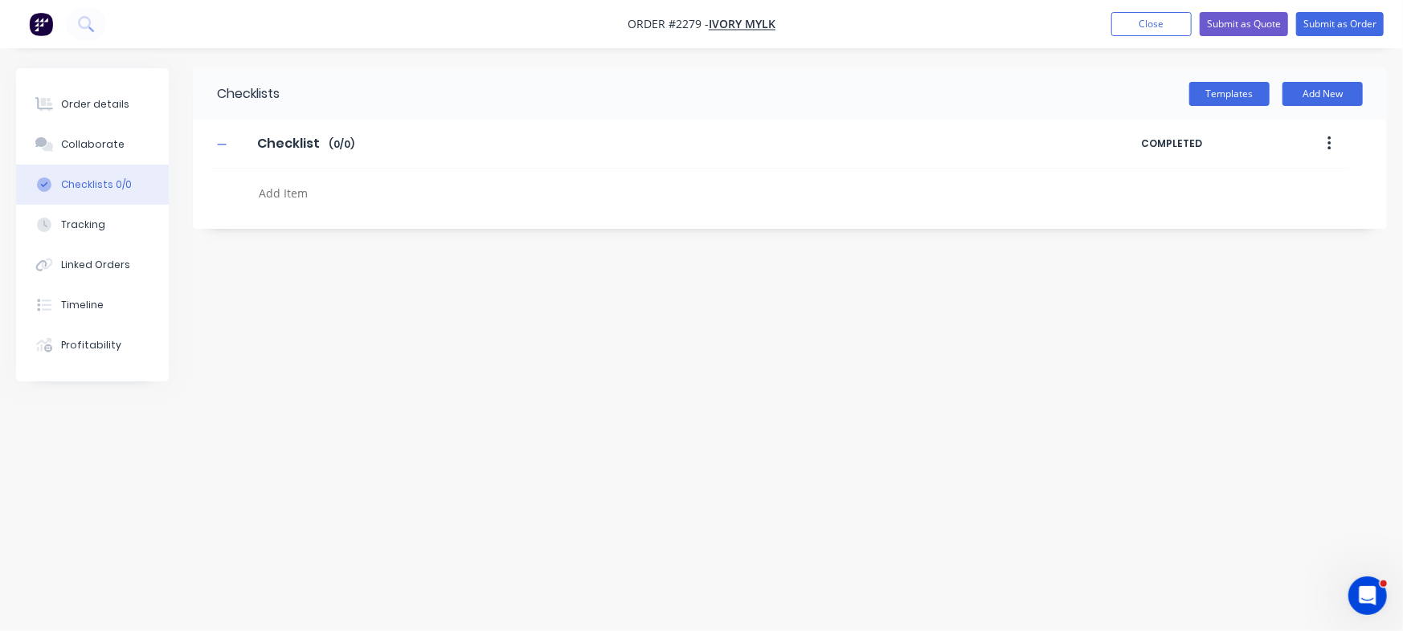
type textarea "Round Custom House Number & Street Sign - 11 - Large"
type textarea "x"
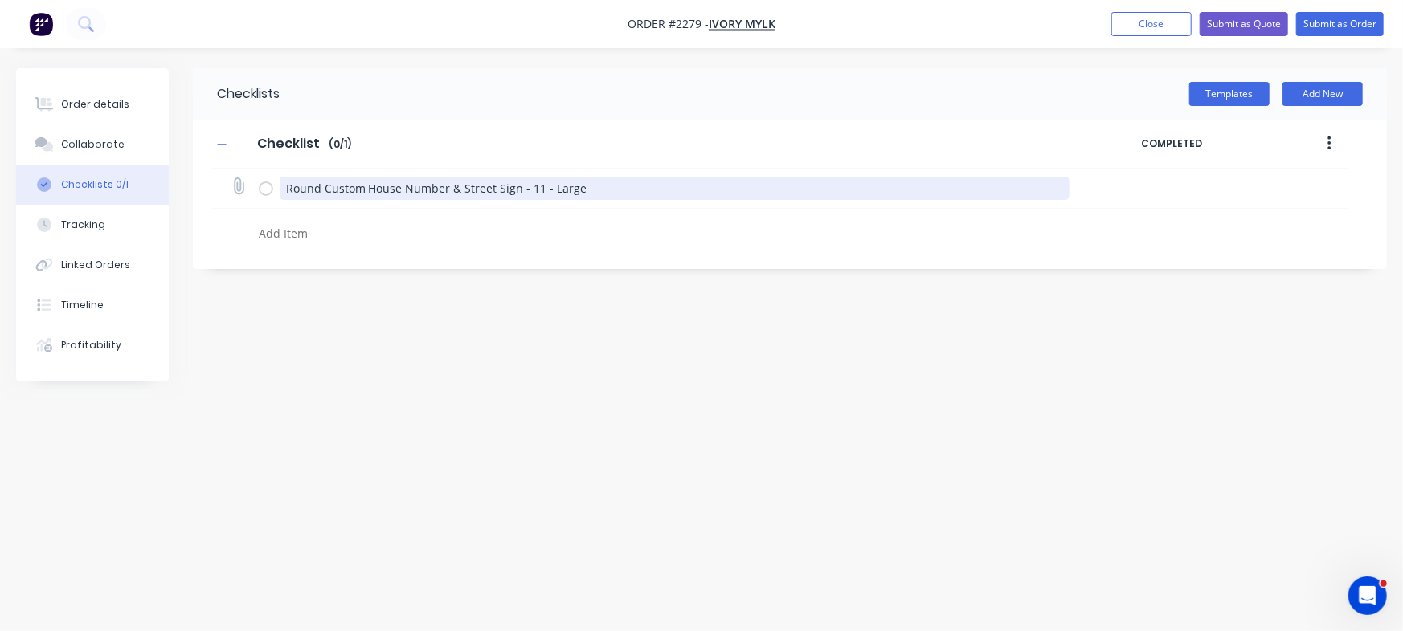
click at [651, 192] on textarea "Round Custom House Number & Street Sign - 11 - Large" at bounding box center [675, 188] width 790 height 23
type textarea "x"
type textarea "Round Custom House Number & Street Sign - 11 - Large"
type textarea "x"
type textarea "Round Custom House Number & Street Sign - 11 - Large -"
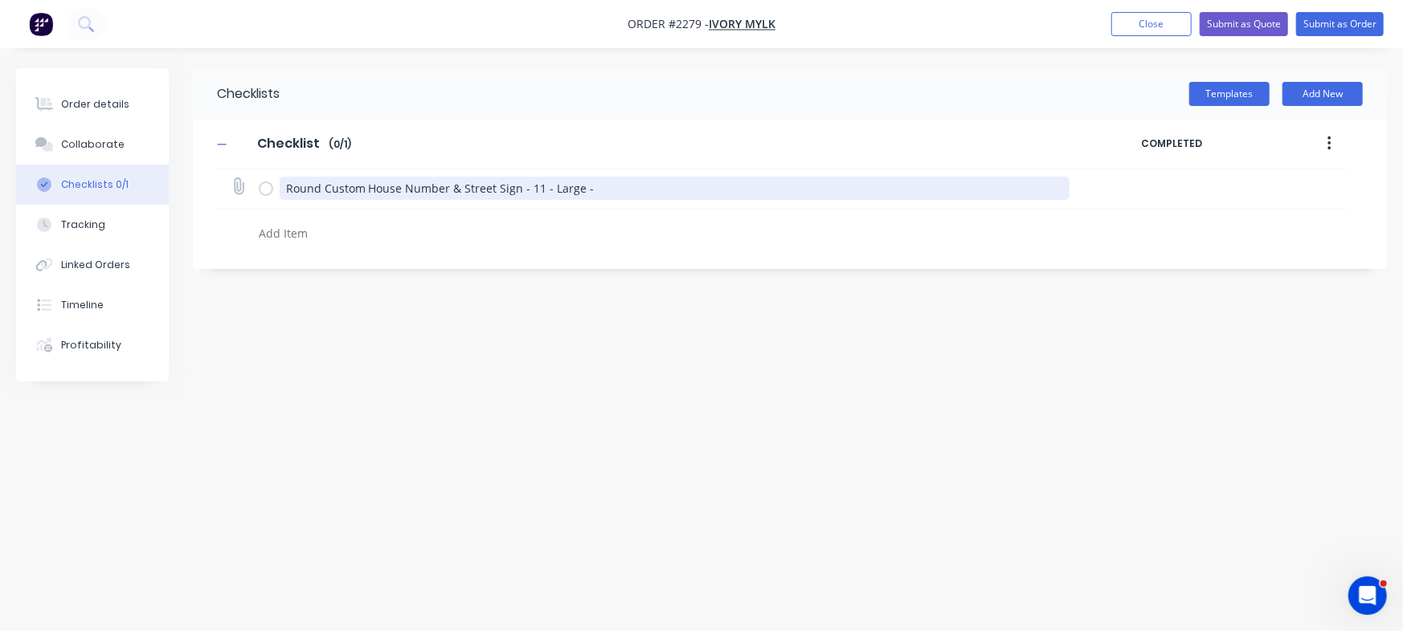
type textarea "x"
type textarea "Round Custom House Number & Street Sign - 11 - Large - C"
type textarea "x"
type textarea "Round Custom House Number & Street Sign - 11 - Large - Co"
type textarea "x"
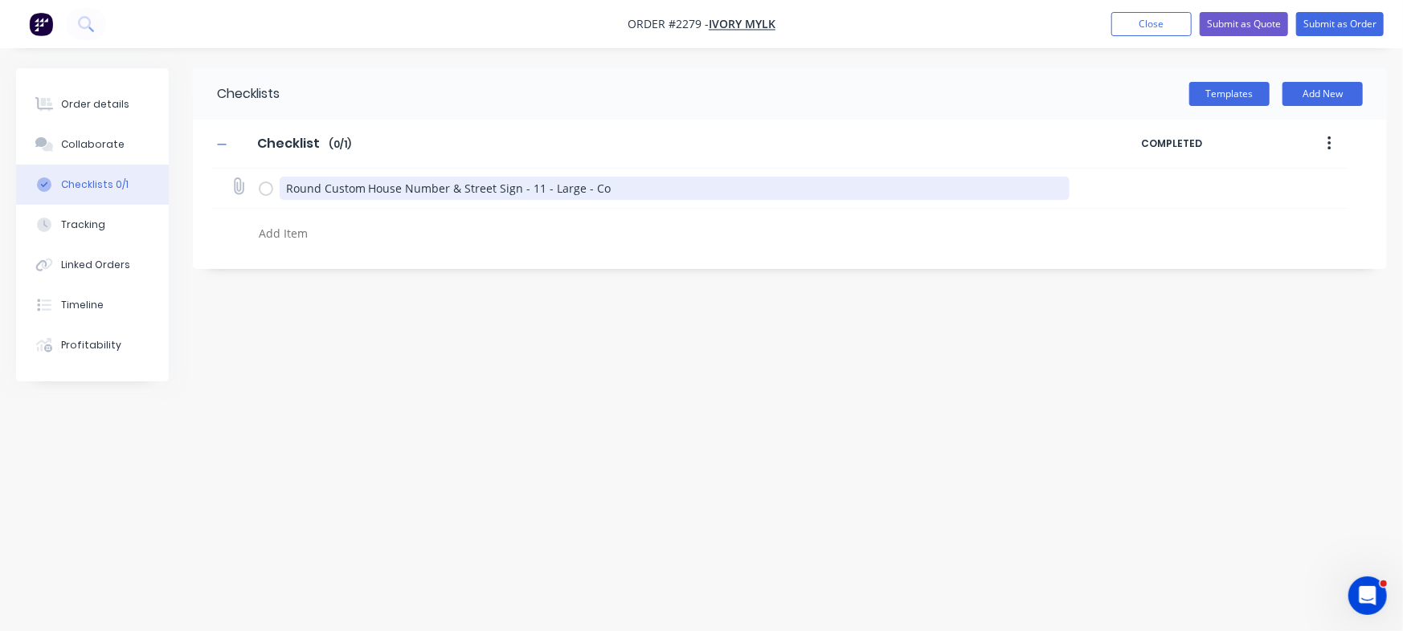
type textarea "Round Custom House Number & Street Sign - 11 - Large - Cor"
type textarea "x"
type textarea "Round Custom House Number & Street Sign - 11 - Large - Cort"
type textarea "x"
type textarea "Round Custom House Number & Street Sign - 11 - Large - Corte"
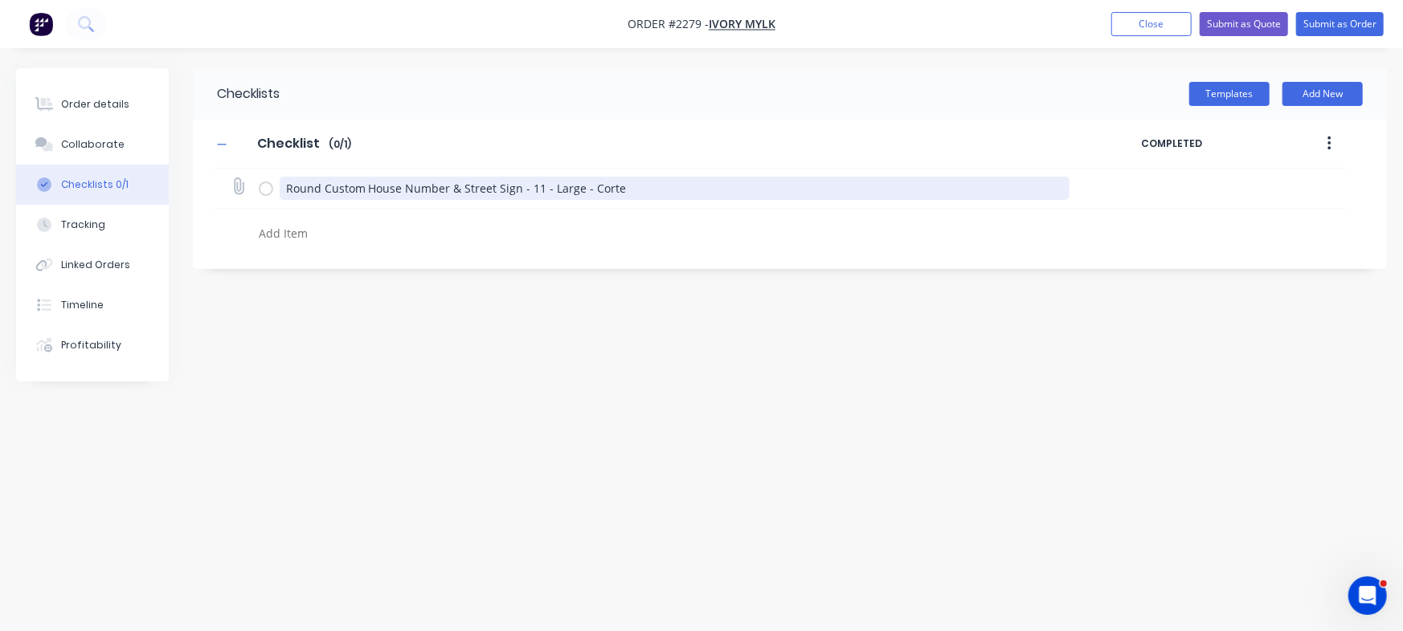
type textarea "x"
click at [541, 183] on textarea "Round Custom House Number & Street Sign - 11 - Large - Corten" at bounding box center [675, 188] width 790 height 23
type textarea "Round Custom House Number & Street Sign - 11 - Large - Corten"
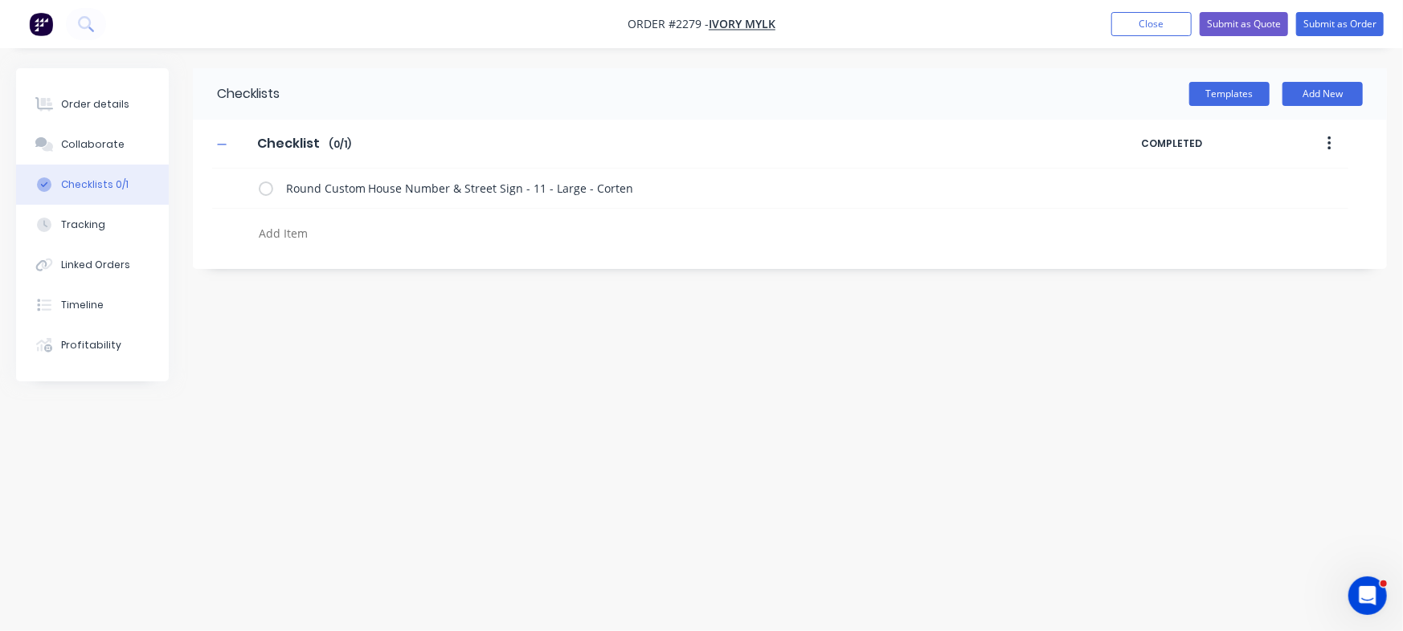
type textarea "x"
click at [566, 358] on div "Checklists Templates Add New Checklist Checklist Enter Checklist name ( 0 / 1 )…" at bounding box center [701, 285] width 1371 height 434
click at [242, 190] on icon at bounding box center [238, 186] width 21 height 21
click at [231, 178] on input "file" at bounding box center [231, 178] width 0 height 0
type input "C:\fakepath\Custom House Sign Order Sheet - 1105 Christina Hancock.pdf"
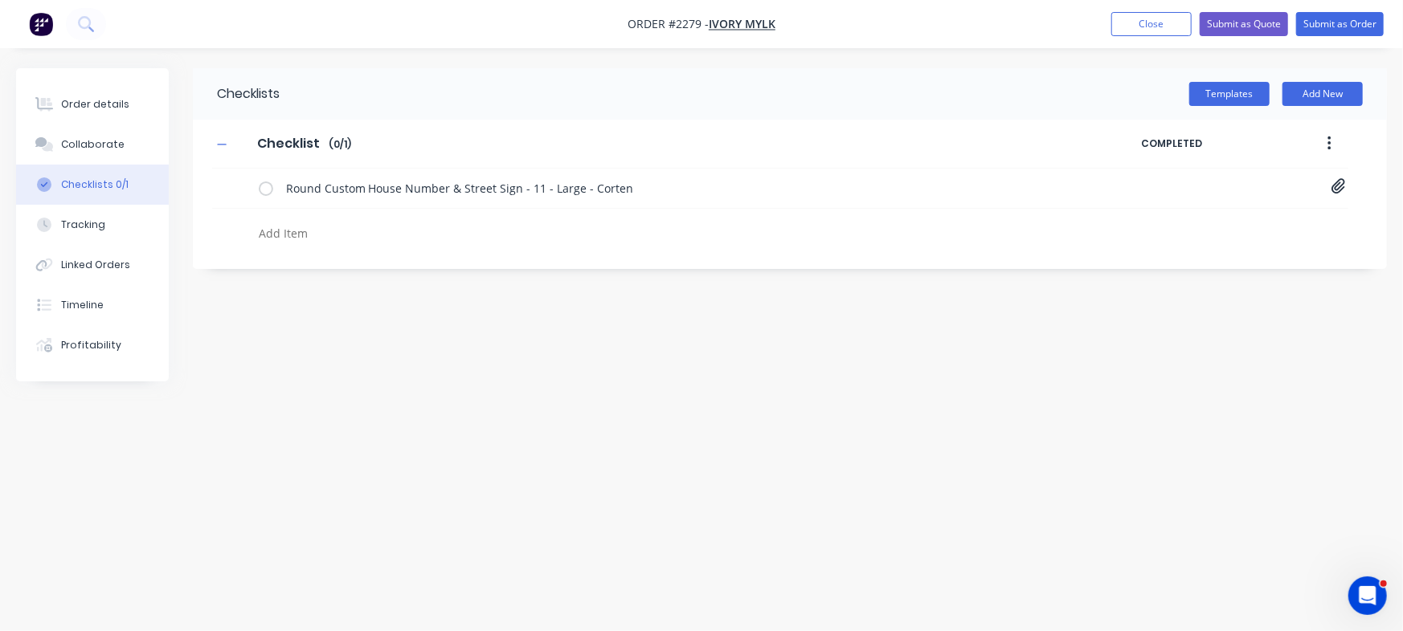
click at [307, 227] on textarea at bounding box center [617, 233] width 731 height 23
type textarea "x"
type textarea "C"
type textarea "x"
type textarea "Cu"
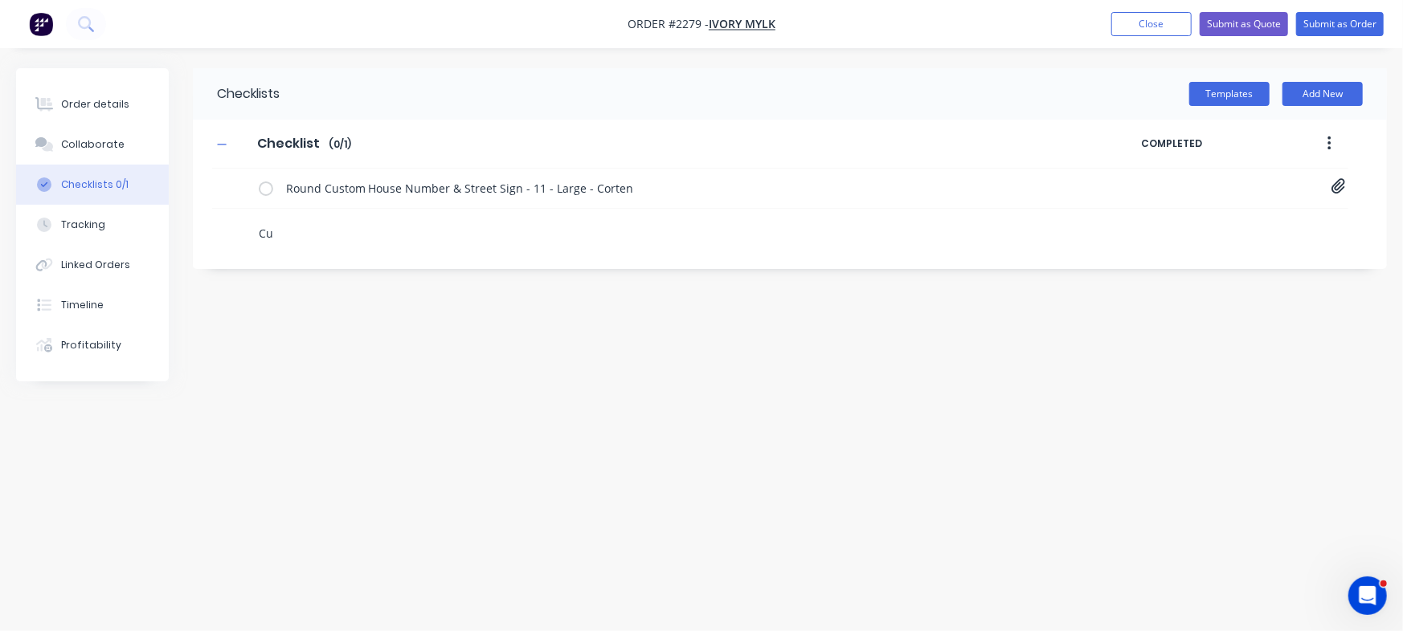
type textarea "x"
type textarea "Cut"
type textarea "x"
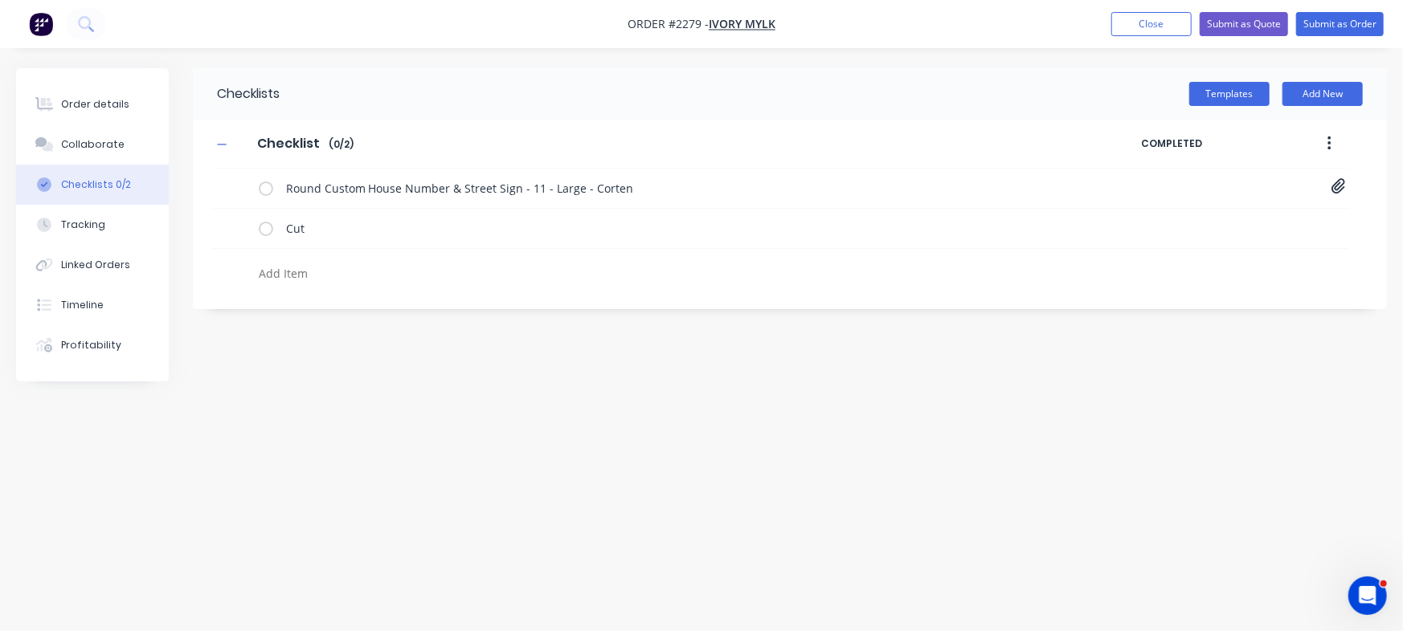
type textarea "x"
type textarea "P"
type textarea "x"
type textarea "Pow"
type textarea "x"
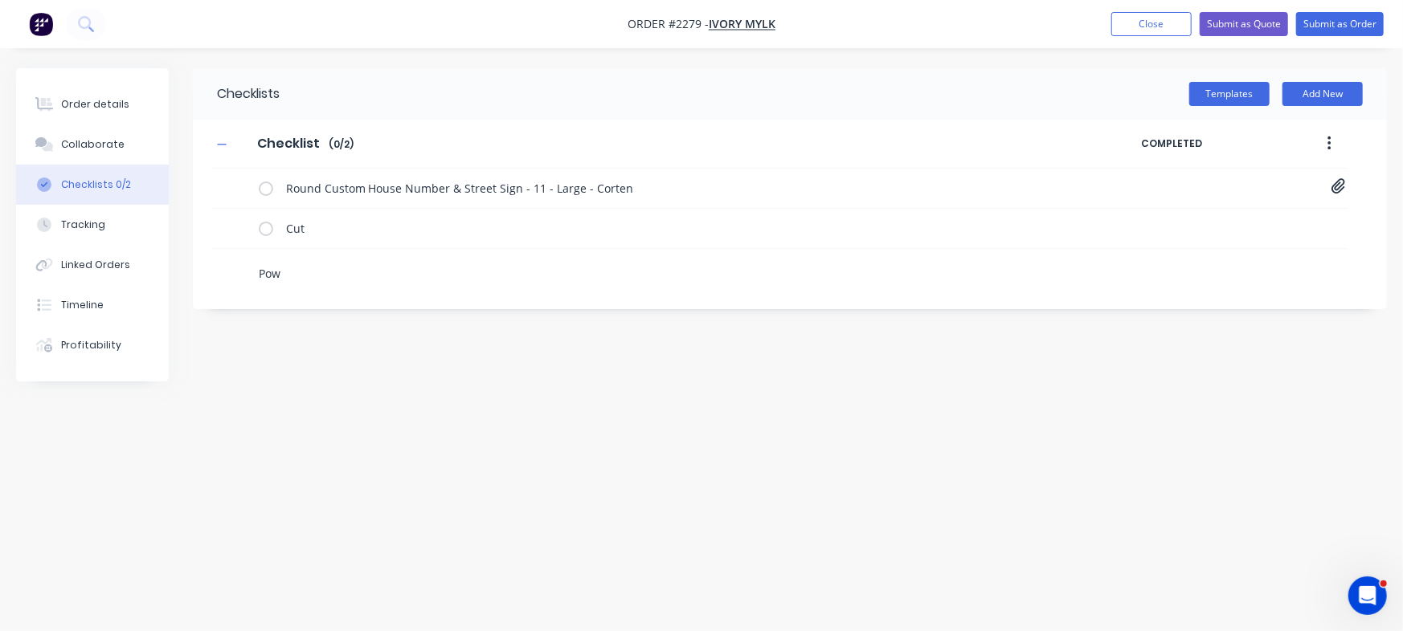
type textarea "Powd"
type textarea "x"
type textarea "Pow"
type textarea "x"
type textarea "Po"
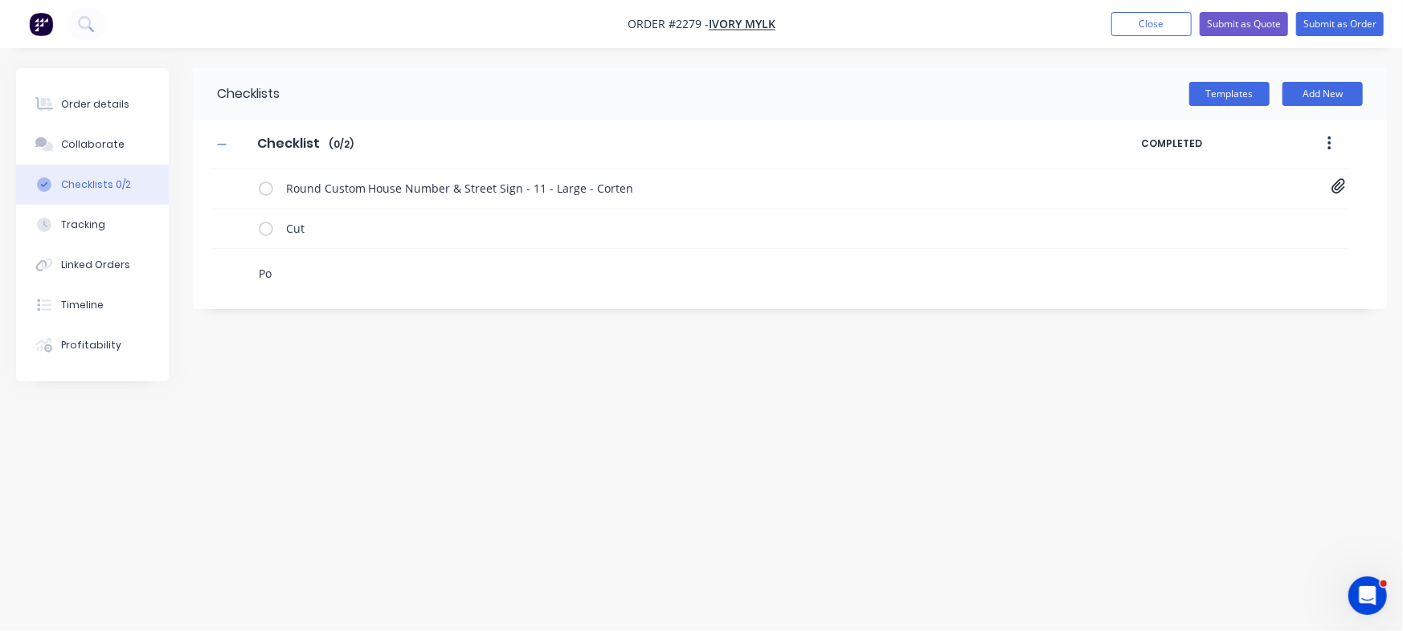
type textarea "x"
type textarea "P"
type textarea "x"
click at [124, 96] on button "Order details" at bounding box center [92, 104] width 153 height 40
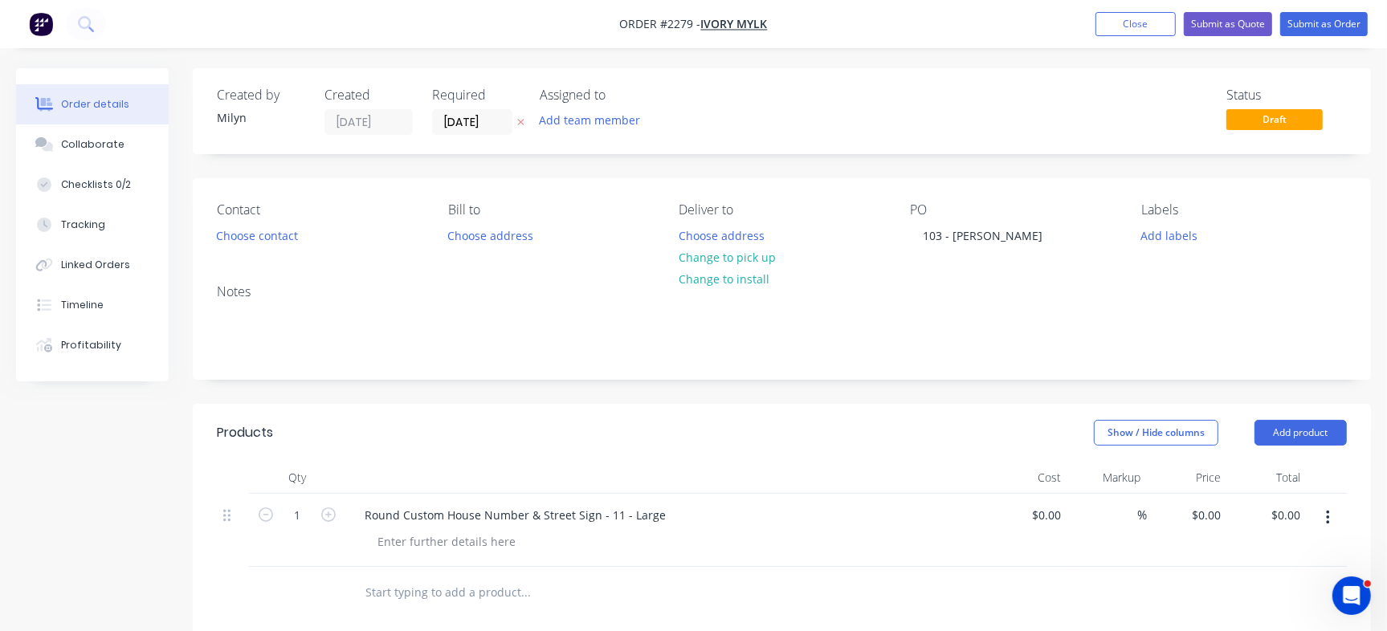
click at [361, 535] on div "Round Custom House Number & Street Sign - 11 - Large" at bounding box center [666, 530] width 643 height 73
click at [376, 537] on div at bounding box center [447, 541] width 164 height 23
click at [651, 454] on header "Products Show / Hide columns Add product" at bounding box center [782, 433] width 1179 height 58
click at [1190, 237] on button "Add labels" at bounding box center [1170, 235] width 74 height 22
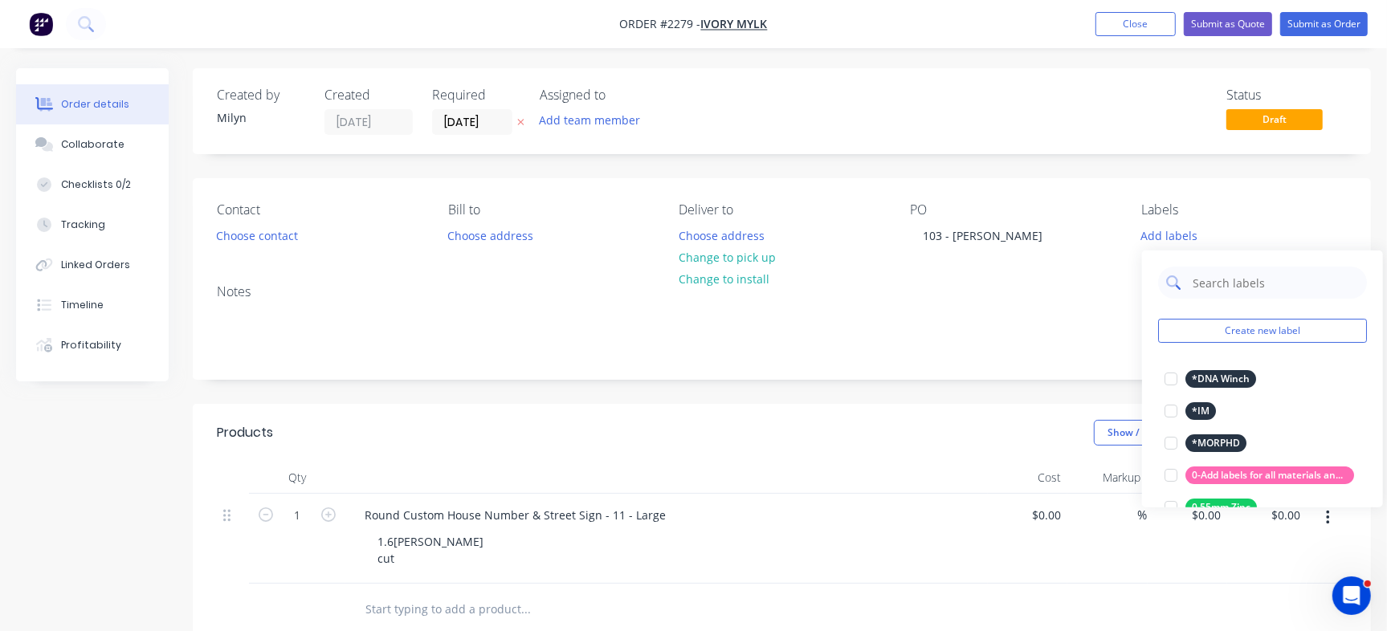
click at [1236, 282] on input "text" at bounding box center [1275, 283] width 168 height 32
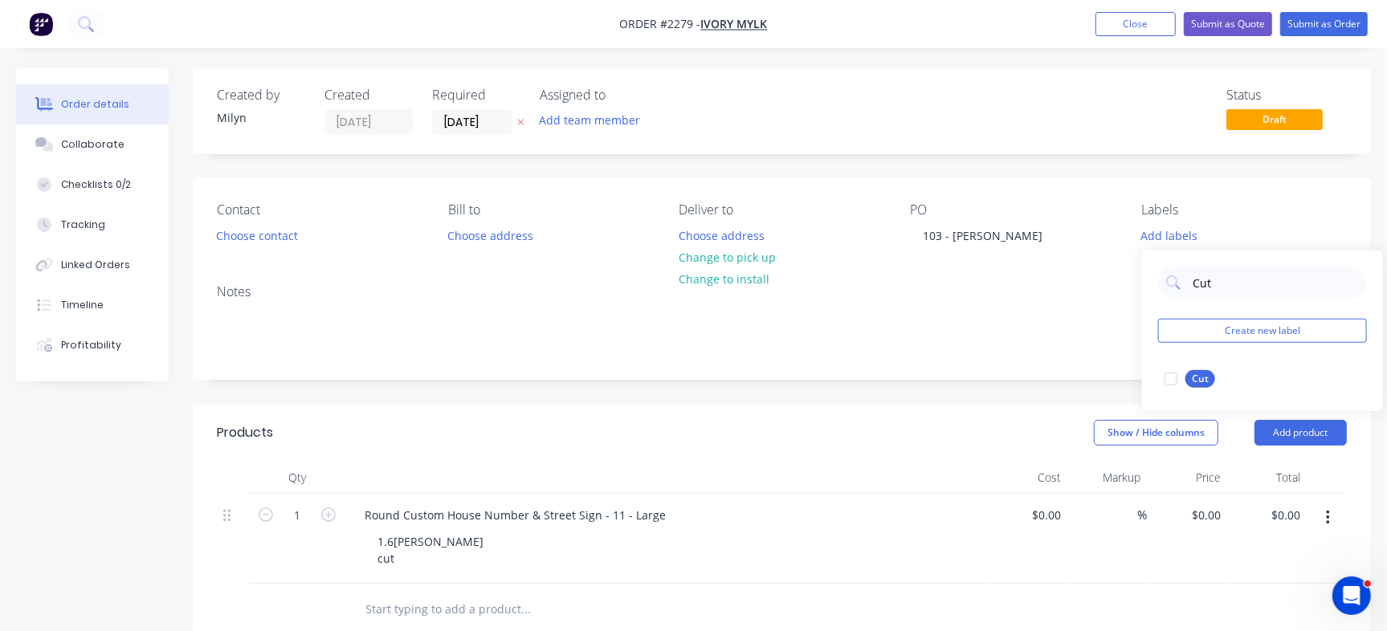
drag, startPoint x: 1185, startPoint y: 385, endPoint x: 1199, endPoint y: 345, distance: 41.7
click at [1185, 385] on div at bounding box center [1171, 379] width 32 height 32
click at [1207, 278] on input "Cut" at bounding box center [1275, 275] width 168 height 32
type input "Powder Coat"
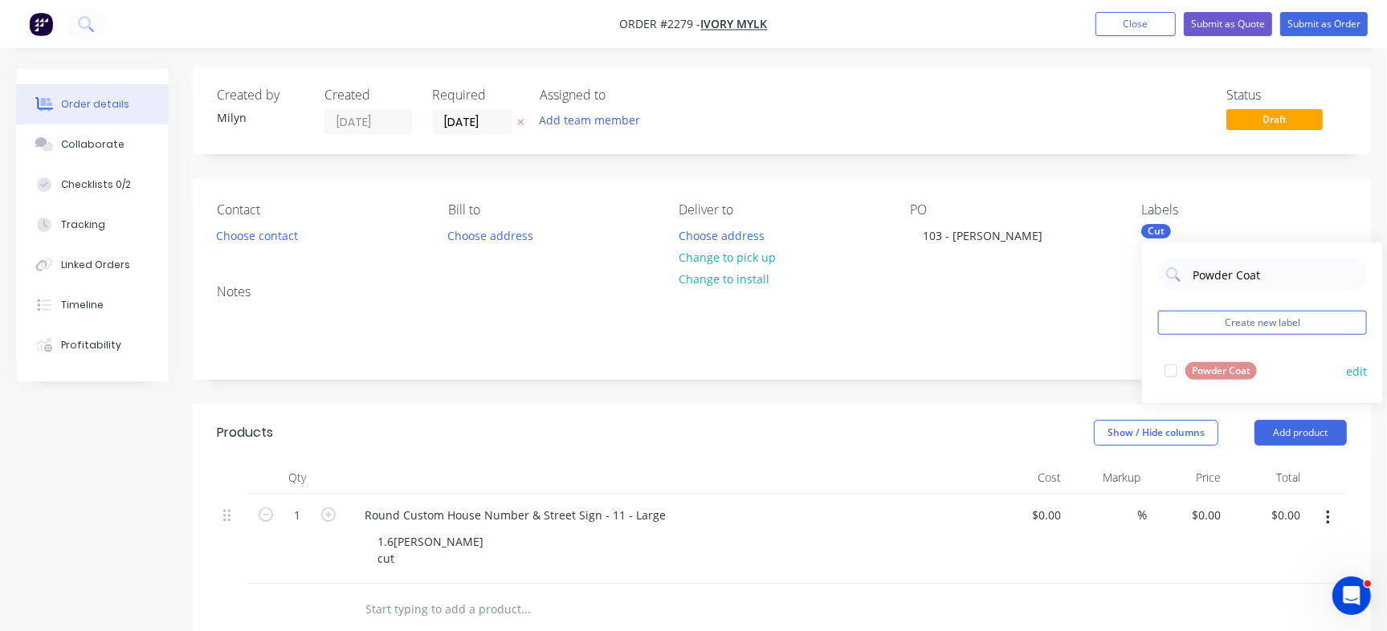
click at [1174, 362] on div at bounding box center [1171, 371] width 32 height 32
click at [1075, 133] on div "Status Draft" at bounding box center [1024, 111] width 647 height 47
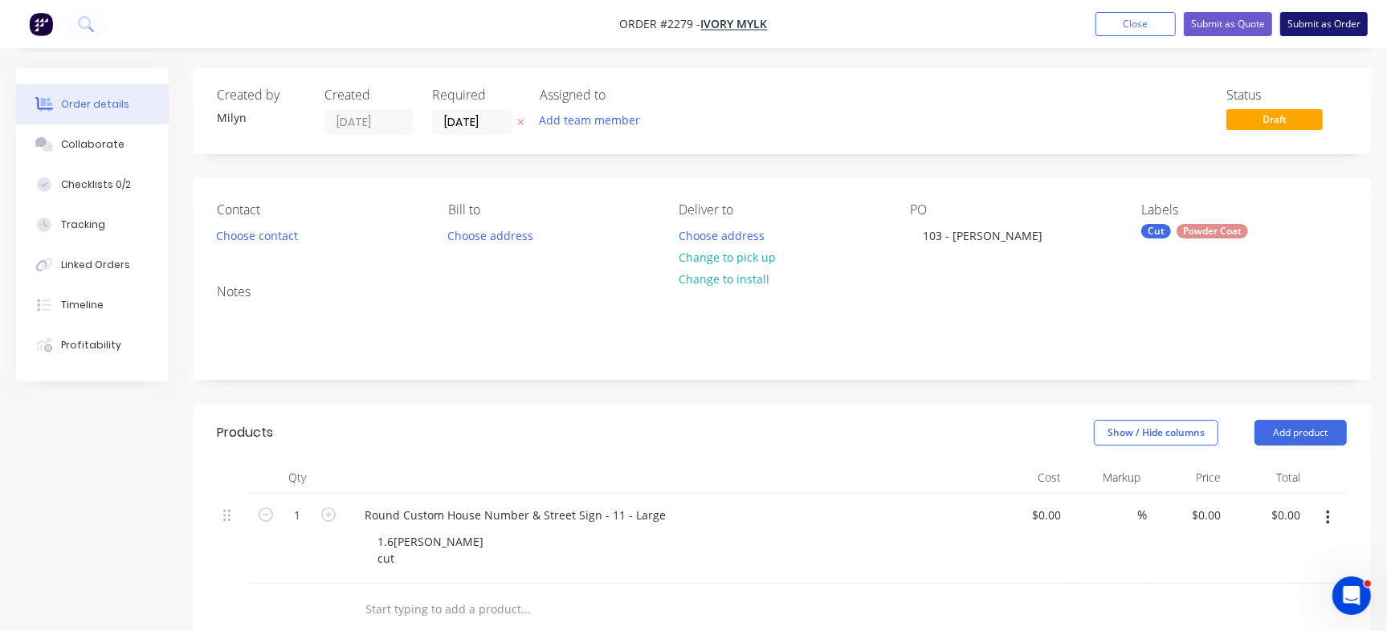
click at [1326, 22] on button "Submit as Order" at bounding box center [1325, 24] width 88 height 24
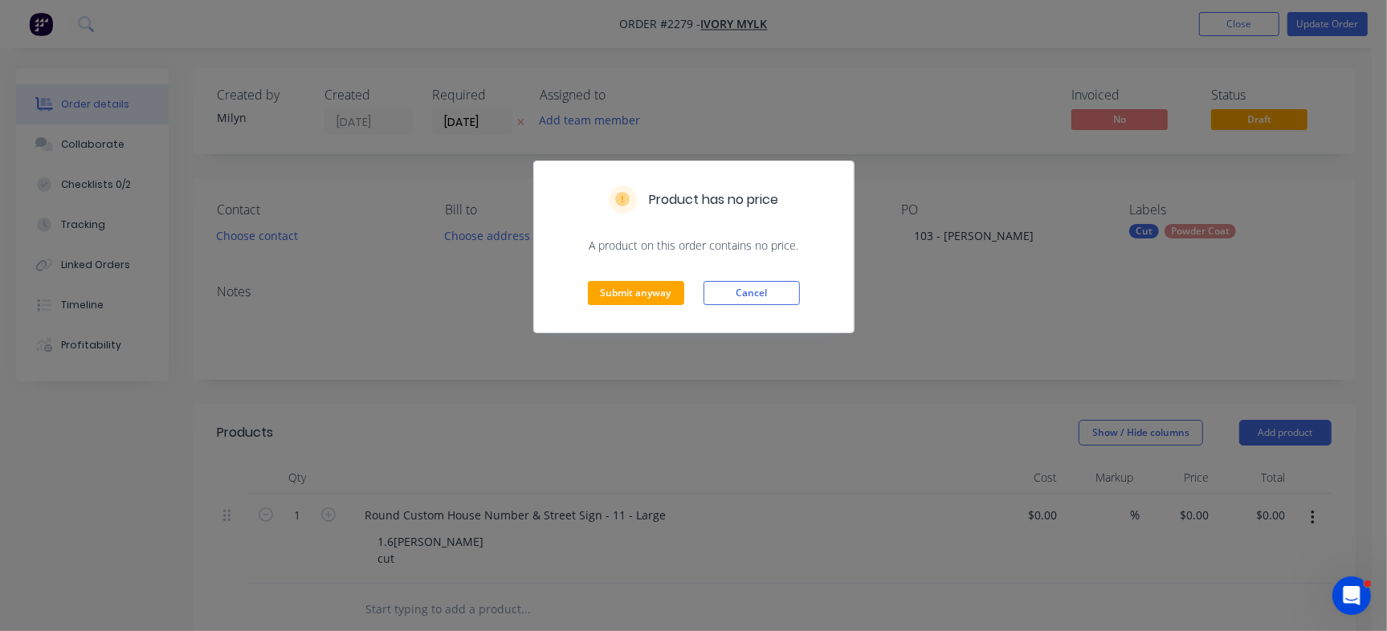
click at [642, 279] on div "Submit anyway Cancel" at bounding box center [694, 293] width 320 height 79
click at [643, 296] on button "Submit anyway" at bounding box center [636, 293] width 96 height 24
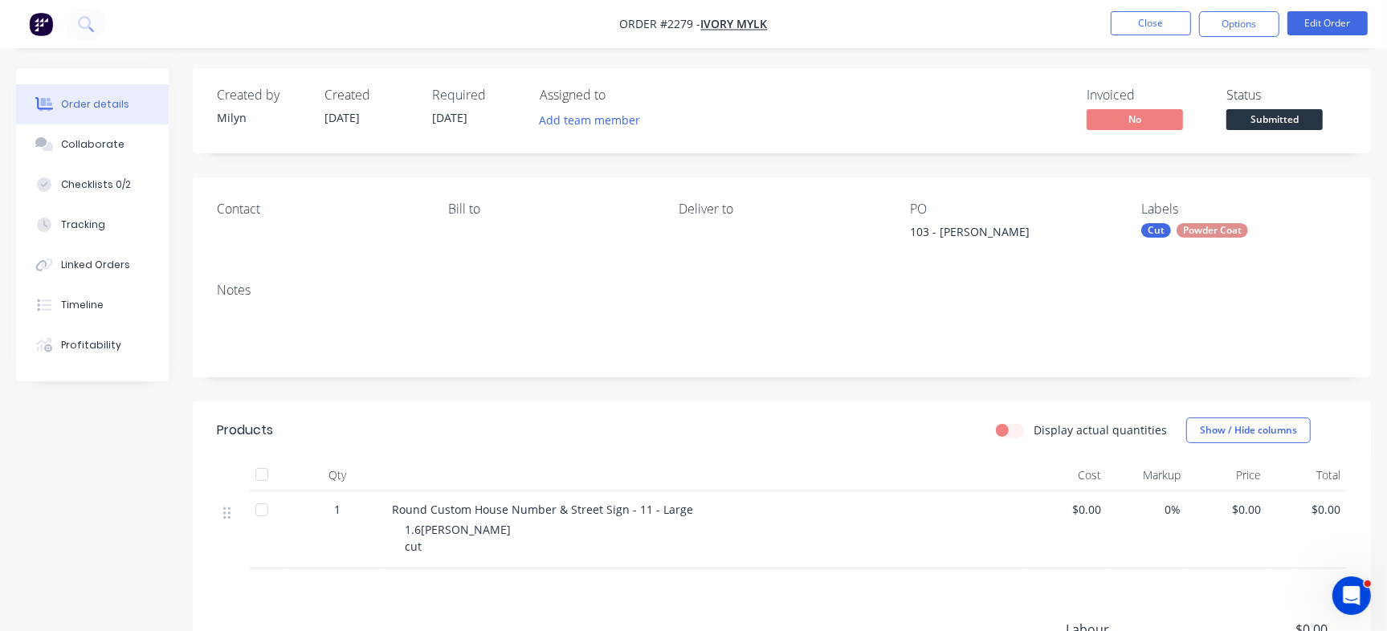
click at [1229, 227] on div "Powder Coat" at bounding box center [1213, 230] width 72 height 14
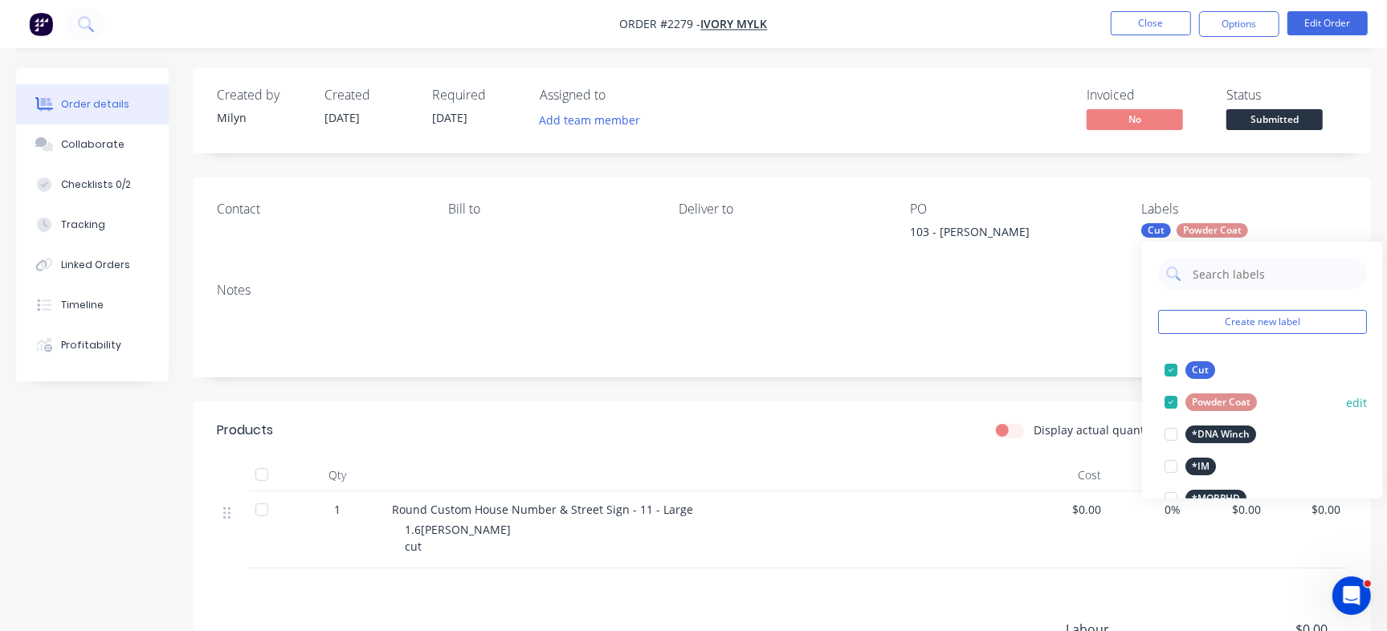
click at [1164, 402] on div at bounding box center [1171, 402] width 32 height 32
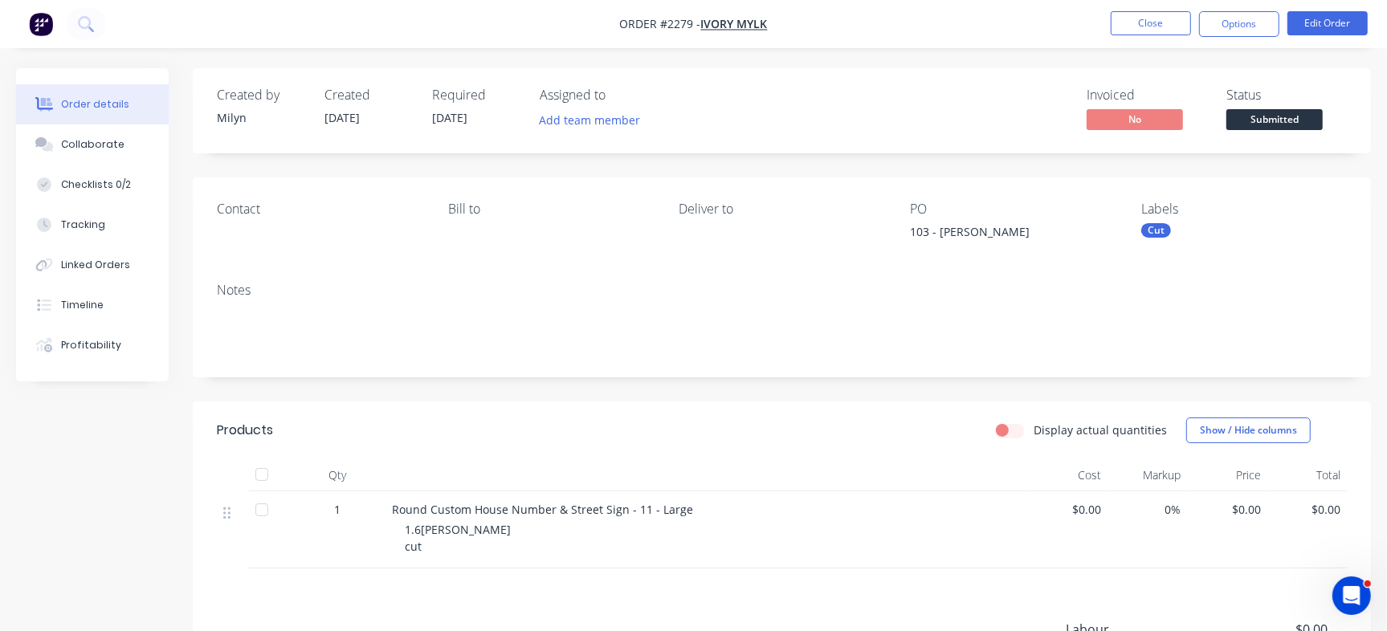
click at [975, 135] on div "Created by Milyn Created 11/09/25 Required 18/09/25 Assigned to Add team member…" at bounding box center [782, 110] width 1179 height 85
click at [1154, 27] on button "Close" at bounding box center [1151, 23] width 80 height 24
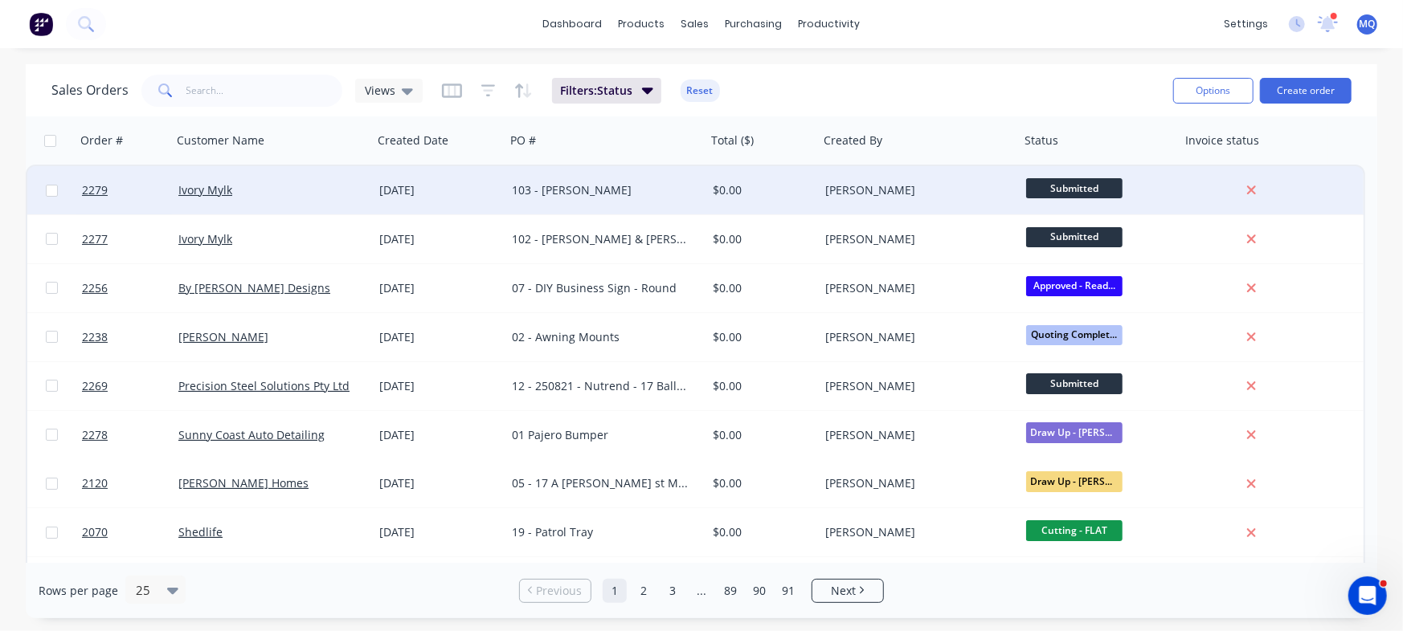
click at [611, 193] on div "103 - Christina Hancock" at bounding box center [601, 190] width 178 height 16
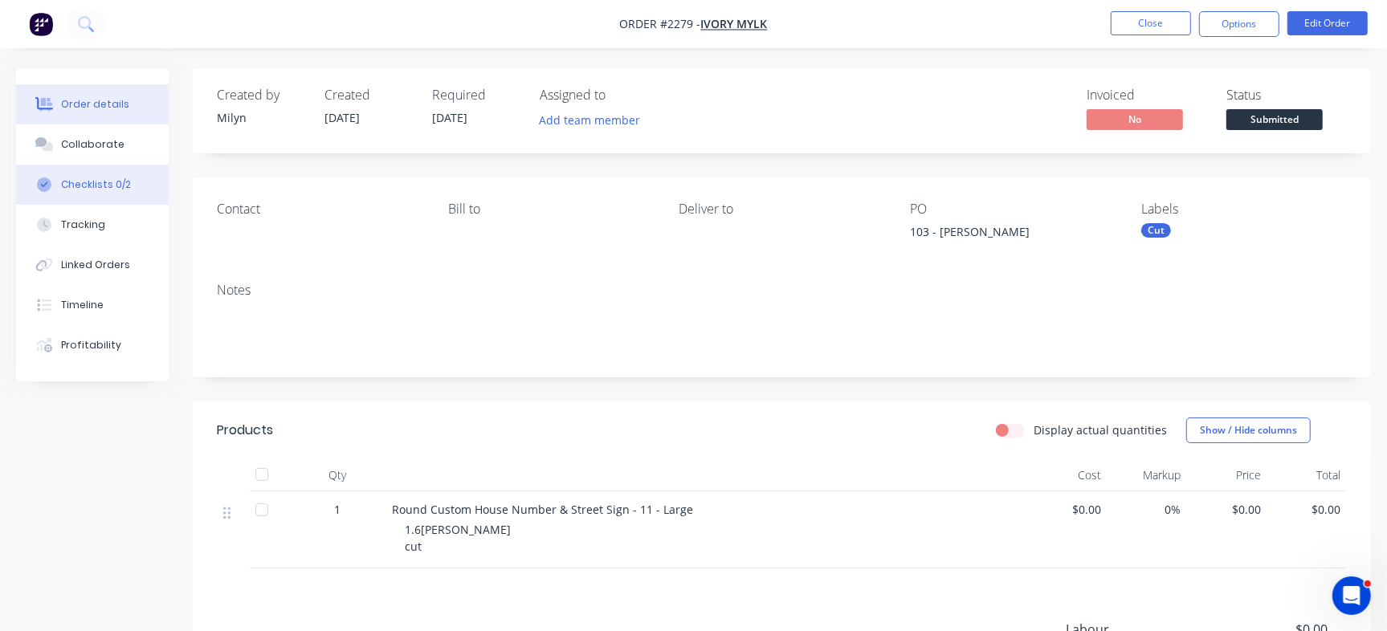
click at [84, 190] on div "Checklists 0/2" at bounding box center [96, 185] width 70 height 14
type textarea "x"
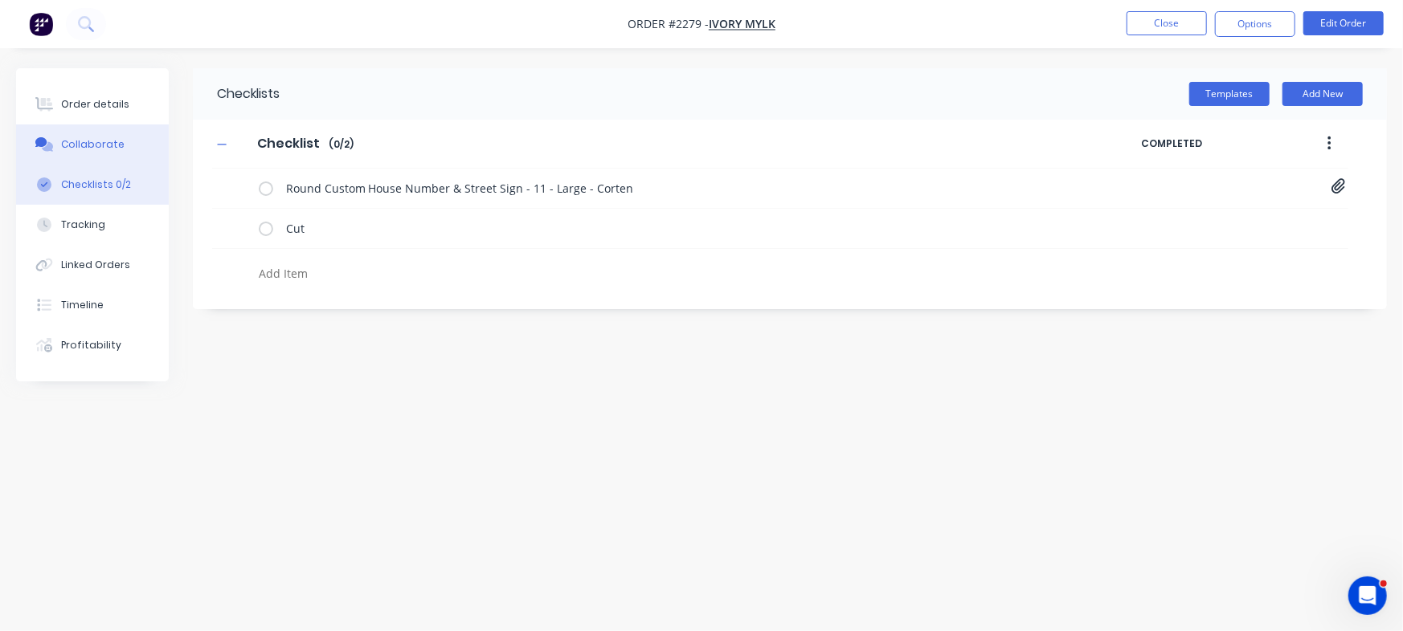
click at [99, 147] on div "Collaborate" at bounding box center [92, 144] width 63 height 14
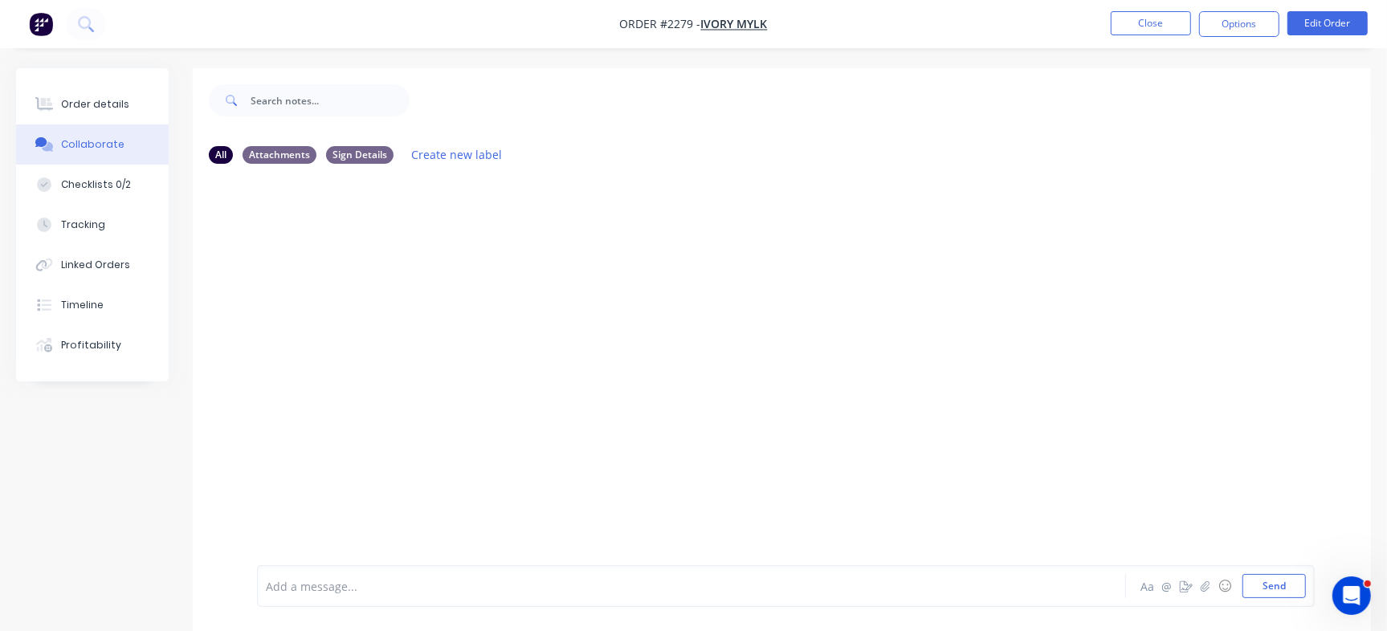
click at [454, 582] on div at bounding box center [656, 586] width 779 height 17
click at [1277, 591] on button "Send" at bounding box center [1274, 586] width 63 height 24
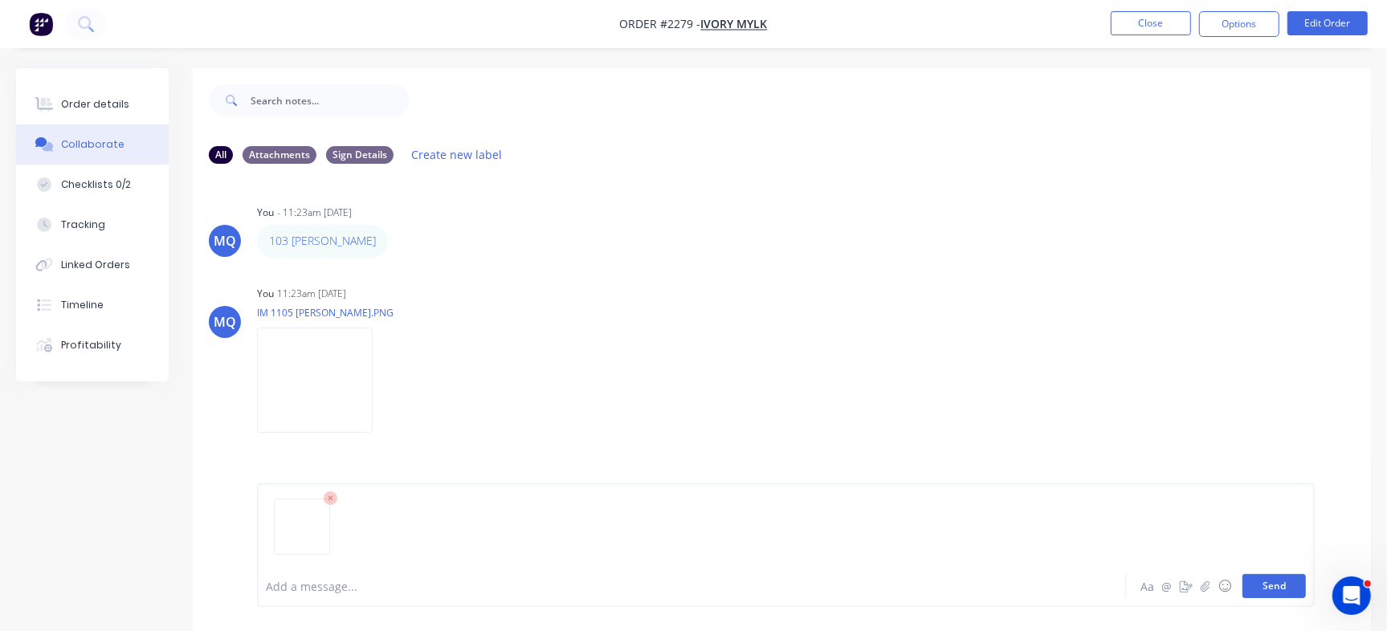
click at [1293, 598] on button "Send" at bounding box center [1274, 586] width 63 height 24
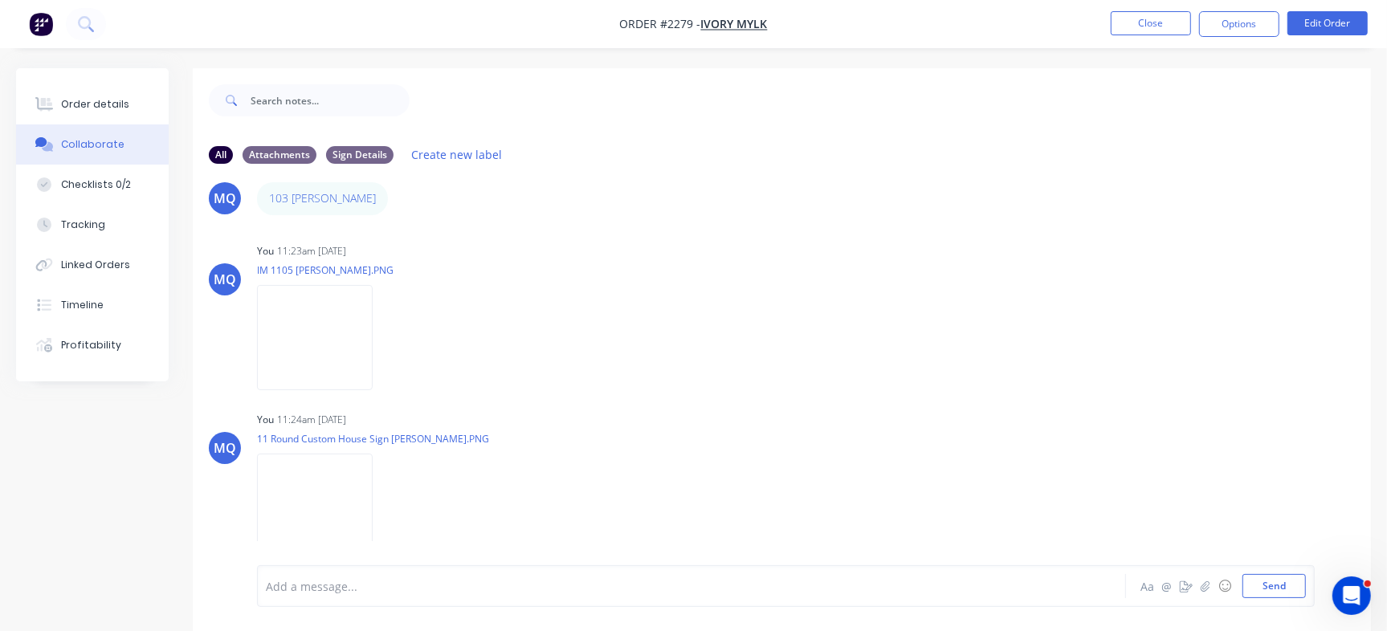
scroll to position [24, 0]
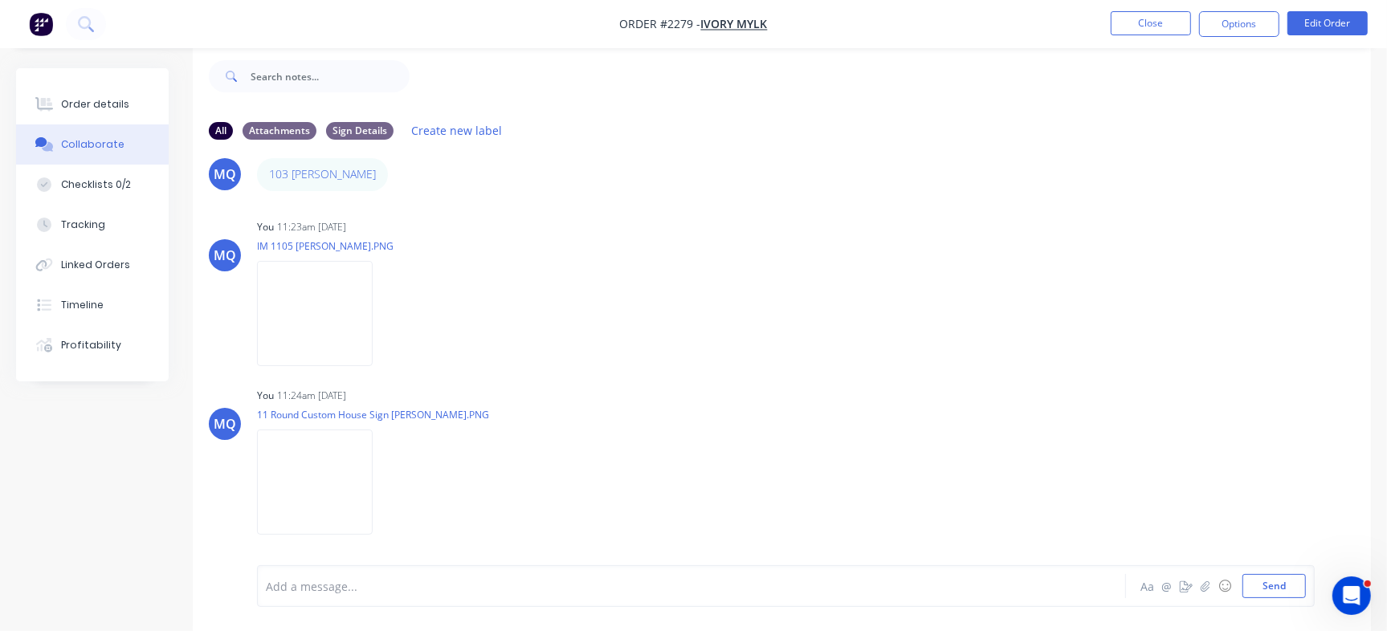
click at [490, 591] on div at bounding box center [656, 586] width 779 height 17
click at [1219, 587] on button "☺" at bounding box center [1225, 586] width 19 height 19
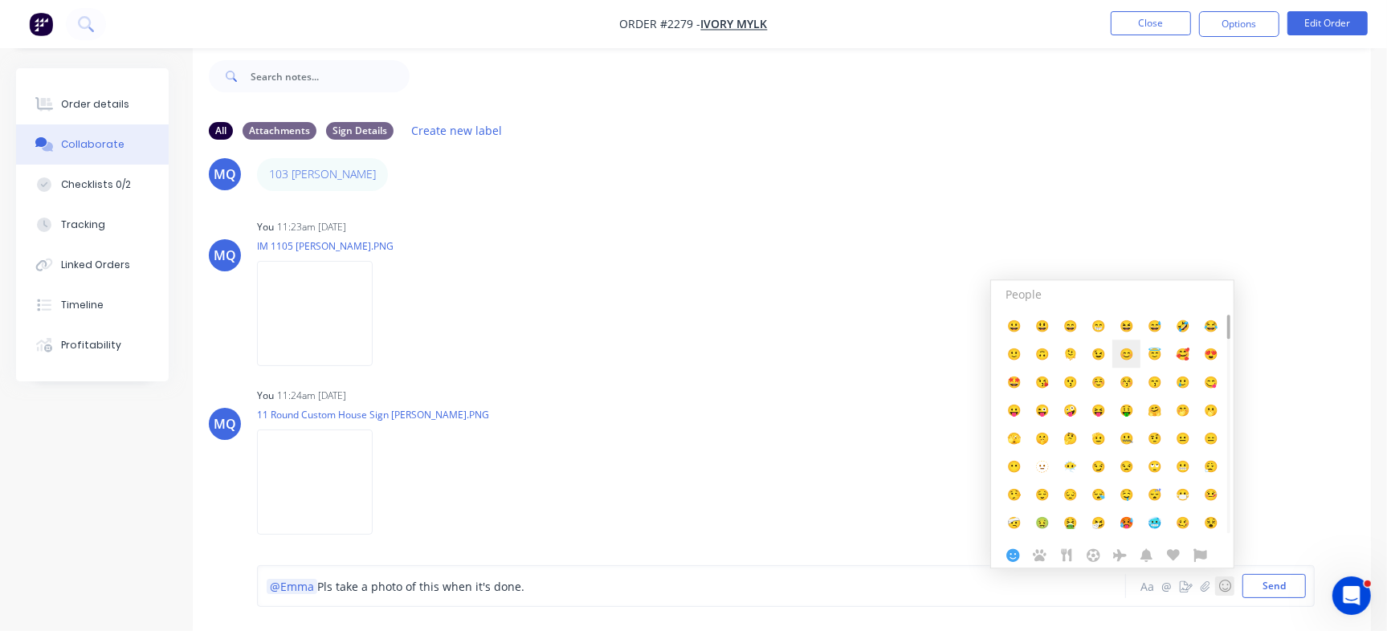
click at [1134, 354] on span "😊" at bounding box center [1127, 353] width 14 height 15
click at [525, 579] on span "😊" at bounding box center [532, 586] width 14 height 15
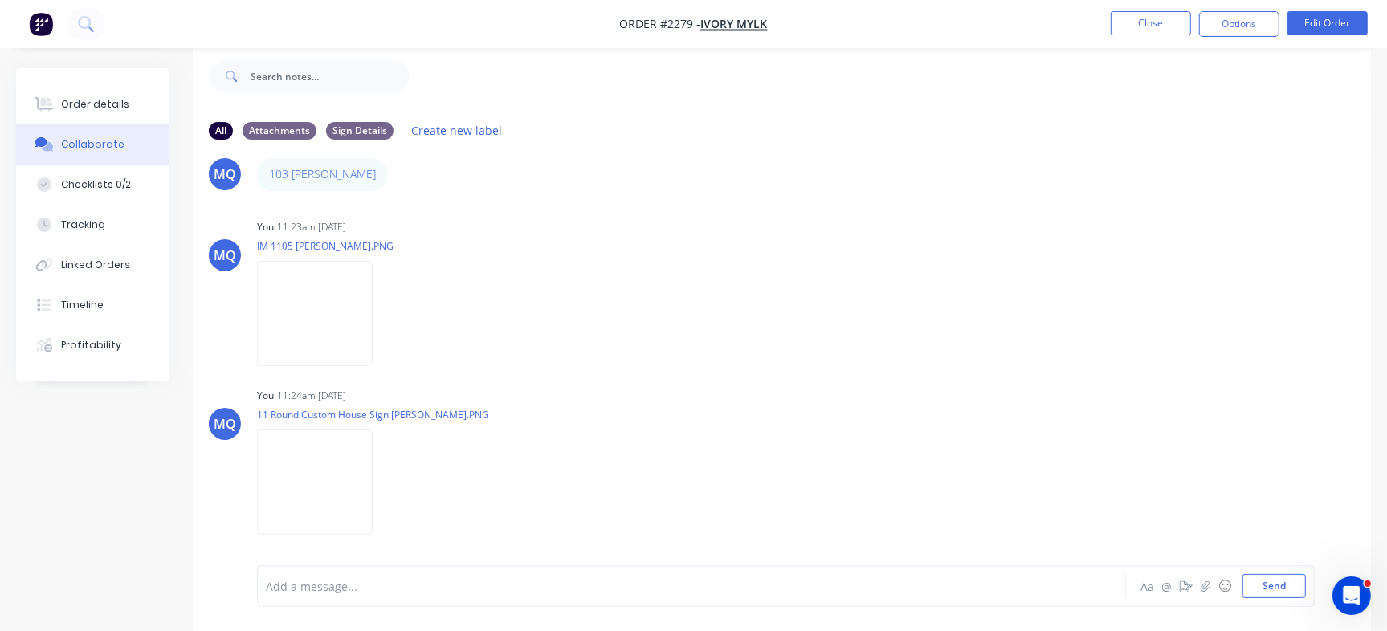
scroll to position [109, 0]
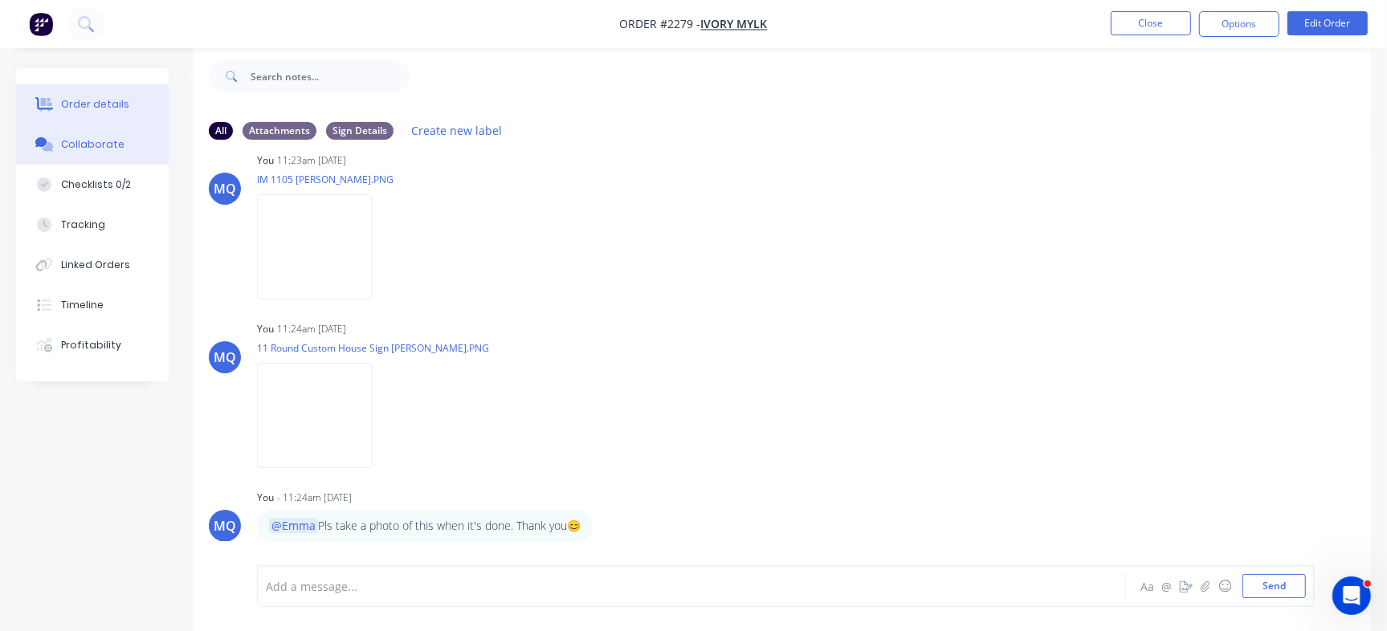
click at [124, 96] on button "Order details" at bounding box center [92, 104] width 153 height 40
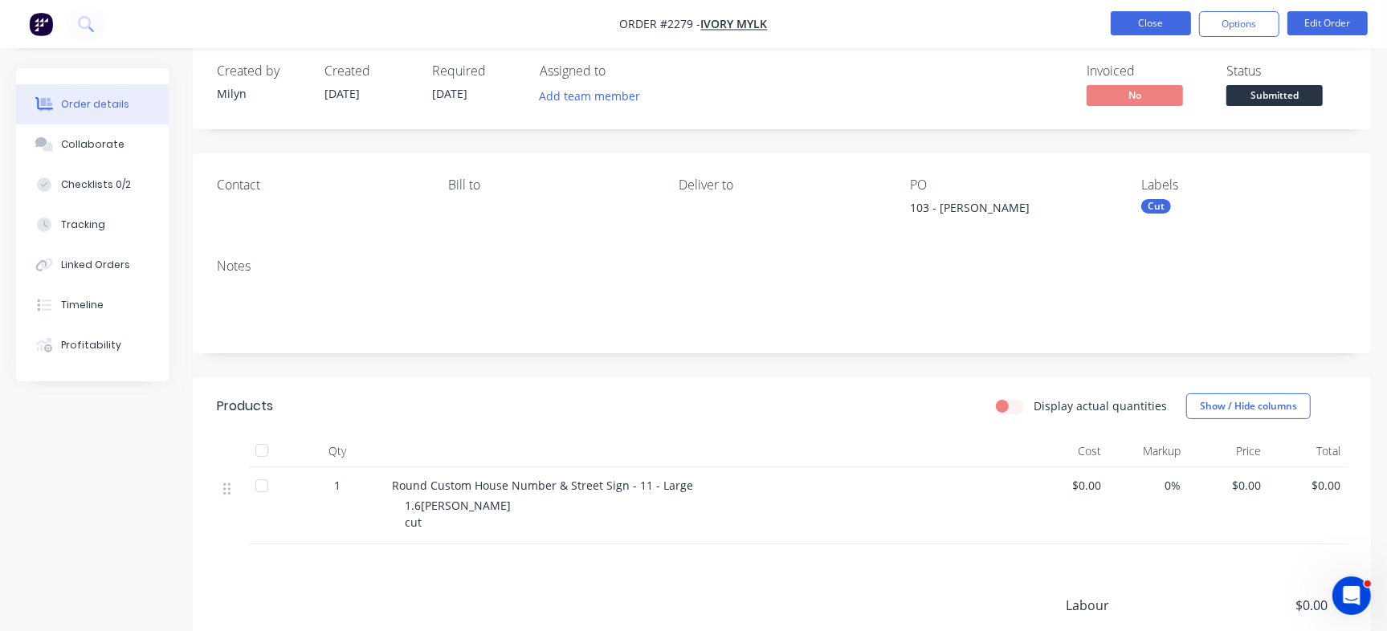
click at [1150, 21] on button "Close" at bounding box center [1151, 23] width 80 height 24
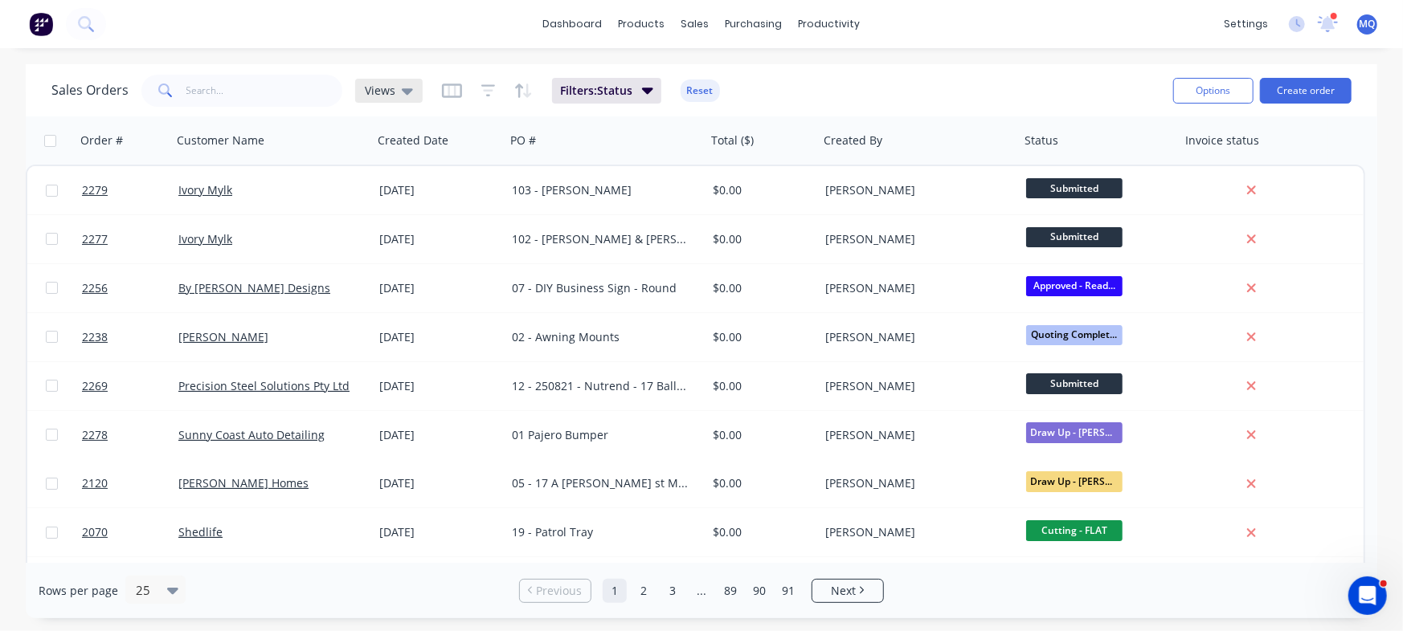
click at [395, 93] on div "Views" at bounding box center [389, 91] width 48 height 14
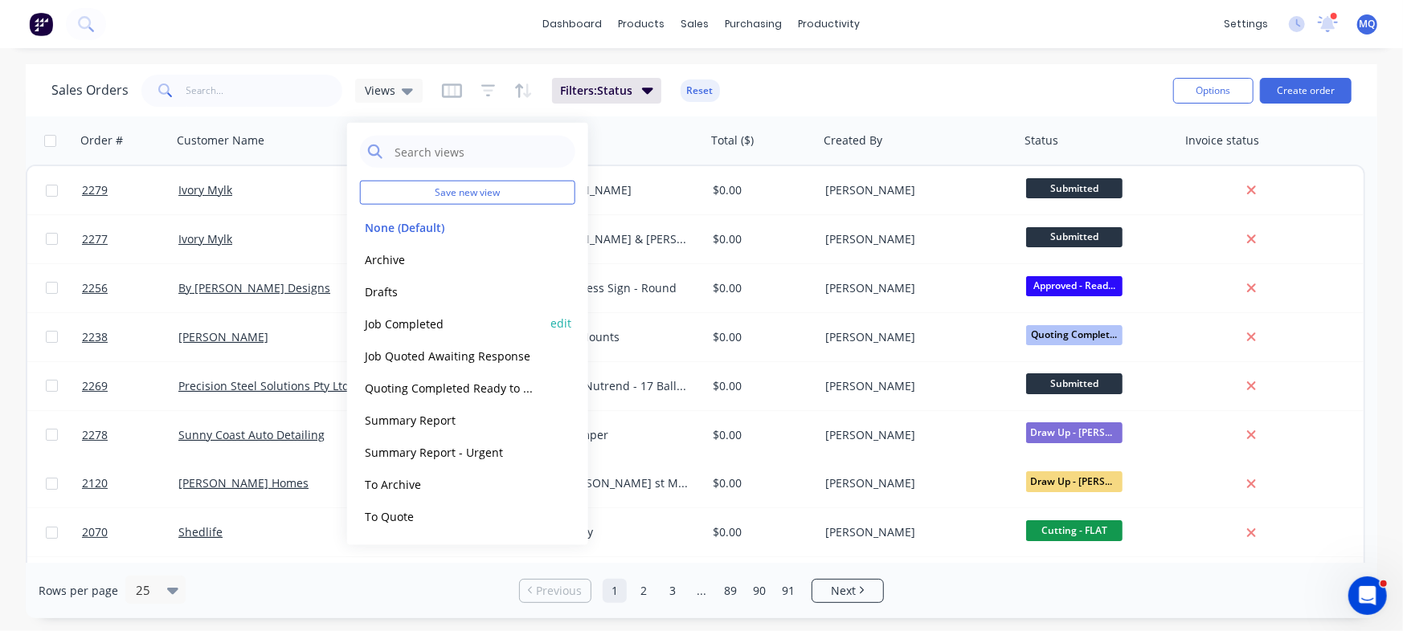
click at [431, 325] on button "Job Completed" at bounding box center [451, 323] width 183 height 18
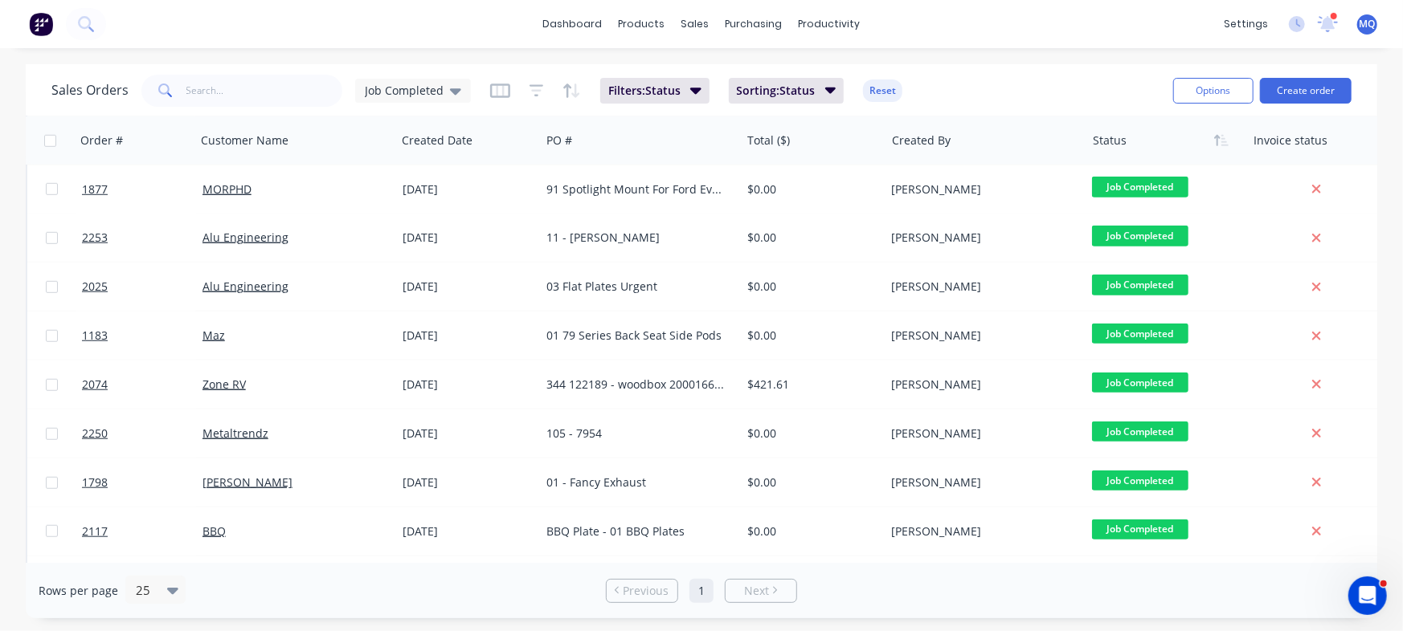
scroll to position [727, 0]
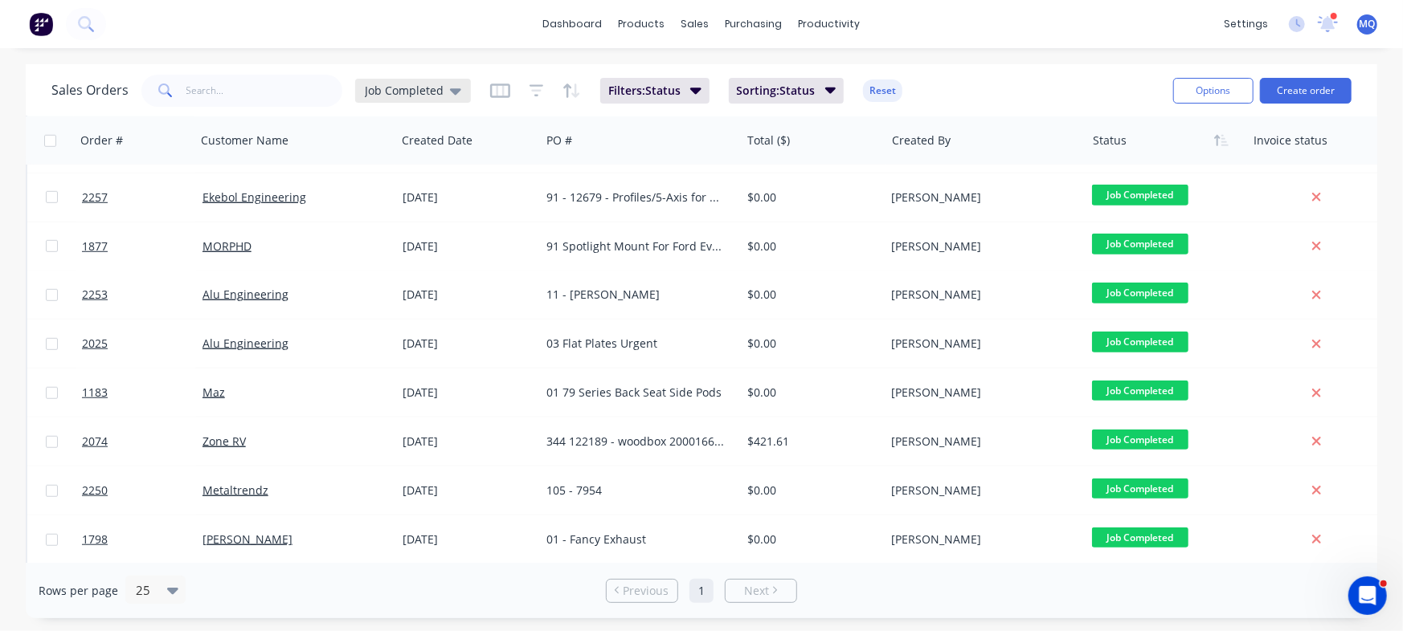
click at [384, 90] on span "Job Completed" at bounding box center [404, 90] width 79 height 17
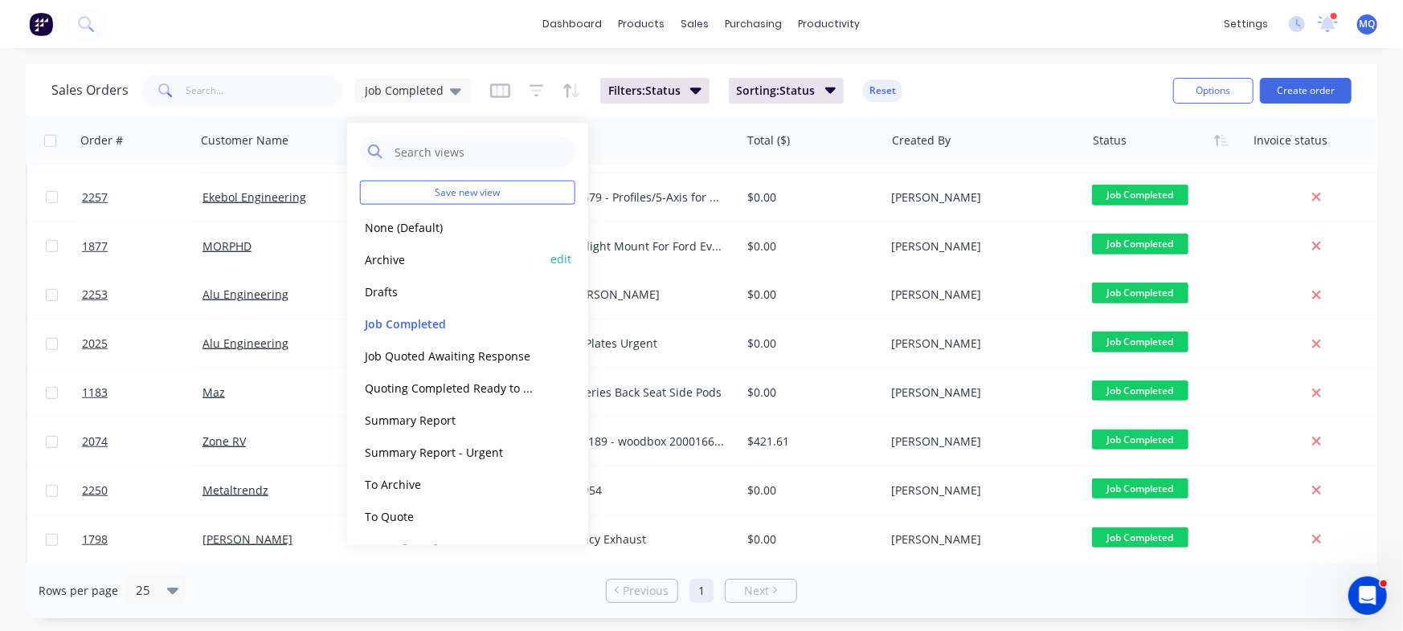
click at [388, 247] on div "Archive edit" at bounding box center [467, 259] width 215 height 32
click at [372, 259] on button "Archive" at bounding box center [451, 259] width 183 height 18
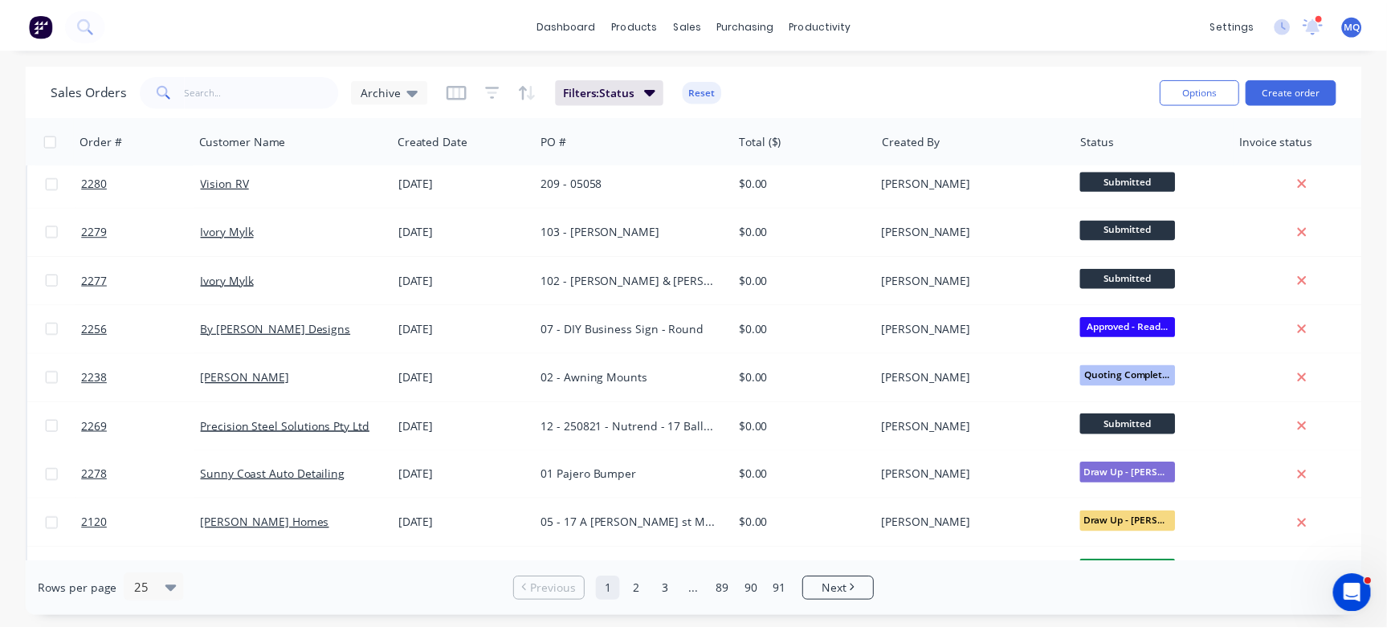
scroll to position [0, 0]
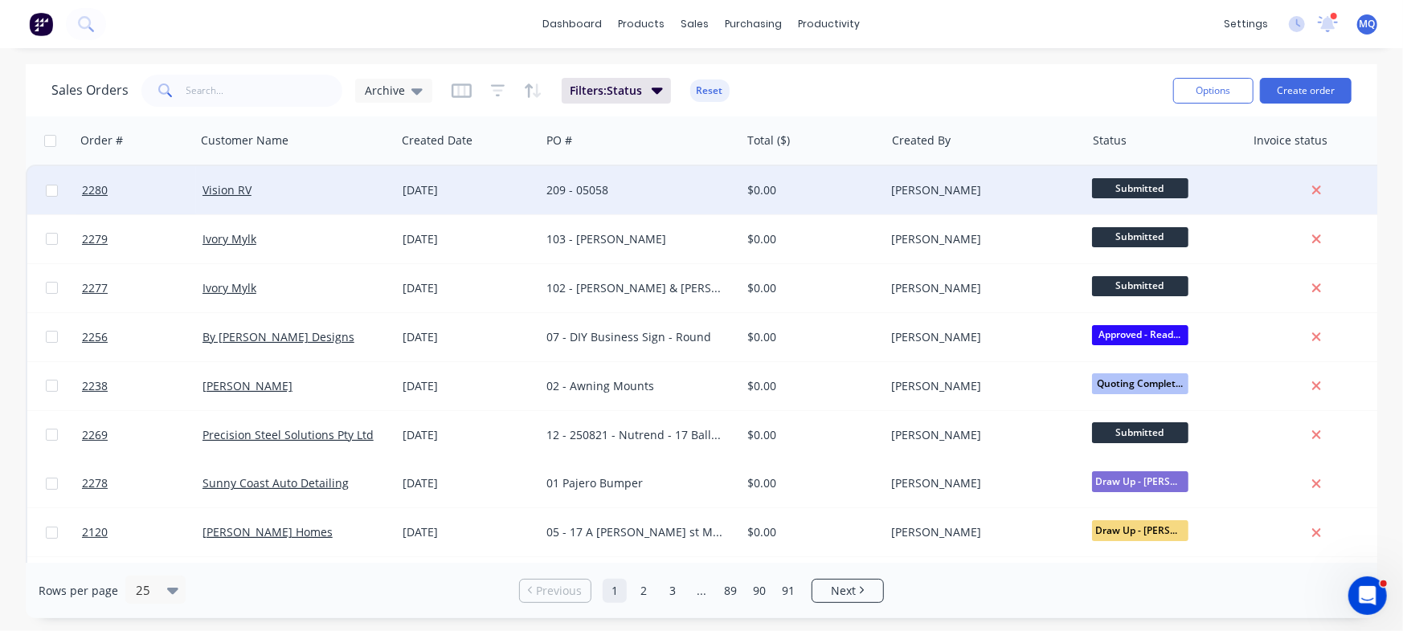
click at [595, 190] on div "209 - 05058" at bounding box center [635, 190] width 178 height 16
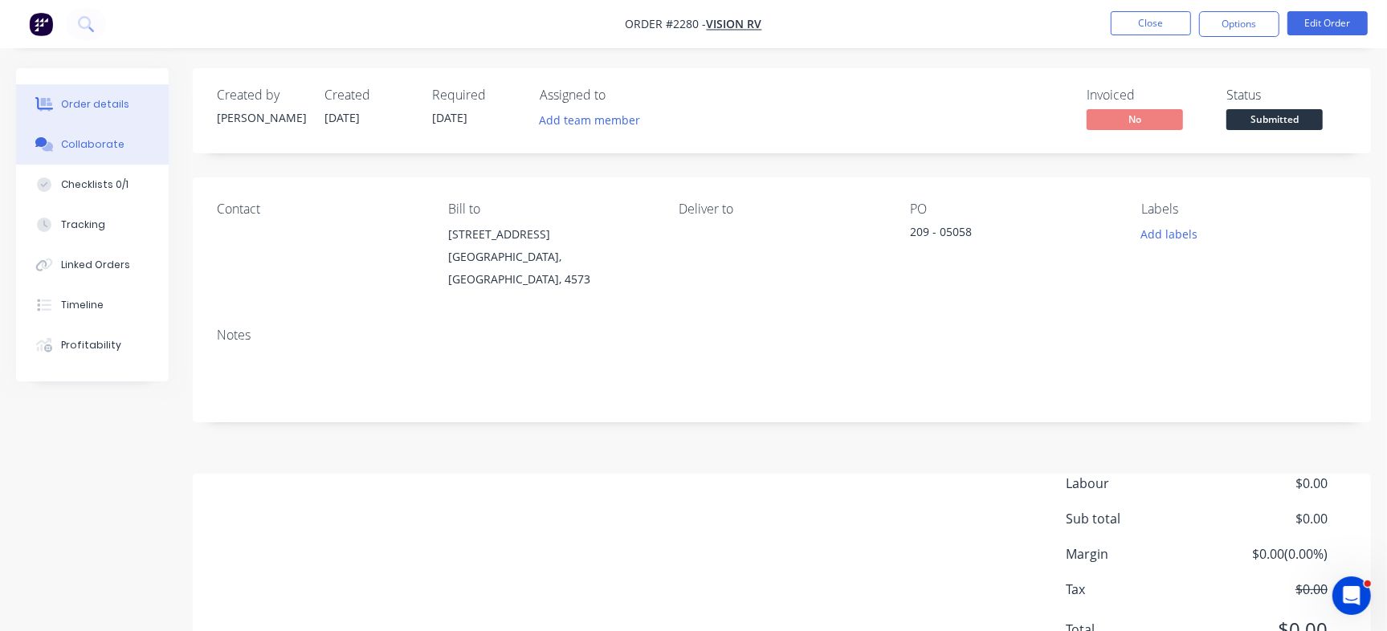
click at [121, 137] on button "Collaborate" at bounding box center [92, 145] width 153 height 40
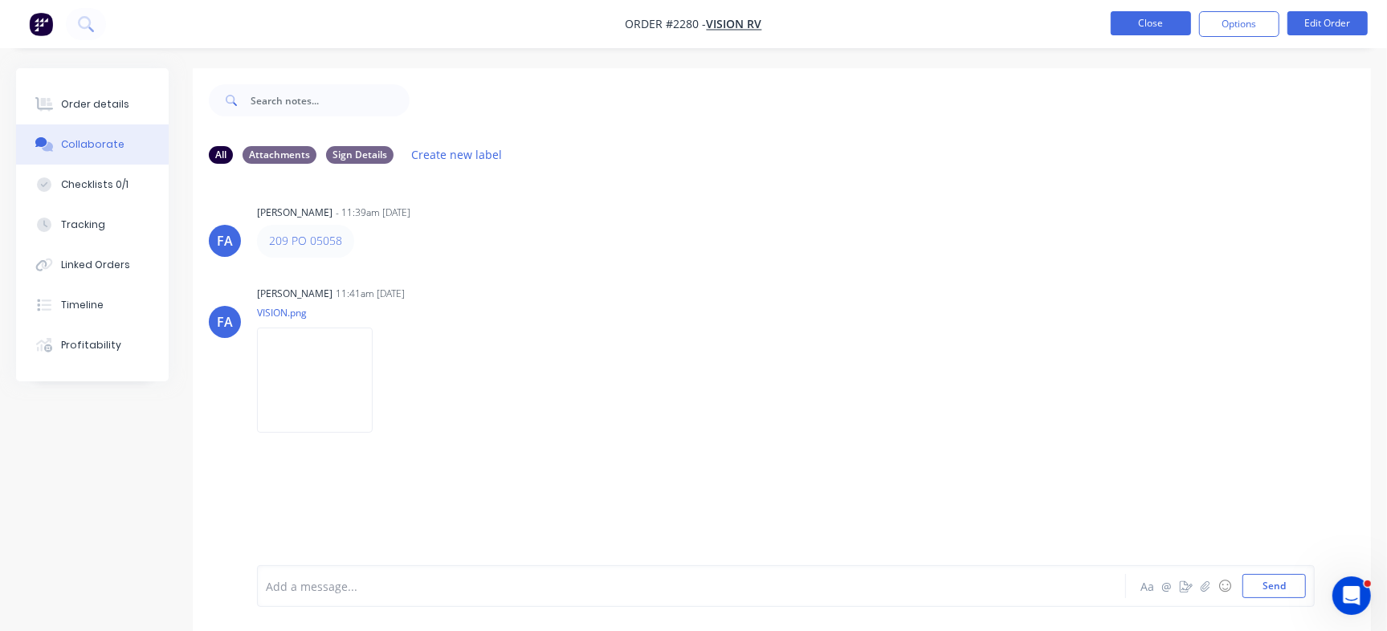
click at [1153, 20] on button "Close" at bounding box center [1151, 23] width 80 height 24
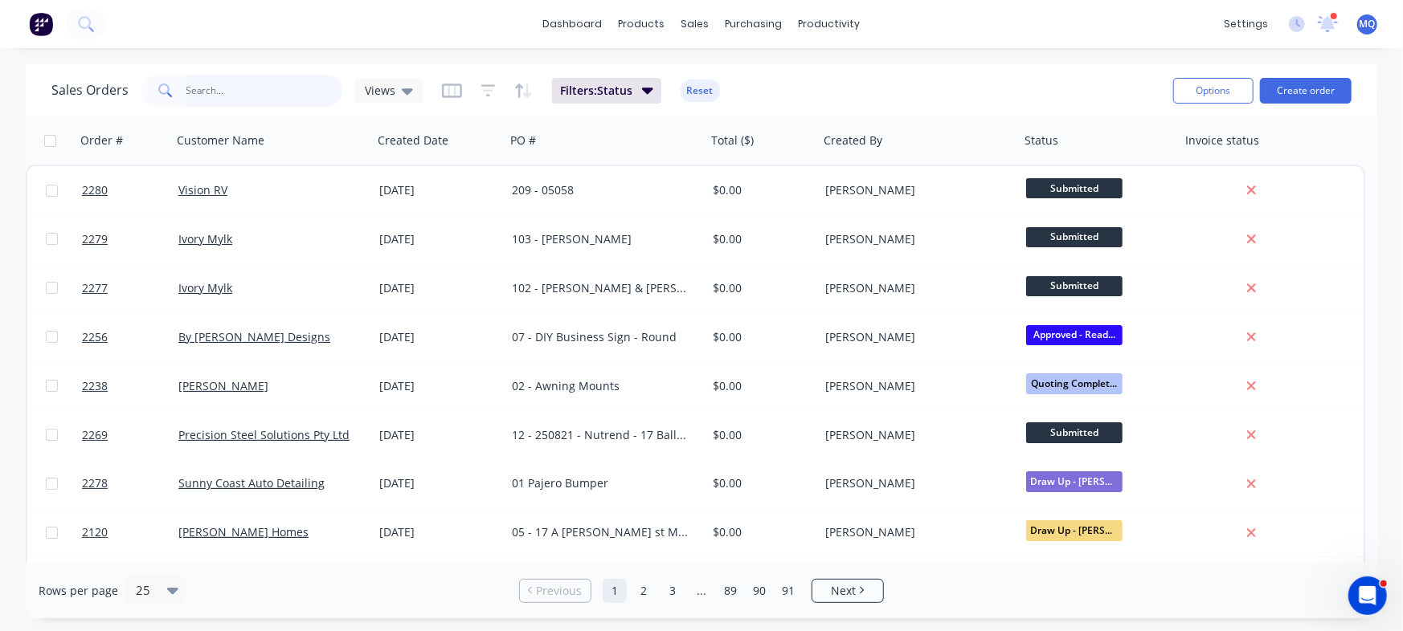
click at [232, 89] on input "text" at bounding box center [264, 91] width 157 height 32
type input "Vision"
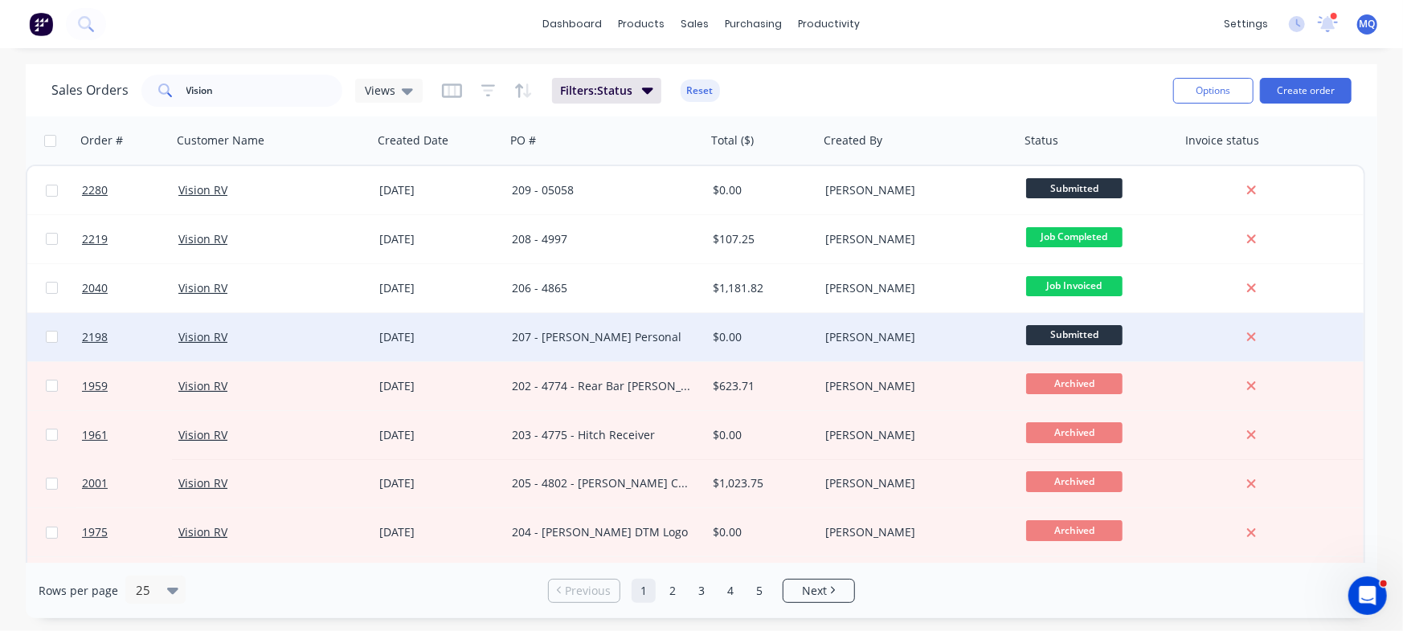
click at [552, 341] on div "207 - [PERSON_NAME] Personal" at bounding box center [601, 337] width 178 height 16
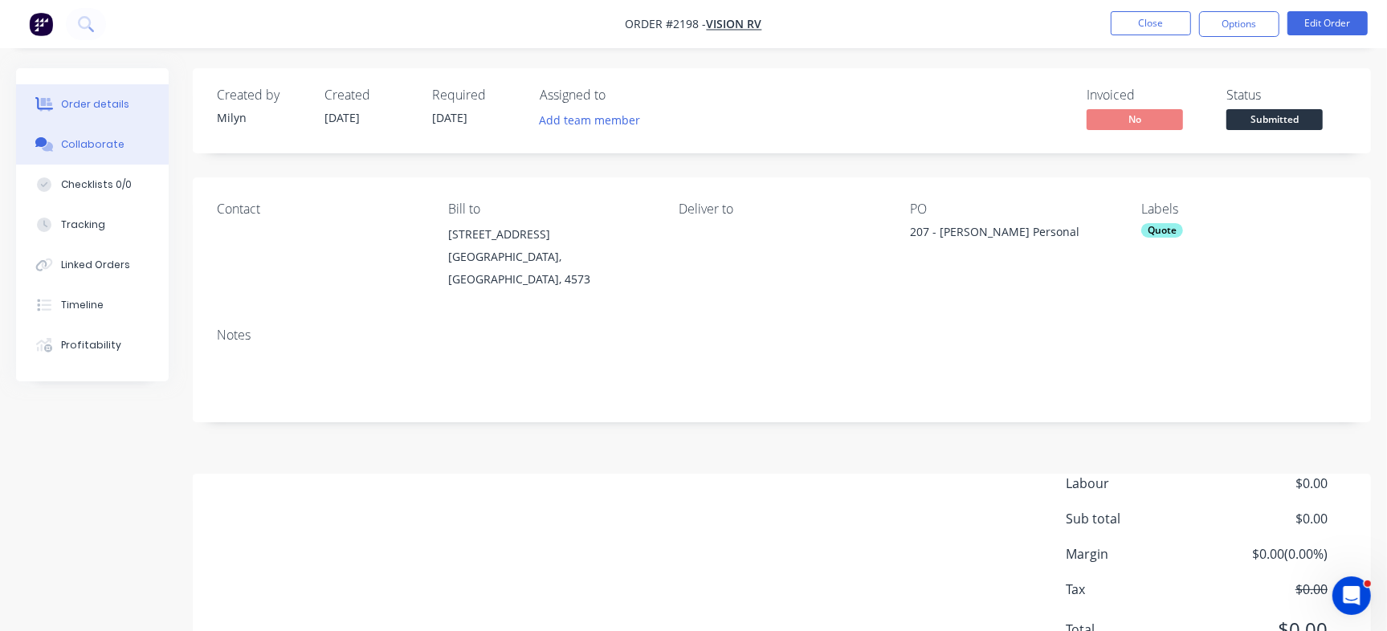
click at [112, 143] on div "Collaborate" at bounding box center [92, 144] width 63 height 14
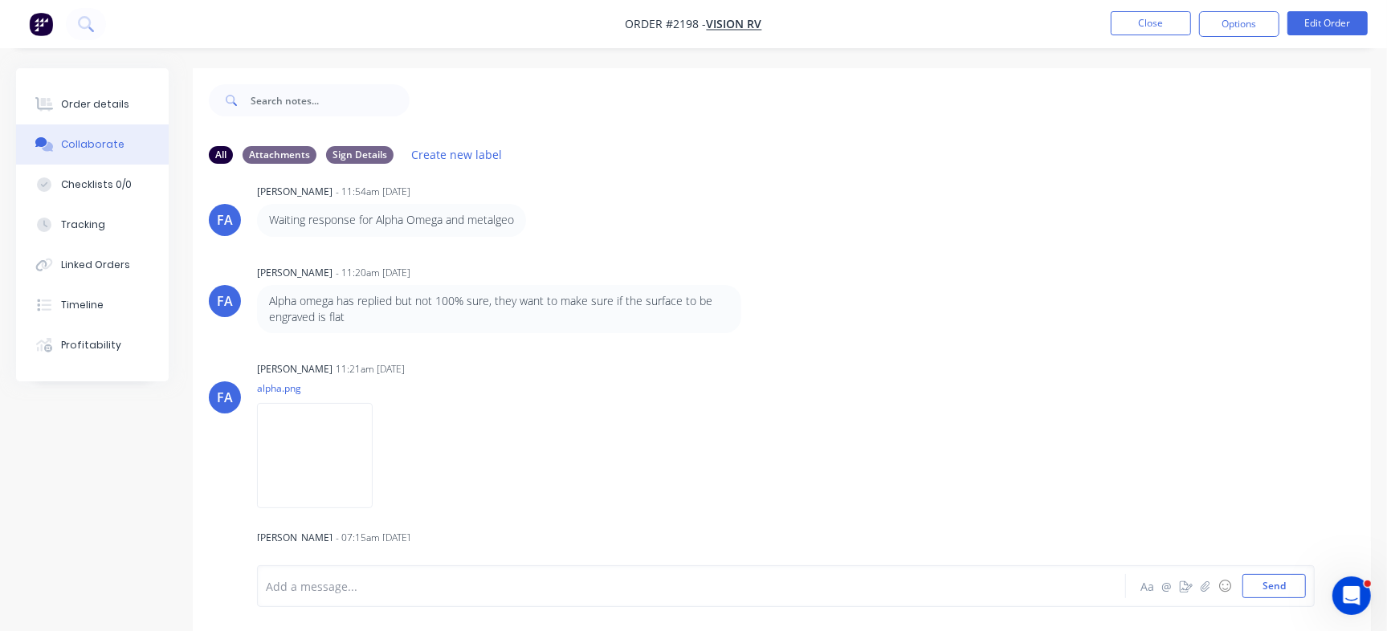
scroll to position [24, 0]
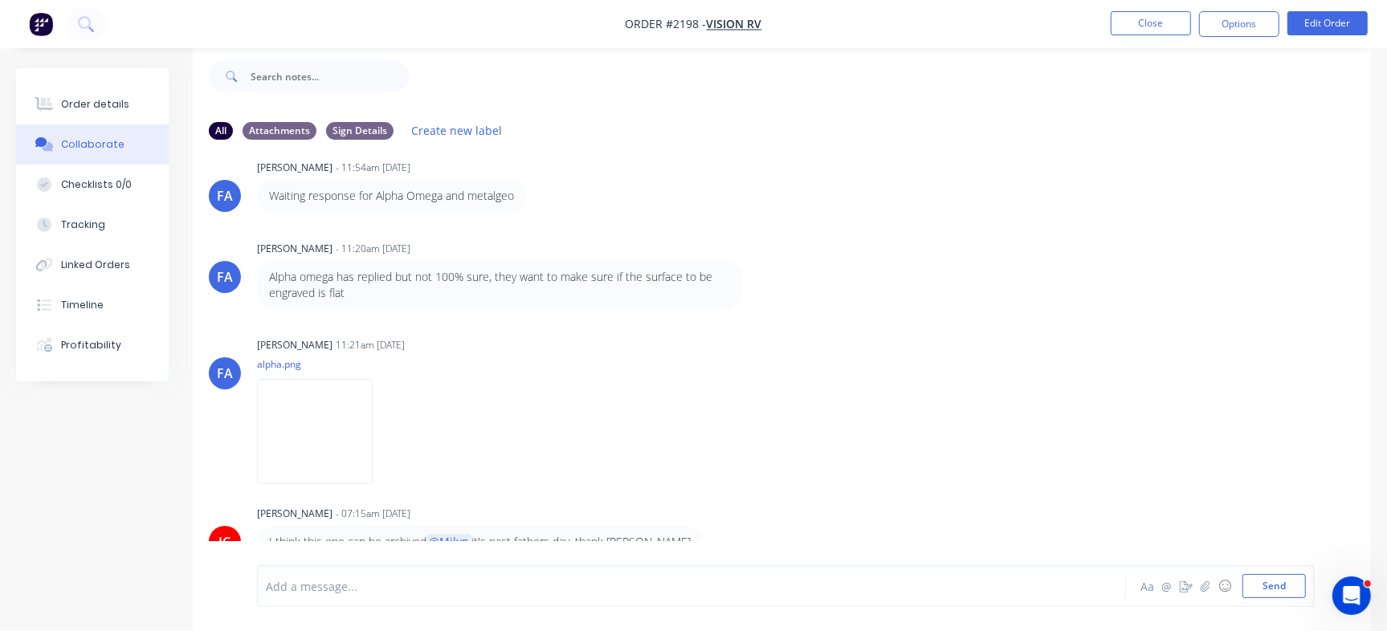
click at [490, 591] on div at bounding box center [656, 586] width 779 height 17
click at [474, 593] on div at bounding box center [656, 586] width 779 height 17
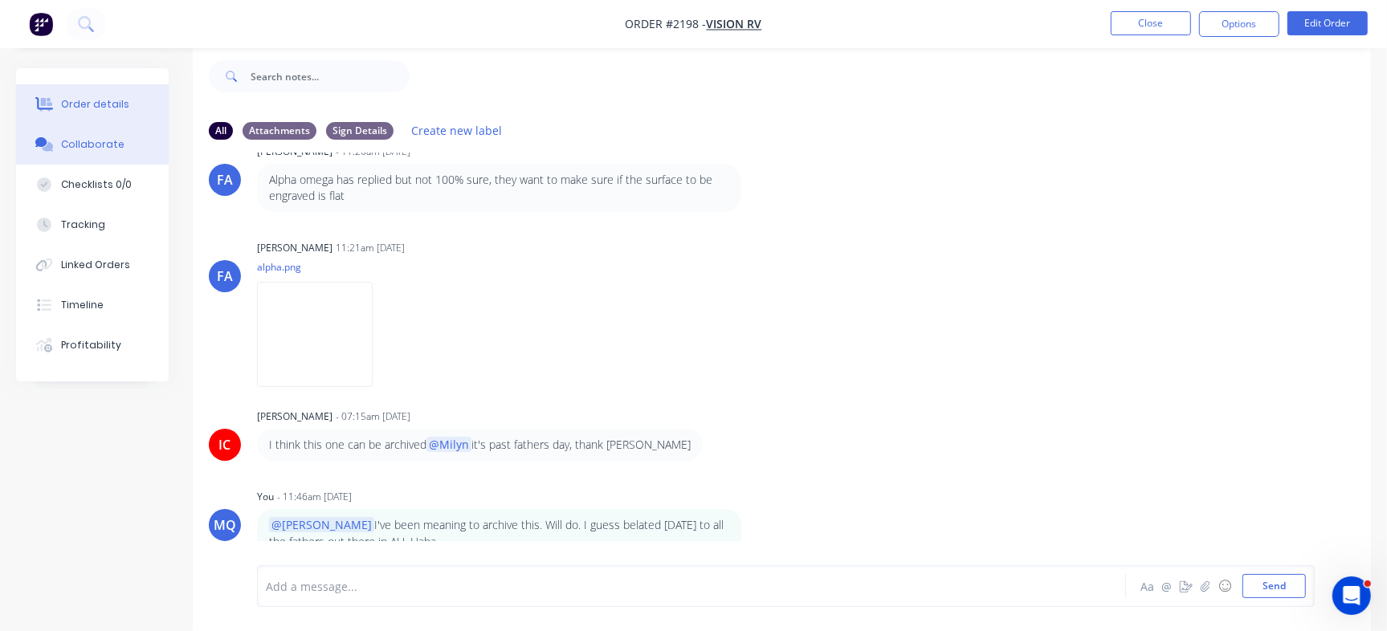
click at [119, 101] on div "Order details" at bounding box center [95, 104] width 68 height 14
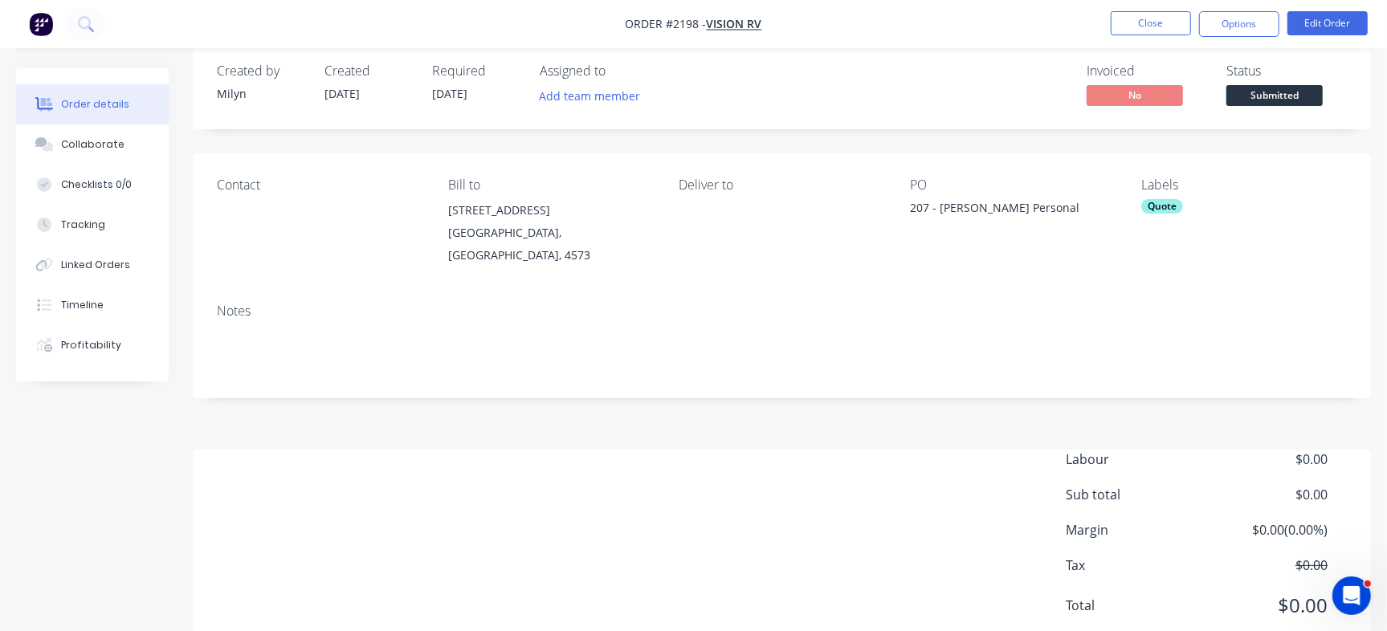
click at [1225, 2] on nav "Order #2198 - Vision RV Close Options Edit Order" at bounding box center [693, 24] width 1387 height 48
click at [1236, 41] on nav "Order #2198 - Vision RV Close Options Edit Order" at bounding box center [693, 24] width 1387 height 48
click at [1236, 22] on button "Options" at bounding box center [1239, 24] width 80 height 26
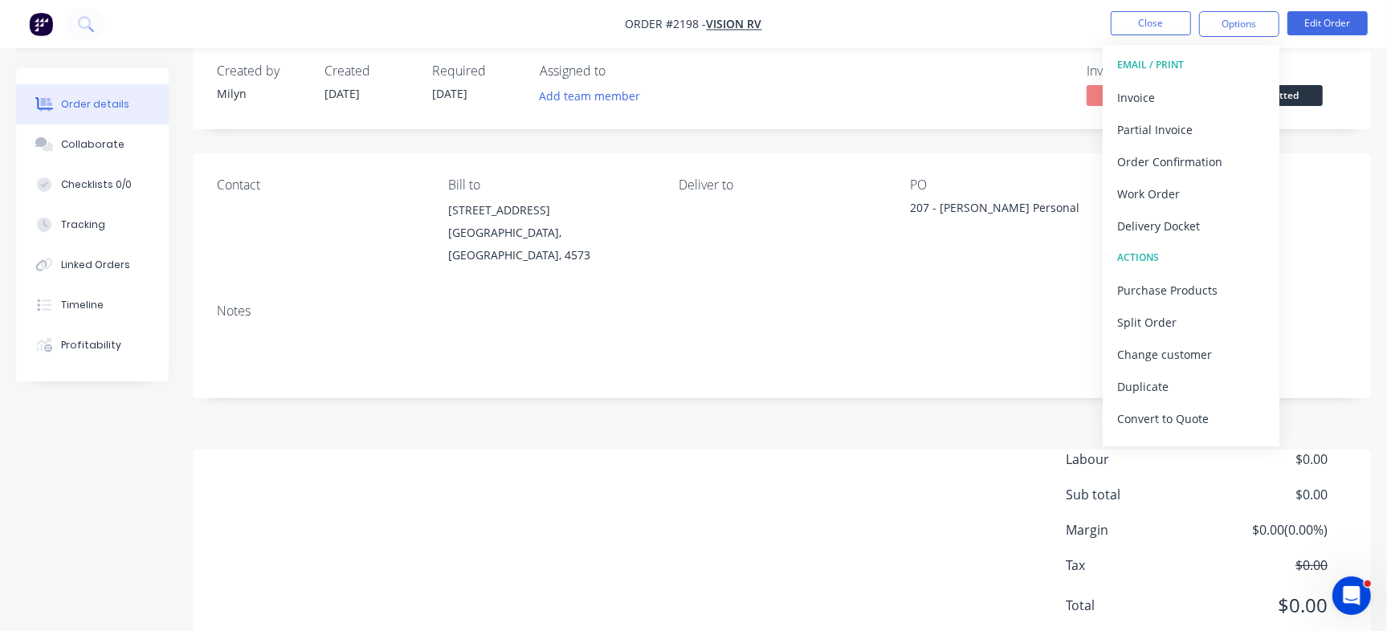
scroll to position [24, 0]
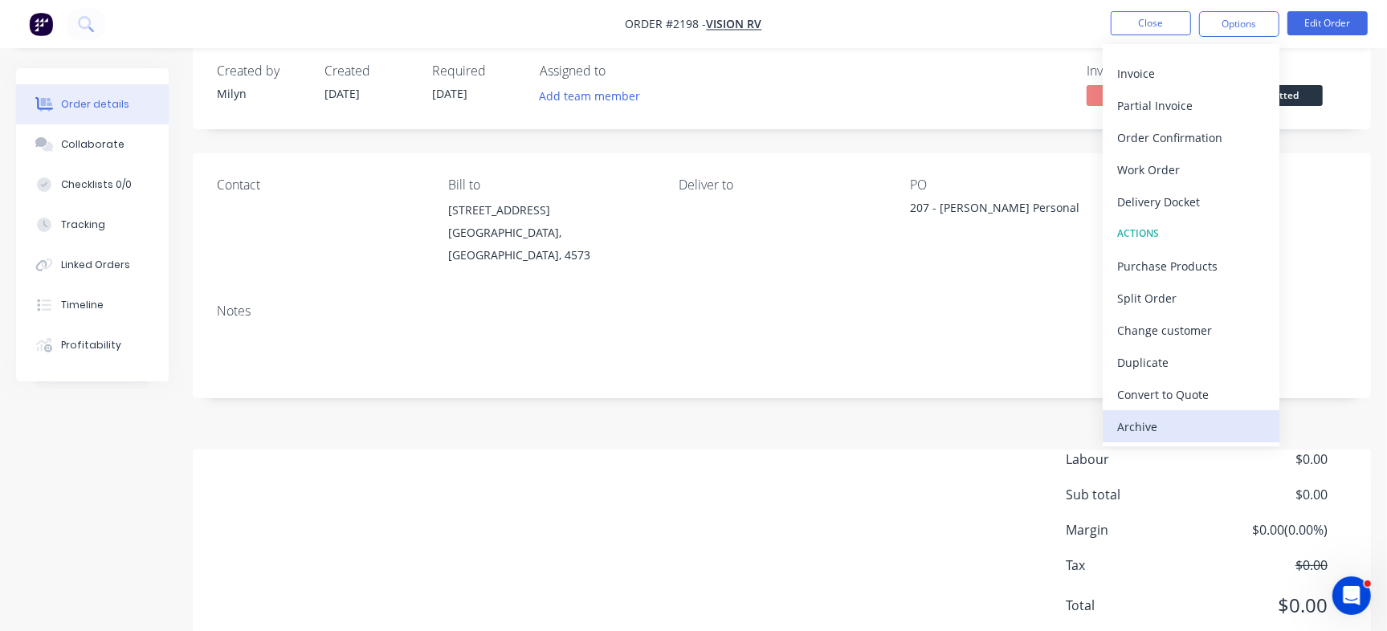
click at [1171, 430] on div "Archive" at bounding box center [1192, 426] width 148 height 23
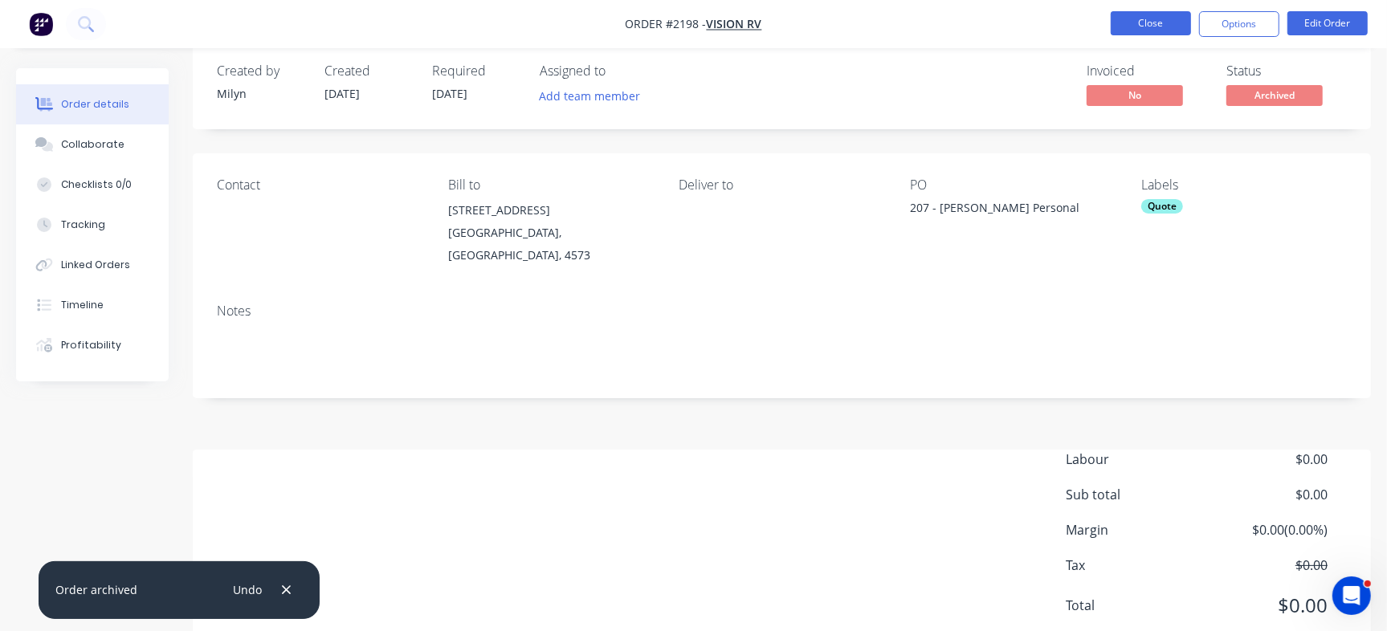
click at [1142, 22] on button "Close" at bounding box center [1151, 23] width 80 height 24
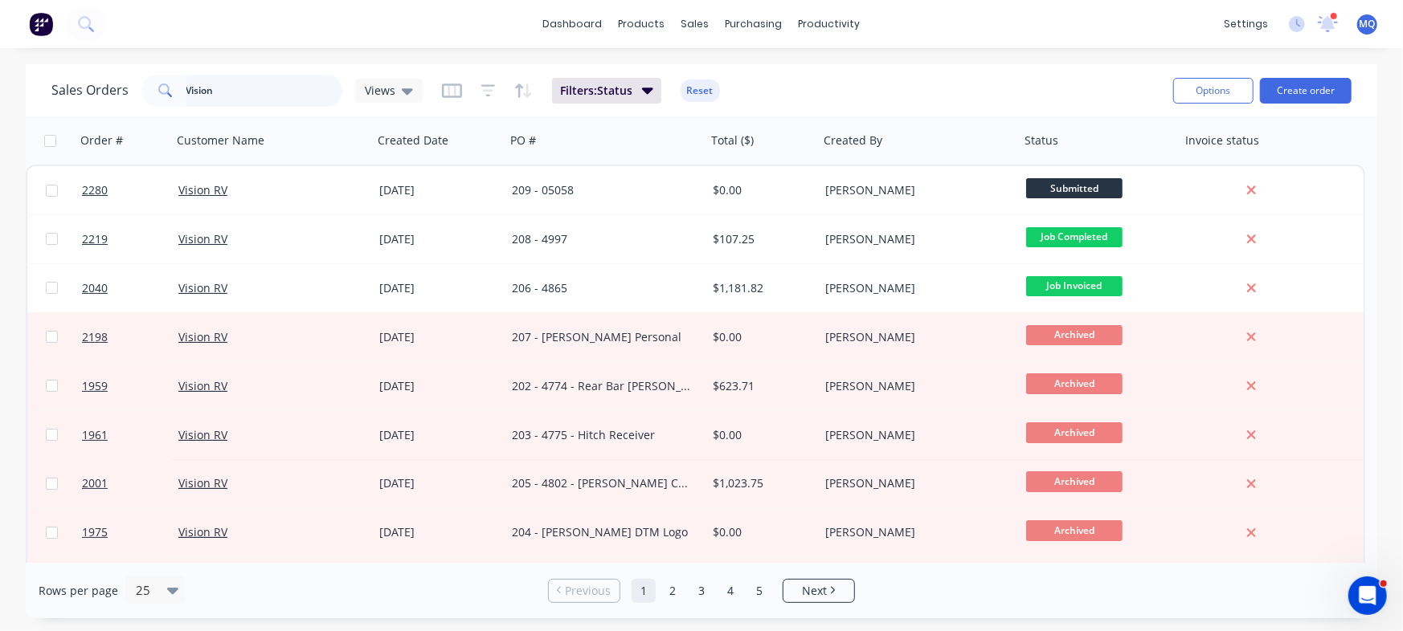
click at [235, 82] on input "Vision" at bounding box center [264, 91] width 157 height 32
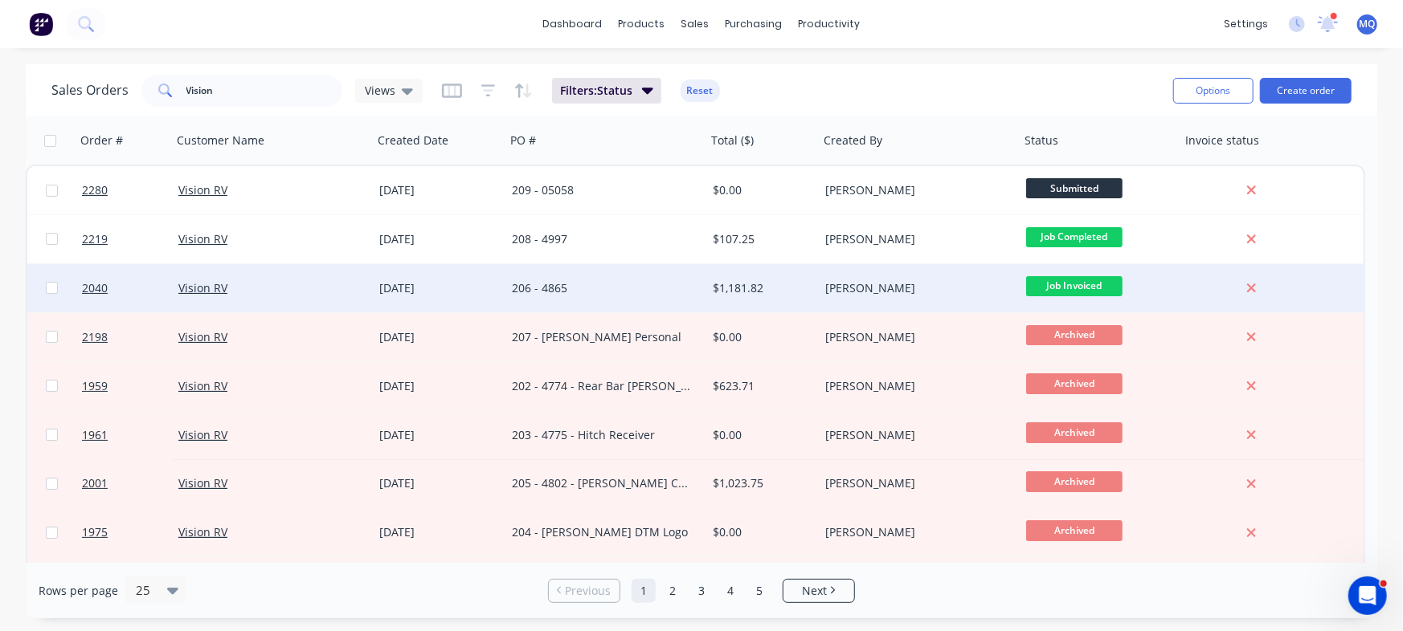
click at [565, 285] on div "206 - 4865" at bounding box center [601, 288] width 178 height 16
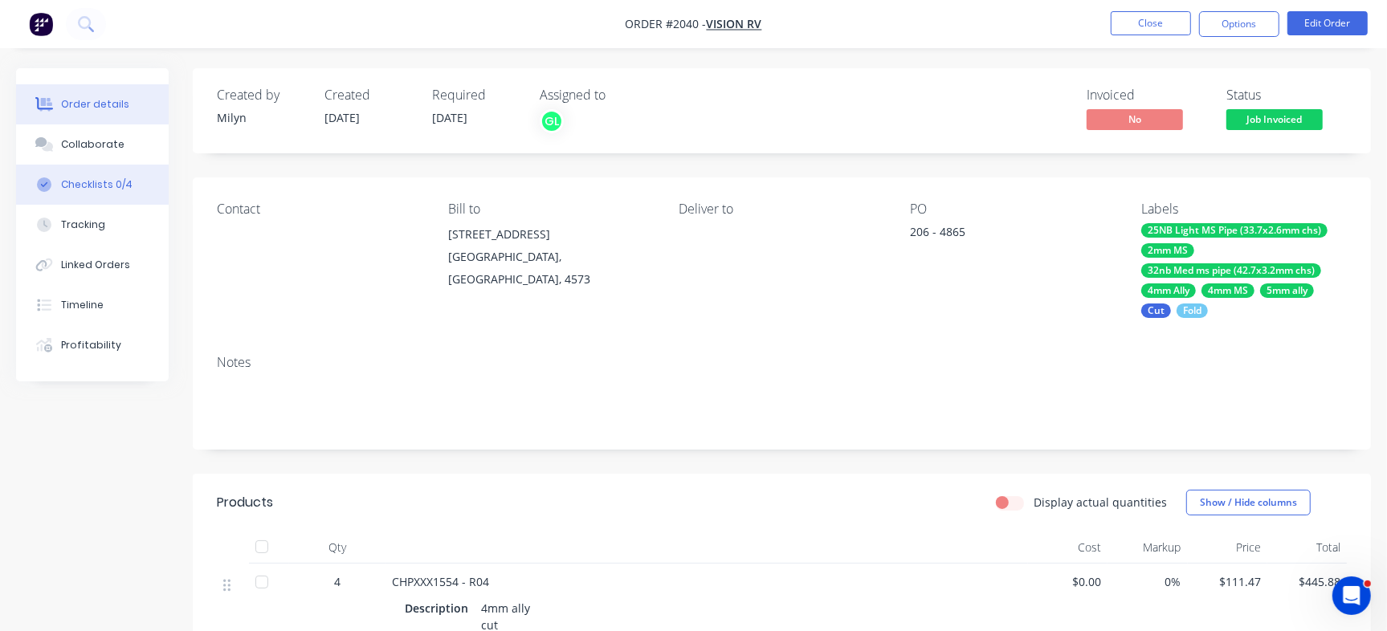
click at [112, 183] on div "Checklists 0/4" at bounding box center [97, 185] width 72 height 14
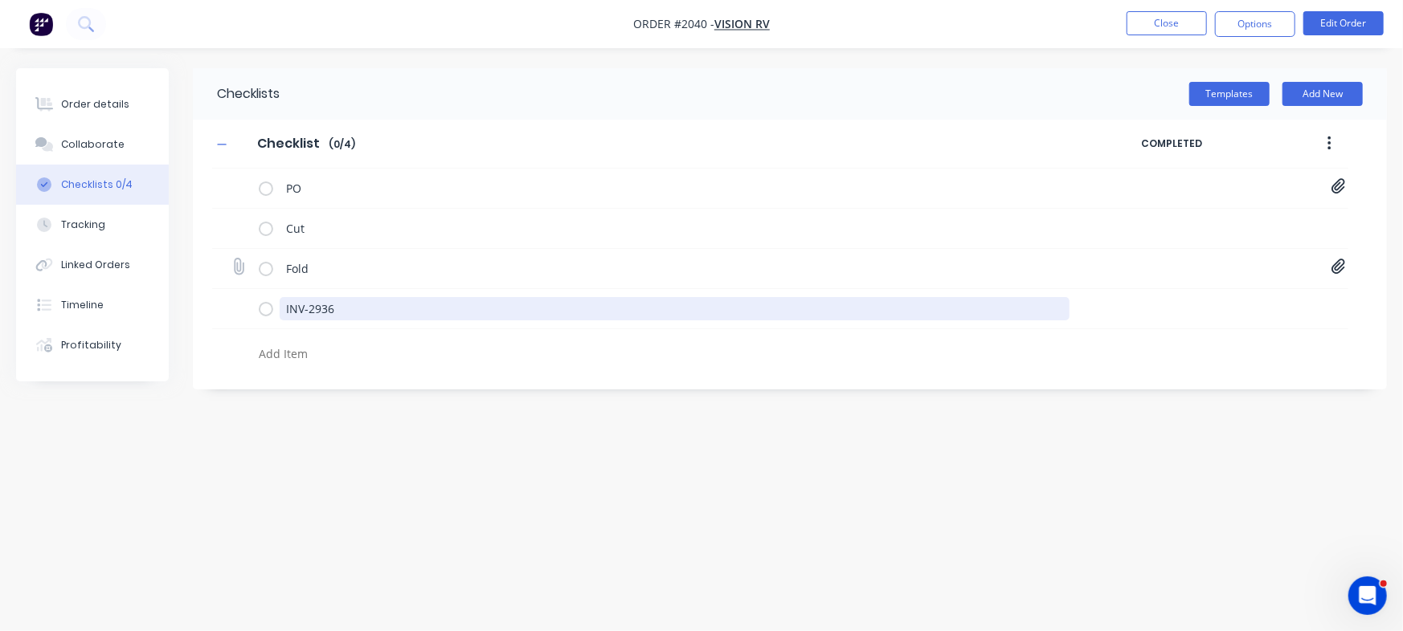
drag, startPoint x: 400, startPoint y: 314, endPoint x: 227, endPoint y: 286, distance: 175.0
click at [228, 286] on div "PO PO04865.pdf Cut Fold CHPXXX1554 - R04.PDF CHPXXX1555 - R03.2.pdf INV-2936" at bounding box center [780, 270] width 1136 height 202
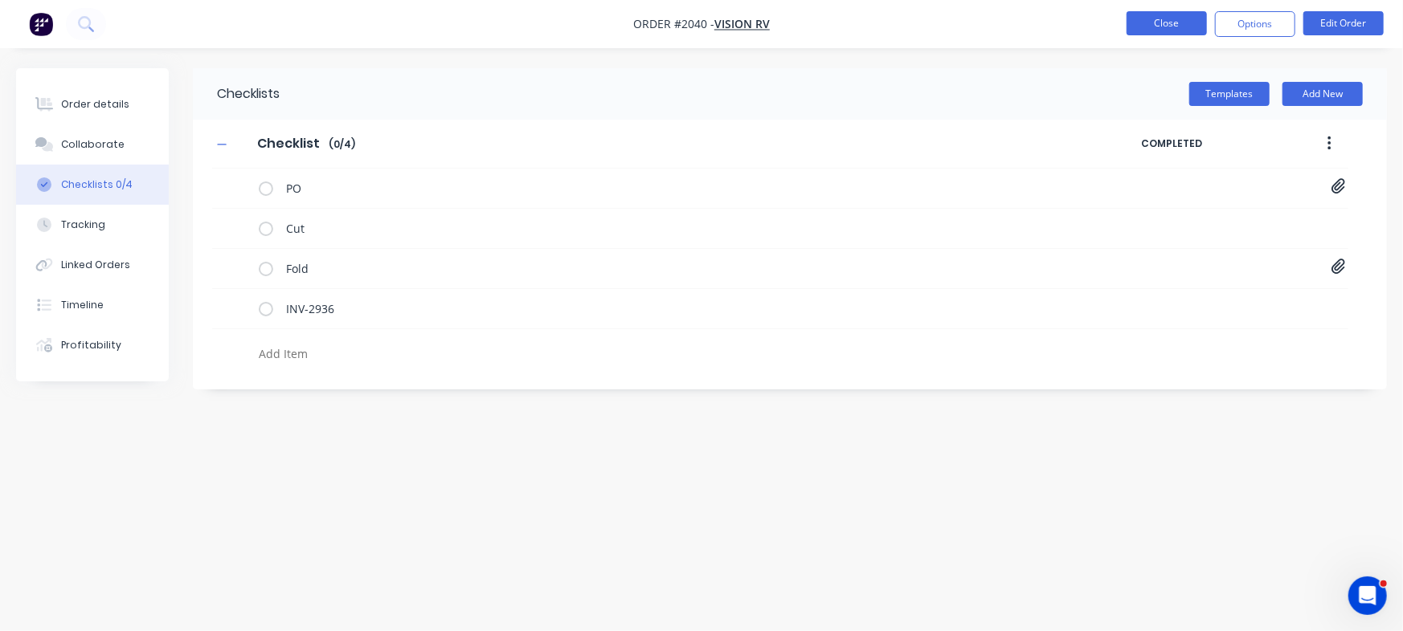
type textarea "x"
click at [1166, 29] on button "Close" at bounding box center [1166, 23] width 80 height 24
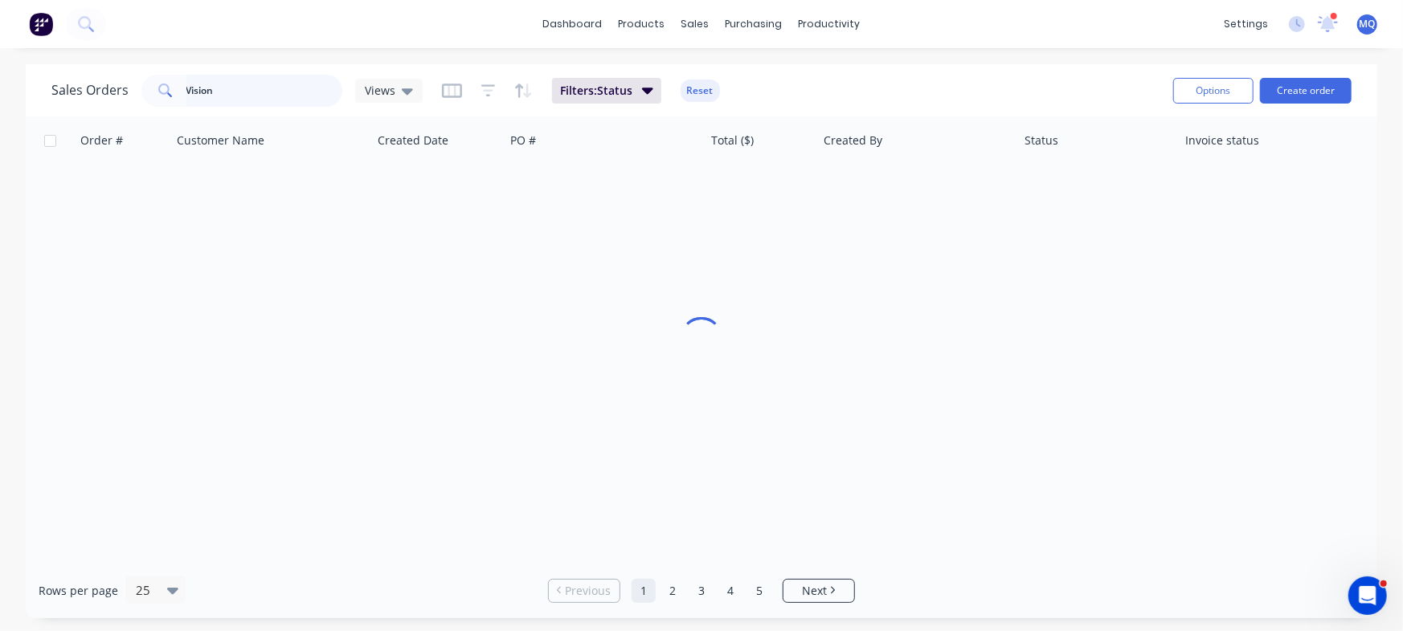
click at [262, 82] on input "Vision" at bounding box center [264, 91] width 157 height 32
type input "morphd"
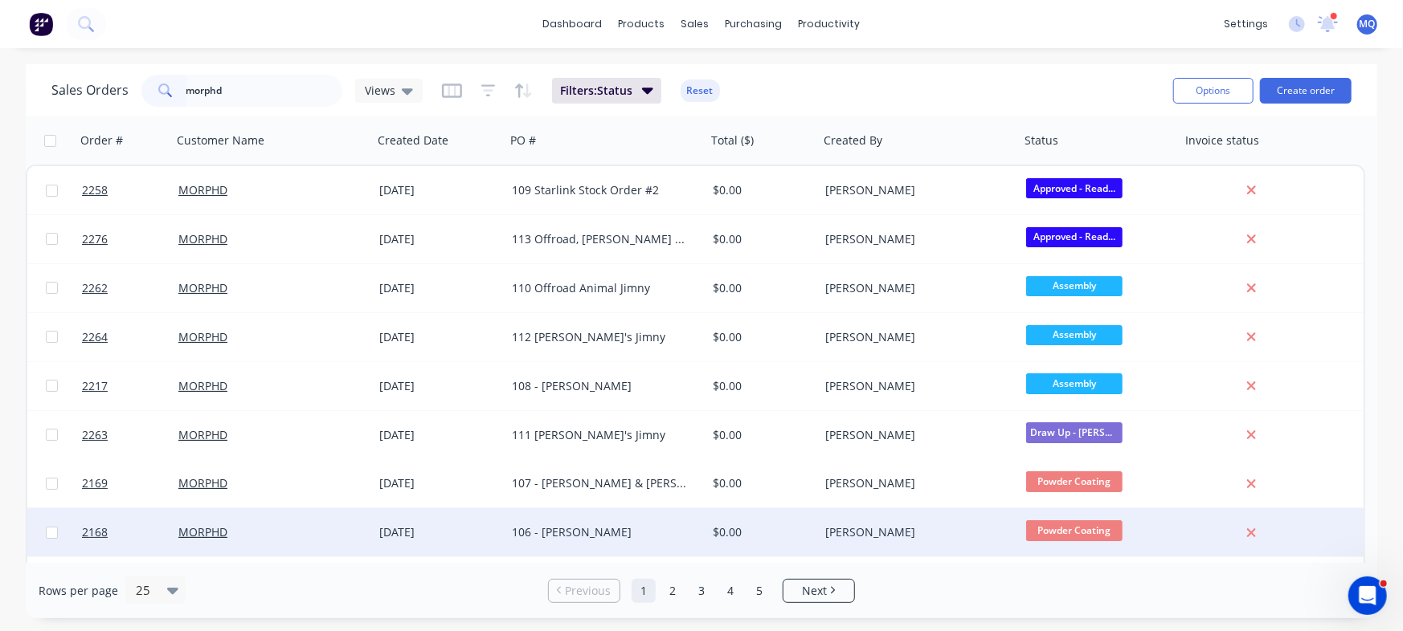
click at [603, 525] on div "106 - [PERSON_NAME]" at bounding box center [601, 533] width 178 height 16
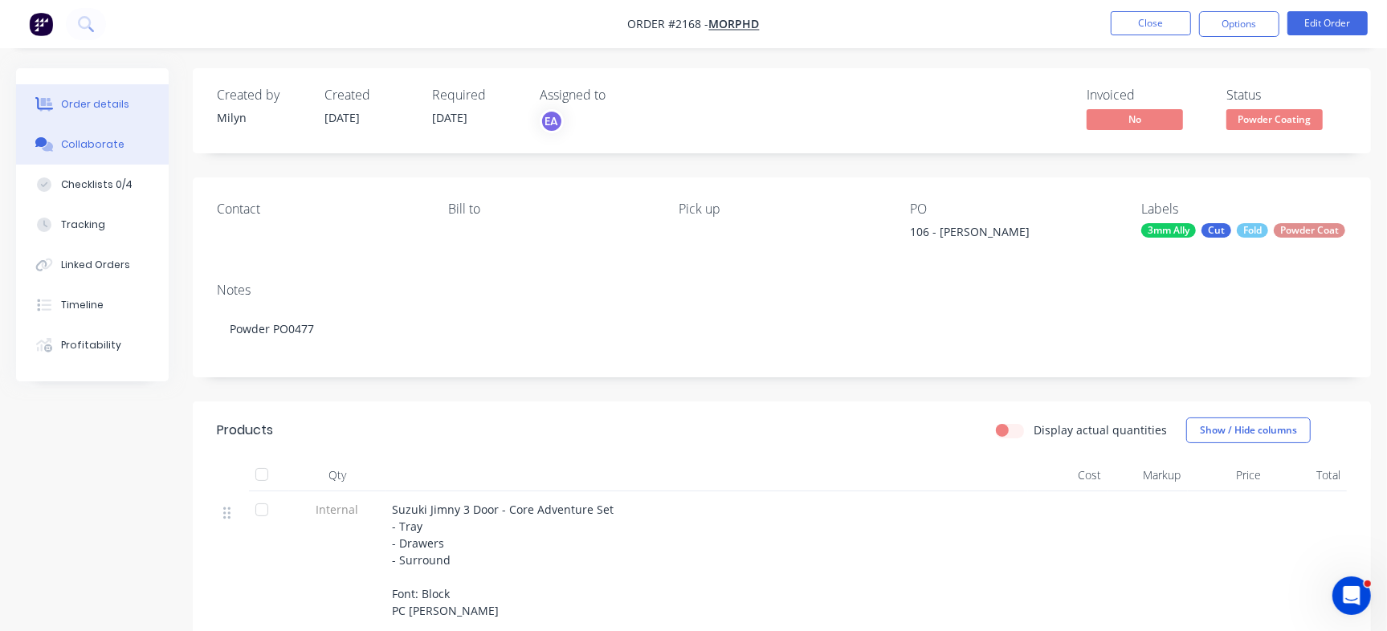
click at [80, 146] on div "Collaborate" at bounding box center [92, 144] width 63 height 14
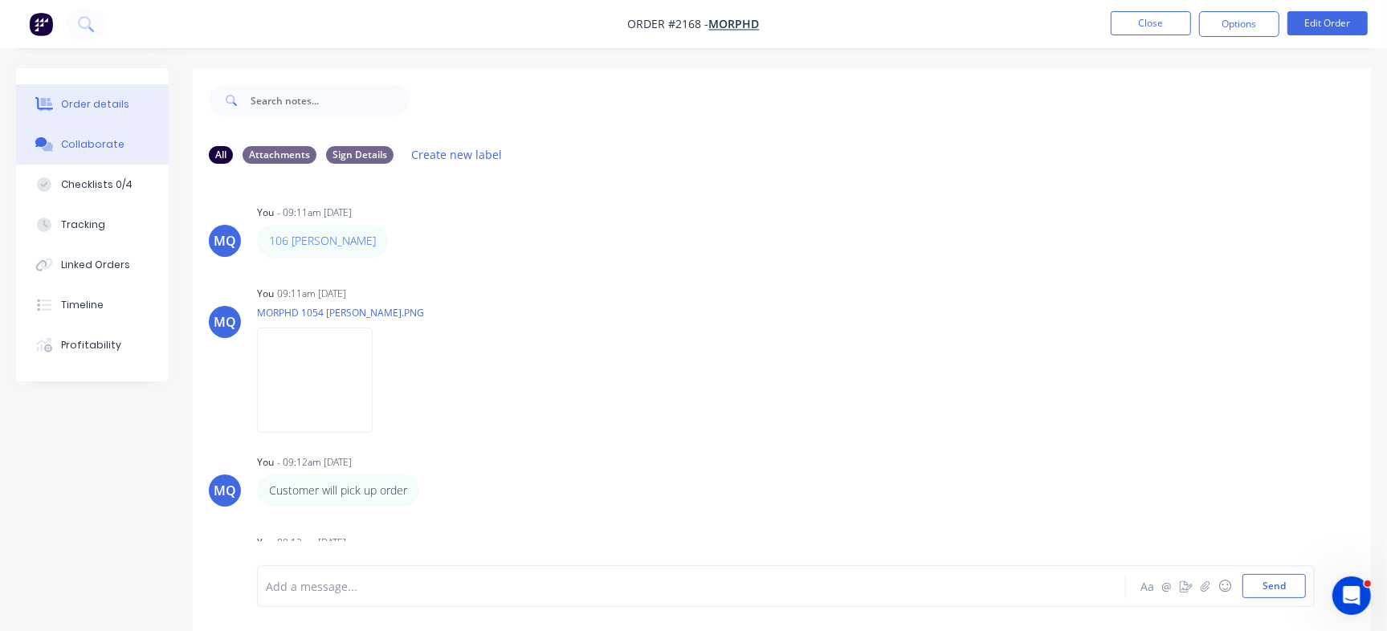
click at [85, 104] on div "Order details" at bounding box center [95, 104] width 68 height 14
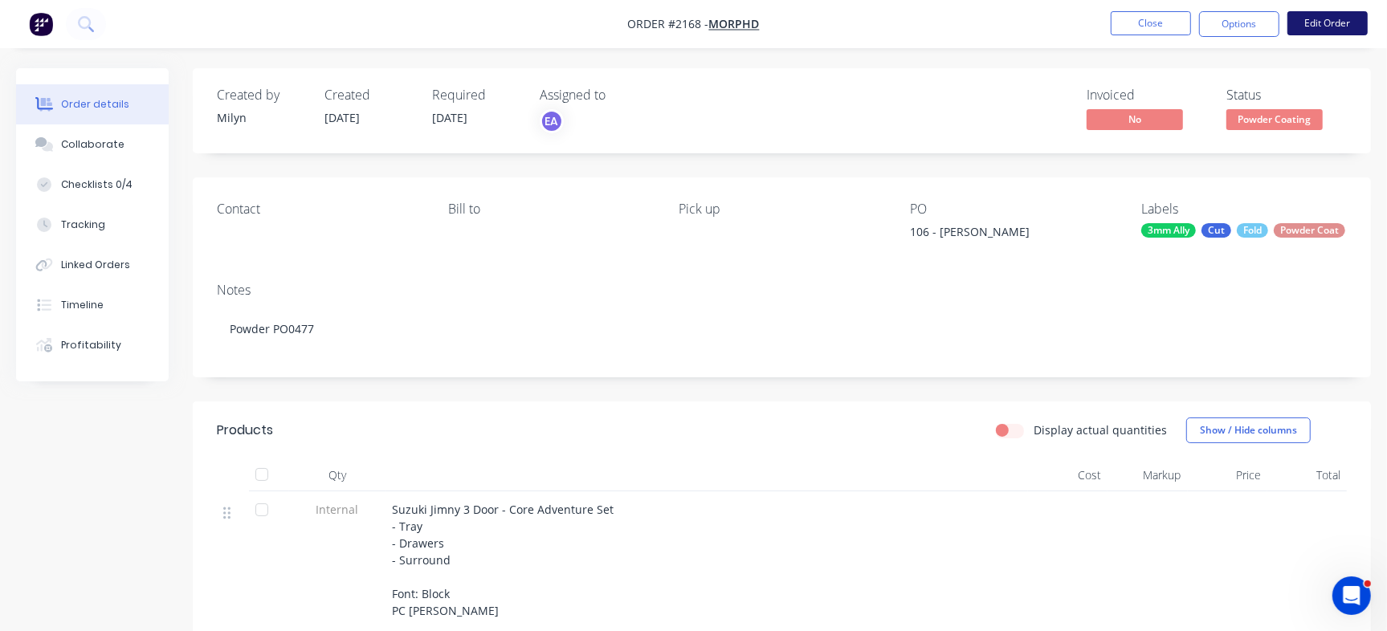
click at [1331, 19] on button "Edit Order" at bounding box center [1328, 23] width 80 height 24
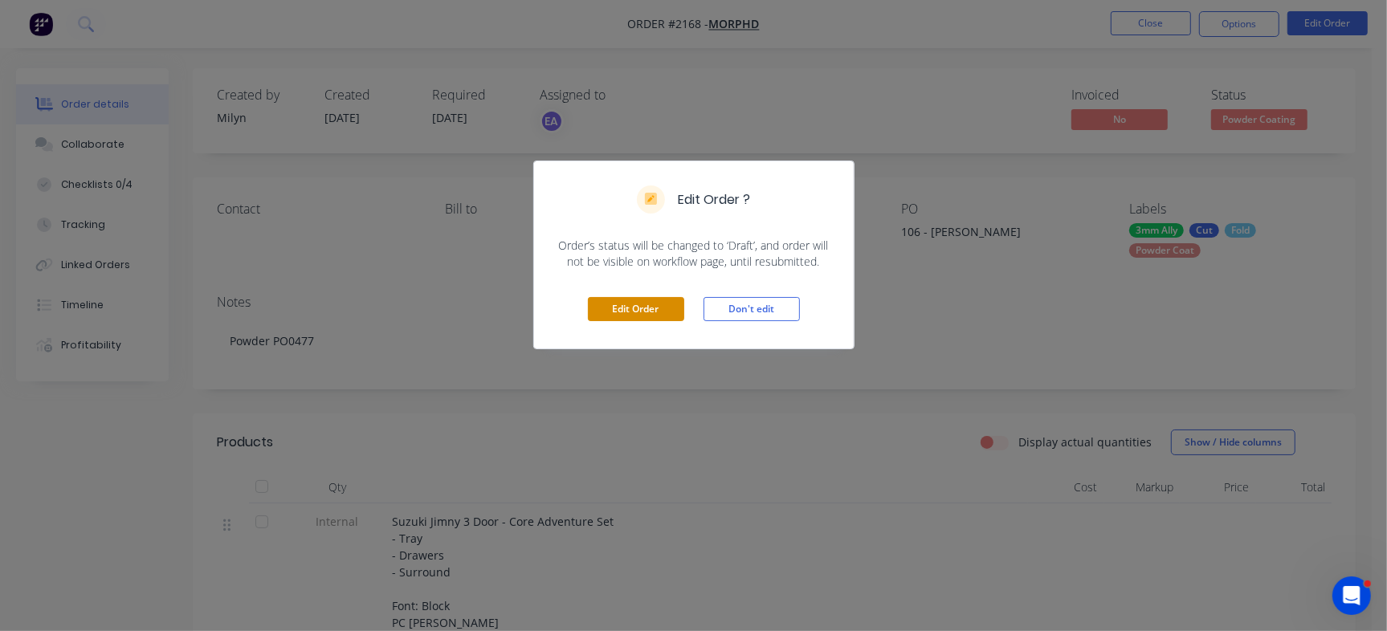
click at [611, 308] on button "Edit Order" at bounding box center [636, 309] width 96 height 24
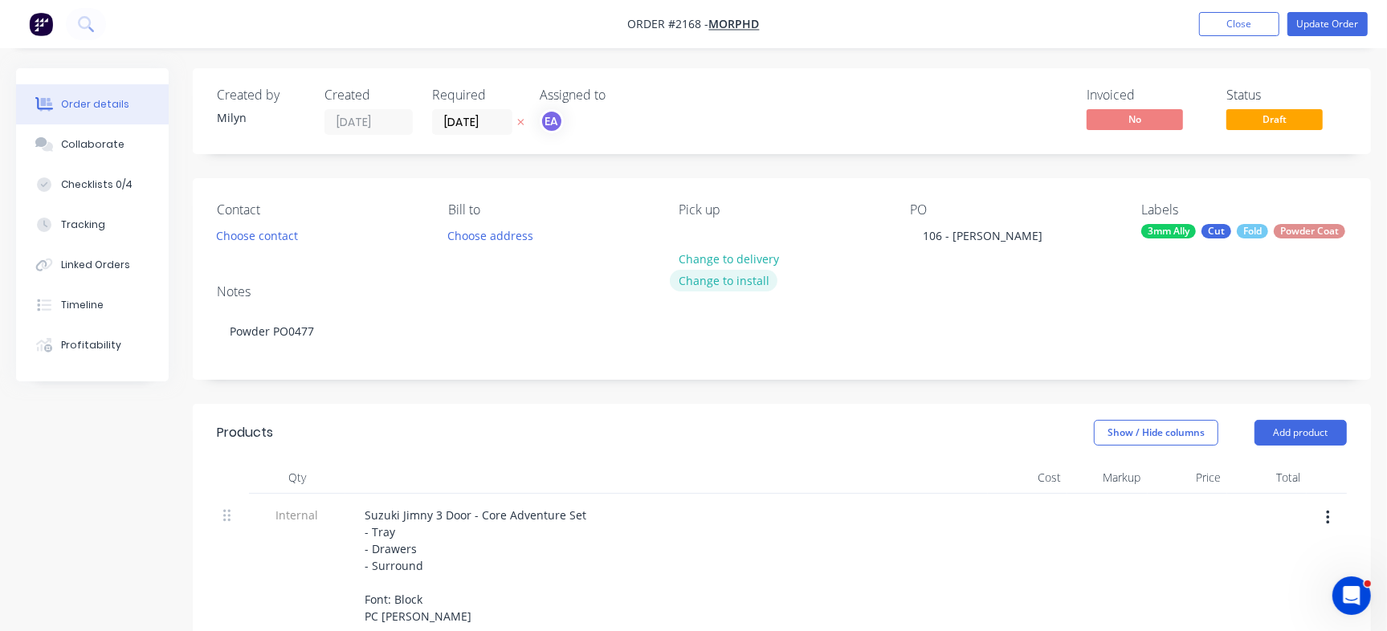
click at [742, 280] on button "Change to install" at bounding box center [724, 281] width 108 height 22
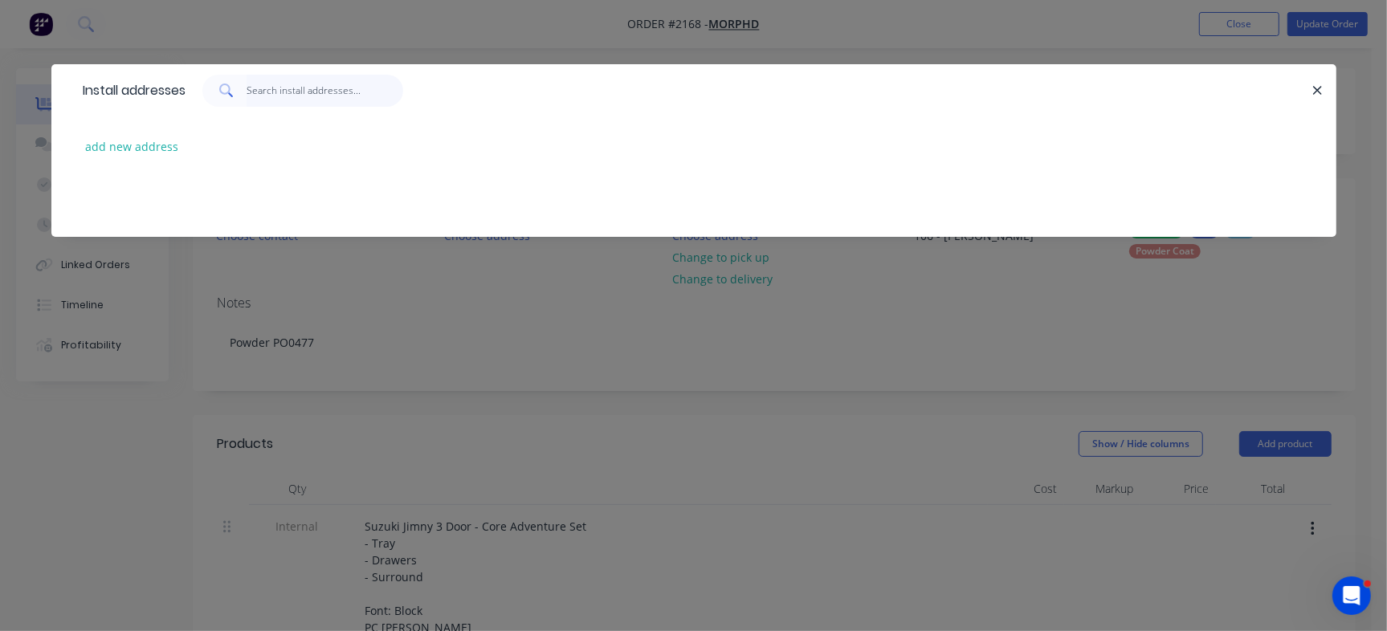
click at [282, 85] on input "text" at bounding box center [325, 91] width 157 height 32
click at [155, 149] on button "add new address" at bounding box center [132, 147] width 110 height 22
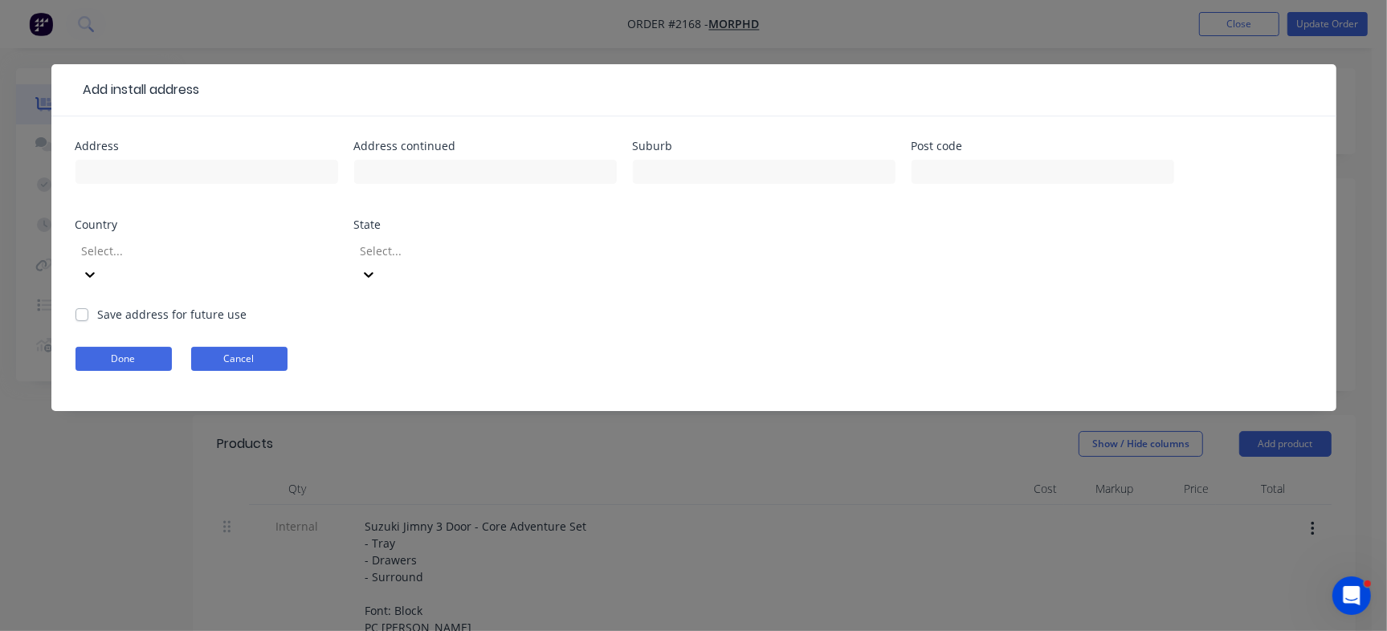
click at [238, 347] on button "Cancel" at bounding box center [239, 359] width 96 height 24
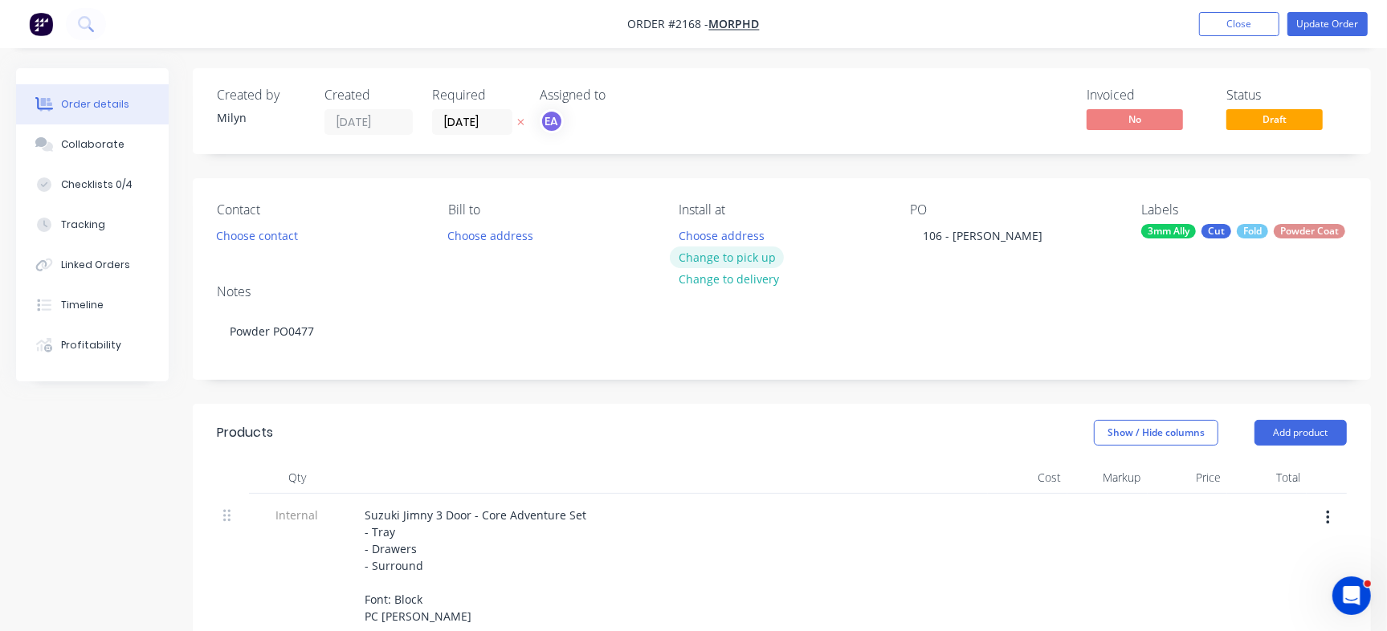
click at [740, 249] on button "Change to pick up" at bounding box center [727, 258] width 114 height 22
click at [1303, 29] on button "Update Order" at bounding box center [1328, 24] width 80 height 24
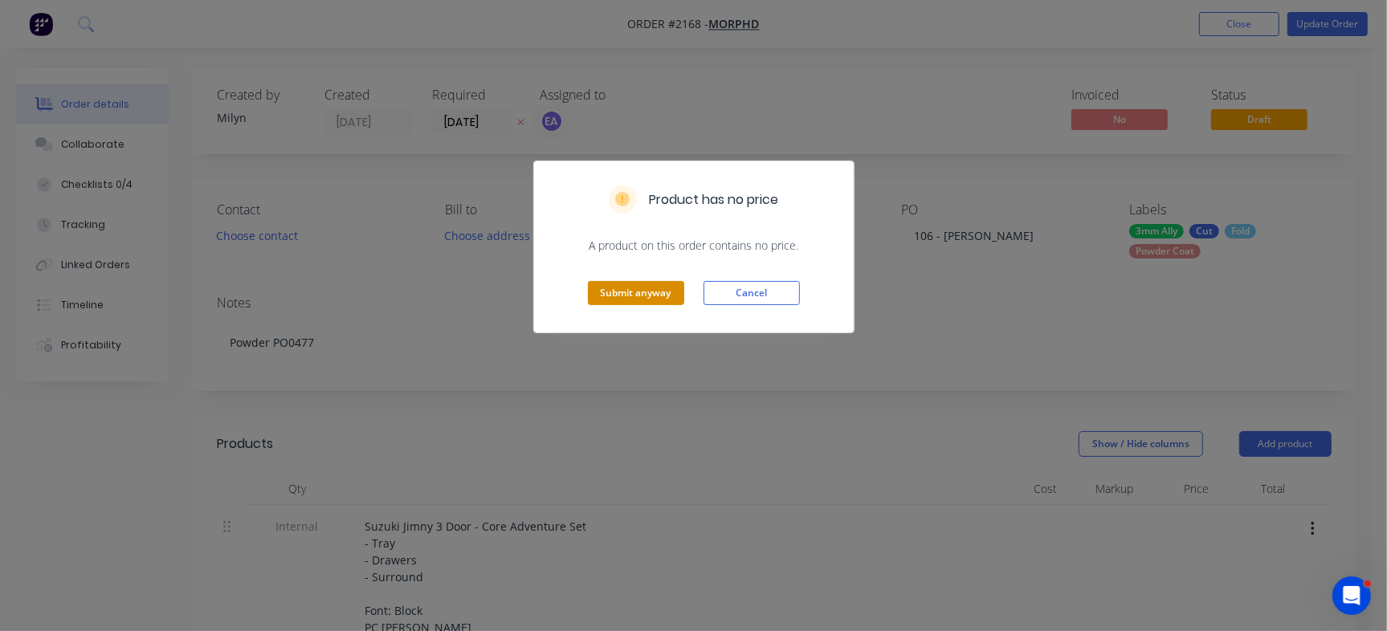
click at [653, 284] on button "Submit anyway" at bounding box center [636, 293] width 96 height 24
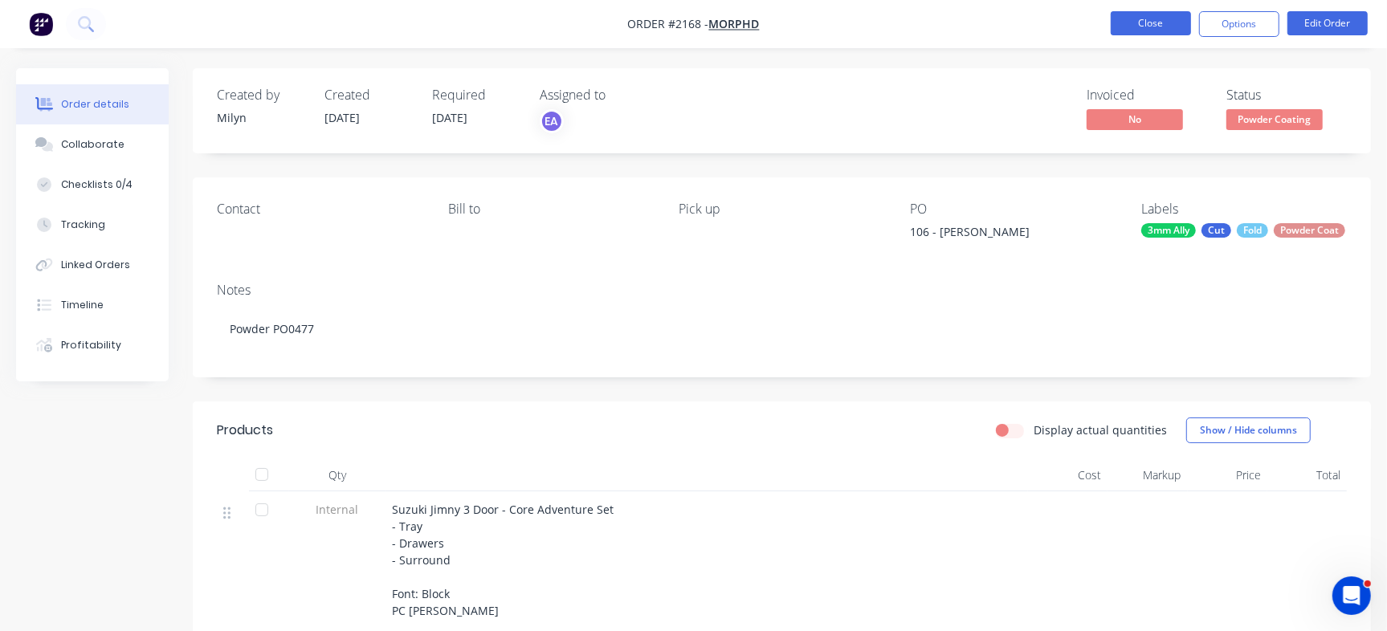
click at [1159, 24] on button "Close" at bounding box center [1151, 23] width 80 height 24
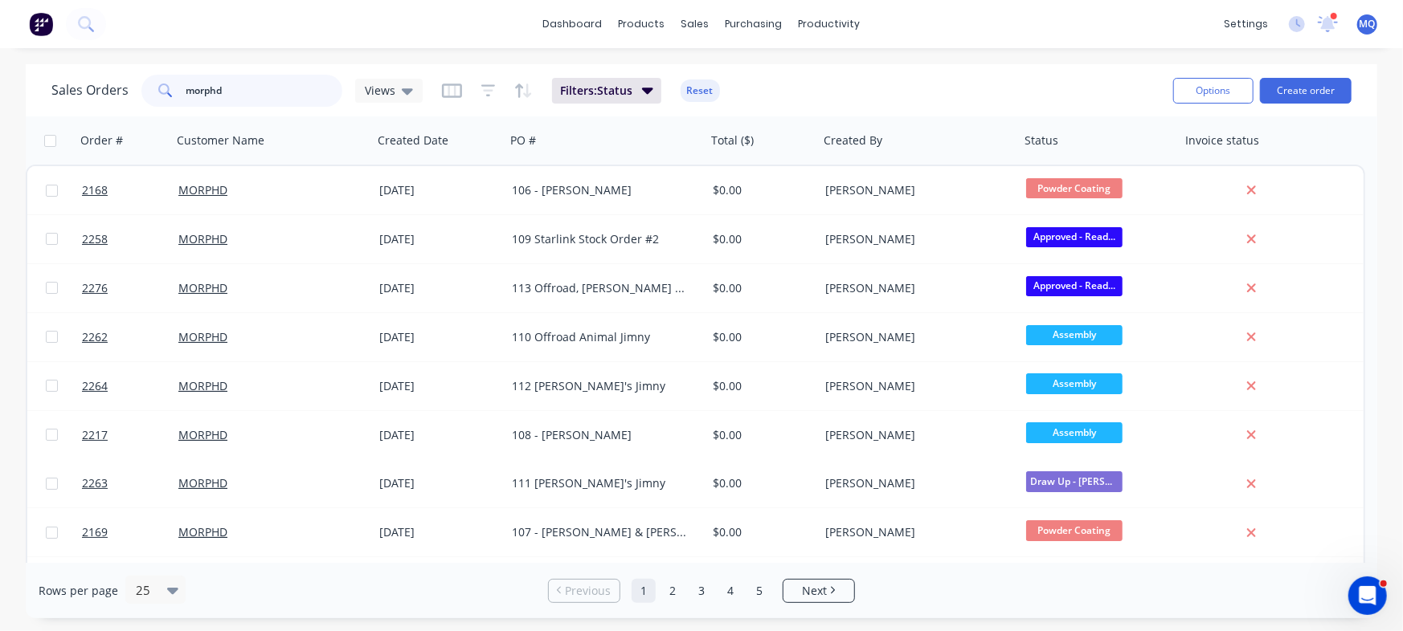
click at [246, 84] on input "morphd" at bounding box center [264, 91] width 157 height 32
type input "chloe"
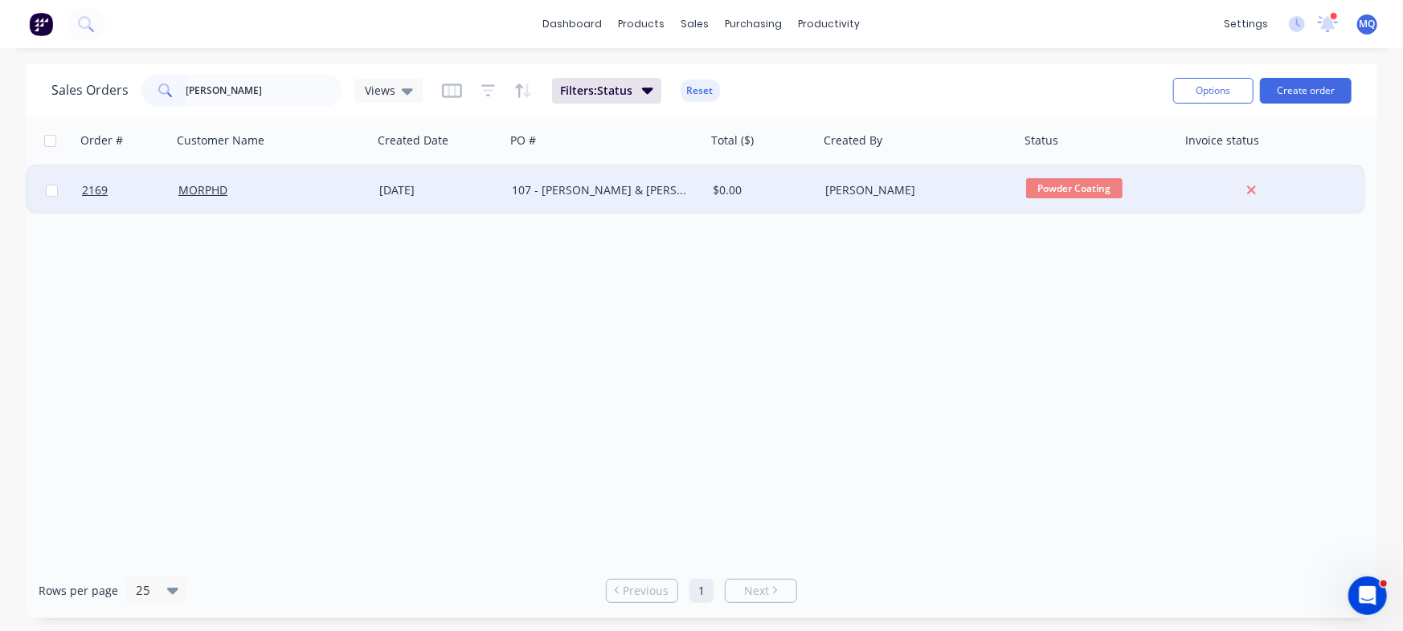
click at [469, 177] on div "[DATE]" at bounding box center [439, 190] width 133 height 48
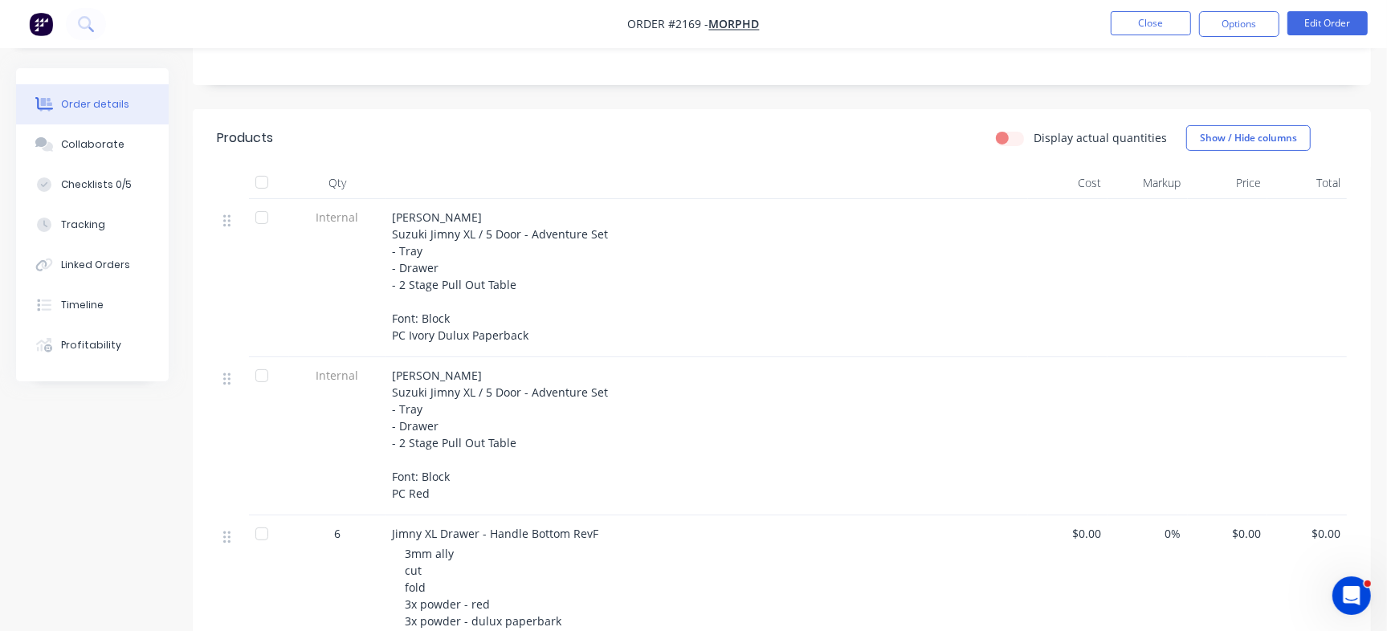
scroll to position [313, 0]
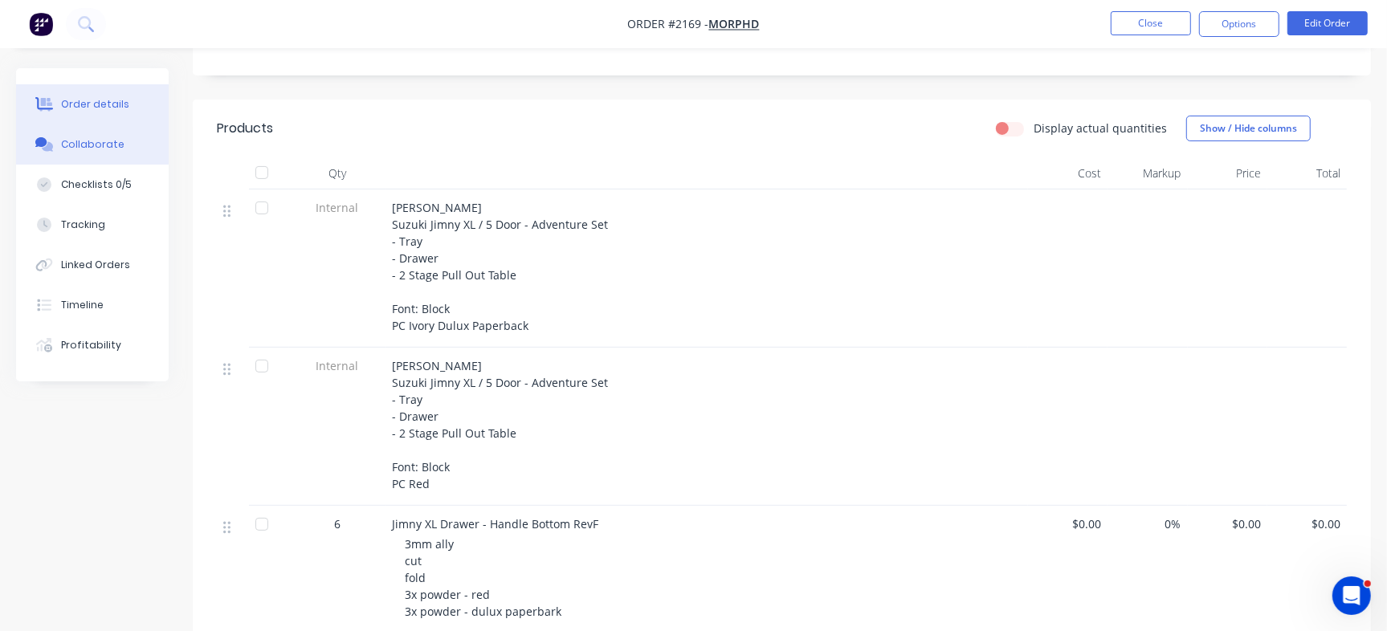
click at [114, 154] on button "Collaborate" at bounding box center [92, 145] width 153 height 40
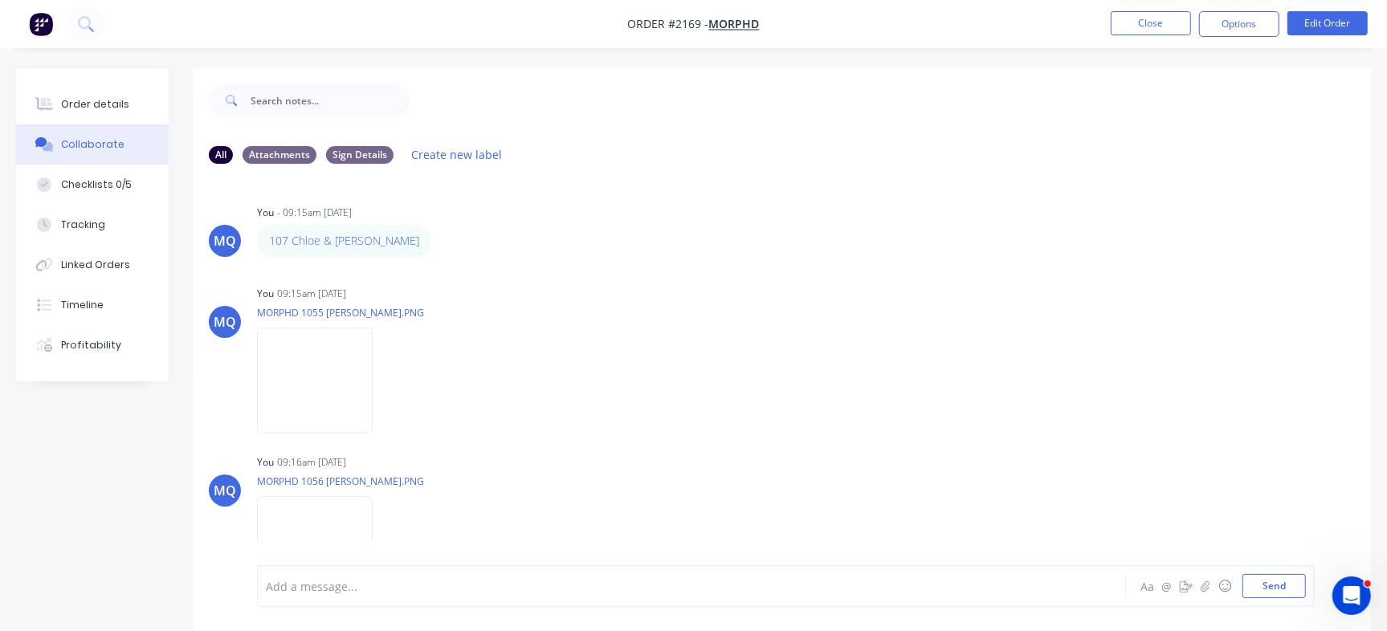
scroll to position [43, 0]
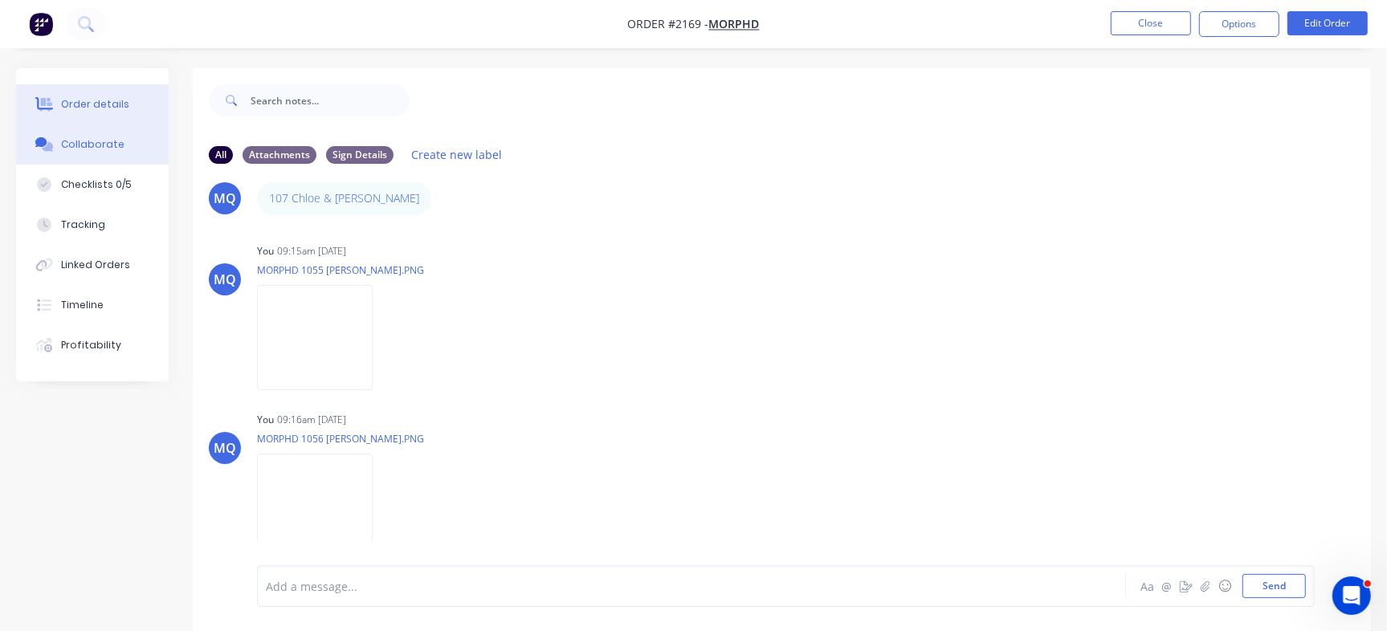
click at [127, 104] on button "Order details" at bounding box center [92, 104] width 153 height 40
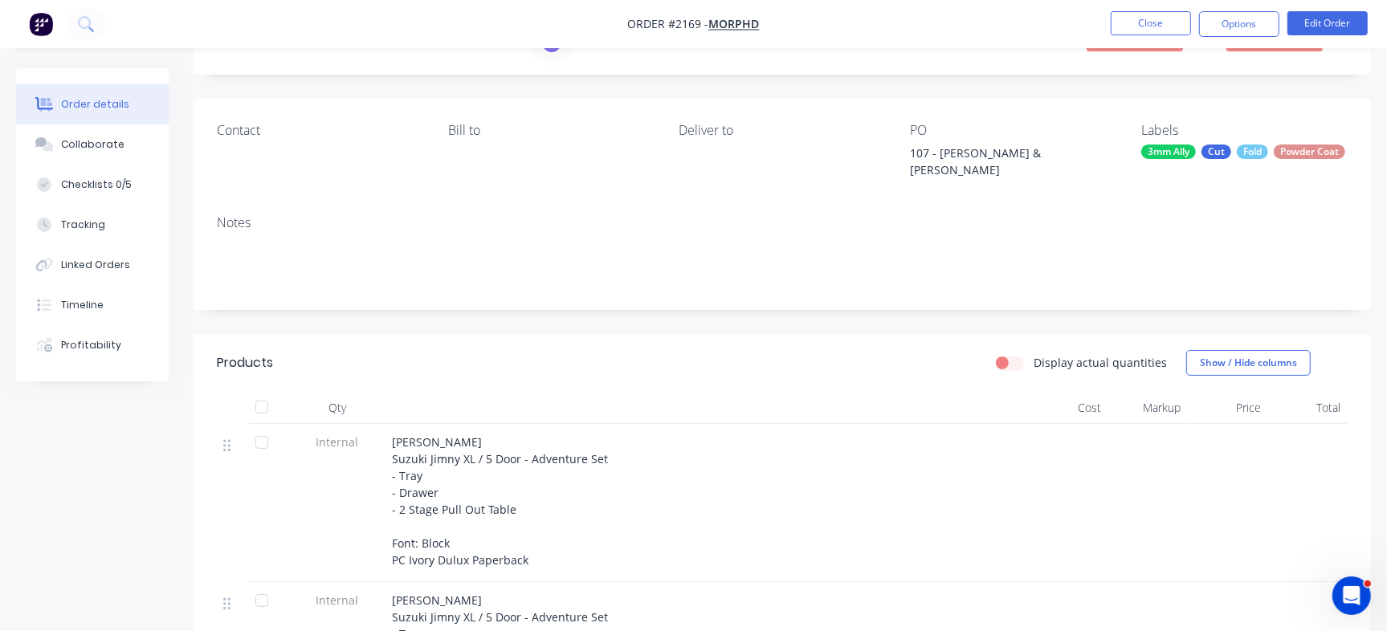
scroll to position [95, 0]
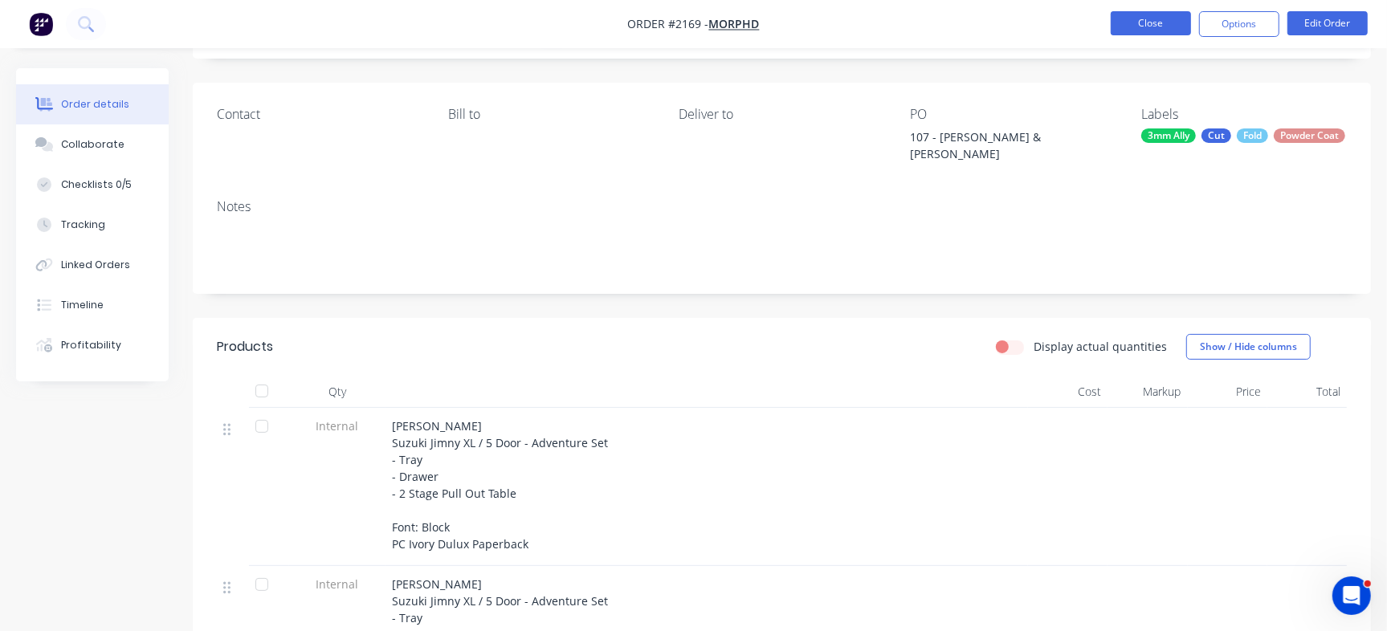
click at [1138, 21] on button "Close" at bounding box center [1151, 23] width 80 height 24
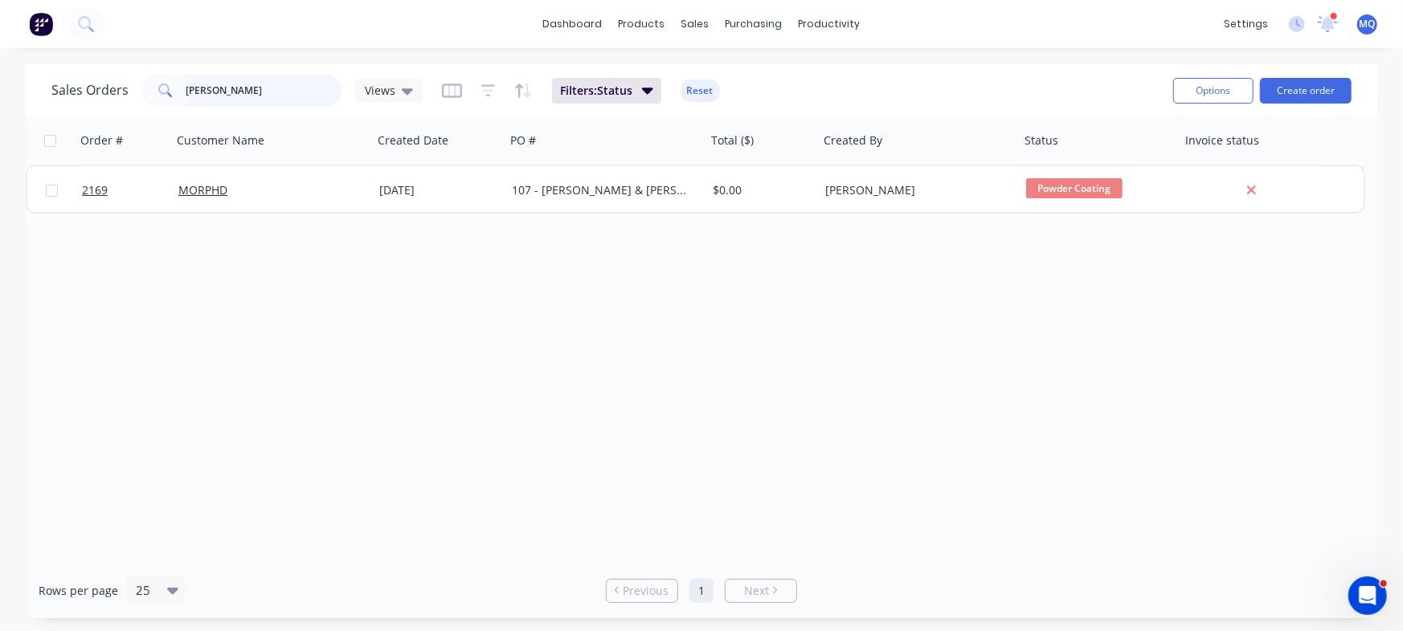
click at [266, 85] on input "chloe" at bounding box center [264, 91] width 157 height 32
type input "curtis"
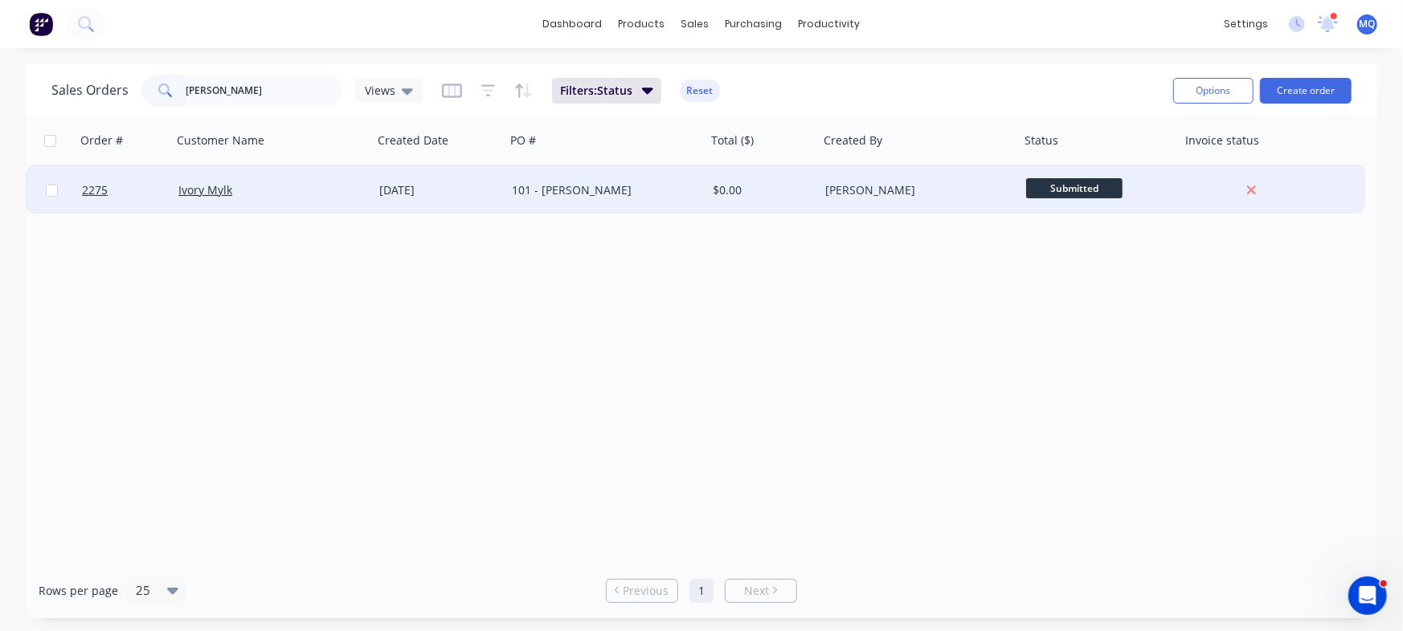
click at [535, 182] on div "101 - Curtis Hurt" at bounding box center [605, 190] width 201 height 48
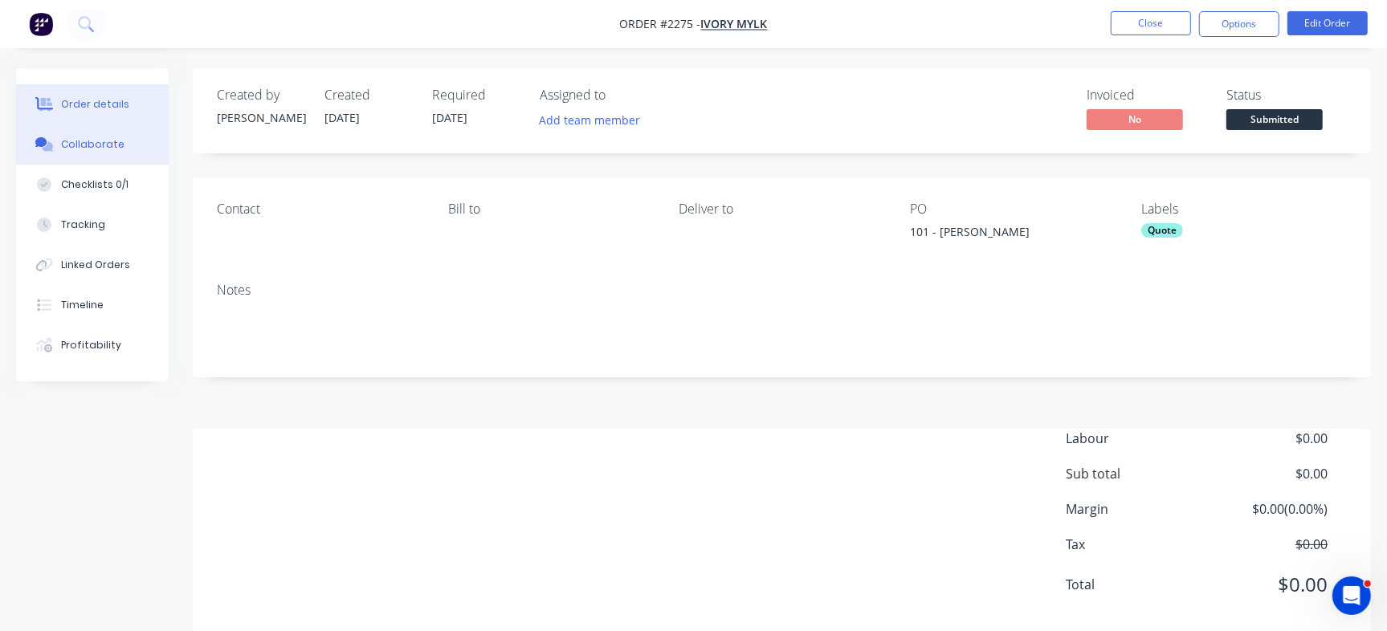
click at [101, 146] on div "Collaborate" at bounding box center [92, 144] width 63 height 14
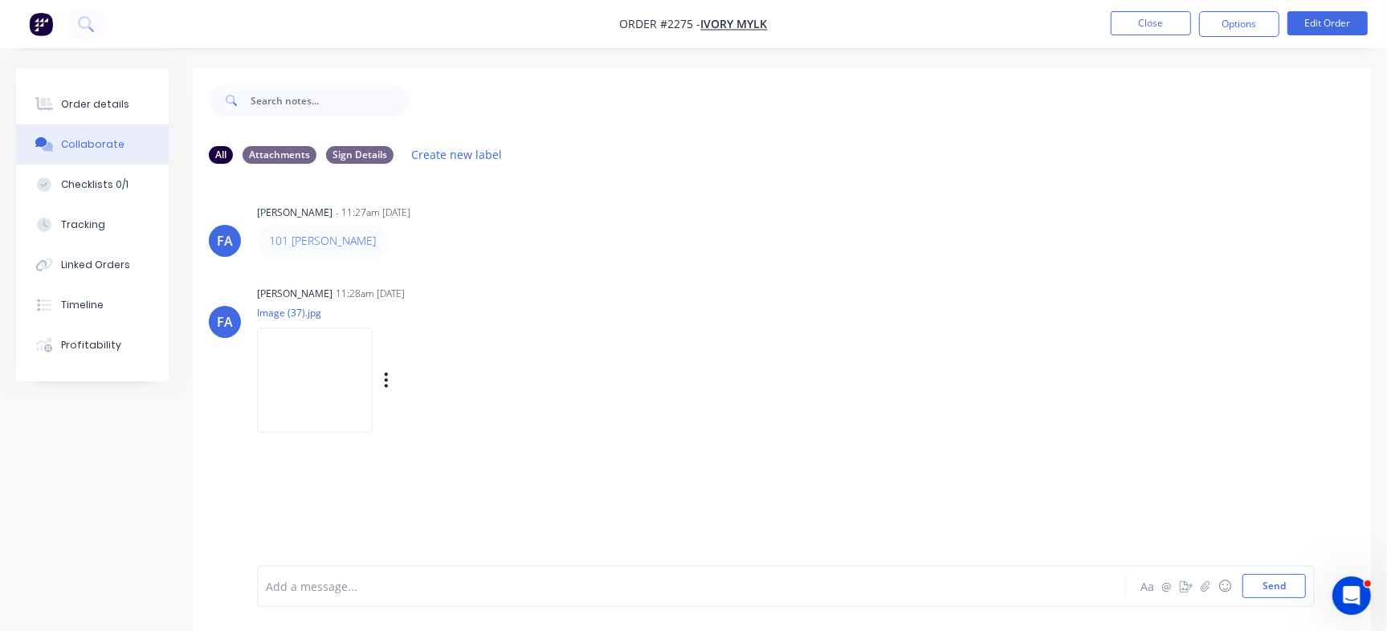
click at [298, 392] on img at bounding box center [315, 380] width 116 height 105
drag, startPoint x: 125, startPoint y: 93, endPoint x: 157, endPoint y: 95, distance: 33.0
click at [125, 93] on button "Order details" at bounding box center [92, 104] width 153 height 40
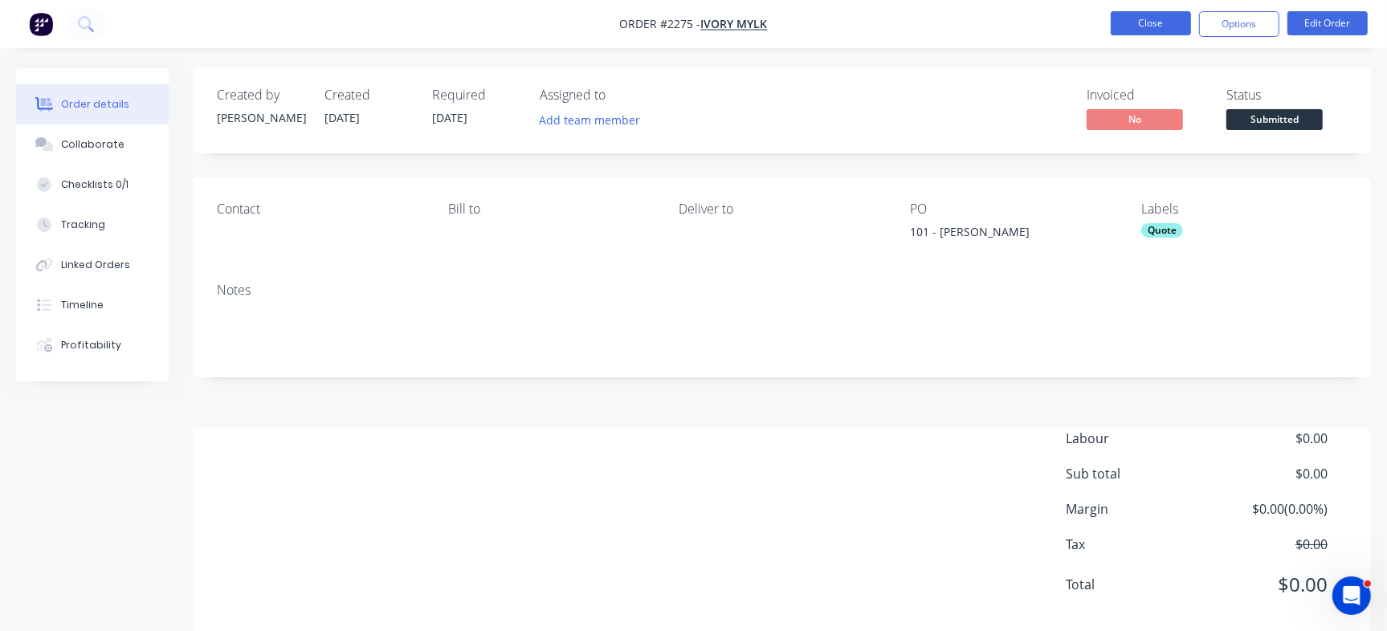
click at [1158, 18] on button "Close" at bounding box center [1151, 23] width 80 height 24
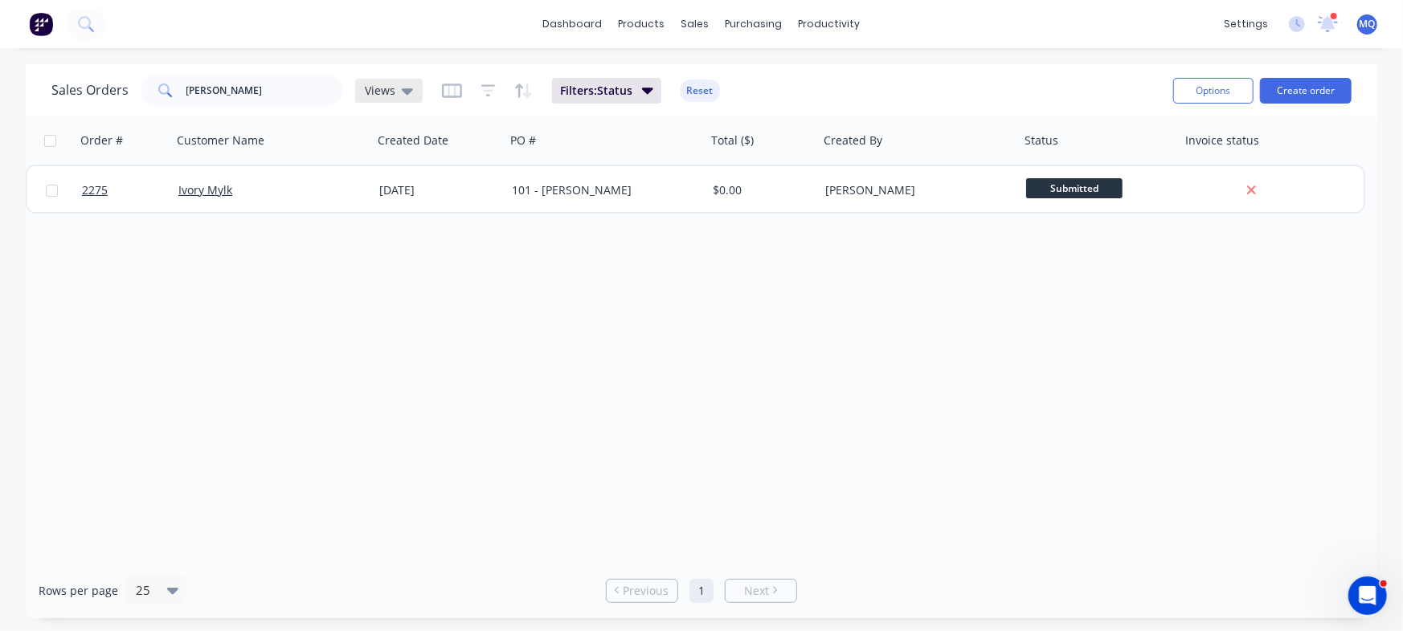
click at [393, 89] on div "Views" at bounding box center [389, 91] width 48 height 14
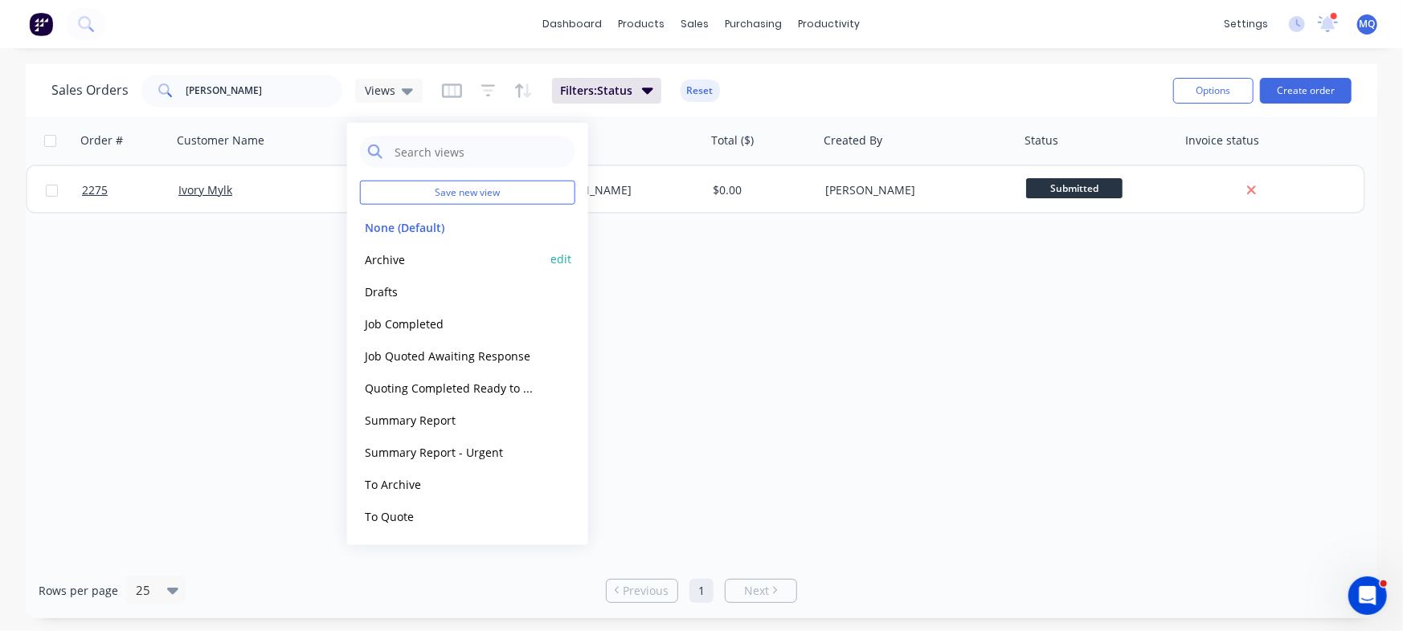
click at [386, 259] on button "Archive" at bounding box center [451, 259] width 183 height 18
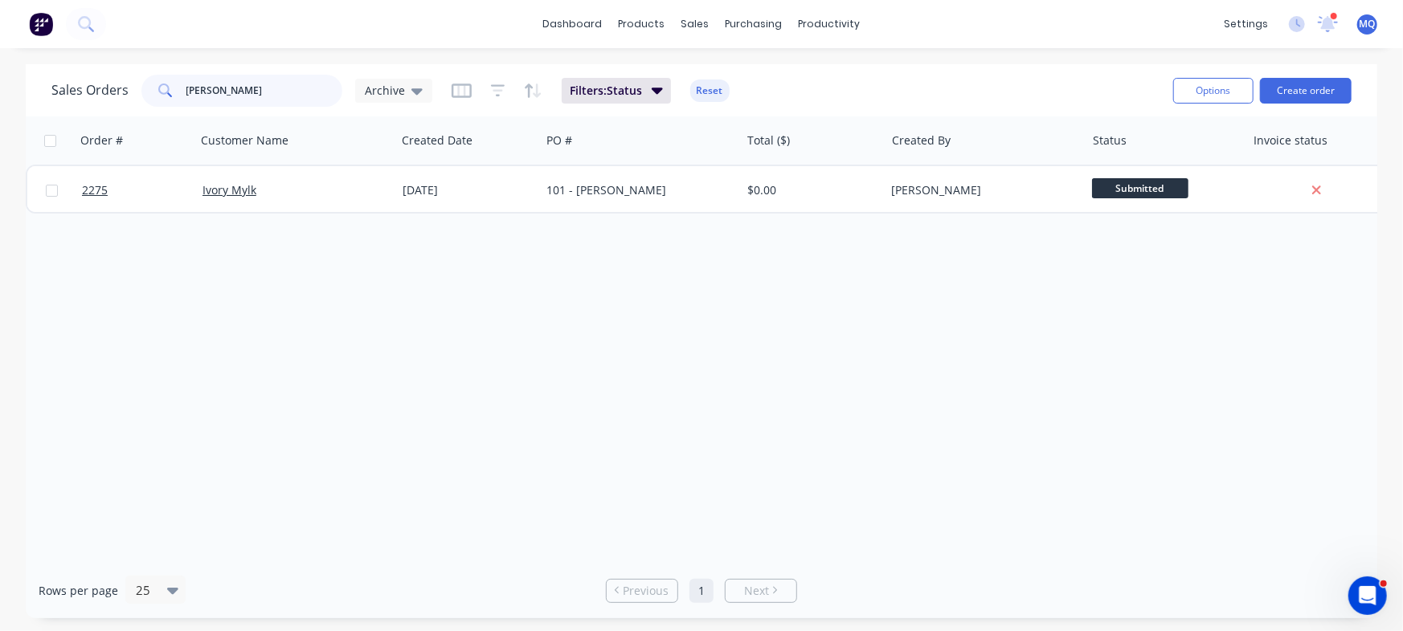
click at [255, 96] on input "curtis" at bounding box center [264, 91] width 157 height 32
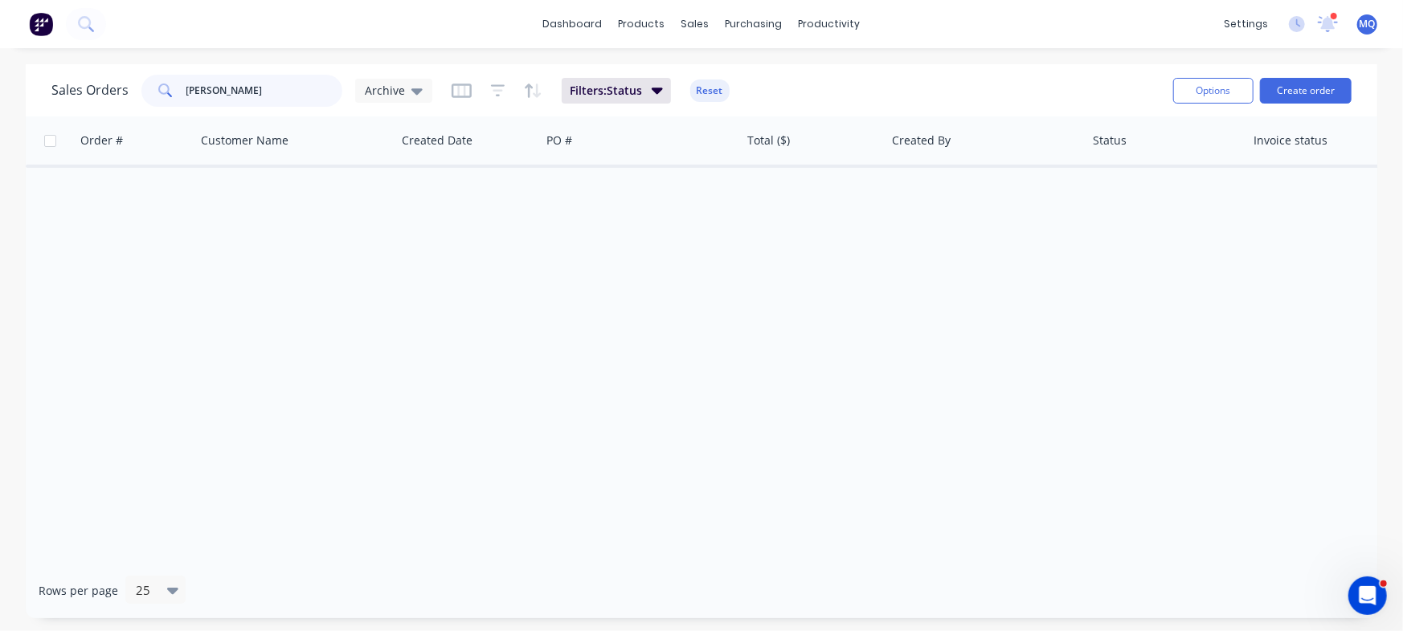
click at [255, 96] on input "wright" at bounding box center [264, 91] width 157 height 32
type input "laura"
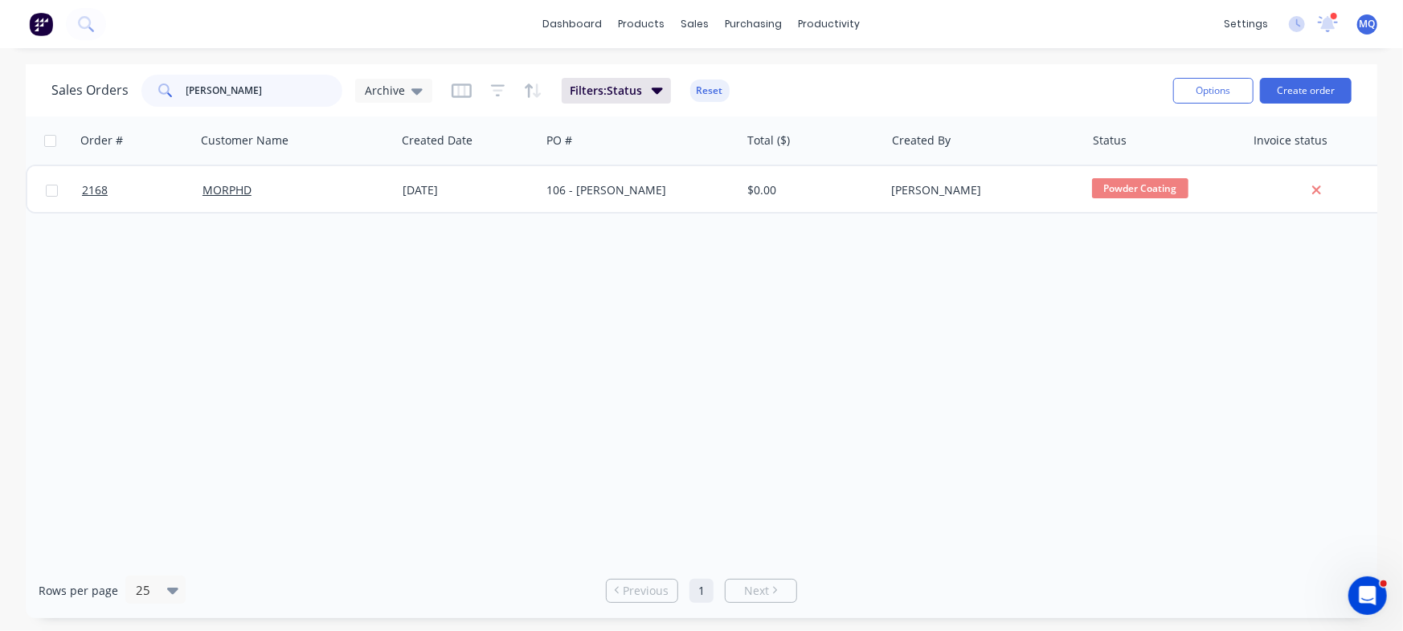
click at [263, 98] on input "laura" at bounding box center [264, 91] width 157 height 32
click at [698, 22] on div "sales" at bounding box center [695, 24] width 44 height 24
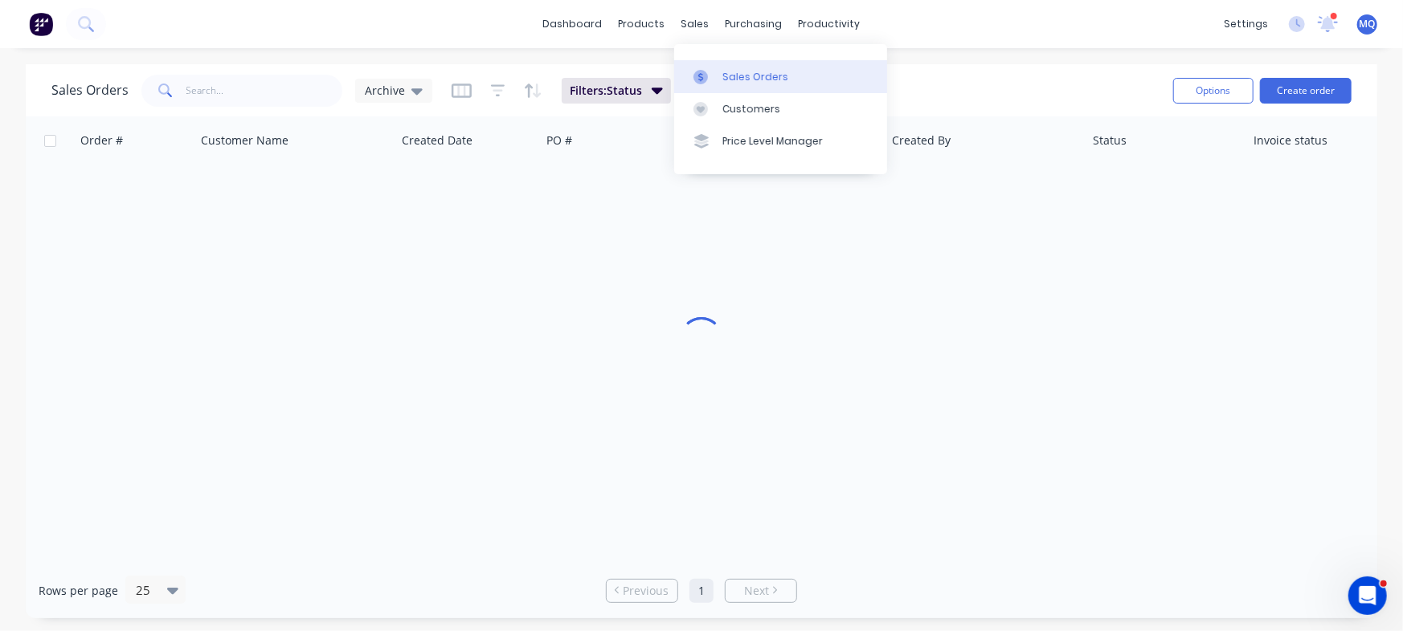
click at [719, 72] on link "Sales Orders" at bounding box center [780, 76] width 213 height 32
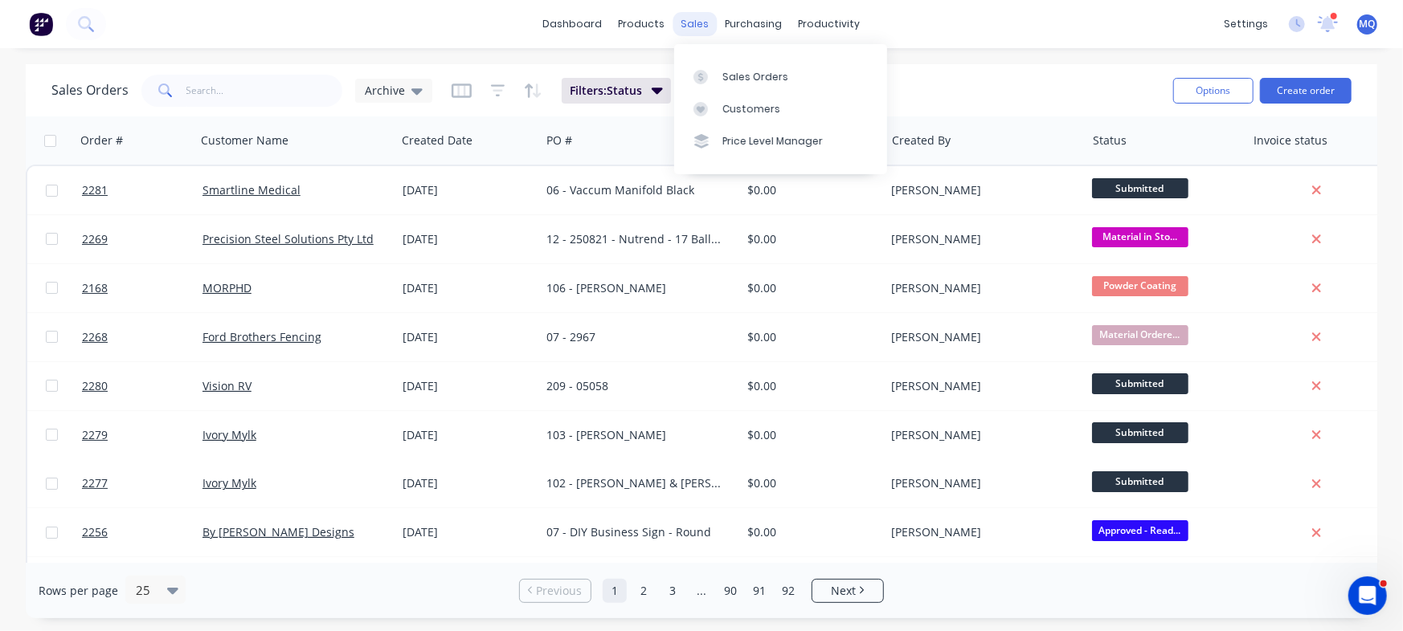
click at [697, 16] on div "sales" at bounding box center [695, 24] width 44 height 24
click at [720, 104] on link "Customers" at bounding box center [780, 109] width 213 height 32
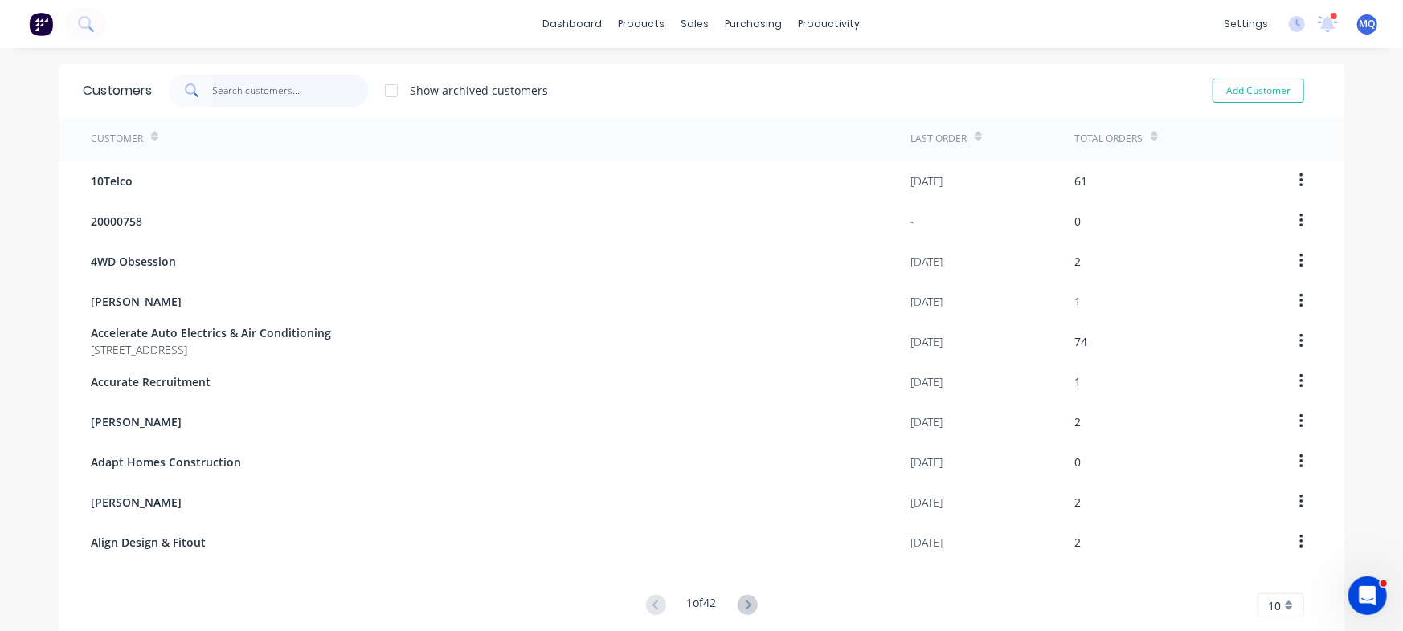
click at [264, 87] on input "text" at bounding box center [291, 91] width 157 height 32
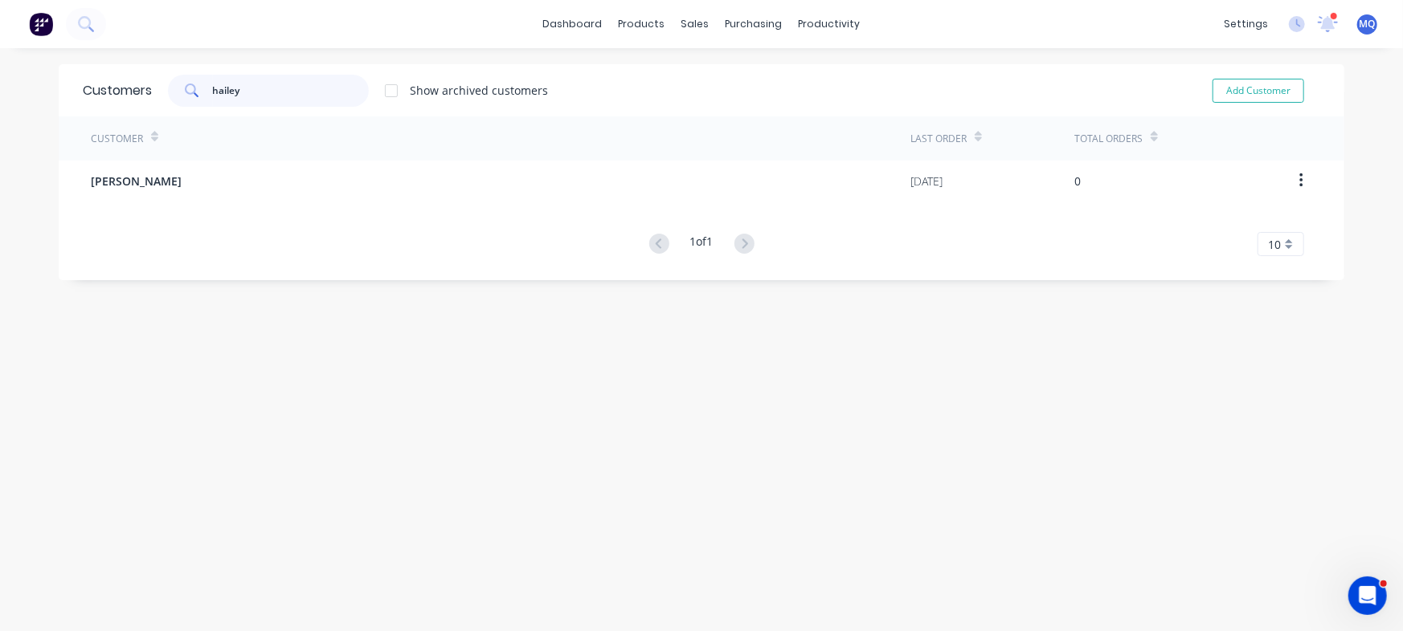
type input "hailey"
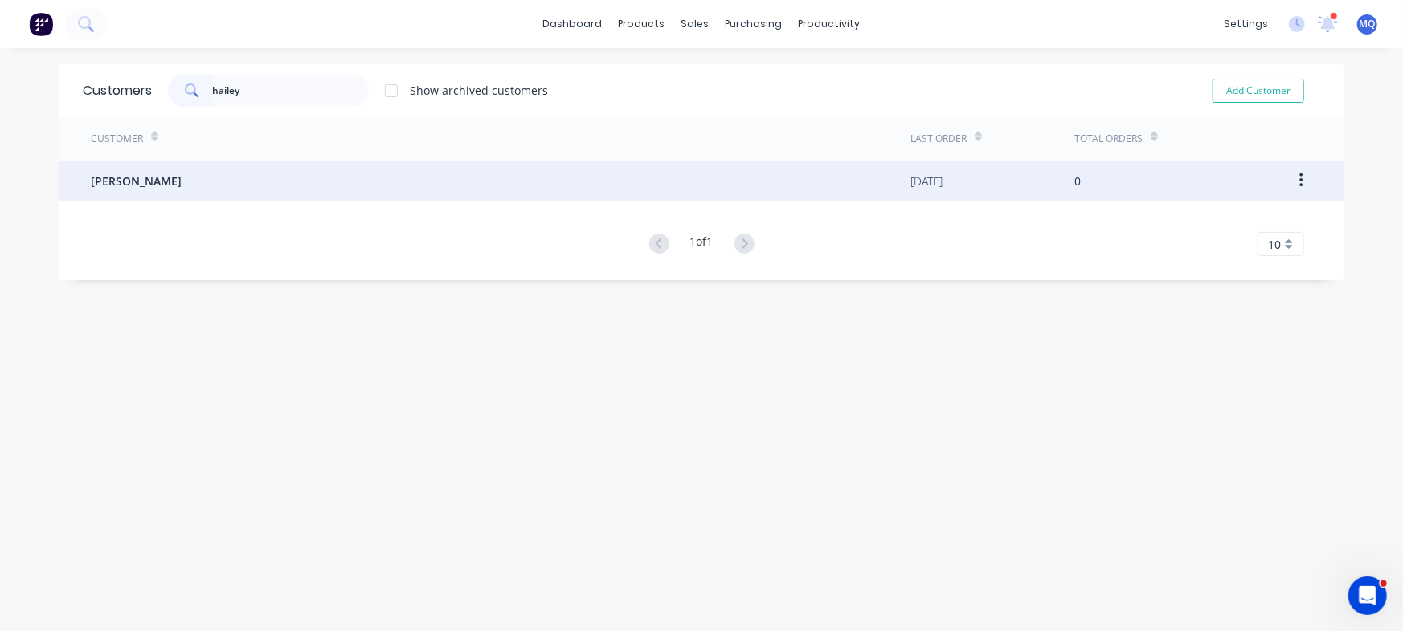
click at [262, 190] on div "Hailey Romeo" at bounding box center [500, 181] width 819 height 40
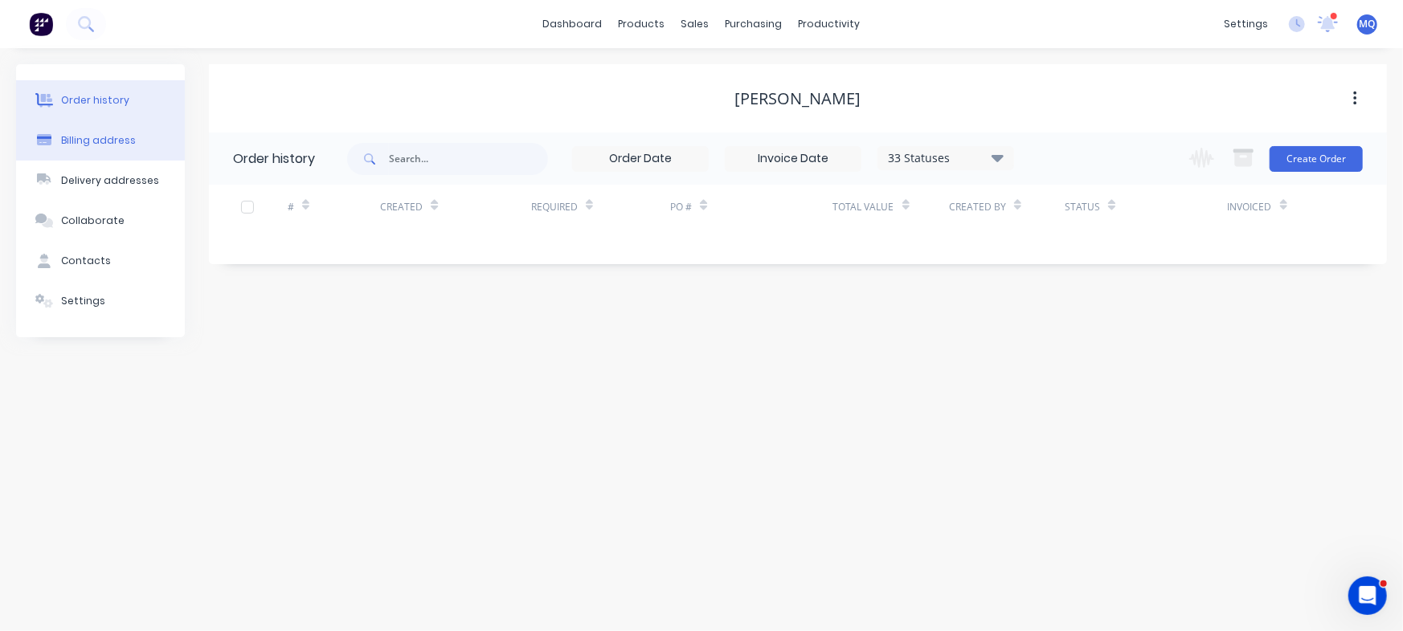
click at [114, 142] on div "Billing address" at bounding box center [98, 140] width 75 height 14
select select "AU"
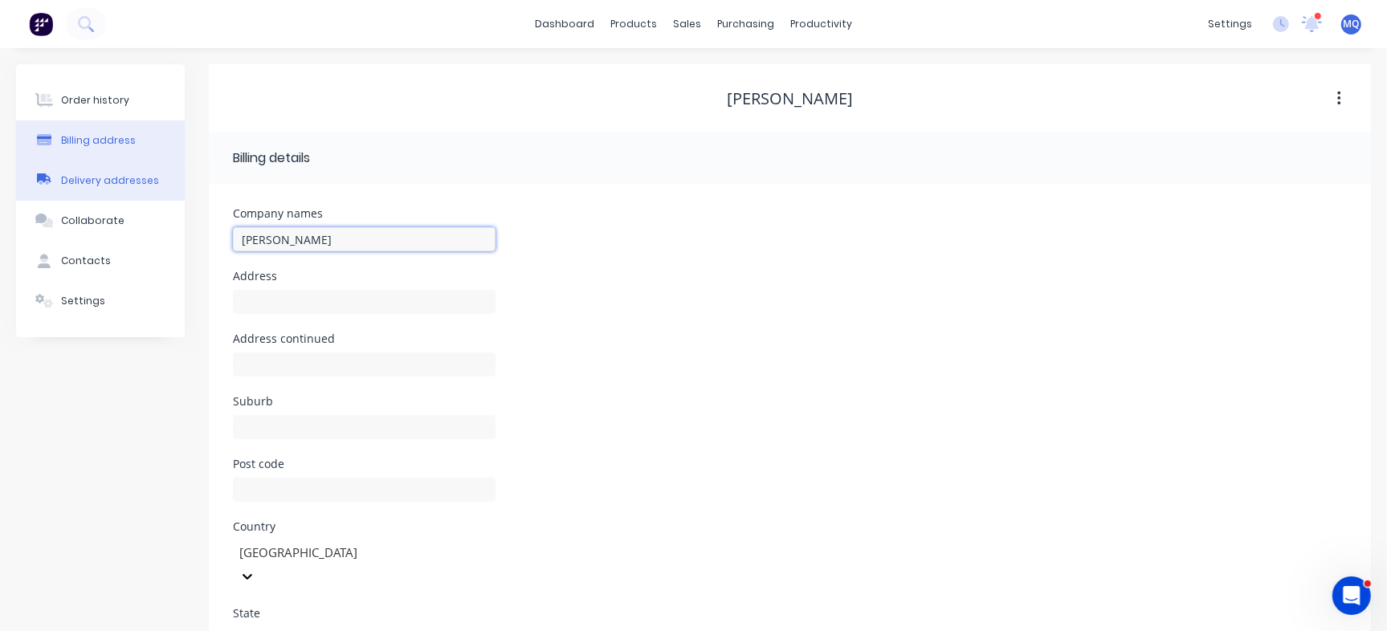
drag, startPoint x: 348, startPoint y: 239, endPoint x: 145, endPoint y: 198, distance: 207.3
click at [145, 198] on div "Order history Billing address Delivery addresses Collaborate Contacts Settings …" at bounding box center [693, 450] width 1355 height 772
type input "Streamline Innovations"
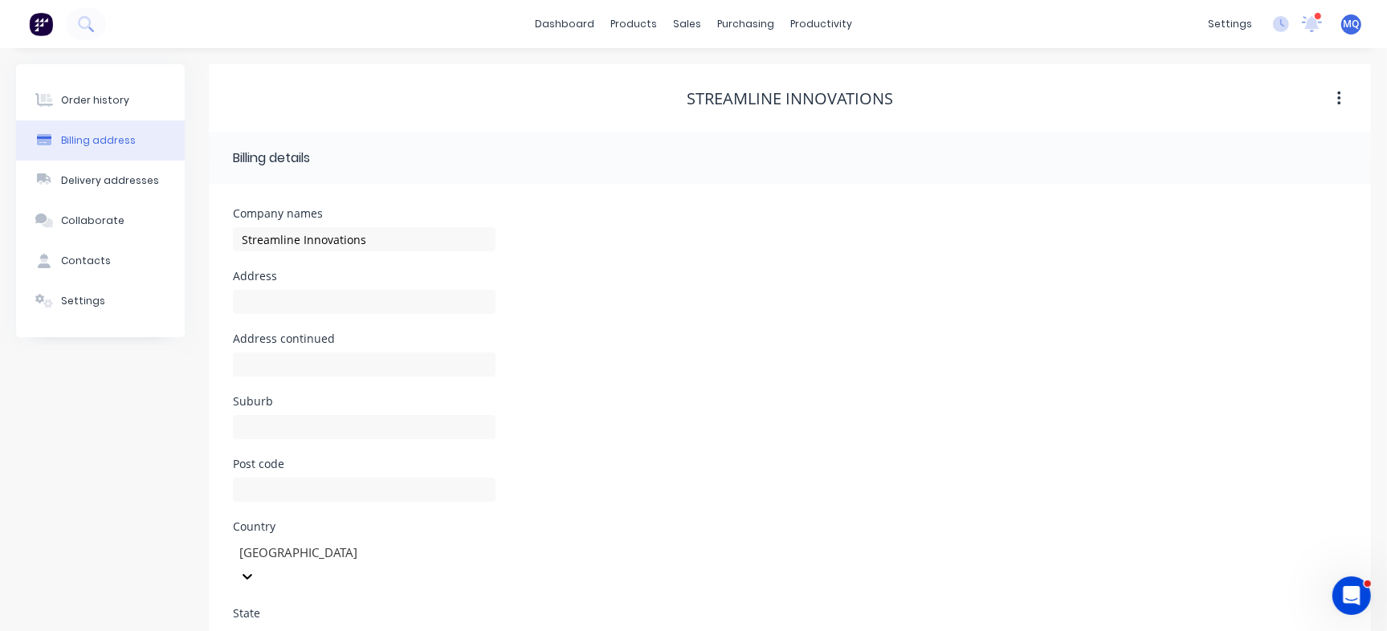
click at [625, 129] on div "Streamline Innovations" at bounding box center [790, 98] width 1162 height 68
click at [120, 108] on button "Order history" at bounding box center [100, 100] width 169 height 40
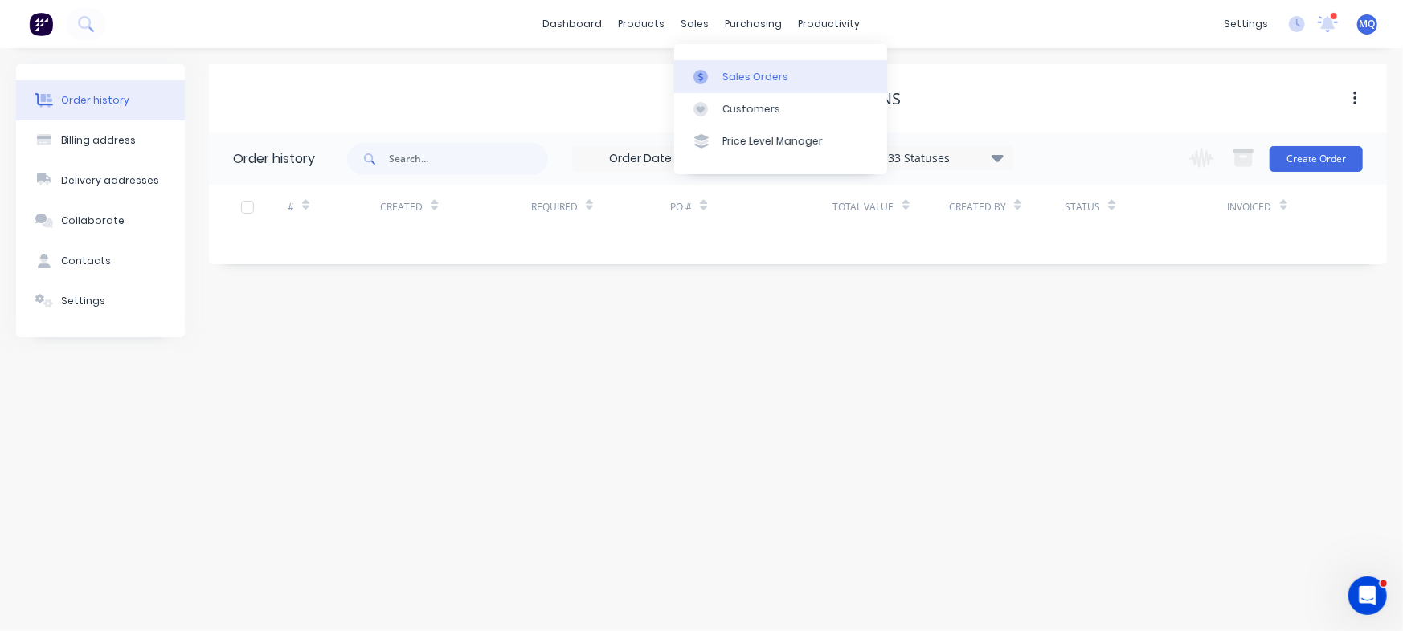
click at [707, 80] on icon at bounding box center [700, 77] width 14 height 14
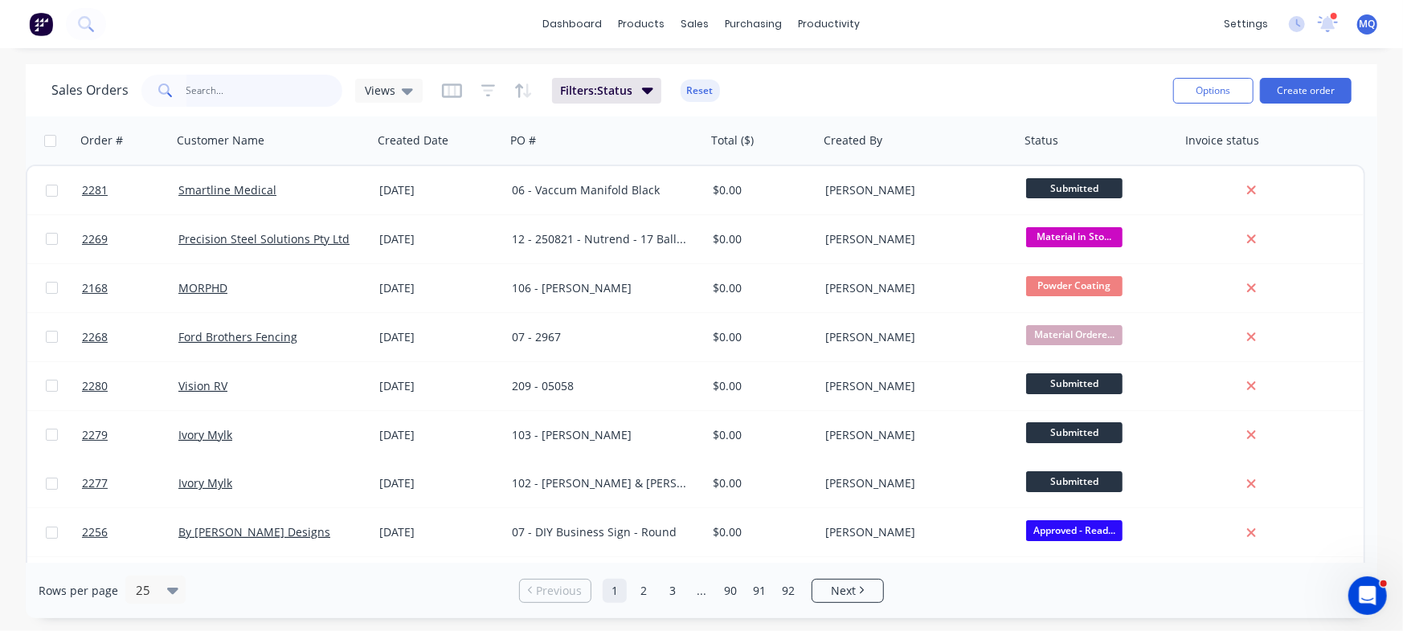
click at [265, 92] on input "text" at bounding box center [264, 91] width 157 height 32
type input "curtis"
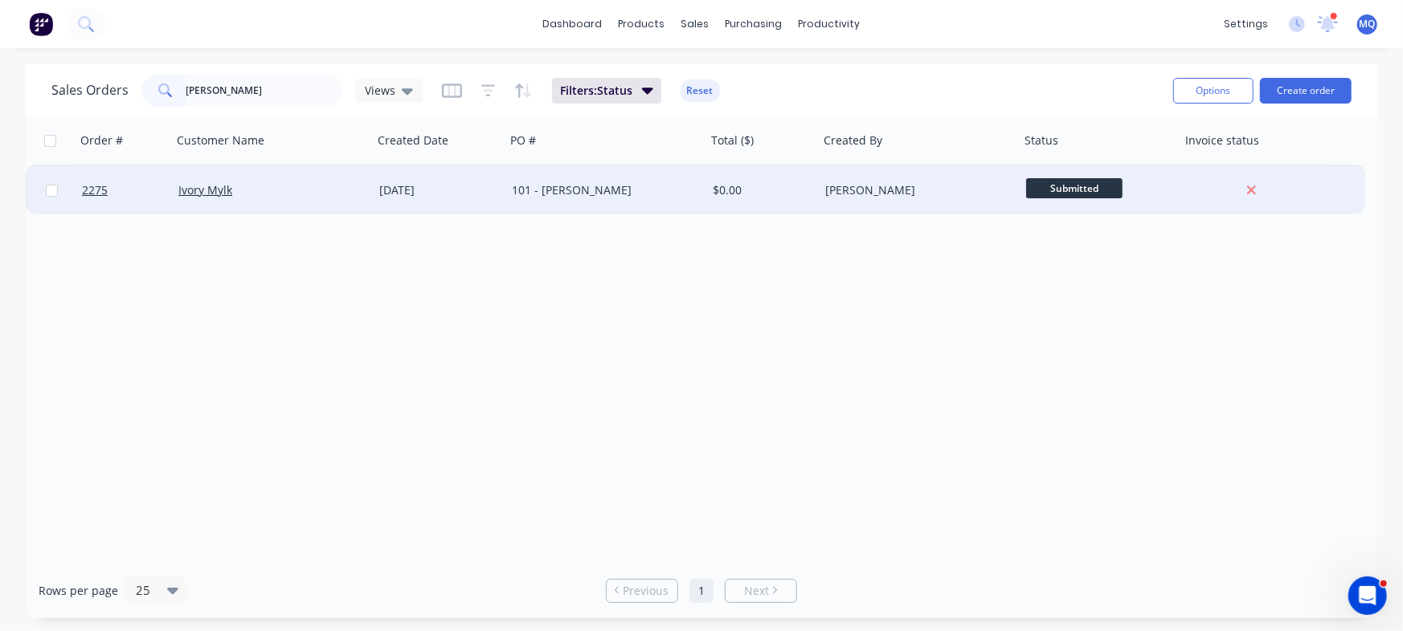
click at [522, 192] on div "101 - Curtis Hurt" at bounding box center [601, 190] width 178 height 16
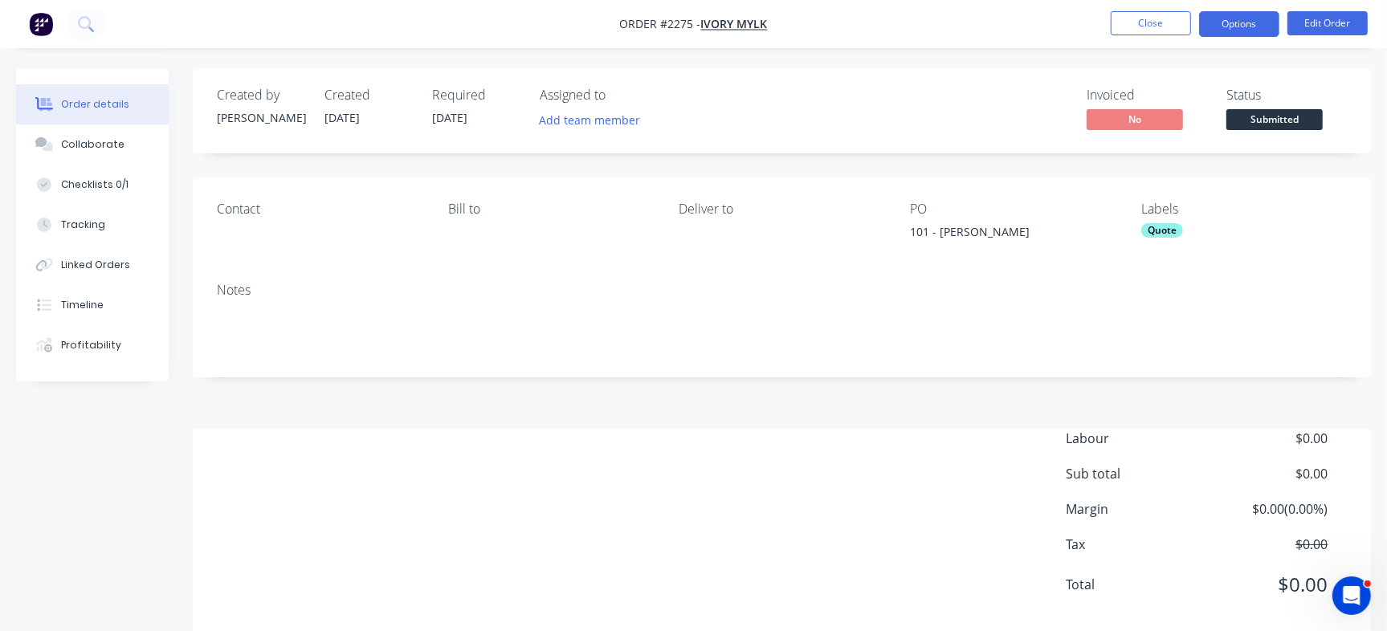
click at [1255, 21] on button "Options" at bounding box center [1239, 24] width 80 height 26
click at [1237, 22] on button "Options" at bounding box center [1239, 24] width 80 height 26
click at [1245, 26] on button "Options" at bounding box center [1239, 24] width 80 height 26
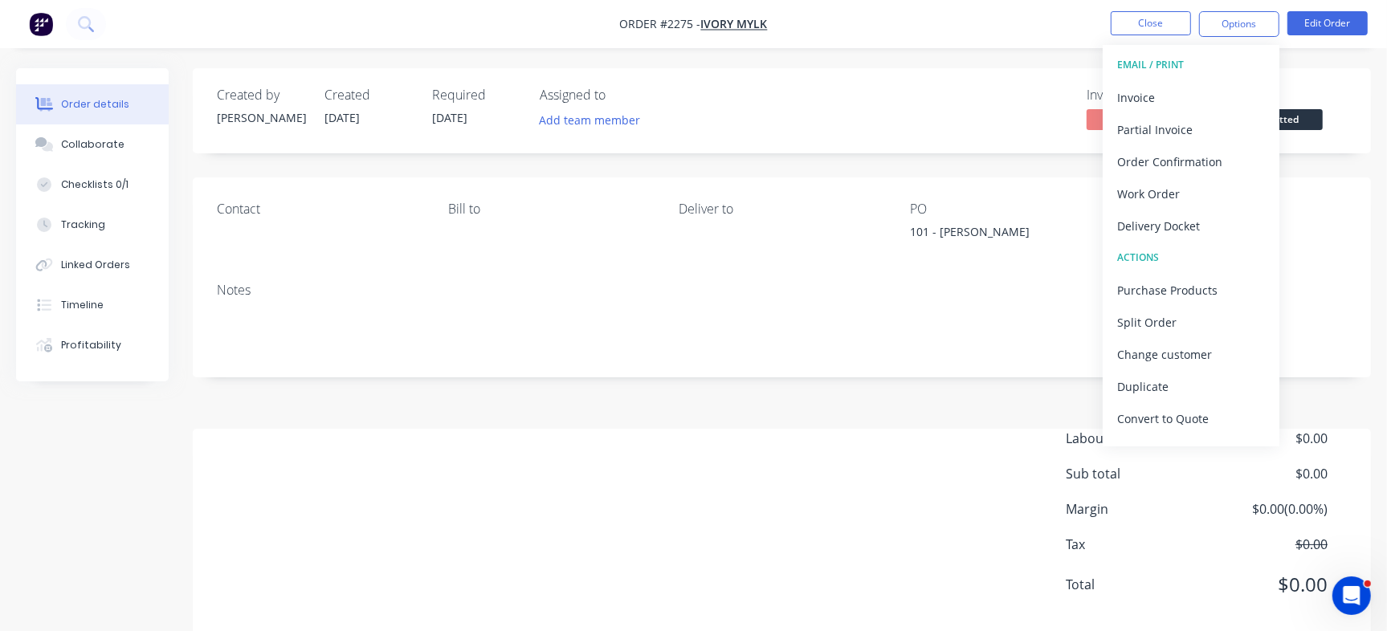
scroll to position [24, 0]
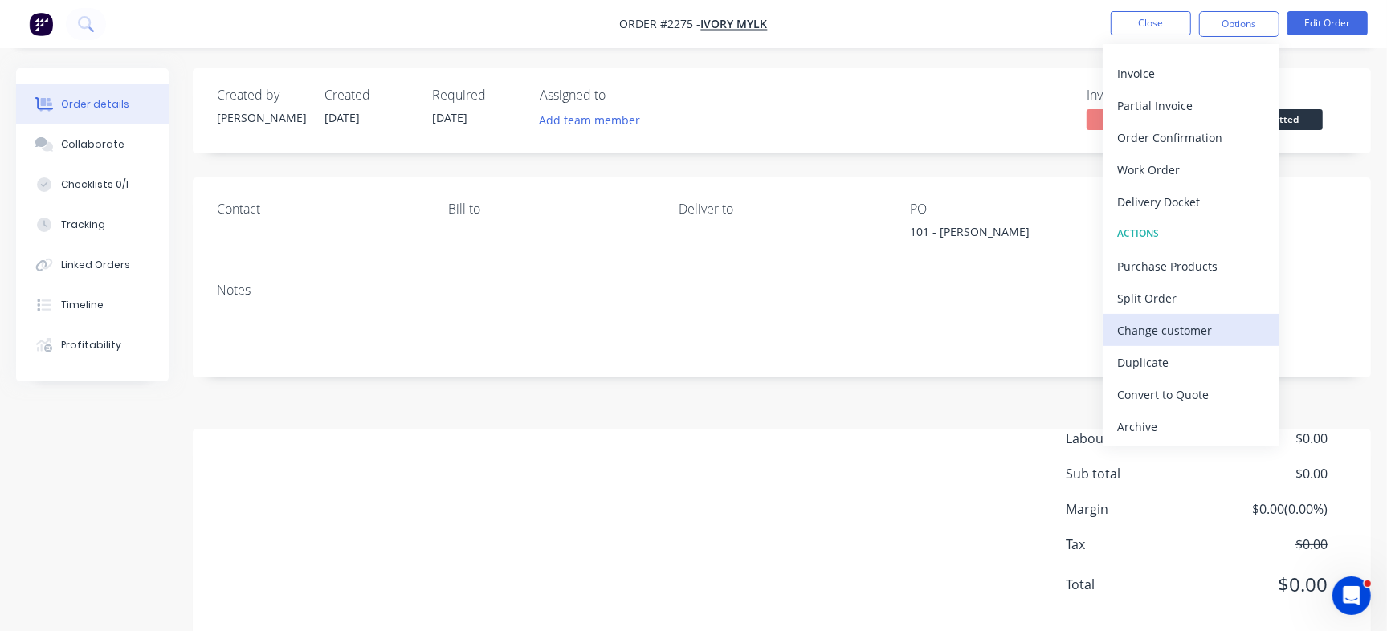
click at [1177, 325] on div "Change customer" at bounding box center [1192, 330] width 148 height 23
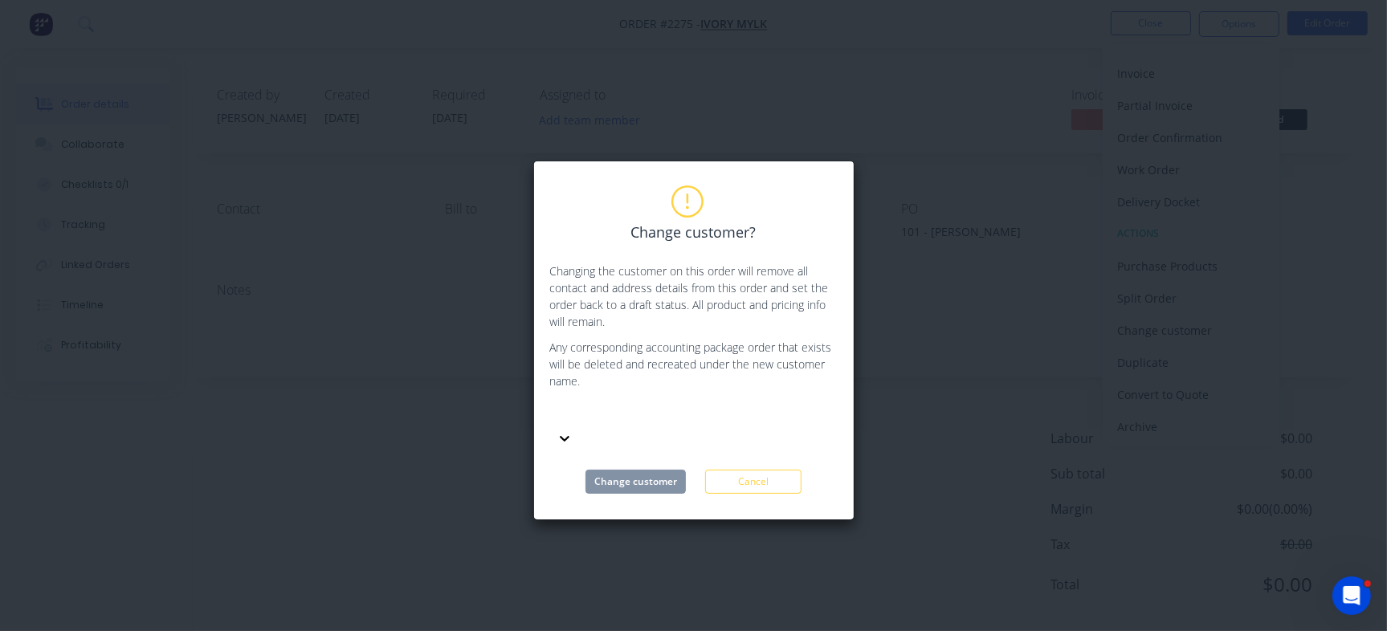
click at [573, 431] on icon at bounding box center [565, 439] width 16 height 16
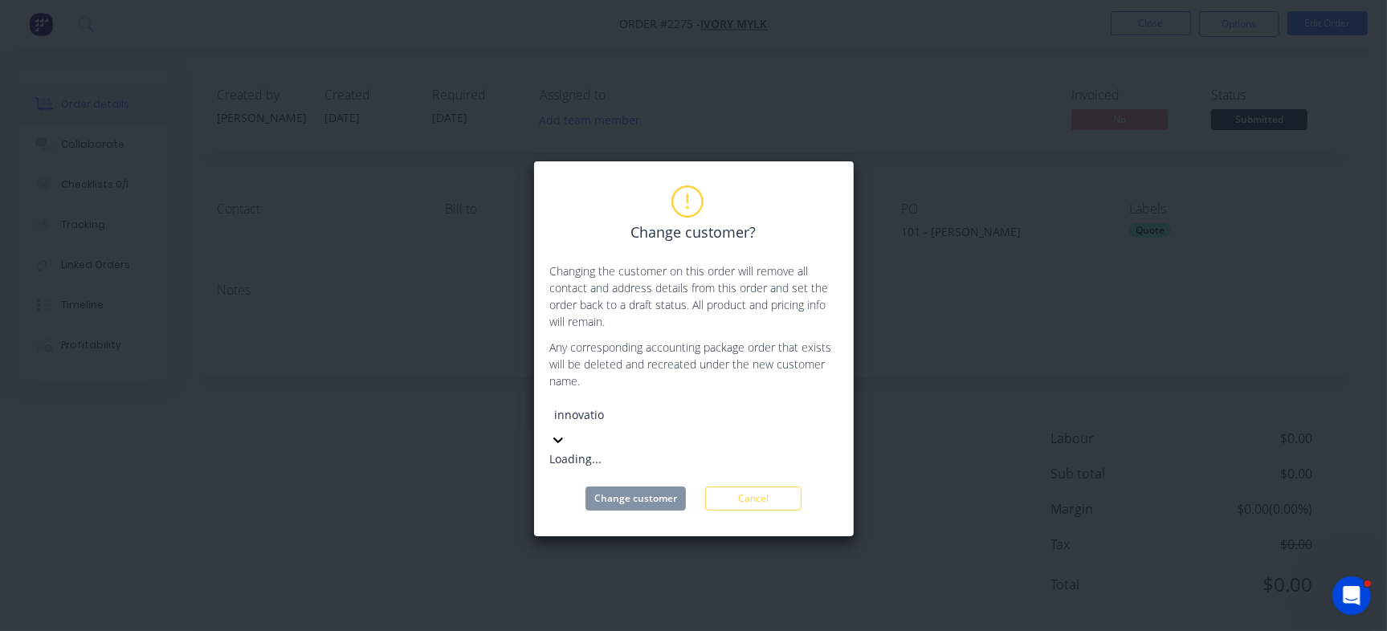
type input "innovation"
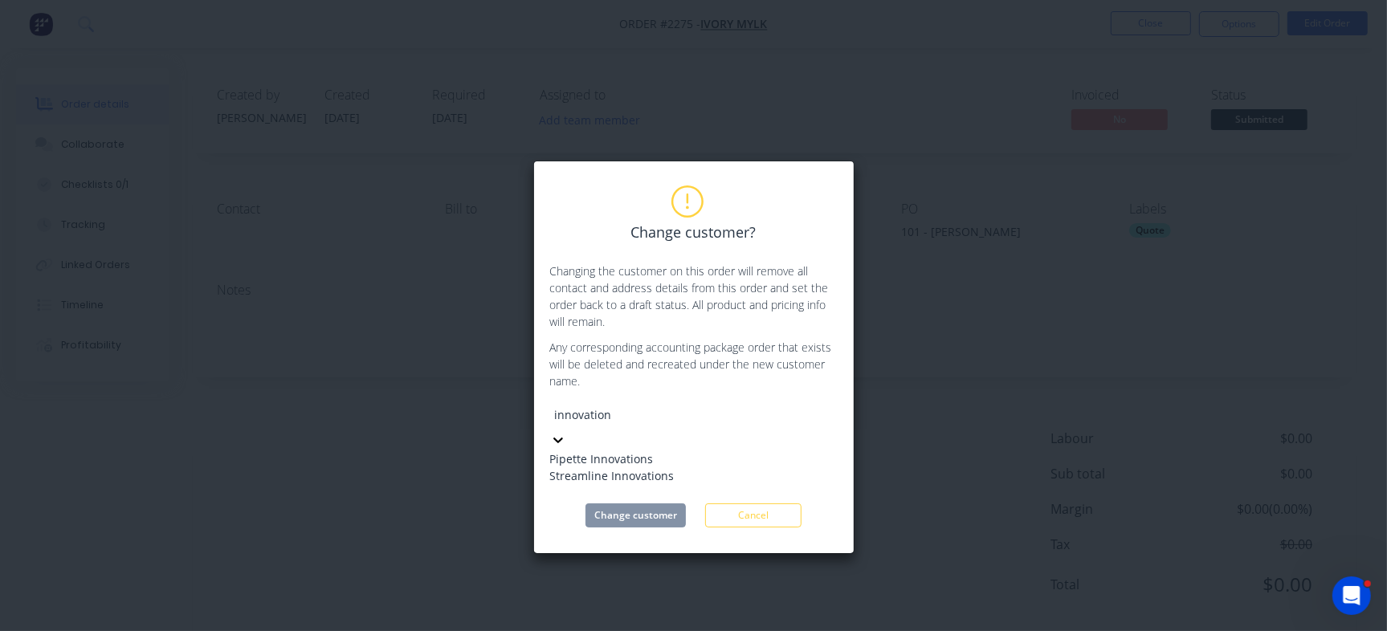
click at [659, 484] on div "Streamline Innovations" at bounding box center [670, 476] width 241 height 17
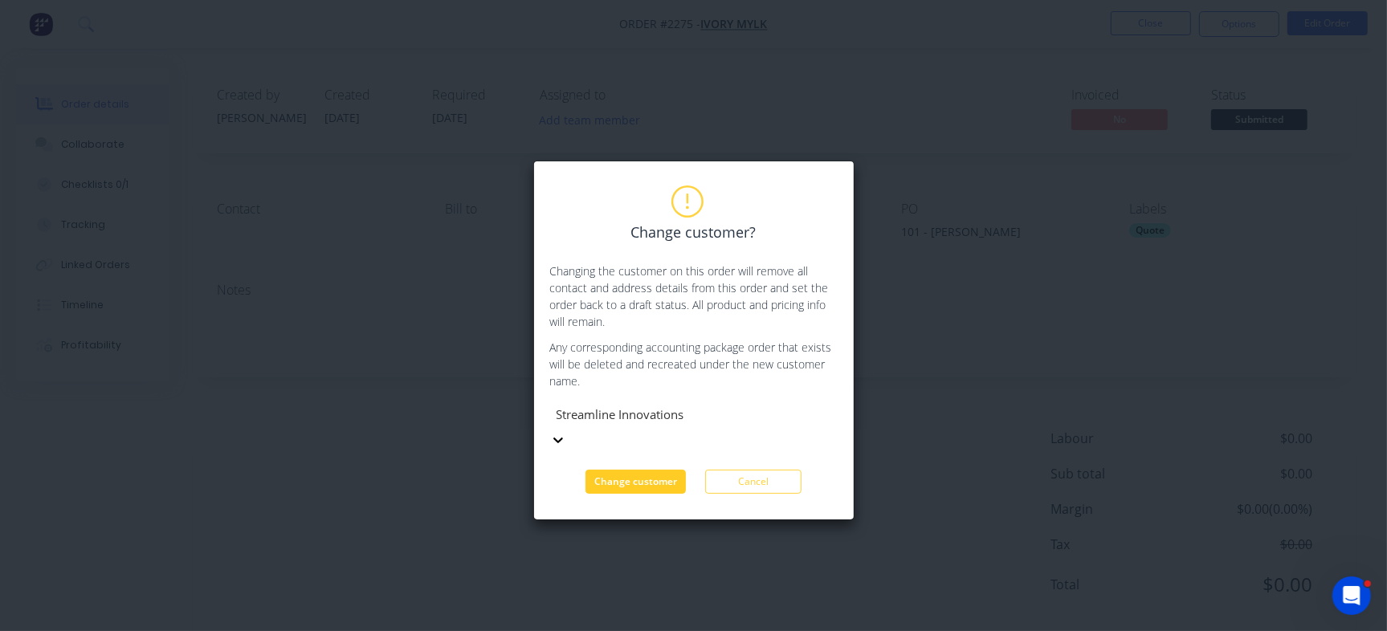
click at [643, 470] on button "Change customer" at bounding box center [636, 482] width 100 height 24
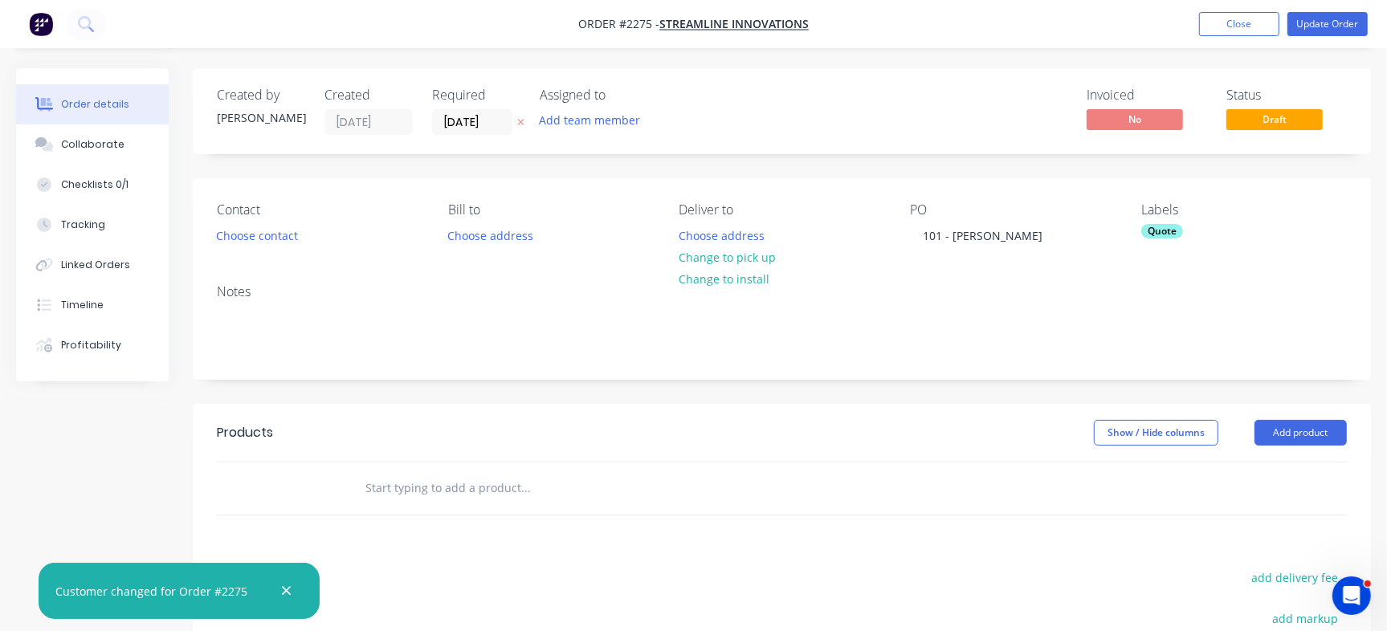
click at [1152, 228] on div "Quote" at bounding box center [1163, 231] width 42 height 14
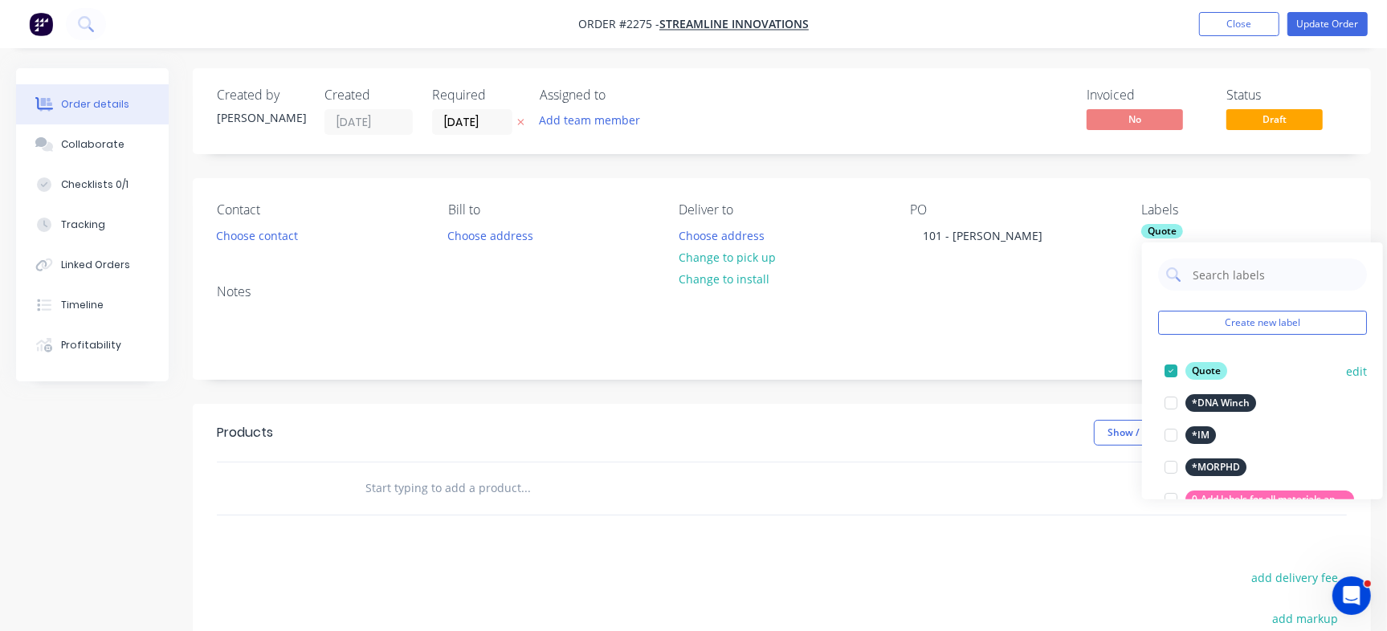
click at [1167, 373] on div at bounding box center [1171, 371] width 32 height 32
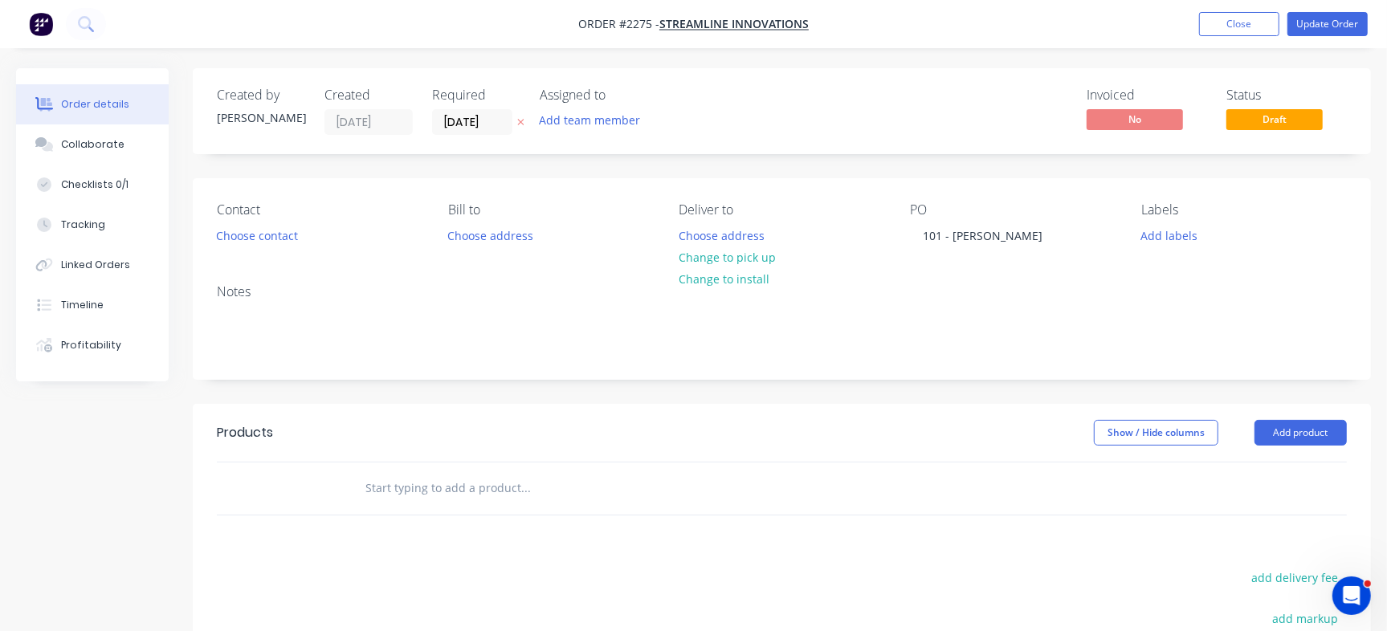
click at [917, 79] on div "Created by Francis Adrian Created 10/09/25 Required 17/09/25 Assigned to Add te…" at bounding box center [782, 111] width 1179 height 86
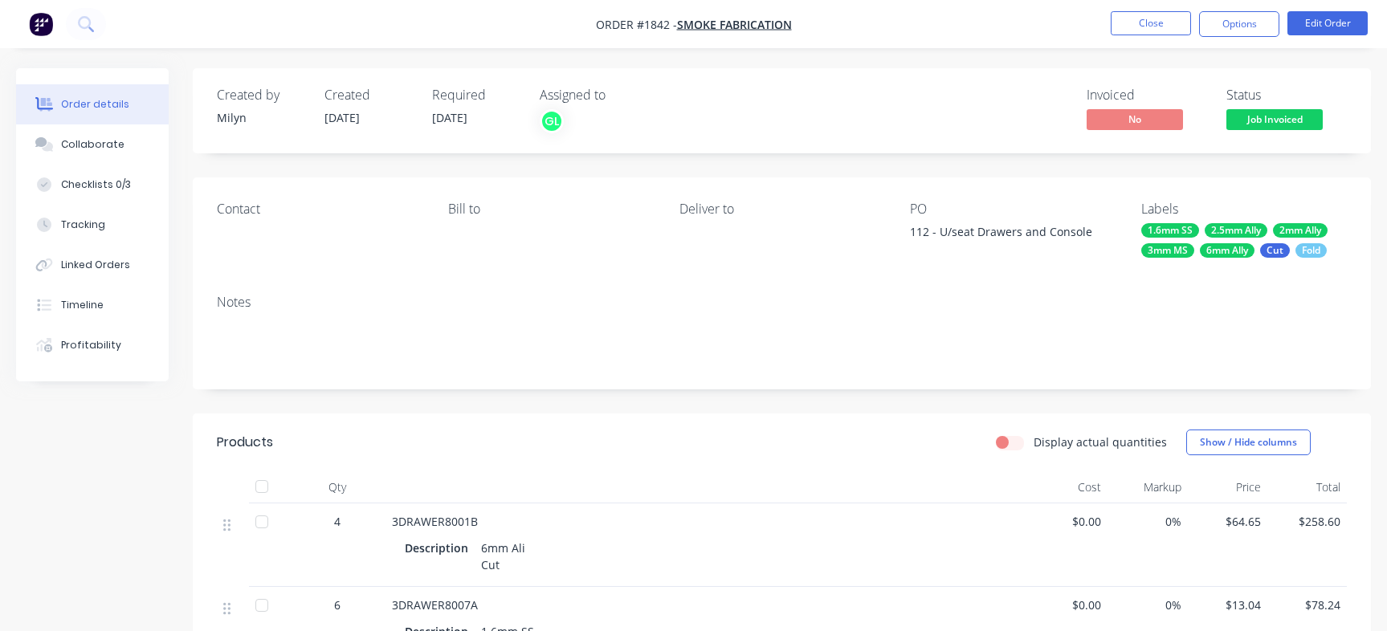
scroll to position [1289, 0]
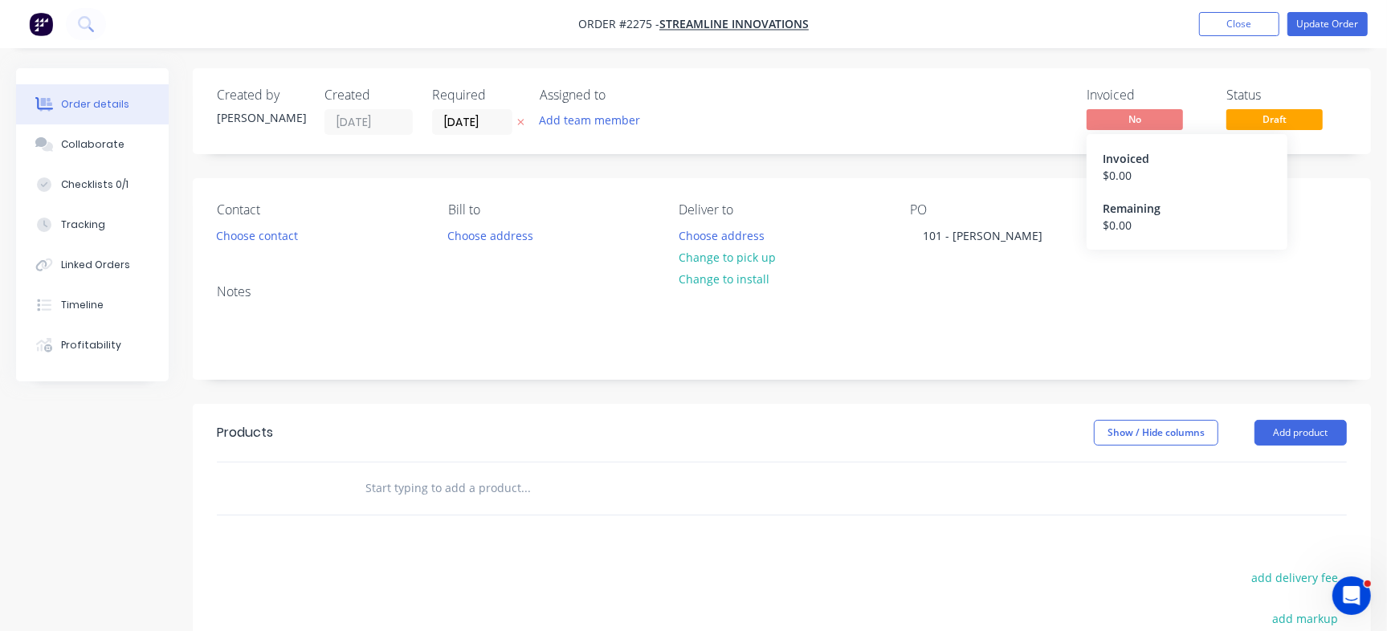
drag, startPoint x: 1330, startPoint y: 80, endPoint x: 1253, endPoint y: 67, distance: 78.1
click at [1330, 79] on div "Created by [PERSON_NAME] Created [DATE] Required [DATE] Assigned to Add team me…" at bounding box center [782, 111] width 1179 height 86
click at [1231, 22] on button "Close" at bounding box center [1239, 24] width 80 height 24
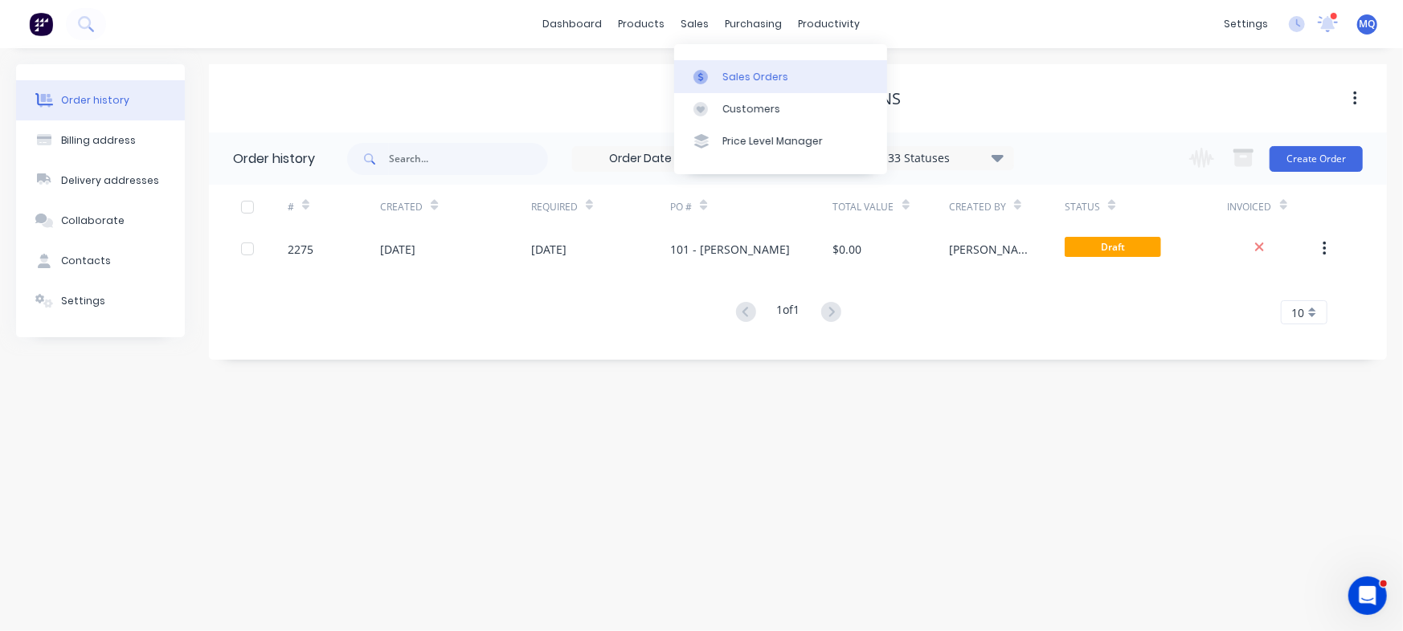
click at [701, 67] on link "Sales Orders" at bounding box center [780, 76] width 213 height 32
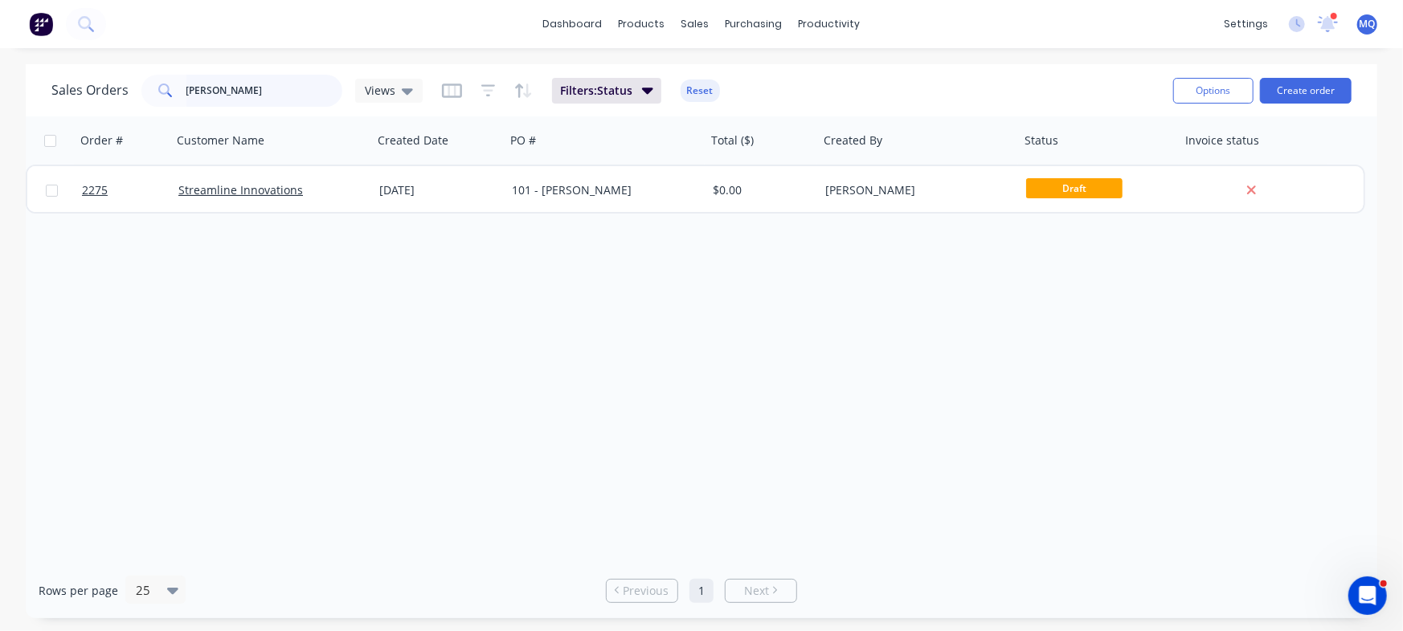
click at [249, 99] on input "curtis" at bounding box center [264, 91] width 157 height 32
type input "OCD"
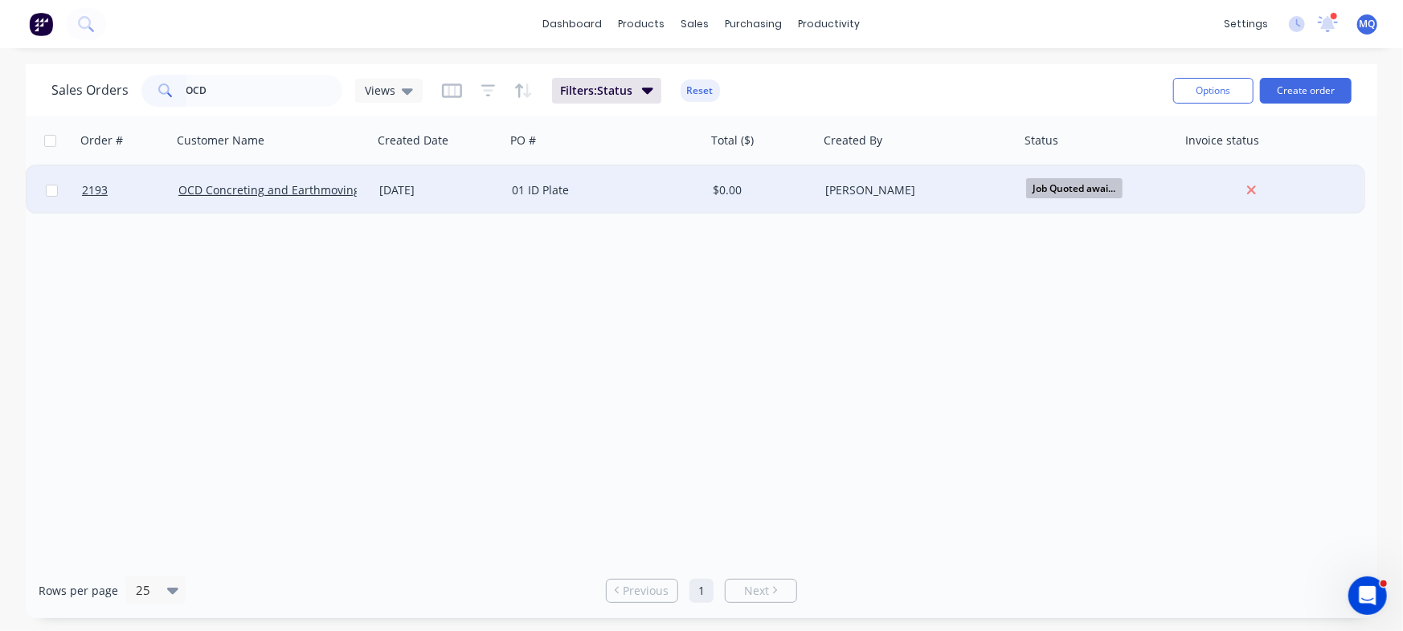
click at [612, 198] on div "01 ID Plate" at bounding box center [605, 190] width 201 height 48
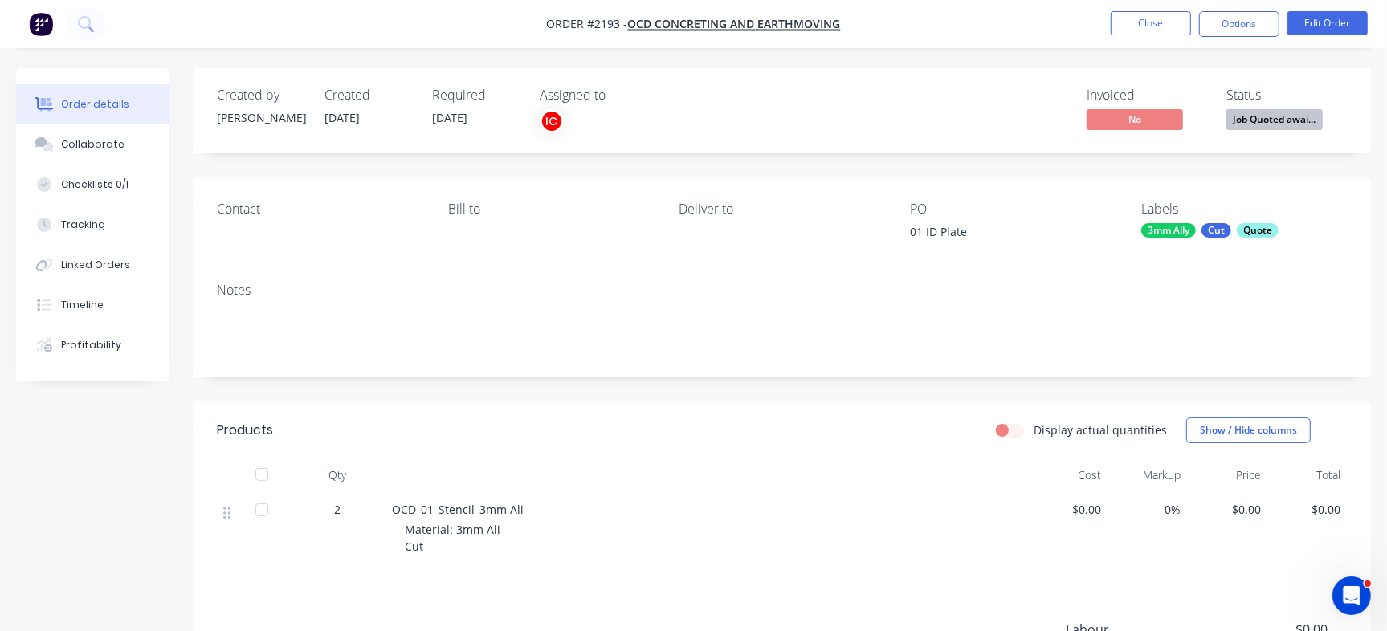
click at [1255, 236] on div "Quote" at bounding box center [1258, 230] width 42 height 14
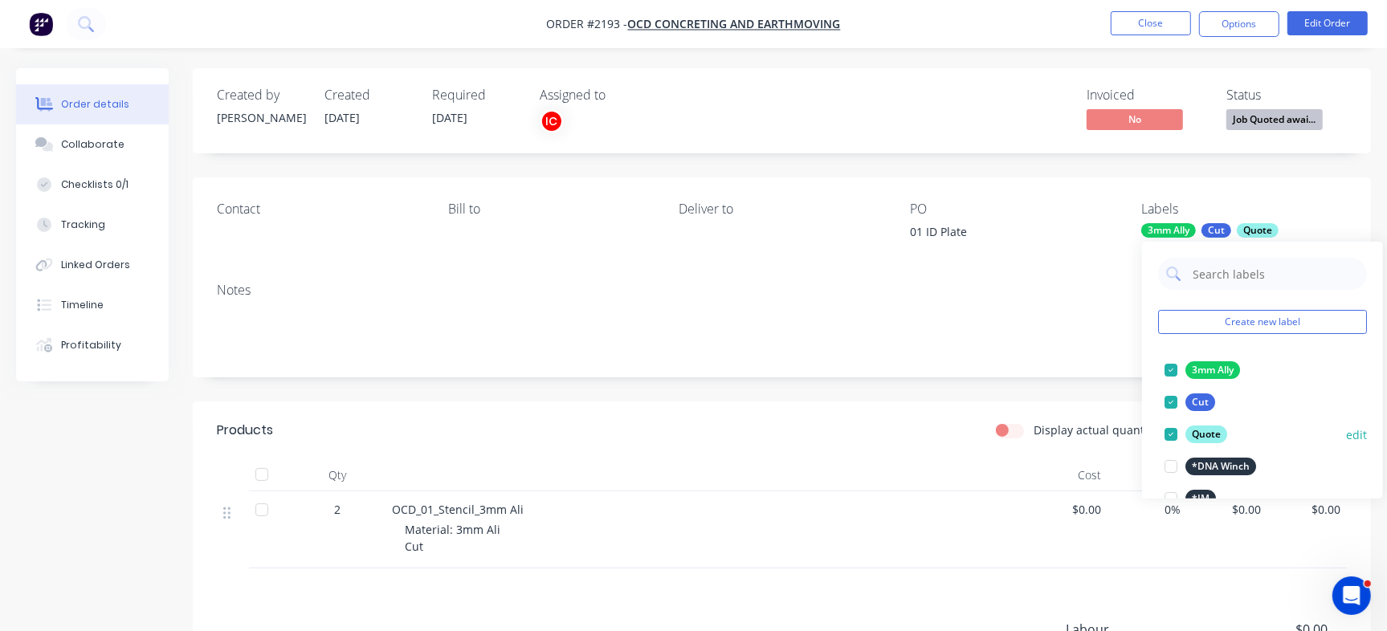
click at [1175, 434] on div at bounding box center [1171, 435] width 32 height 32
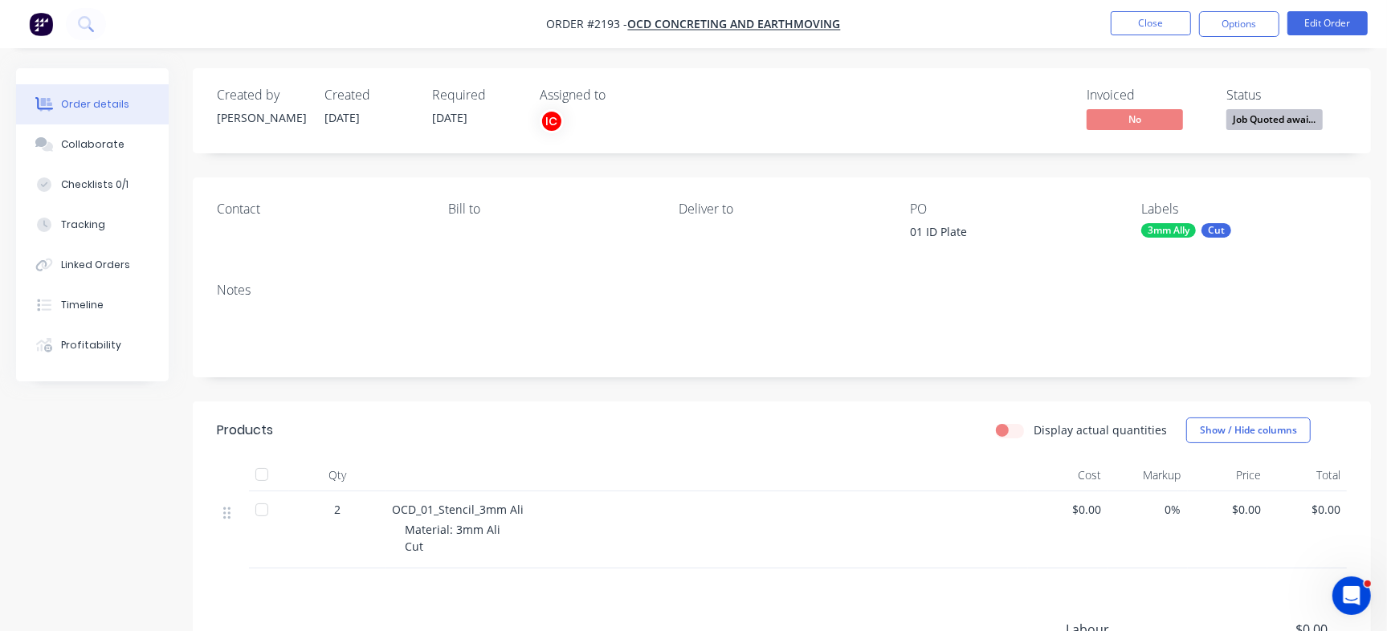
click at [903, 187] on div "Contact Bill to Deliver to PO 01 ID Plate Labels 3mm Ally Cut" at bounding box center [782, 224] width 1179 height 92
click at [76, 182] on div "Checklists 0/1" at bounding box center [94, 185] width 67 height 14
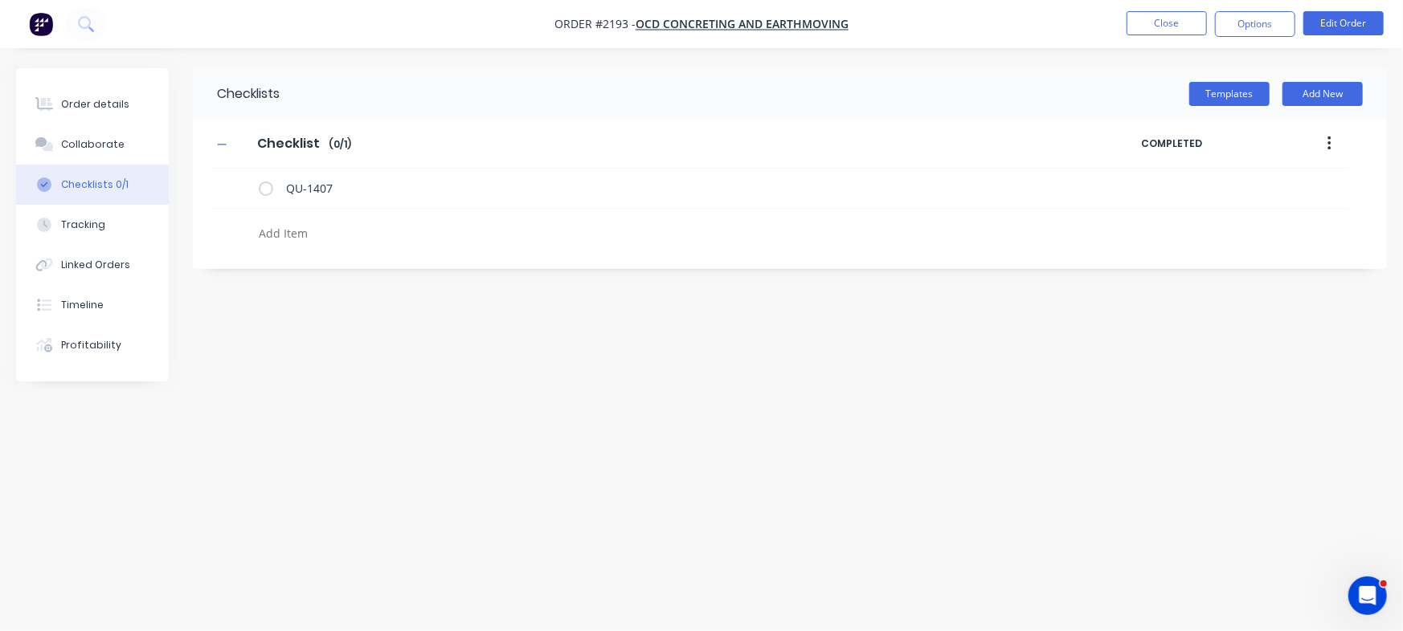
click at [319, 227] on textarea at bounding box center [617, 233] width 731 height 23
type textarea "x"
click at [241, 184] on icon at bounding box center [238, 186] width 21 height 21
click at [231, 178] on input "file" at bounding box center [231, 178] width 0 height 0
type input "C:\fakepath\Quote QU1407.pdf"
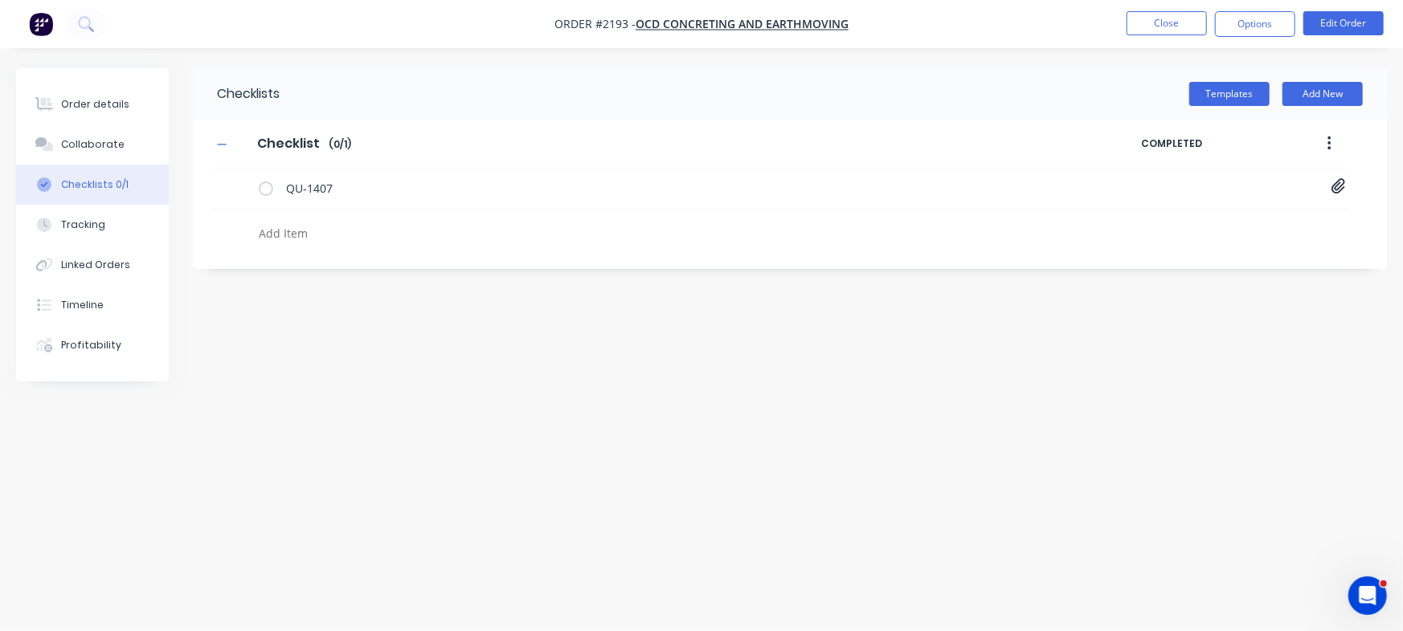
click at [303, 222] on textarea at bounding box center [617, 233] width 731 height 23
type textarea "x"
type textarea "C"
type textarea "x"
type textarea "Cu"
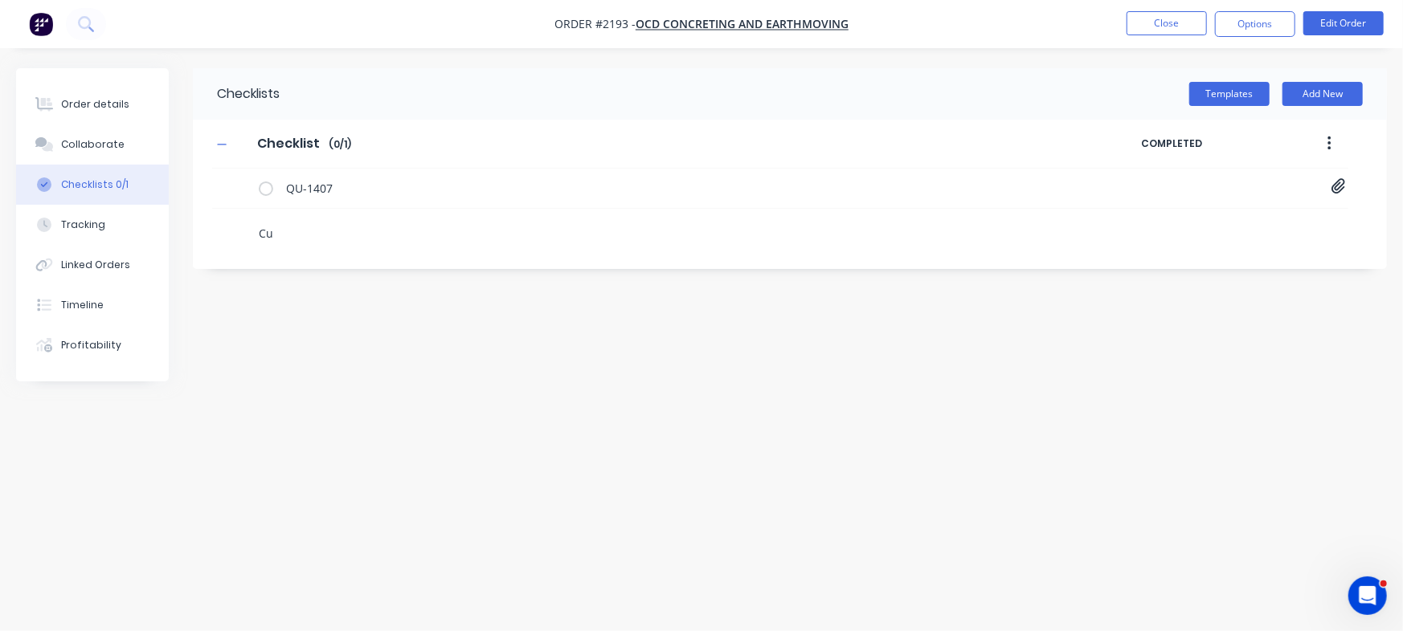
type textarea "x"
type textarea "Cut"
type textarea "x"
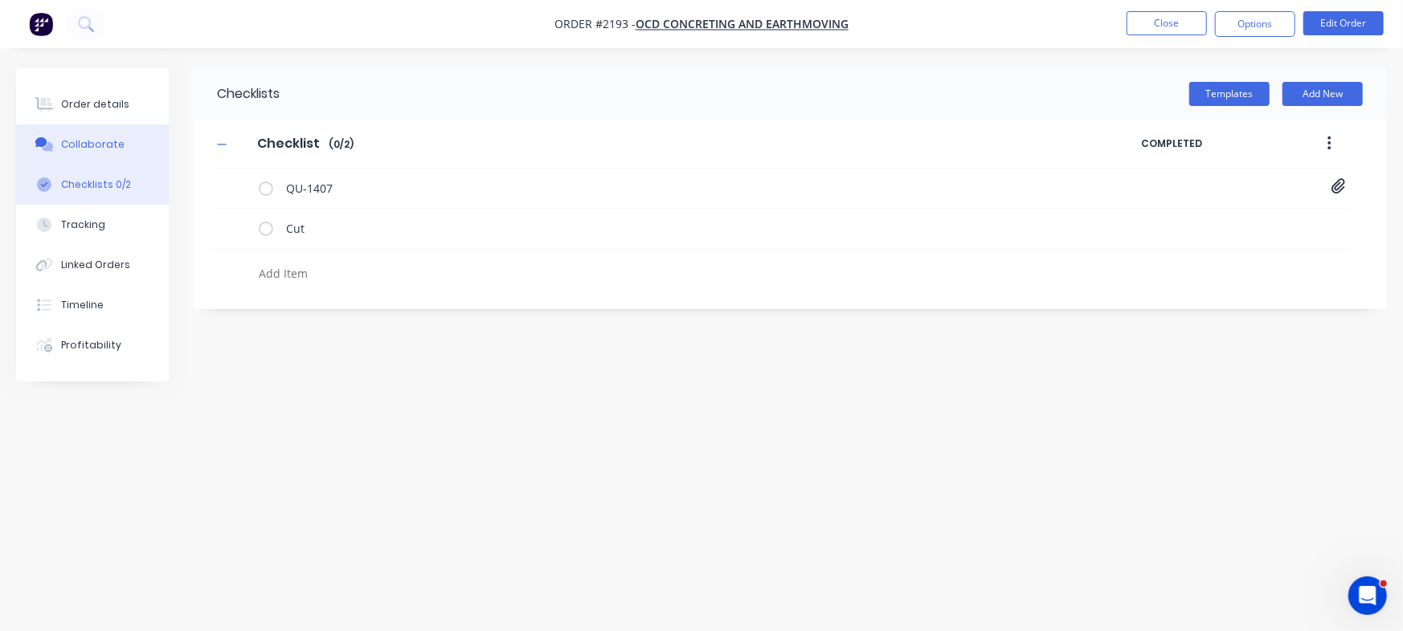
click at [88, 149] on div "Collaborate" at bounding box center [92, 144] width 63 height 14
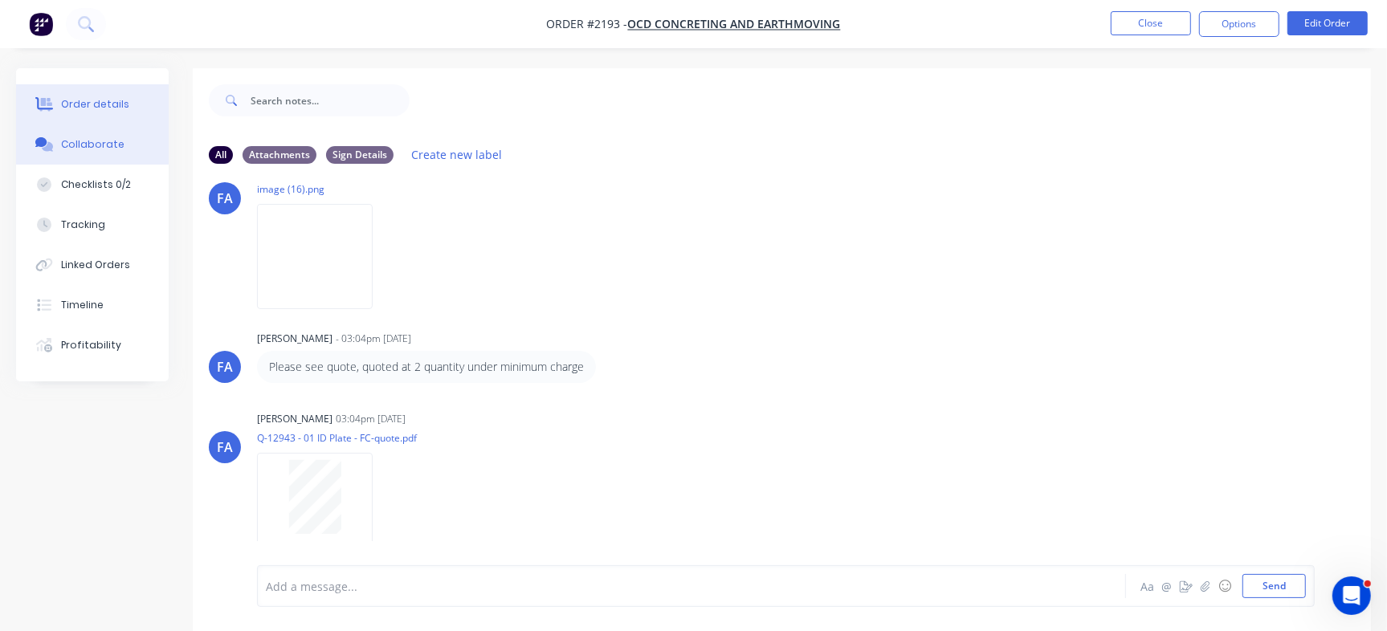
scroll to position [292, 0]
click at [101, 102] on div "Order details" at bounding box center [95, 104] width 68 height 14
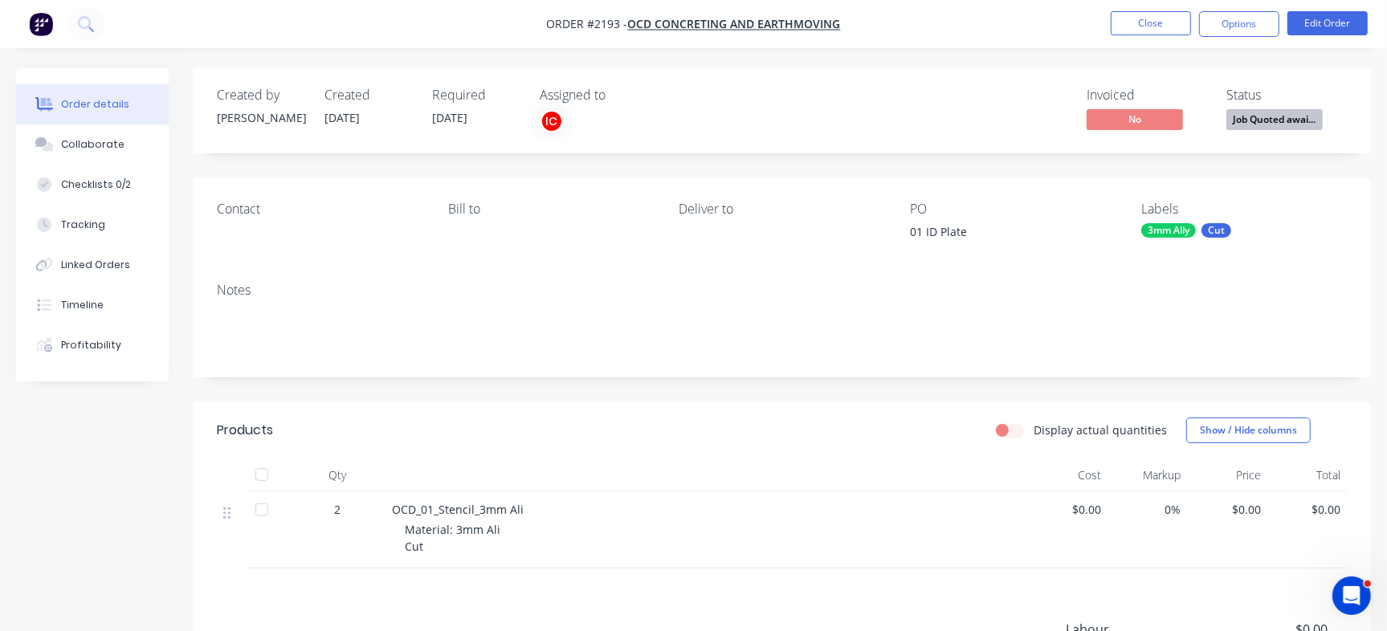
click at [1269, 111] on span "Job Quoted awai..." at bounding box center [1275, 119] width 96 height 20
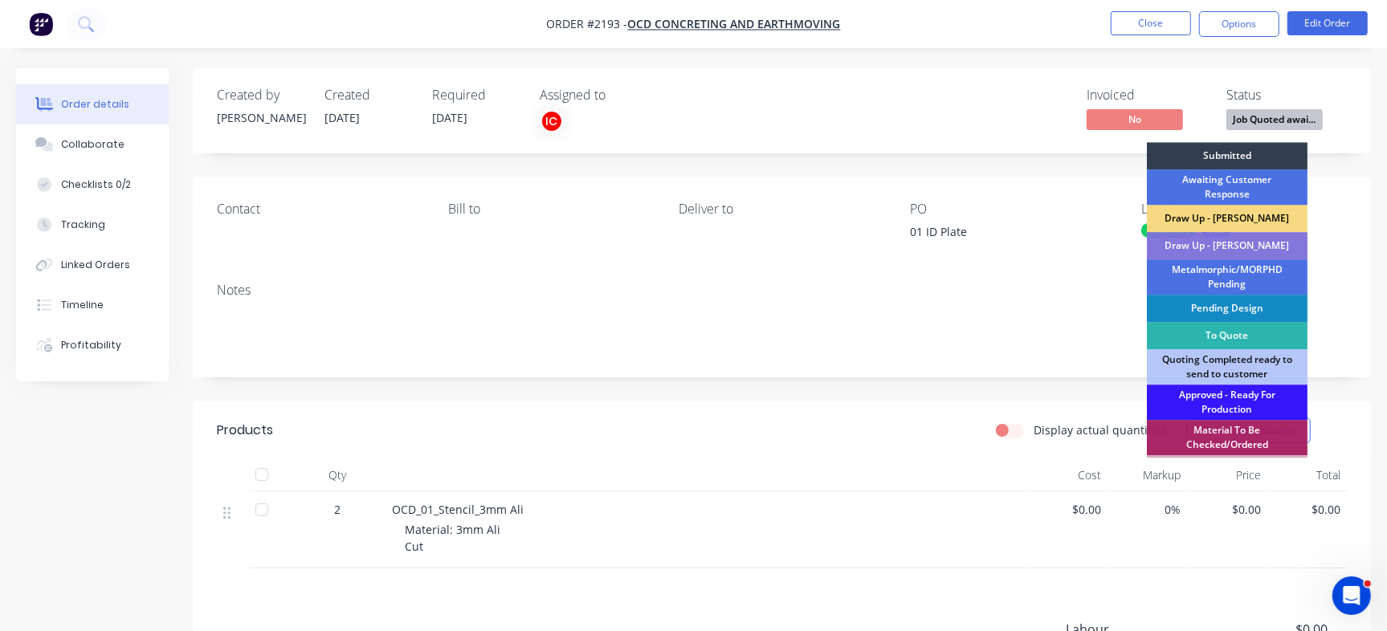
click at [1224, 223] on div "Draw Up - [PERSON_NAME]" at bounding box center [1227, 218] width 161 height 27
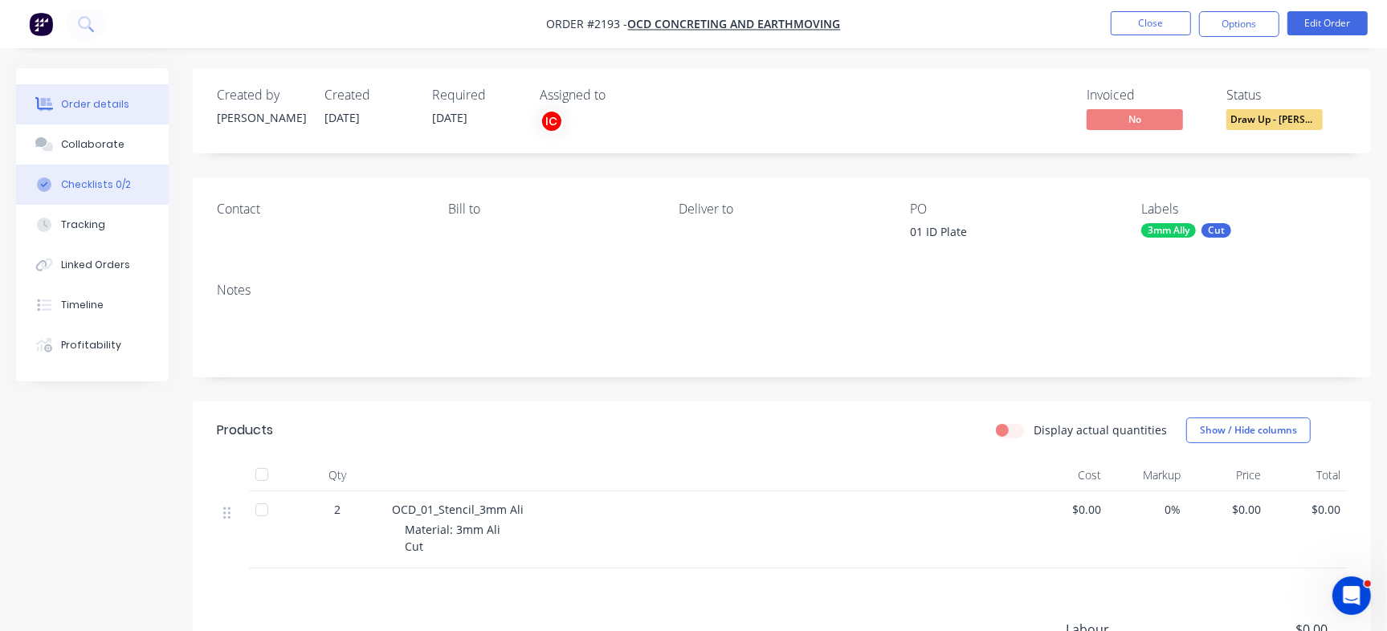
click at [100, 170] on button "Checklists 0/2" at bounding box center [92, 185] width 153 height 40
type textarea "x"
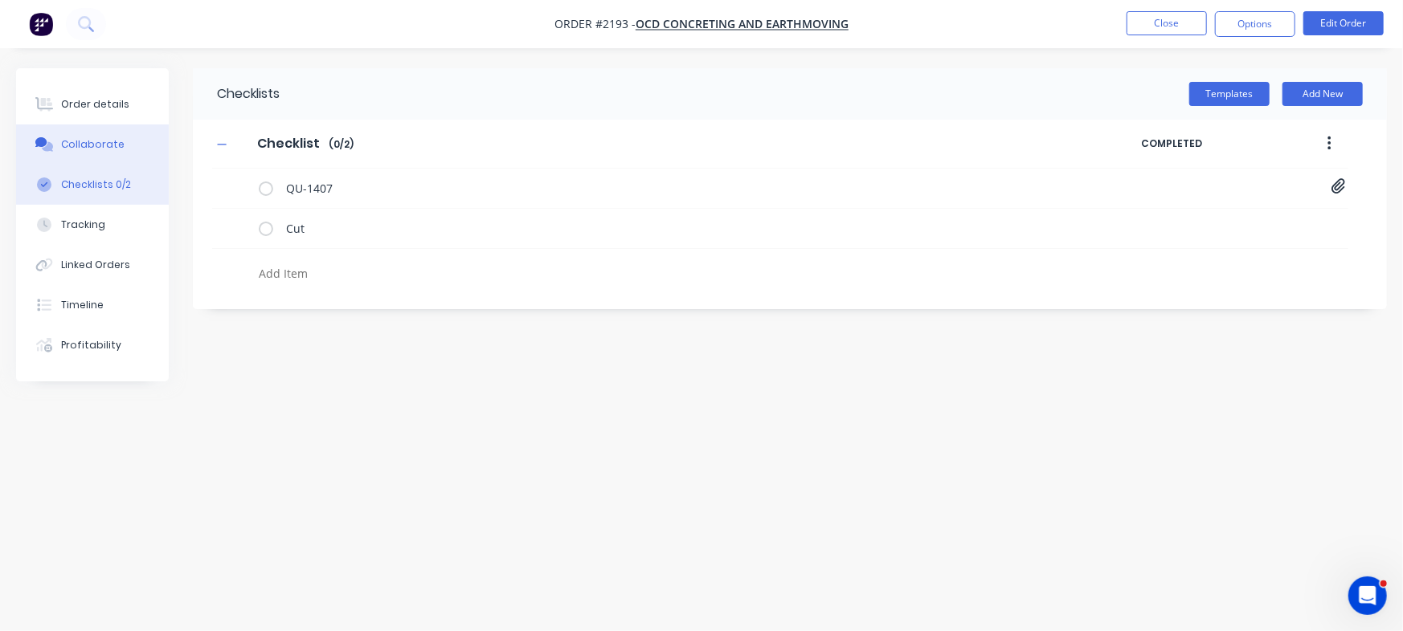
click at [108, 148] on div "Collaborate" at bounding box center [92, 144] width 63 height 14
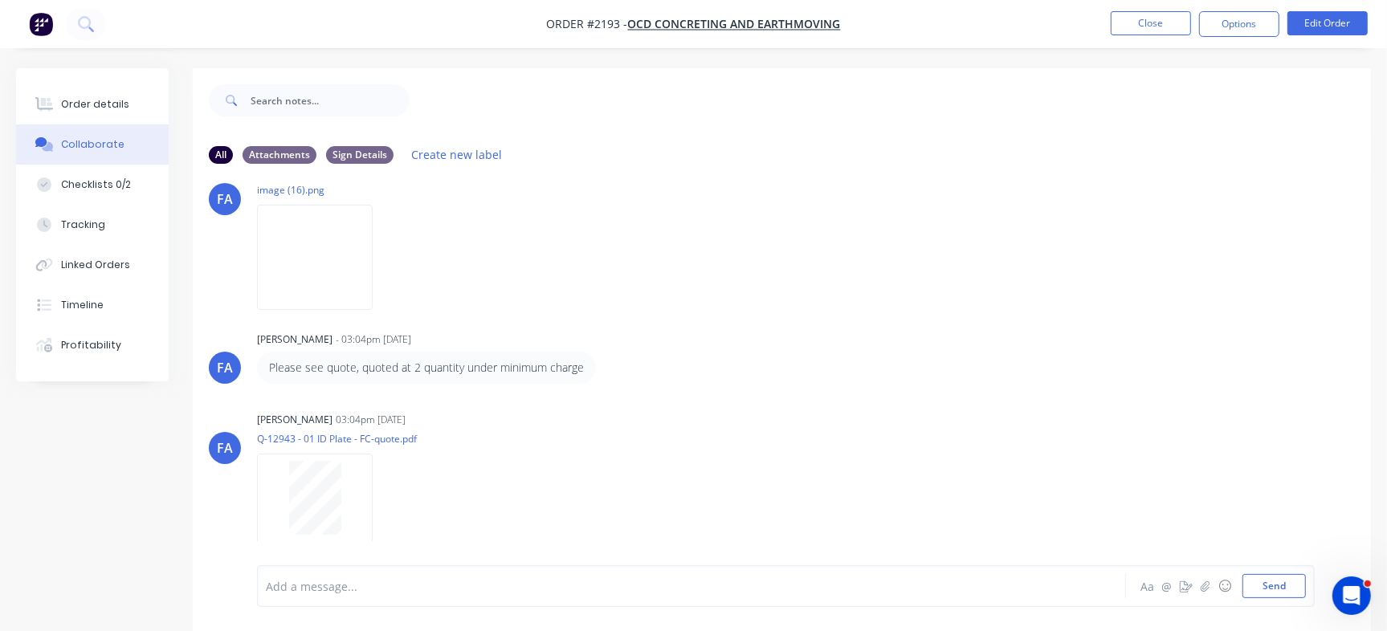
scroll to position [24, 0]
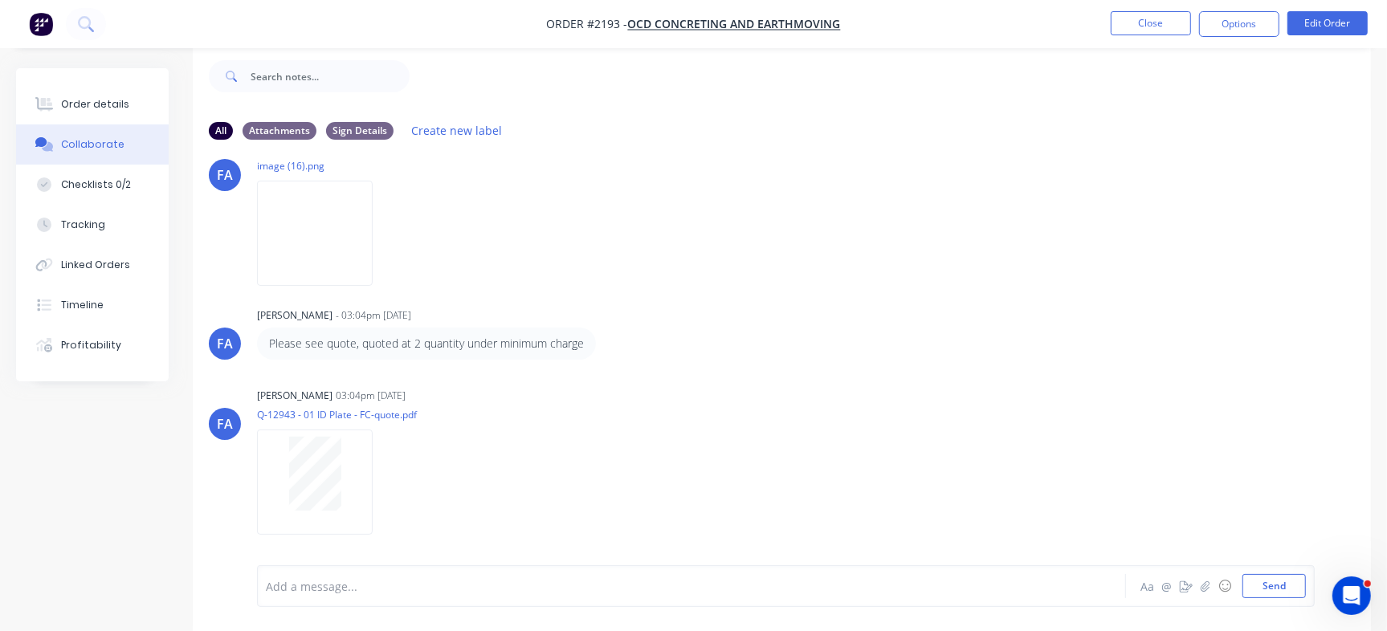
click at [417, 583] on div at bounding box center [656, 586] width 779 height 17
click at [1263, 577] on button "Send" at bounding box center [1274, 586] width 63 height 24
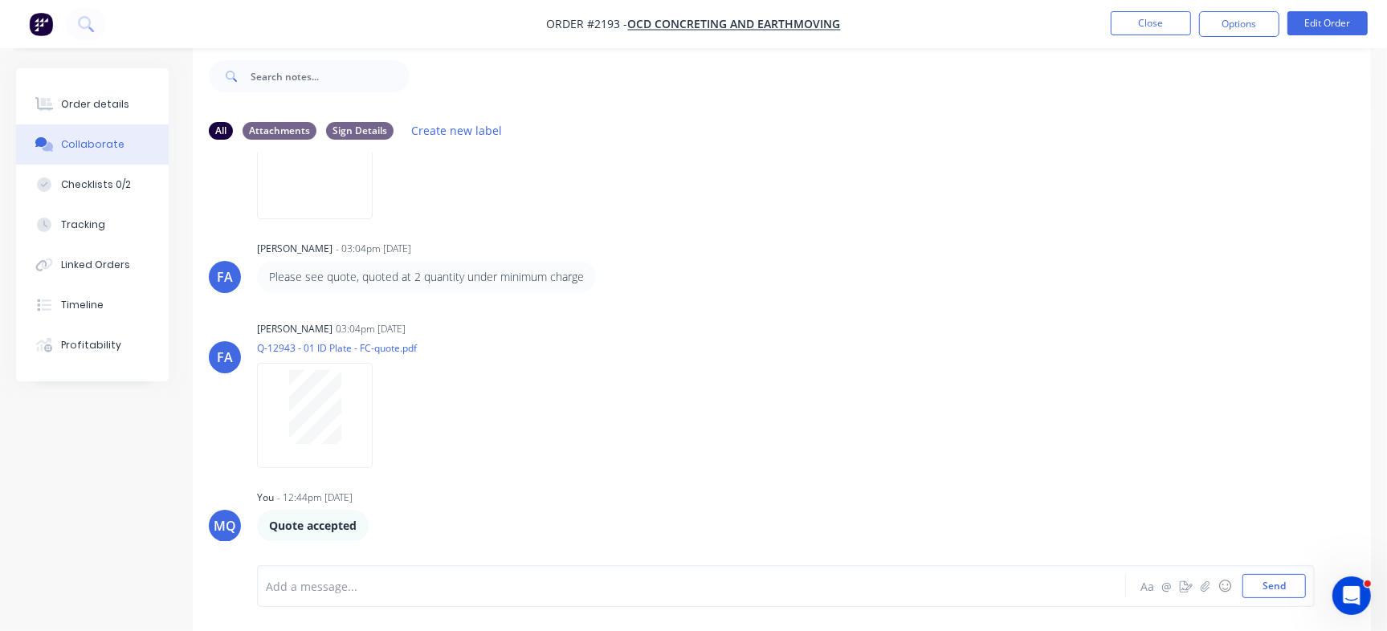
scroll to position [541, 0]
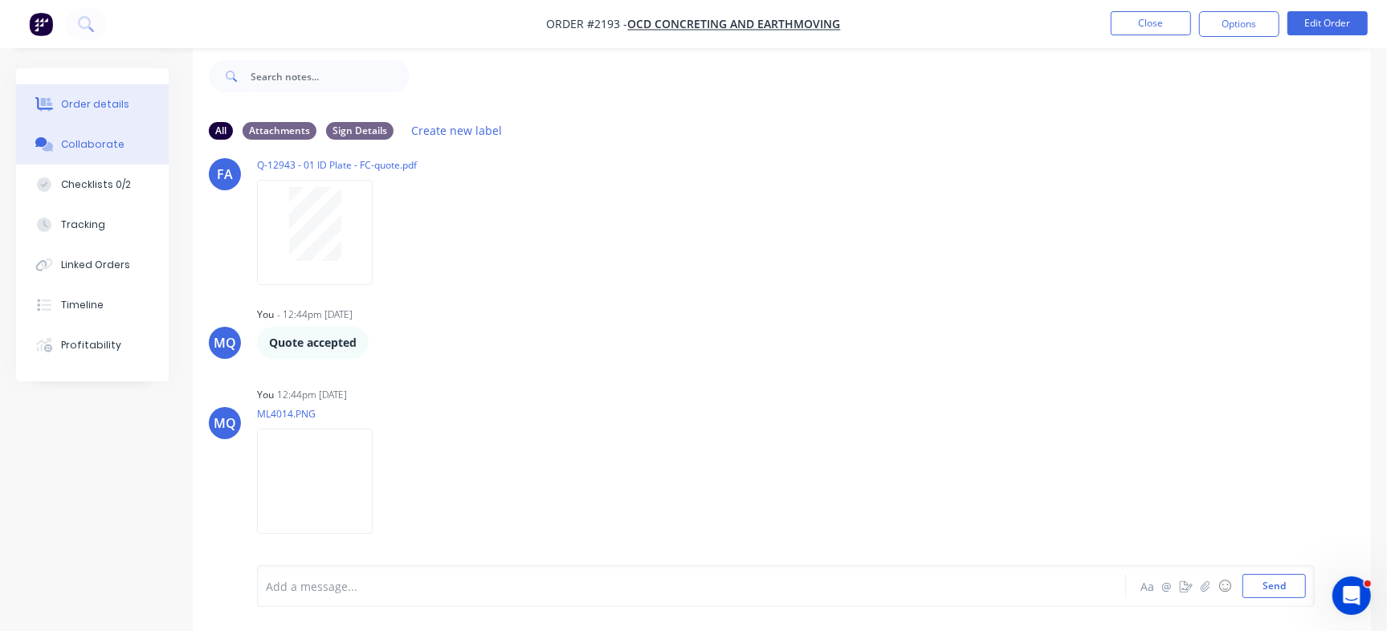
click at [101, 93] on button "Order details" at bounding box center [92, 104] width 153 height 40
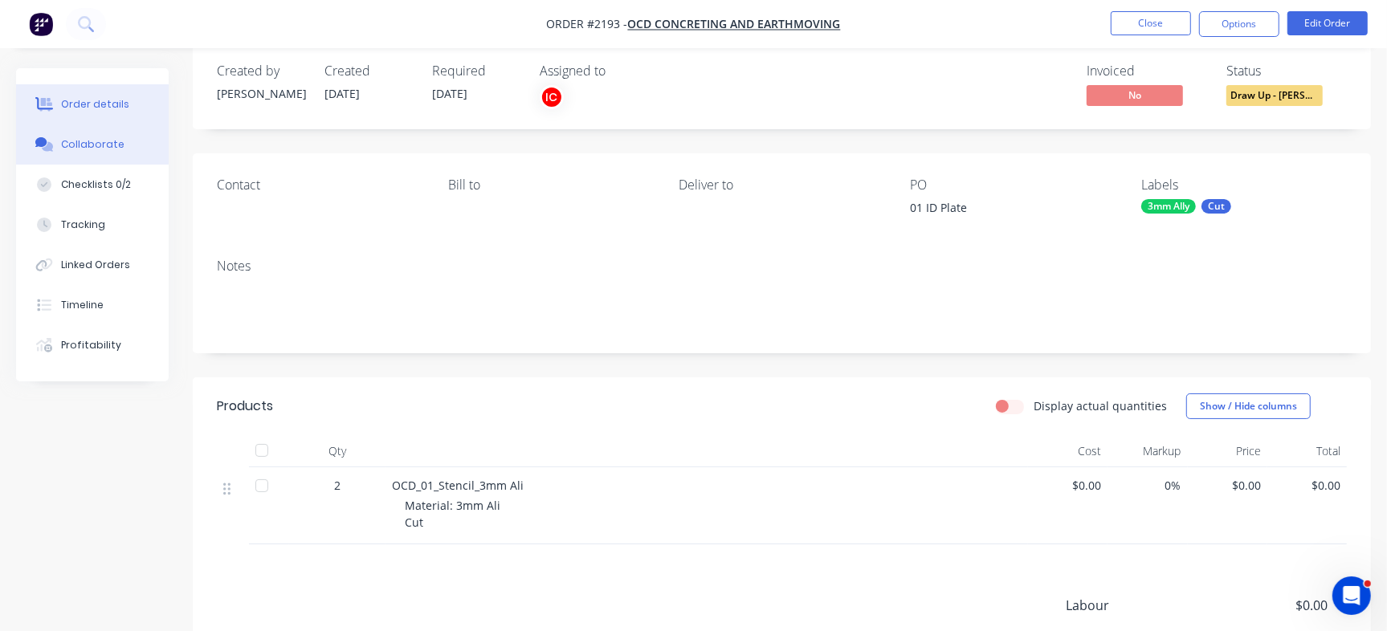
click at [82, 137] on div "Collaborate" at bounding box center [92, 144] width 63 height 14
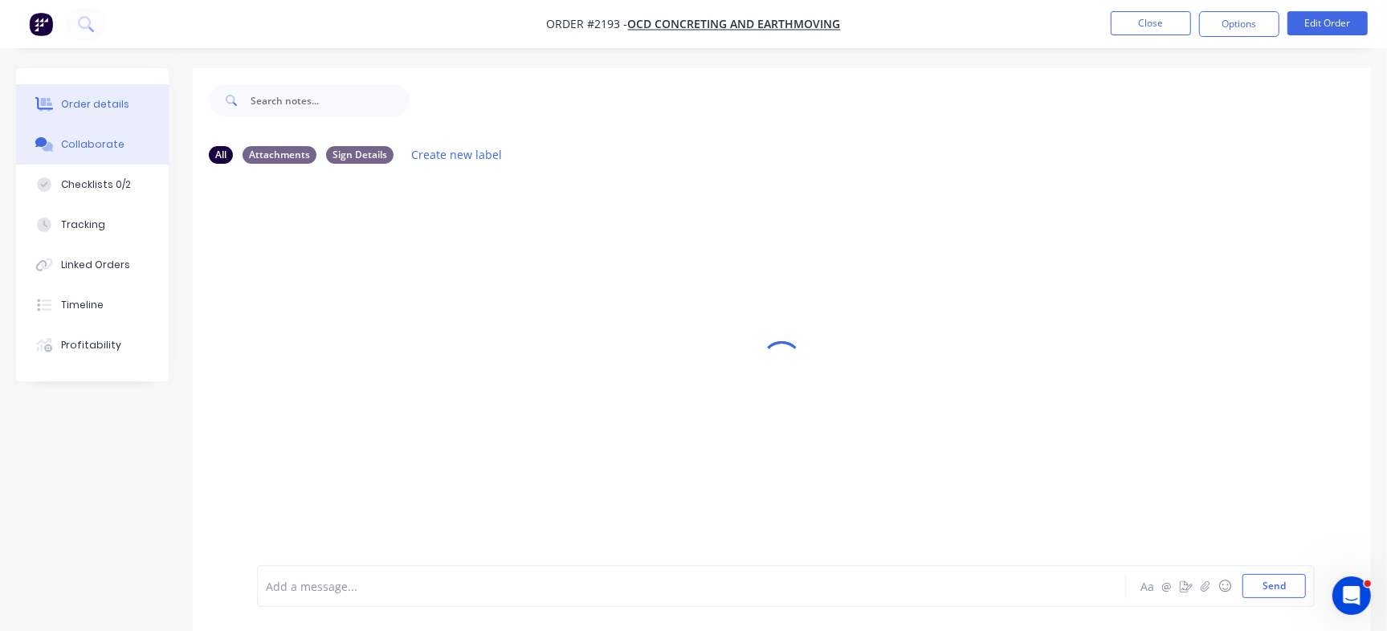
click at [123, 94] on button "Order details" at bounding box center [92, 104] width 153 height 40
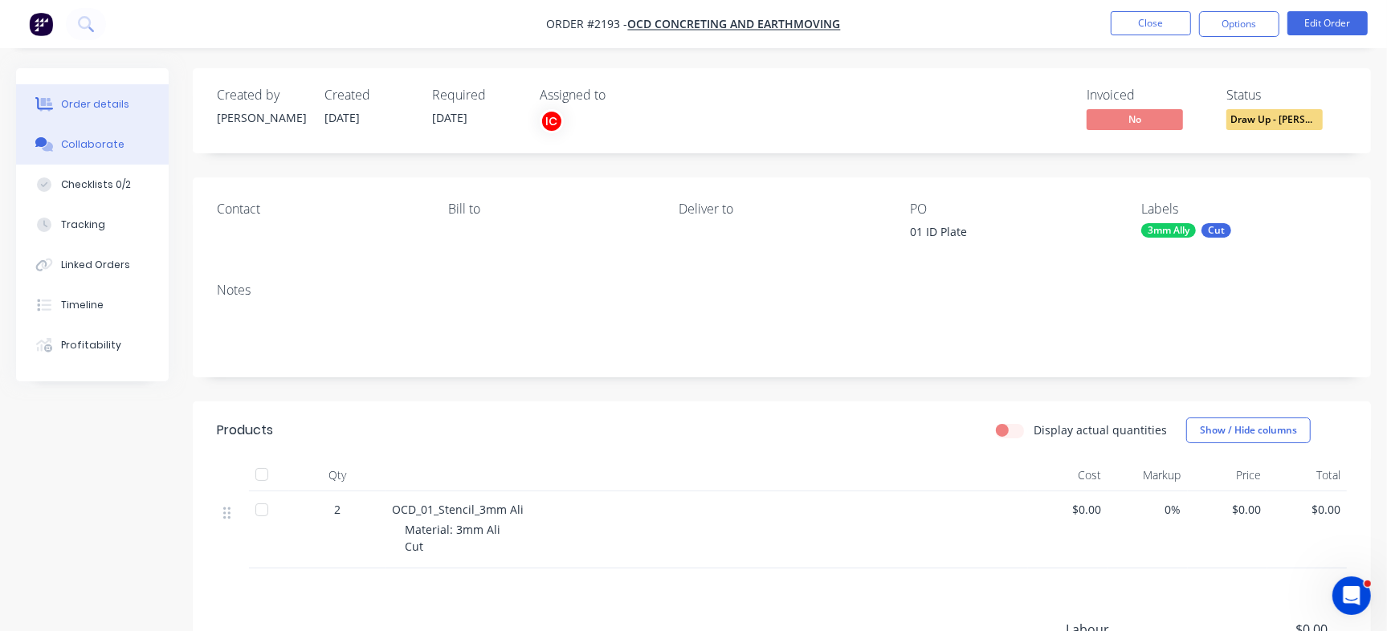
click at [112, 149] on div "Collaborate" at bounding box center [92, 144] width 63 height 14
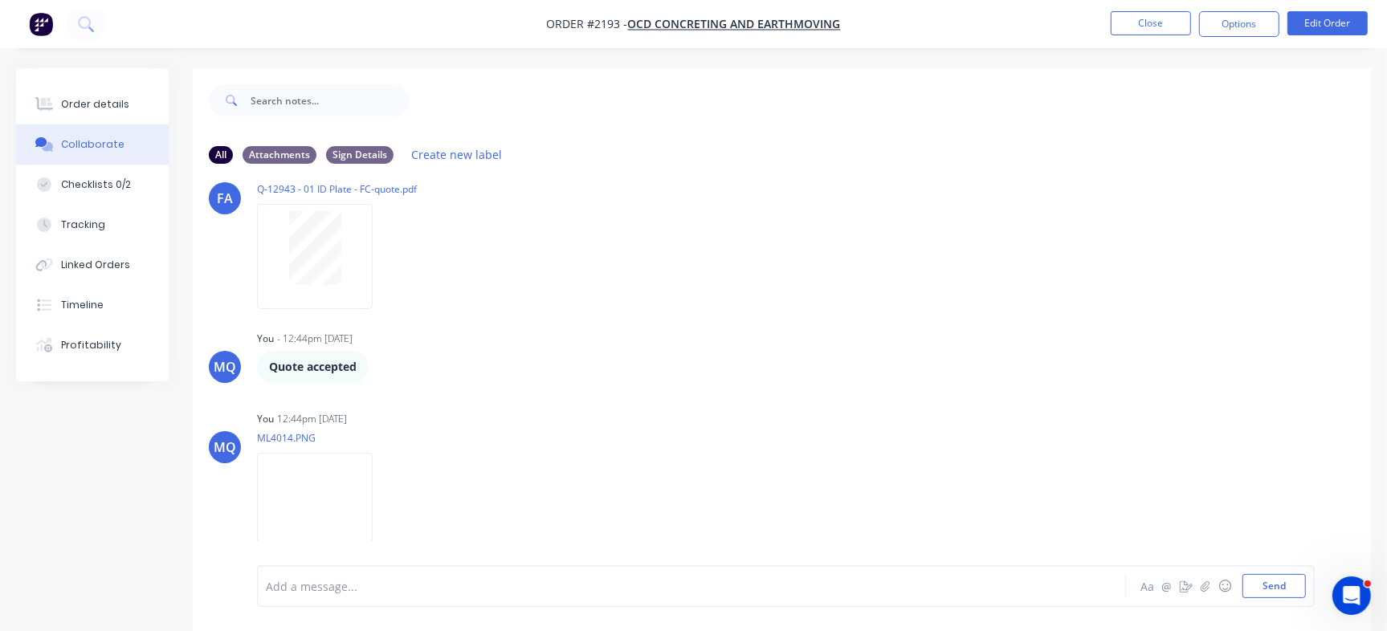
scroll to position [24, 0]
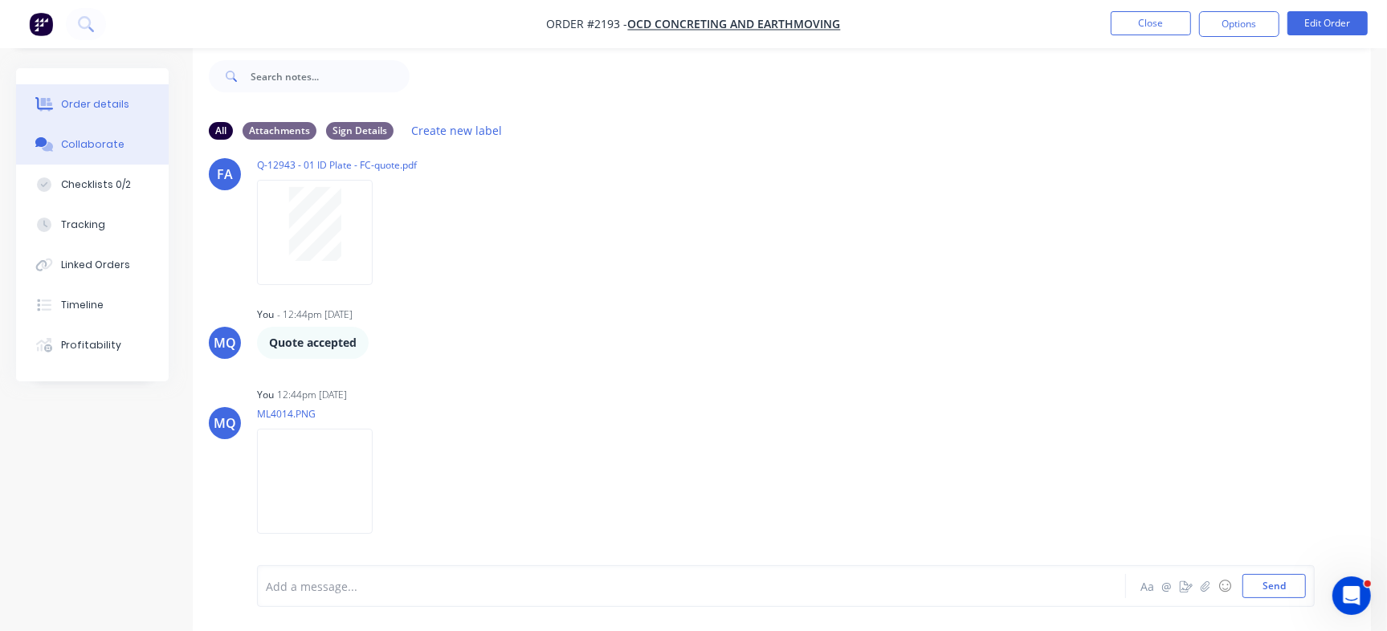
click at [110, 94] on button "Order details" at bounding box center [92, 104] width 153 height 40
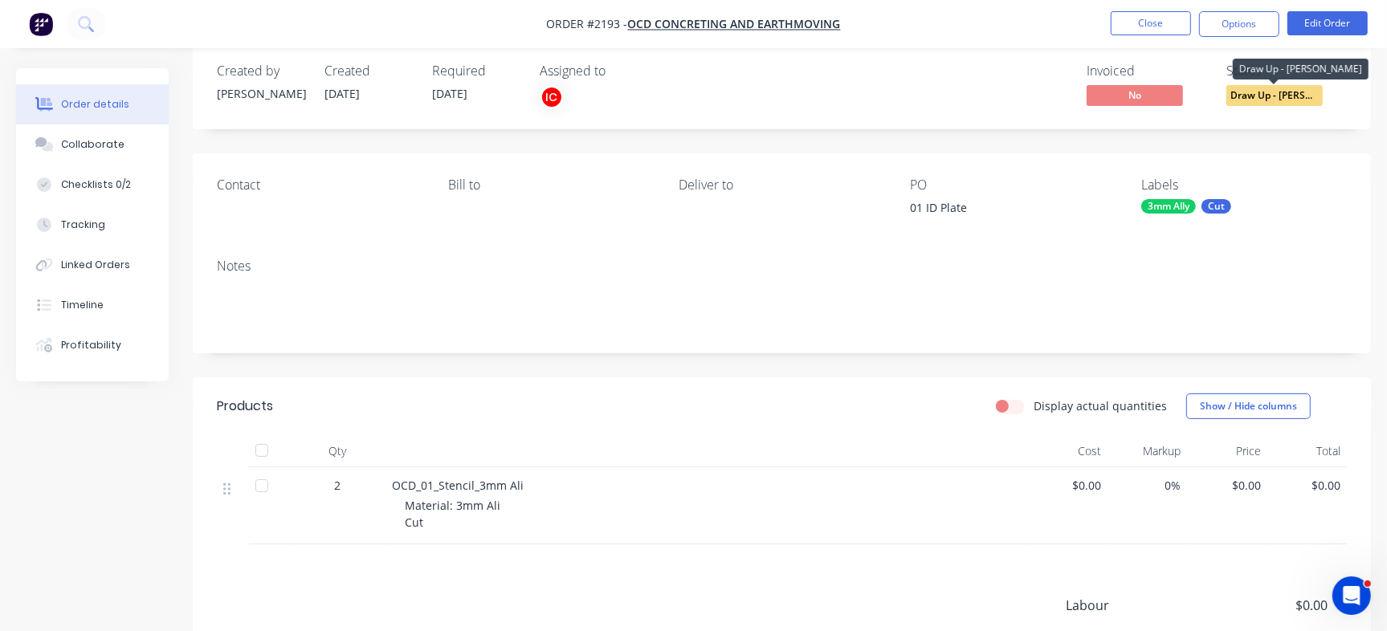
click at [1291, 103] on span "Draw Up - [PERSON_NAME]" at bounding box center [1275, 95] width 96 height 20
click at [838, 114] on div "Created by Francis Adrian Created 28/08/25 Required 11/09/25 Assigned to IC Inv…" at bounding box center [782, 86] width 1179 height 85
click at [88, 152] on button "Collaborate" at bounding box center [92, 145] width 153 height 40
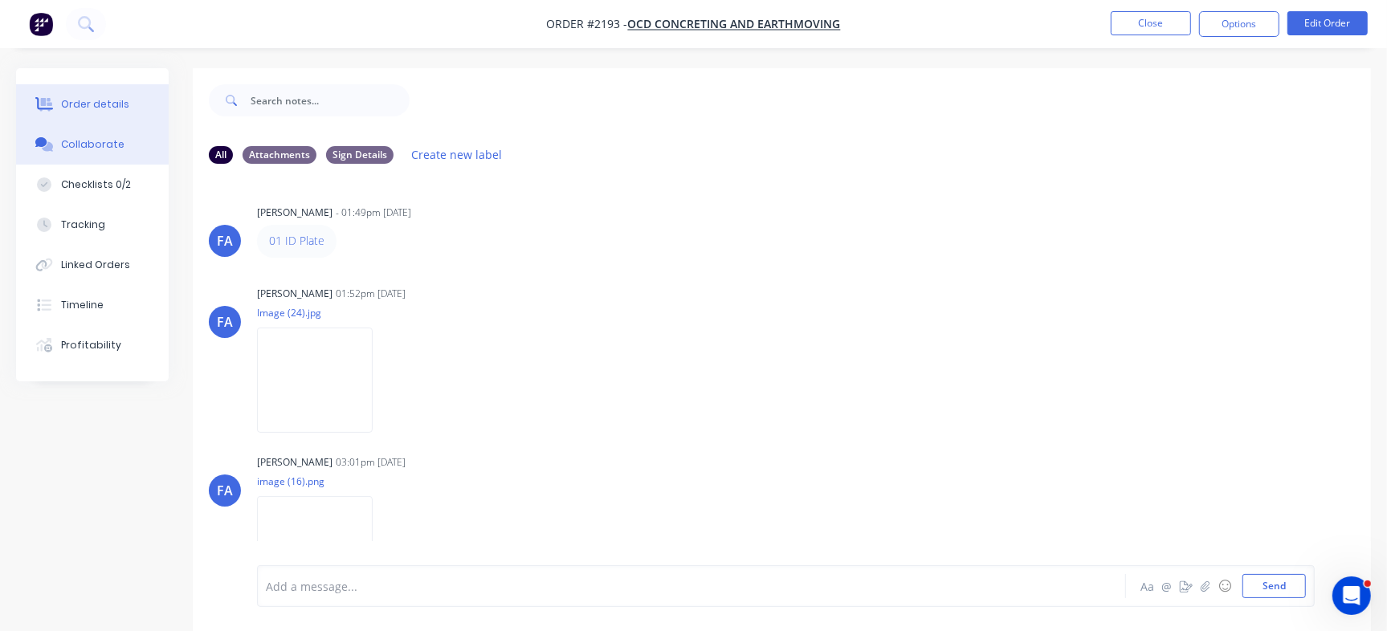
click at [120, 92] on button "Order details" at bounding box center [92, 104] width 153 height 40
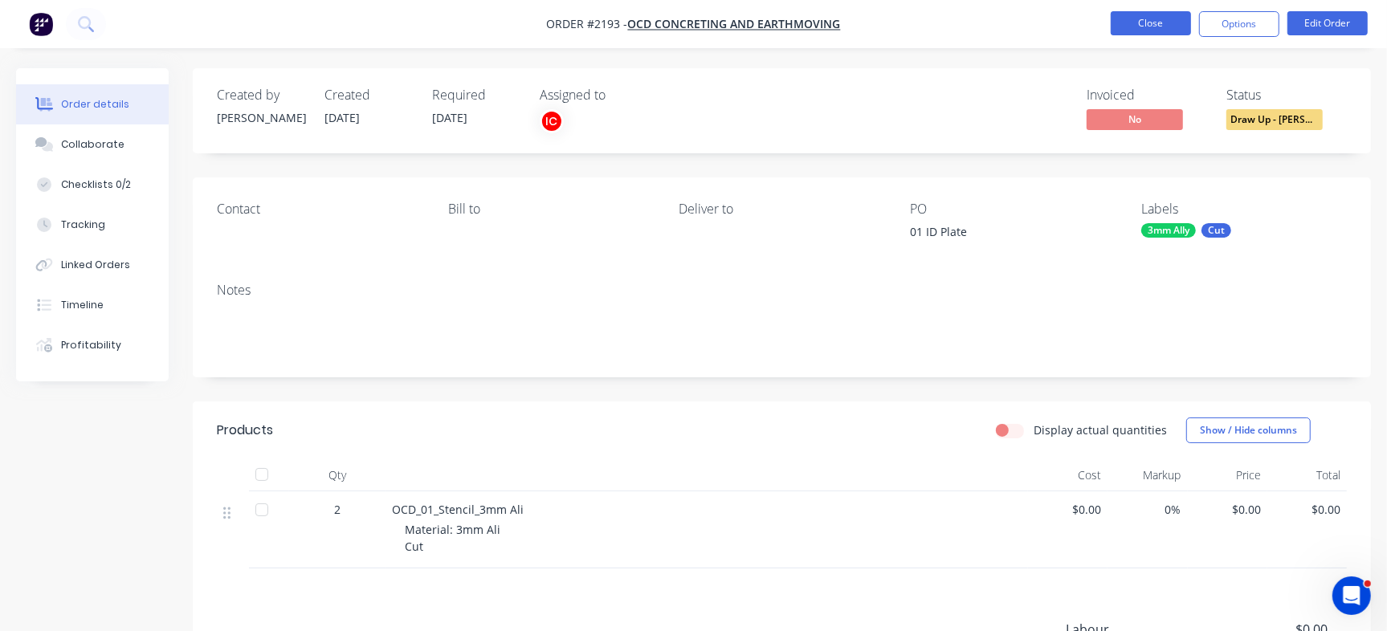
click at [1154, 15] on button "Close" at bounding box center [1151, 23] width 80 height 24
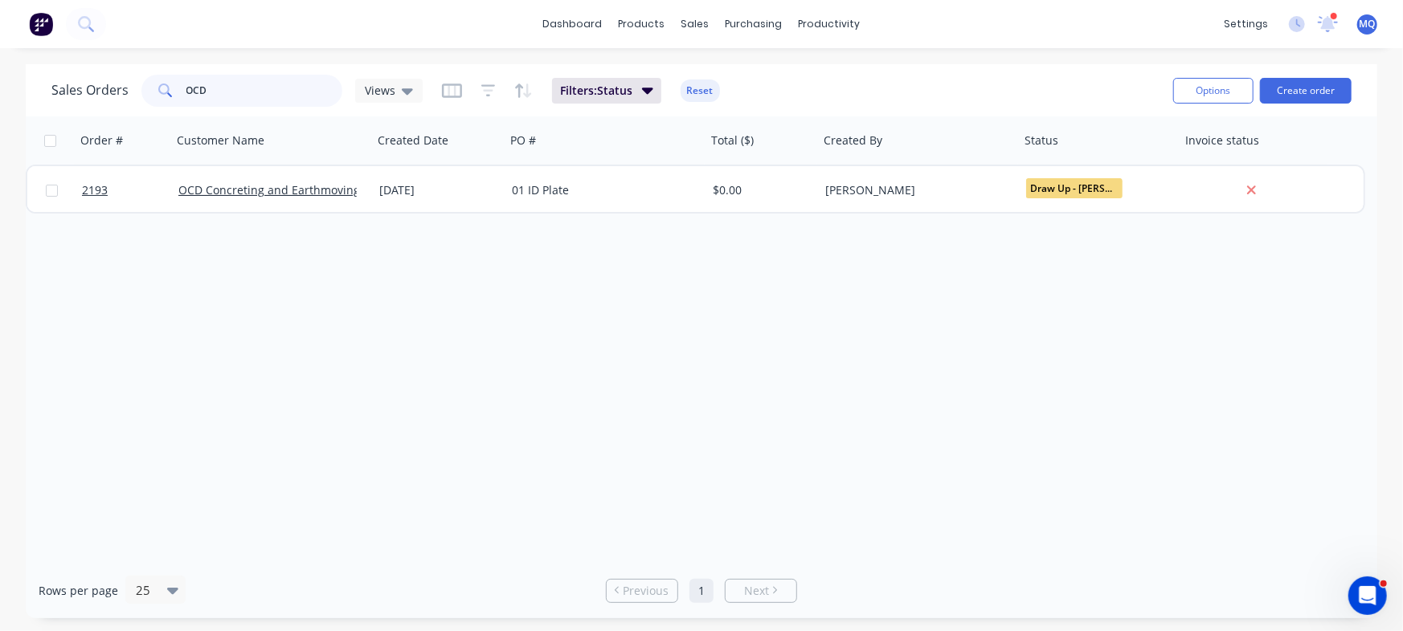
click at [255, 85] on input "OCD" at bounding box center [264, 91] width 157 height 32
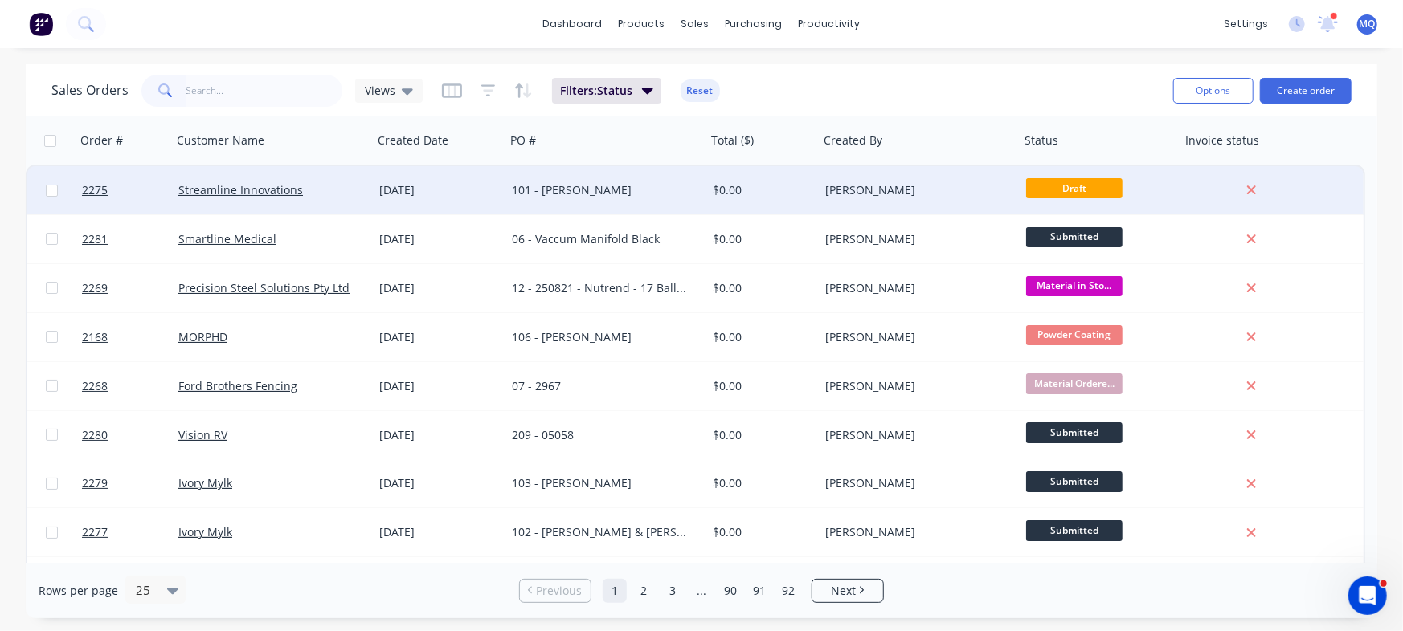
click at [389, 202] on div "[DATE]" at bounding box center [439, 190] width 133 height 48
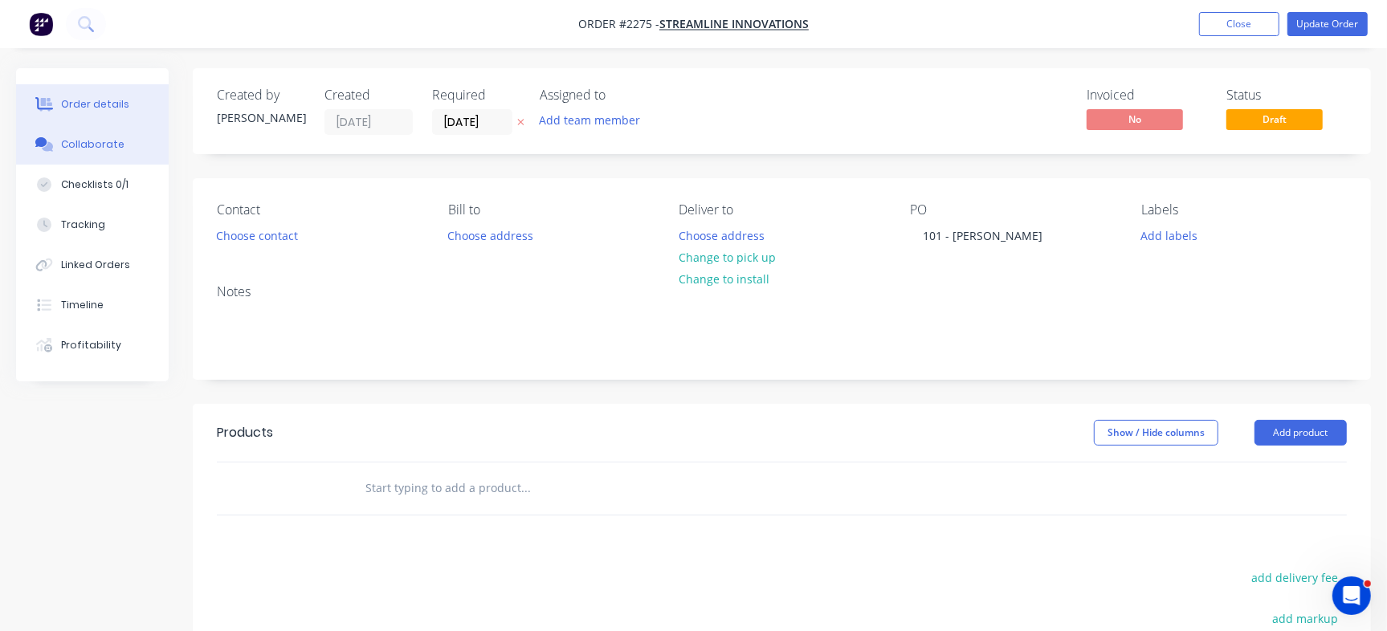
click at [111, 146] on div "Collaborate" at bounding box center [92, 144] width 63 height 14
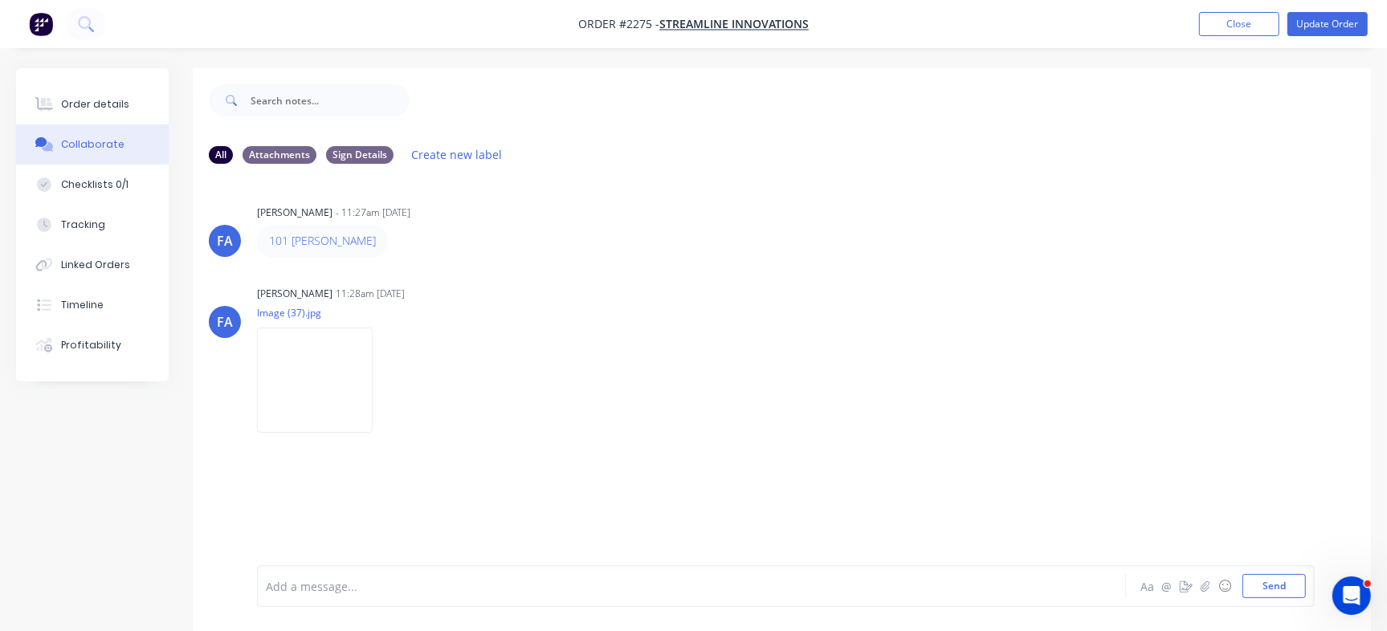
click at [468, 580] on div at bounding box center [656, 586] width 779 height 17
click at [323, 588] on div at bounding box center [656, 586] width 779 height 17
drag, startPoint x: 444, startPoint y: 586, endPoint x: 369, endPoint y: 599, distance: 76.6
click at [369, 599] on div "Dan spoke to them spoke to them and it will be out of 6mm #4 not 10 Aa @ ☺ Send" at bounding box center [786, 587] width 1058 height 42
click at [645, 592] on div "Dan spoke to them and it will be out of 6mm #4 not 10" at bounding box center [656, 586] width 779 height 17
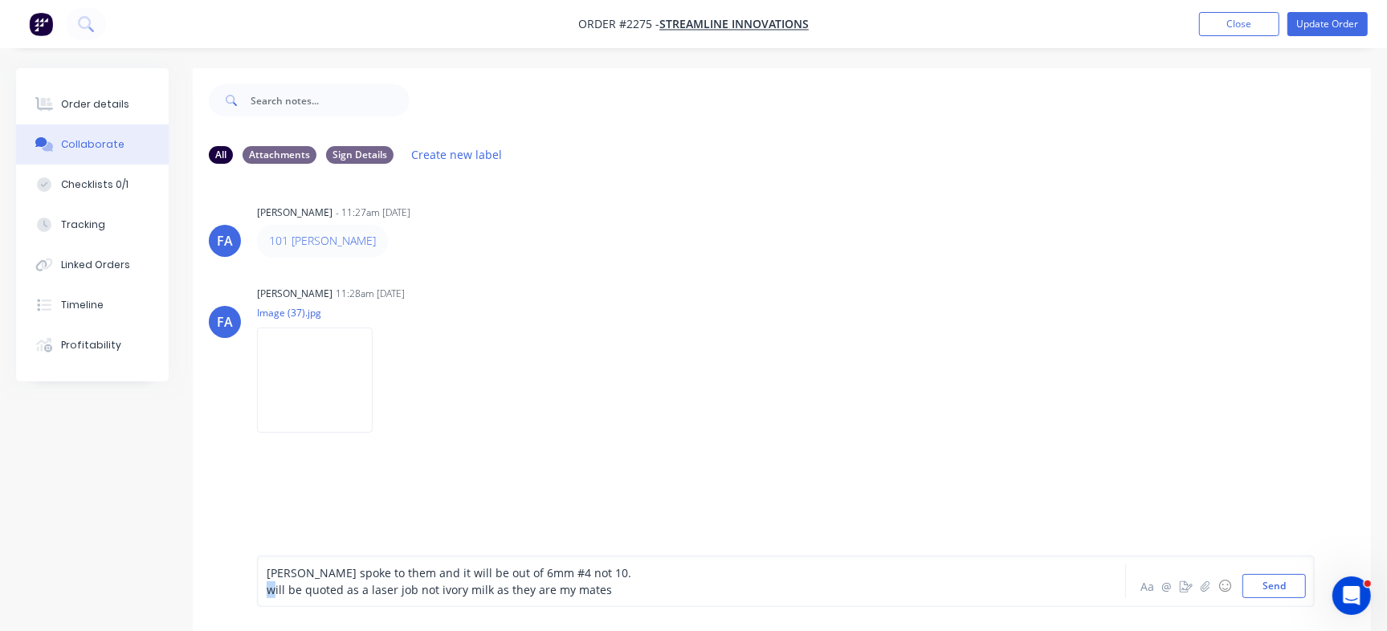
drag, startPoint x: 274, startPoint y: 590, endPoint x: 252, endPoint y: 590, distance: 21.7
click at [252, 590] on div "Dan spoke to them and it will be out of 6mm #4 not 10. will be quoted as a lase…" at bounding box center [782, 582] width 1179 height 100
drag, startPoint x: 294, startPoint y: 570, endPoint x: 225, endPoint y: 566, distance: 69.2
click at [225, 566] on div "Dan spoke to them and it will be out of 6mm #4 not 10. Will be quoted as a lase…" at bounding box center [782, 582] width 1179 height 100
click at [659, 600] on div "Spoke to them and it will be out of 6mm #4 not 10. Will be quoted as a laser jo…" at bounding box center [786, 581] width 1058 height 51
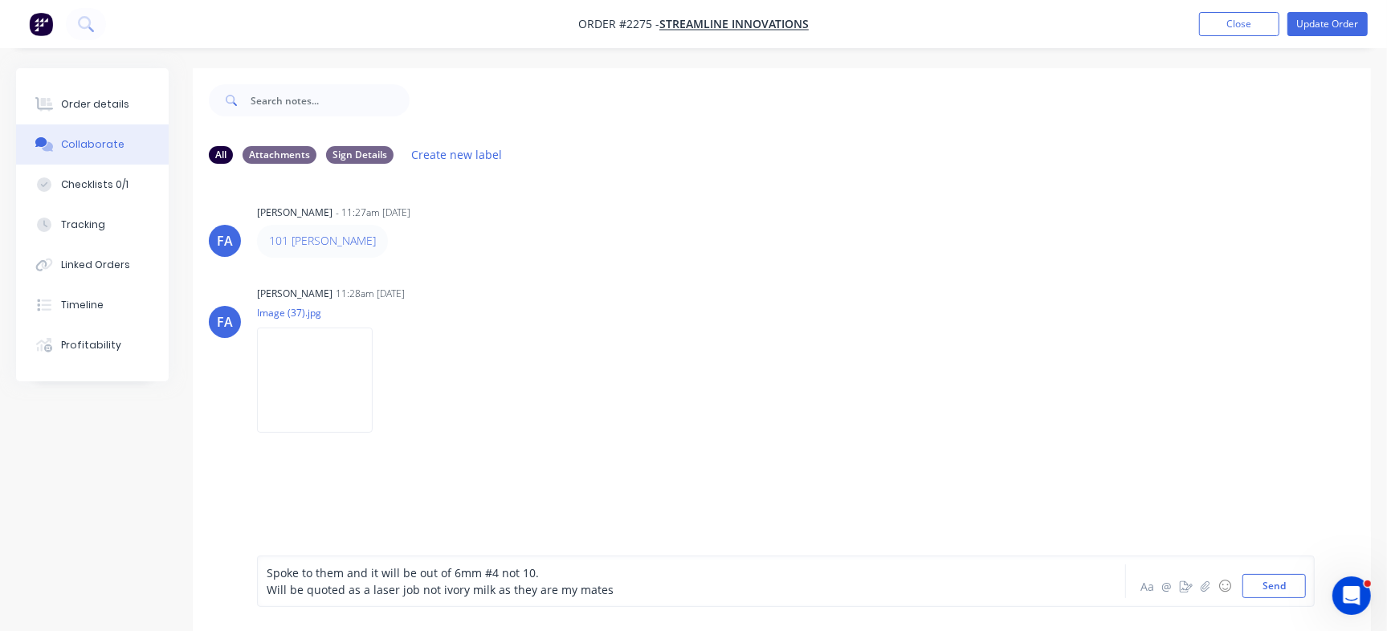
click at [656, 596] on div "Will be quoted as a laser job not ivory milk as they are my mates" at bounding box center [656, 590] width 779 height 17
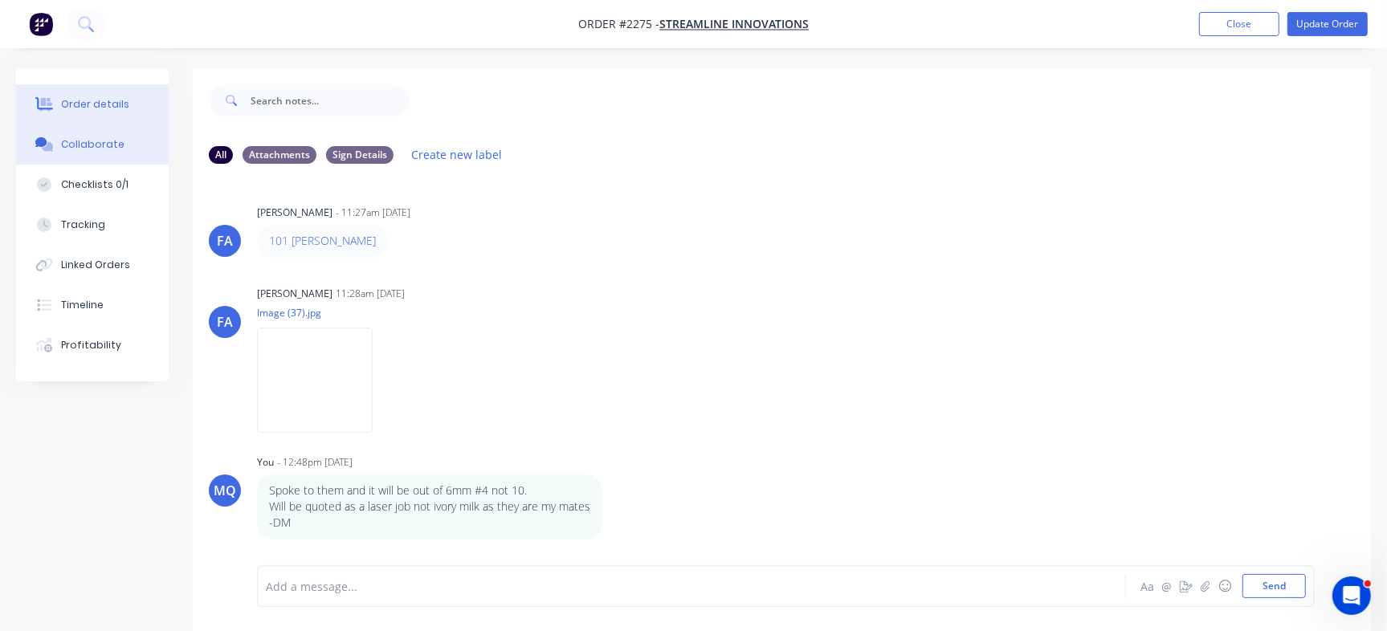
click at [64, 100] on div "Order details" at bounding box center [95, 104] width 68 height 14
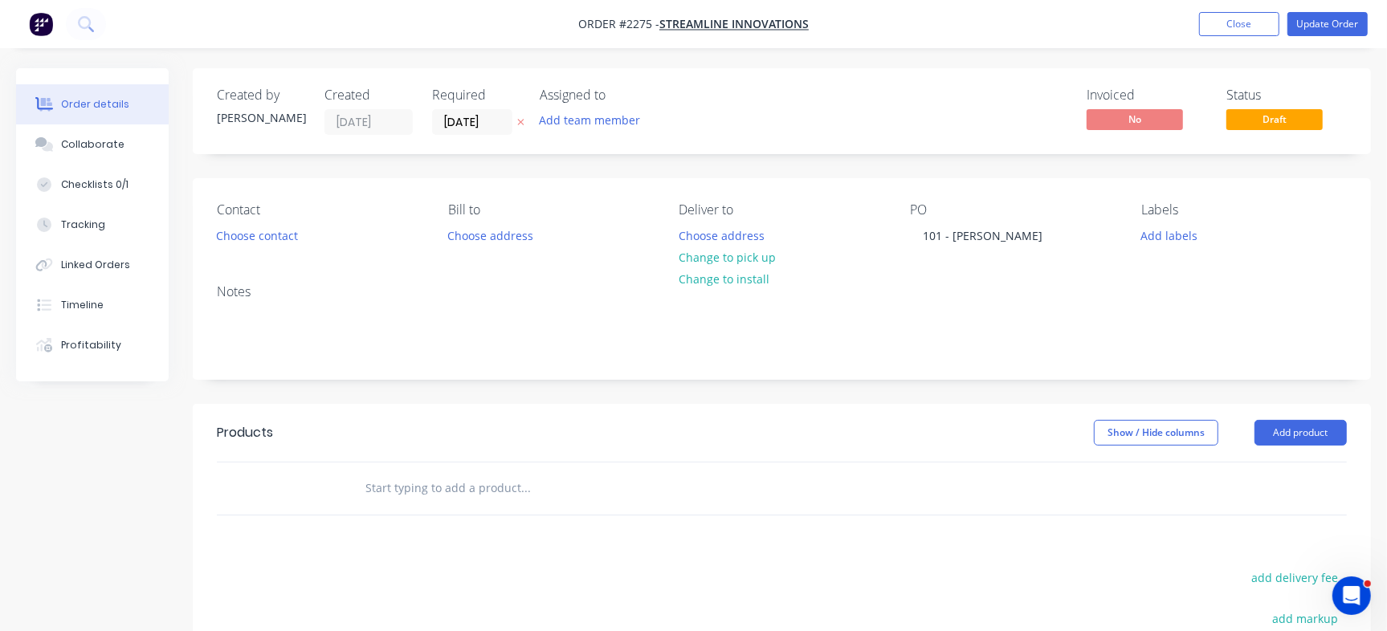
click at [1338, 41] on nav "Order #2275 - Streamline Innovations Add product Close Update Order" at bounding box center [693, 24] width 1387 height 48
click at [116, 147] on div "Collaborate" at bounding box center [92, 144] width 63 height 14
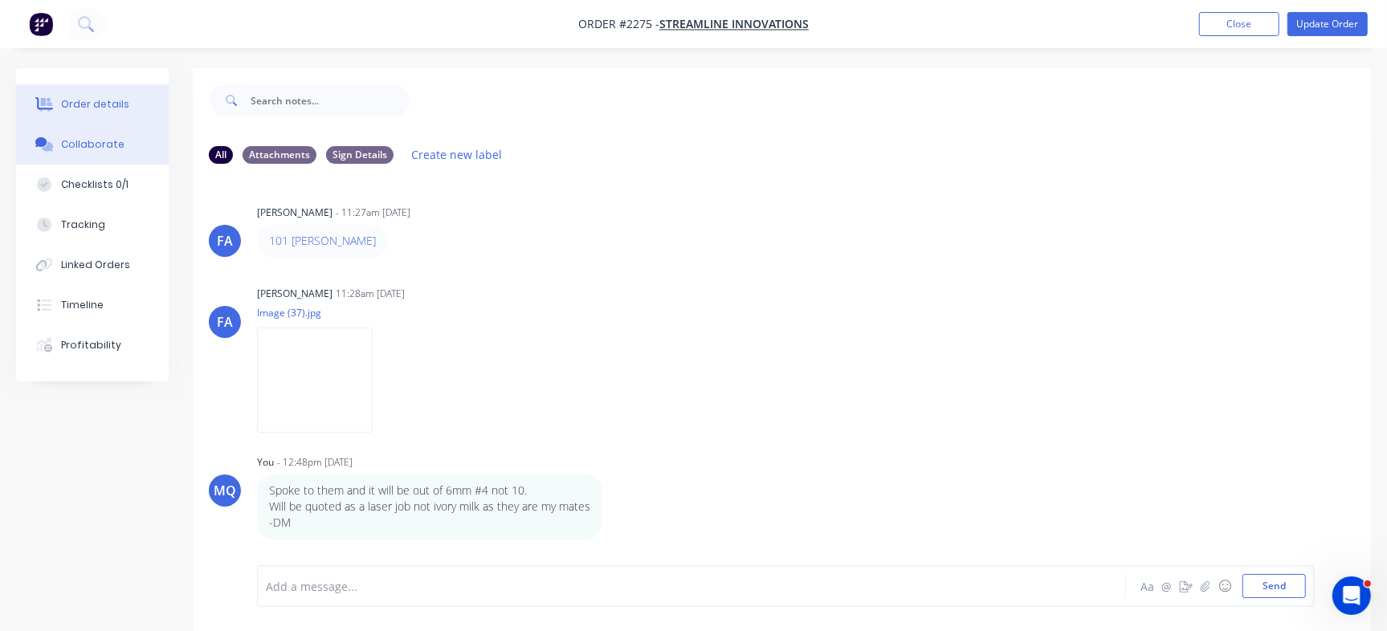
click at [117, 100] on div "Order details" at bounding box center [95, 104] width 68 height 14
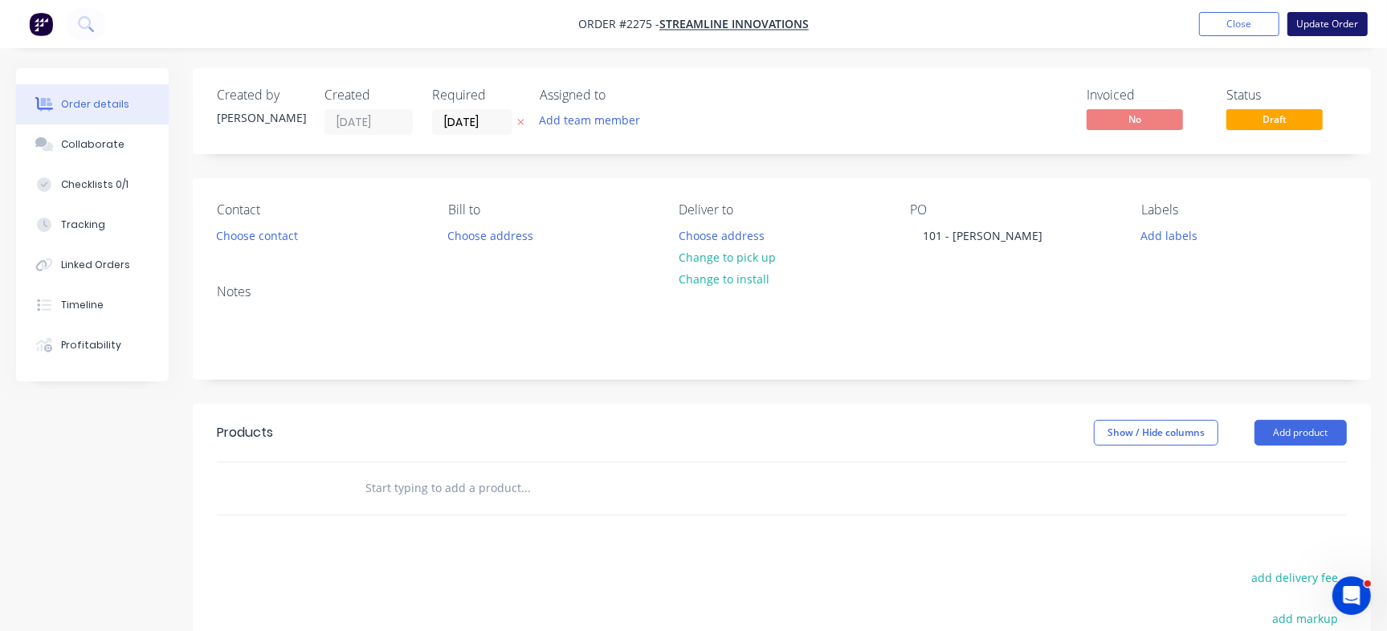
click at [1343, 32] on button "Update Order" at bounding box center [1328, 24] width 80 height 24
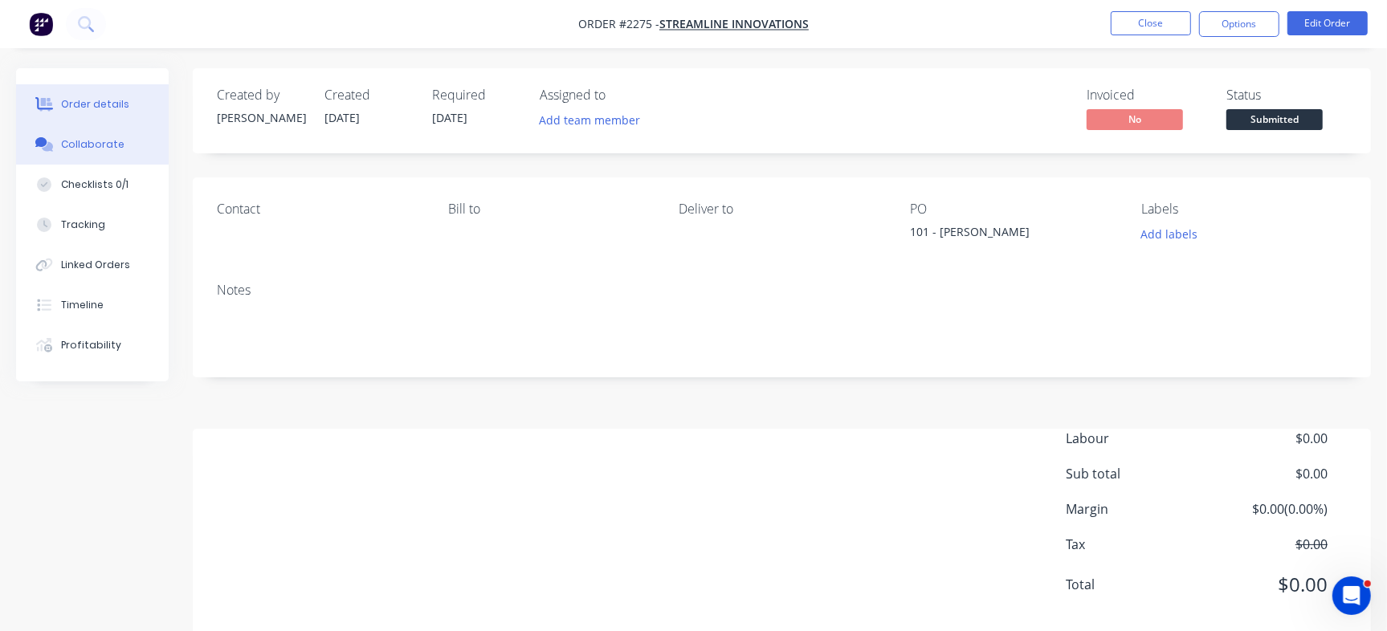
click at [72, 139] on div "Collaborate" at bounding box center [92, 144] width 63 height 14
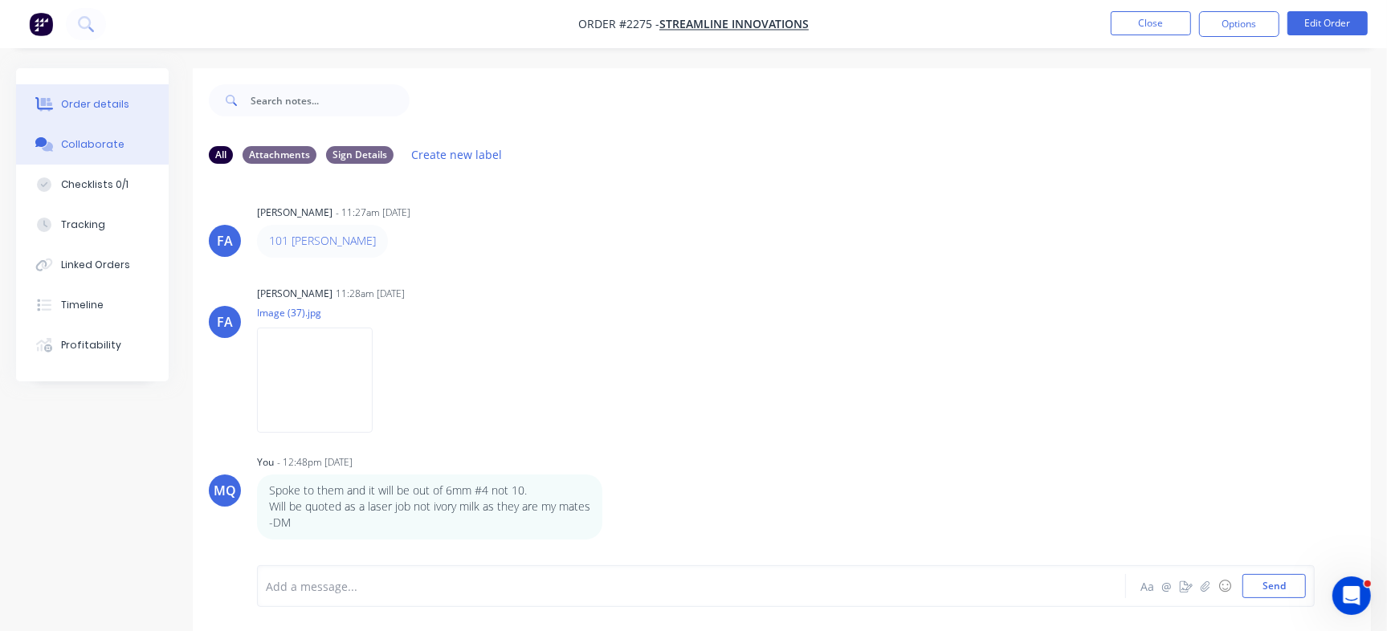
click at [104, 108] on div "Order details" at bounding box center [95, 104] width 68 height 14
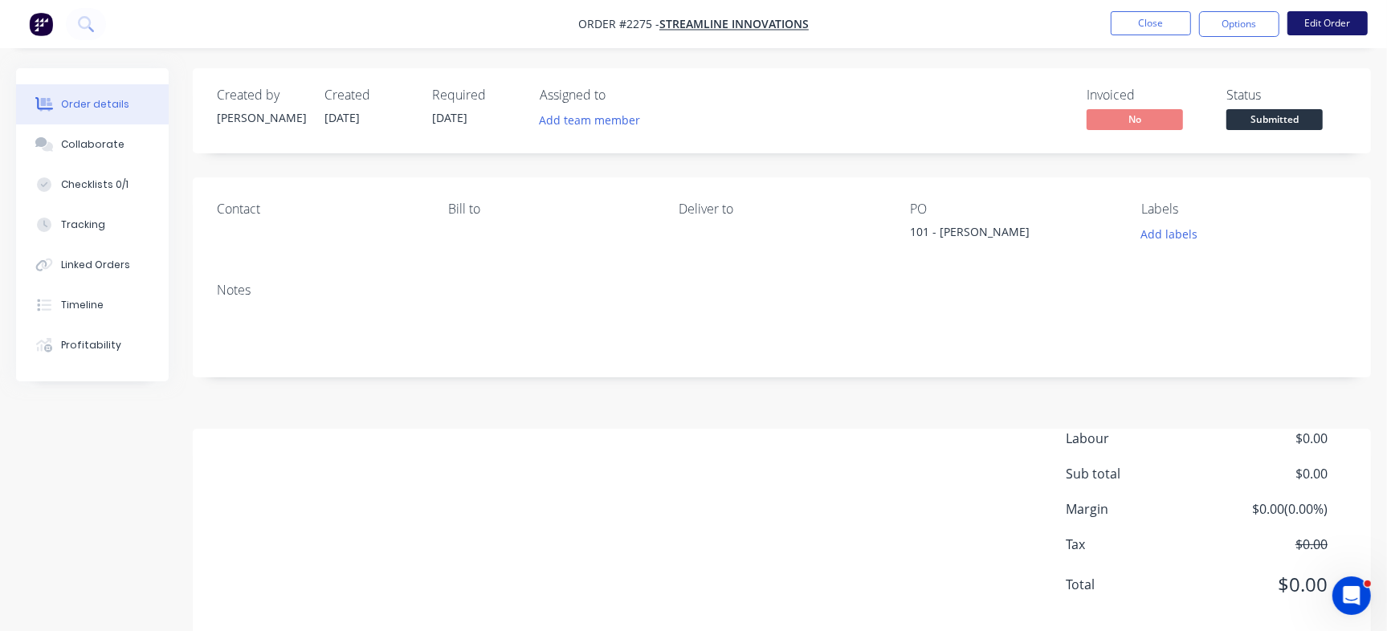
click at [1346, 26] on button "Edit Order" at bounding box center [1328, 23] width 80 height 24
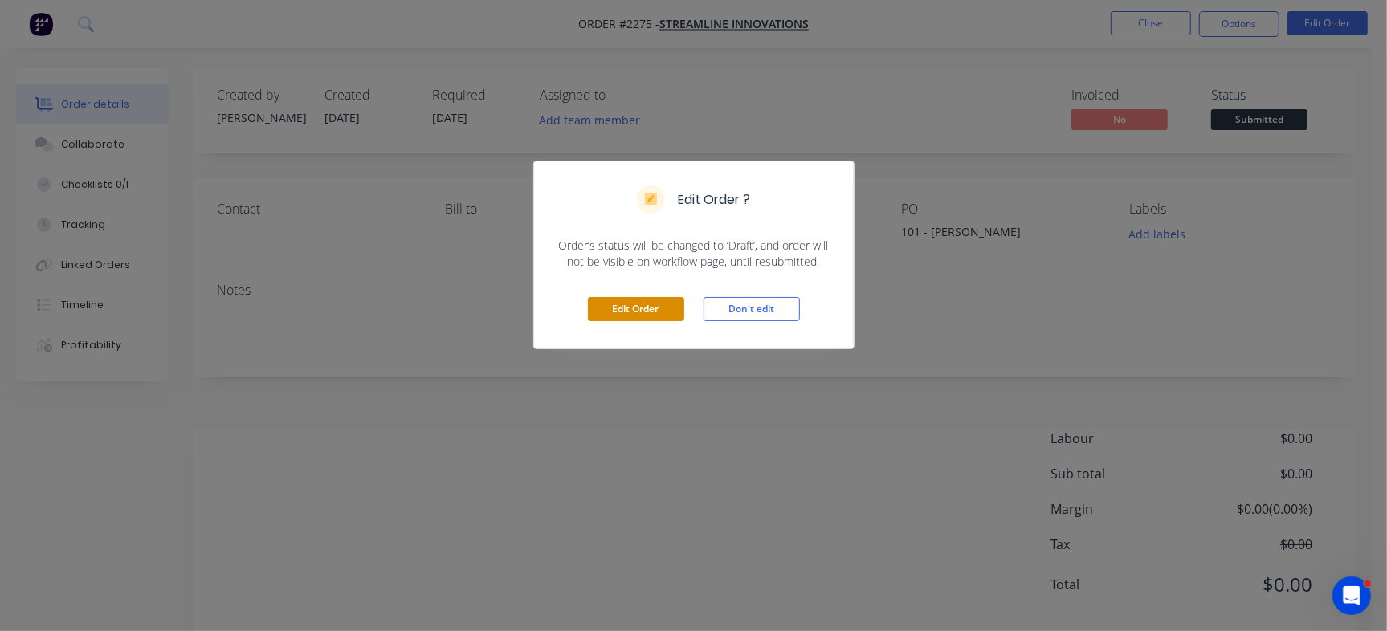
click at [623, 310] on button "Edit Order" at bounding box center [636, 309] width 96 height 24
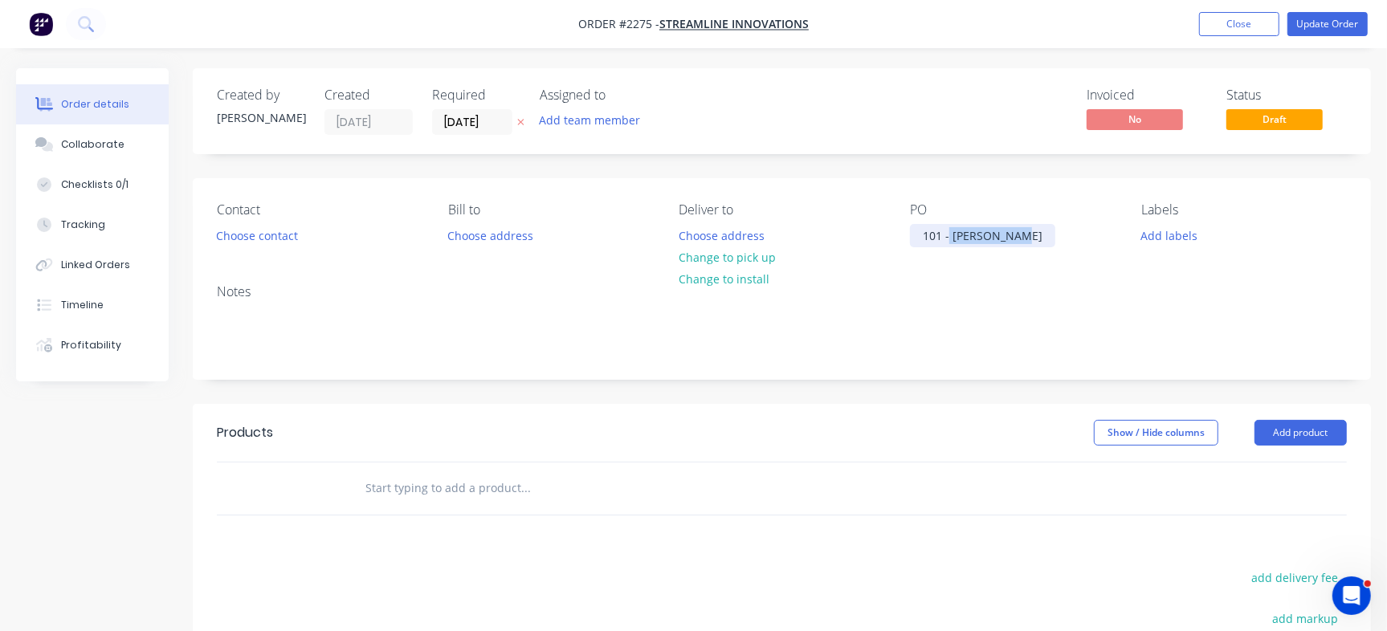
drag, startPoint x: 950, startPoint y: 229, endPoint x: 1205, endPoint y: 222, distance: 254.8
click at [1205, 222] on div "Contact Choose contact Bill to Choose address Deliver to Choose address Change …" at bounding box center [782, 224] width 1179 height 93
drag, startPoint x: 932, startPoint y: 235, endPoint x: 822, endPoint y: 227, distance: 110.4
click at [822, 227] on div "Contact Choose contact Bill to Choose address Deliver to Choose address Change …" at bounding box center [782, 224] width 1179 height 93
click at [940, 239] on div "01 - Sign" at bounding box center [946, 235] width 72 height 23
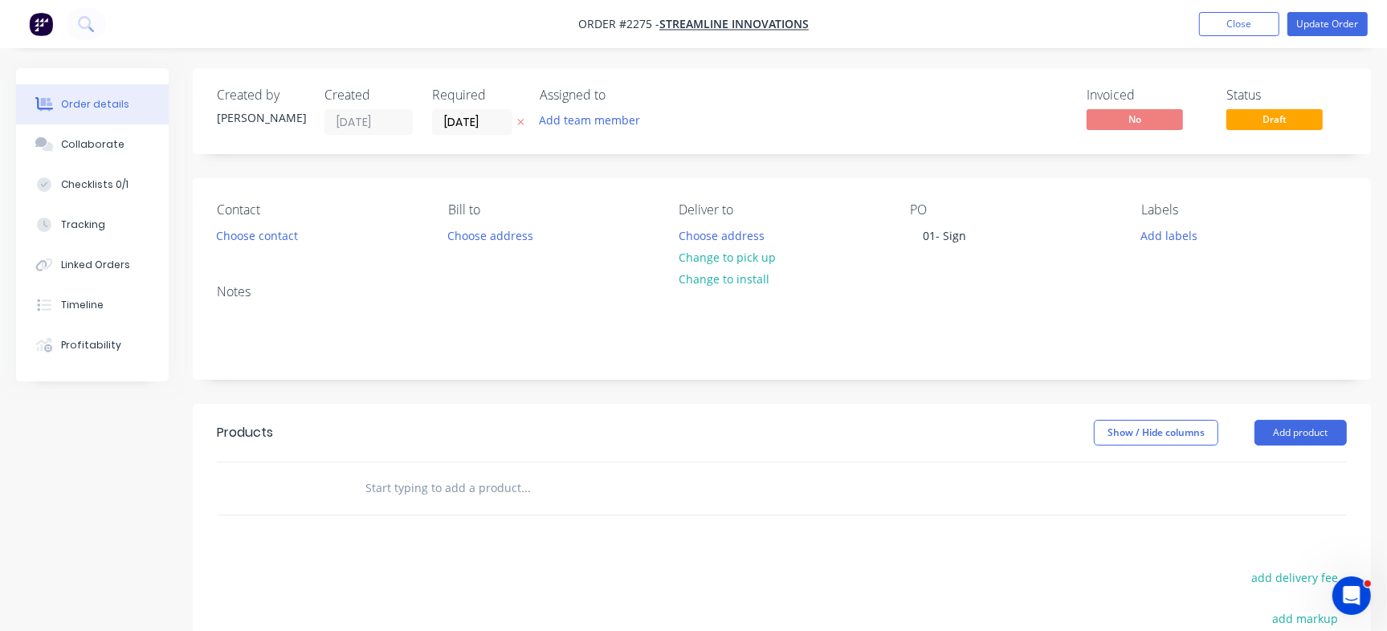
click at [1009, 186] on div "Contact Choose contact Bill to Choose address Deliver to Choose address Change …" at bounding box center [782, 224] width 1179 height 93
click at [137, 148] on button "Collaborate" at bounding box center [92, 145] width 153 height 40
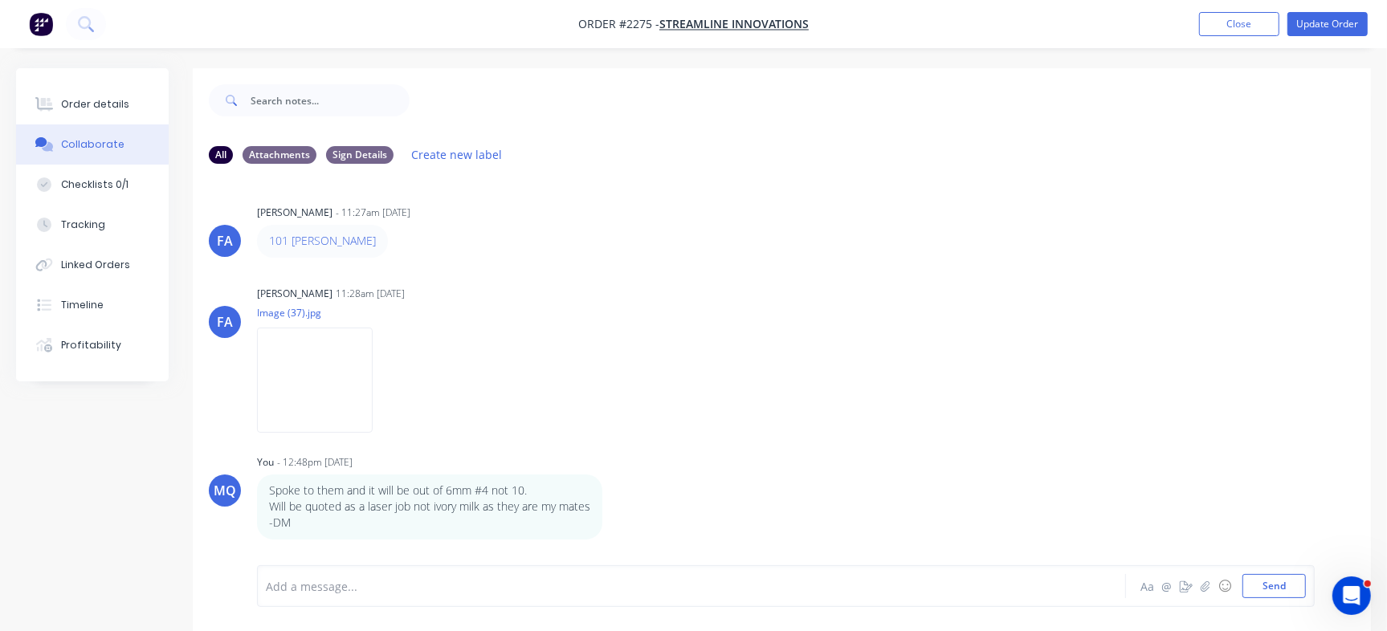
click at [431, 591] on div at bounding box center [656, 586] width 779 height 17
click at [397, 239] on icon "button" at bounding box center [399, 241] width 5 height 18
drag, startPoint x: 403, startPoint y: 259, endPoint x: 489, endPoint y: 380, distance: 148.7
click at [0, 0] on button "Edit" at bounding box center [0, 0] width 0 height 0
click at [370, 599] on div "101 Curtis Hurt Aa @ ☺ Send" at bounding box center [786, 587] width 1058 height 42
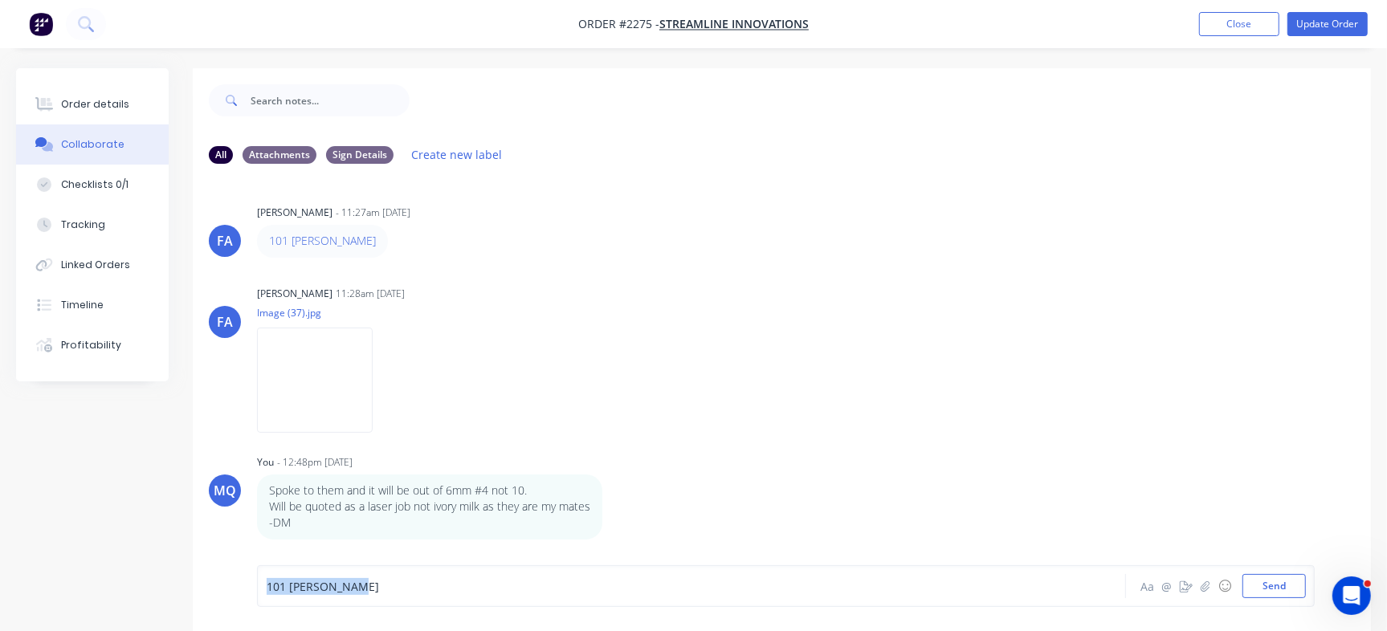
drag, startPoint x: 425, startPoint y: 595, endPoint x: 101, endPoint y: 570, distance: 324.7
click at [66, 571] on div "All Attachments Sign Details Create new label FA Francis Adrian Candido - 11:27…" at bounding box center [693, 361] width 1355 height 587
drag, startPoint x: 394, startPoint y: 586, endPoint x: 0, endPoint y: 531, distance: 397.5
click at [0, 531] on div "Order details Collaborate Checklists 0/1 Tracking Linked Orders Timeline Profit…" at bounding box center [693, 361] width 1387 height 587
click at [1281, 591] on button "Send" at bounding box center [1274, 586] width 63 height 24
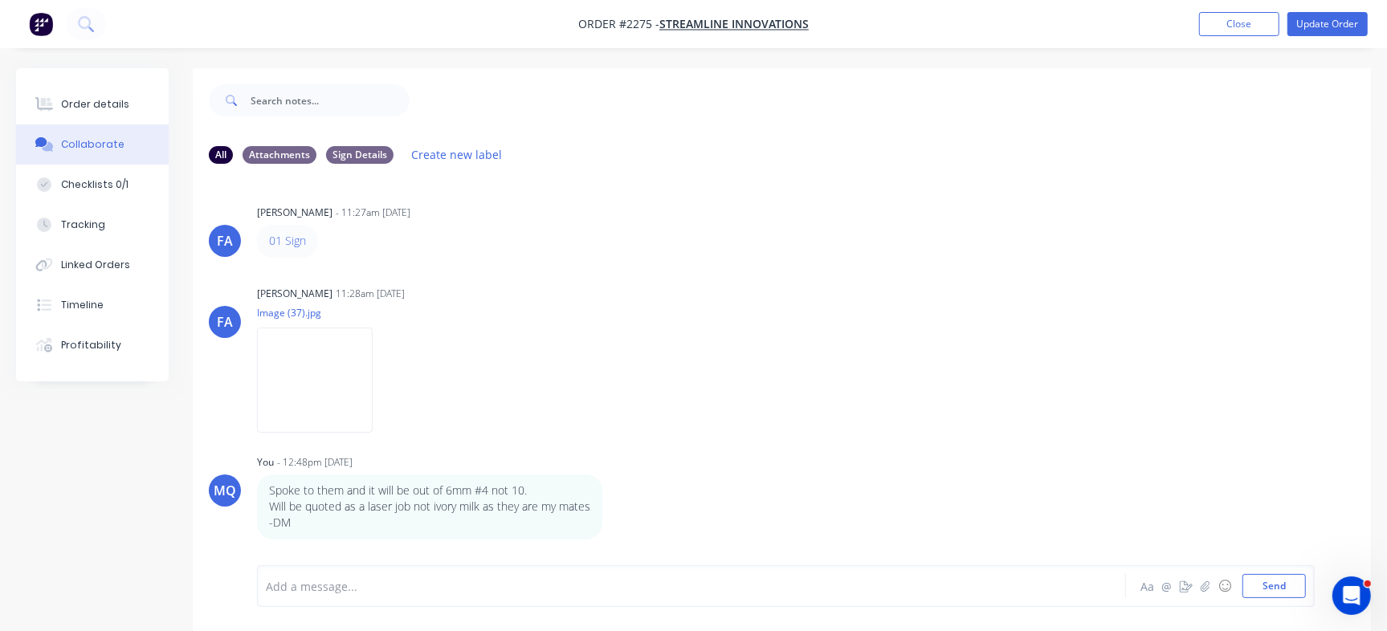
click at [670, 447] on div "FA Francis Adrian Candido - 11:27am 10/09/25 01 Sign Labels Edit Delete FA Fran…" at bounding box center [782, 371] width 1179 height 389
click at [101, 101] on div "Order details" at bounding box center [95, 104] width 68 height 14
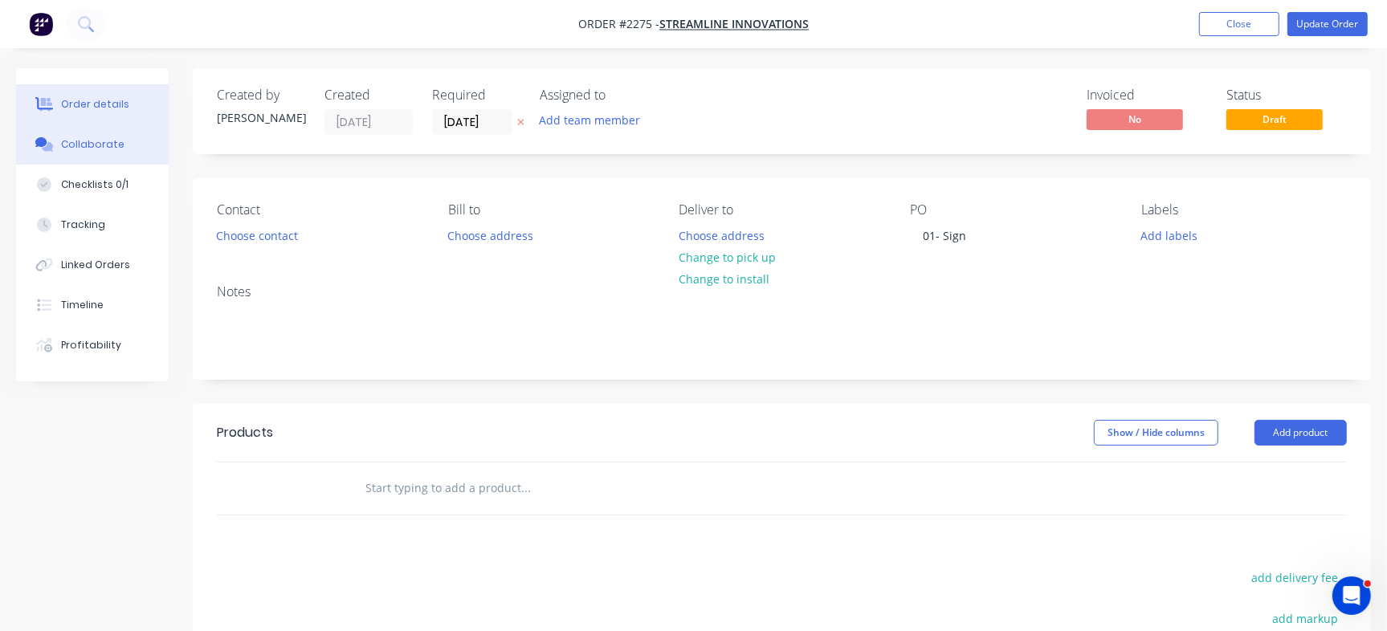
click at [100, 146] on div "Collaborate" at bounding box center [92, 144] width 63 height 14
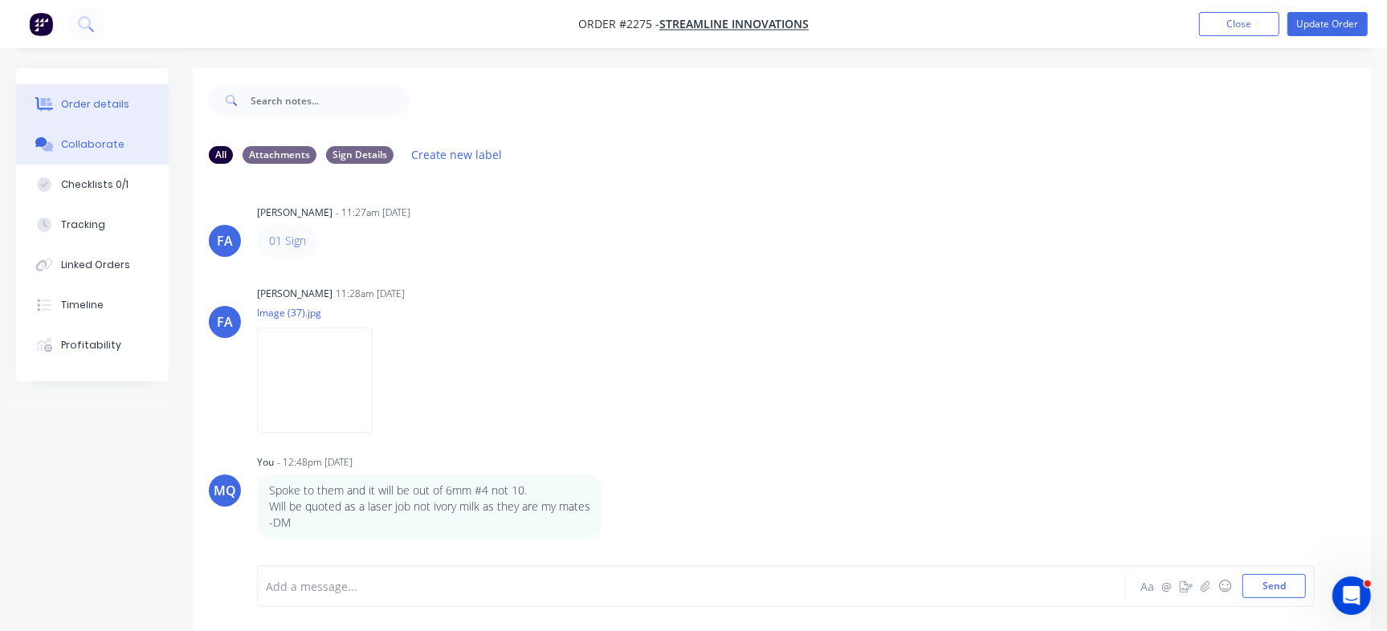
click at [80, 96] on button "Order details" at bounding box center [92, 104] width 153 height 40
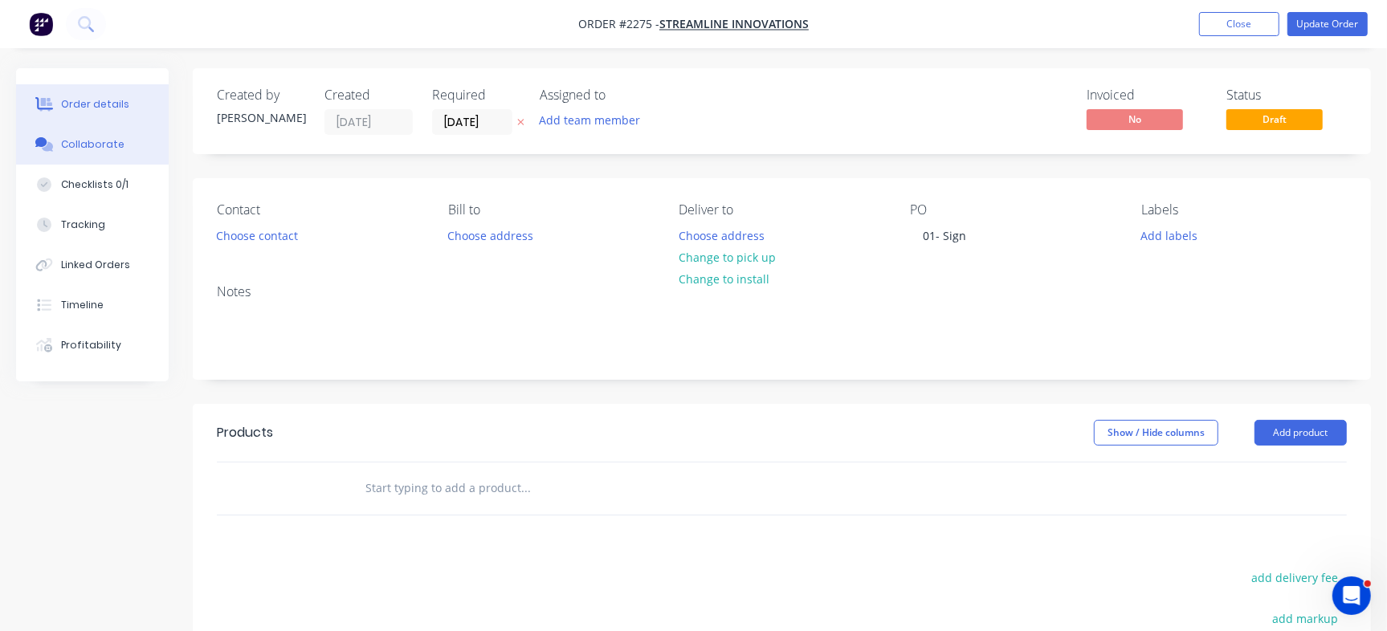
click at [100, 155] on button "Collaborate" at bounding box center [92, 145] width 153 height 40
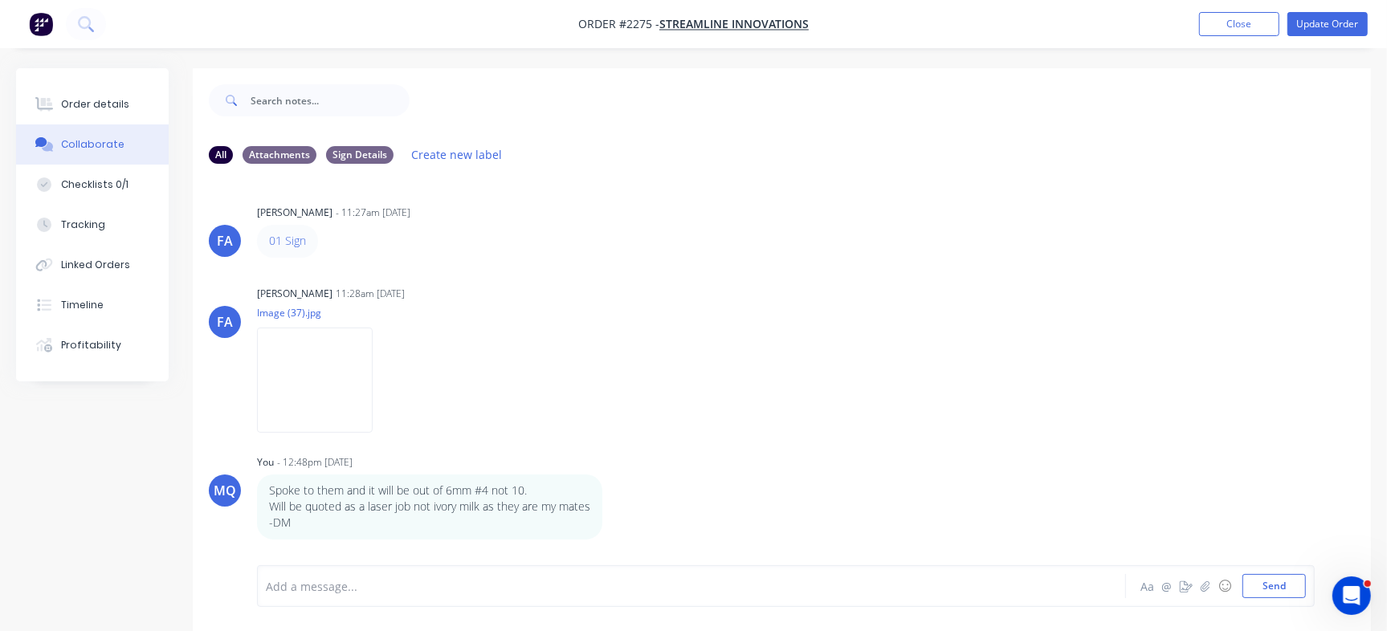
click at [458, 599] on div "Add a message... Aa @ ☺ Send" at bounding box center [786, 587] width 1058 height 42
click at [474, 585] on div at bounding box center [656, 586] width 779 height 17
click at [335, 588] on div at bounding box center [656, 586] width 779 height 17
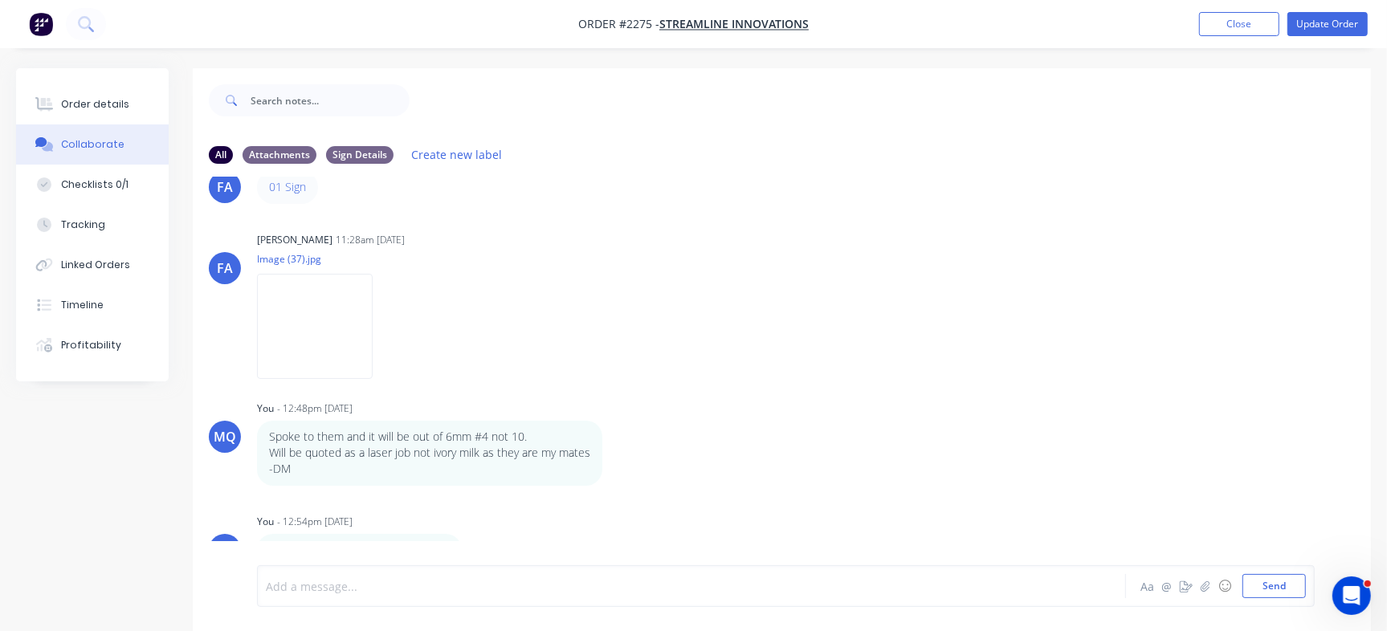
scroll to position [24, 0]
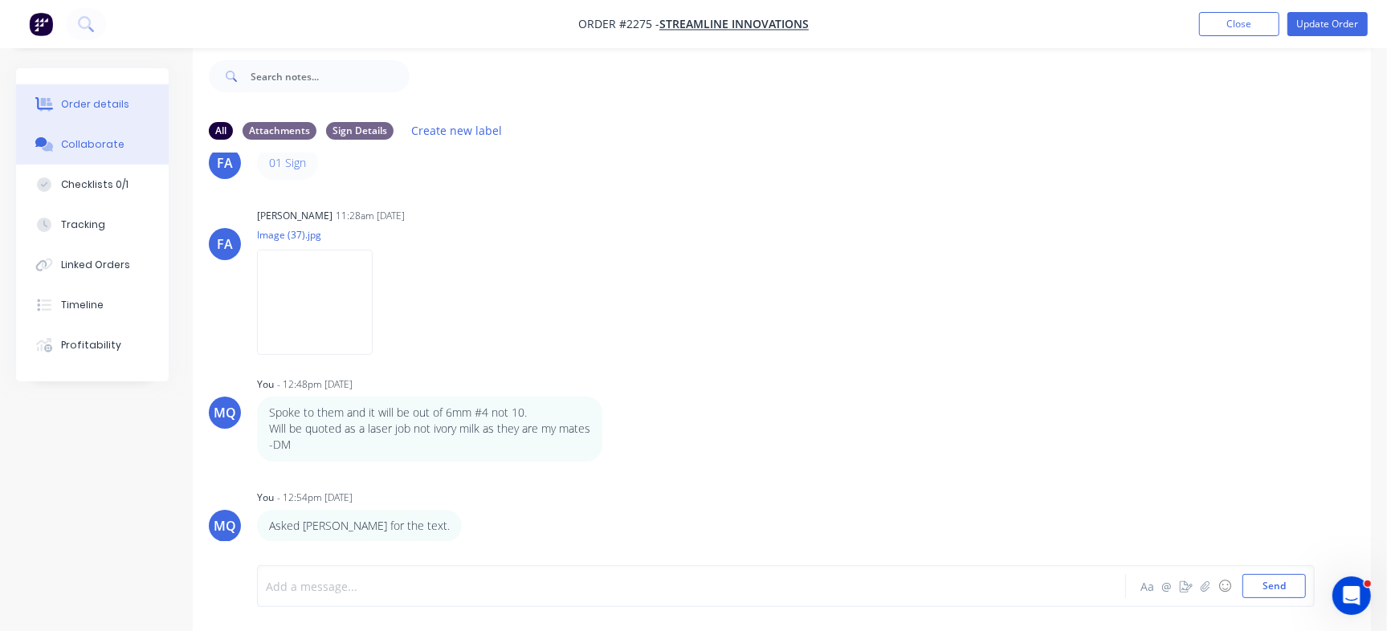
click at [129, 103] on button "Order details" at bounding box center [92, 104] width 153 height 40
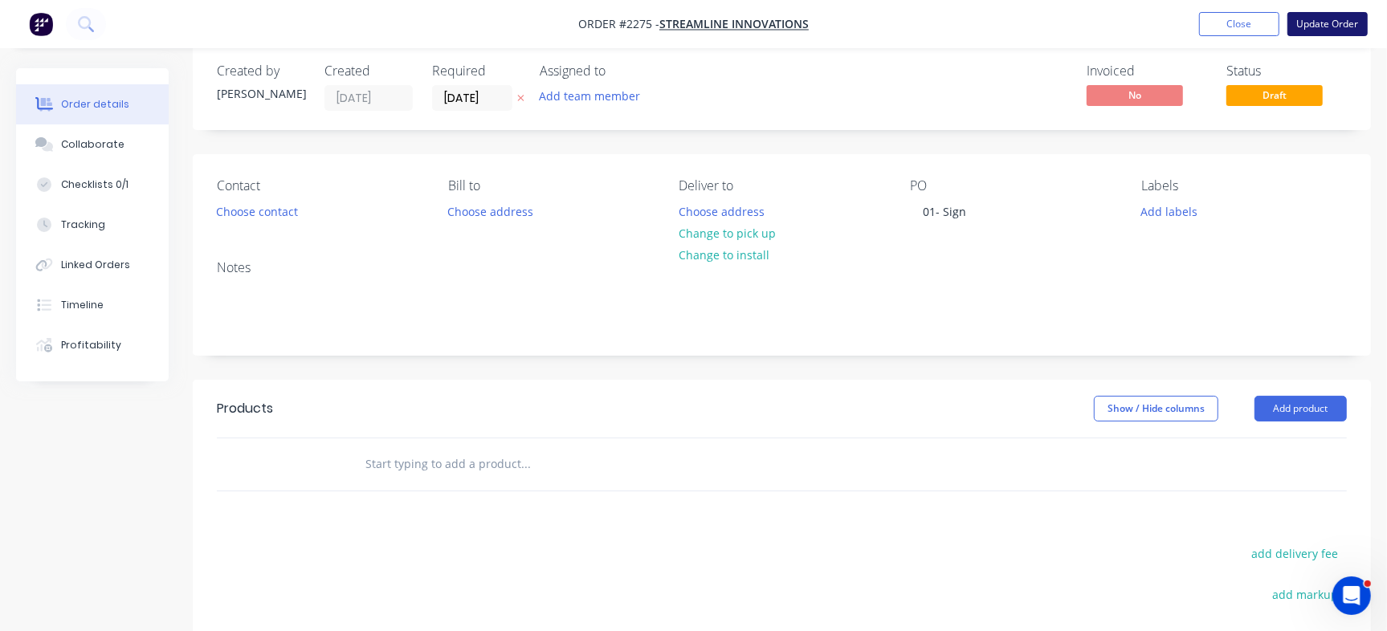
click at [1331, 31] on button "Update Order" at bounding box center [1328, 24] width 80 height 24
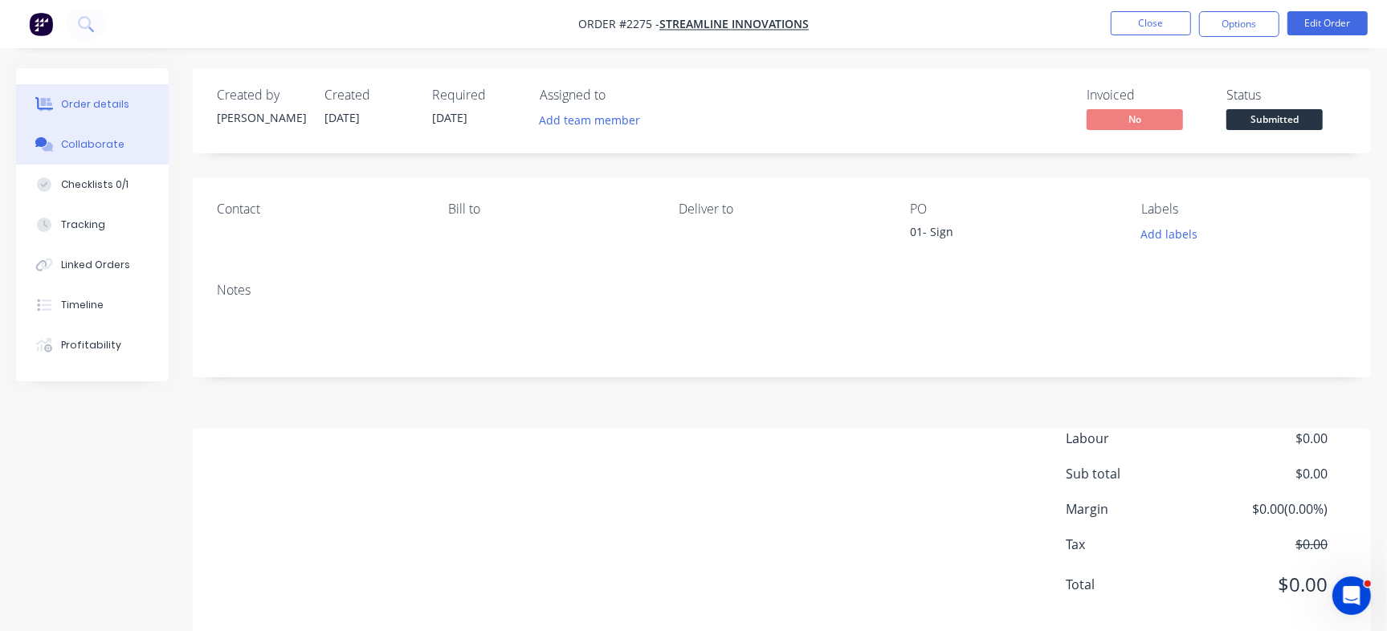
click at [86, 154] on button "Collaborate" at bounding box center [92, 145] width 153 height 40
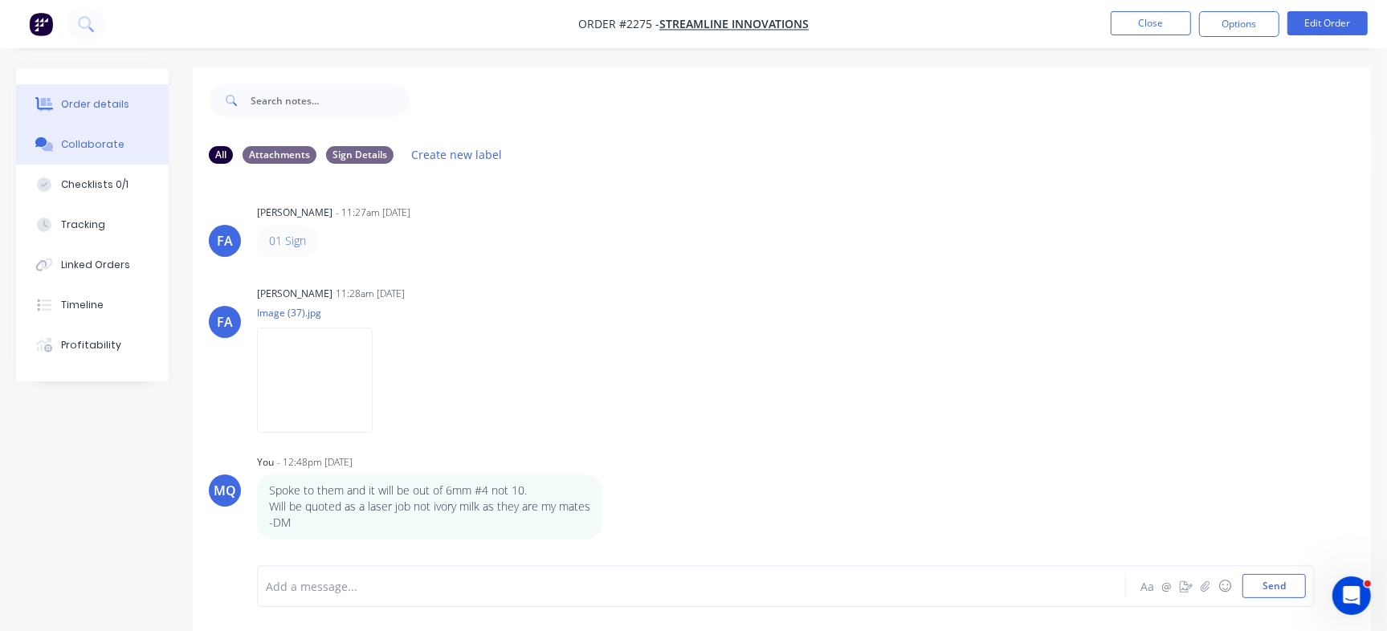
click at [127, 107] on button "Order details" at bounding box center [92, 104] width 153 height 40
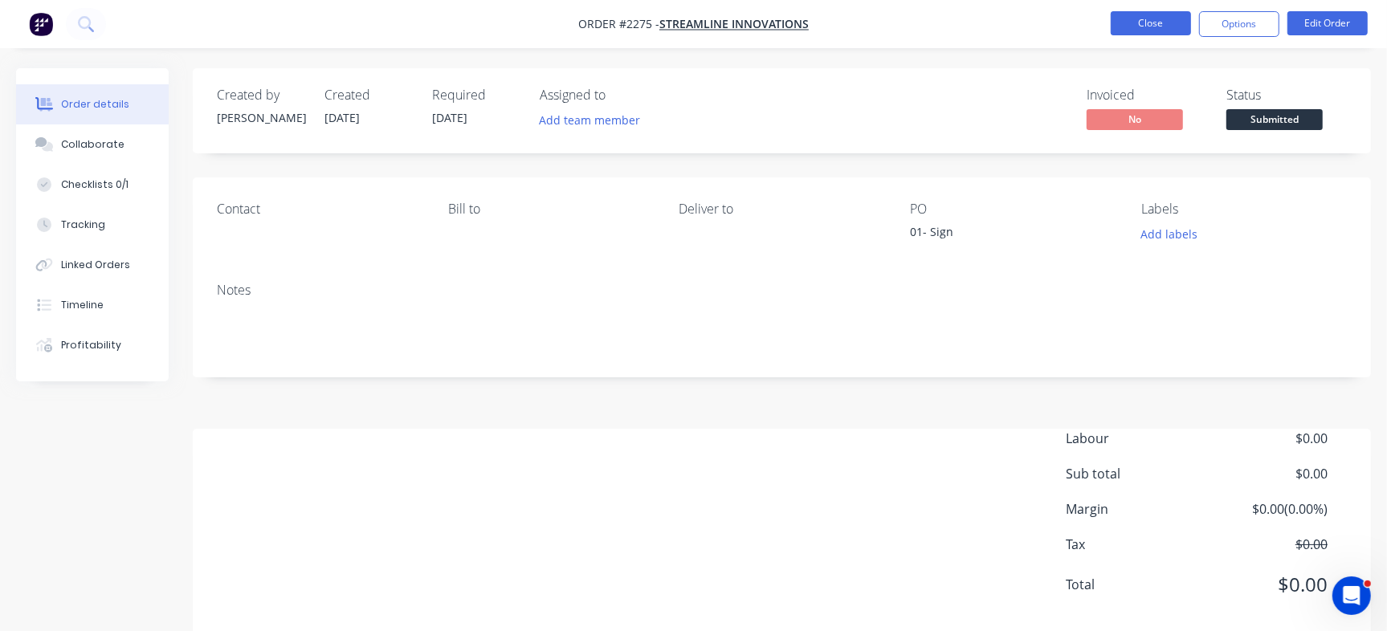
click at [1143, 27] on button "Close" at bounding box center [1151, 23] width 80 height 24
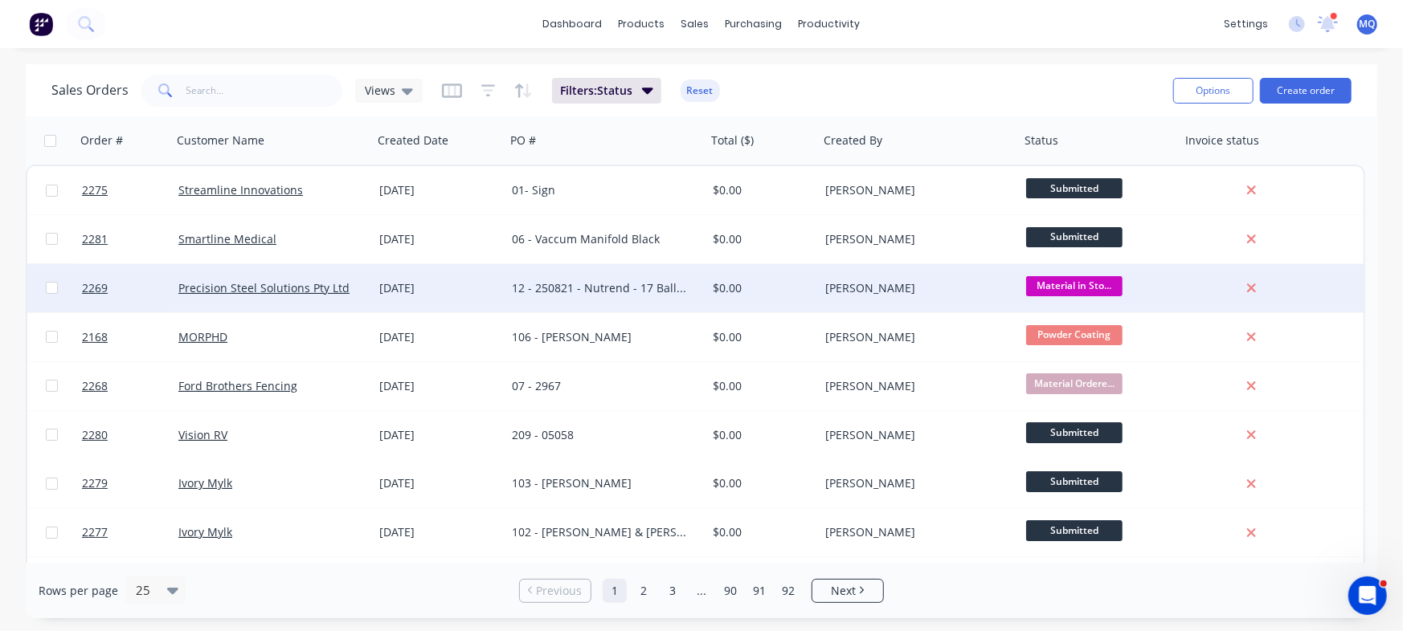
click at [572, 297] on div "12 - 250821 - Nutrend - 17 Ballymore" at bounding box center [605, 288] width 201 height 48
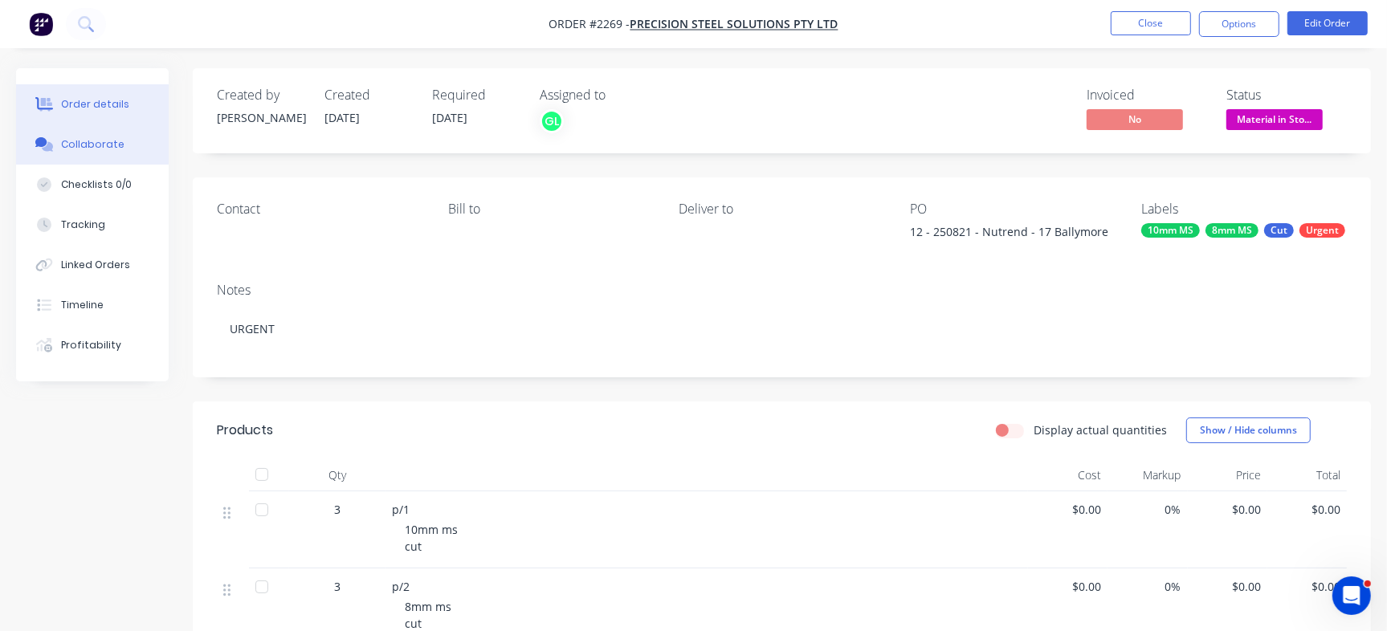
click at [137, 143] on button "Collaborate" at bounding box center [92, 145] width 153 height 40
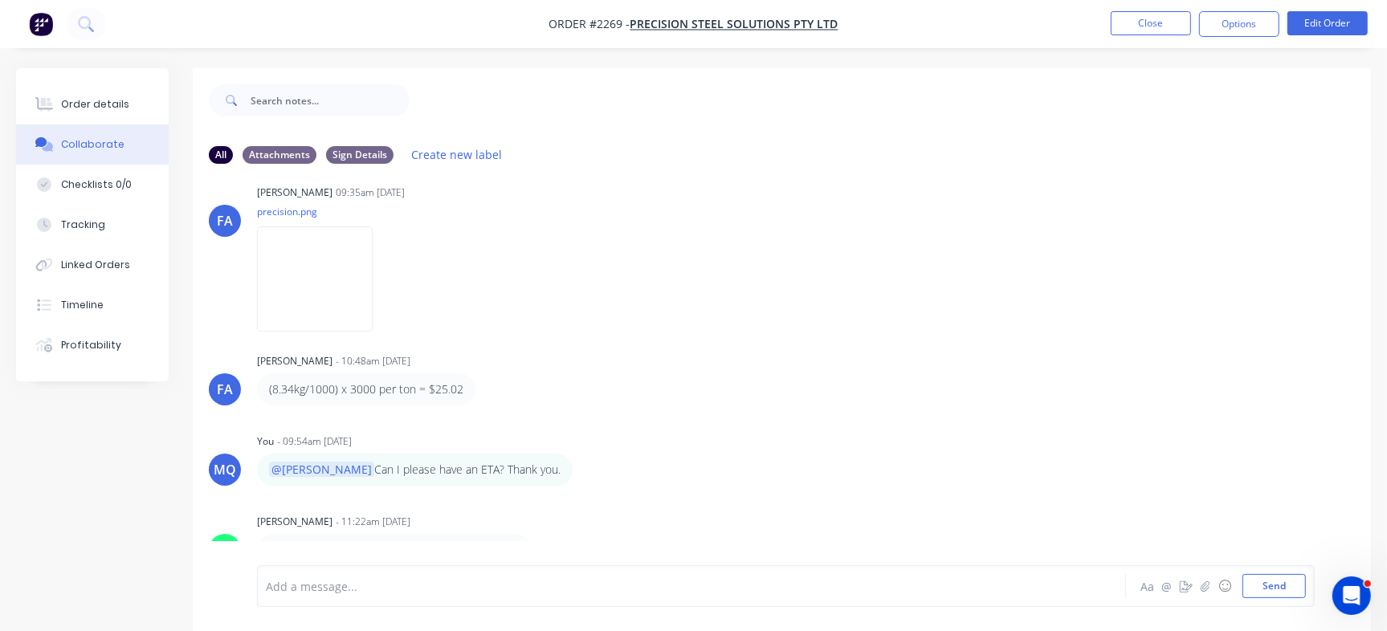
scroll to position [24, 0]
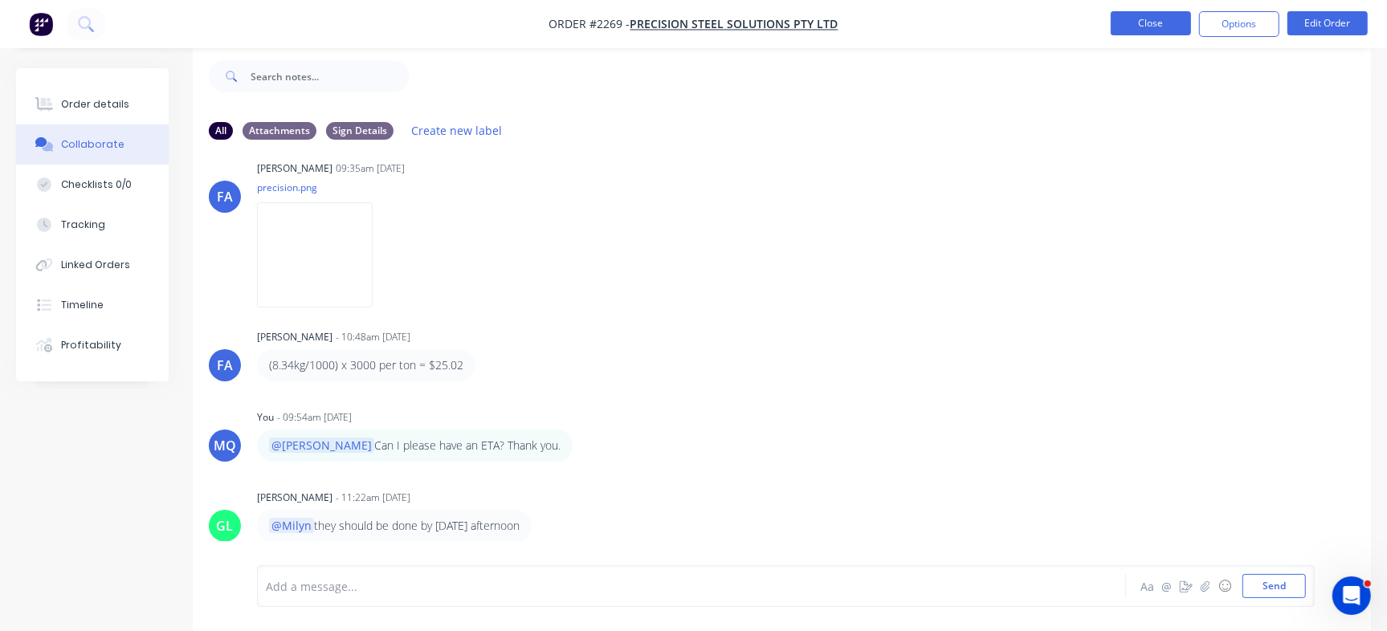
click at [1165, 18] on button "Close" at bounding box center [1151, 23] width 80 height 24
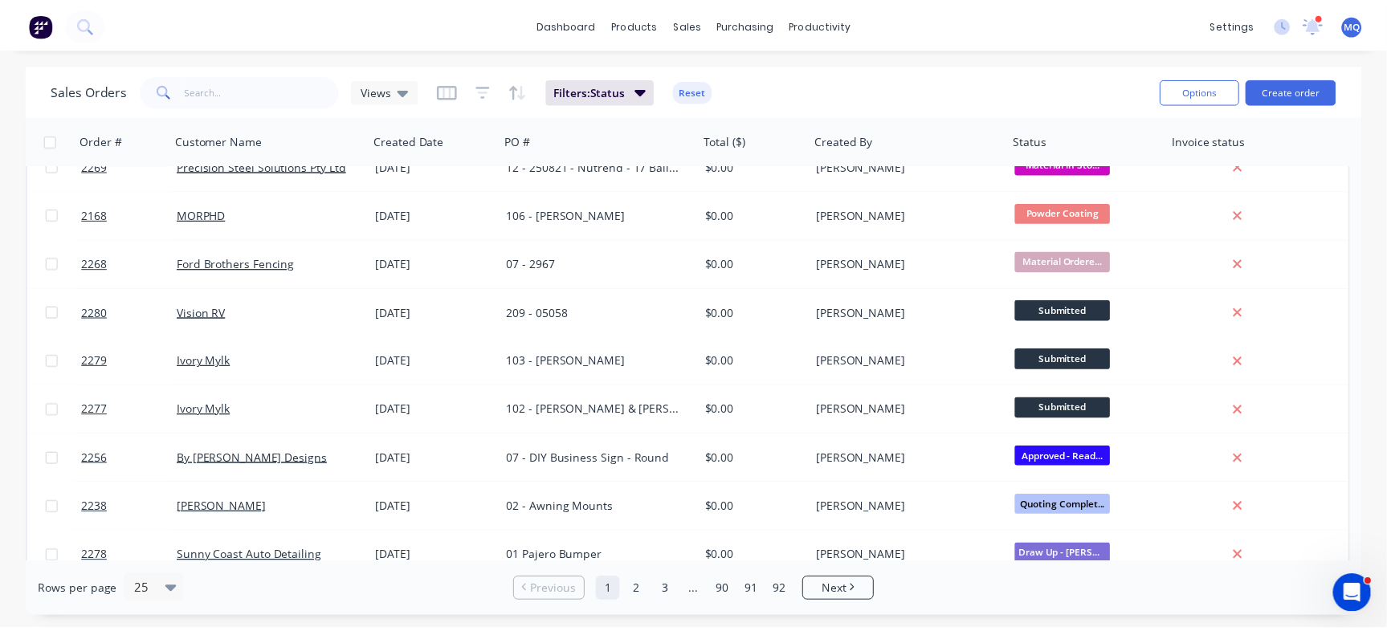
scroll to position [130, 0]
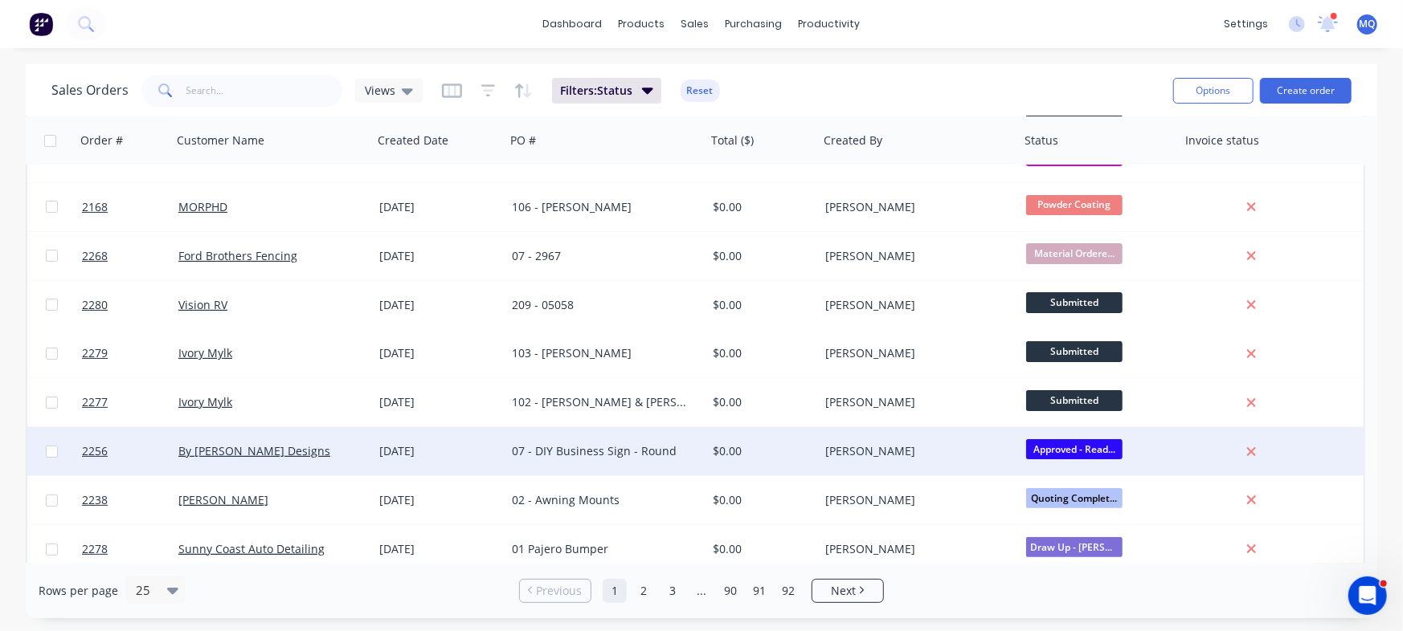
click at [595, 441] on div "07 - DIY Business Sign - Round" at bounding box center [605, 451] width 201 height 48
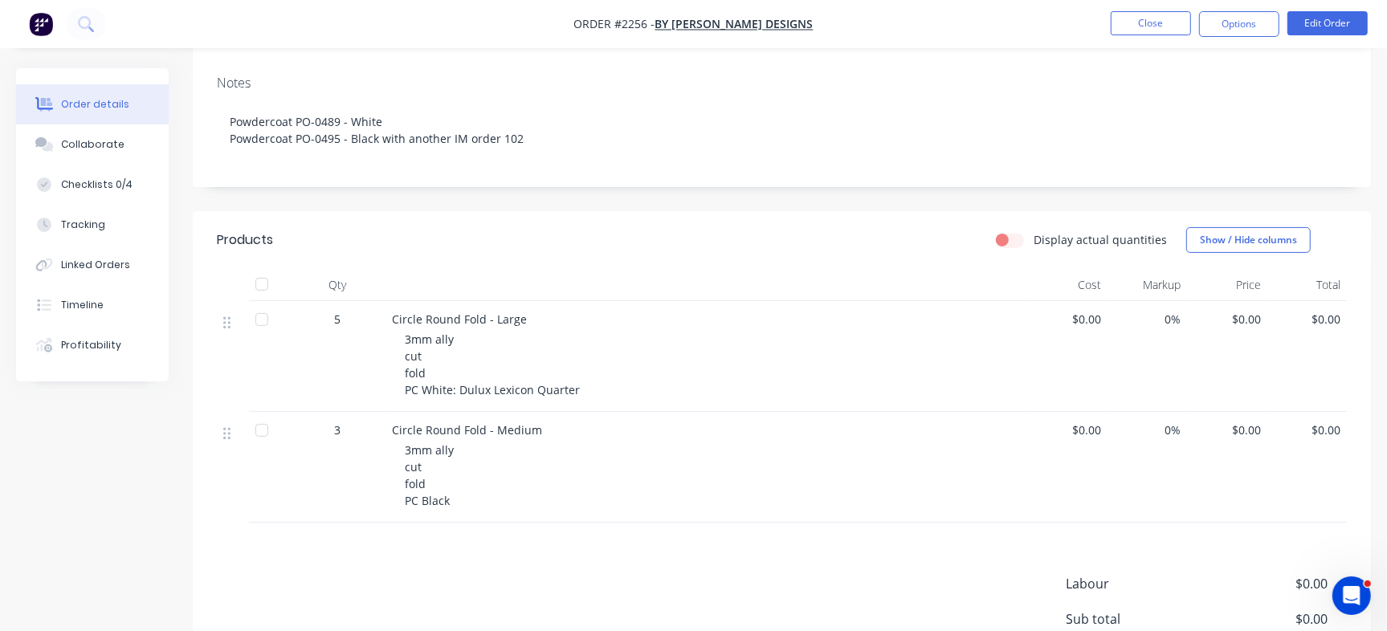
scroll to position [169, 0]
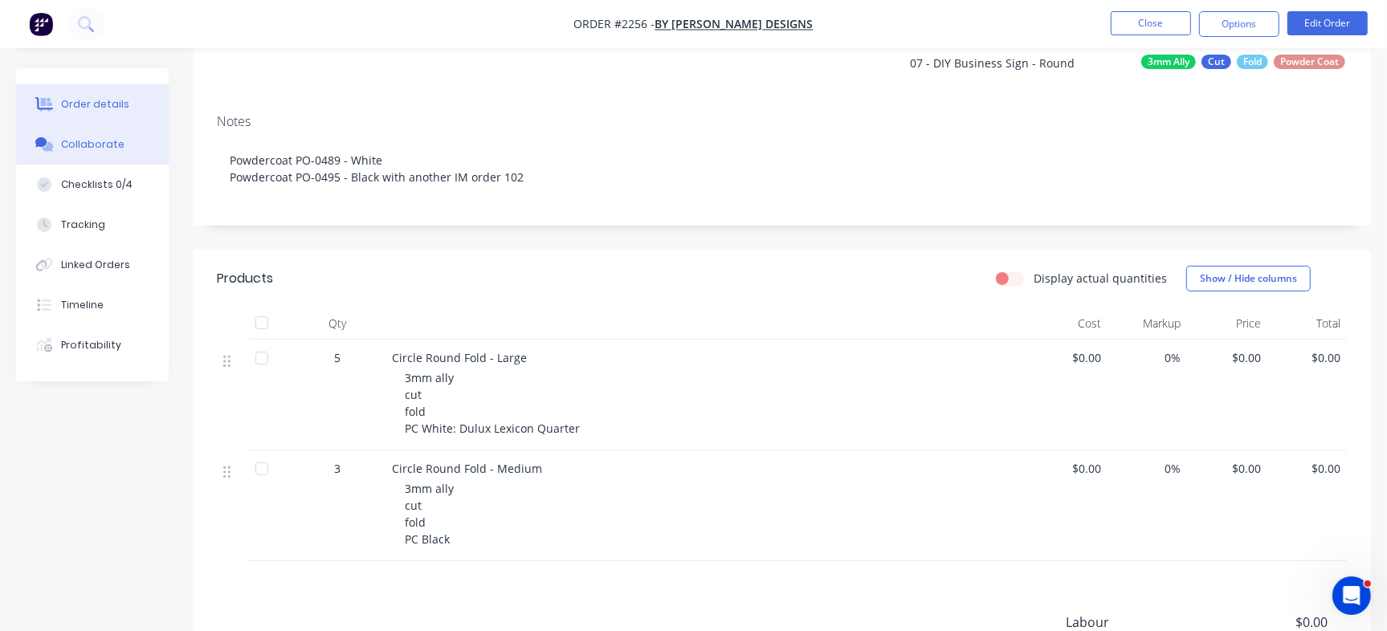
click at [65, 134] on button "Collaborate" at bounding box center [92, 145] width 153 height 40
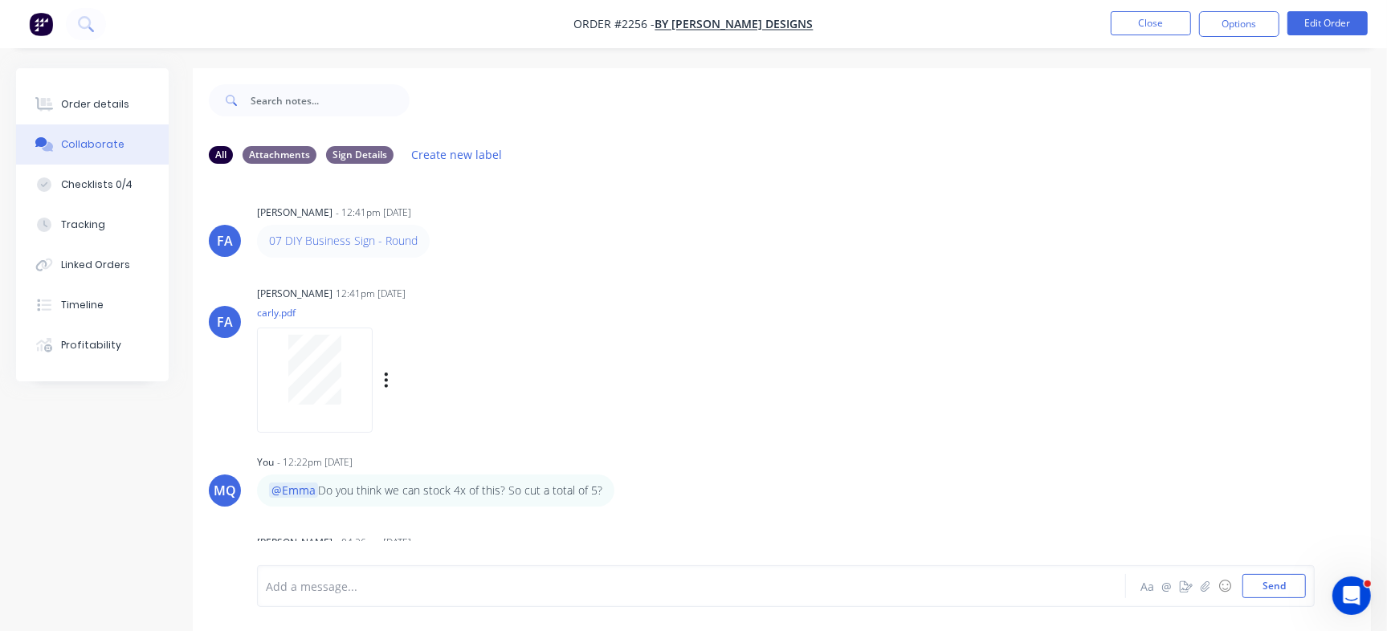
click at [348, 362] on div at bounding box center [314, 370] width 101 height 70
click at [129, 103] on button "Order details" at bounding box center [92, 104] width 153 height 40
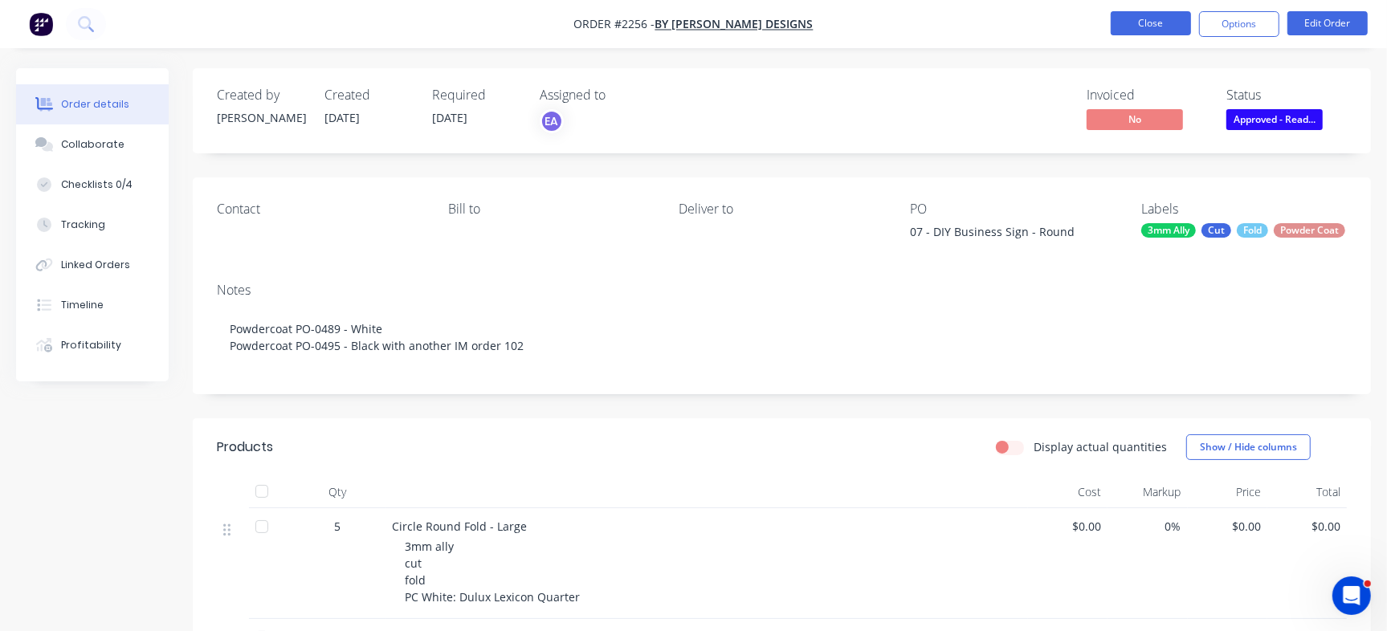
click at [1143, 27] on button "Close" at bounding box center [1151, 23] width 80 height 24
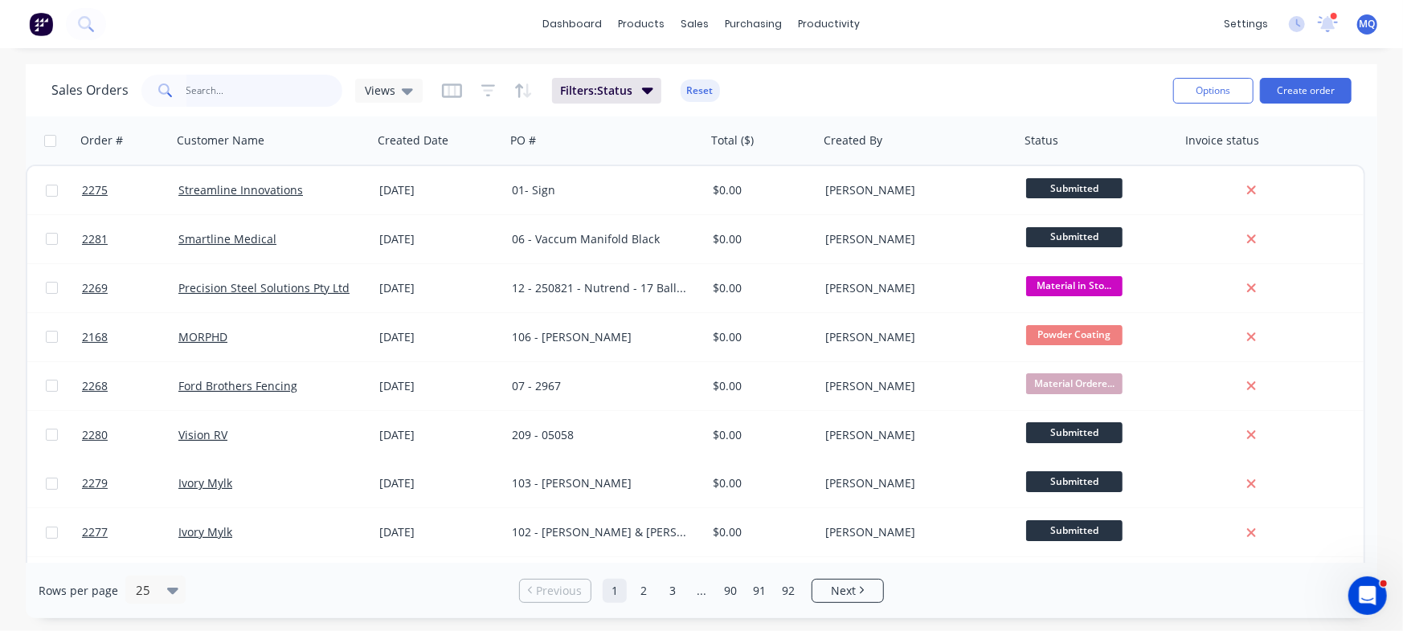
click at [255, 86] on input "text" at bounding box center [264, 91] width 157 height 32
click at [378, 84] on span "Views" at bounding box center [380, 90] width 31 height 17
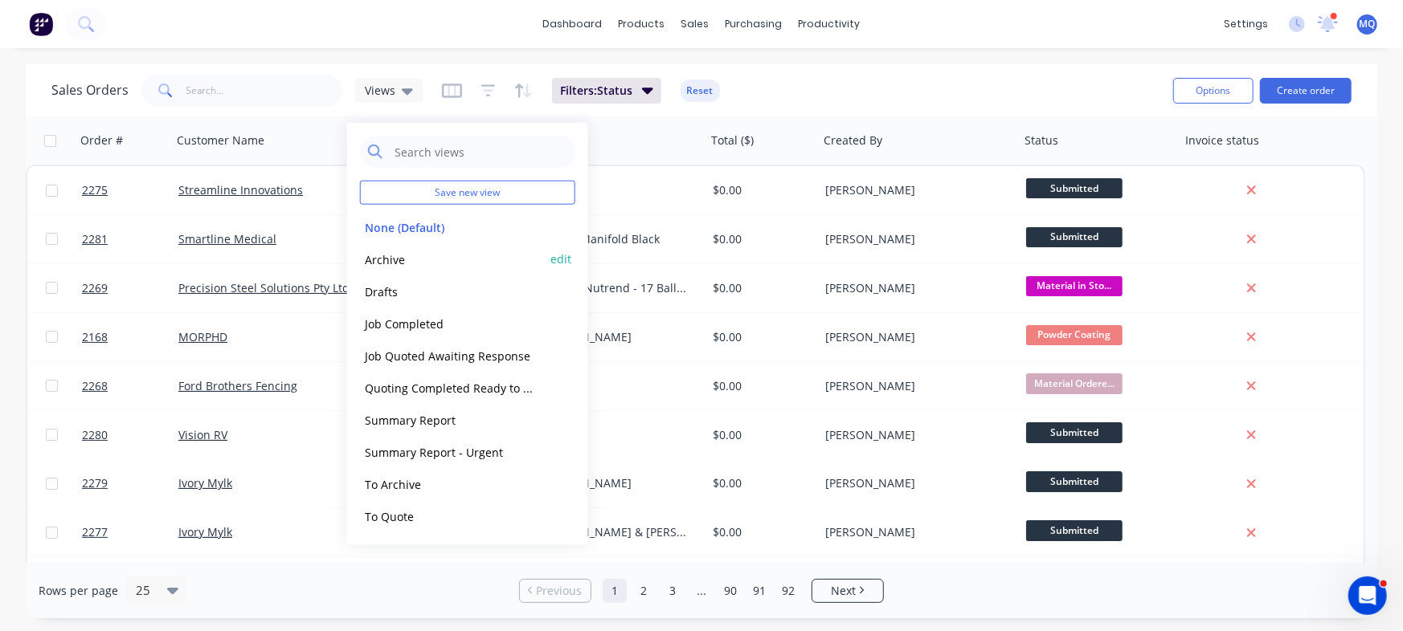
click at [417, 262] on button "Archive" at bounding box center [451, 259] width 183 height 18
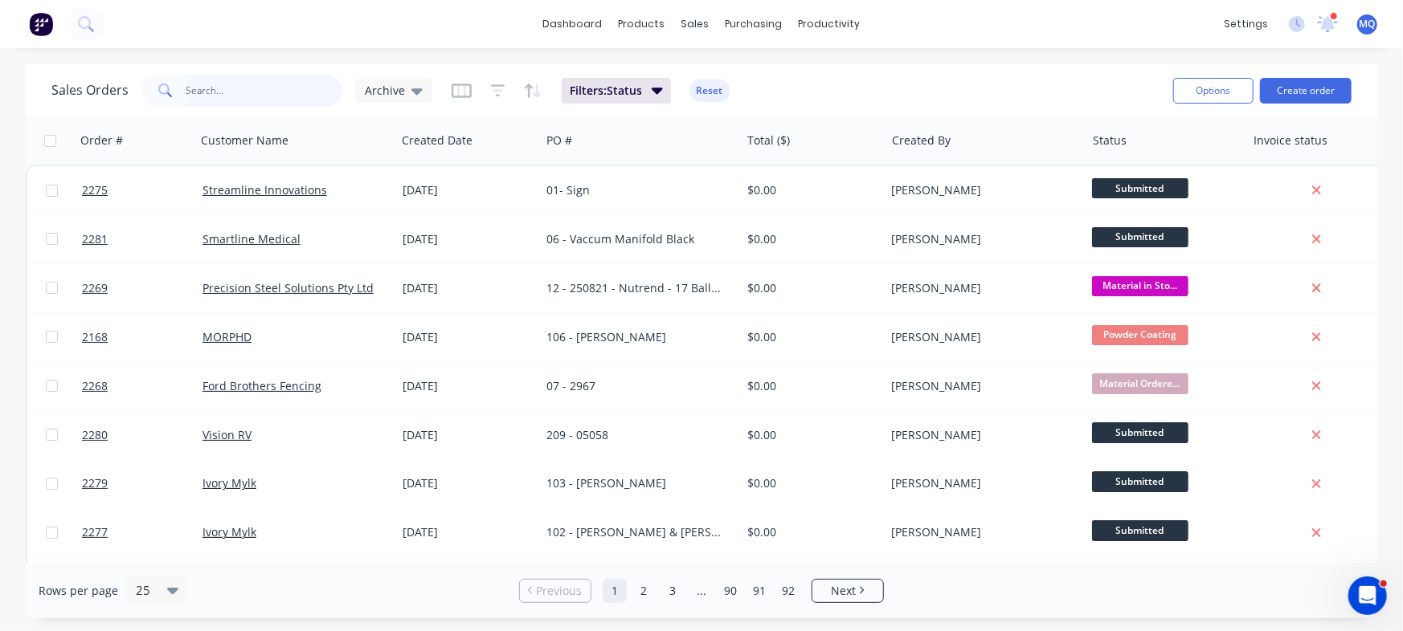
click at [244, 96] on input "text" at bounding box center [264, 91] width 157 height 32
click at [280, 92] on input "text" at bounding box center [264, 91] width 157 height 32
type input "ivory"
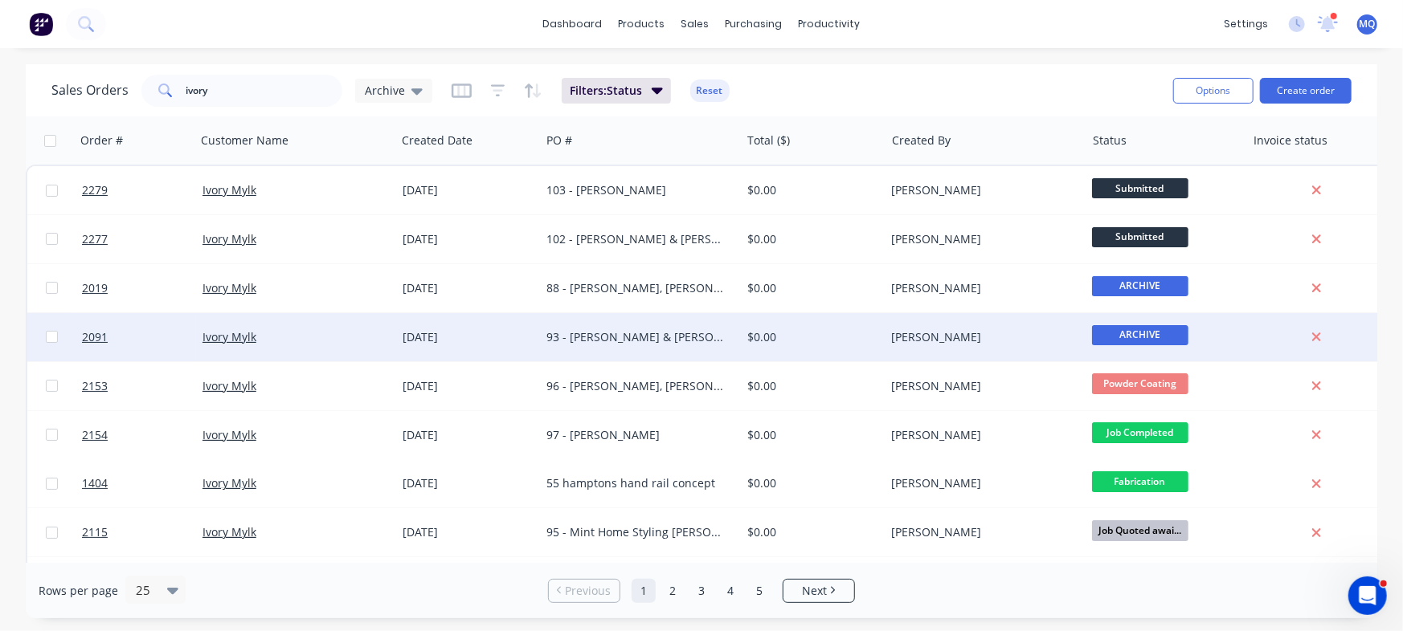
click at [573, 341] on div "93 - [PERSON_NAME] & [PERSON_NAME]" at bounding box center [635, 337] width 178 height 16
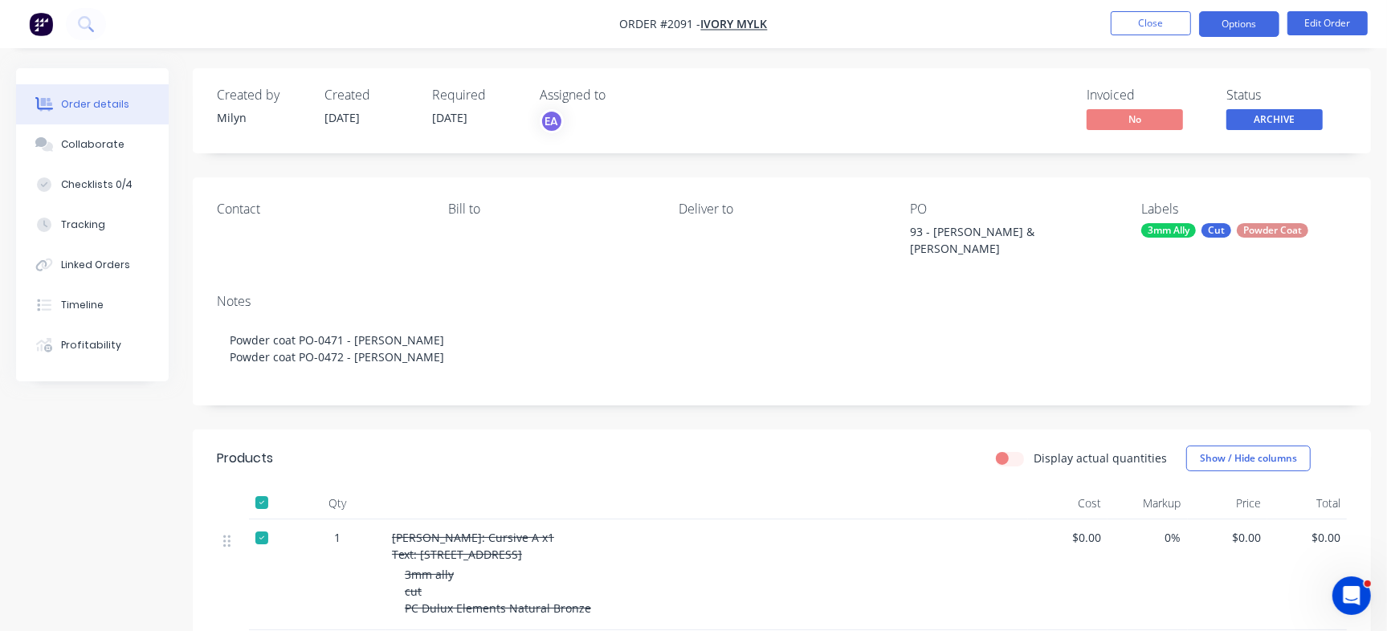
click at [1235, 14] on button "Options" at bounding box center [1239, 24] width 80 height 26
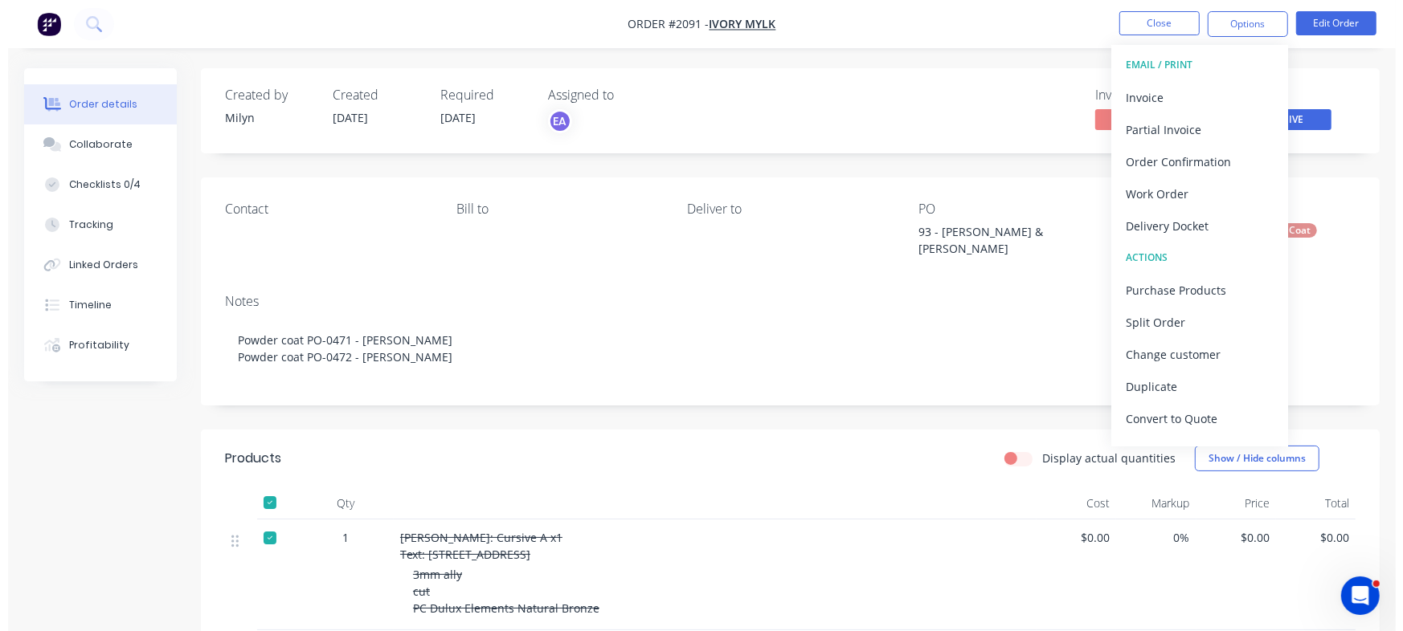
scroll to position [24, 0]
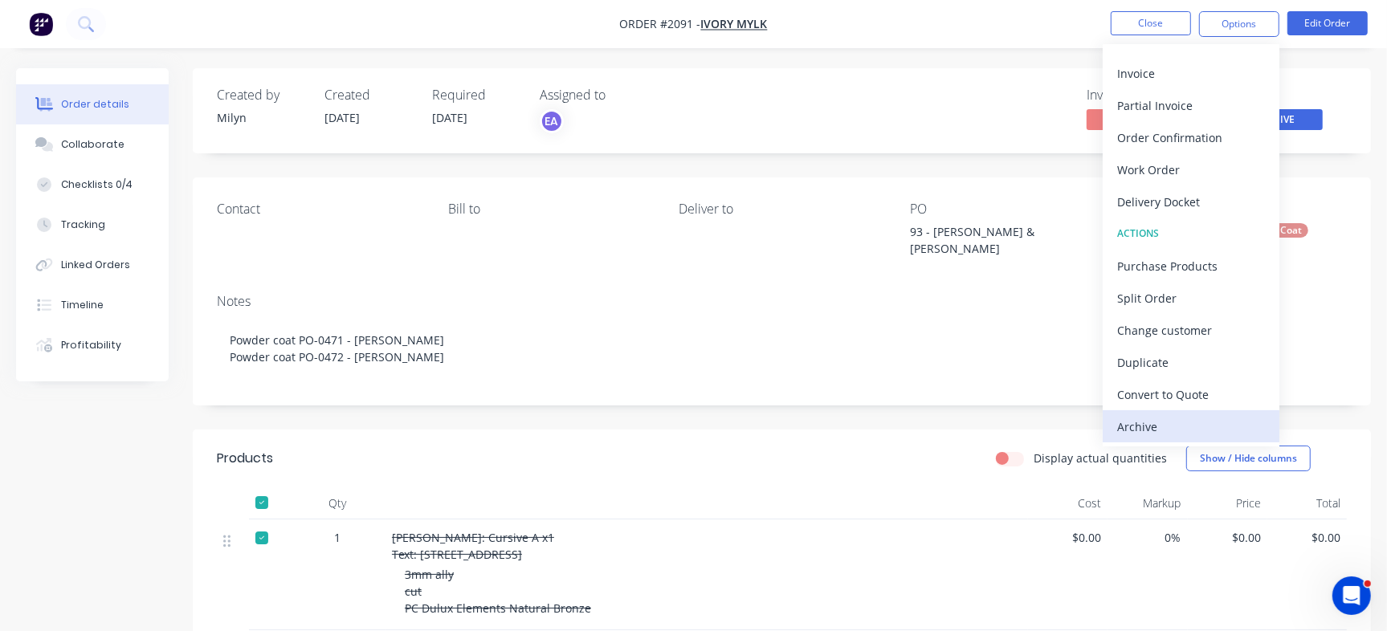
click at [1184, 423] on div "Archive" at bounding box center [1192, 426] width 148 height 23
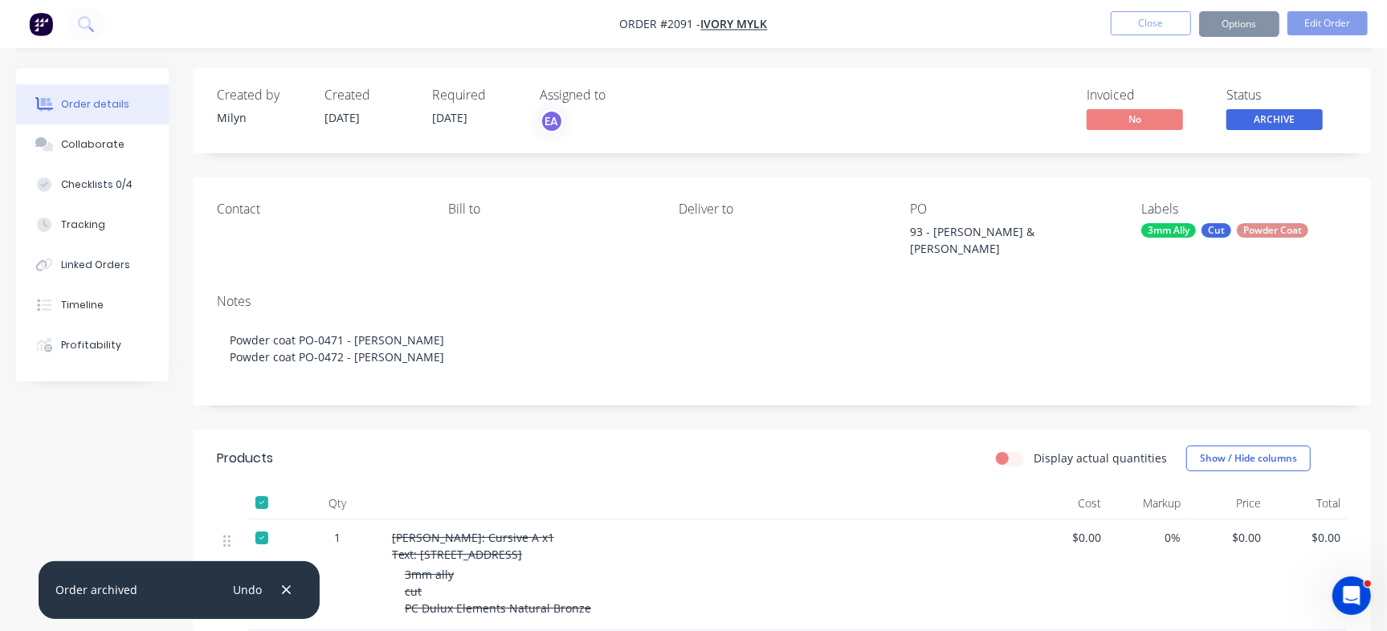
click at [1144, 24] on button "Close" at bounding box center [1151, 23] width 80 height 24
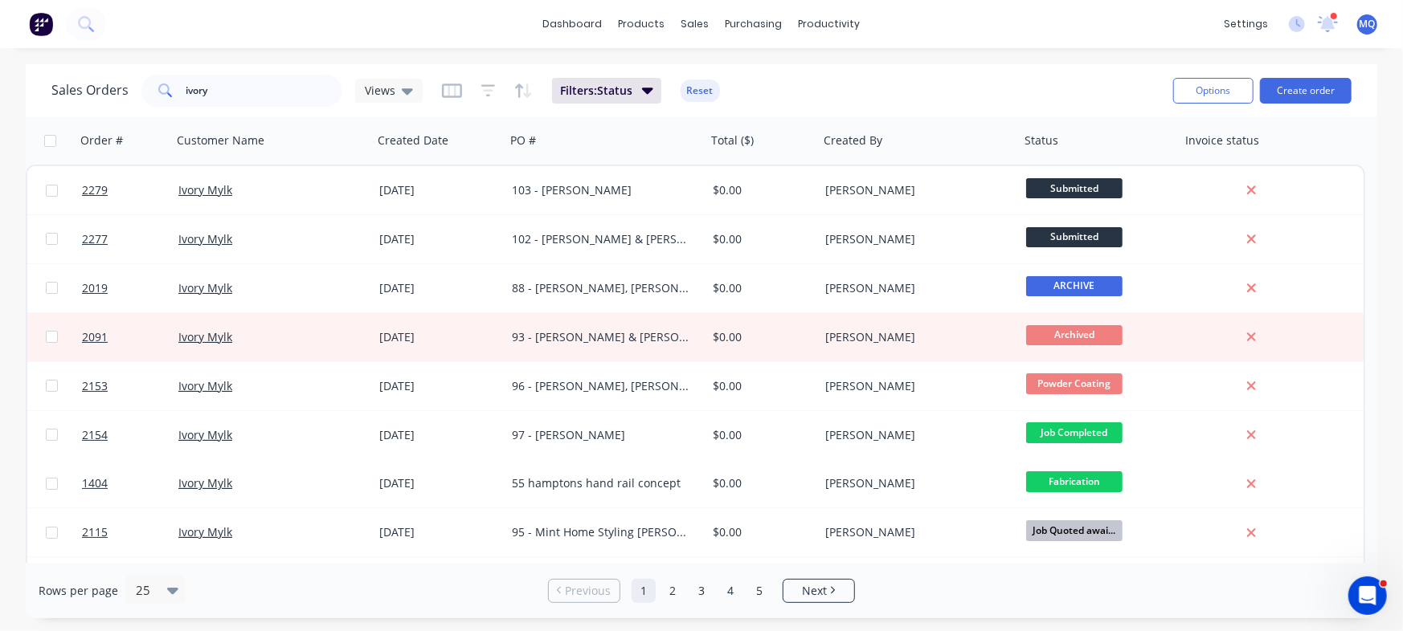
drag, startPoint x: 1381, startPoint y: 251, endPoint x: 1381, endPoint y: 290, distance: 39.4
click at [1381, 290] on div "Sales Orders ivory Views Filters: Status Reset Options Create order Order # Cus…" at bounding box center [701, 341] width 1403 height 554
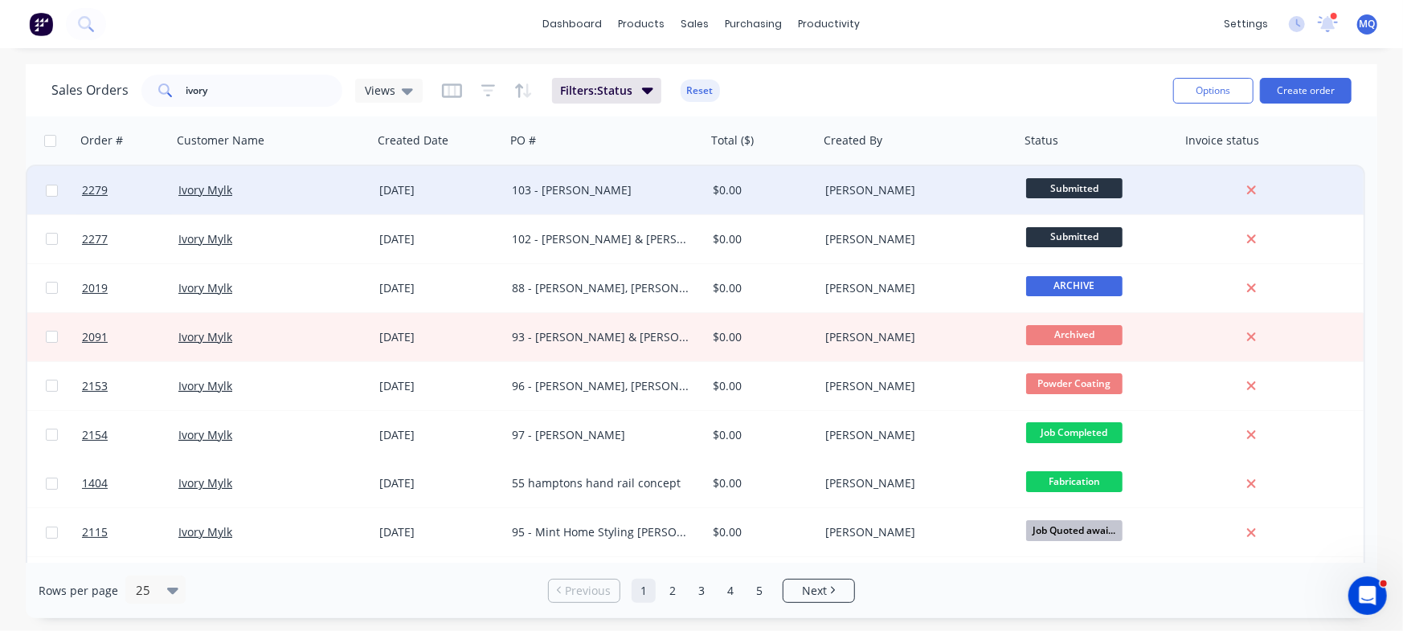
click at [638, 190] on div "103 - Christina Hancock" at bounding box center [601, 190] width 178 height 16
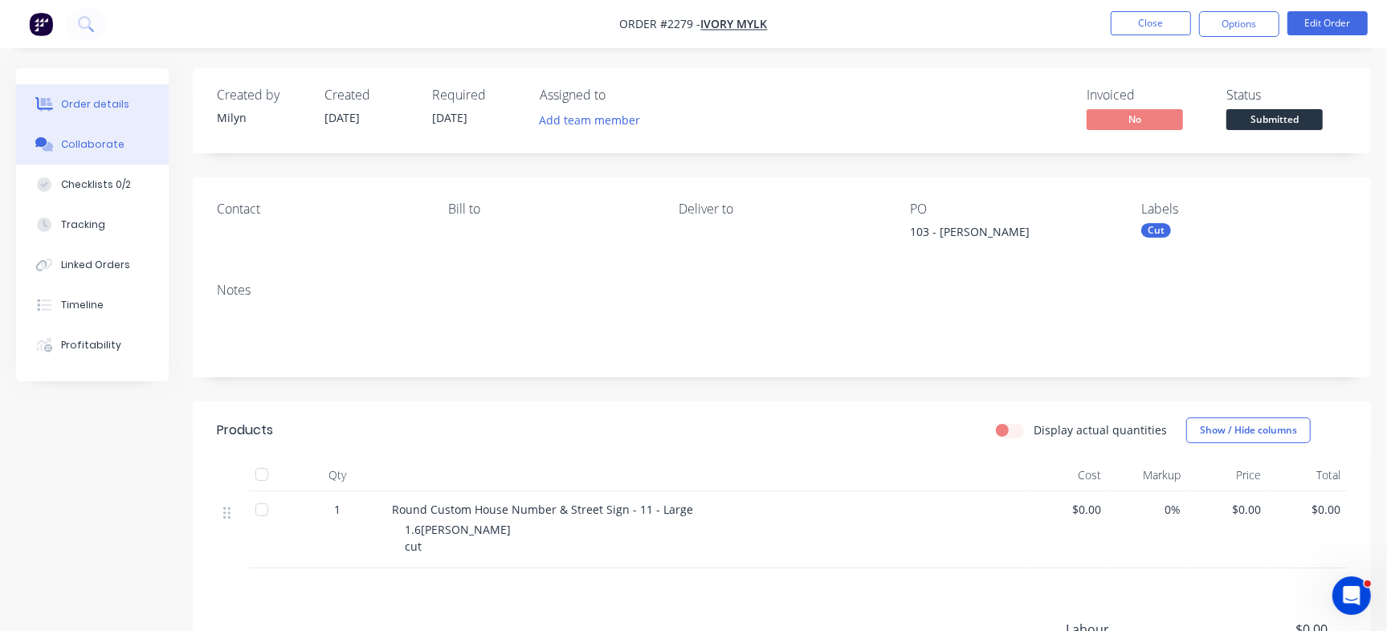
click at [79, 128] on button "Collaborate" at bounding box center [92, 145] width 153 height 40
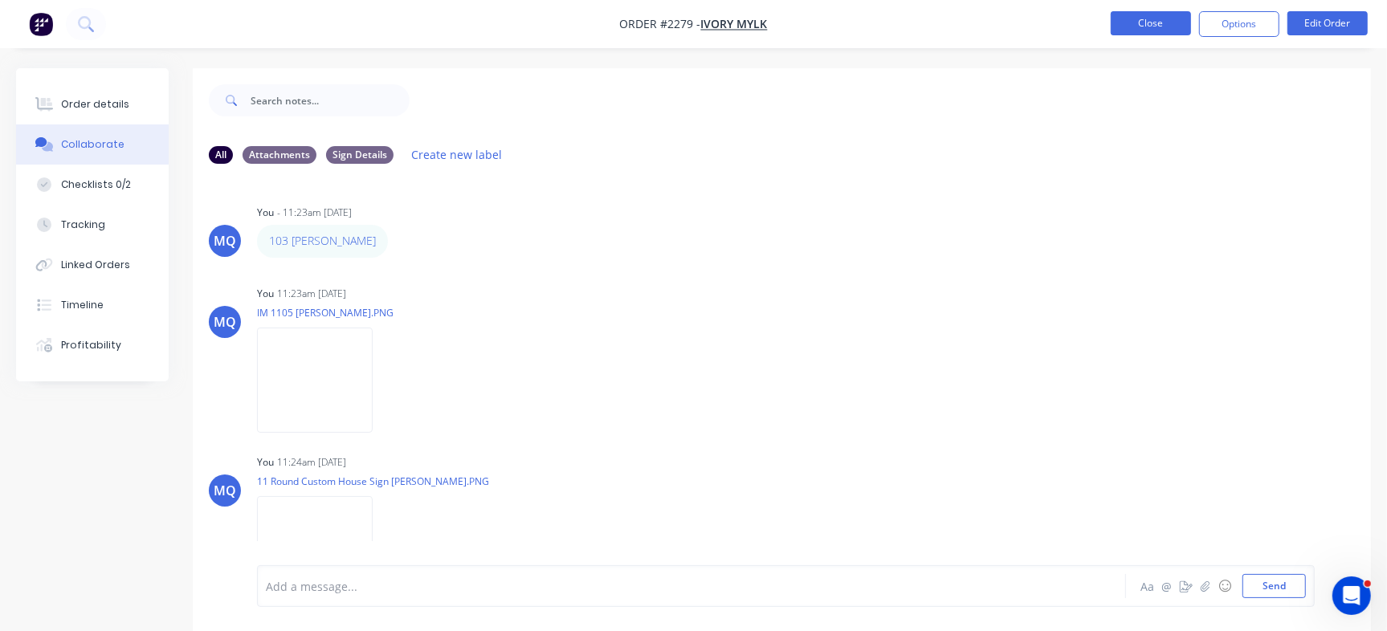
click at [1142, 14] on button "Close" at bounding box center [1151, 23] width 80 height 24
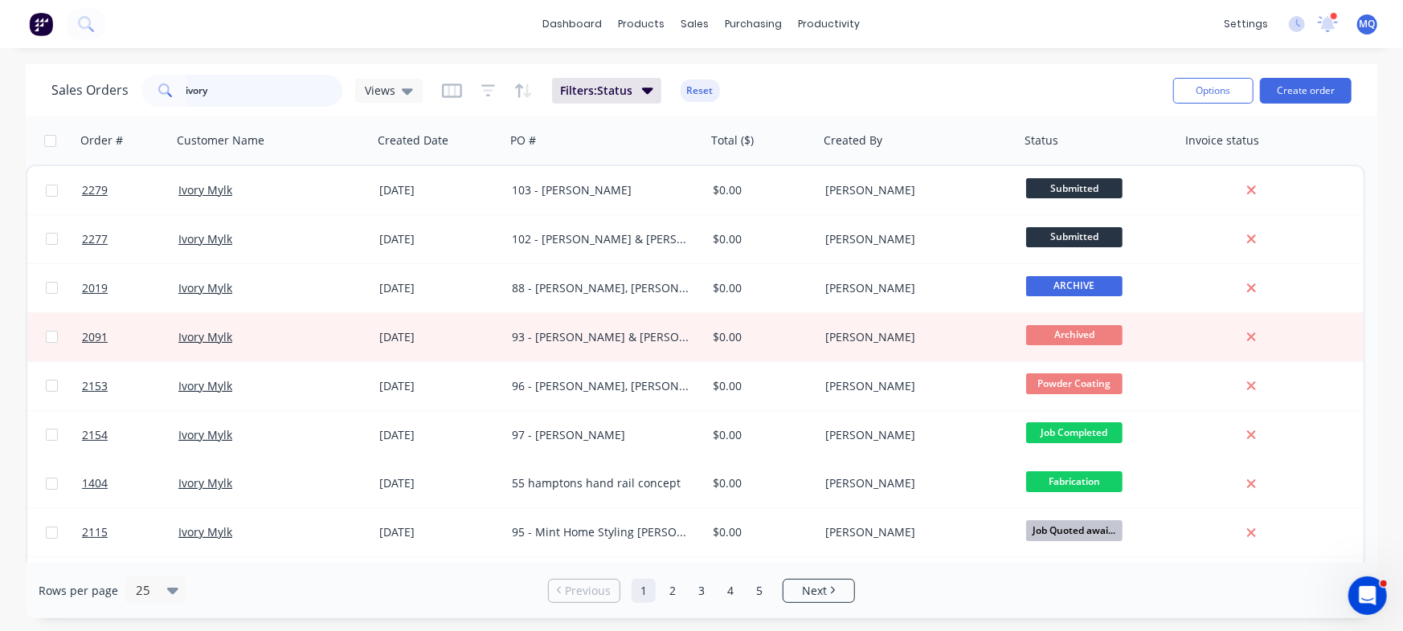
click at [268, 90] on input "ivory" at bounding box center [264, 91] width 157 height 32
click at [865, 93] on div "Sales Orders Views Filters: Status Reset" at bounding box center [605, 90] width 1109 height 39
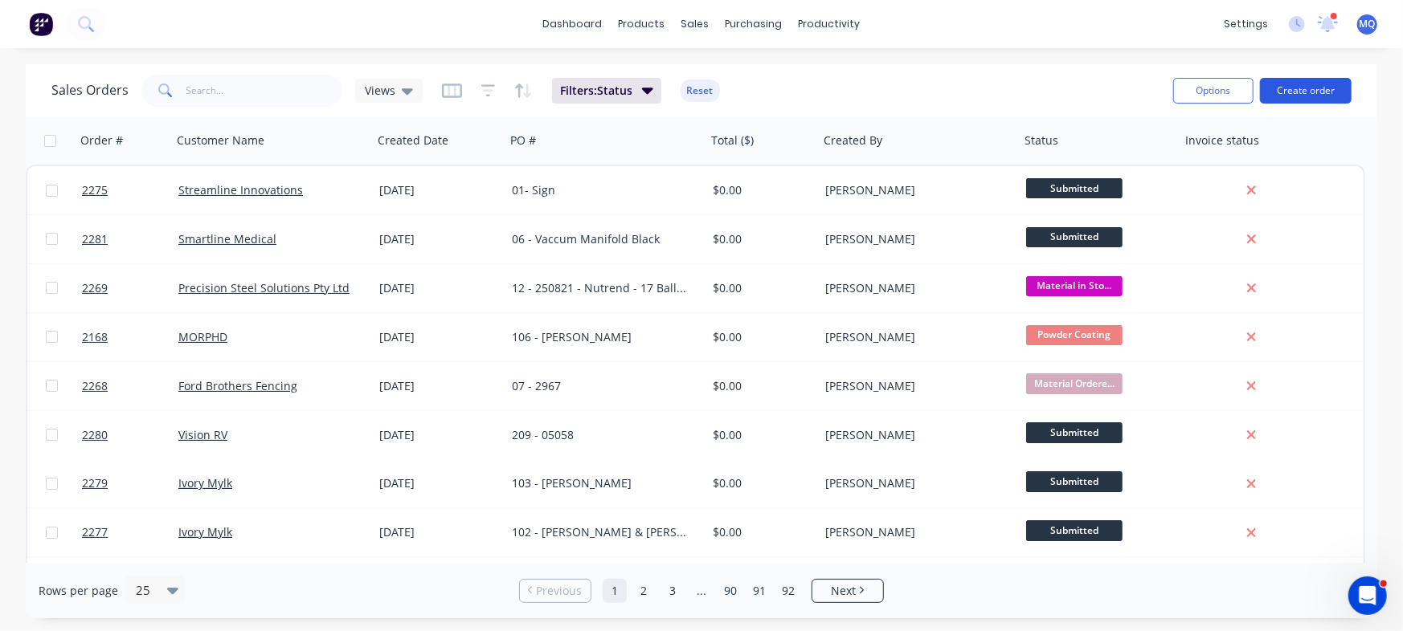
click at [1316, 96] on button "Create order" at bounding box center [1306, 91] width 92 height 26
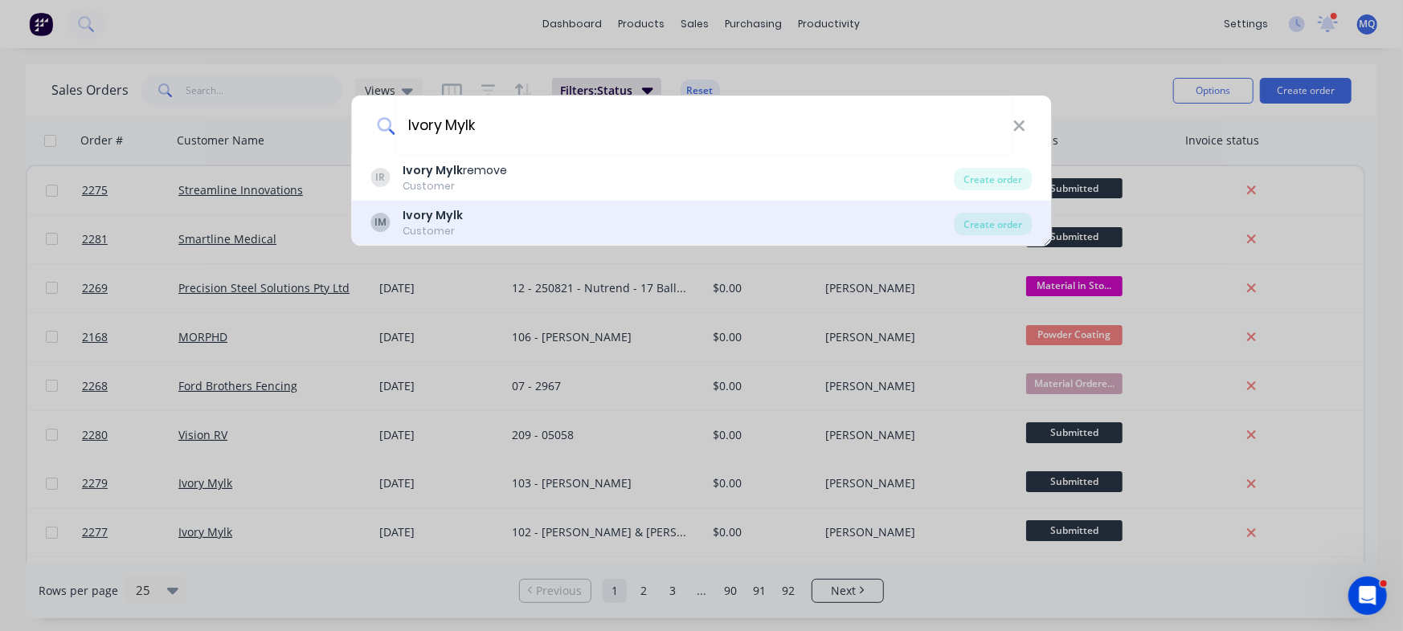
type input "Ivory Mylk"
click at [456, 222] on b "Ivory Mylk" at bounding box center [433, 215] width 60 height 16
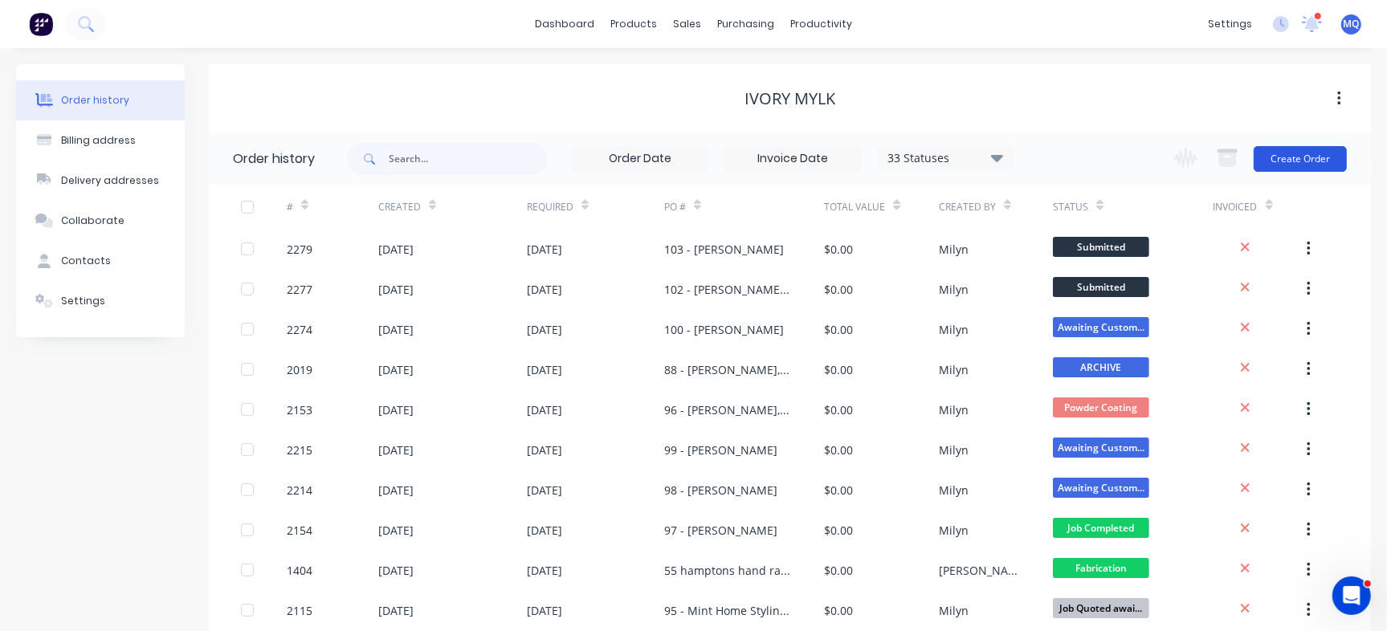
click at [1294, 152] on button "Create Order" at bounding box center [1300, 159] width 93 height 26
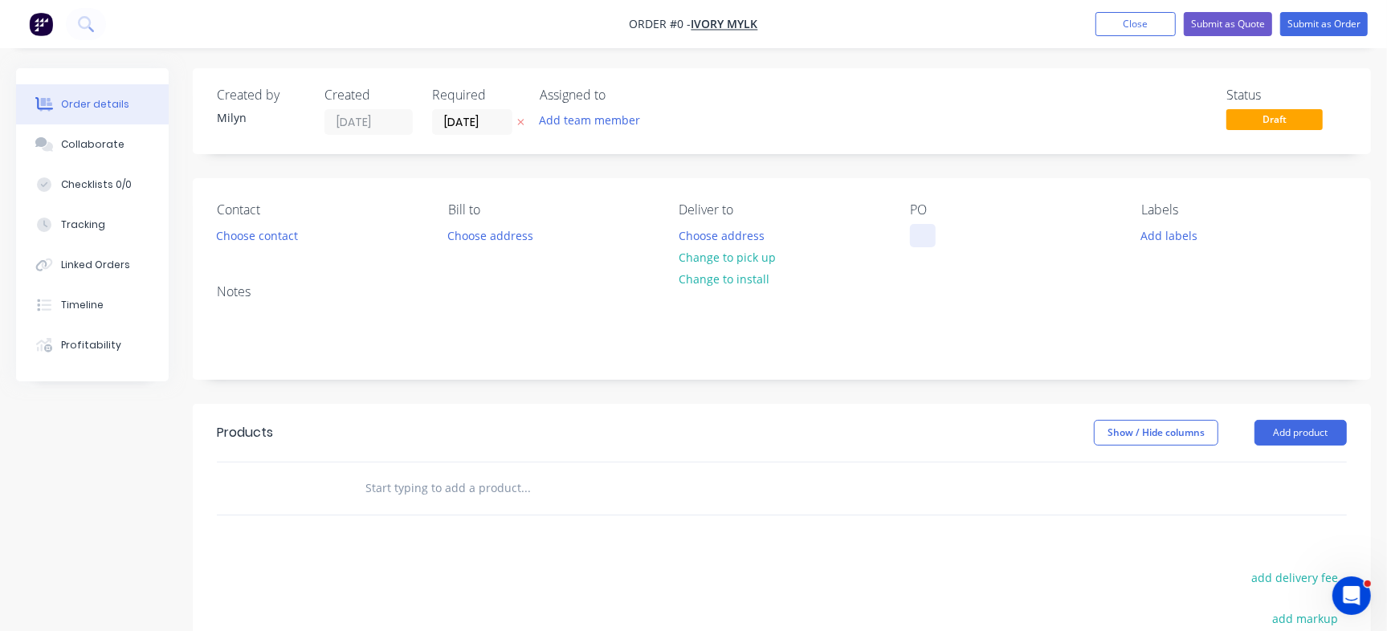
click at [916, 233] on div at bounding box center [923, 235] width 26 height 23
click at [752, 391] on div "Order details Collaborate Checklists 0/0 Tracking Linked Orders Timeline Profit…" at bounding box center [693, 496] width 1387 height 857
click at [439, 487] on input "text" at bounding box center [525, 488] width 321 height 32
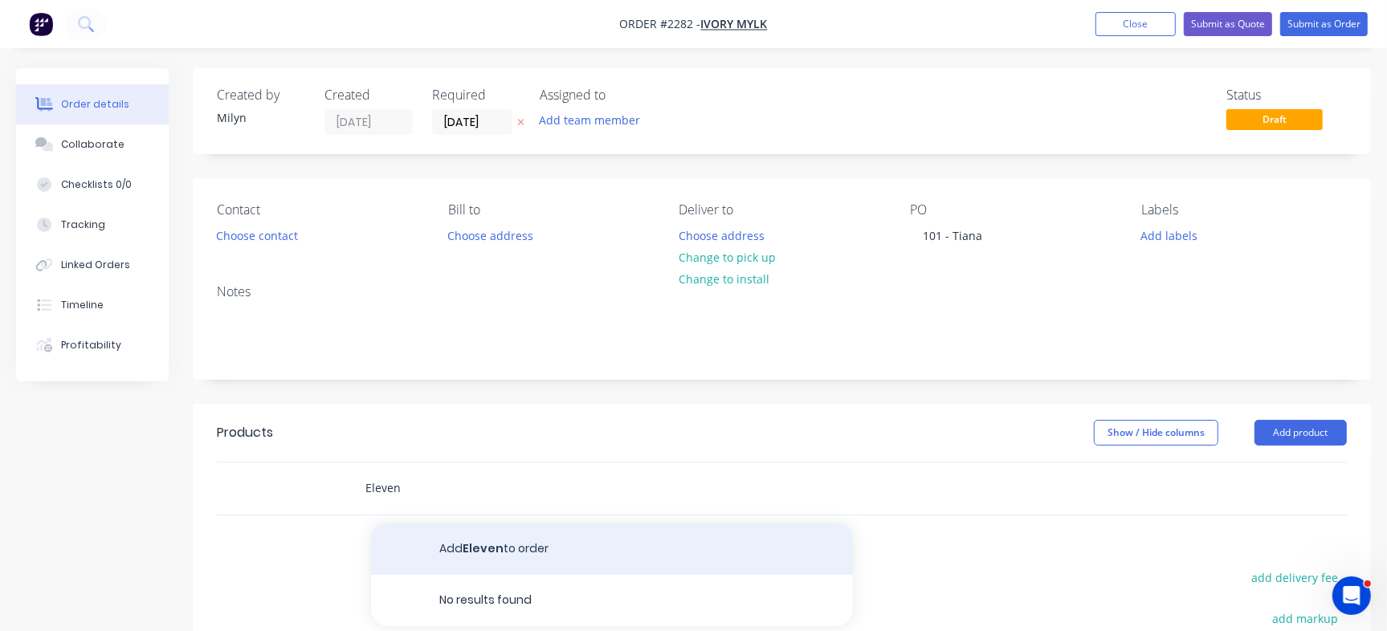
type input "Eleven"
click at [447, 543] on button "Add Eleven to order" at bounding box center [612, 549] width 482 height 51
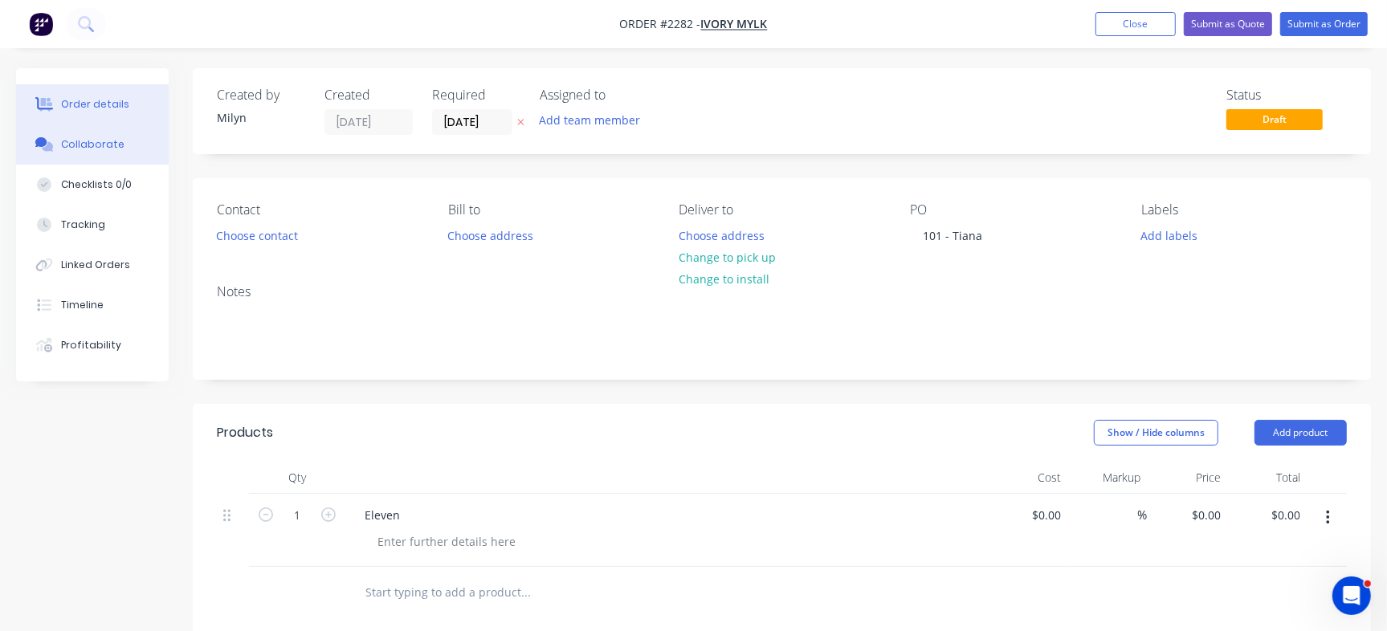
click at [116, 162] on button "Collaborate" at bounding box center [92, 145] width 153 height 40
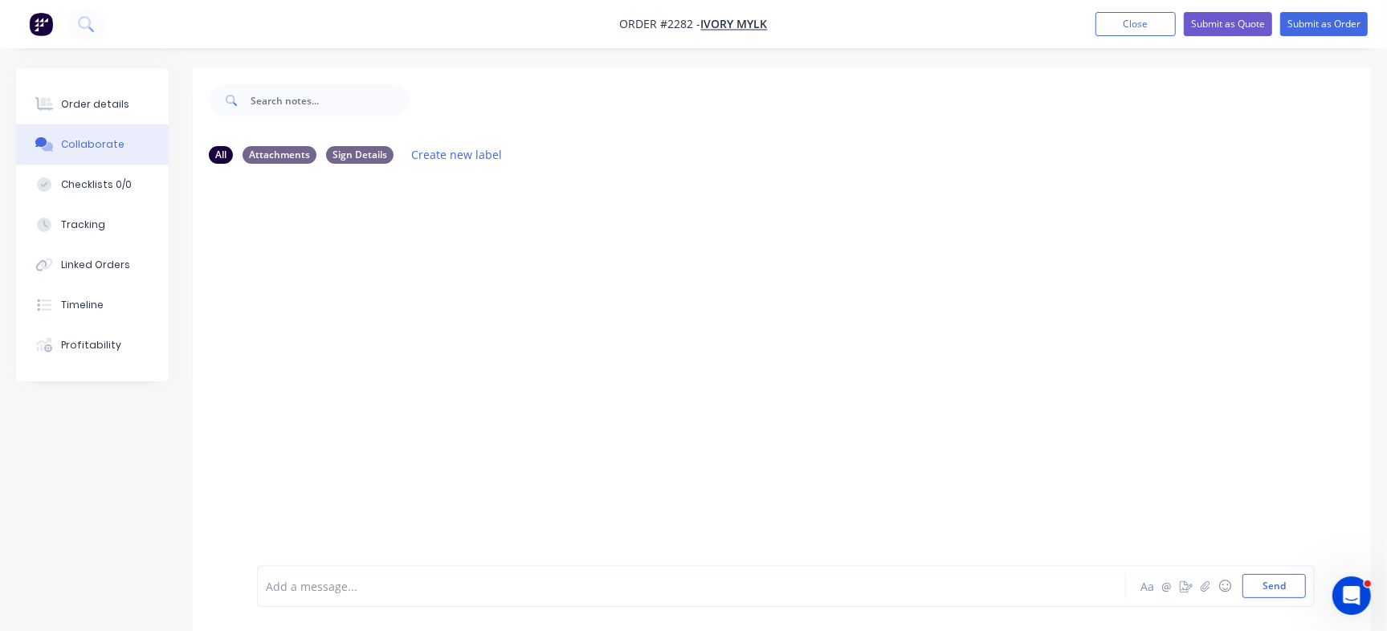
click at [543, 580] on div at bounding box center [656, 586] width 779 height 17
click at [434, 590] on div at bounding box center [656, 586] width 779 height 17
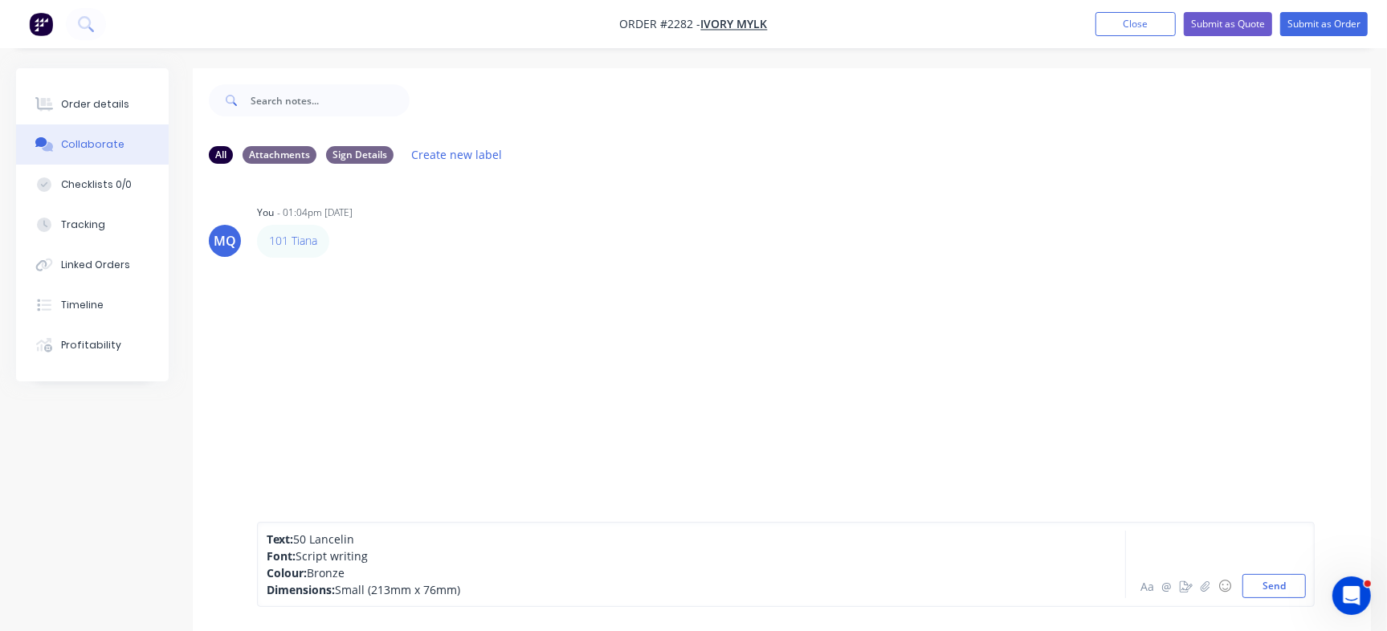
drag, startPoint x: 369, startPoint y: 575, endPoint x: 310, endPoint y: 574, distance: 58.7
click at [310, 574] on div "Colour: Bronze" at bounding box center [656, 573] width 779 height 17
drag, startPoint x: 297, startPoint y: 553, endPoint x: 373, endPoint y: 553, distance: 75.5
click at [373, 553] on div "Font: Script writing" at bounding box center [656, 556] width 779 height 17
drag, startPoint x: 299, startPoint y: 538, endPoint x: 367, endPoint y: 537, distance: 68.3
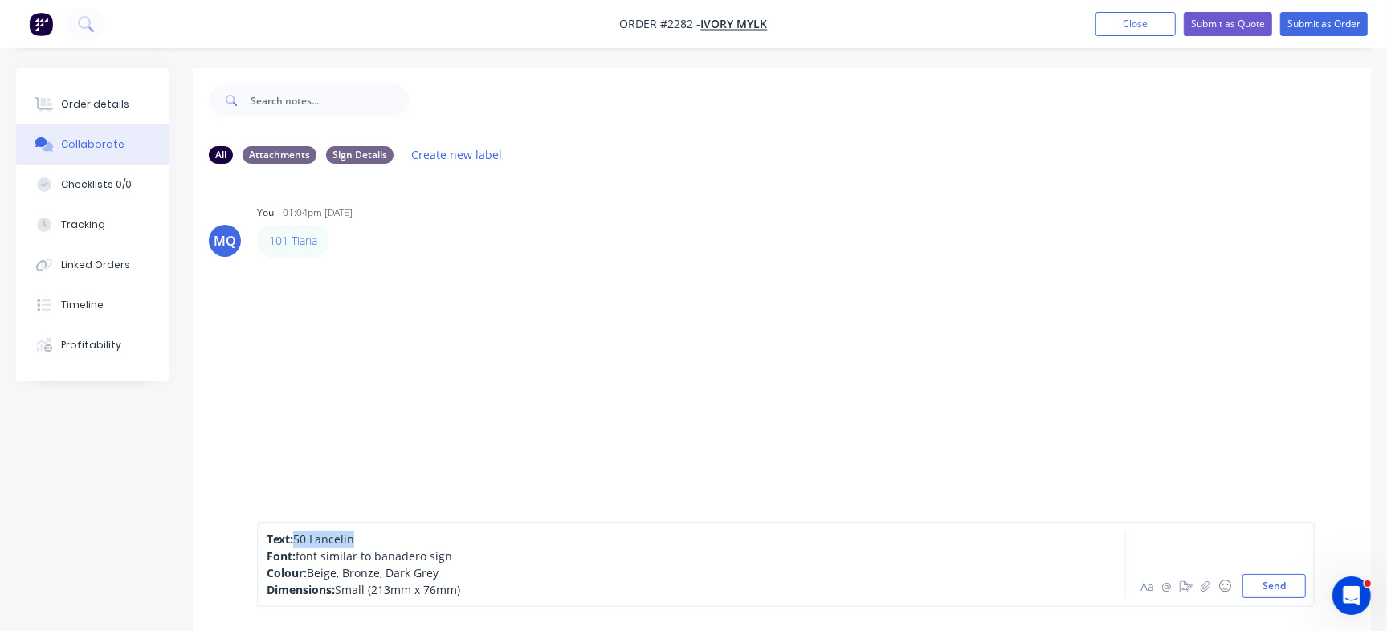
click at [367, 537] on div "Text: 50 Lancelin" at bounding box center [656, 539] width 779 height 17
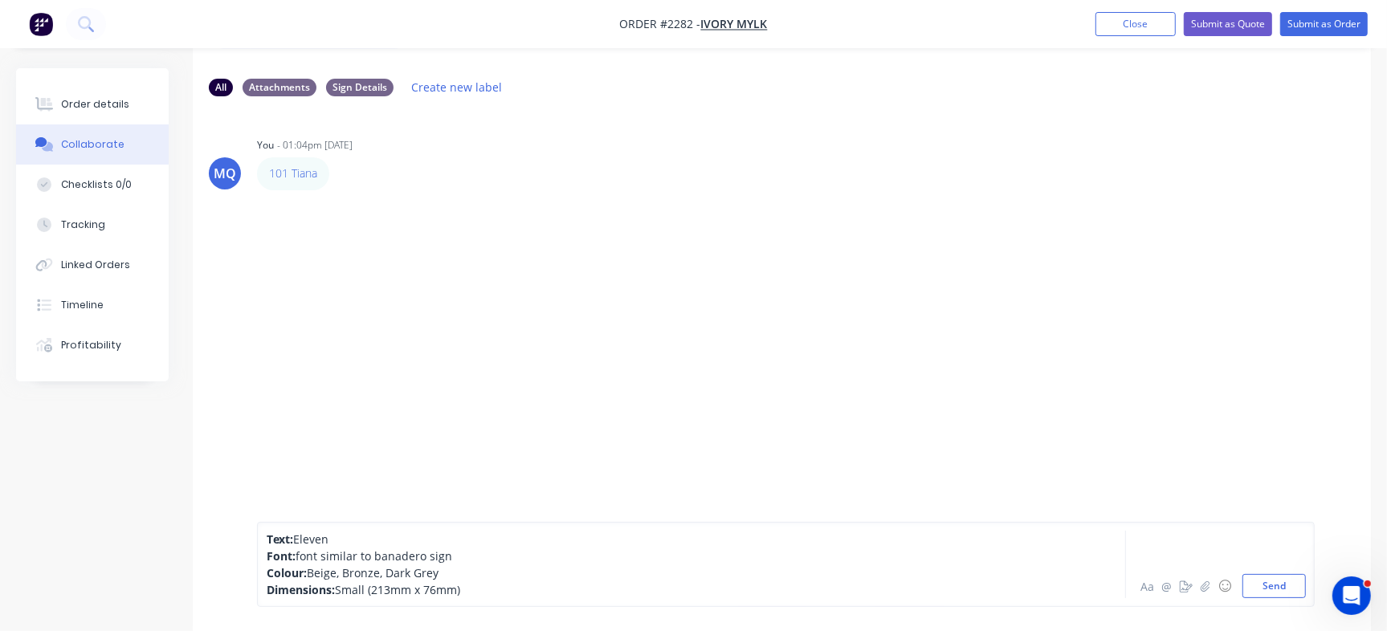
click at [551, 587] on div "Dimensions: Small (213mm x 76mm)" at bounding box center [656, 590] width 779 height 17
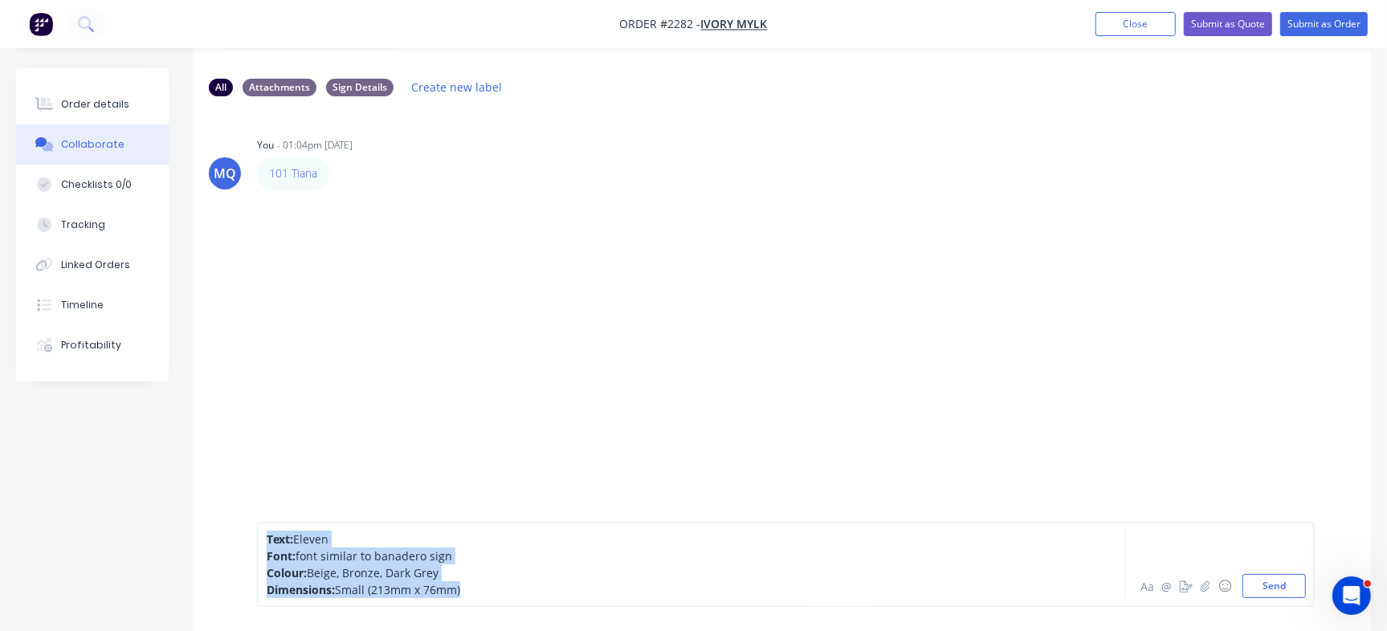
drag, startPoint x: 569, startPoint y: 594, endPoint x: 22, endPoint y: 446, distance: 565.9
click at [22, 446] on div "All Attachments Sign Details Create new label MQ You - 01:04pm 11/09/25 101 Tia…" at bounding box center [693, 316] width 1355 height 631
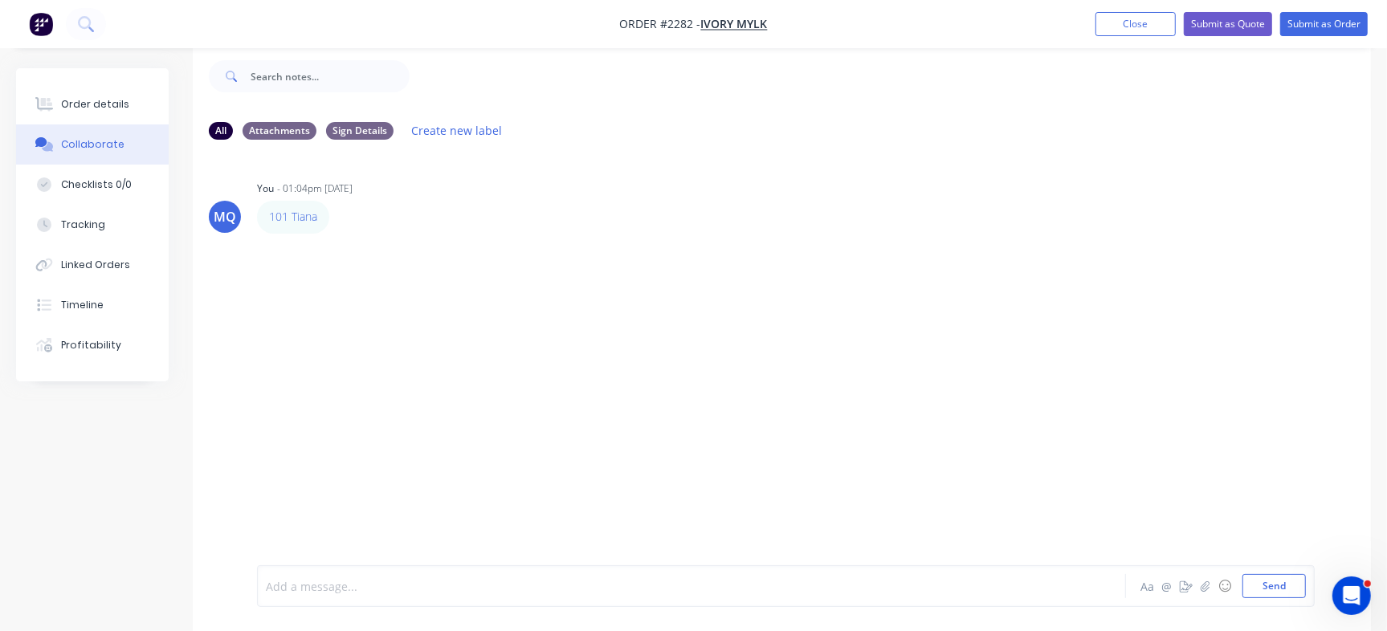
scroll to position [24, 0]
click at [590, 561] on div "Add a message... Aa @ ☺ Send" at bounding box center [782, 586] width 1179 height 90
click at [1267, 588] on button "Send" at bounding box center [1274, 586] width 63 height 24
click at [1282, 592] on button "Send" at bounding box center [1274, 586] width 63 height 24
drag, startPoint x: 1350, startPoint y: 369, endPoint x: 1366, endPoint y: 373, distance: 16.6
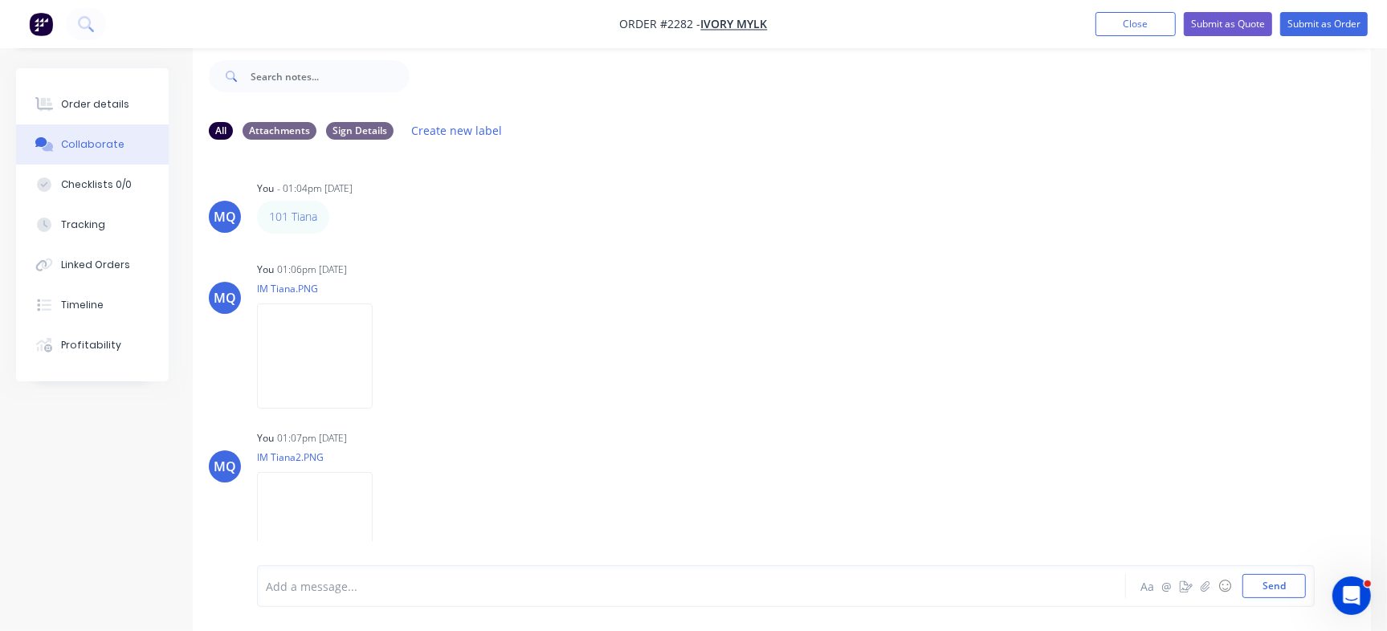
click at [1355, 377] on div "MQ You 01:06pm 11/09/25 IM Tiana.PNG Labels Download Delete" at bounding box center [782, 330] width 1179 height 145
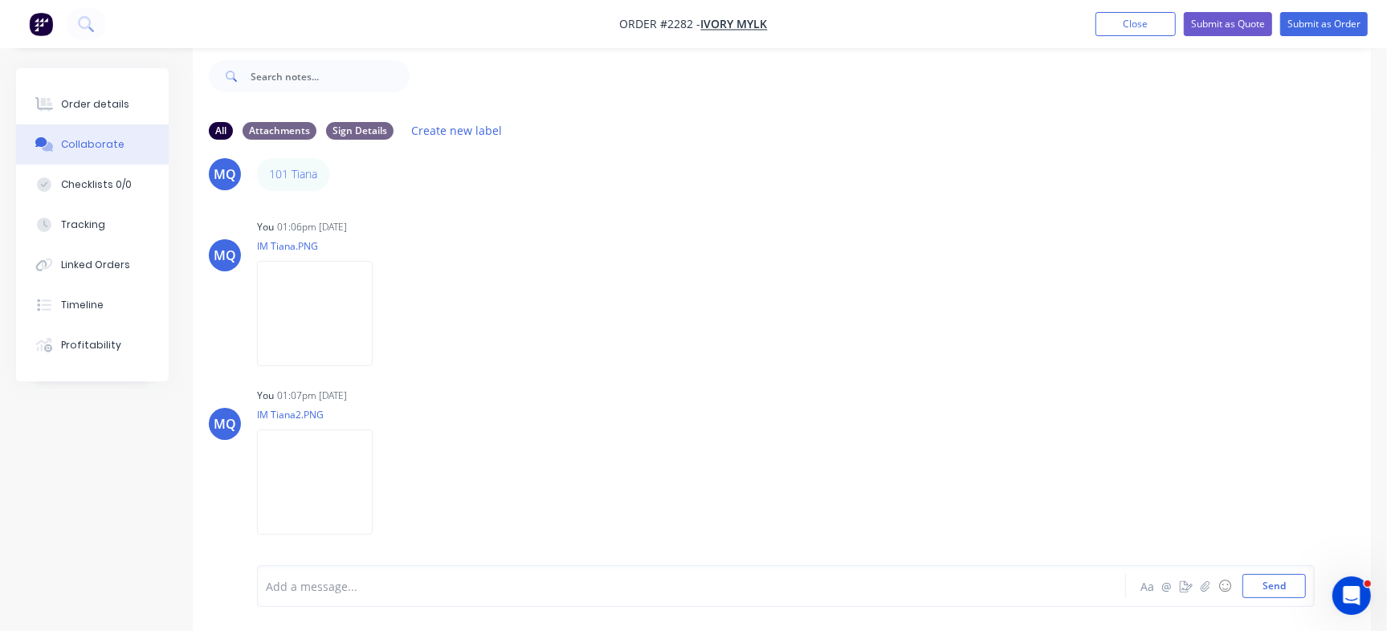
click at [441, 596] on div "Add a message..." at bounding box center [656, 586] width 780 height 24
click at [460, 583] on div at bounding box center [656, 586] width 779 height 17
click at [460, 585] on div at bounding box center [656, 586] width 779 height 17
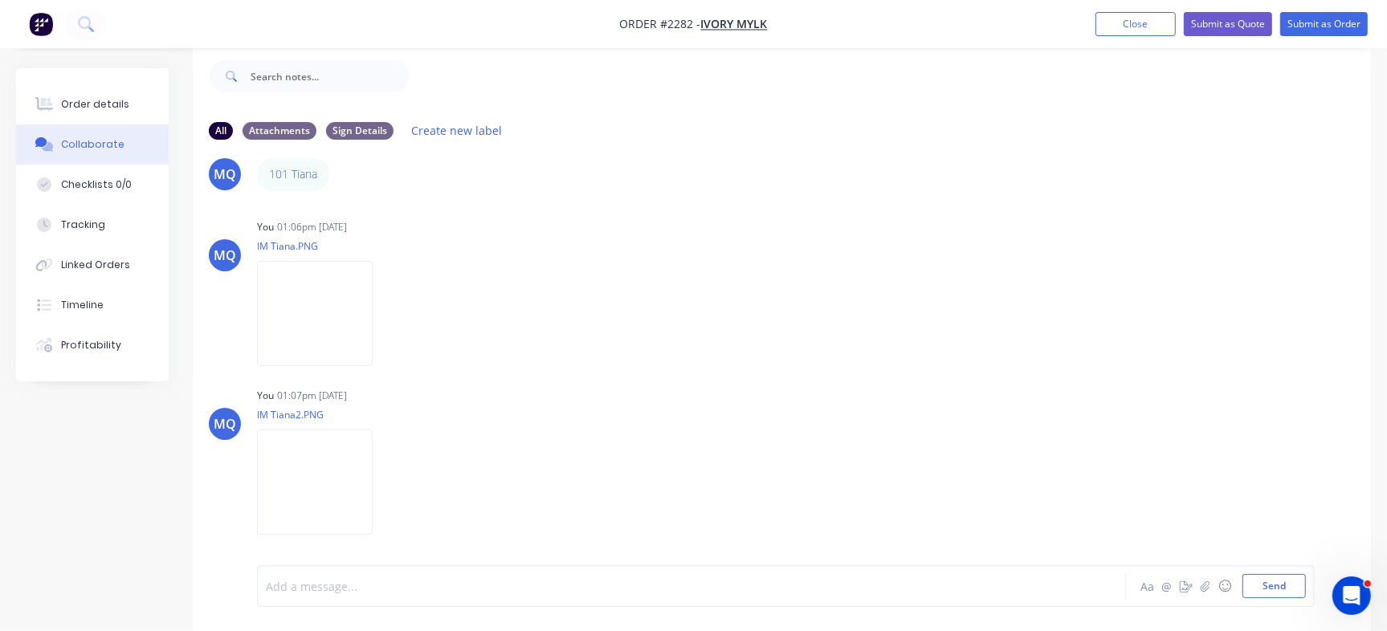
click at [444, 578] on div "Add a message..." at bounding box center [656, 586] width 780 height 24
click at [264, 541] on div "Text: 50 Lancelin Font: Script writing Colour: Bronze Dimensions: Aa @ ☺ Send" at bounding box center [786, 564] width 1058 height 85
click at [269, 536] on span "Text:" at bounding box center [280, 539] width 27 height 15
click at [364, 594] on div "Dimensions:" at bounding box center [656, 590] width 779 height 17
drag, startPoint x: 372, startPoint y: 581, endPoint x: 313, endPoint y: 570, distance: 60.4
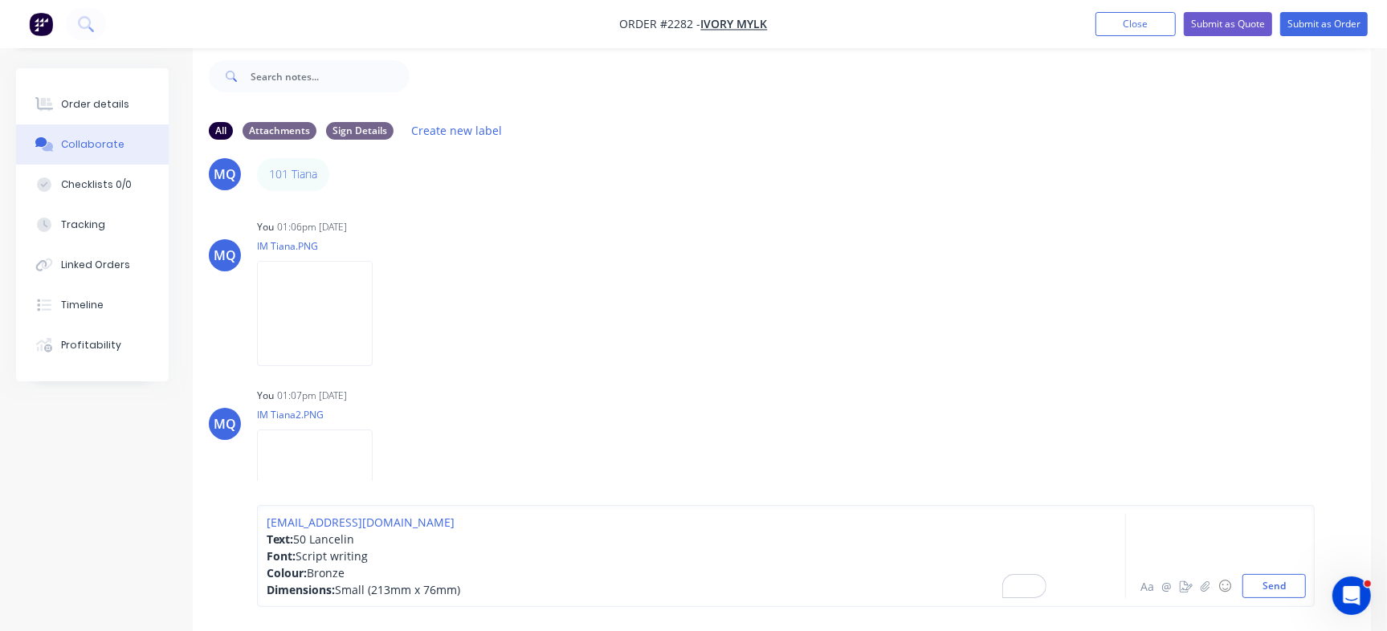
click at [313, 570] on div "Colour: Bronze" at bounding box center [656, 573] width 779 height 17
drag, startPoint x: 371, startPoint y: 555, endPoint x: 300, endPoint y: 555, distance: 71.5
click at [300, 555] on div "Font: Script writing" at bounding box center [656, 556] width 779 height 17
drag, startPoint x: 368, startPoint y: 539, endPoint x: 298, endPoint y: 538, distance: 69.9
click at [298, 538] on div "Text: 50 Lancelin" at bounding box center [656, 539] width 779 height 17
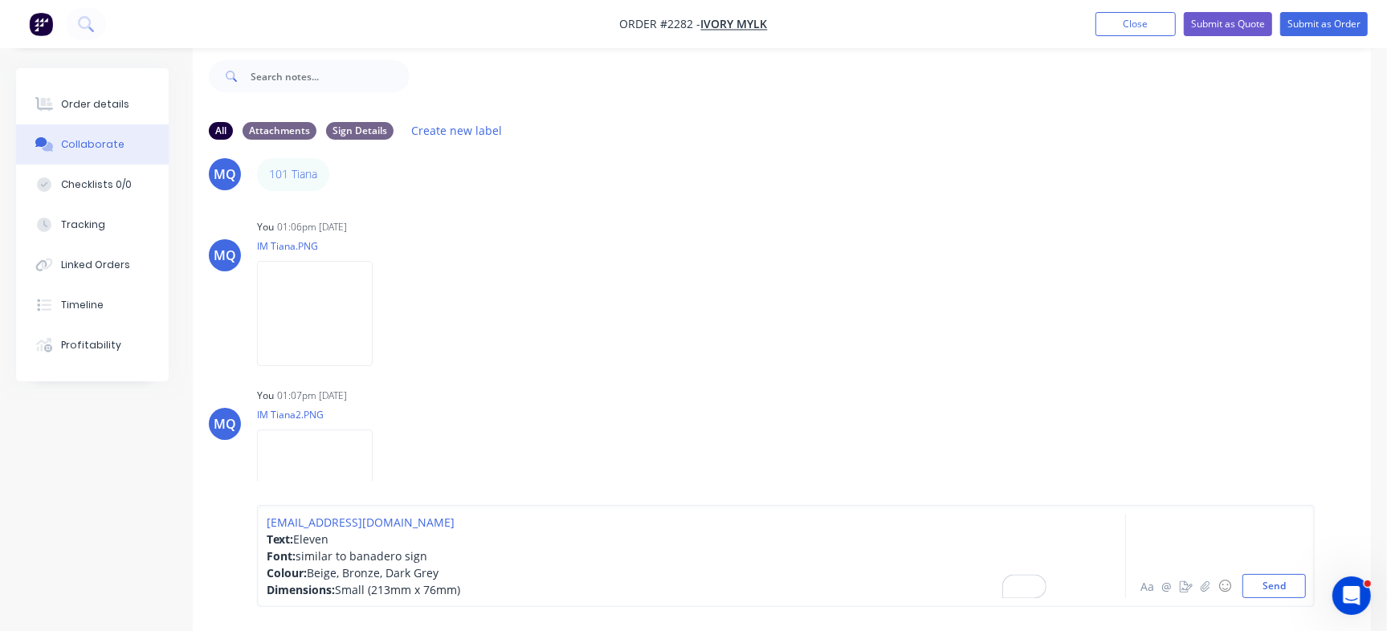
drag, startPoint x: 1284, startPoint y: 586, endPoint x: 1209, endPoint y: 550, distance: 83.0
click at [1281, 586] on button "Send" at bounding box center [1274, 586] width 63 height 24
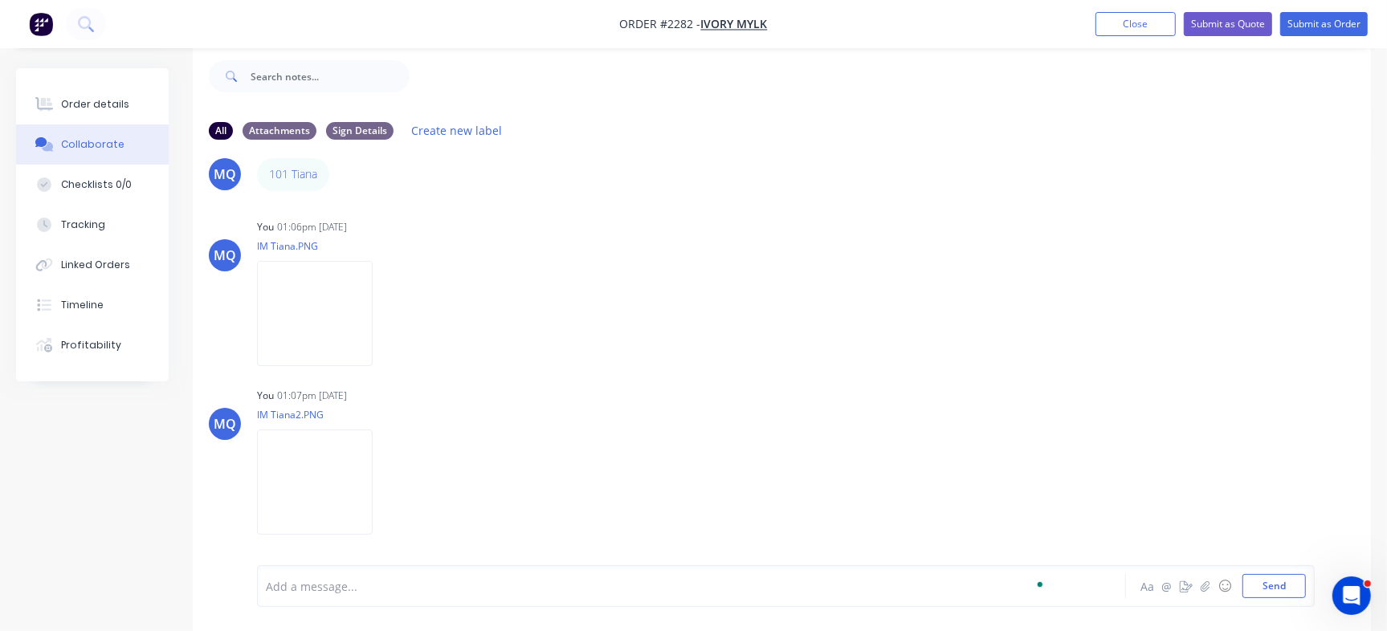
scroll to position [174, 0]
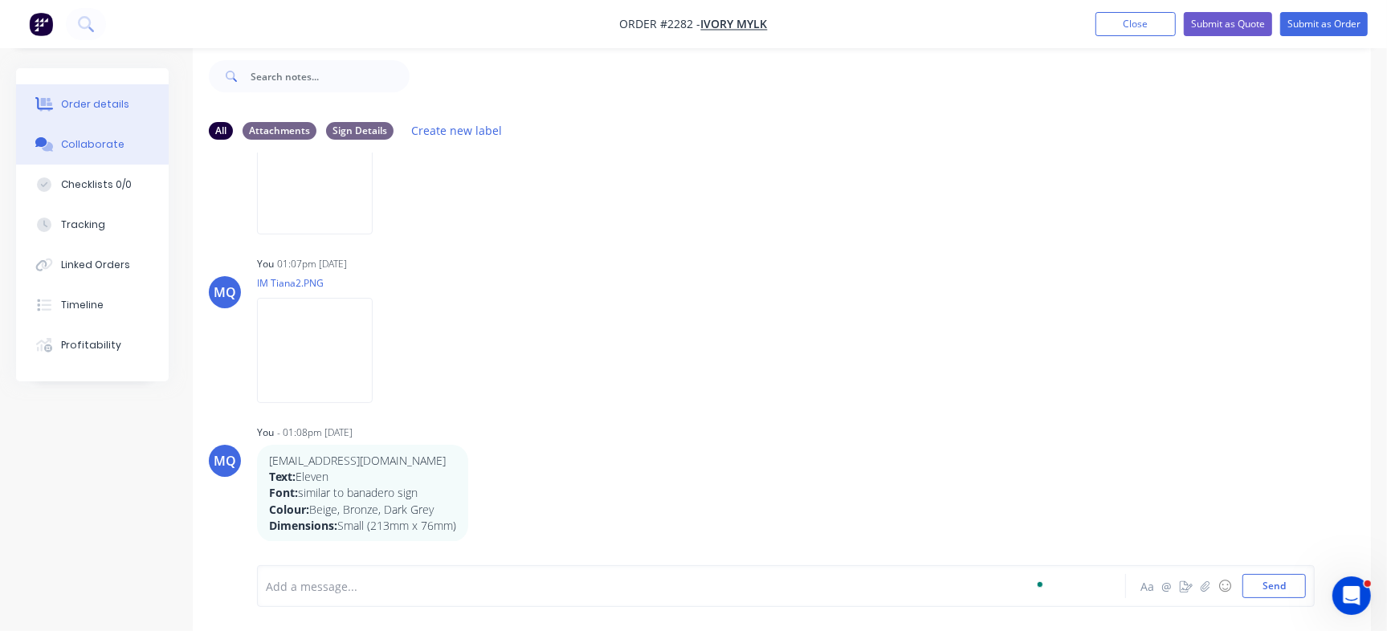
click at [74, 104] on div "Order details" at bounding box center [95, 104] width 68 height 14
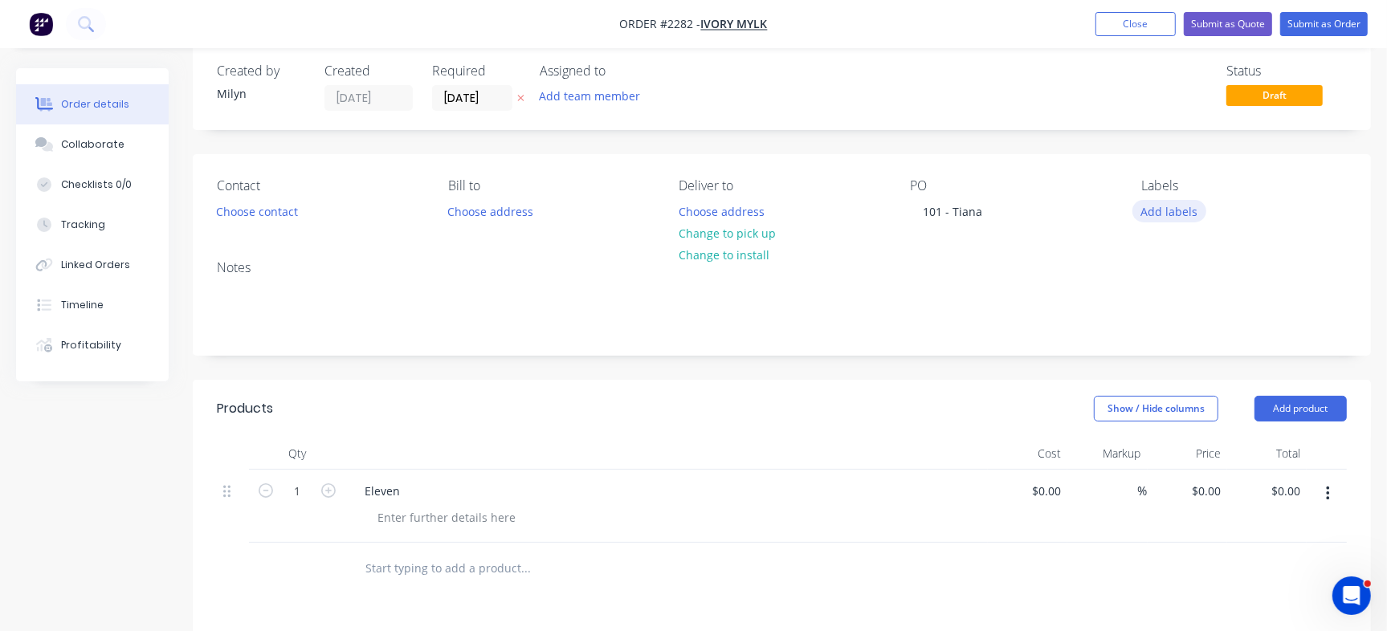
click at [1165, 214] on button "Add labels" at bounding box center [1170, 211] width 74 height 22
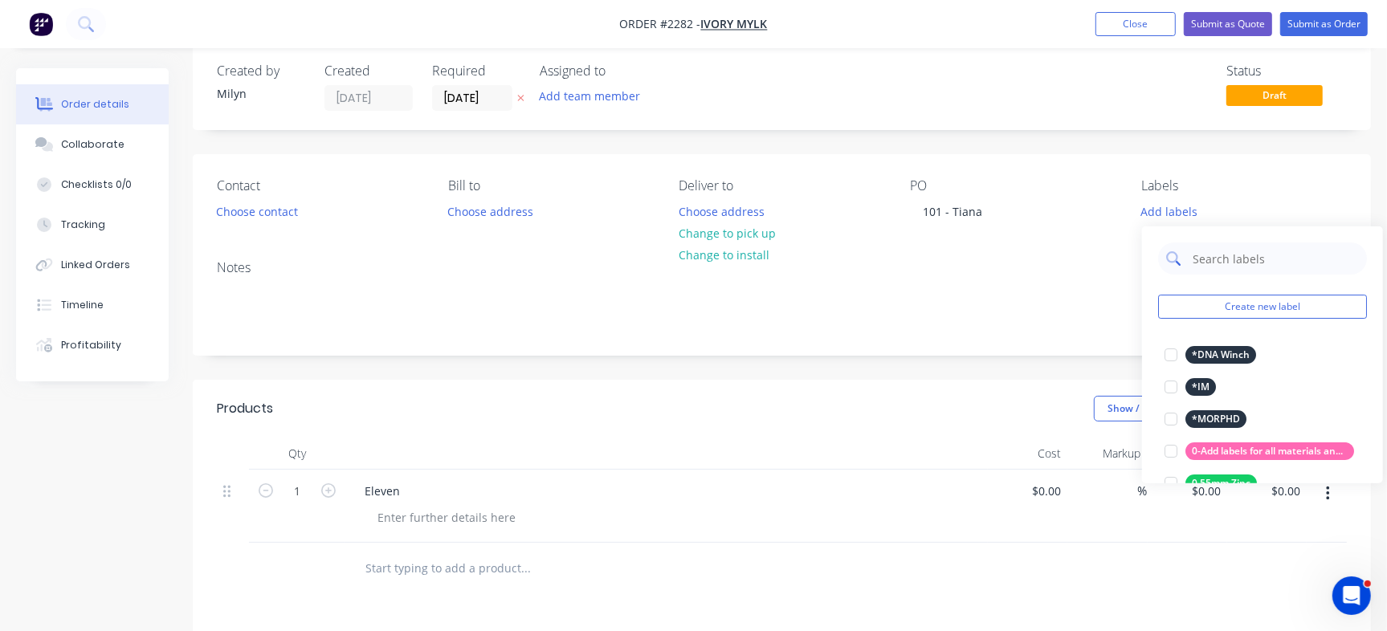
click at [1198, 252] on input "text" at bounding box center [1275, 259] width 168 height 32
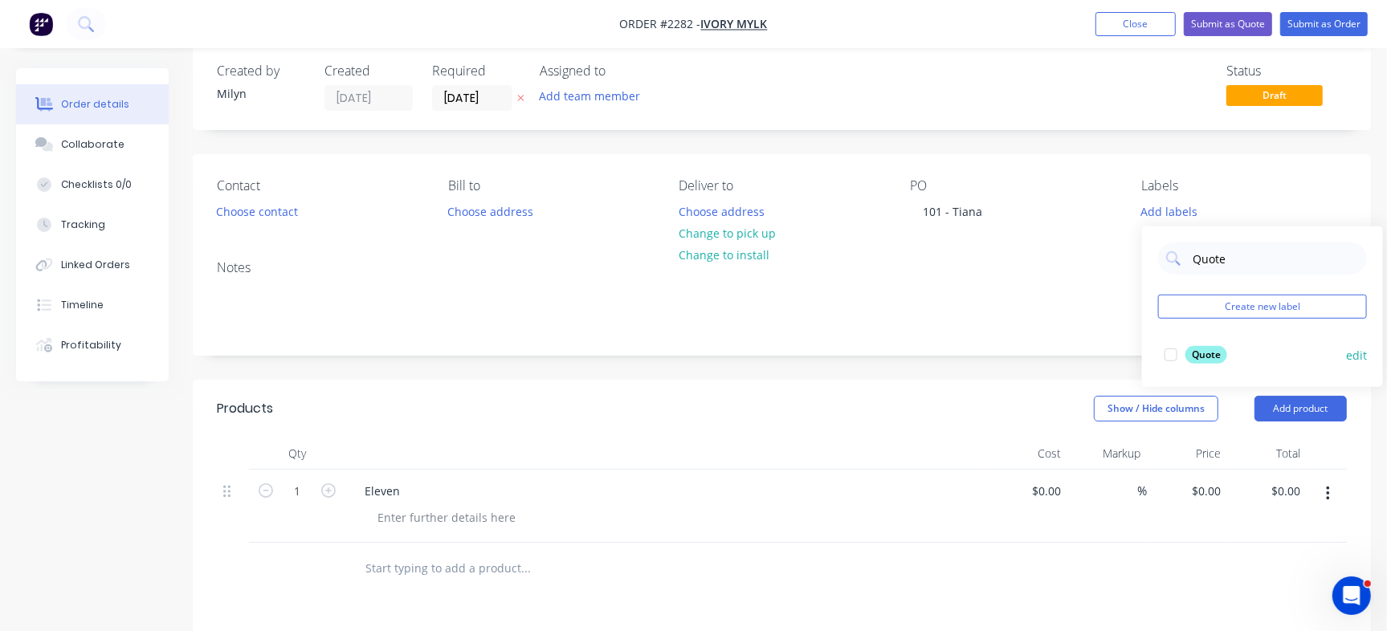
type input "Quote"
drag, startPoint x: 1201, startPoint y: 353, endPoint x: 1221, endPoint y: 280, distance: 75.8
click at [1201, 353] on div "Quote" at bounding box center [1207, 355] width 42 height 18
click at [1326, 21] on button "Submit as Order" at bounding box center [1325, 24] width 88 height 24
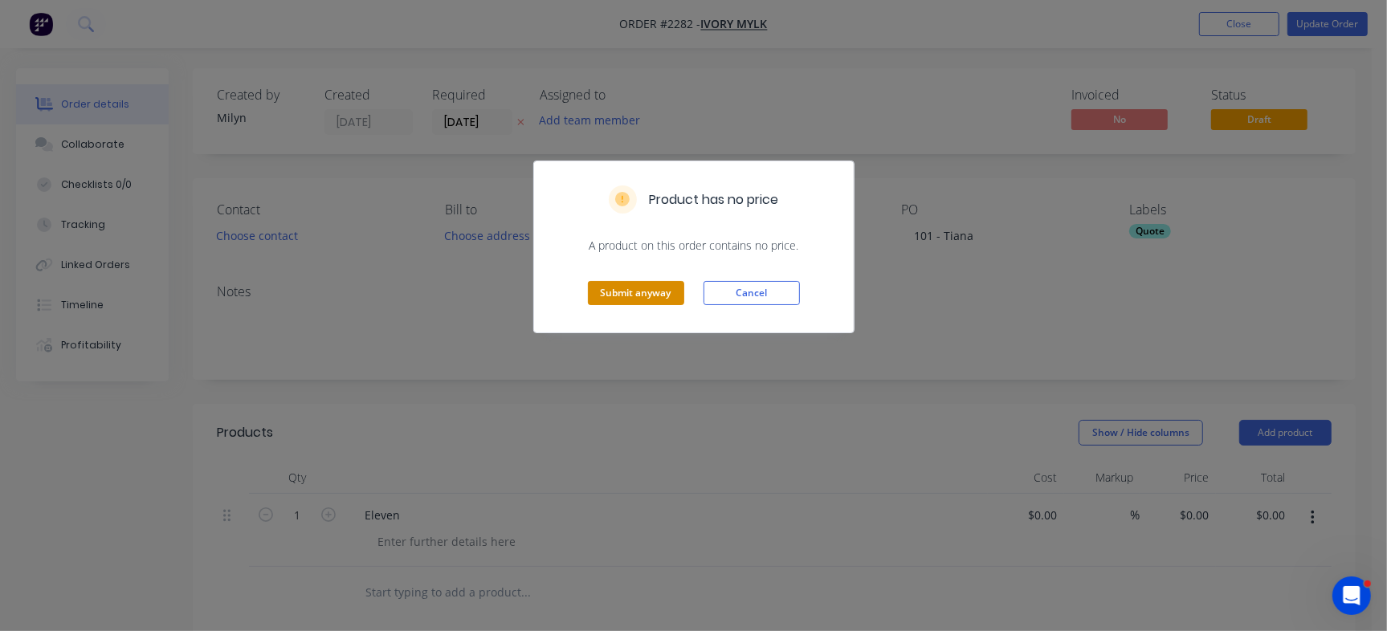
click at [626, 294] on button "Submit anyway" at bounding box center [636, 293] width 96 height 24
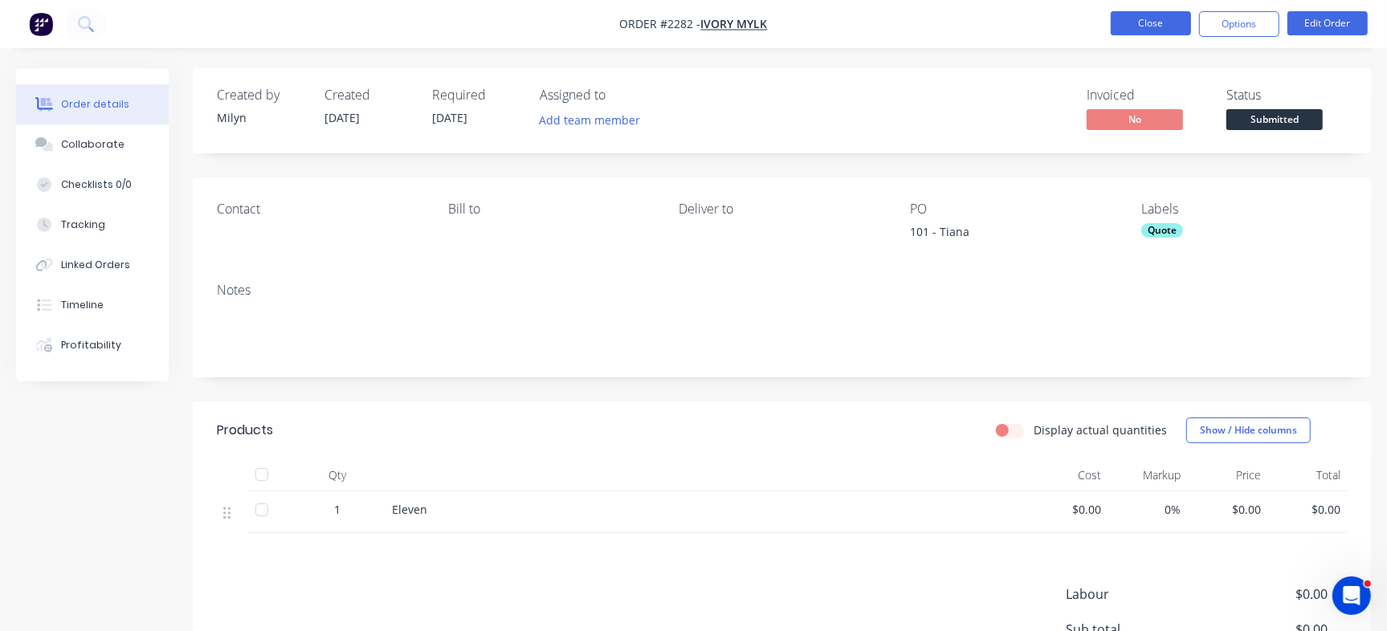
click at [1162, 28] on button "Close" at bounding box center [1151, 23] width 80 height 24
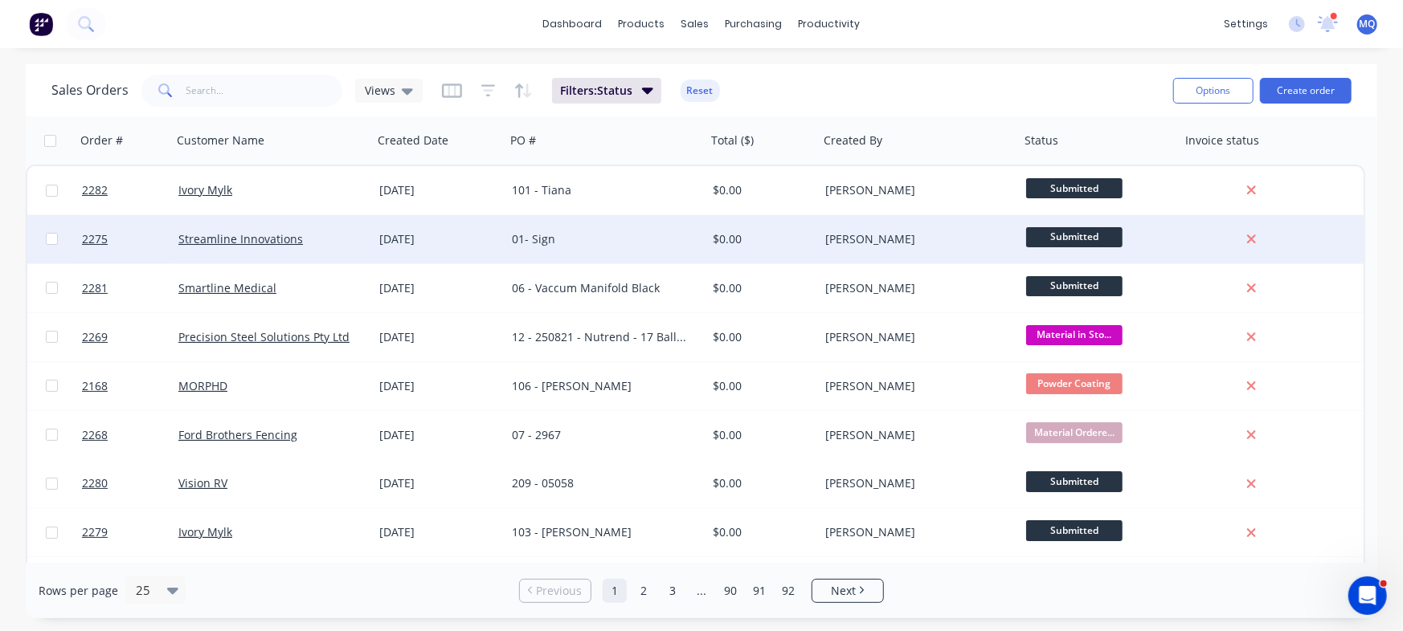
click at [580, 242] on div "01- Sign" at bounding box center [601, 239] width 178 height 16
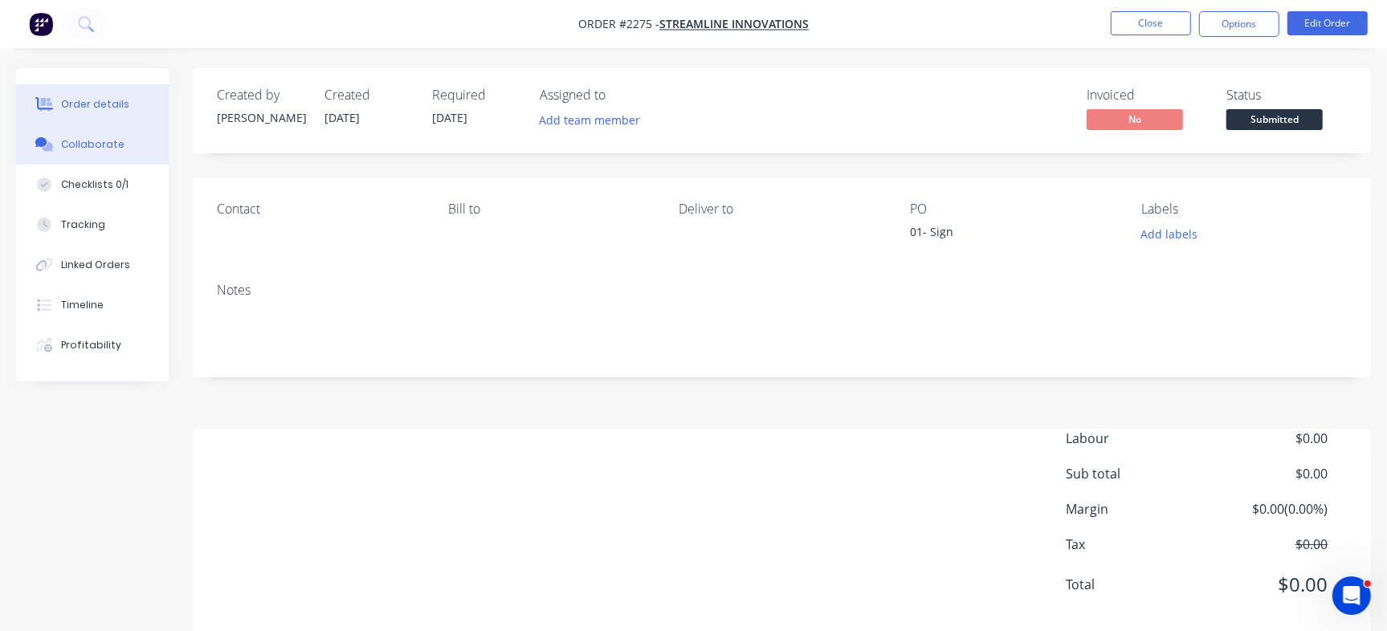
click at [100, 136] on button "Collaborate" at bounding box center [92, 145] width 153 height 40
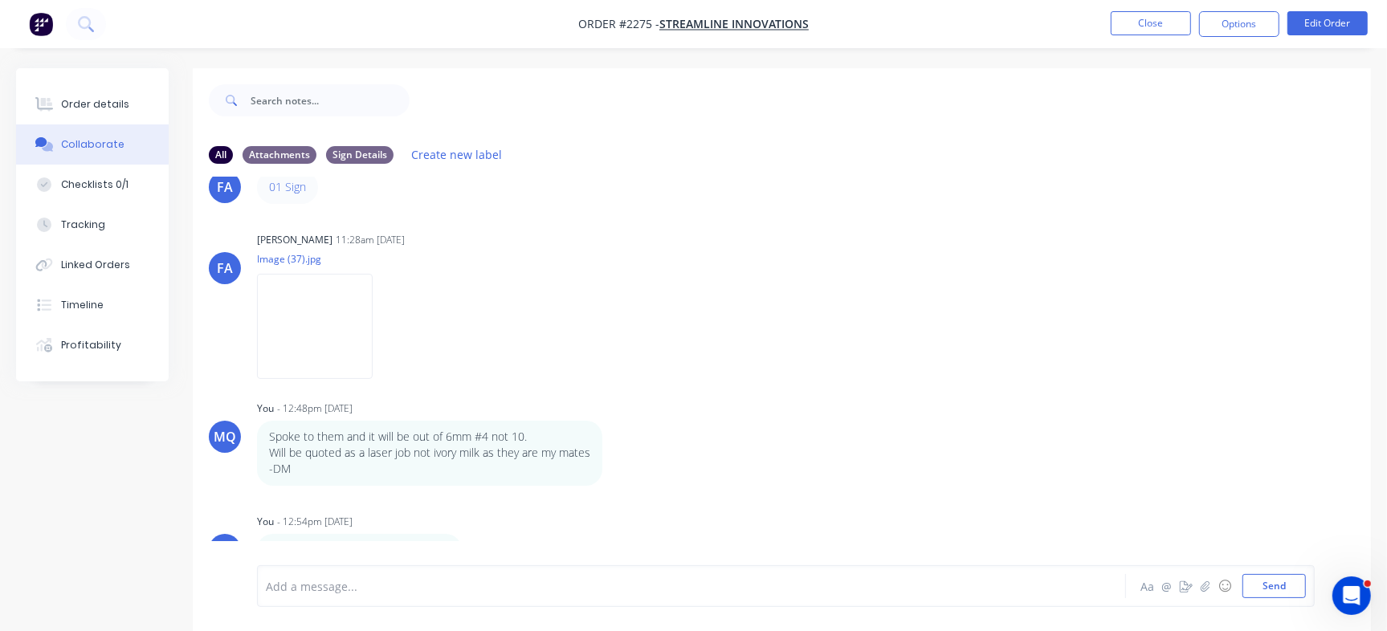
scroll to position [24, 0]
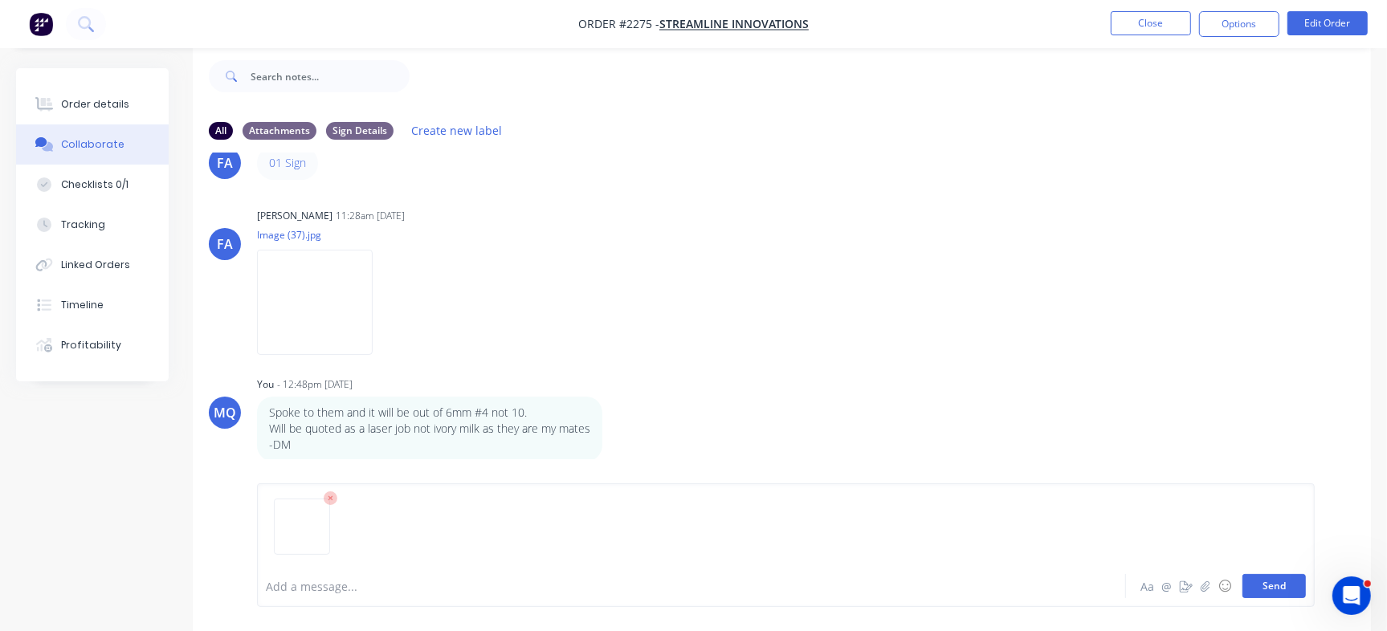
click at [1292, 591] on button "Send" at bounding box center [1274, 586] width 63 height 24
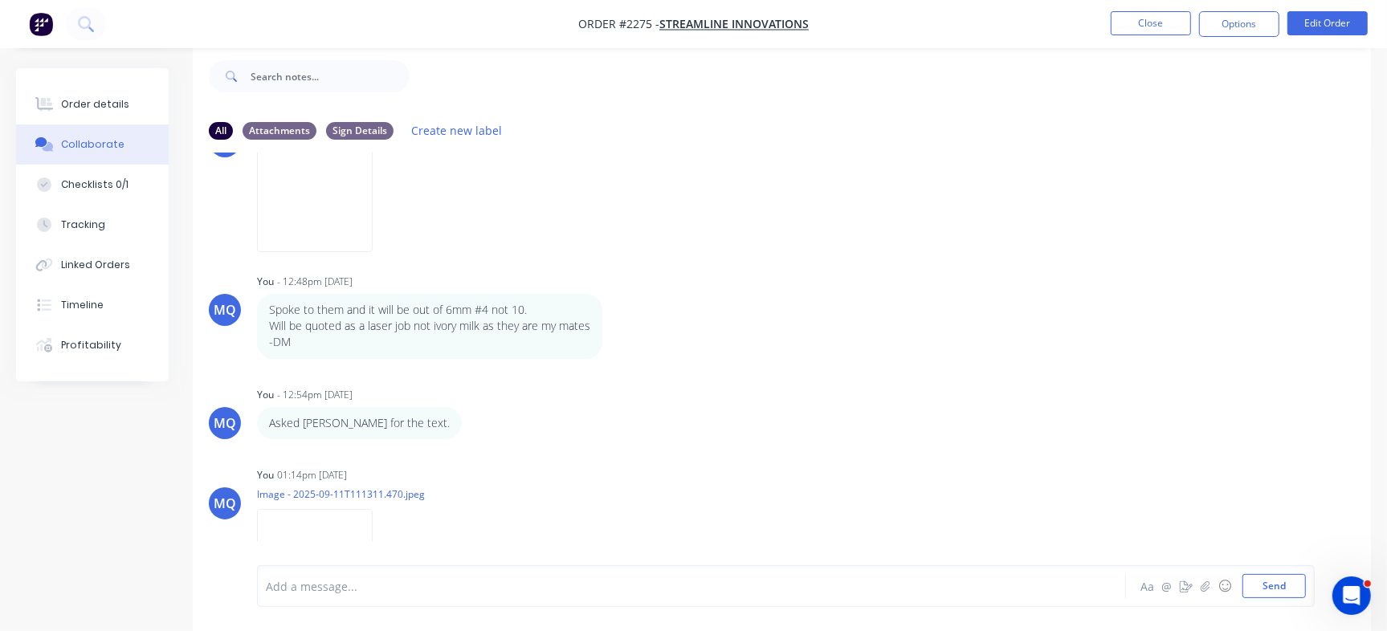
scroll to position [236, 0]
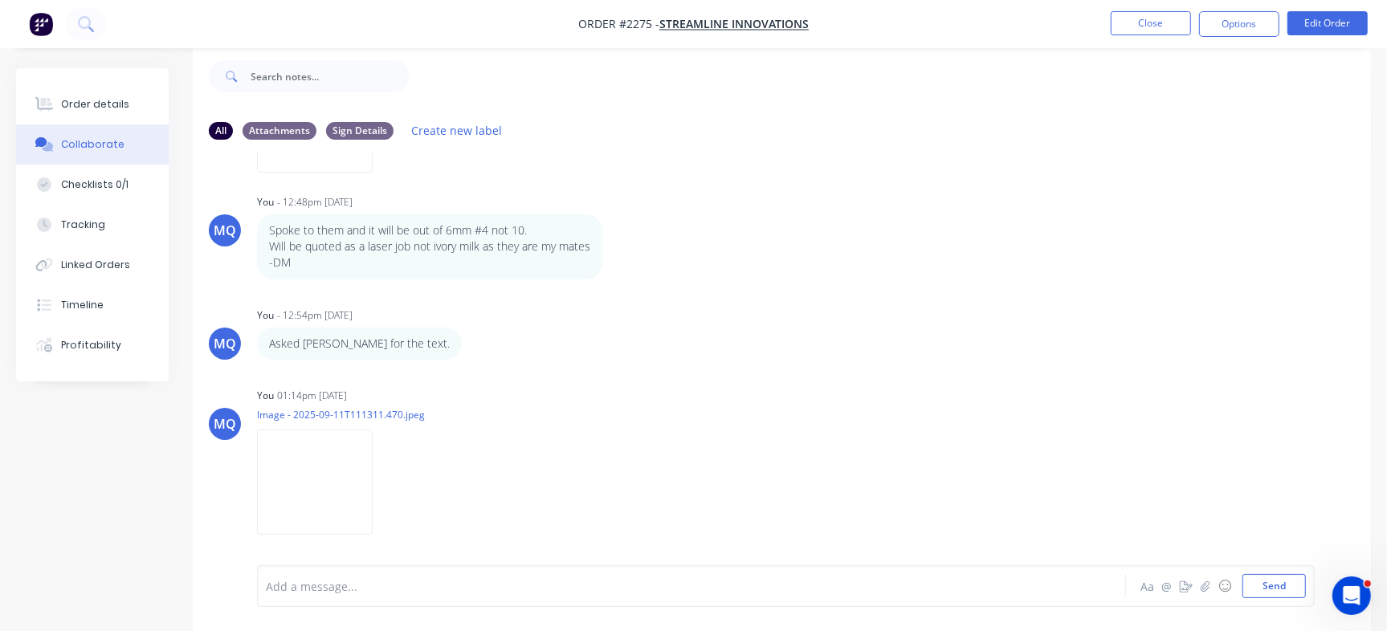
click at [1350, 370] on div "FA Francis Adrian Candido - 11:27am 10/09/25 01 Sign Labels Edit Delete FA Fran…" at bounding box center [782, 347] width 1179 height 389
click at [360, 587] on div at bounding box center [656, 586] width 779 height 17
drag, startPoint x: 298, startPoint y: 537, endPoint x: 433, endPoint y: 537, distance: 135.0
click at [433, 537] on div "Text: 50 Lancelin" at bounding box center [656, 539] width 779 height 17
drag, startPoint x: 297, startPoint y: 555, endPoint x: 399, endPoint y: 555, distance: 102.0
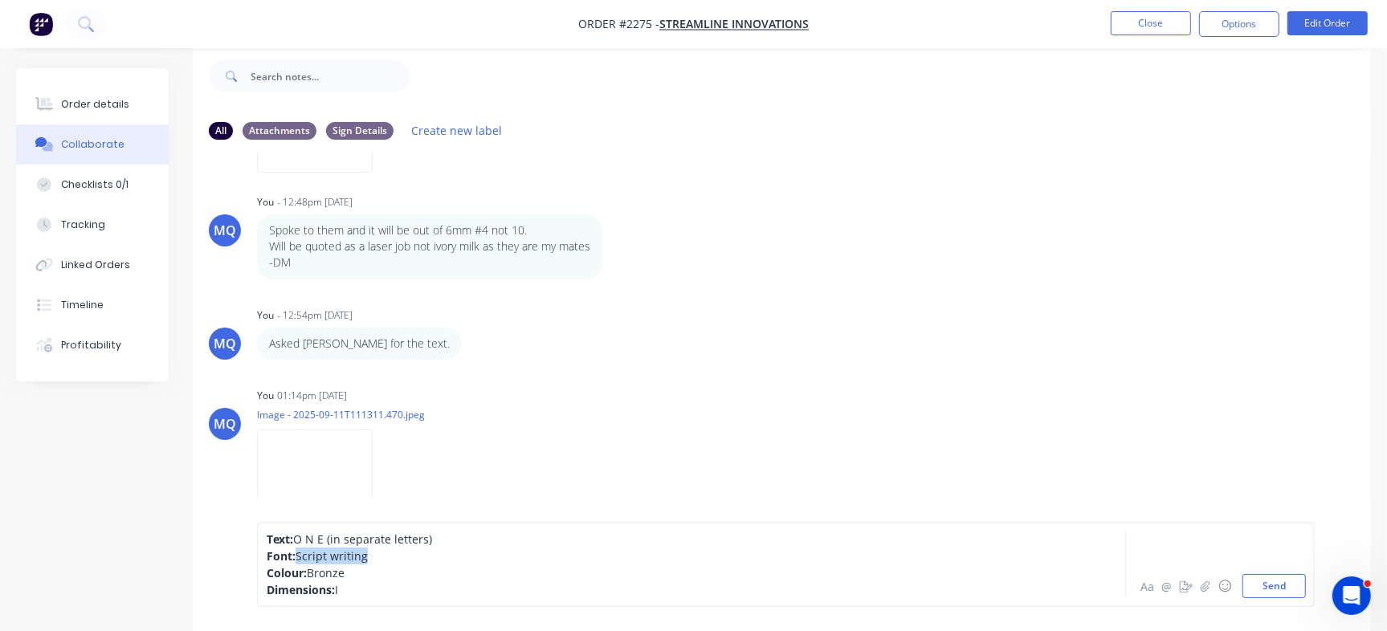
click at [399, 555] on div "Font: Script writing" at bounding box center [656, 556] width 779 height 17
drag, startPoint x: 339, startPoint y: 556, endPoint x: 441, endPoint y: 556, distance: 102.0
click at [441, 556] on div "Font: Montserrat Regular" at bounding box center [656, 556] width 779 height 17
click at [453, 558] on div "Font: Montserrat Regular" at bounding box center [656, 556] width 779 height 17
click at [333, 574] on span "Bronze" at bounding box center [326, 573] width 38 height 15
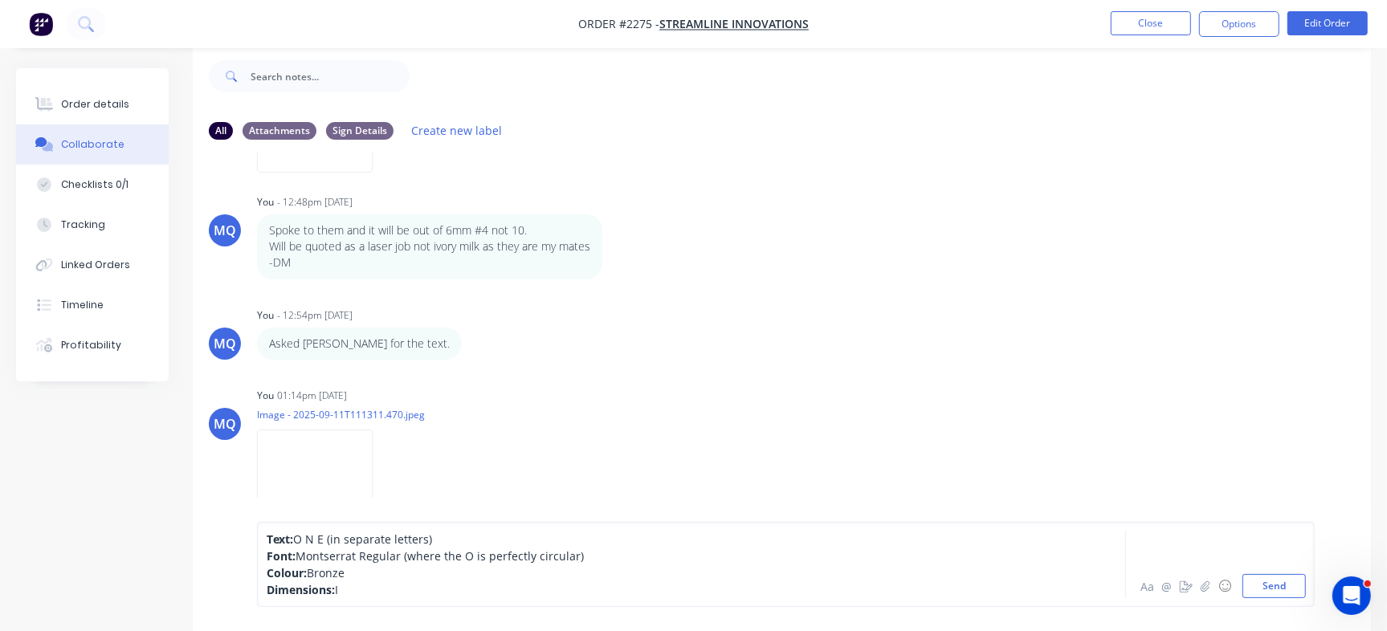
click at [333, 574] on span "Bronze" at bounding box center [326, 573] width 38 height 15
click at [299, 471] on img at bounding box center [315, 482] width 116 height 105
click at [327, 569] on span "Bronze" at bounding box center [326, 573] width 38 height 15
click at [411, 592] on div "Dimensions: I" at bounding box center [656, 590] width 779 height 17
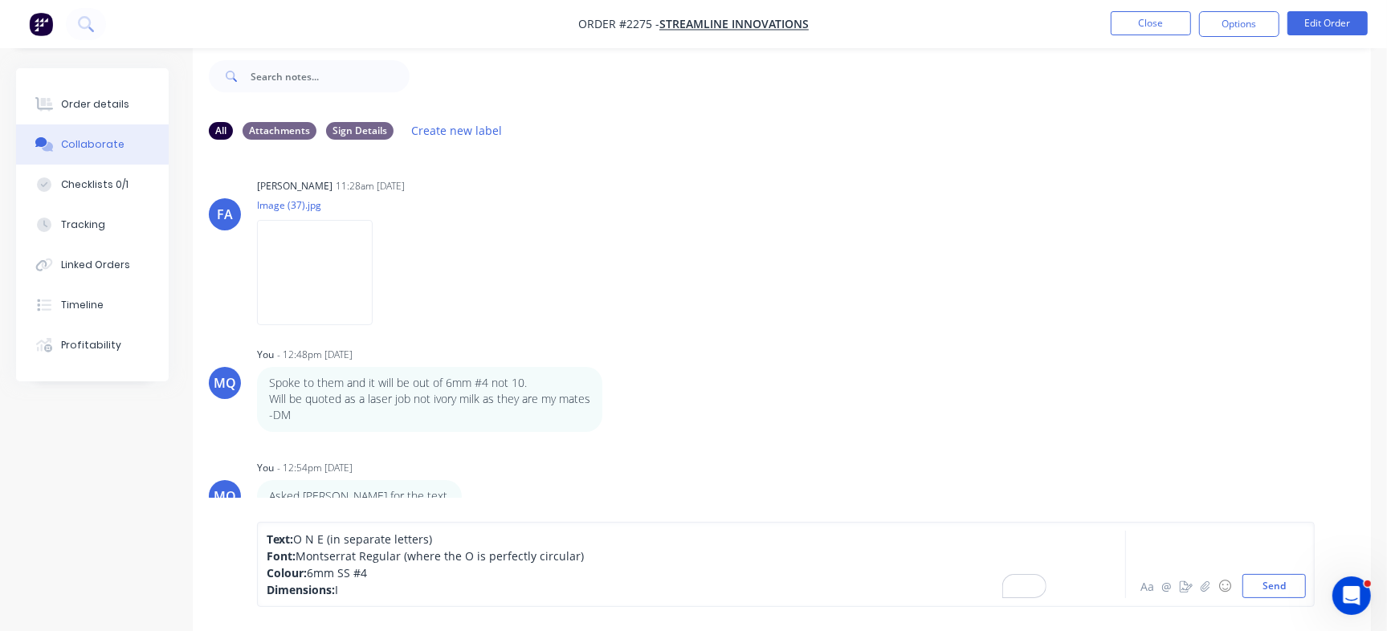
scroll to position [64, 0]
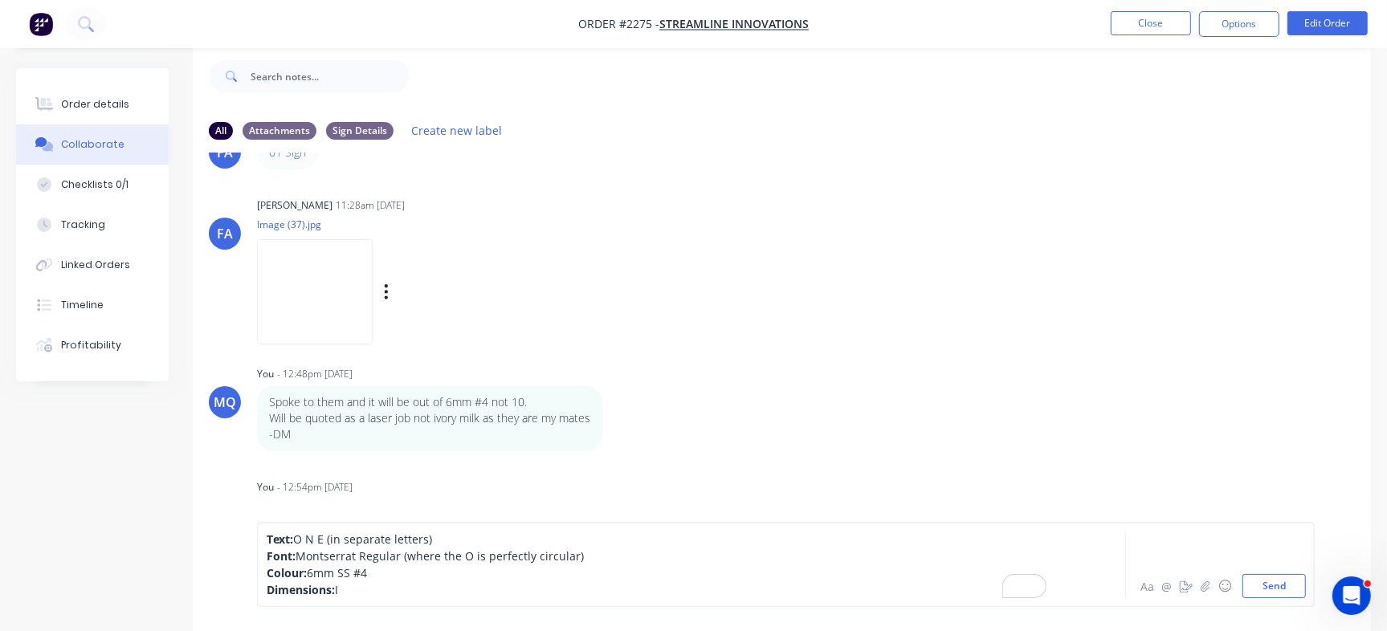
click at [295, 287] on img at bounding box center [315, 291] width 116 height 105
click at [354, 588] on div "Dimensions: I" at bounding box center [656, 590] width 779 height 17
drag, startPoint x: 337, startPoint y: 589, endPoint x: 494, endPoint y: 585, distance: 157.5
click at [494, 585] on div "Dimensions: 10mm height" at bounding box center [656, 590] width 779 height 17
click at [459, 585] on div "Dimensions: 10mm height" at bounding box center [656, 590] width 779 height 17
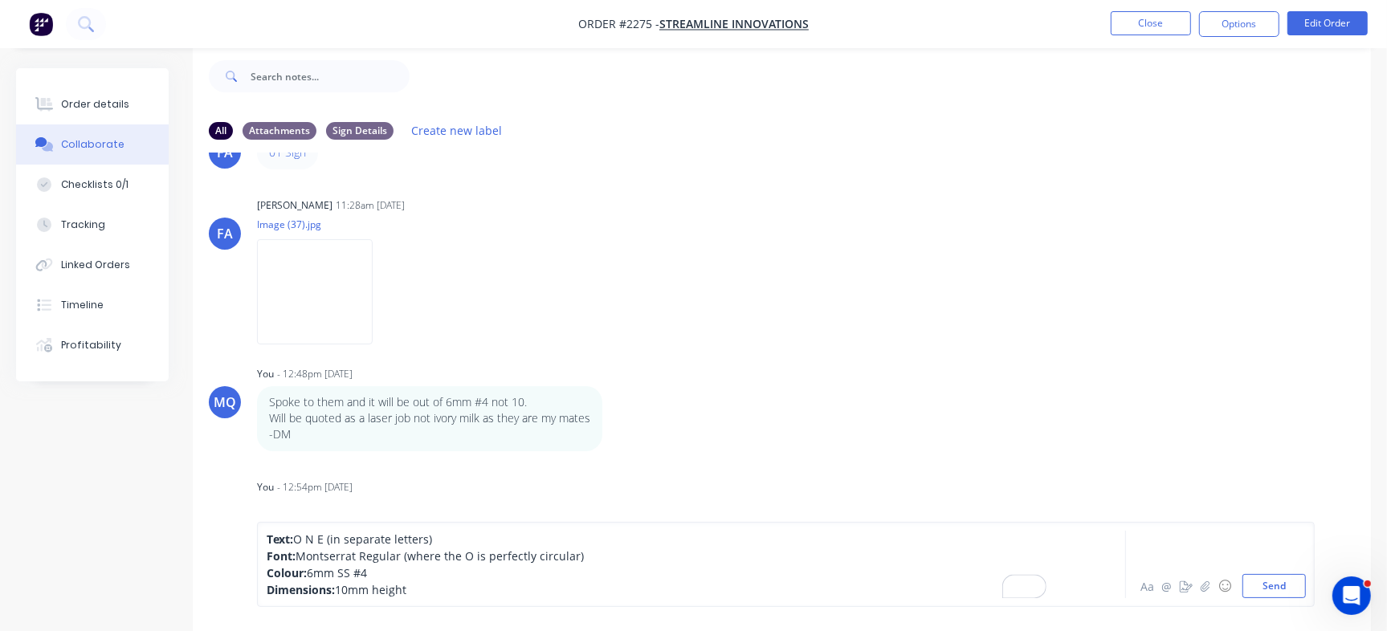
drag, startPoint x: 349, startPoint y: 591, endPoint x: 371, endPoint y: 578, distance: 25.6
click at [350, 591] on span "10mm height" at bounding box center [371, 589] width 72 height 15
click at [336, 302] on img at bounding box center [315, 291] width 116 height 105
click at [1269, 575] on button "Send" at bounding box center [1274, 586] width 63 height 24
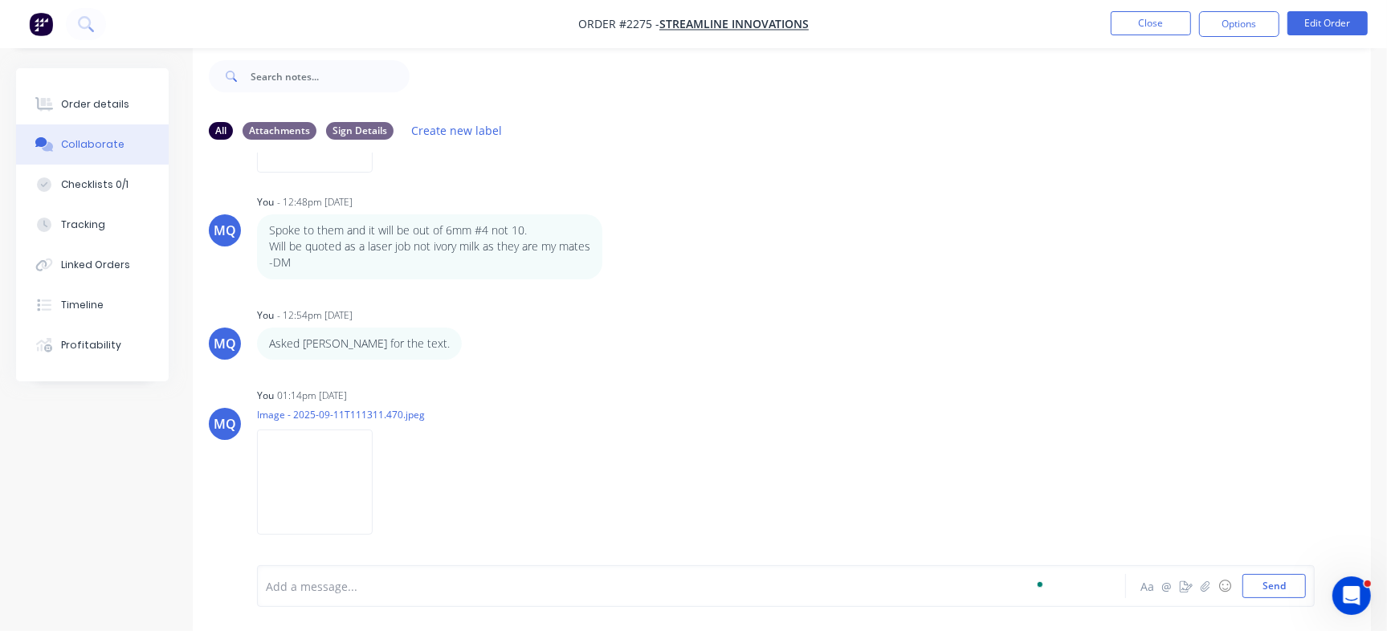
scroll to position [352, 0]
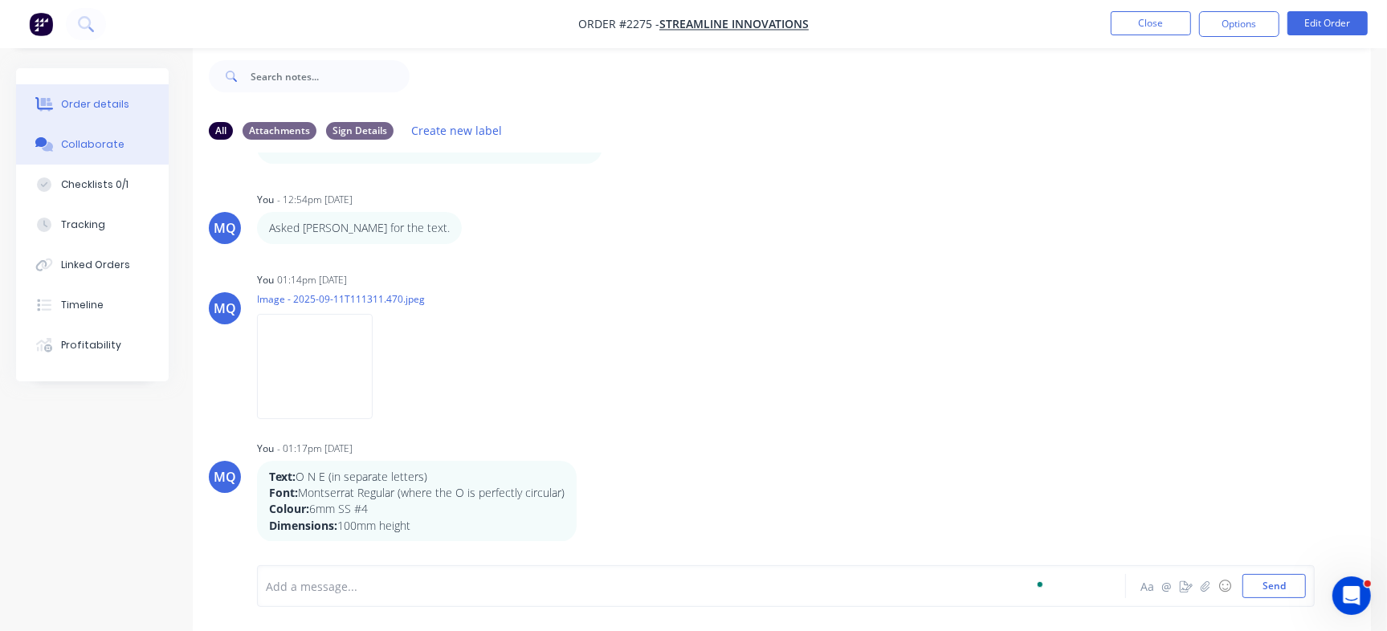
click at [86, 119] on button "Order details" at bounding box center [92, 104] width 153 height 40
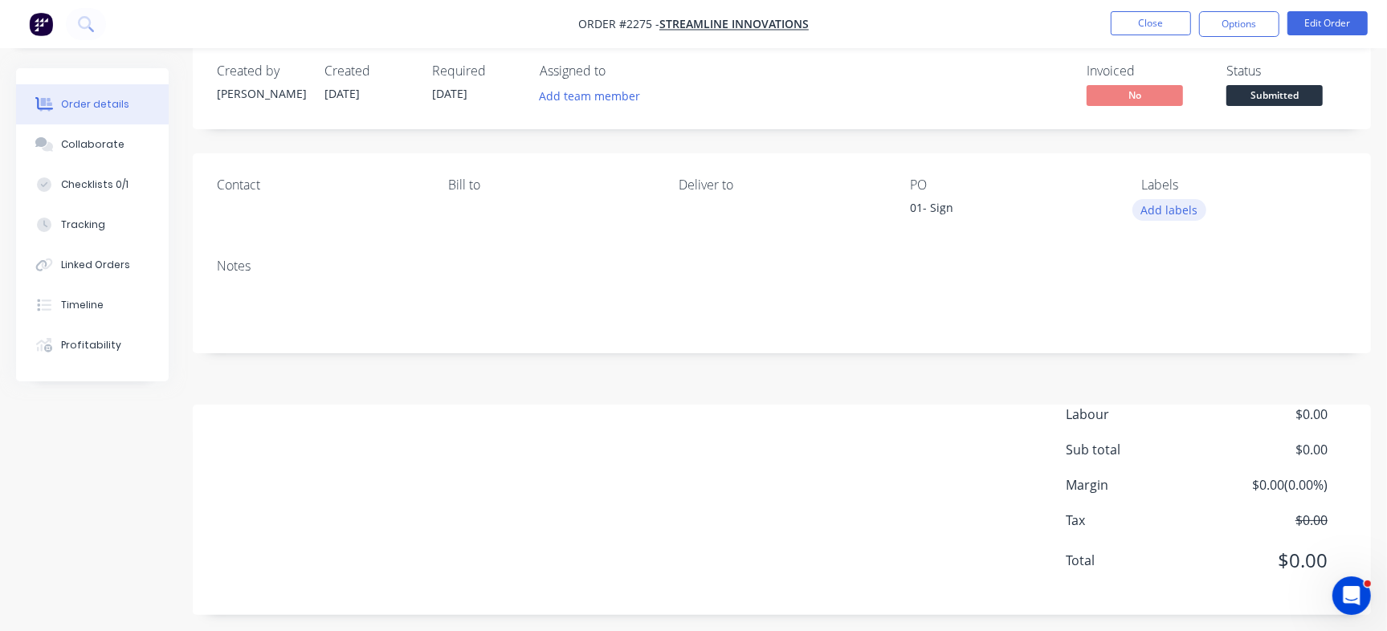
click at [1175, 208] on button "Add labels" at bounding box center [1170, 210] width 74 height 22
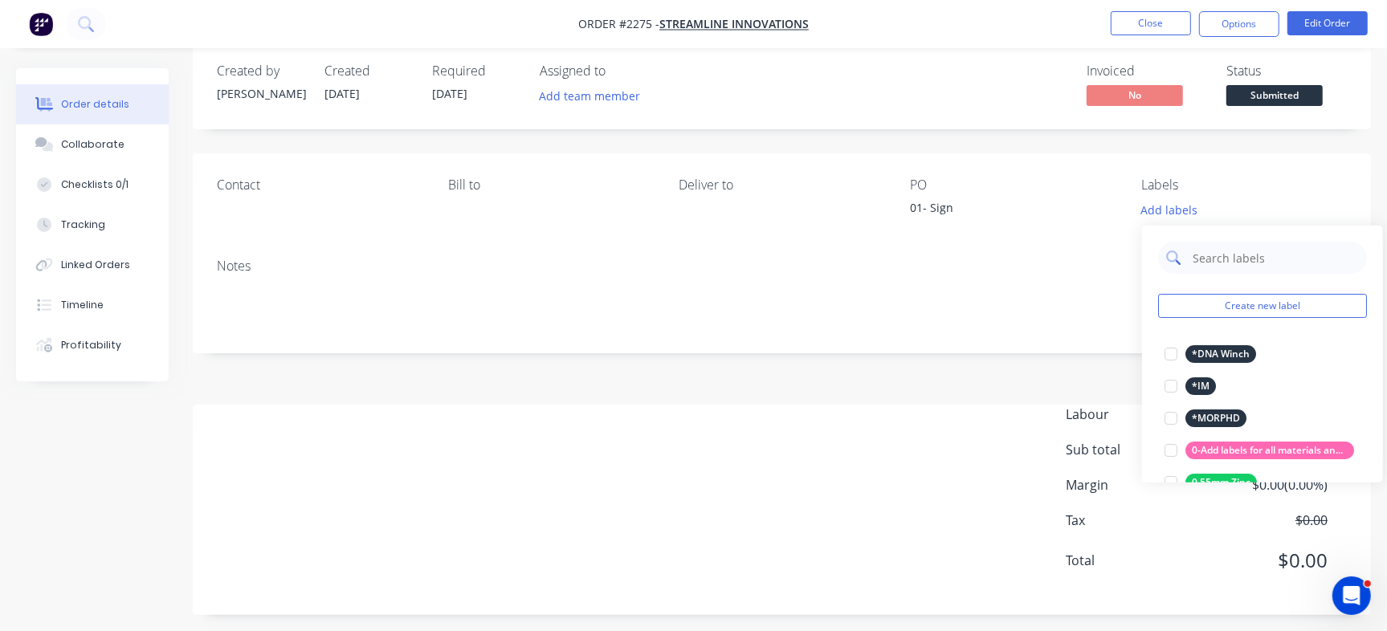
click at [1233, 247] on input "text" at bounding box center [1275, 258] width 168 height 32
type input "Quote"
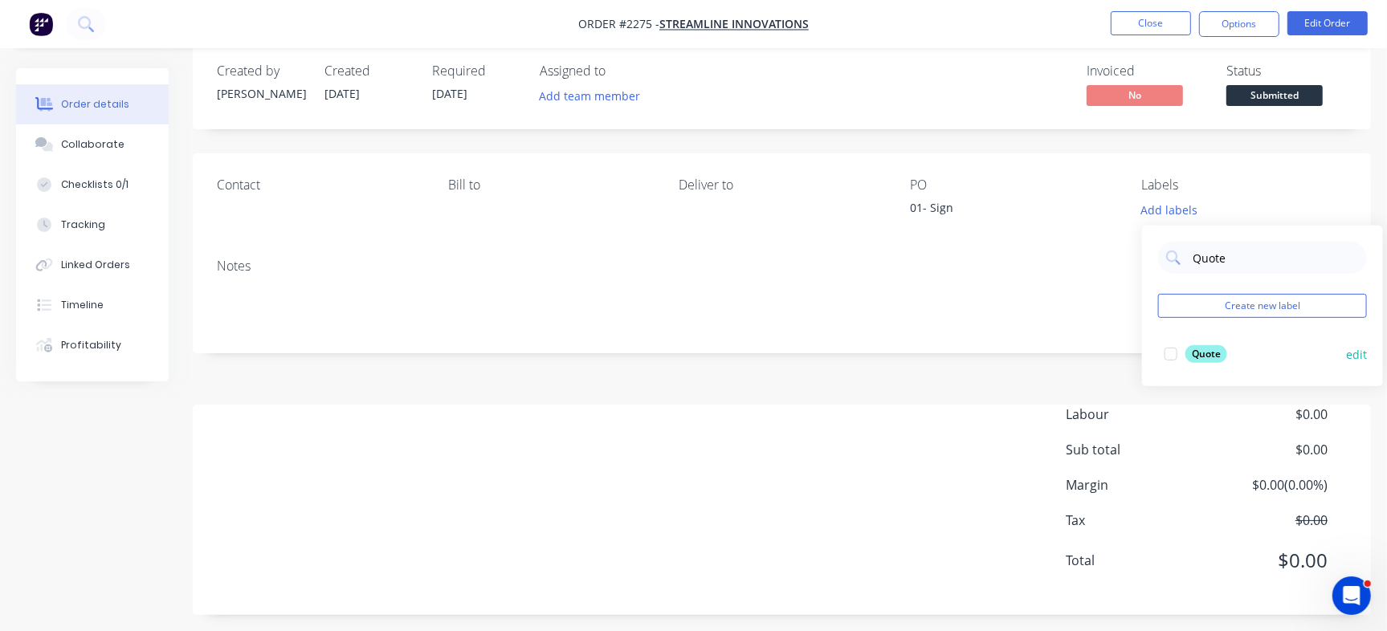
click at [1180, 353] on div at bounding box center [1171, 354] width 32 height 32
click at [981, 73] on div "Invoiced No Status Submitted" at bounding box center [1024, 86] width 647 height 47
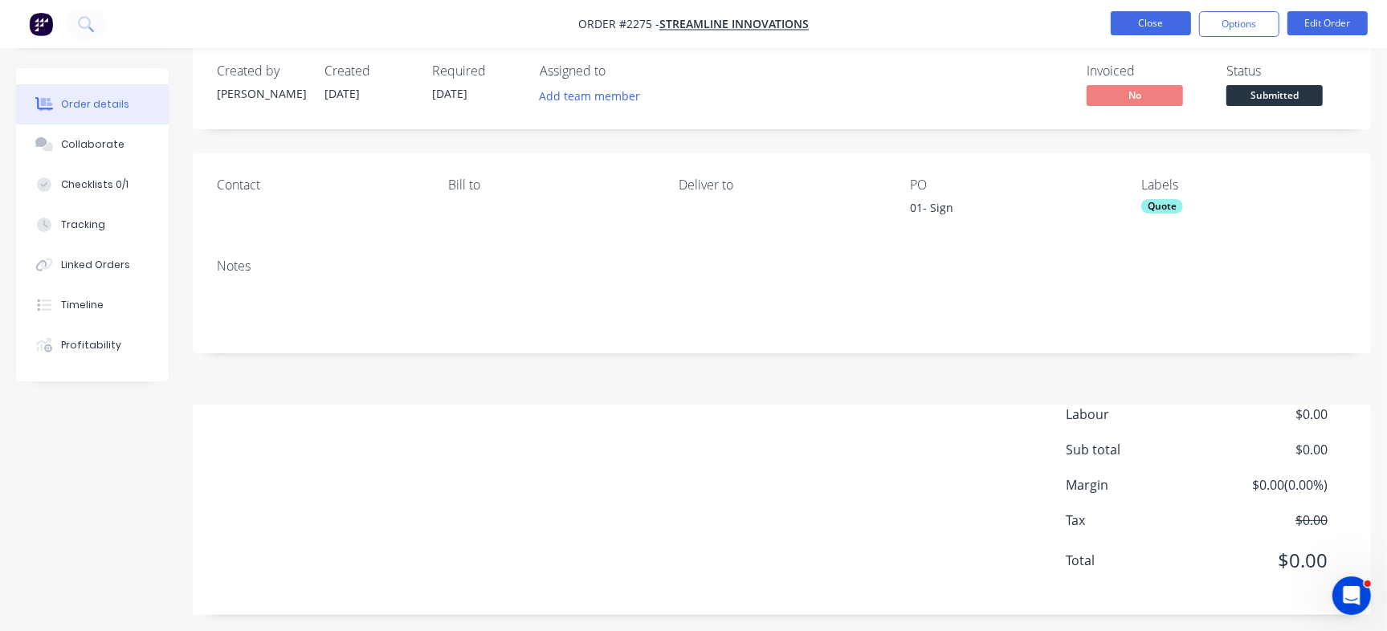
click at [1126, 15] on button "Close" at bounding box center [1151, 23] width 80 height 24
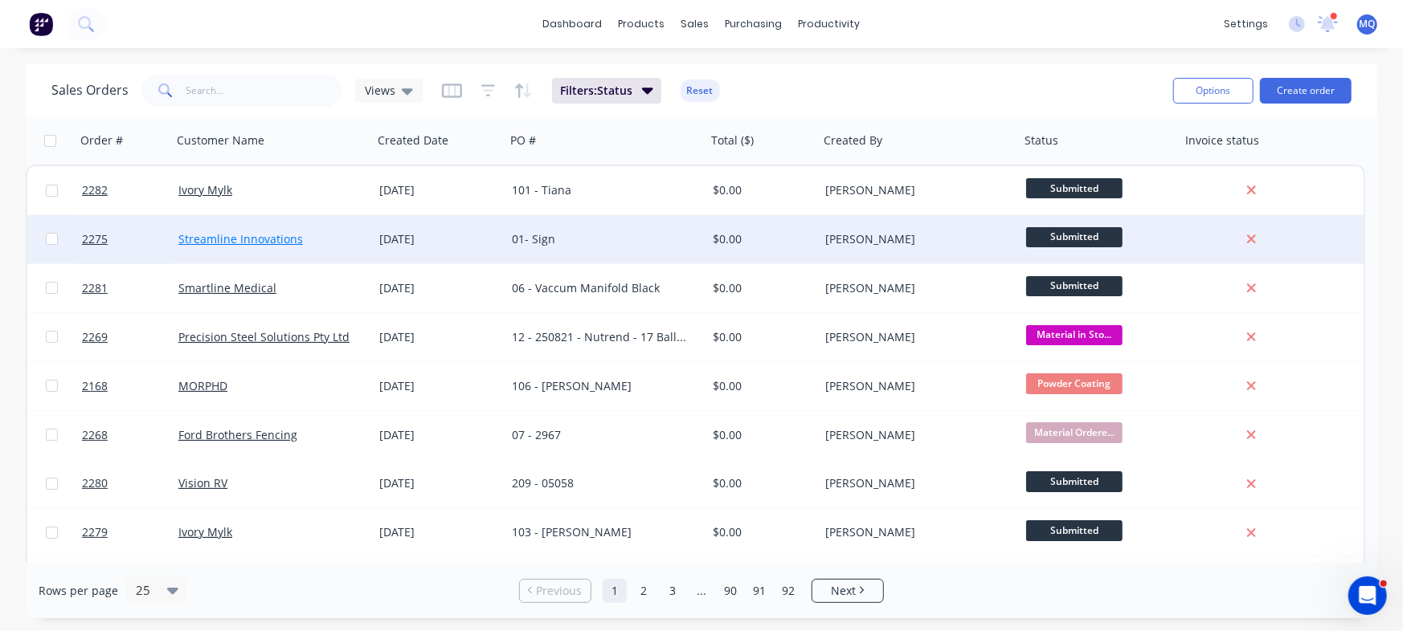
click at [272, 236] on link "Streamline Innovations" at bounding box center [240, 238] width 125 height 15
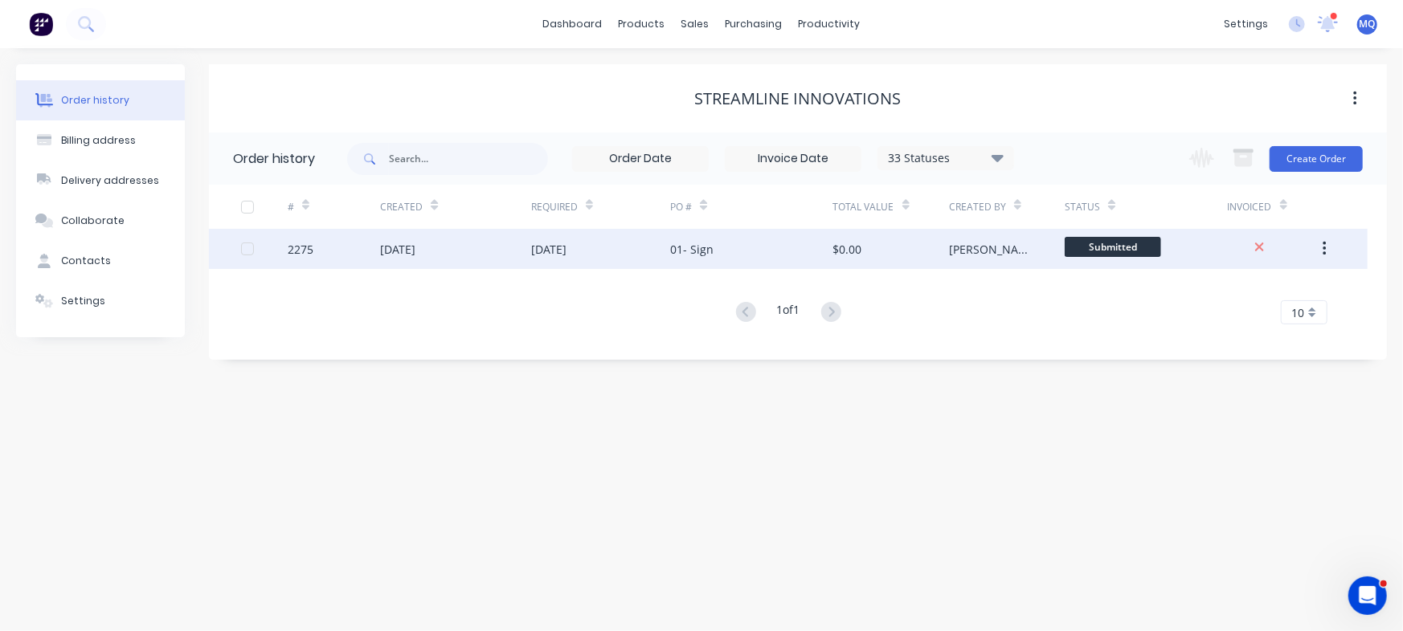
click at [660, 252] on div "17 Sep 2025" at bounding box center [600, 249] width 139 height 40
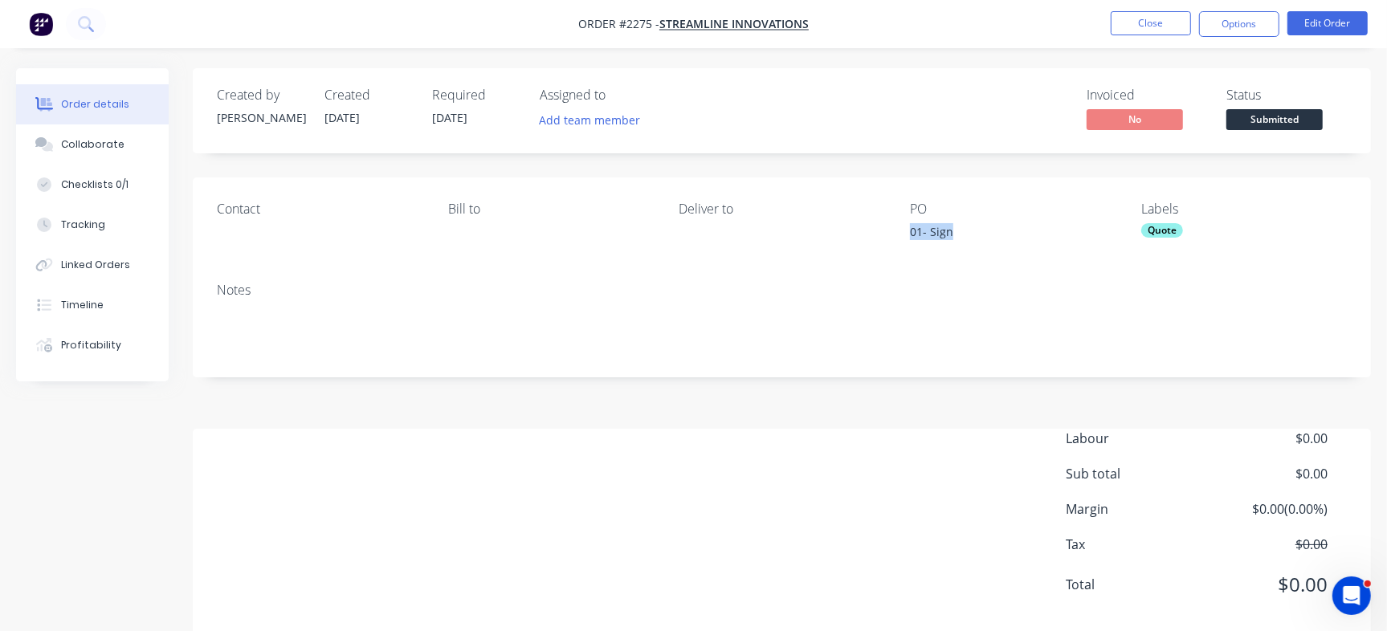
drag, startPoint x: 964, startPoint y: 235, endPoint x: 901, endPoint y: 230, distance: 63.6
click at [901, 230] on div "Contact Bill to Deliver to PO 01- Sign Labels Quote" at bounding box center [782, 224] width 1179 height 92
copy div "01- Sign"
click at [106, 144] on div "Collaborate" at bounding box center [92, 144] width 63 height 14
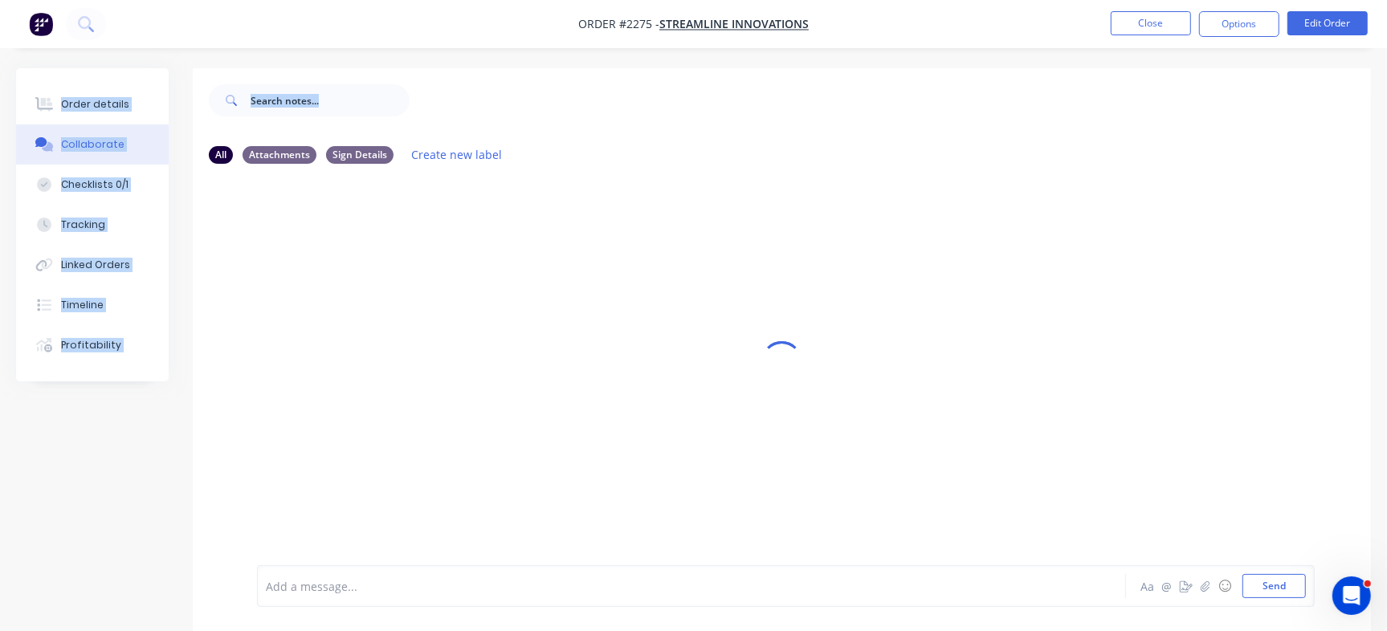
drag, startPoint x: 818, startPoint y: 21, endPoint x: 860, endPoint y: 62, distance: 59.1
click at [860, 62] on div "Order #2275 - Streamline Innovations Close Options Edit Order Order details Col…" at bounding box center [693, 328] width 1387 height 656
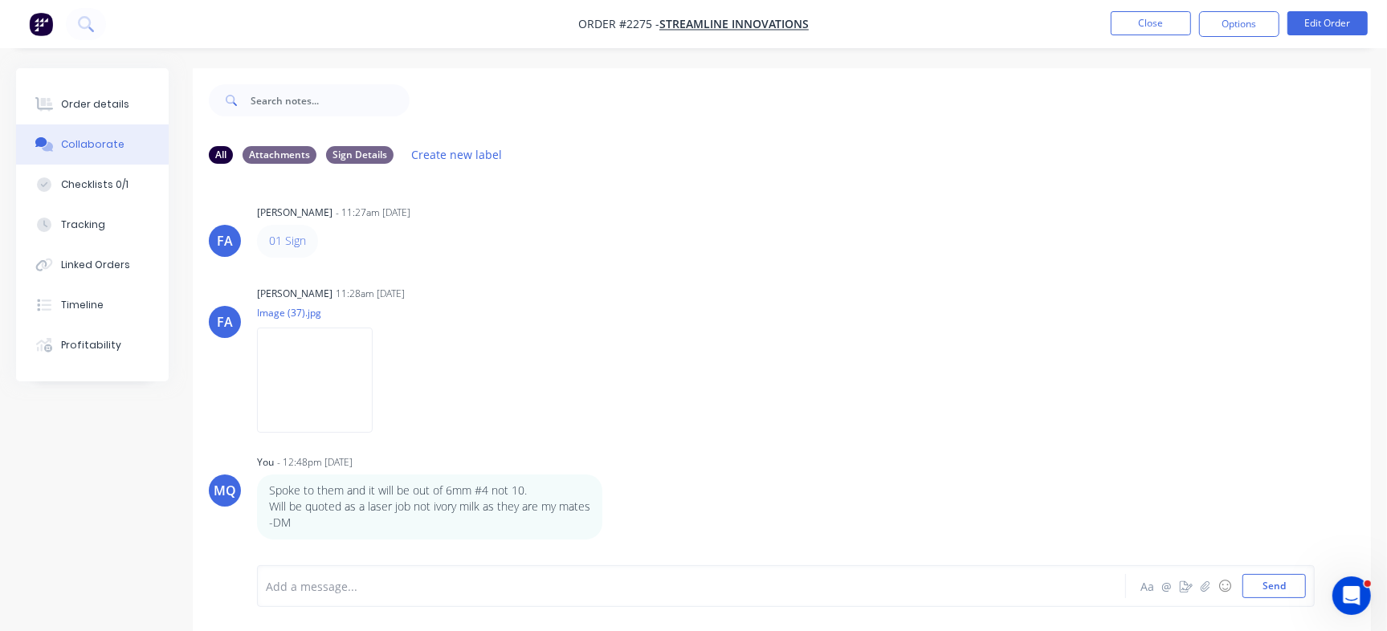
click at [802, 447] on div "FA Francis Adrian Candido - 11:27am 10/09/25 01 Sign Labels Edit Delete FA Fran…" at bounding box center [782, 371] width 1179 height 389
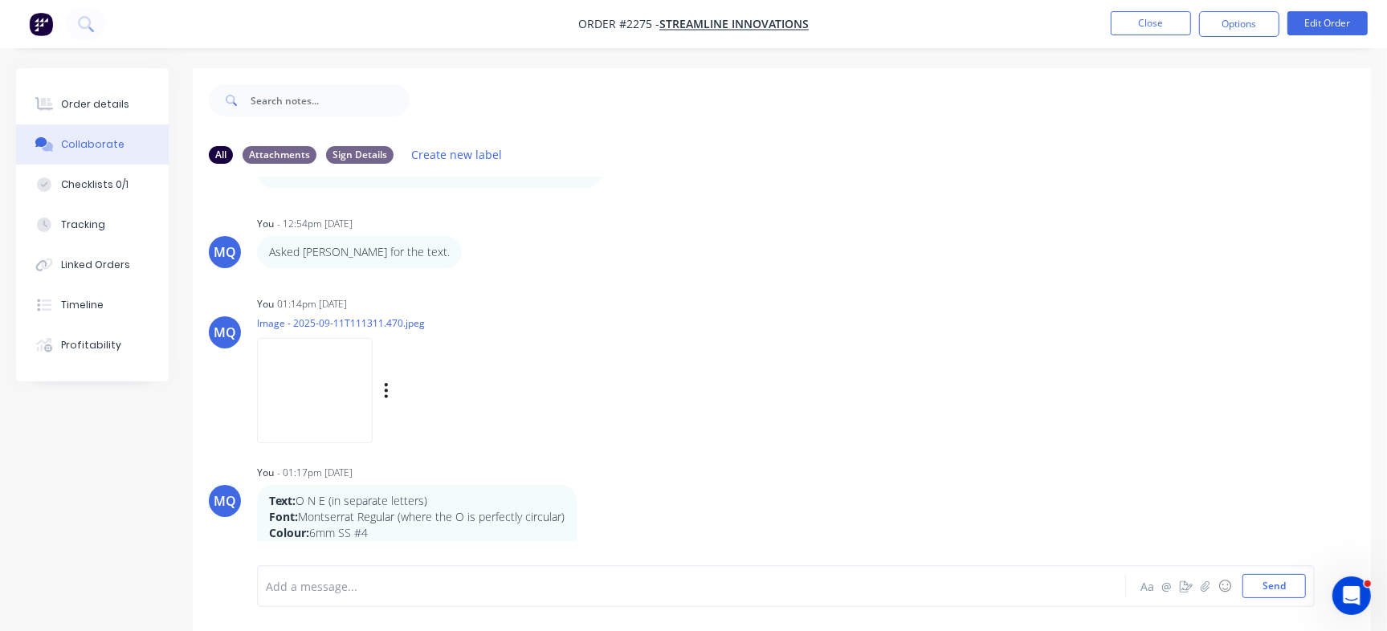
click at [310, 415] on img at bounding box center [315, 390] width 116 height 105
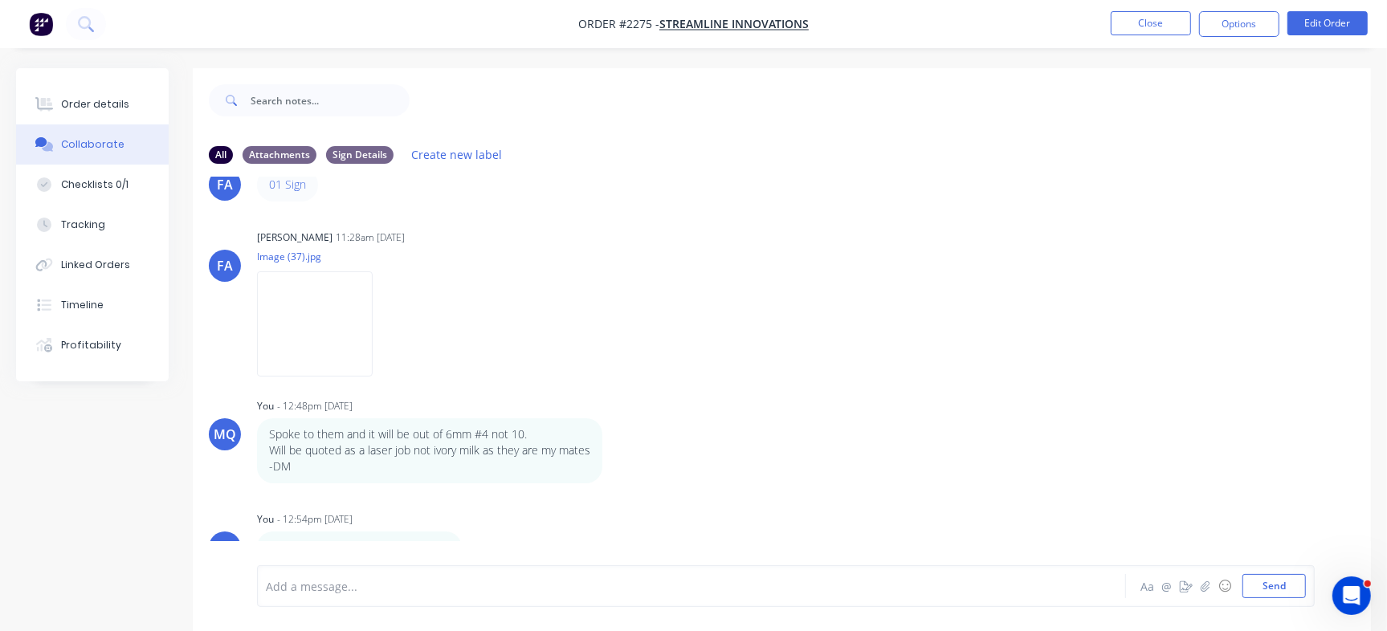
scroll to position [0, 0]
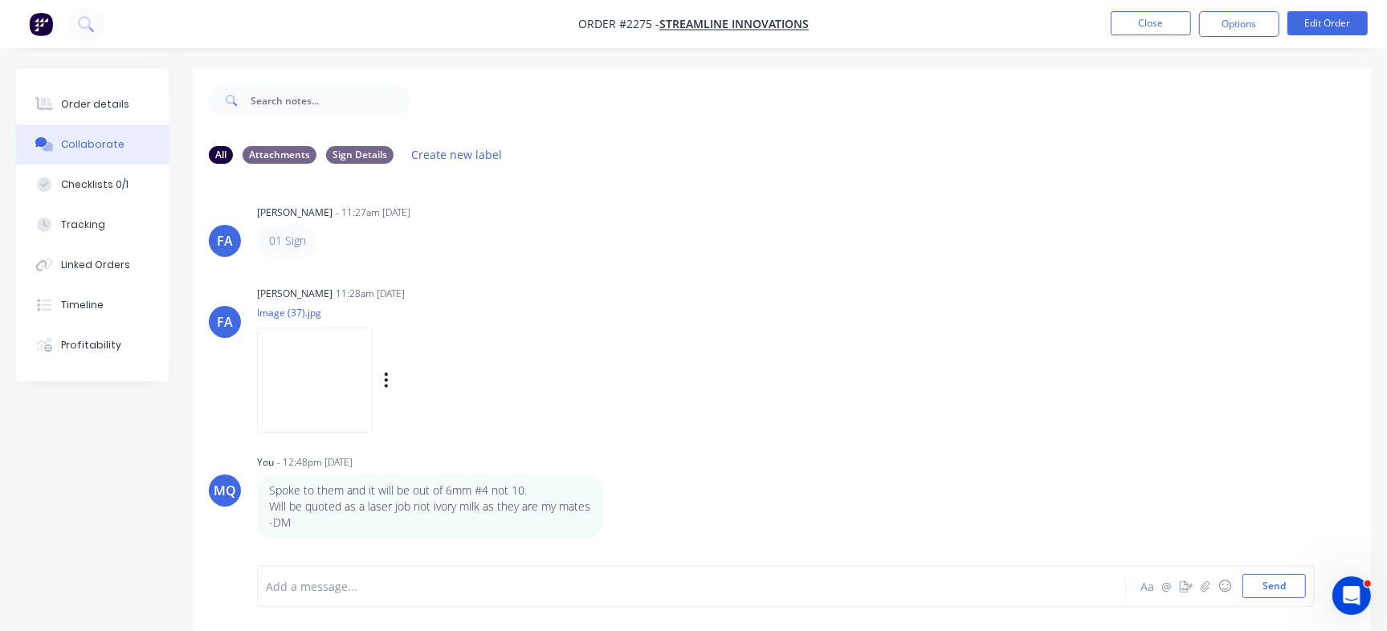
click at [303, 382] on img at bounding box center [315, 380] width 116 height 105
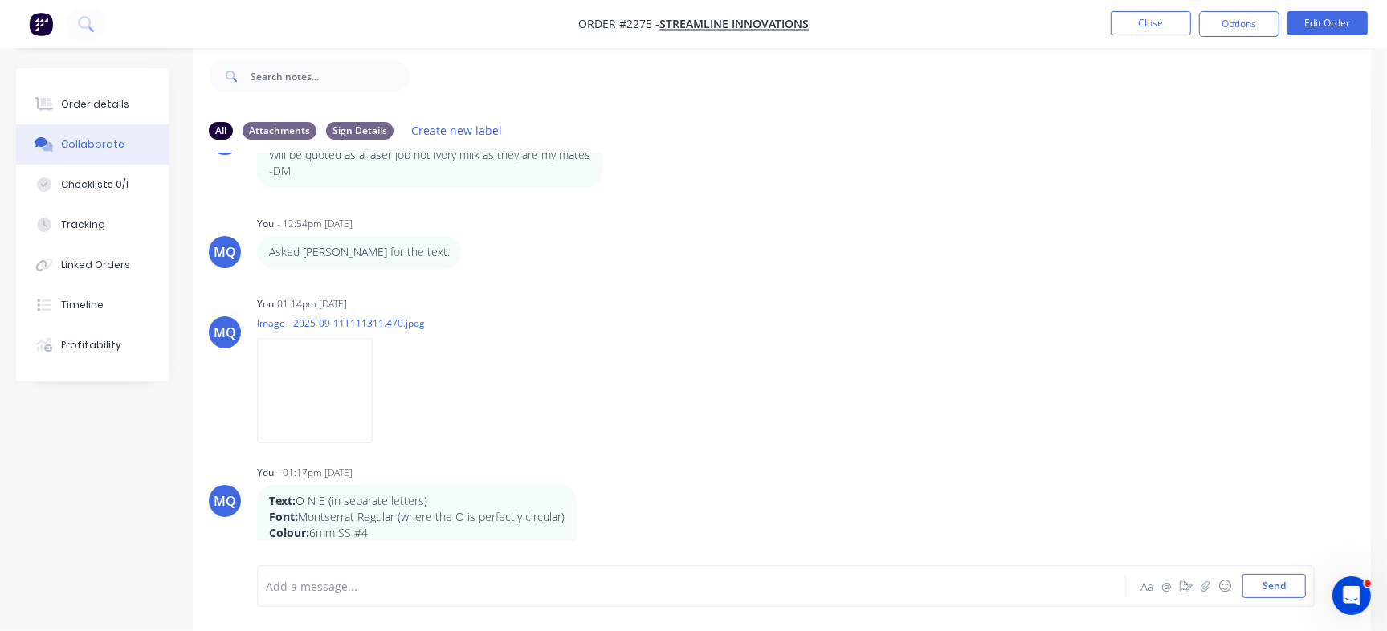
scroll to position [352, 0]
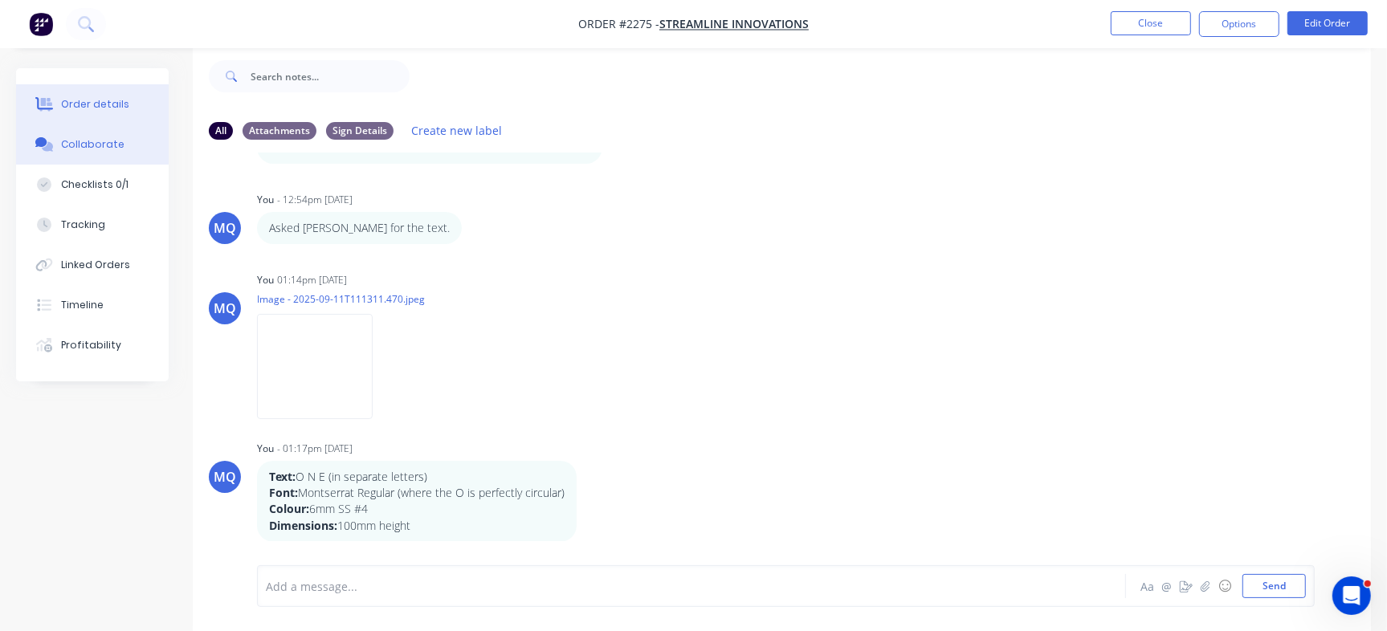
click at [108, 117] on button "Order details" at bounding box center [92, 104] width 153 height 40
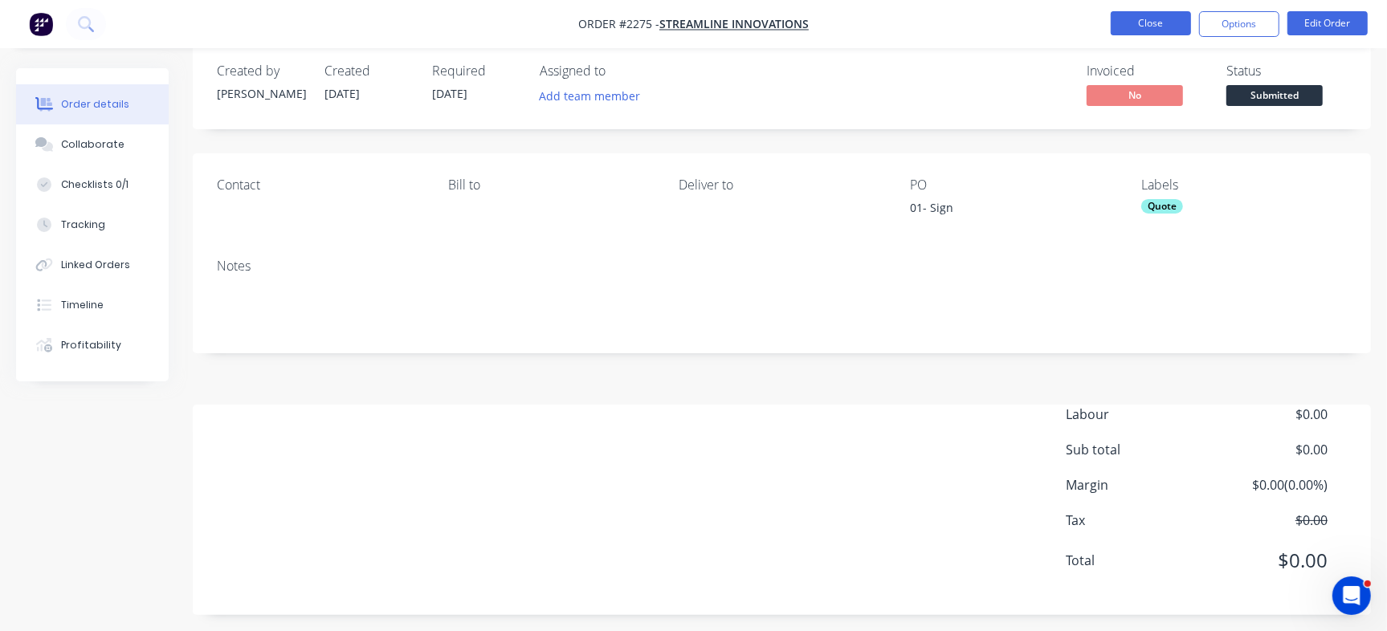
click at [1144, 14] on button "Close" at bounding box center [1151, 23] width 80 height 24
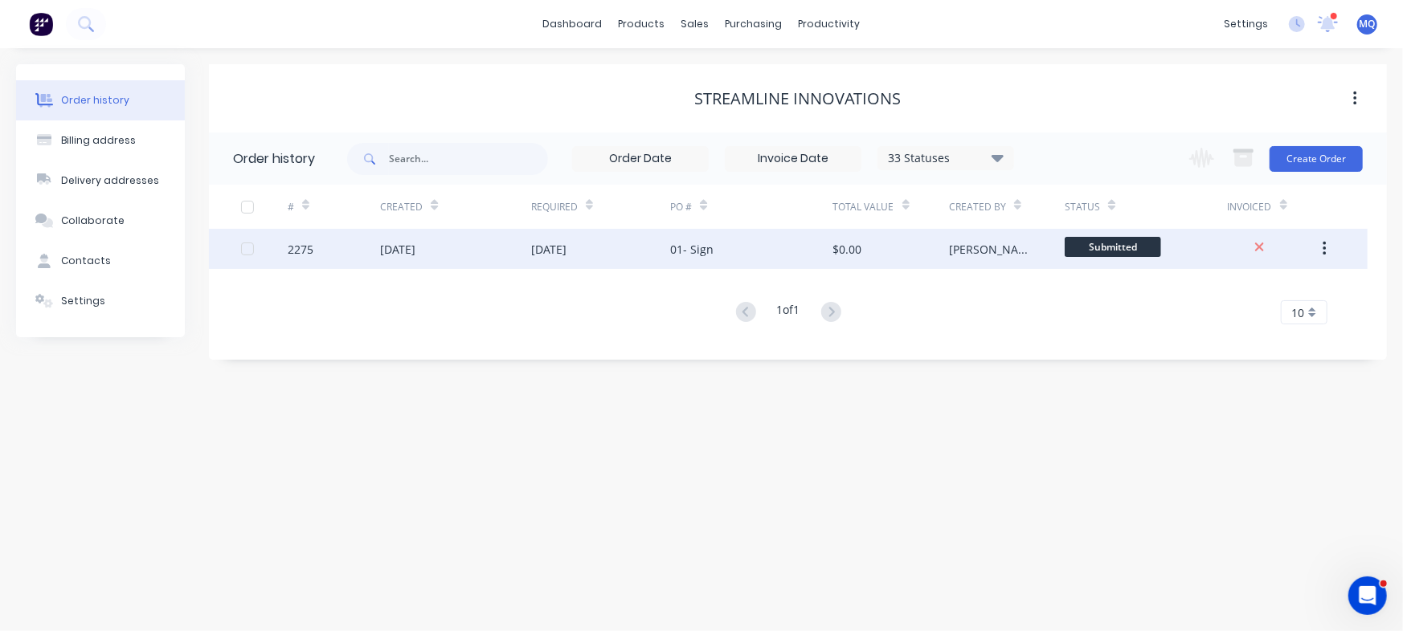
click at [733, 253] on div "01- Sign" at bounding box center [751, 249] width 162 height 40
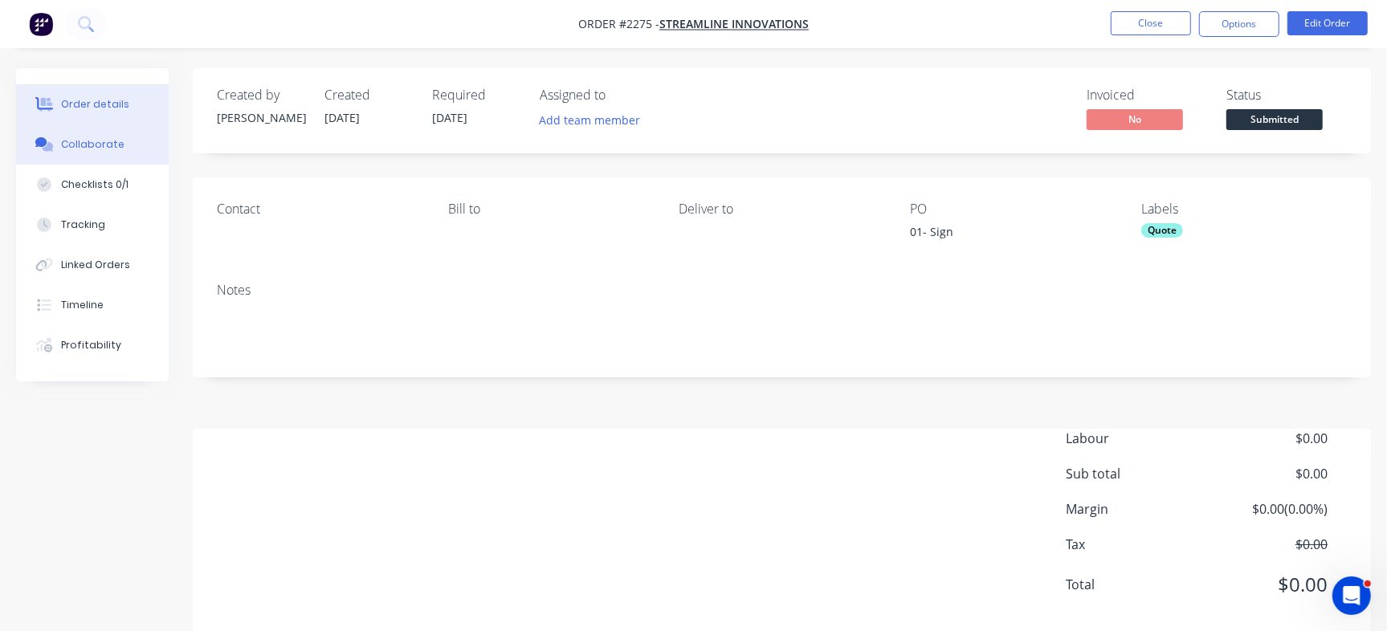
click at [55, 153] on button "Collaborate" at bounding box center [92, 145] width 153 height 40
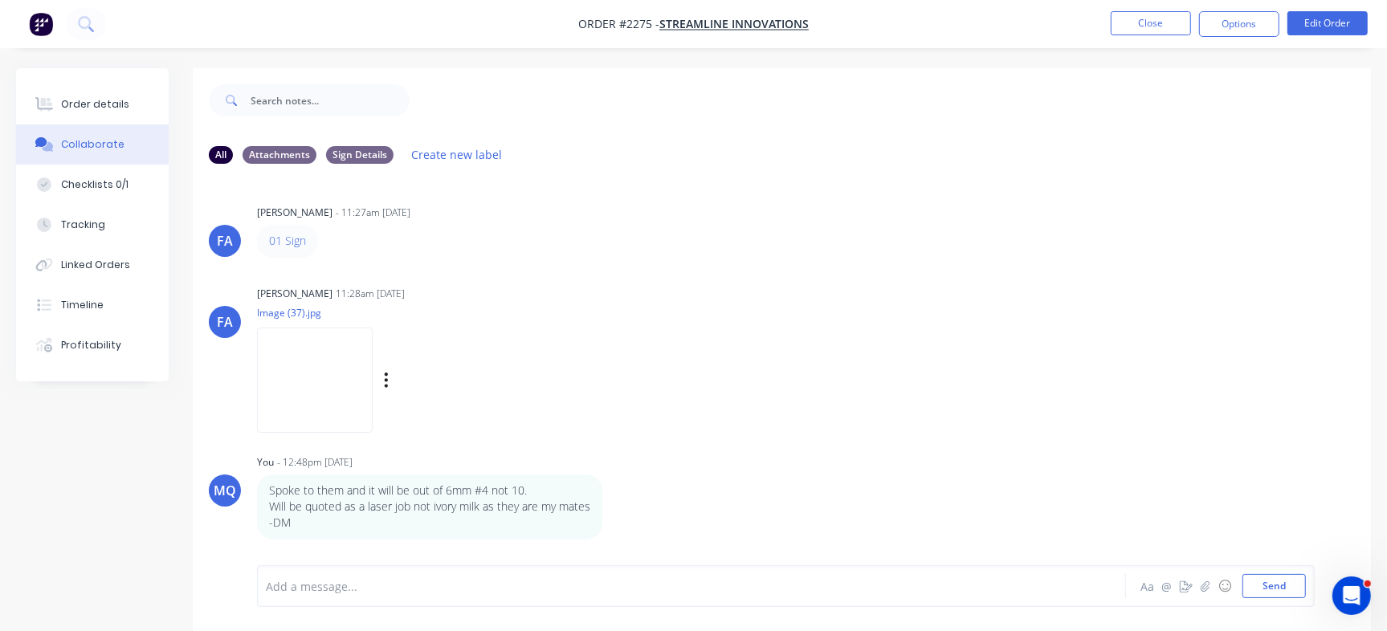
click at [331, 352] on img at bounding box center [315, 380] width 116 height 105
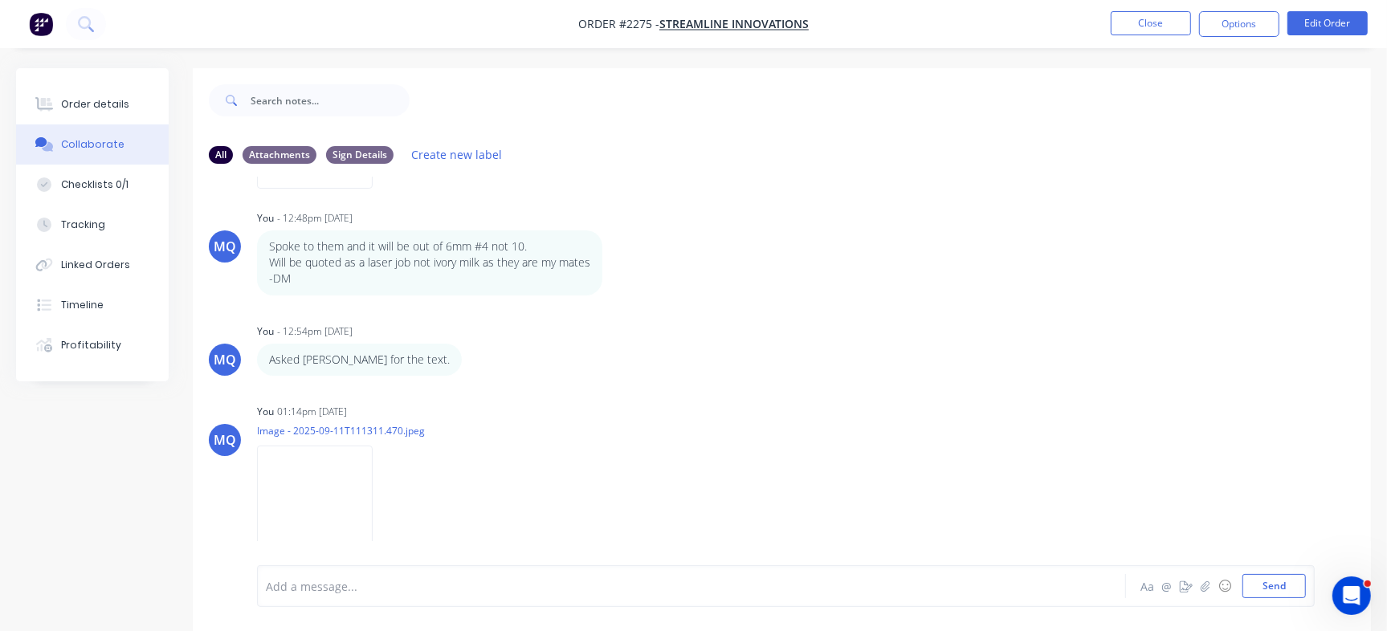
scroll to position [352, 0]
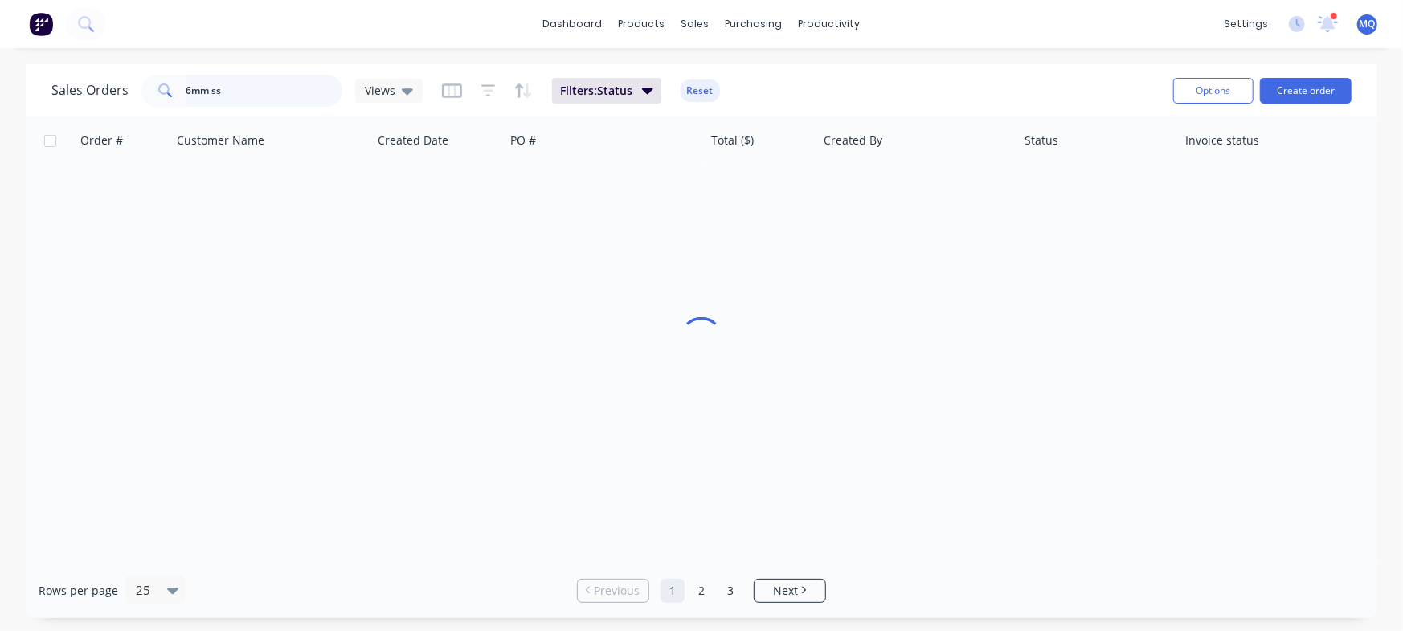
click at [259, 94] on input "6mm ss" at bounding box center [264, 91] width 157 height 32
drag, startPoint x: 143, startPoint y: 82, endPoint x: 92, endPoint y: 76, distance: 51.0
click at [92, 76] on div "Sales Orders 6mm ss Views" at bounding box center [236, 91] width 371 height 32
type input "ivory"
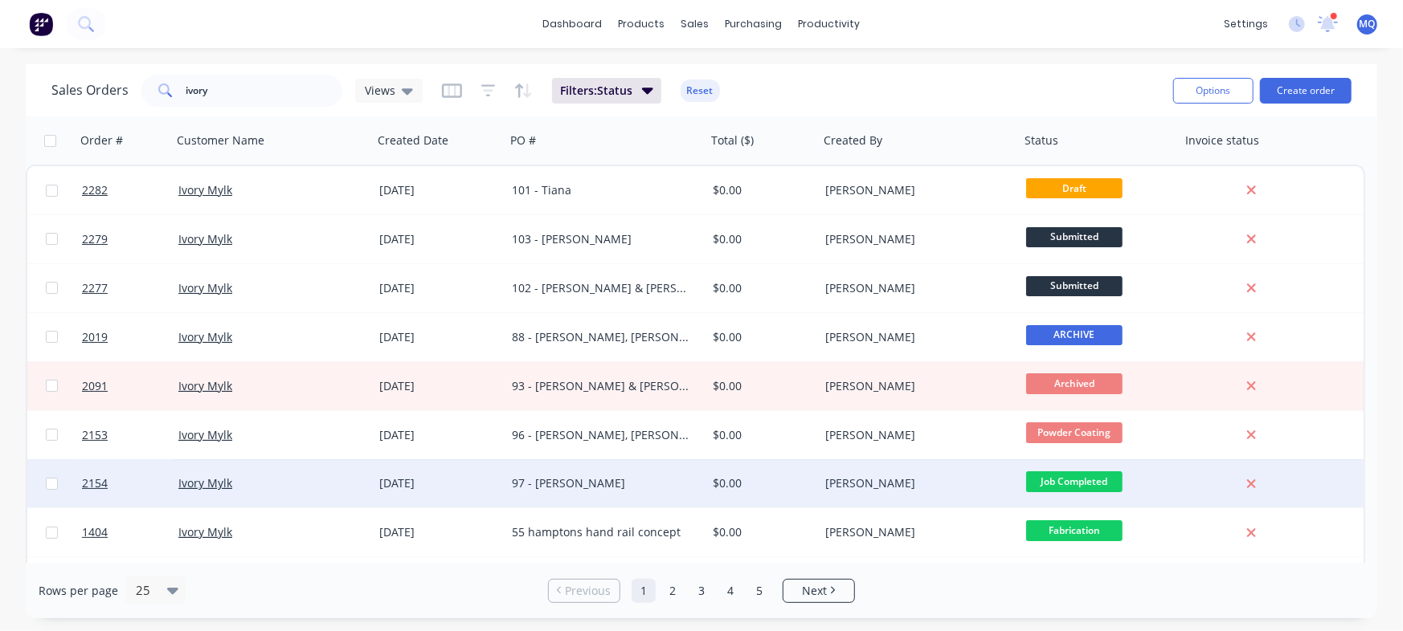
click at [619, 481] on div "97 - [PERSON_NAME]" at bounding box center [601, 484] width 178 height 16
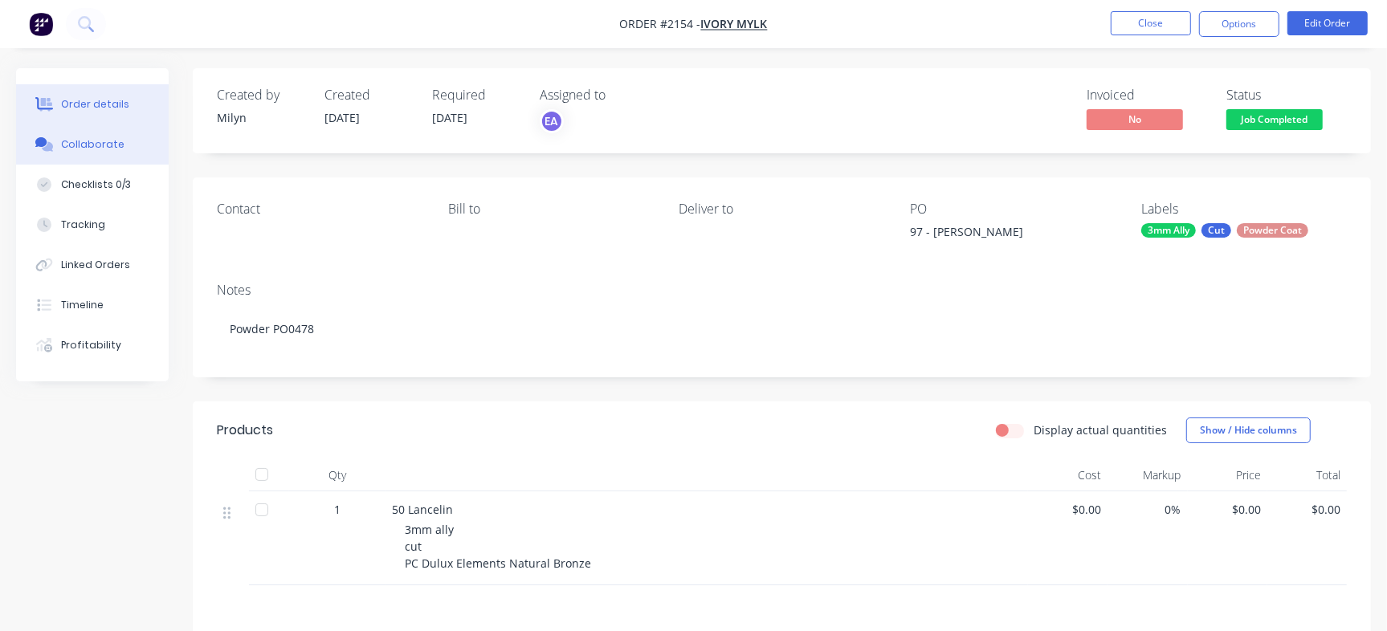
click at [103, 150] on div "Collaborate" at bounding box center [92, 144] width 63 height 14
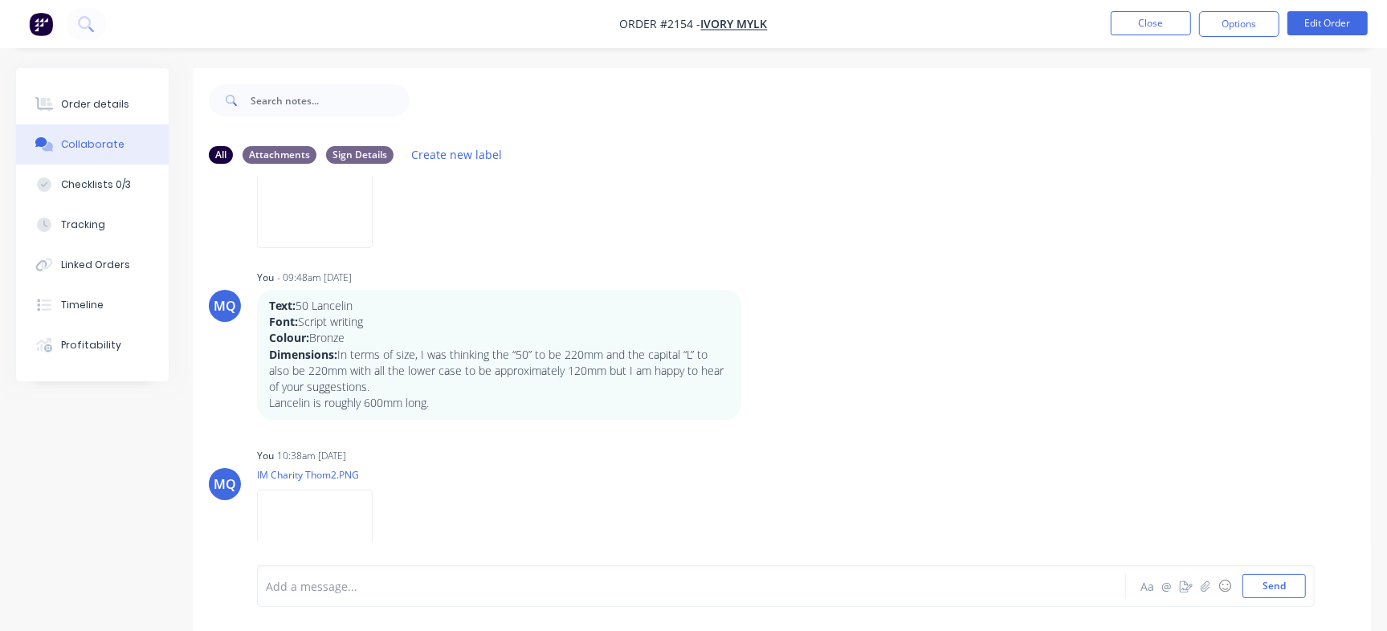
scroll to position [195, 0]
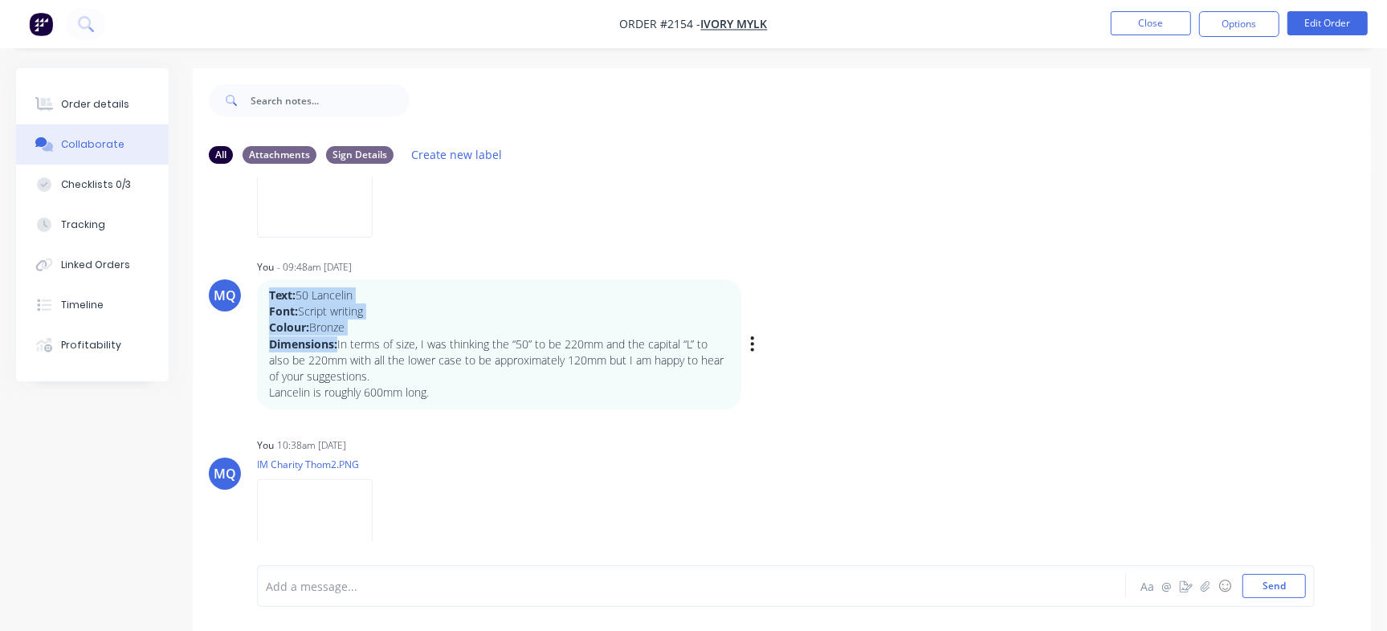
drag, startPoint x: 337, startPoint y: 345, endPoint x: 265, endPoint y: 291, distance: 90.1
click at [265, 291] on div "Text: 50 Lancelin Font: Script writing Colour: Bronze Dimensions: In terms of s…" at bounding box center [499, 345] width 484 height 130
copy div "Text: 50 Lancelin Font: Script writing Colour: Bronze Dimensions:"
click at [85, 106] on div "Order details" at bounding box center [95, 104] width 68 height 14
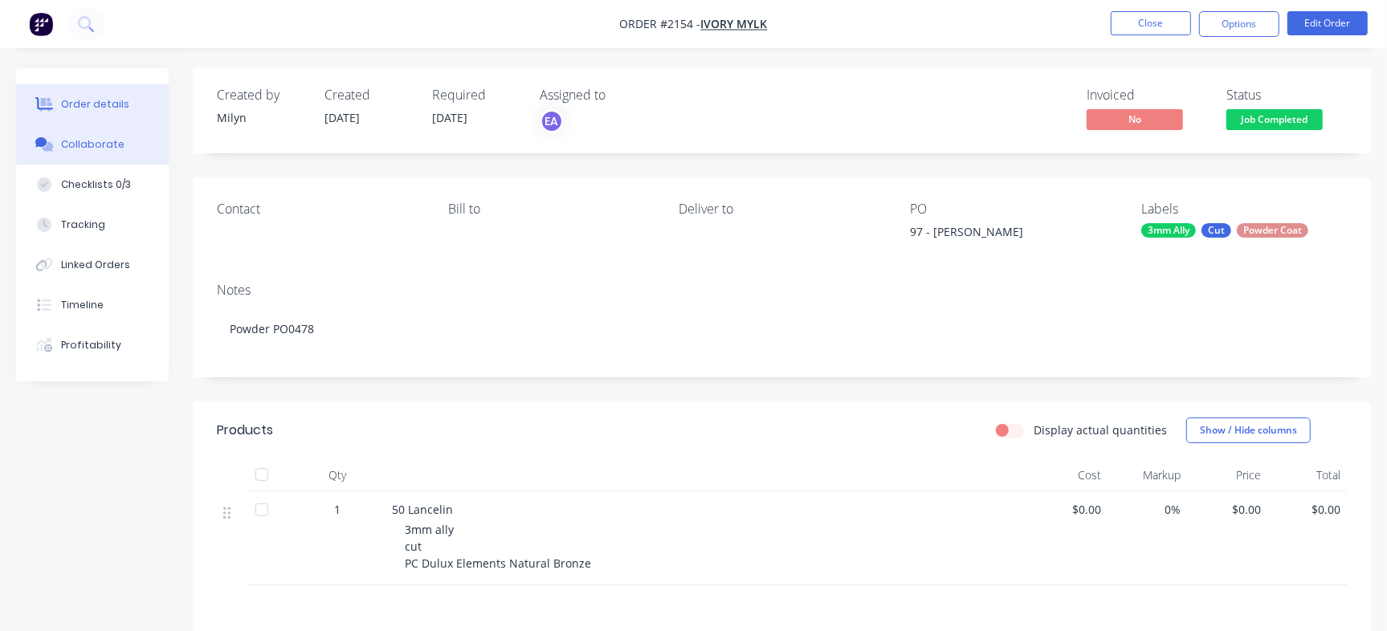
click at [87, 129] on button "Collaborate" at bounding box center [92, 145] width 153 height 40
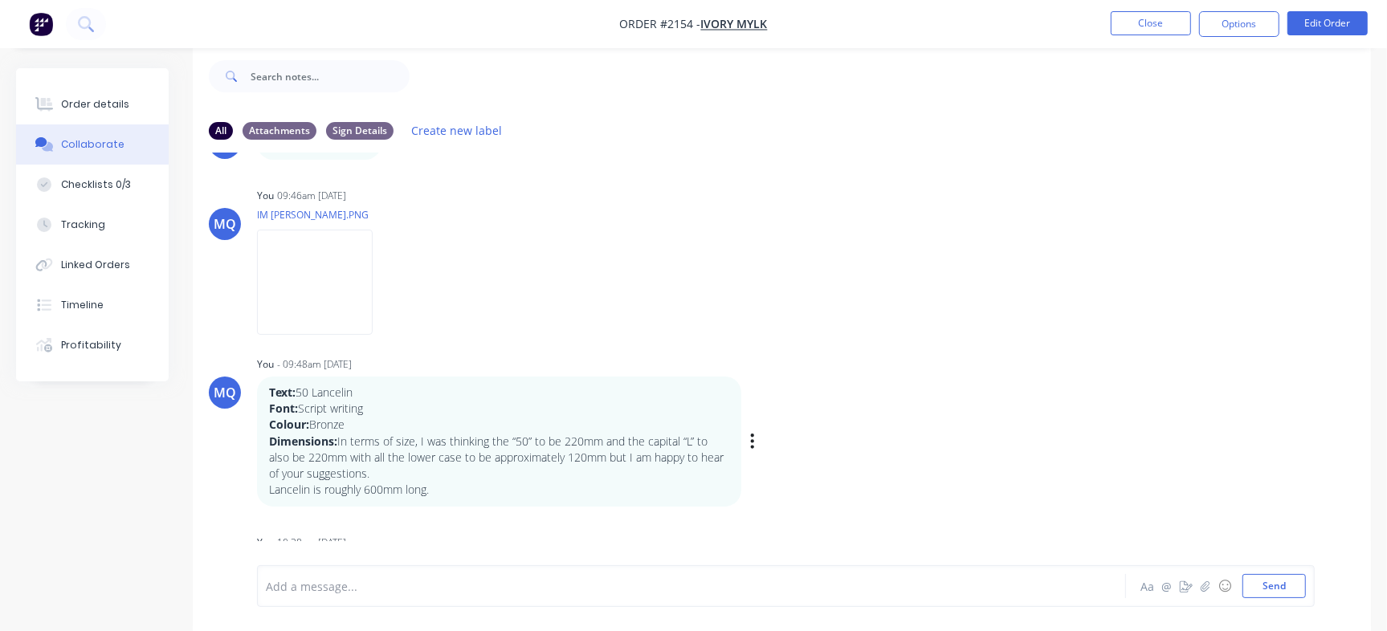
scroll to position [78, 0]
drag, startPoint x: 269, startPoint y: 390, endPoint x: 337, endPoint y: 433, distance: 80.5
click at [337, 433] on div "Text: 50 Lancelin Font: Script writing Colour: Bronze Dimensions: In terms of s…" at bounding box center [499, 438] width 460 height 114
copy div "Text: 50 Lancelin Font: Script writing Colour: Bronze Dimensions:"
click at [811, 282] on div "MQ You 09:46am [DATE] IM [PERSON_NAME].PNG Labels Download Delete" at bounding box center [782, 252] width 1179 height 145
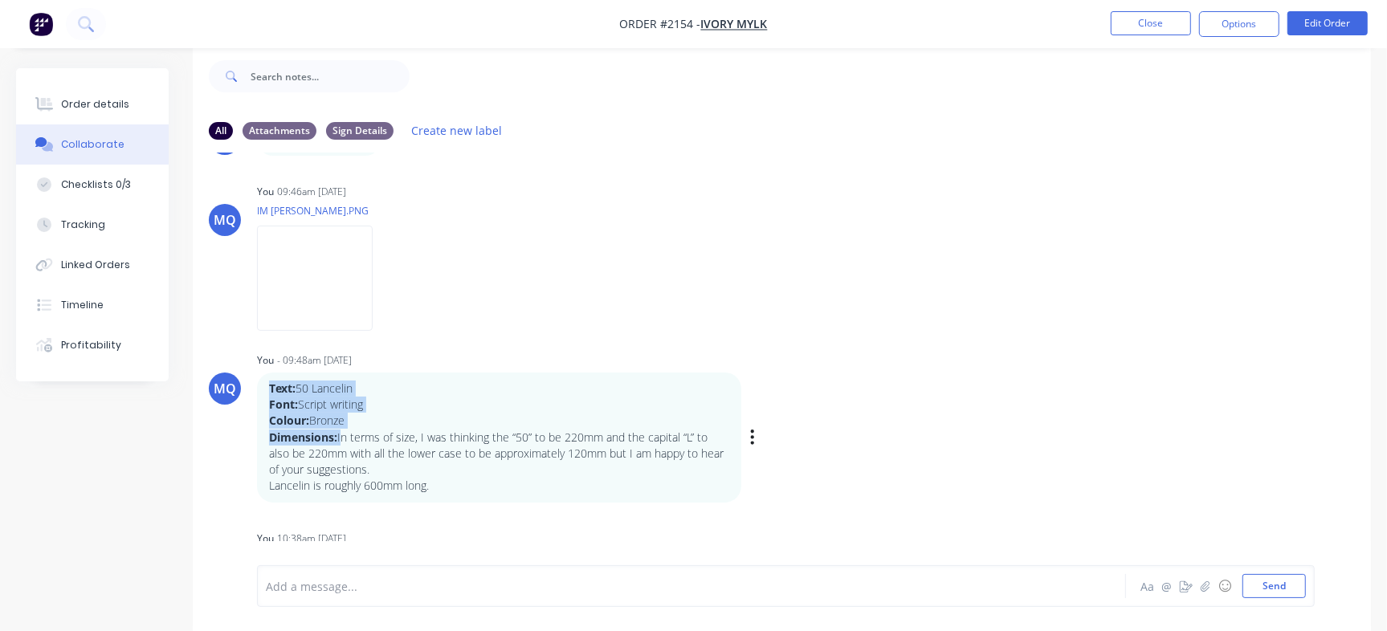
drag, startPoint x: 272, startPoint y: 386, endPoint x: 345, endPoint y: 436, distance: 88.5
click at [345, 436] on div "Text: 50 Lancelin Font: Script writing Colour: Bronze Dimensions: In terms of s…" at bounding box center [499, 438] width 460 height 114
copy div "Text: 50 Lancelin Font: Script writing Colour: Bronze Dimensions: I"
